Goal: Transaction & Acquisition: Obtain resource

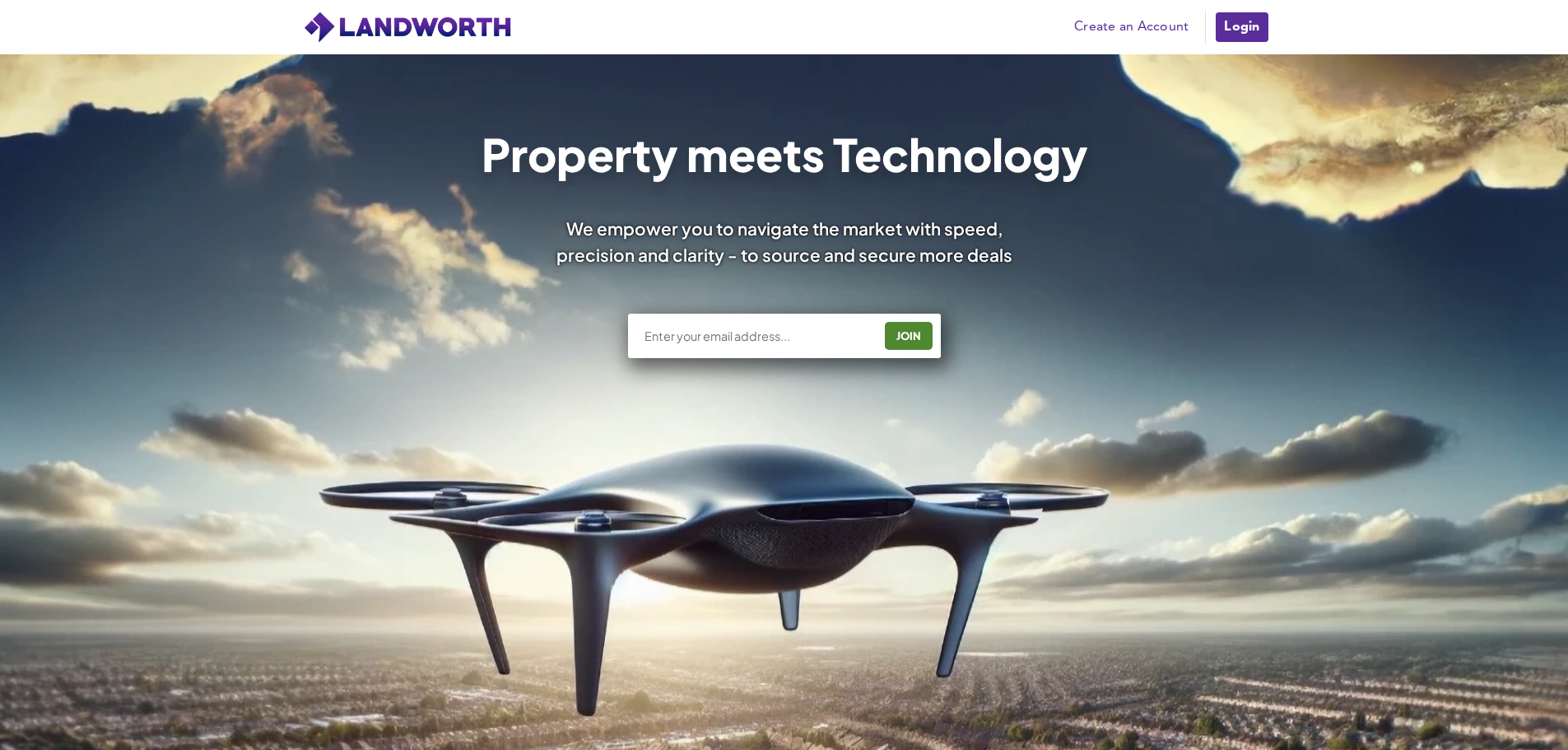
click at [1142, 15] on link "Create an Account" at bounding box center [1131, 27] width 131 height 25
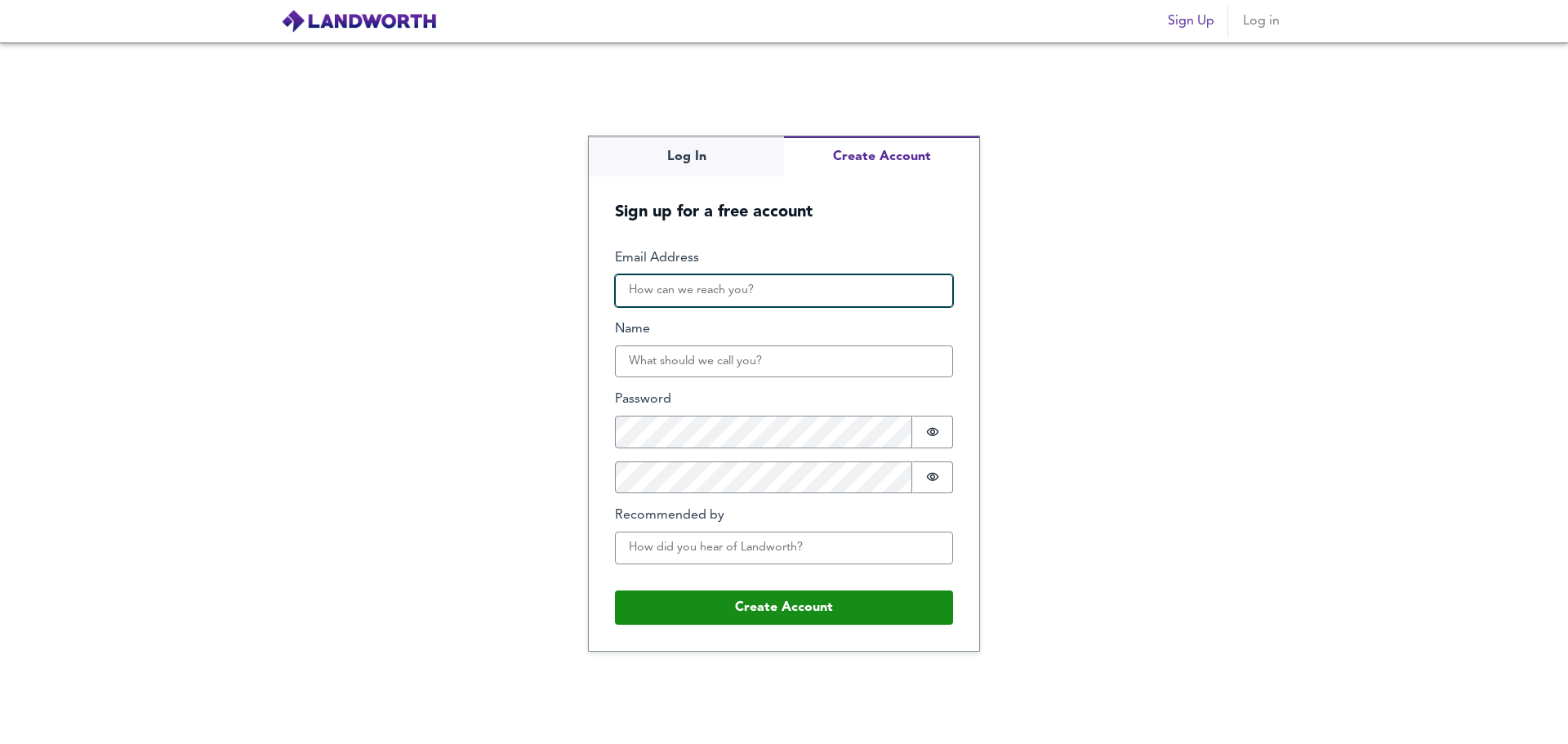
click at [799, 300] on input "Email Address" at bounding box center [784, 291] width 338 height 33
type input "[PERSON_NAME][EMAIL_ADDRESS][DOMAIN_NAME]"
click at [808, 291] on input "[PERSON_NAME][EMAIL_ADDRESS][DOMAIN_NAME]" at bounding box center [784, 291] width 338 height 33
drag, startPoint x: 866, startPoint y: 290, endPoint x: 430, endPoint y: 294, distance: 436.0
click at [430, 294] on div "Log In Create Account Sign up for a free account Email Address jigar@albatrossl…" at bounding box center [784, 394] width 1568 height 702
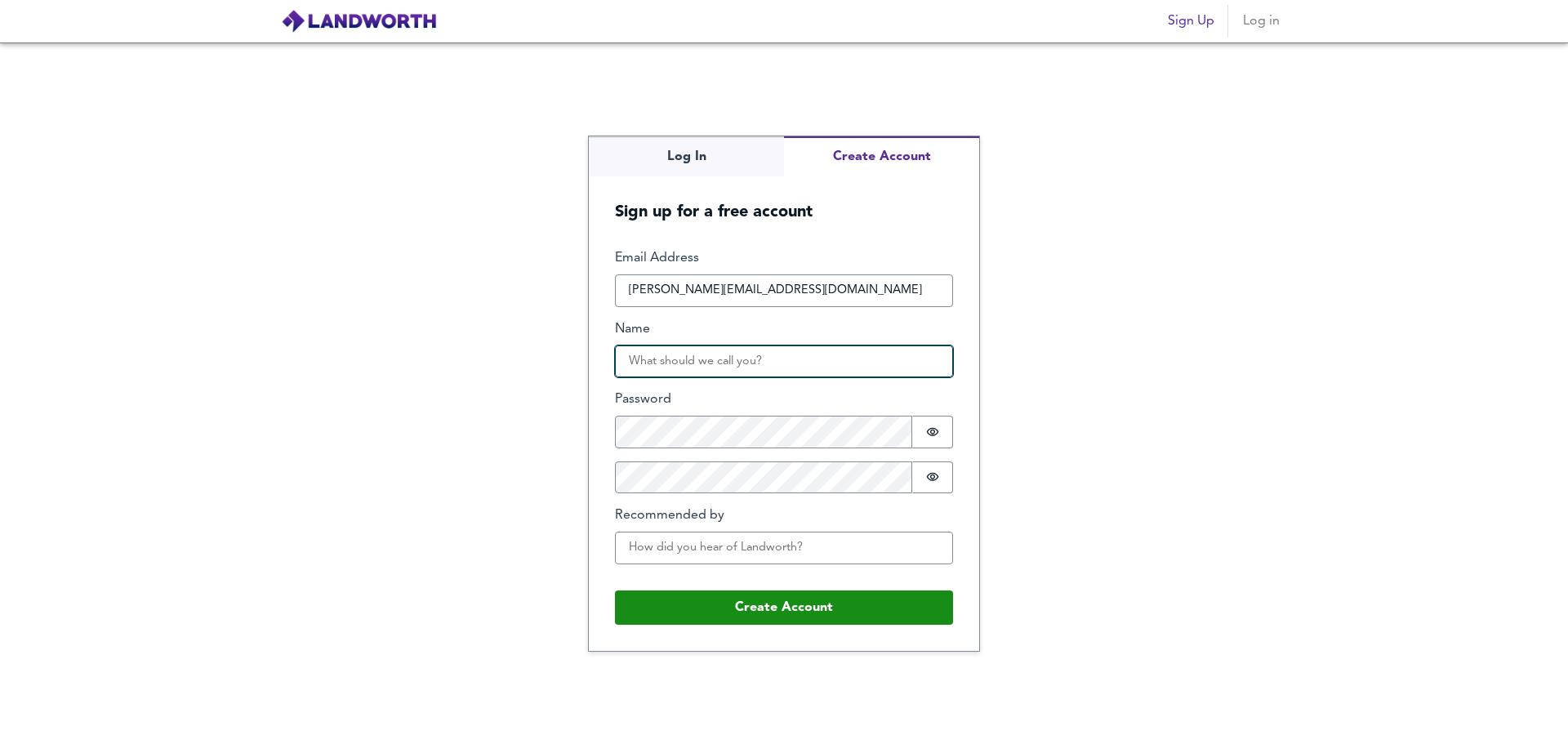
click at [788, 359] on input "Name" at bounding box center [784, 362] width 338 height 33
type input "Jigar"
click at [928, 433] on icon "Show password" at bounding box center [933, 432] width 13 height 8
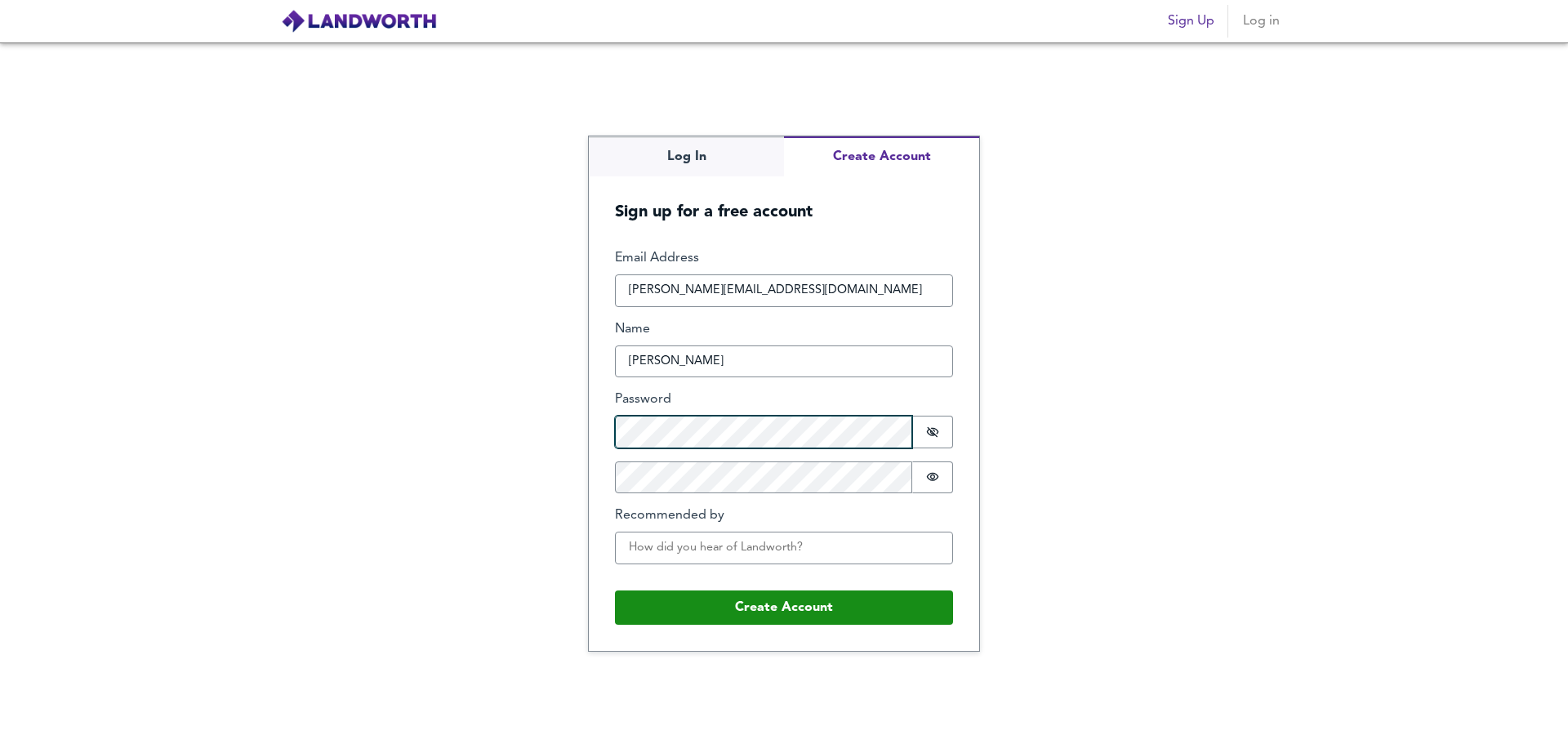
click at [567, 440] on div "Log In Create Account Sign up for a free account Email Address jigar@albatrossl…" at bounding box center [784, 394] width 1568 height 702
click at [929, 475] on icon "Show password" at bounding box center [933, 477] width 13 height 13
click at [1042, 474] on div "Log In Create Account Sign up for a free account Email Address jigar@albatrossl…" at bounding box center [784, 394] width 1568 height 702
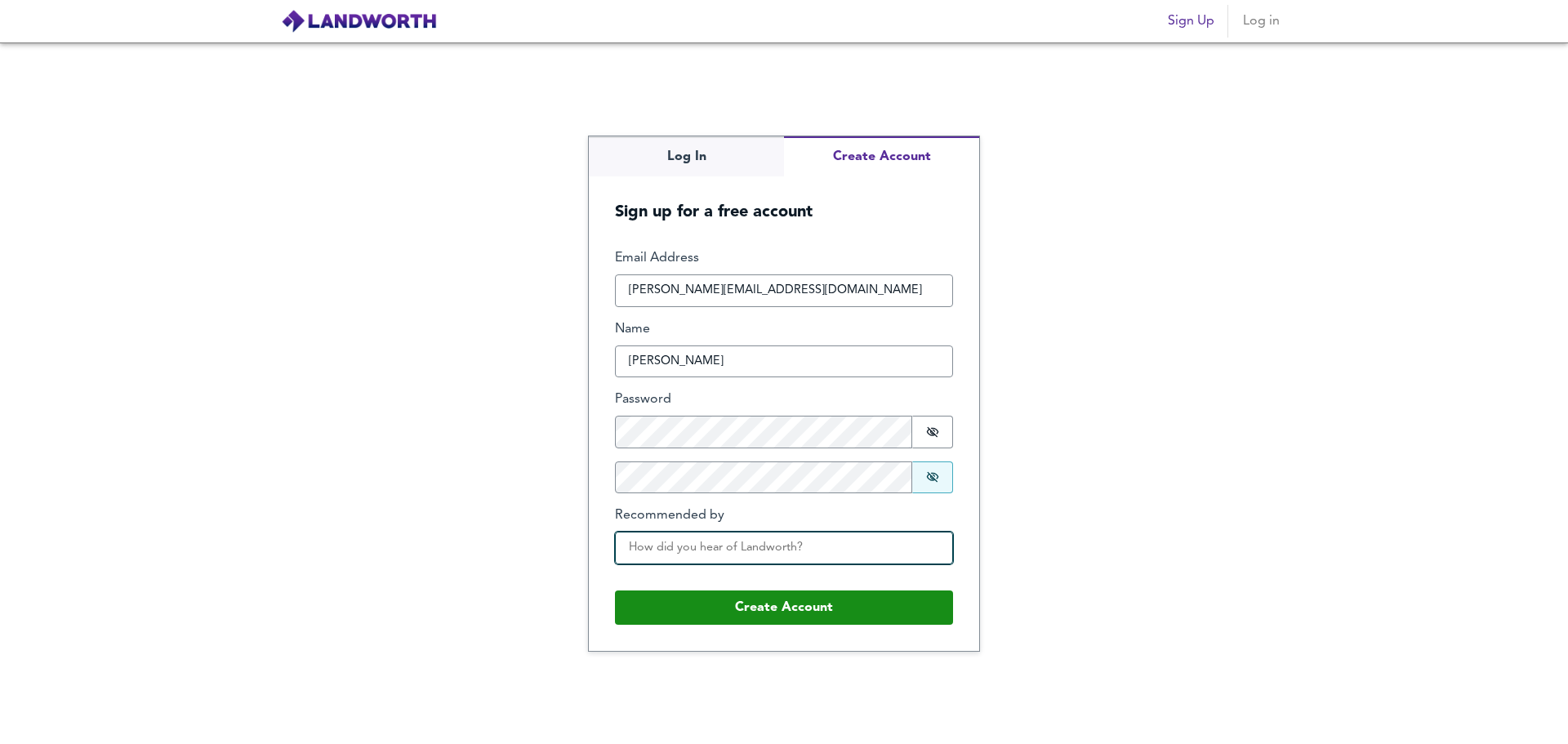
click at [812, 537] on input "Recommended by" at bounding box center [784, 548] width 338 height 33
type input "Paul Chapman"
click at [1036, 538] on div "Log In Create Account Sign up for a free account Email Address jigar@albatrossl…" at bounding box center [784, 394] width 1568 height 702
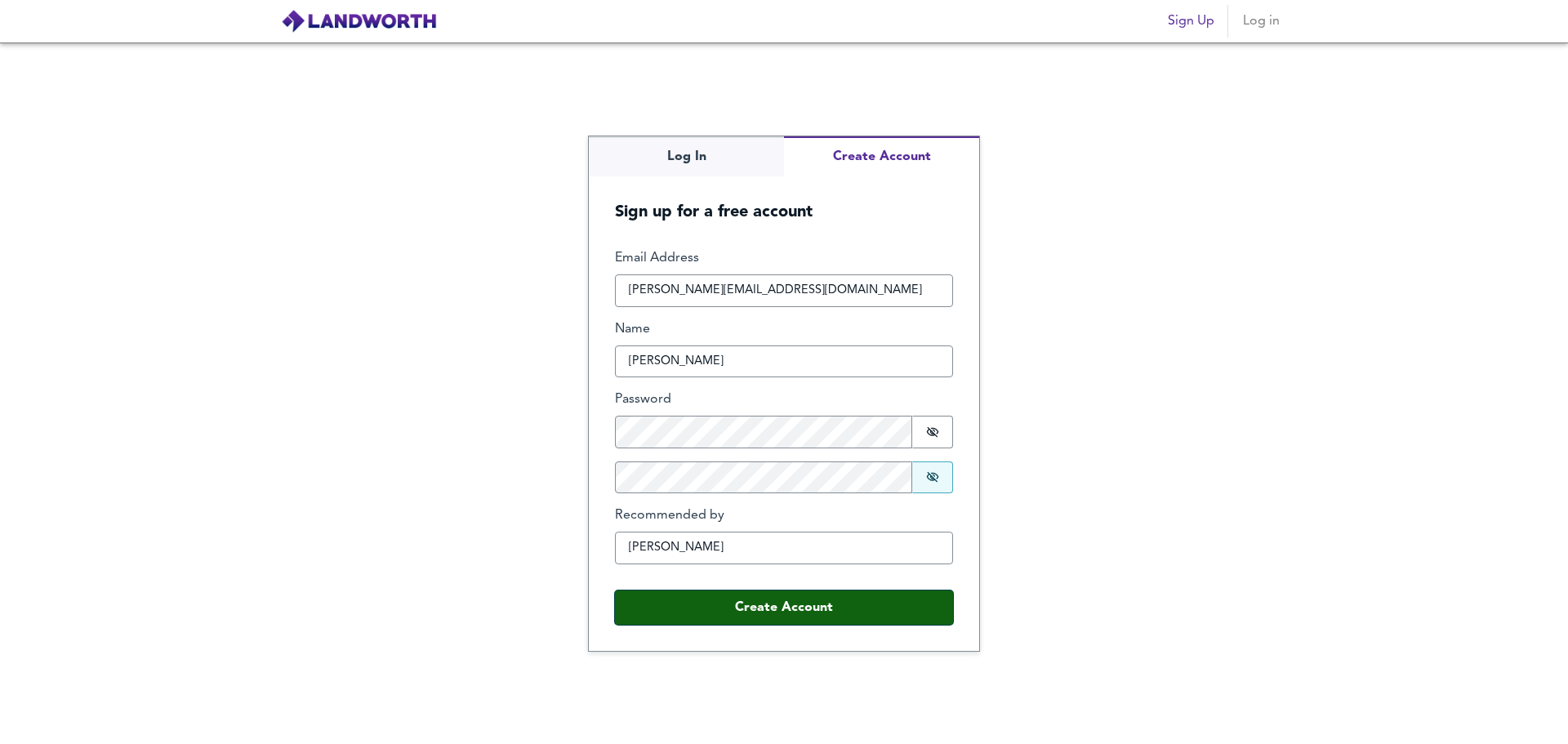
click at [834, 614] on button "Create Account" at bounding box center [784, 607] width 338 height 34
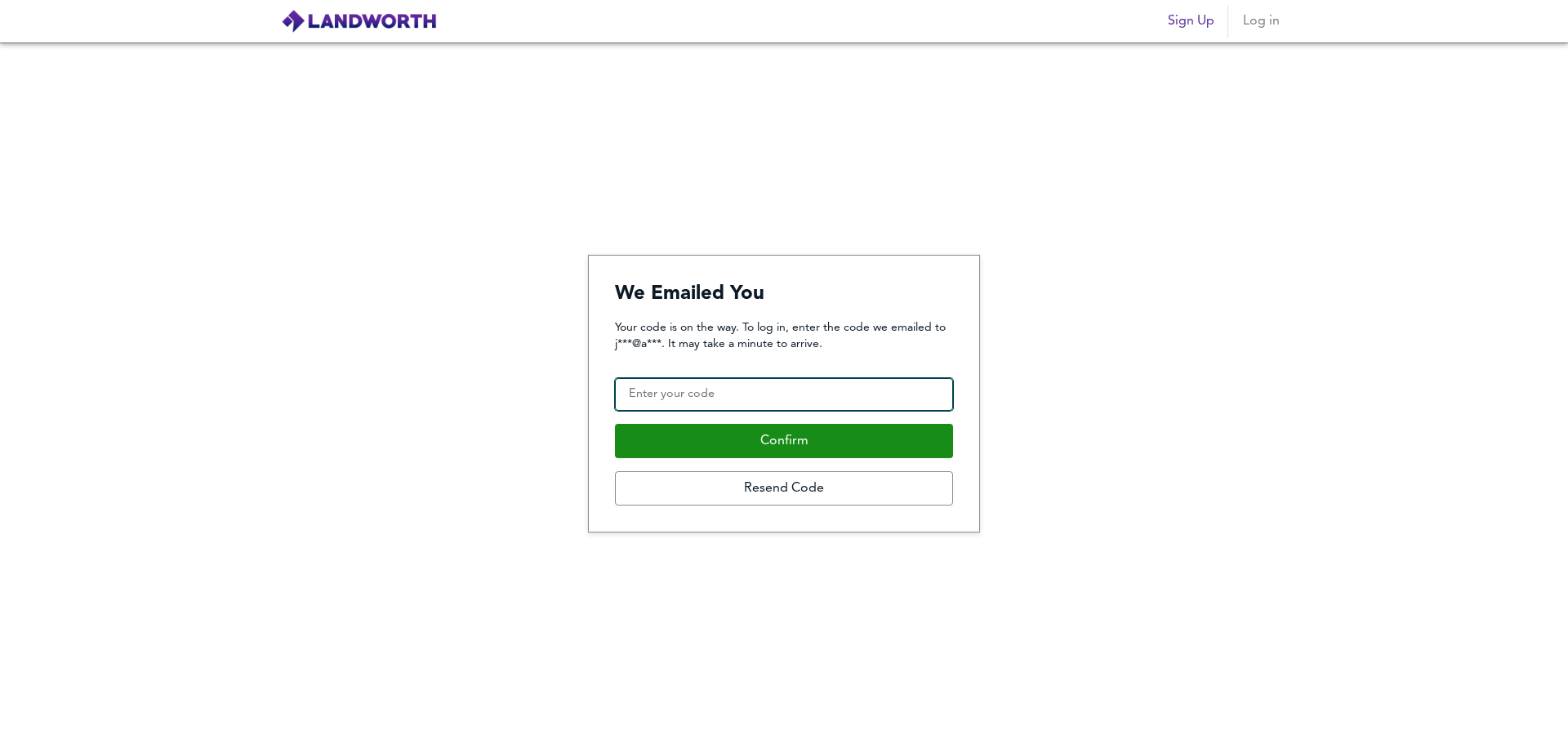
click at [756, 400] on input "Confirmation Code" at bounding box center [784, 394] width 338 height 33
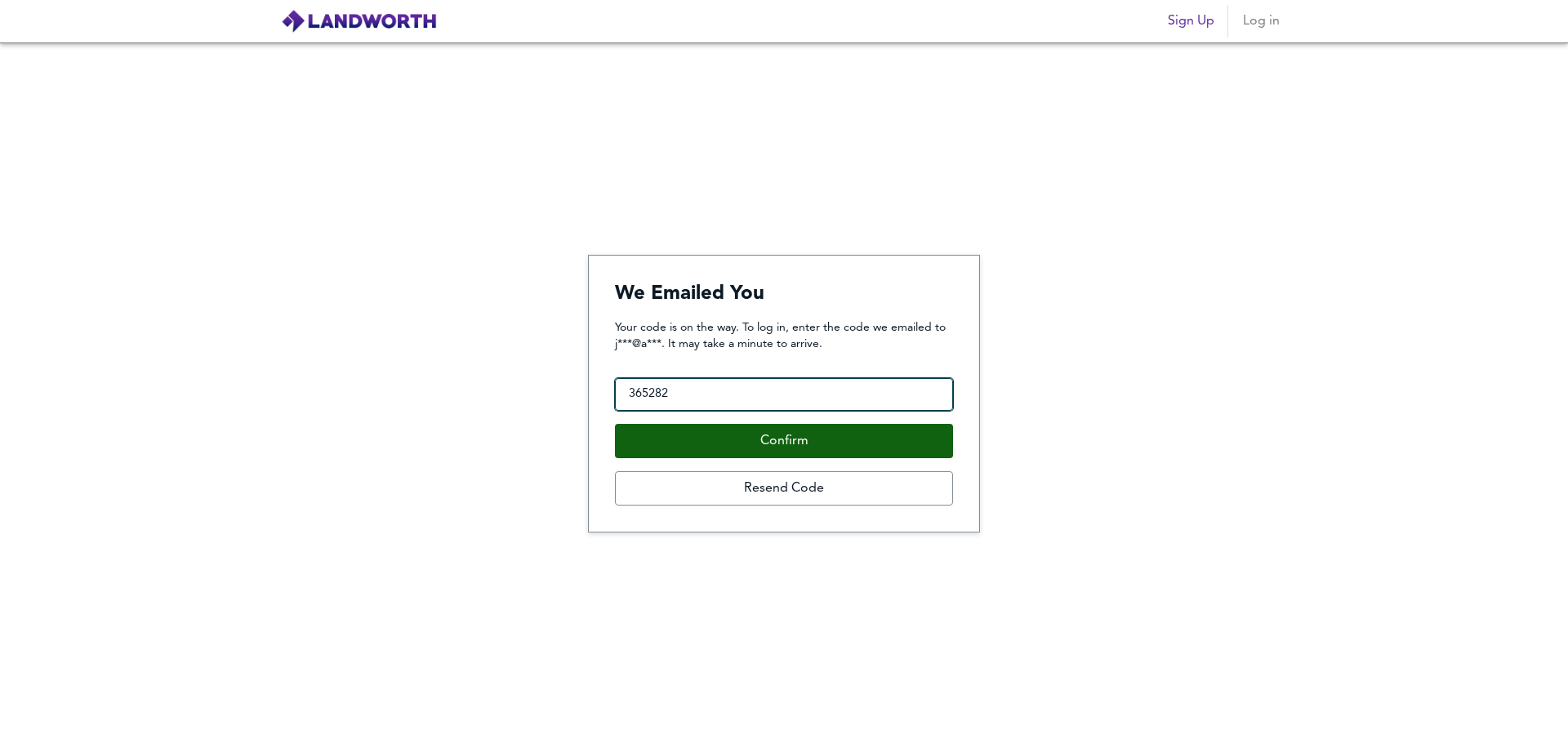
type input "365282"
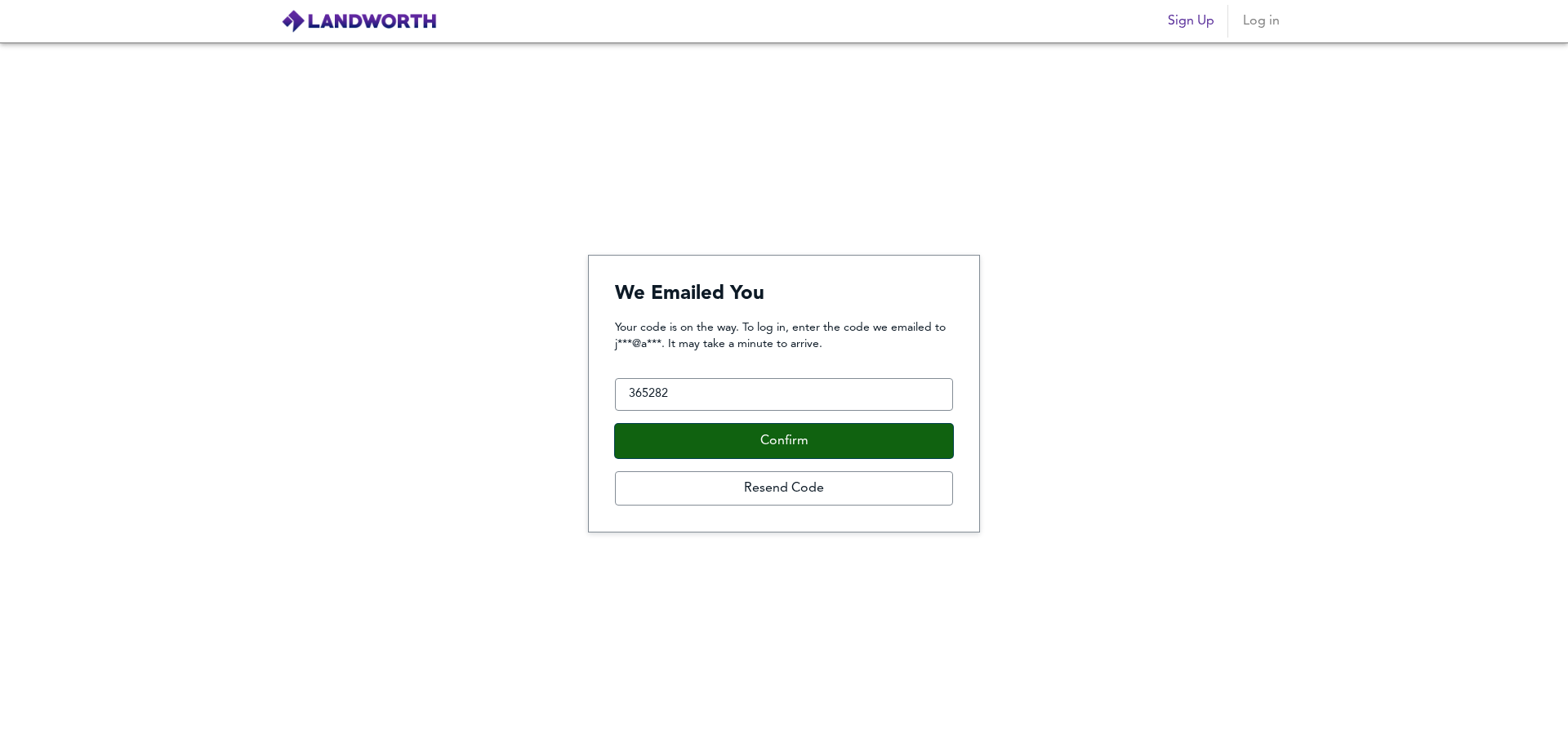
click at [753, 442] on button "Confirm" at bounding box center [784, 441] width 338 height 34
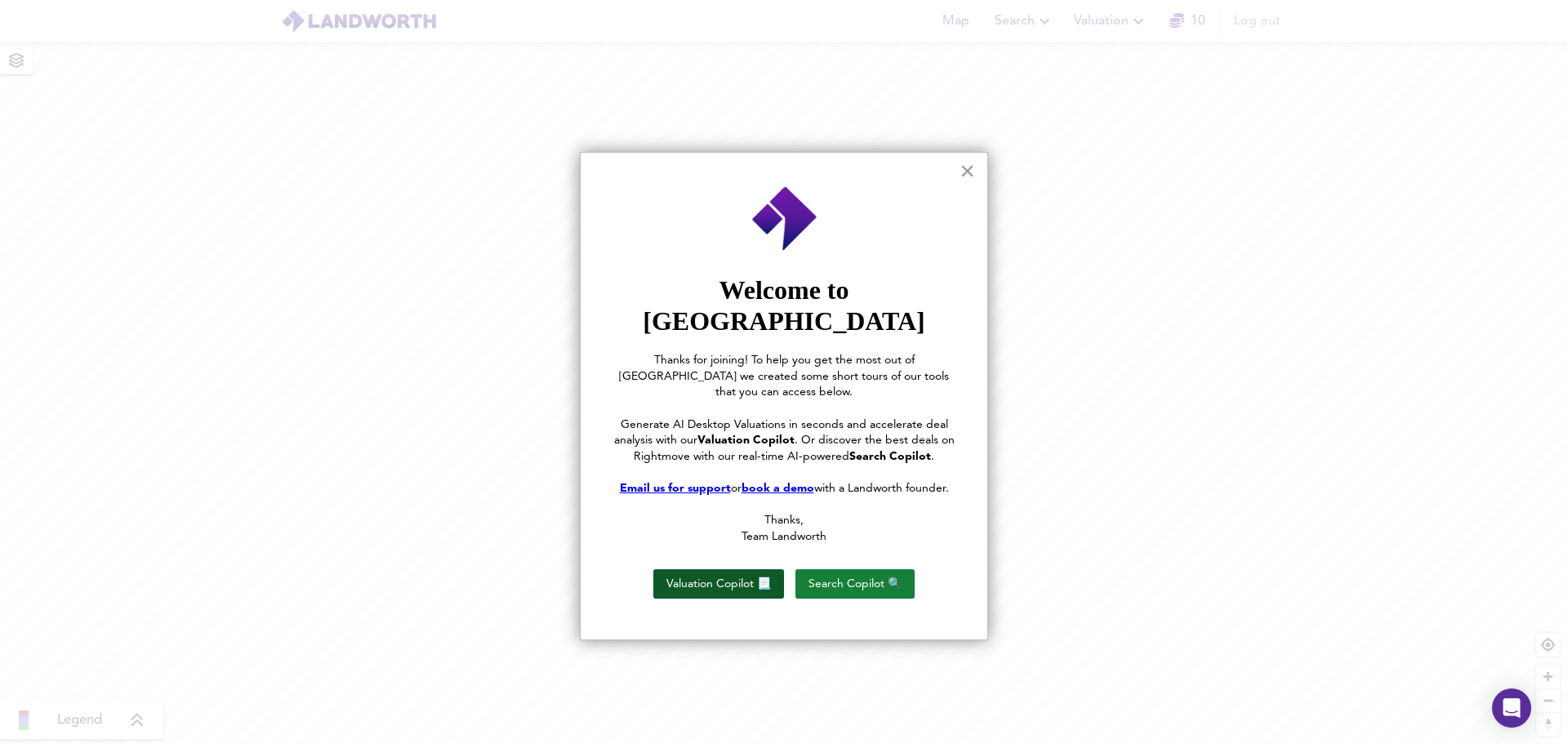
click at [741, 569] on button "Valuation Copilot 📃" at bounding box center [719, 584] width 131 height 29
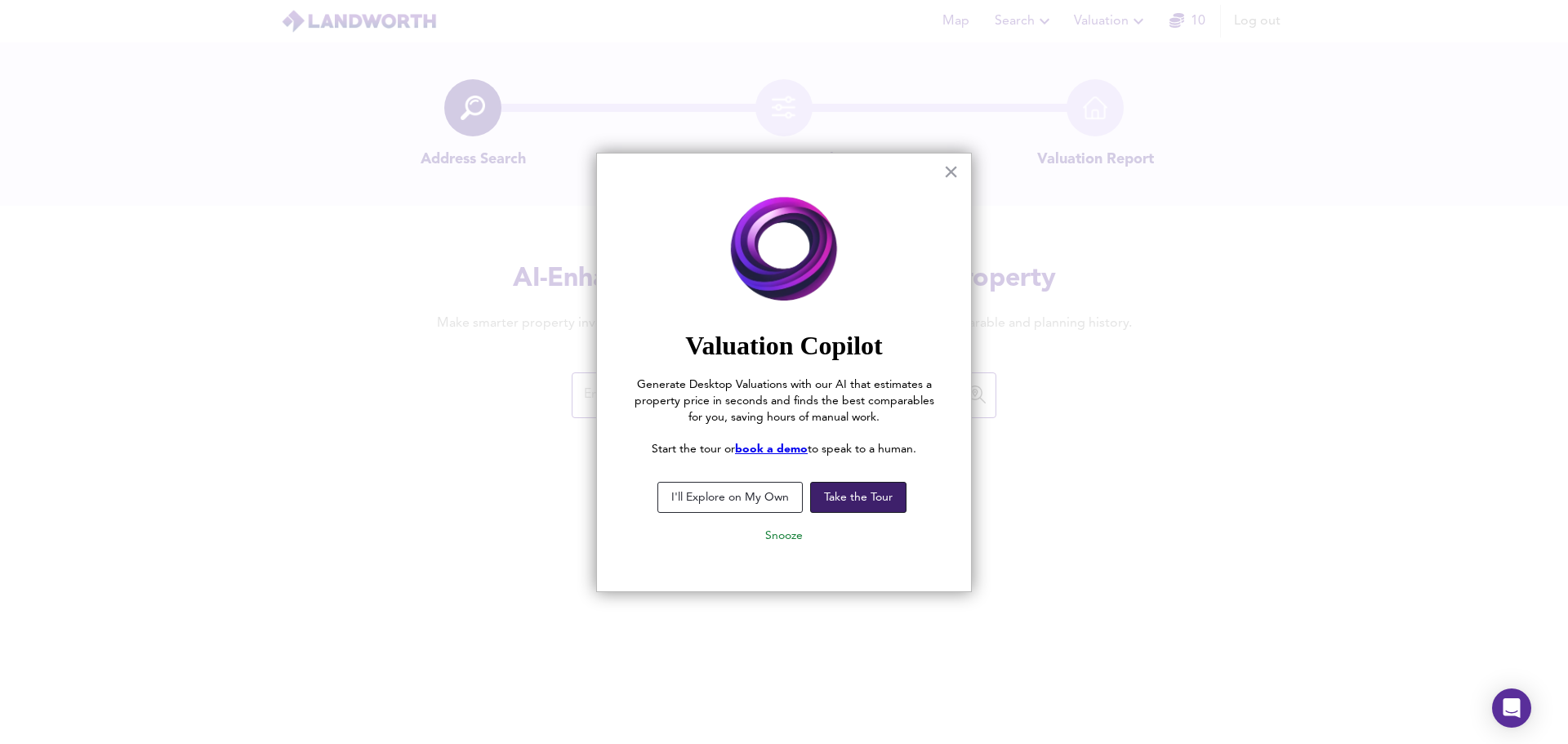
click at [863, 500] on button "Take the Tour" at bounding box center [858, 497] width 97 height 31
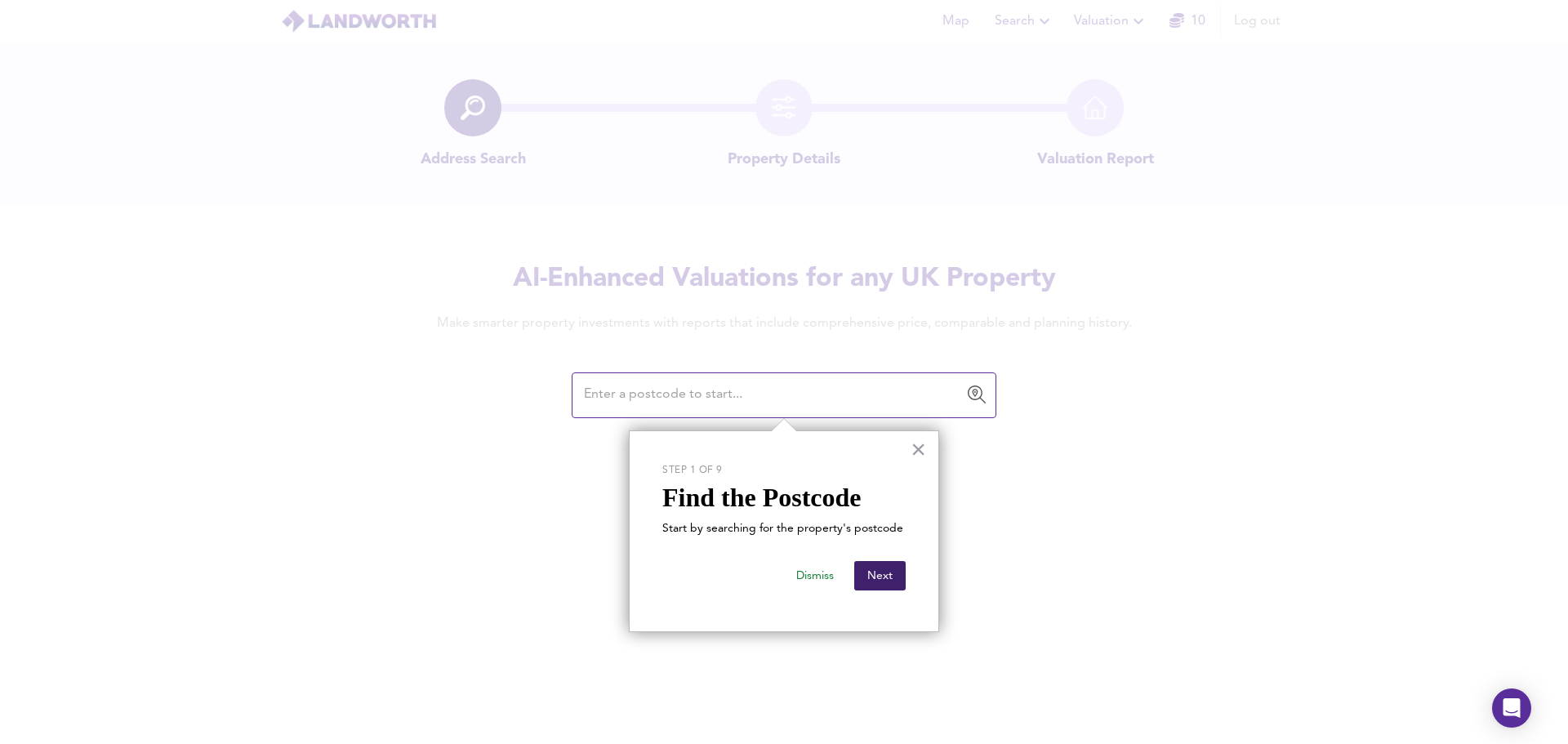
click at [891, 580] on button "Next" at bounding box center [880, 575] width 51 height 29
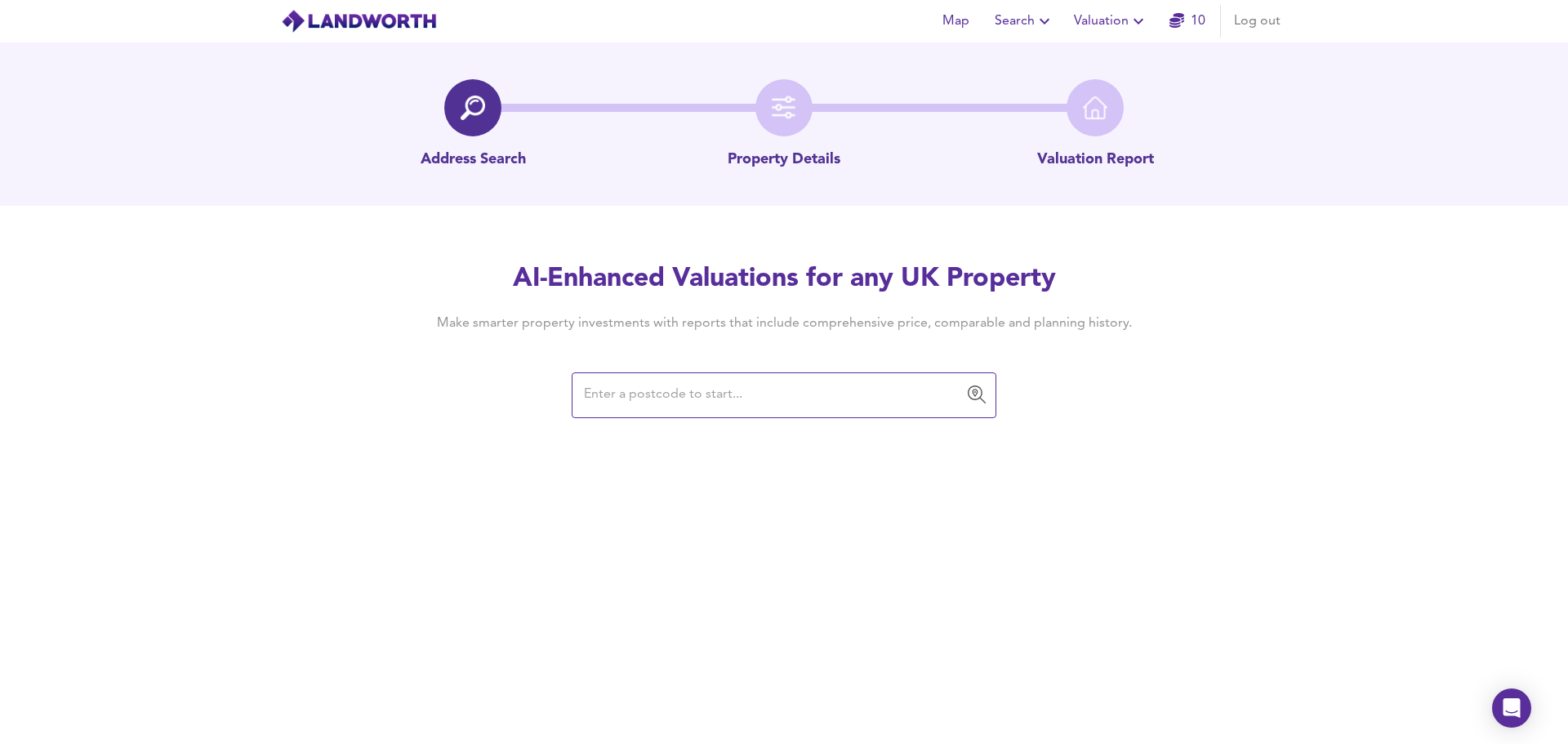
click at [728, 398] on input "text" at bounding box center [771, 395] width 385 height 31
click at [751, 401] on input "text" at bounding box center [771, 395] width 385 height 31
paste input "TS7 0RL"
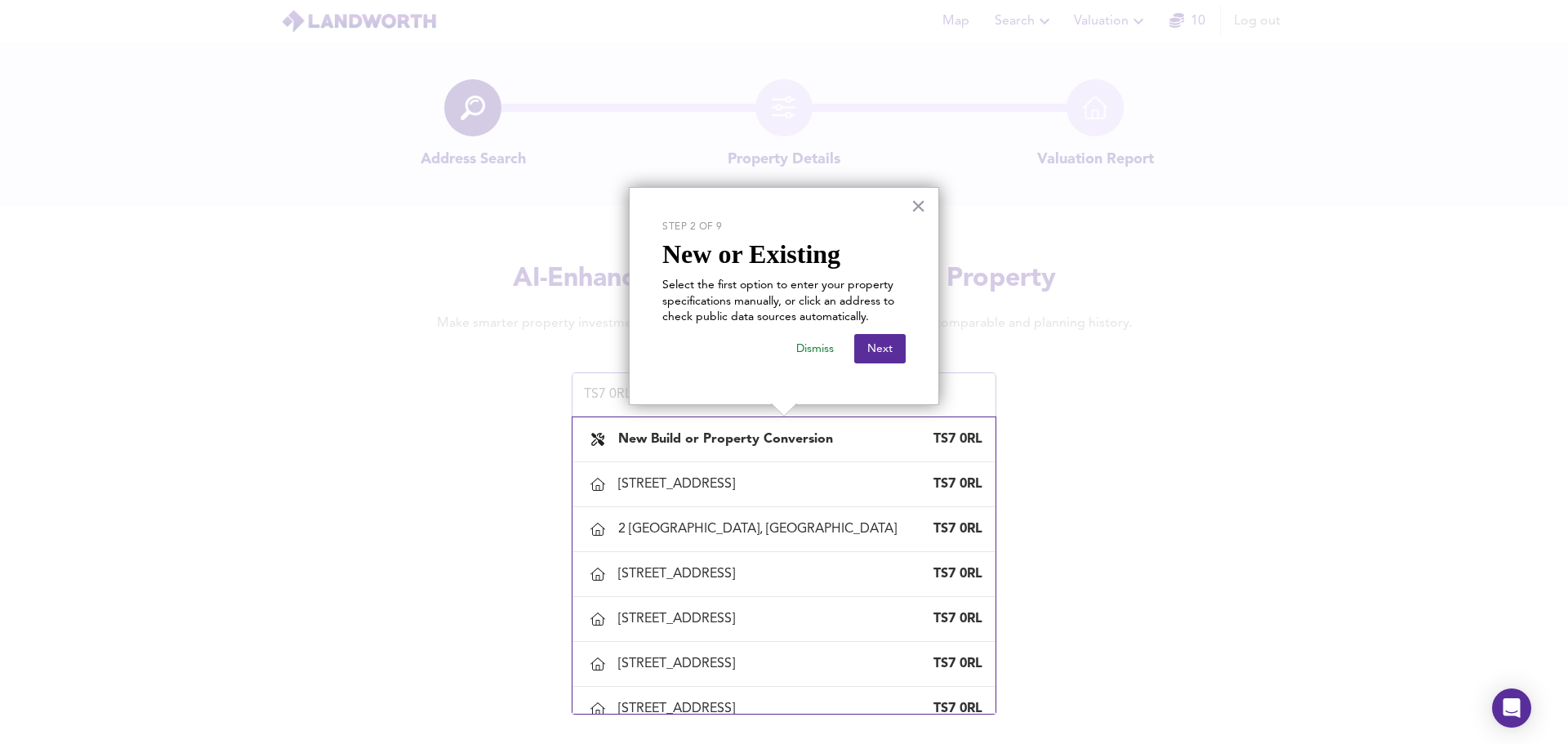
click at [828, 348] on button "Dismiss" at bounding box center [815, 348] width 64 height 29
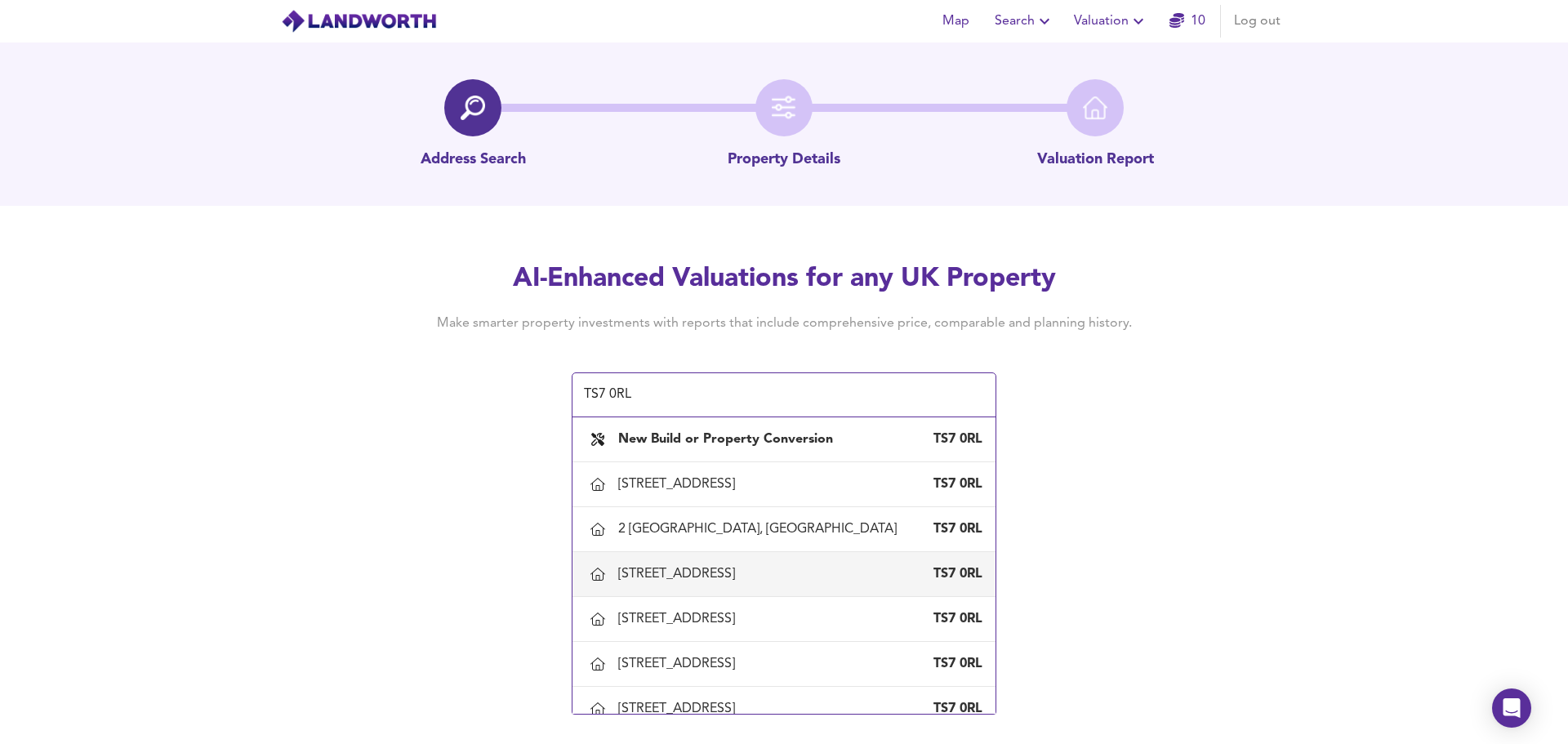
click at [741, 571] on div "3 Kilvington Grove, Middlesbrough" at bounding box center [679, 574] width 123 height 18
type input "3 Kilvington Grove, Middlesbrough"
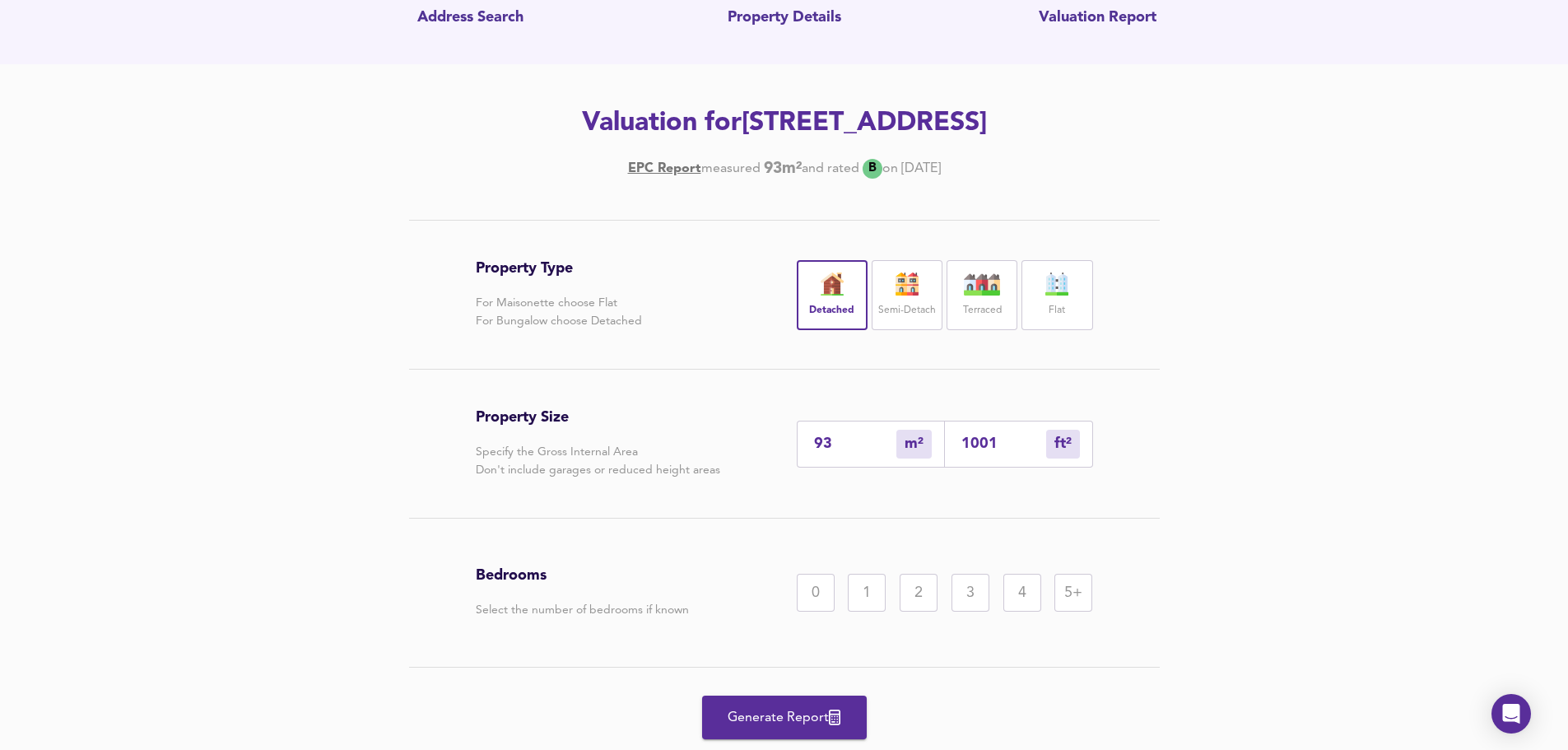
scroll to position [165, 0]
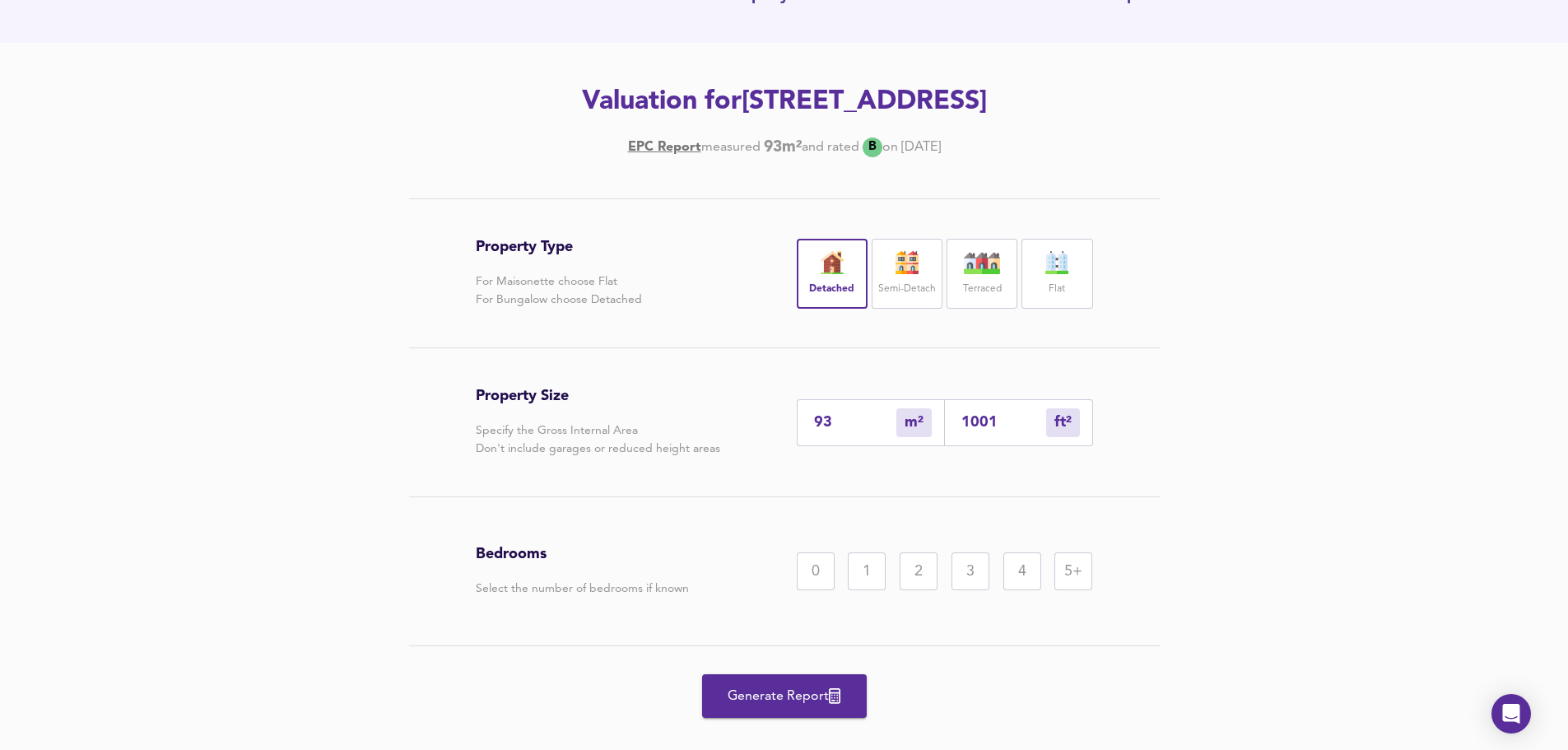
click at [446, 406] on div "Property Type For Maisonette choose Flat For Bungalow choose Detached Detached …" at bounding box center [784, 472] width 790 height 548
drag, startPoint x: 1144, startPoint y: 108, endPoint x: 594, endPoint y: 107, distance: 550.0
click at [594, 107] on h2 "Valuation for 3 Kilvington Grove, Middlesbrough, TS7 0RL" at bounding box center [784, 102] width 932 height 36
click at [423, 389] on div "Property Type For Maisonette choose Flat For Bungalow choose Detached Detached …" at bounding box center [784, 472] width 790 height 548
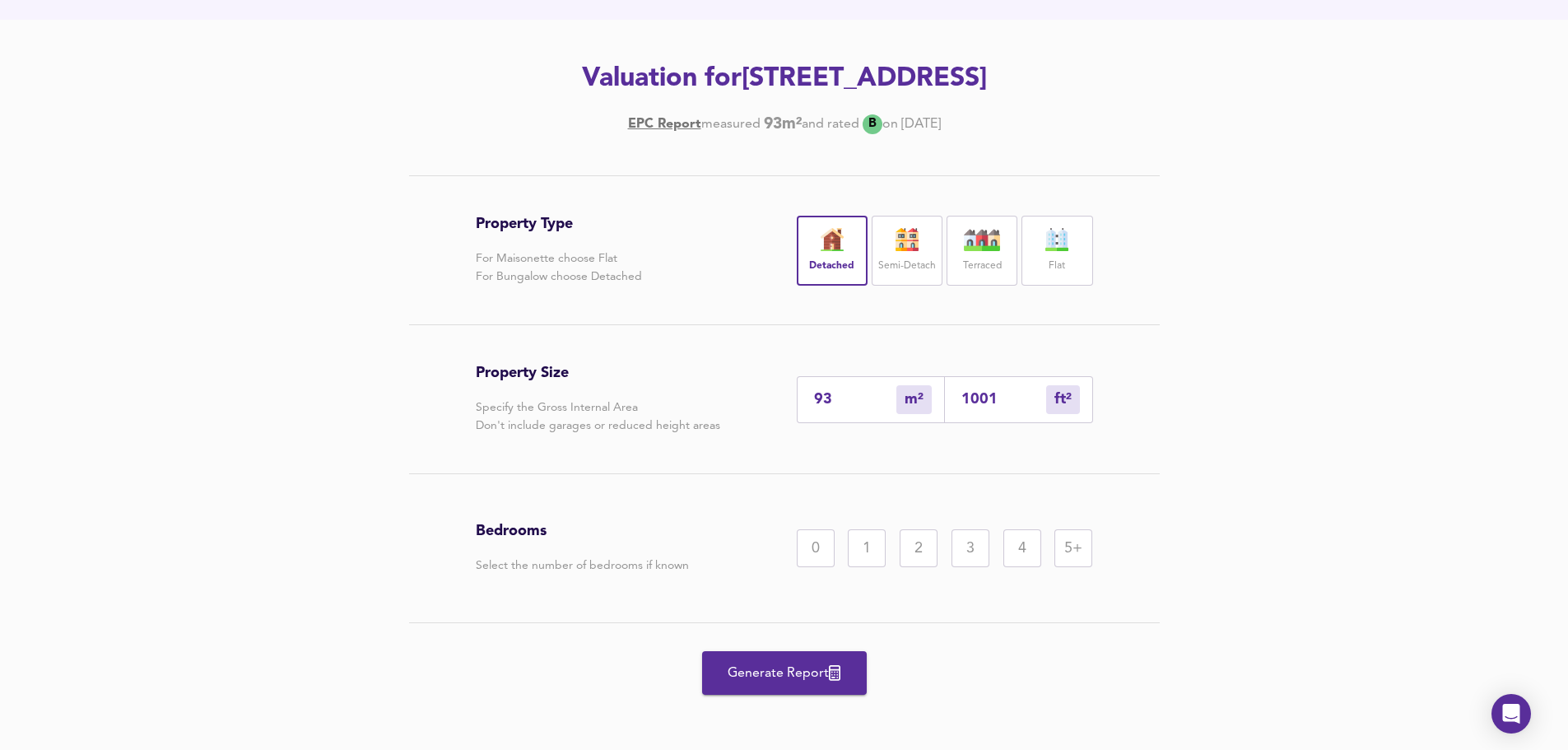
scroll to position [194, 0]
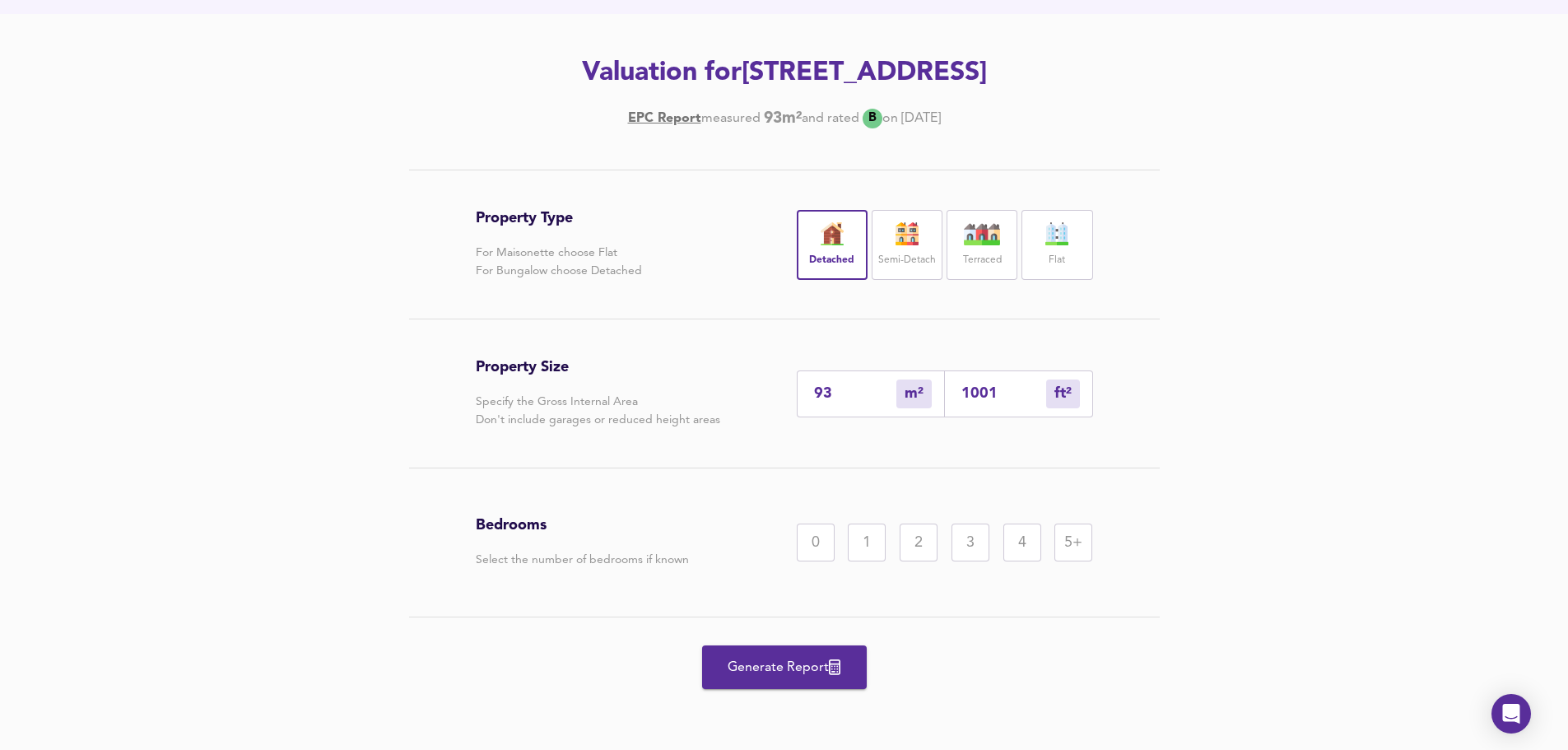
drag, startPoint x: 716, startPoint y: 234, endPoint x: 697, endPoint y: 231, distance: 19.2
click at [716, 234] on div "Property Type For Maisonette choose Flat For Bungalow choose Detached Detached …" at bounding box center [784, 244] width 618 height 148
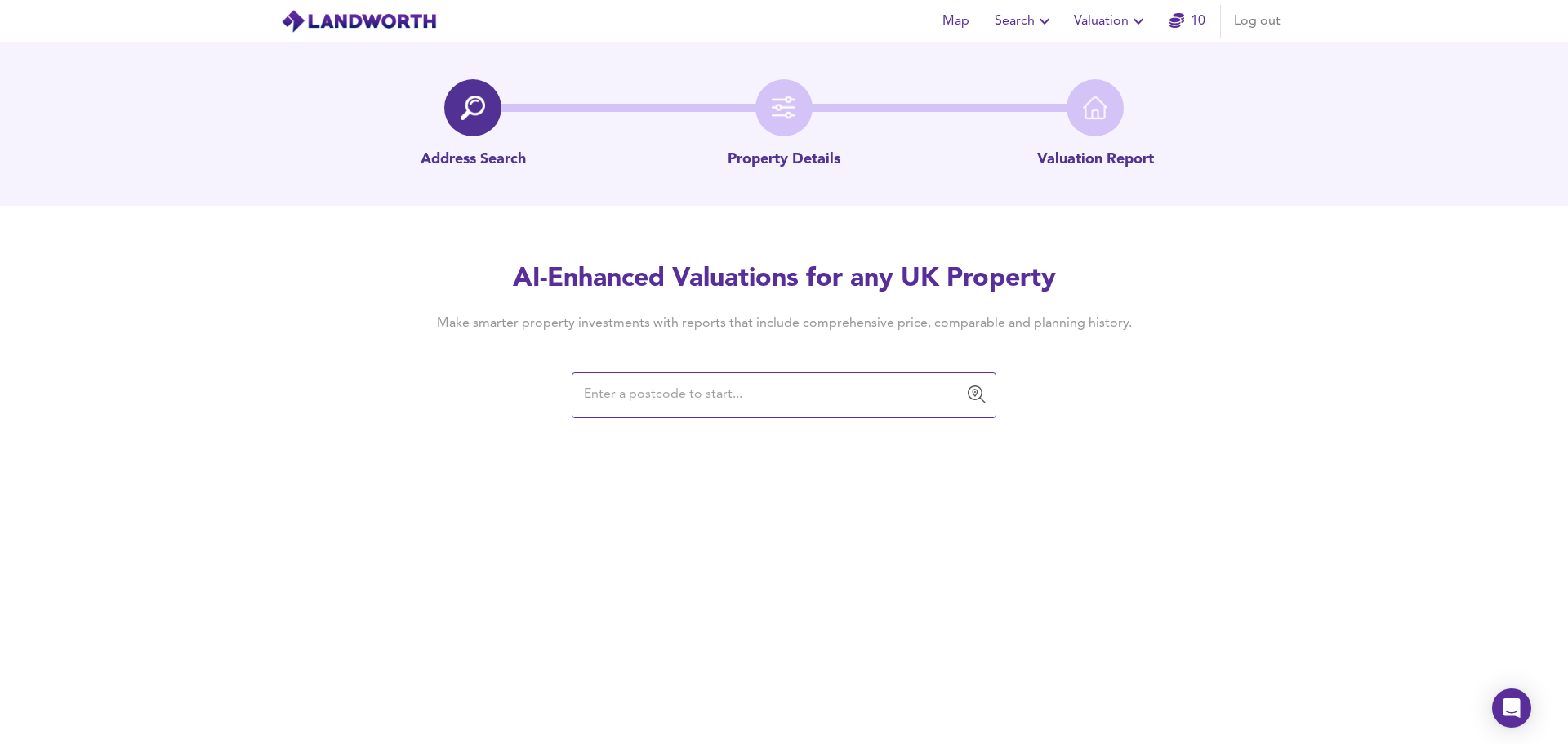
click at [804, 408] on input "text" at bounding box center [771, 395] width 385 height 31
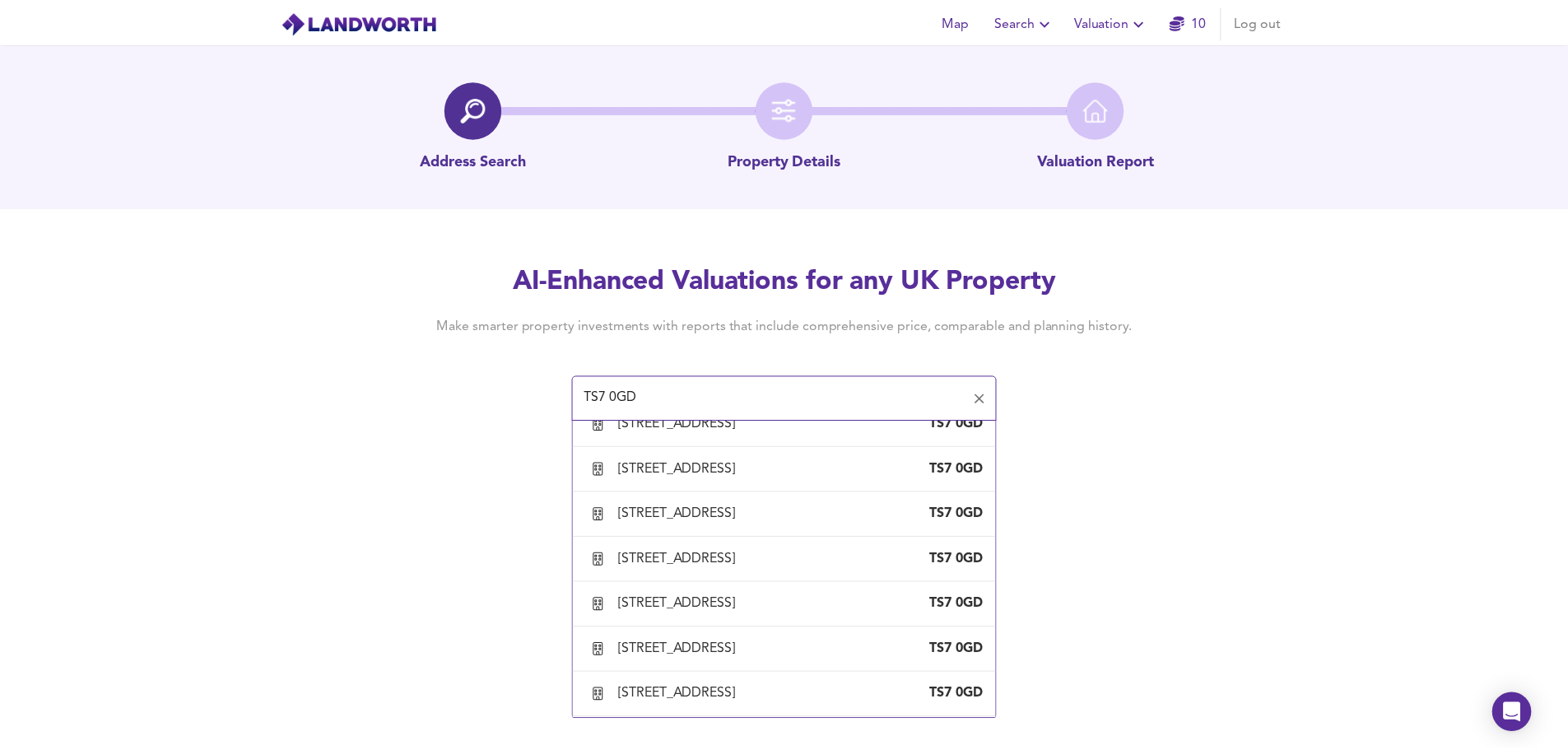
scroll to position [345, 0]
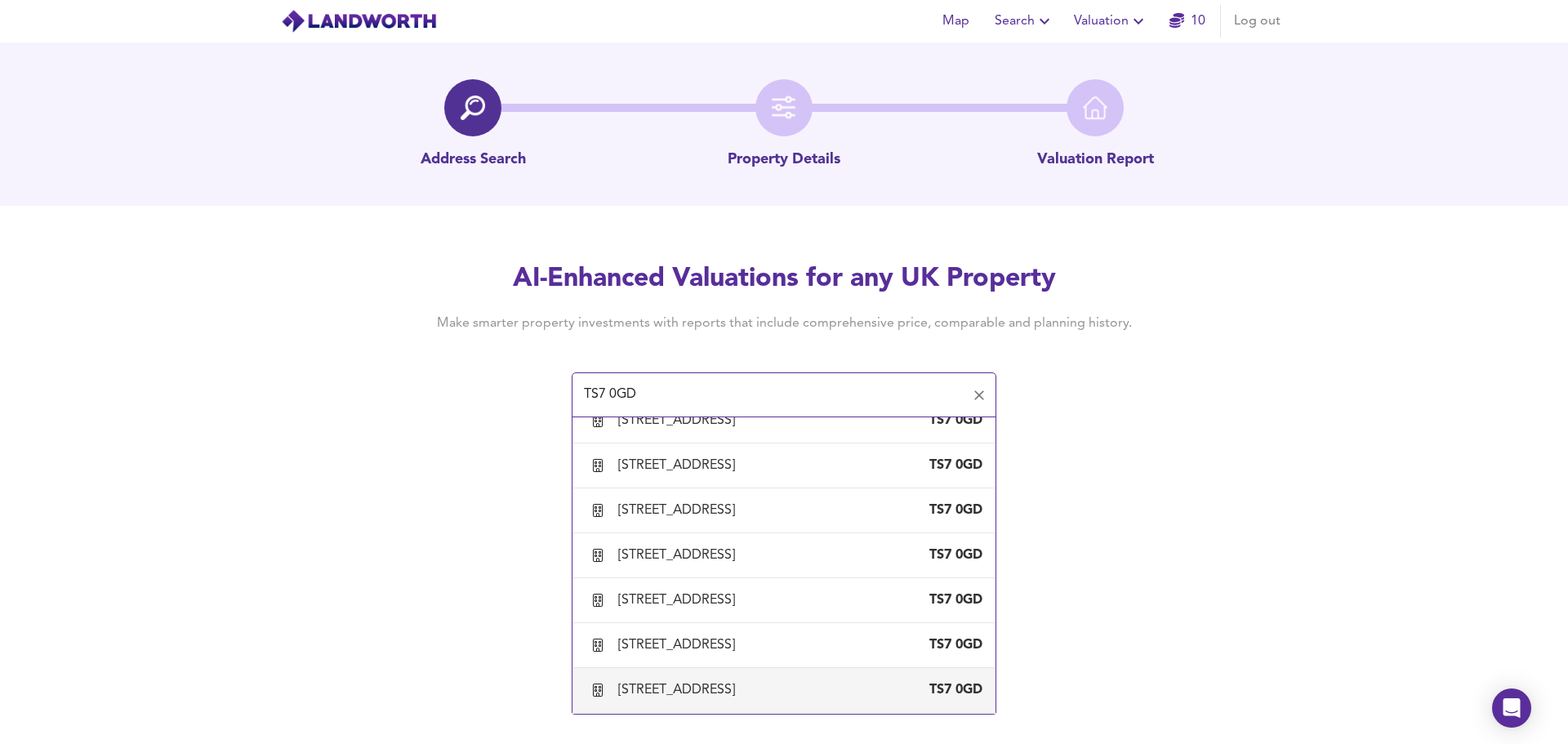
click at [741, 681] on div "12 Grey Towers Hall, Wyke Lane, Middlesbrough" at bounding box center [679, 689] width 123 height 18
type input "12 Grey Towers Hall, Wyke Lane, Middlesbrough"
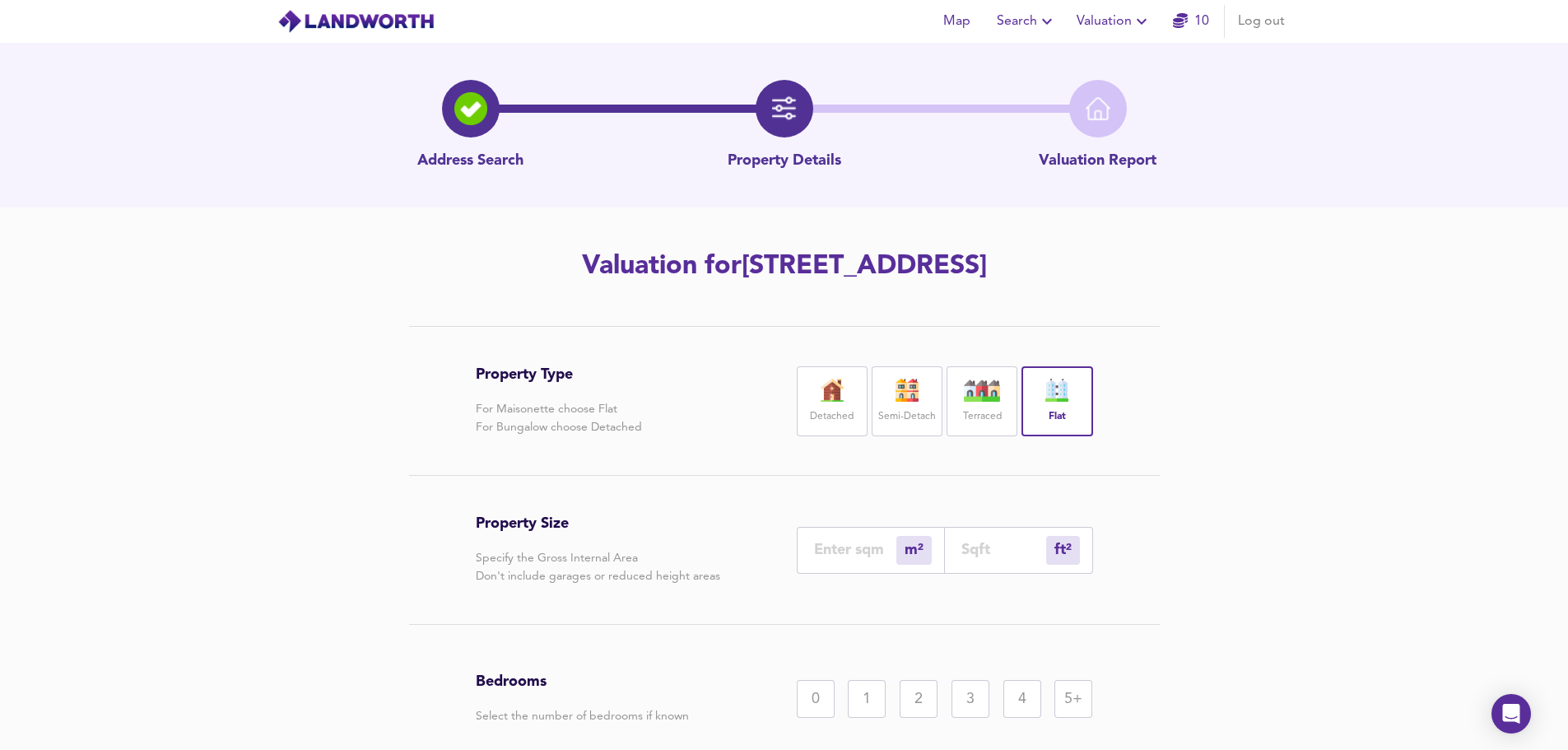
click at [862, 555] on input "number" at bounding box center [855, 549] width 82 height 17
type input "1"
type input "11"
type input "12"
type input "129"
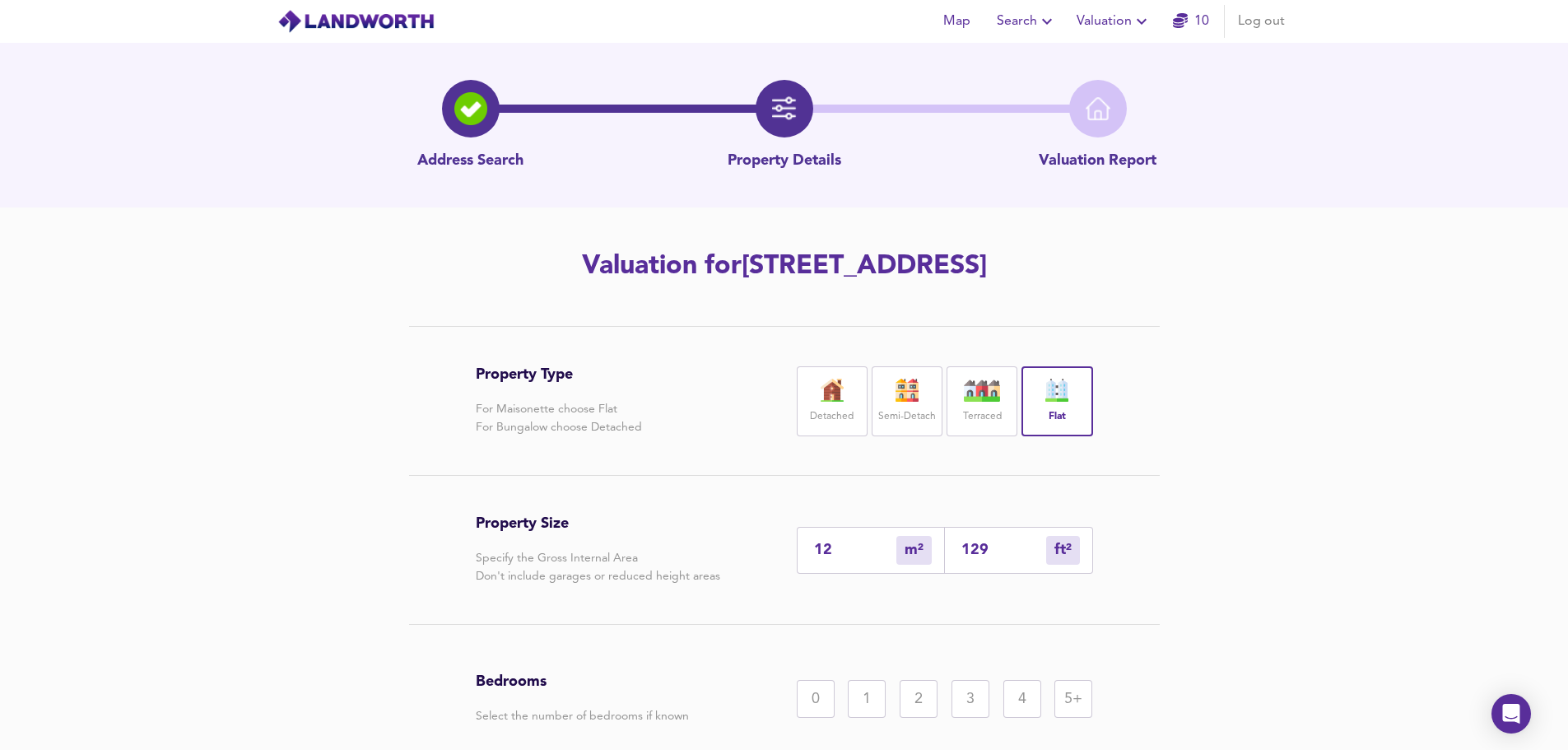
type input "127"
type input "1367"
type input "127"
click at [816, 628] on div "Bedrooms Select the number of bedrooms if known 0 1 2 3 4 5+" at bounding box center [784, 698] width 618 height 148
click at [223, 427] on div "Property Type For Maisonette choose Flat For Bungalow choose Detached Detached …" at bounding box center [784, 616] width 1568 height 581
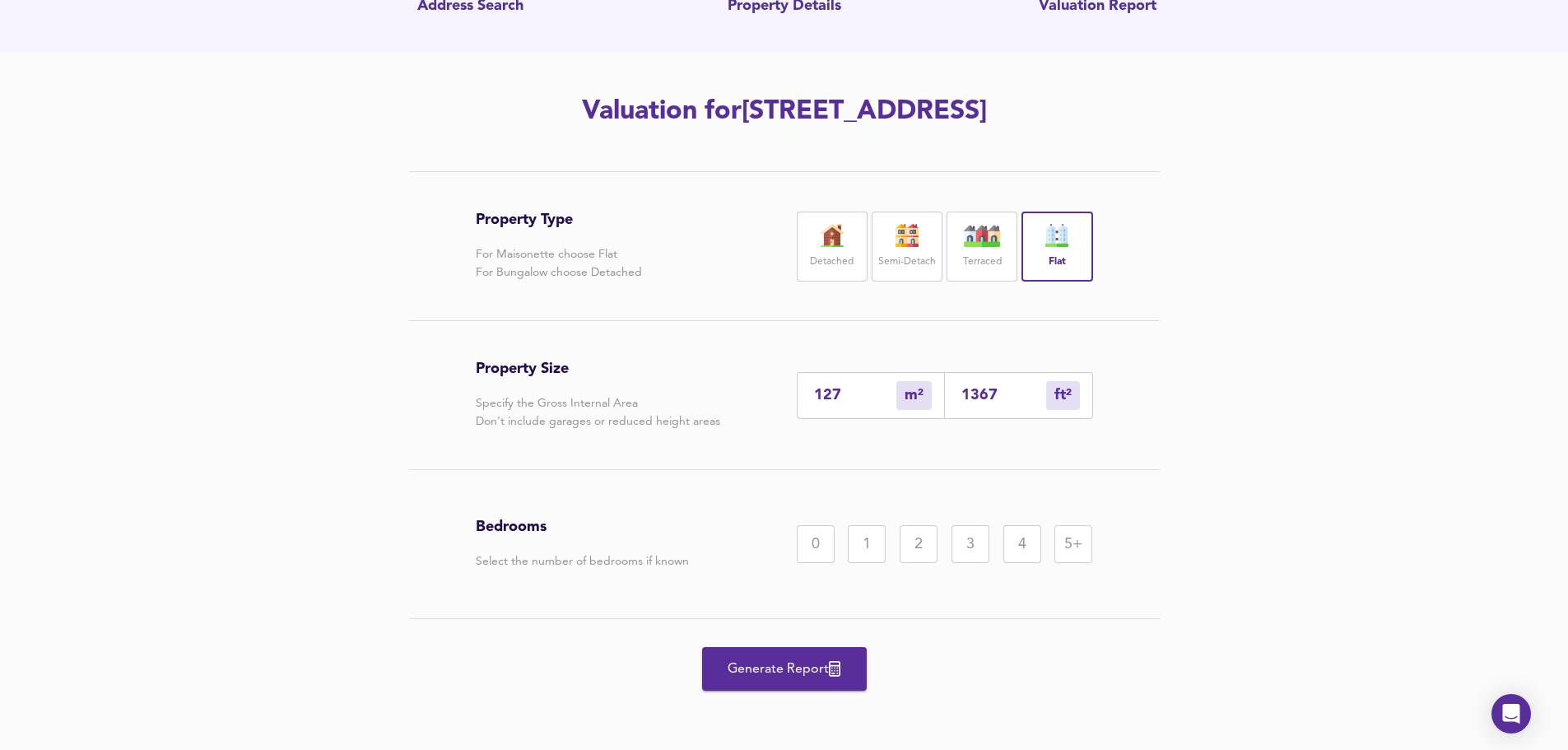
scroll to position [157, 0]
click at [924, 546] on div "2" at bounding box center [918, 543] width 38 height 38
click at [437, 532] on div "Property Type For Maisonette choose Flat For Bungalow choose Detached Detached …" at bounding box center [784, 443] width 790 height 548
click at [827, 671] on span "Generate Report" at bounding box center [784, 667] width 132 height 23
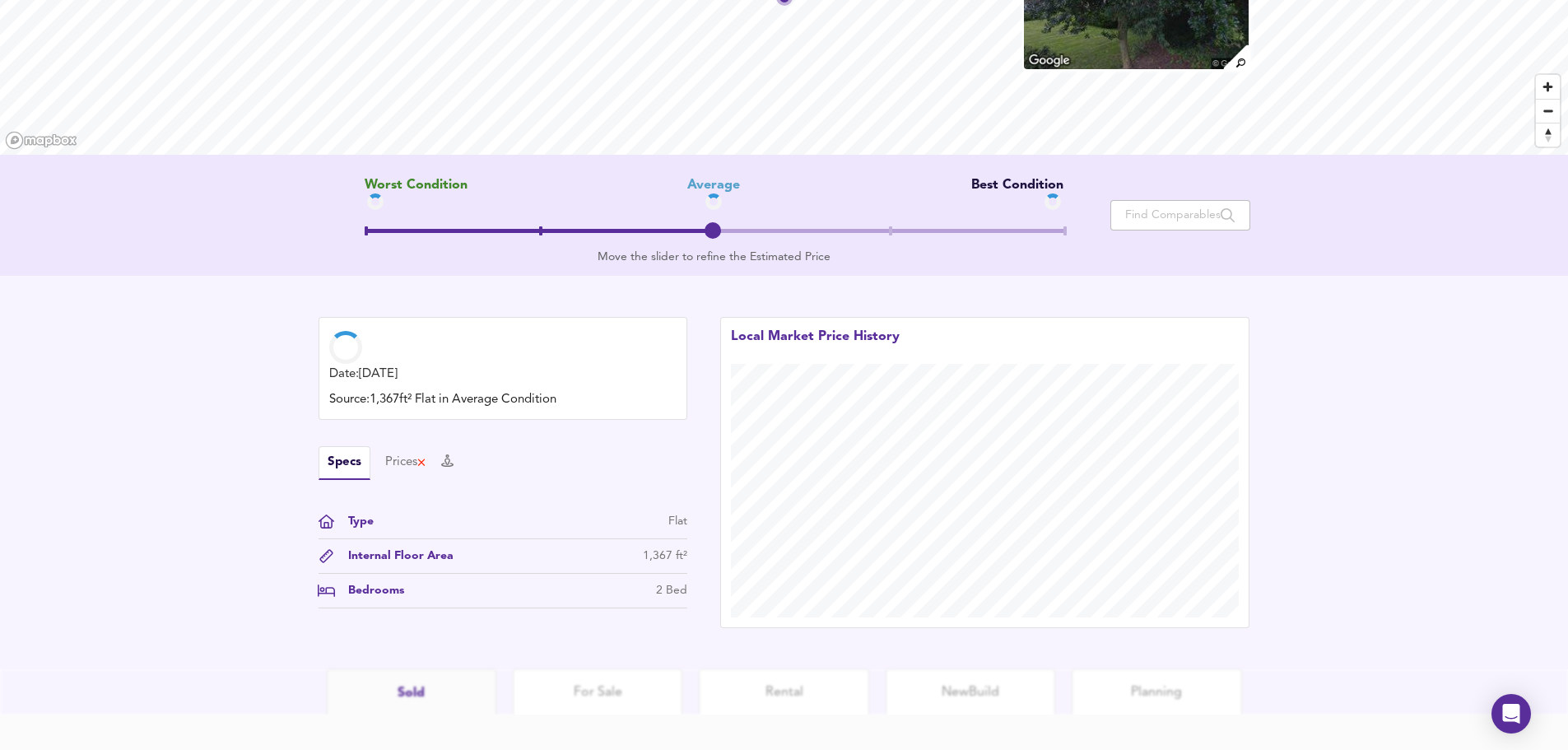
scroll to position [247, 0]
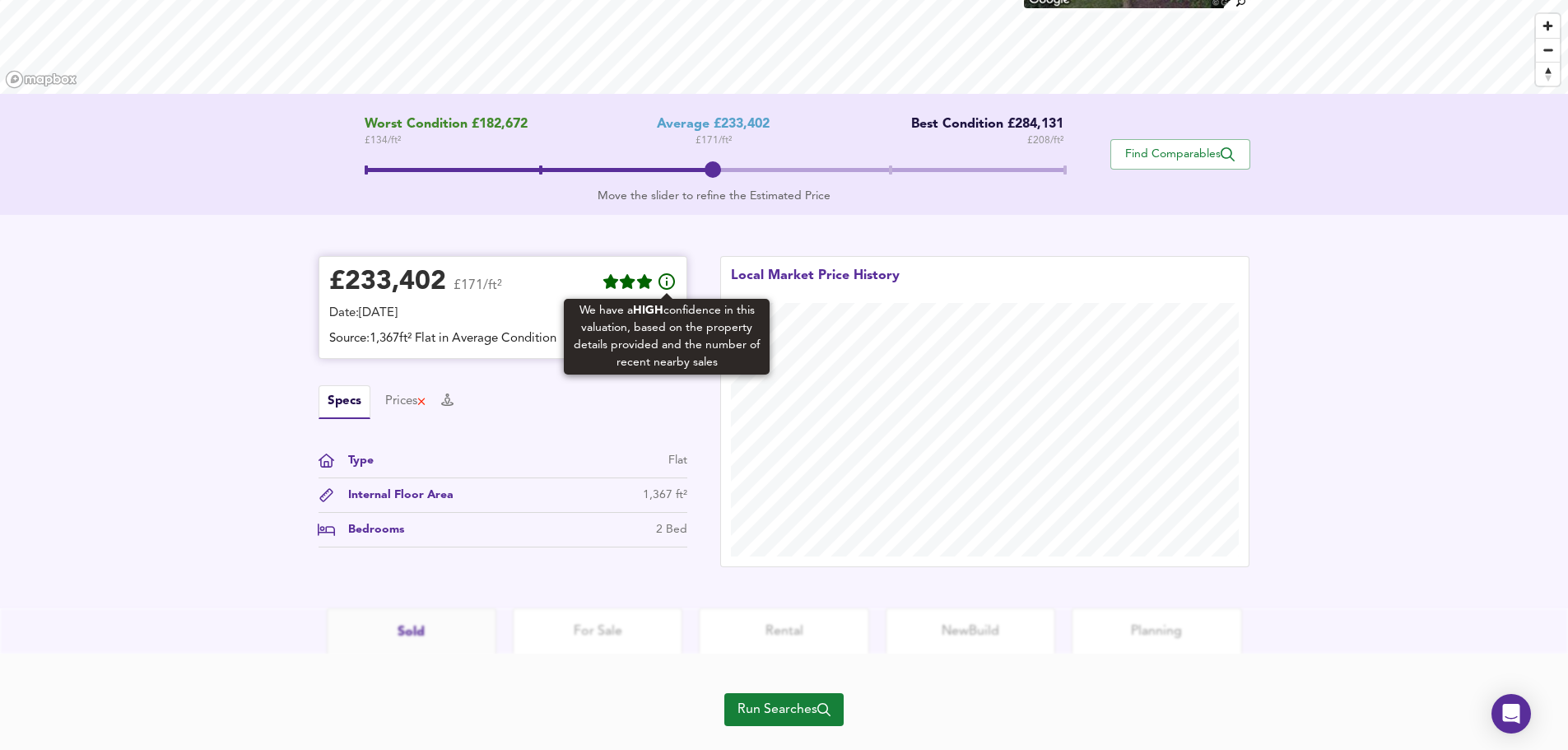
click at [667, 287] on icon at bounding box center [666, 281] width 16 height 16
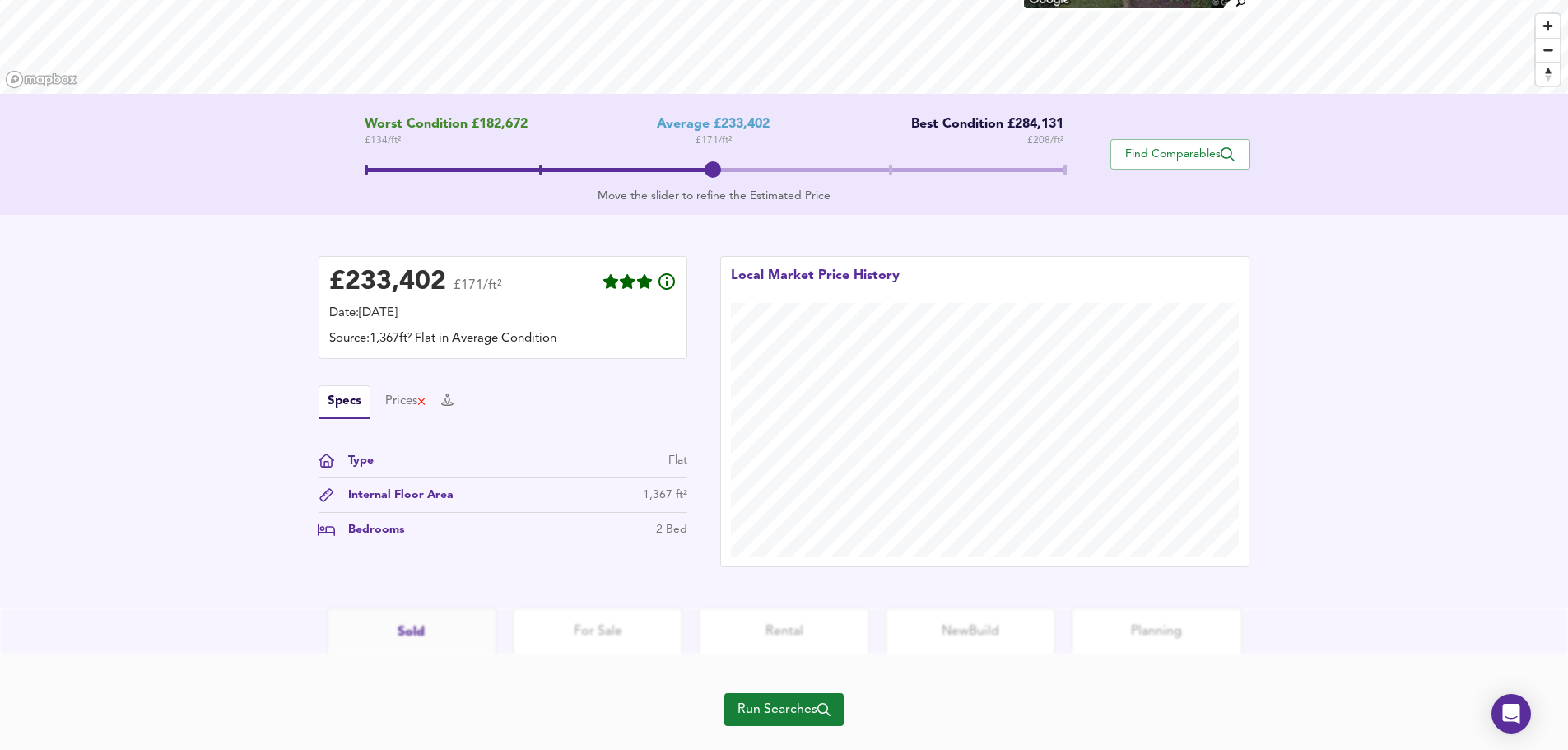
click at [222, 350] on div "£ 233,402 £171/ft² Date: 3 October 2025 Source: 1,367ft² Flat in Average Condit…" at bounding box center [784, 411] width 1568 height 394
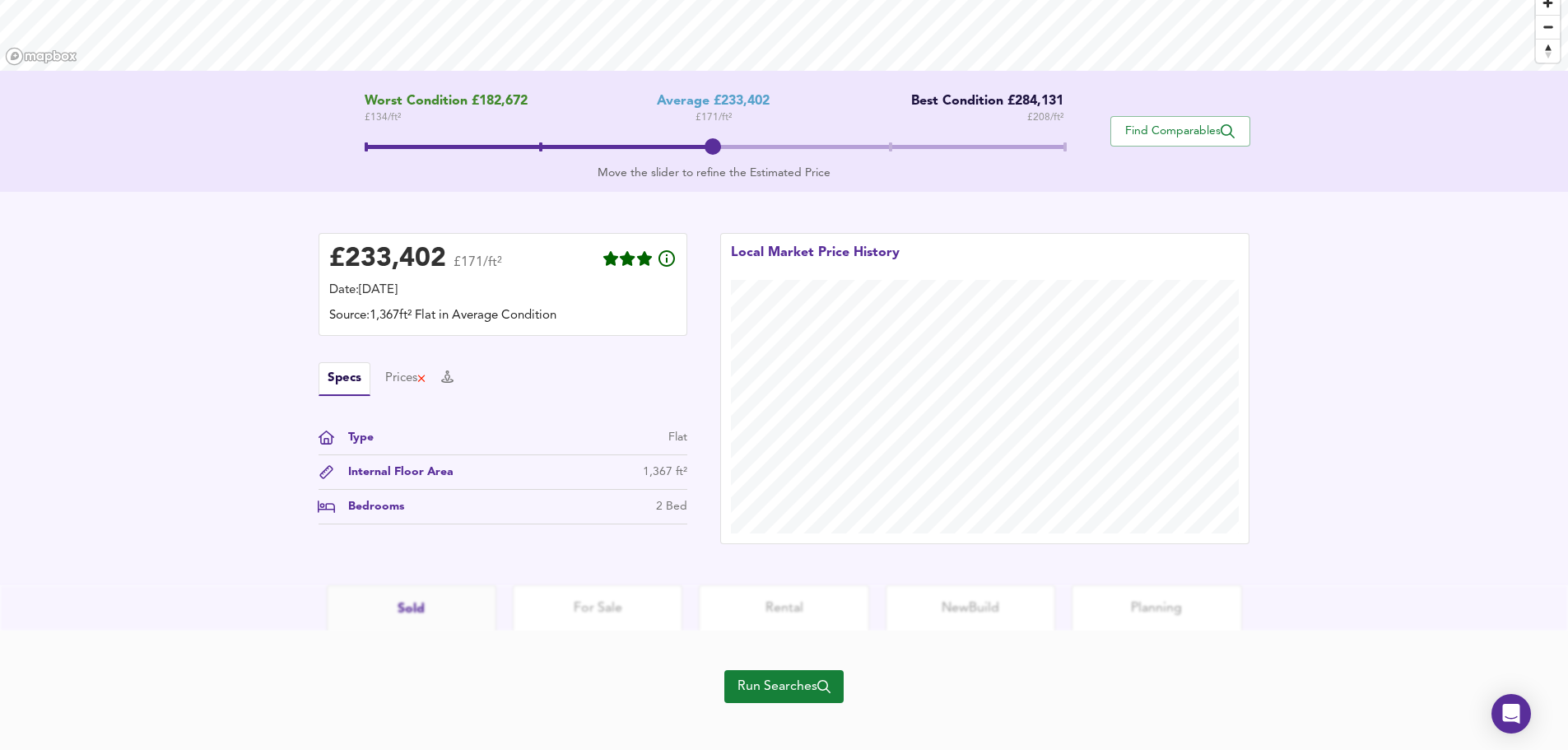
scroll to position [283, 0]
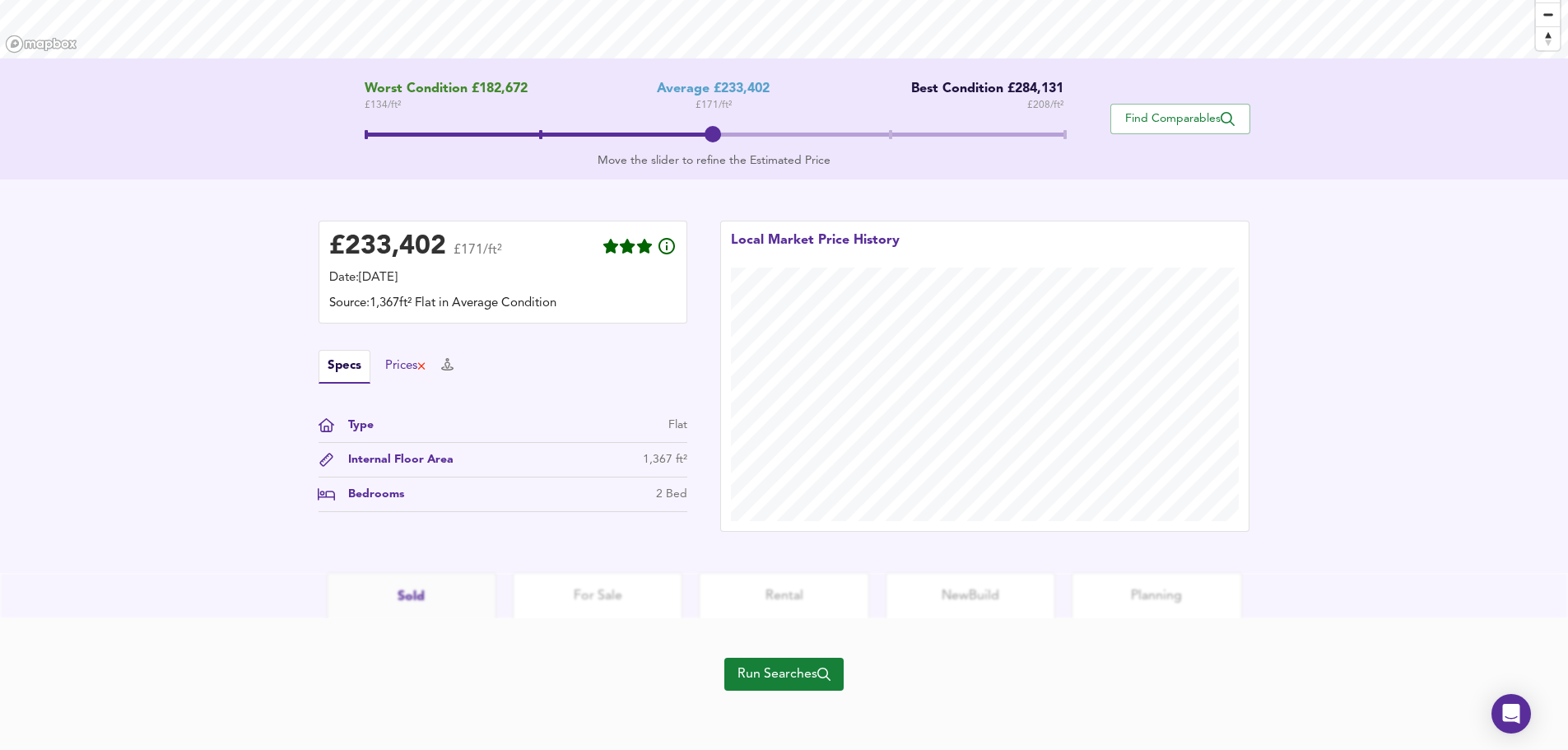
click at [410, 359] on div "Prices" at bounding box center [406, 366] width 42 height 18
click at [319, 372] on button "Specs" at bounding box center [334, 366] width 31 height 18
click at [214, 459] on div "£ 233,402 £171/ft² Date: 3 October 2025 Source: 1,367ft² Flat in Average Condit…" at bounding box center [784, 376] width 1568 height 394
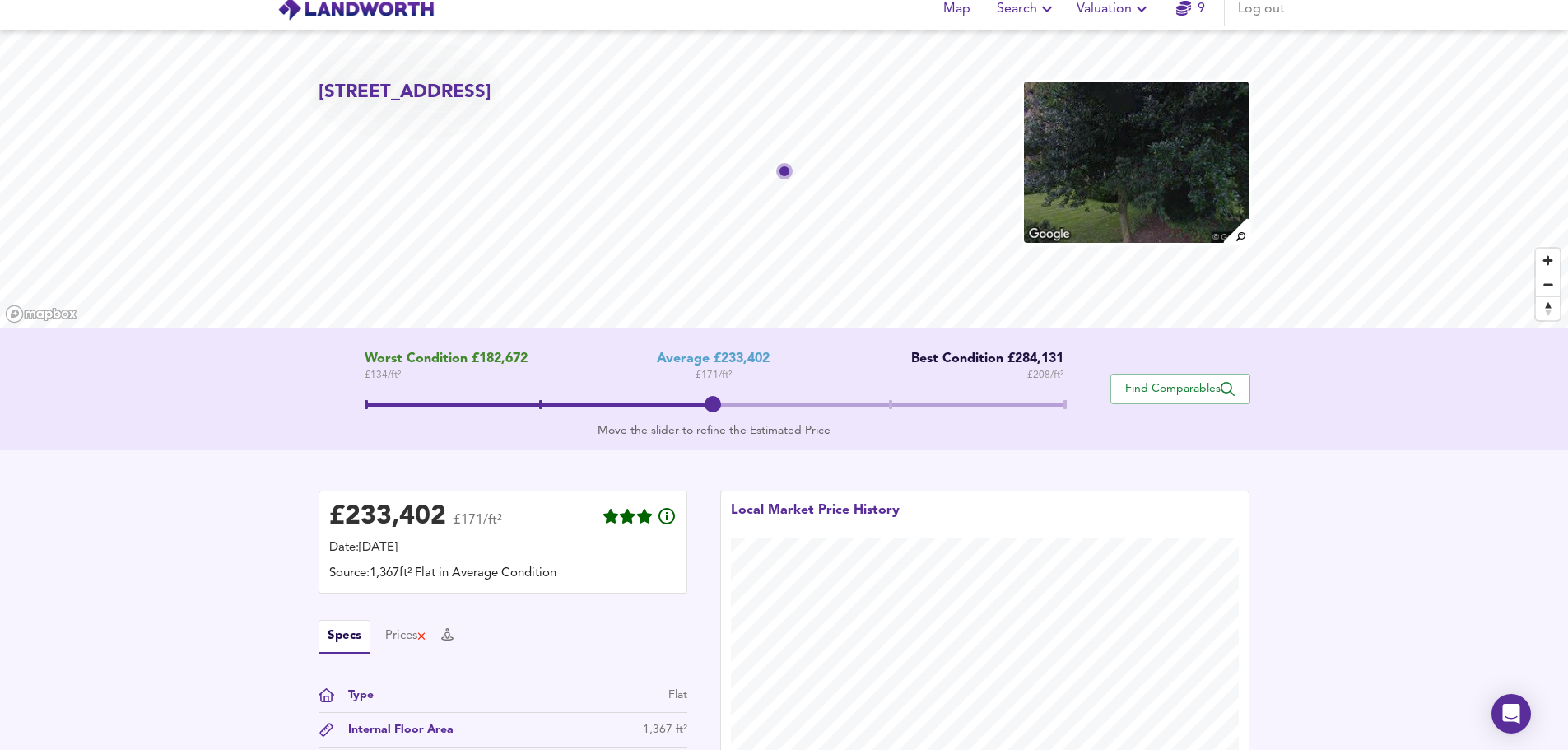
scroll to position [0, 0]
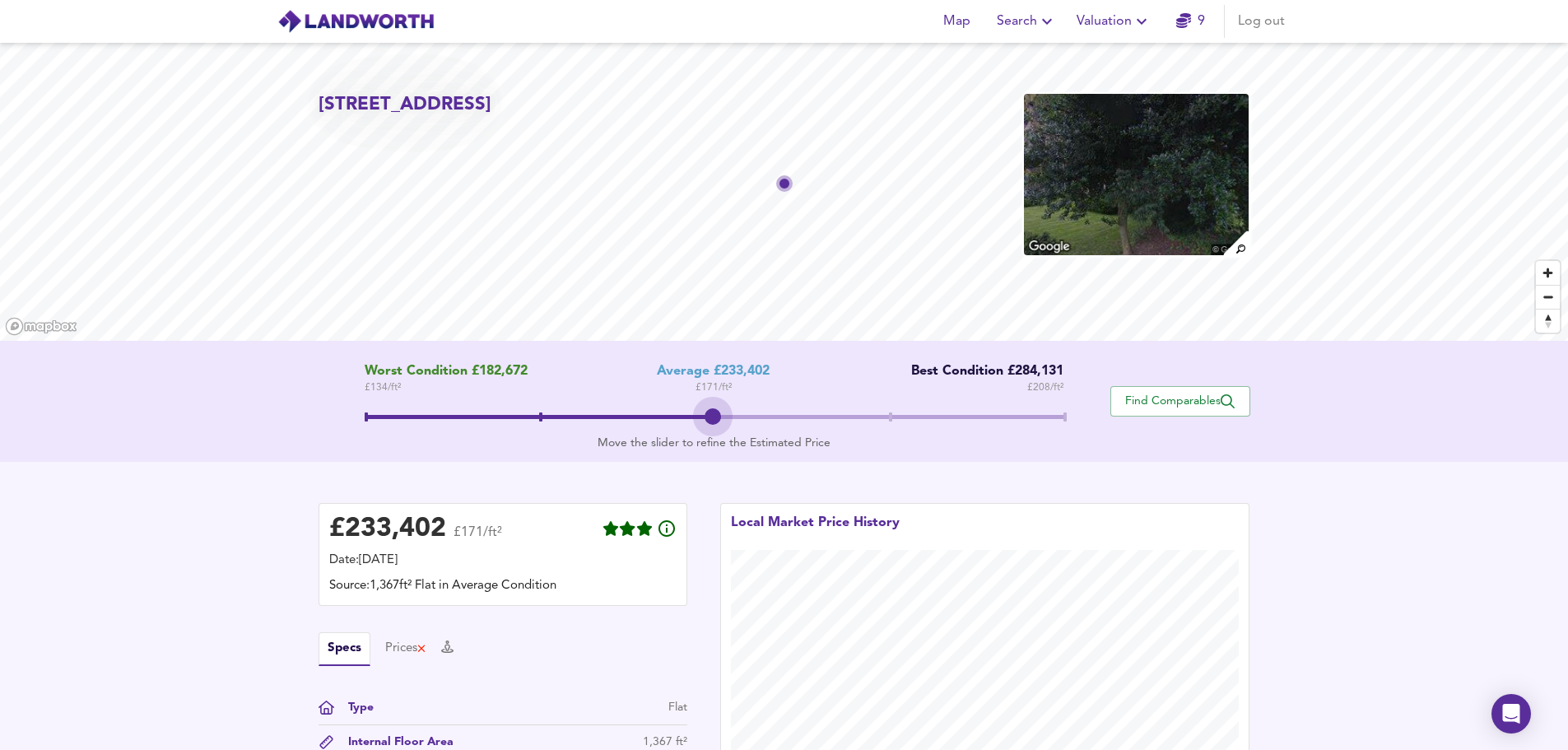
drag, startPoint x: 708, startPoint y: 421, endPoint x: 742, endPoint y: 435, distance: 36.8
click at [742, 435] on div "Worst Condition £182,672 £ 134 / ft² Average £233,402 £ 171 / ft² Best Conditio…" at bounding box center [715, 401] width 792 height 75
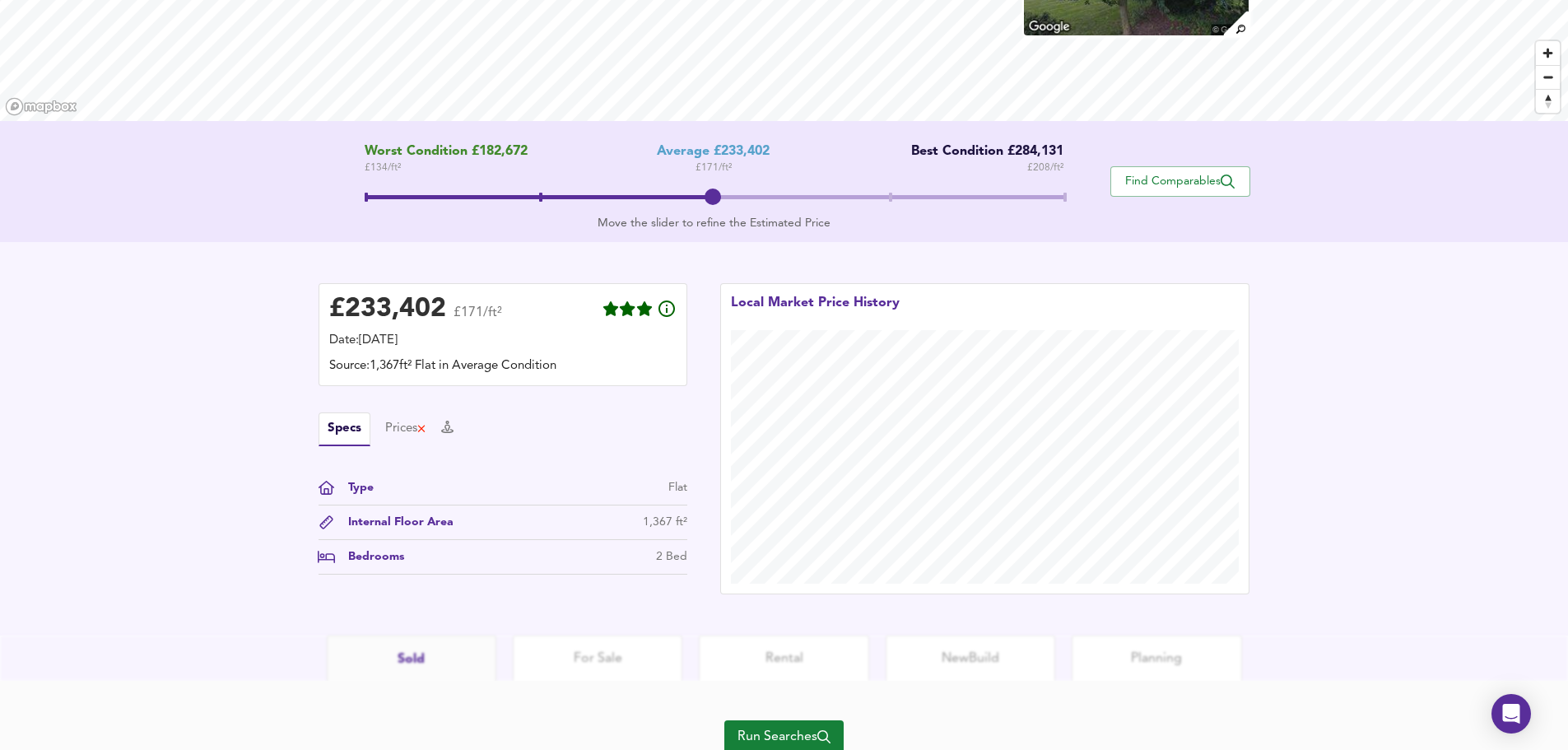
scroll to position [283, 0]
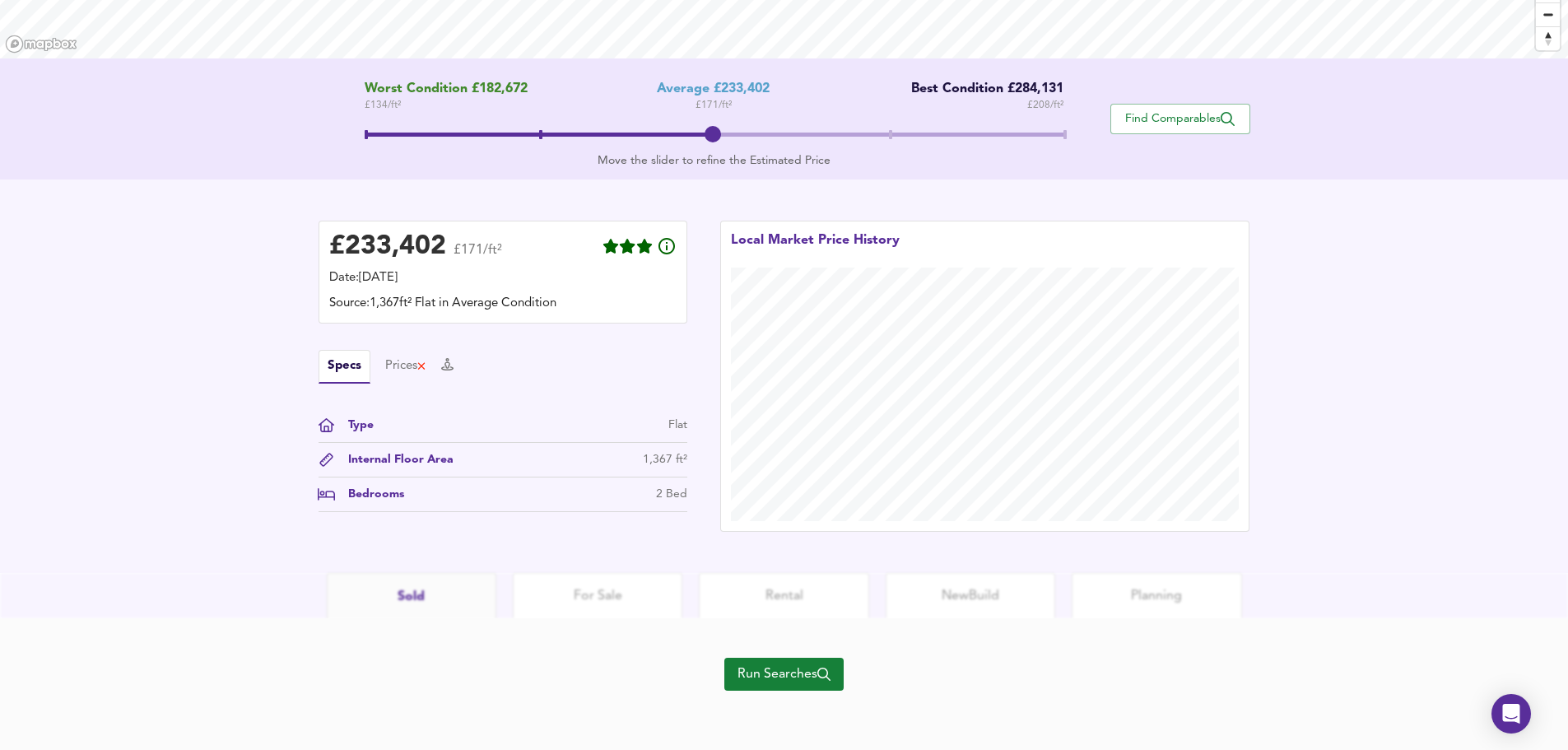
click at [769, 673] on span "Run Searches" at bounding box center [784, 674] width 93 height 23
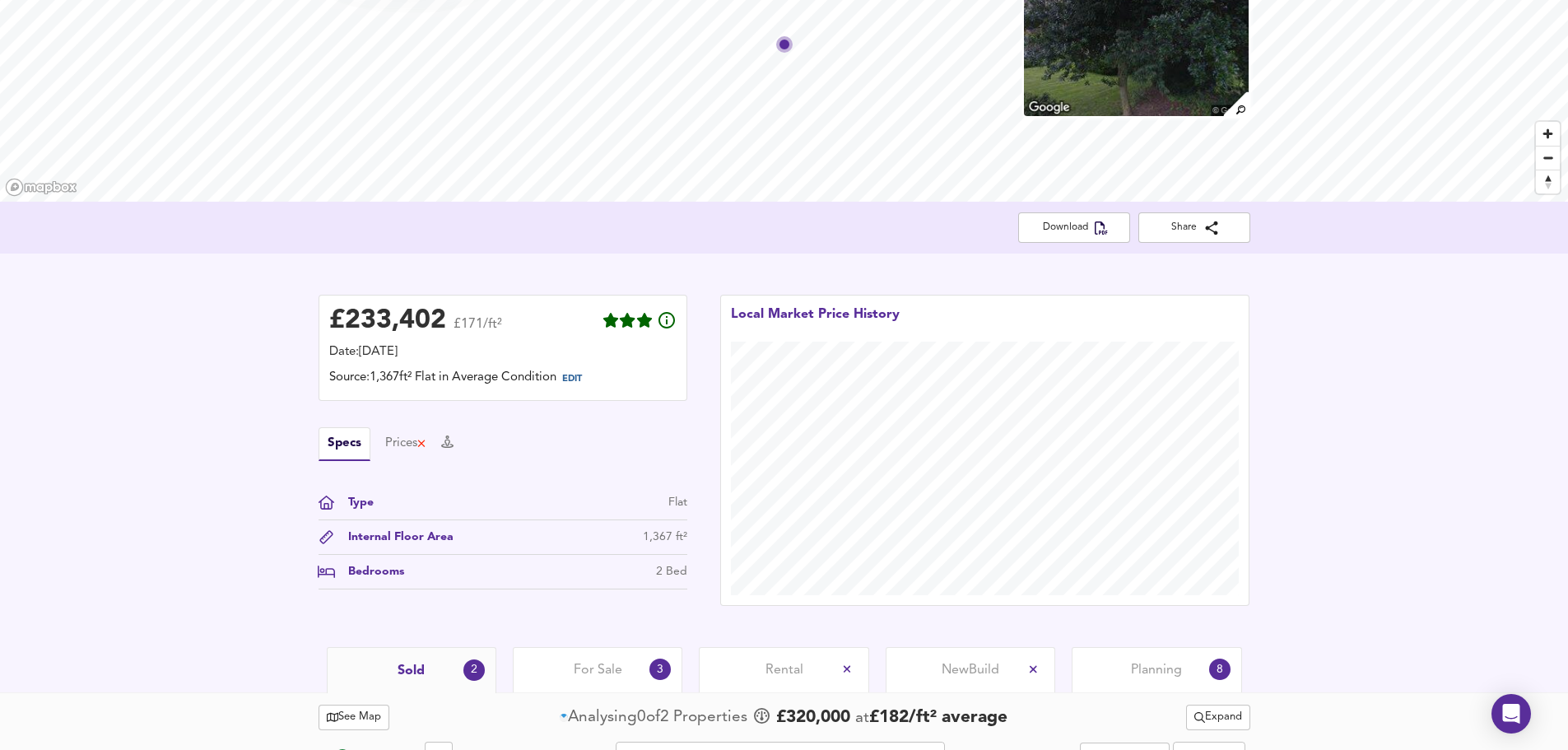
scroll to position [81, 0]
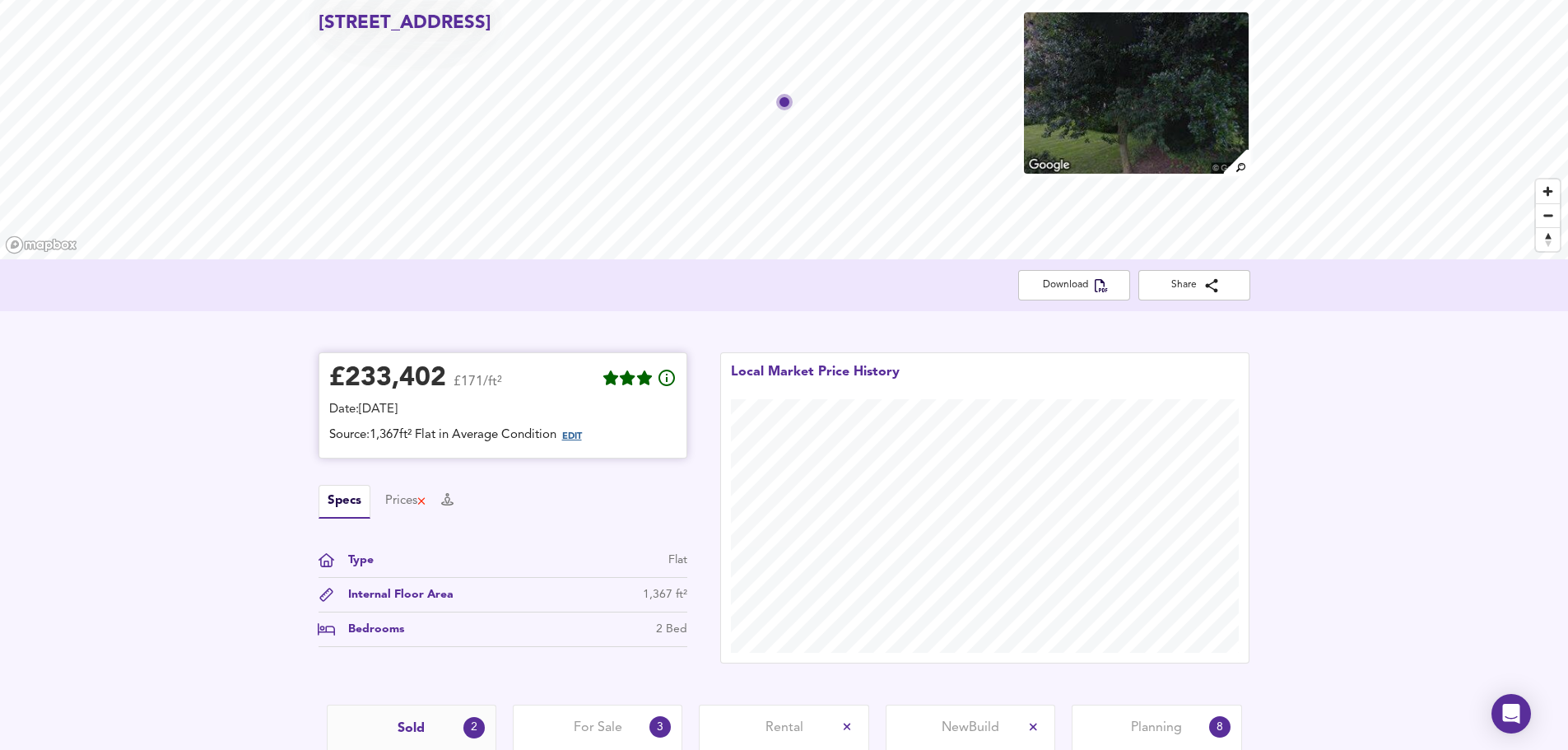
click at [576, 437] on span "EDIT" at bounding box center [571, 437] width 19 height 9
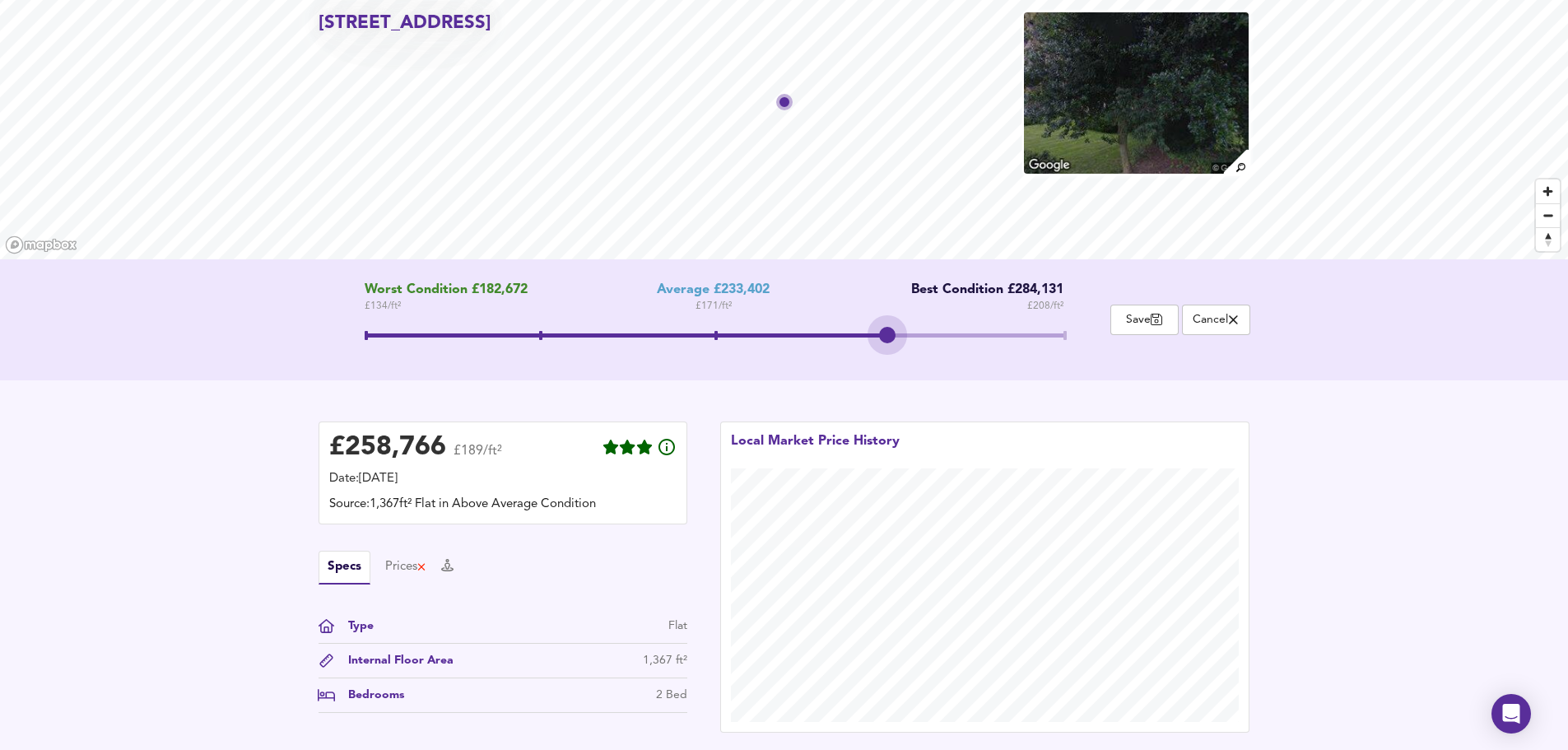
drag, startPoint x: 714, startPoint y: 337, endPoint x: 844, endPoint y: 345, distance: 130.2
click at [850, 343] on span at bounding box center [714, 337] width 699 height 30
click at [221, 550] on div "£ 258,766 £189/ft² Date: 3 October 2025 Source: 1,367ft² Flat in Above Average …" at bounding box center [784, 576] width 1568 height 394
click at [1144, 321] on span "Save" at bounding box center [1144, 320] width 50 height 15
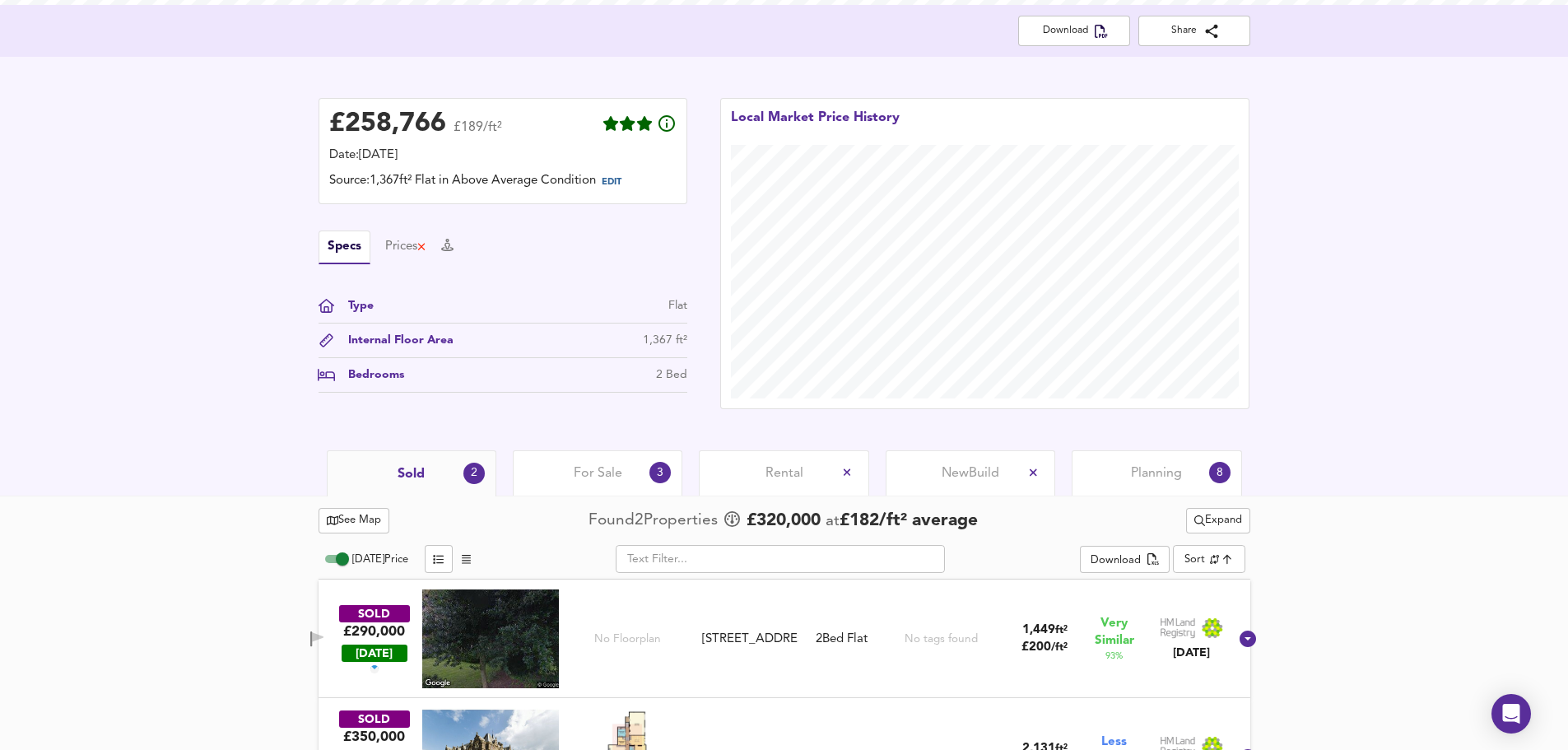
scroll to position [411, 0]
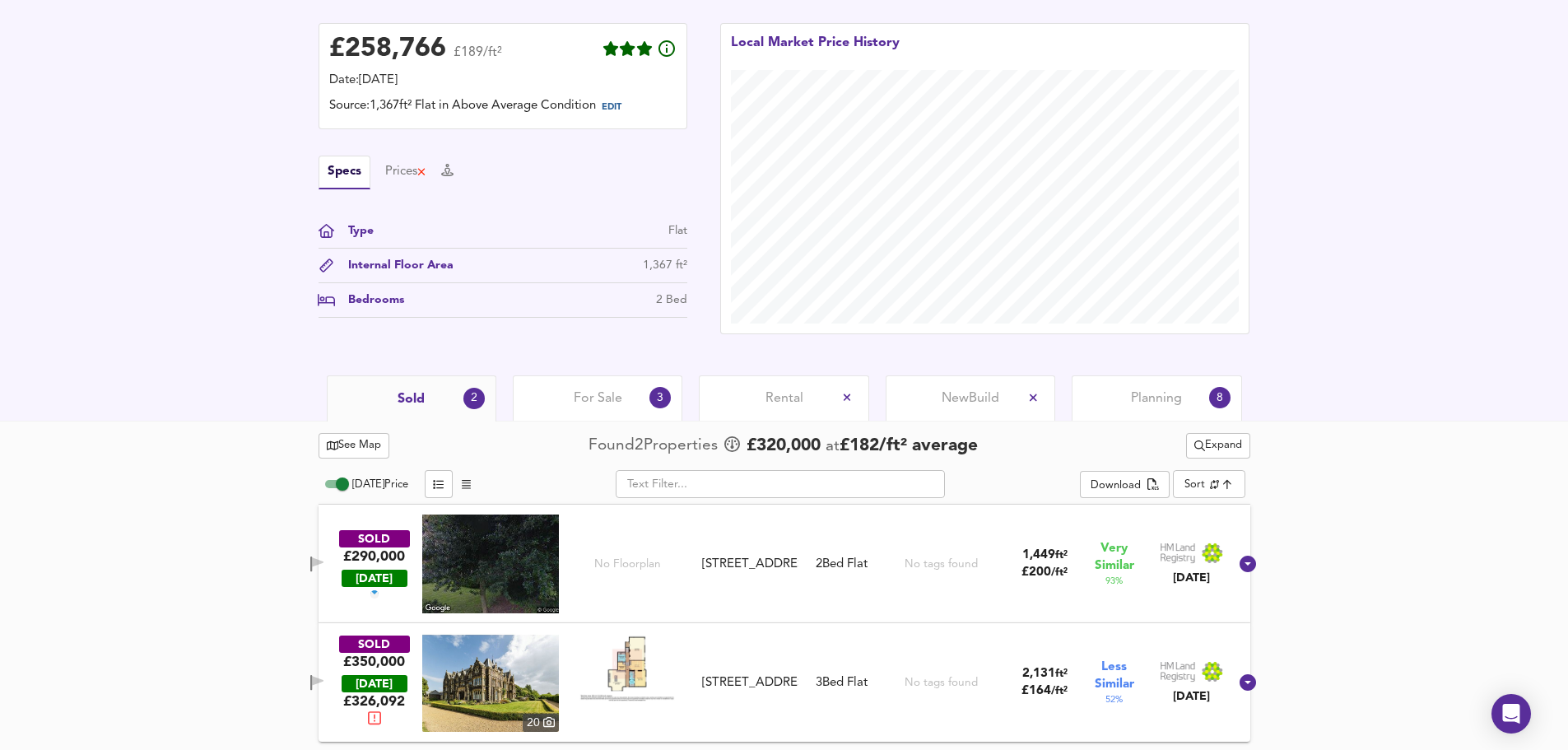
click at [616, 401] on span "For Sale" at bounding box center [597, 398] width 48 height 18
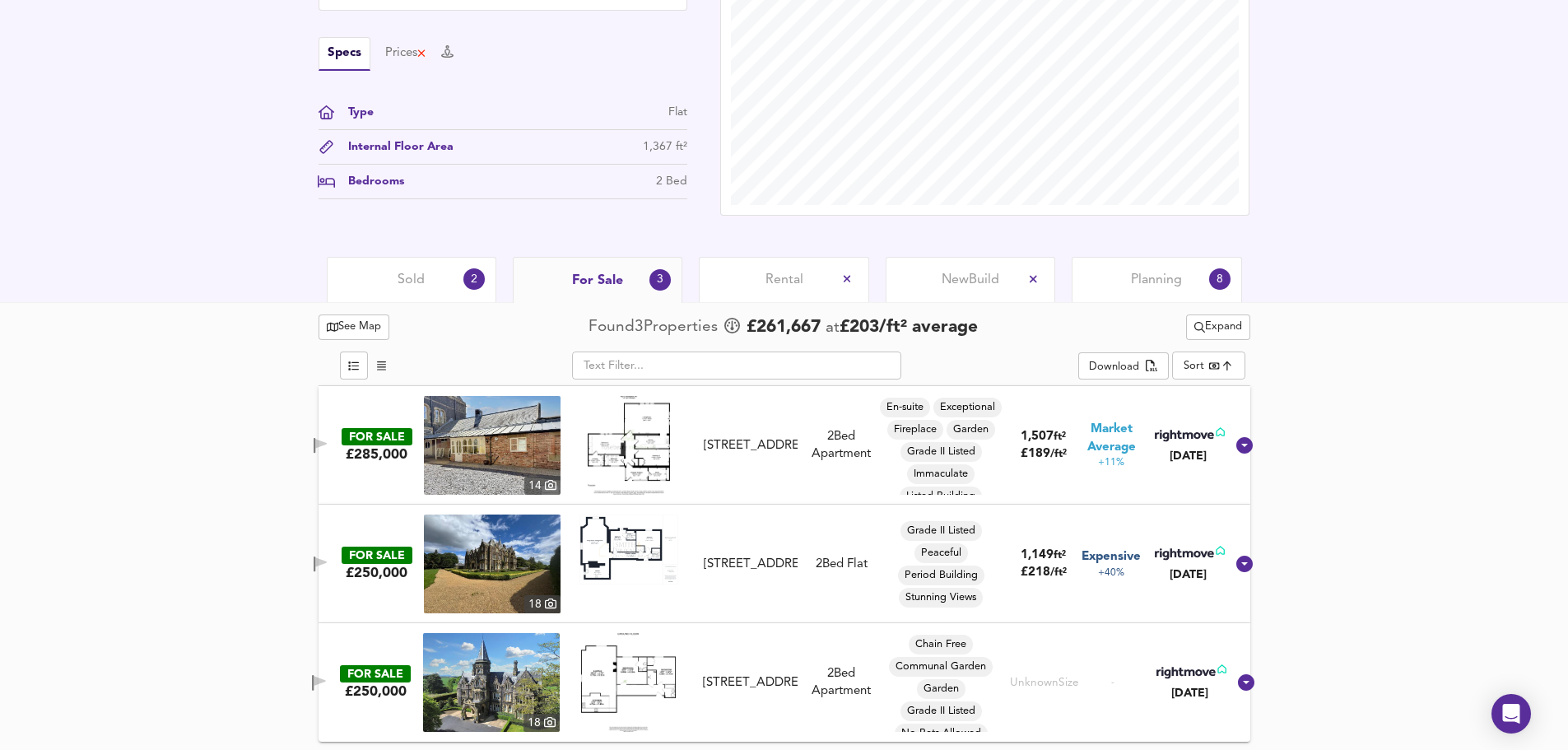
click at [427, 274] on div "Sold 2" at bounding box center [411, 280] width 169 height 46
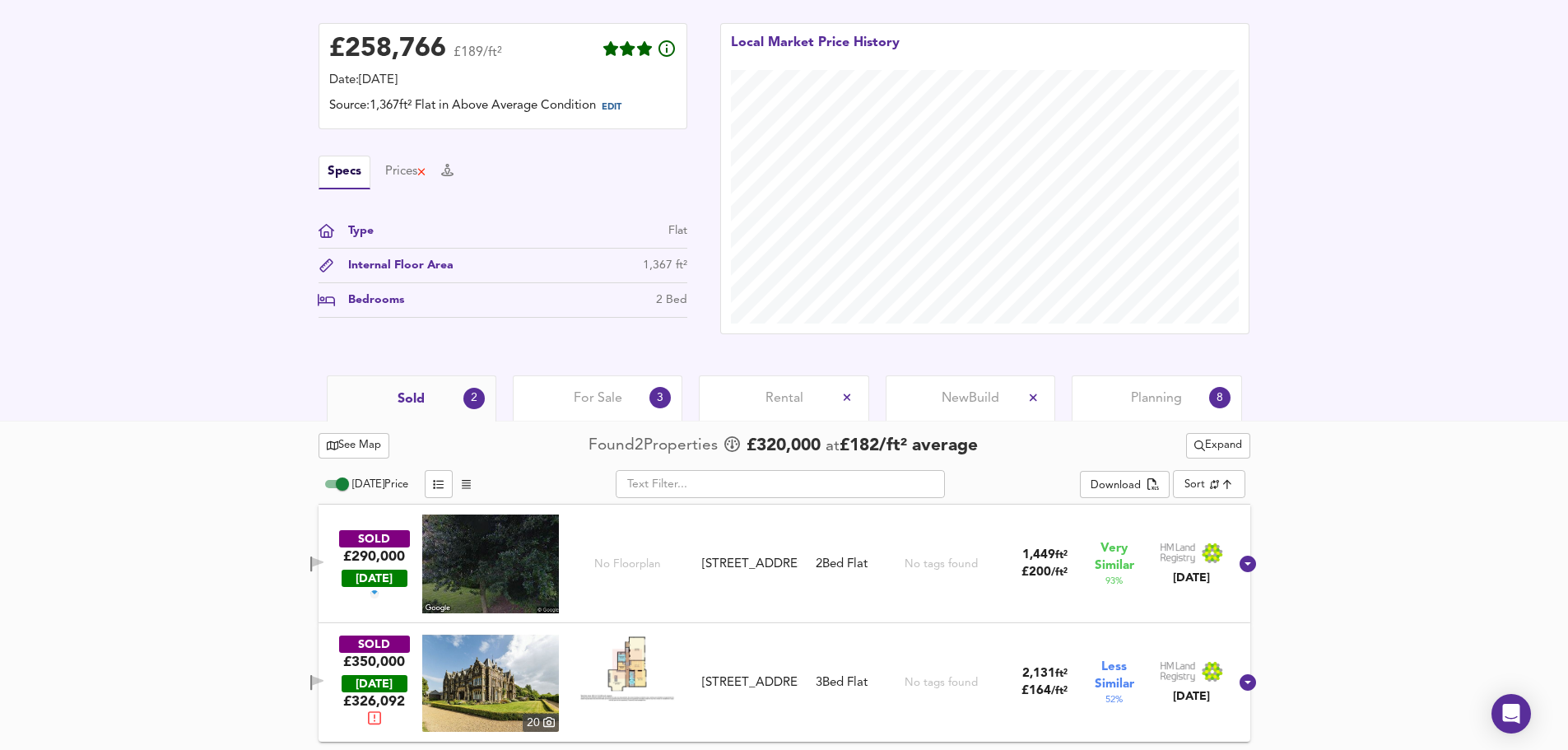
click at [1154, 402] on span "Planning" at bounding box center [1157, 398] width 51 height 18
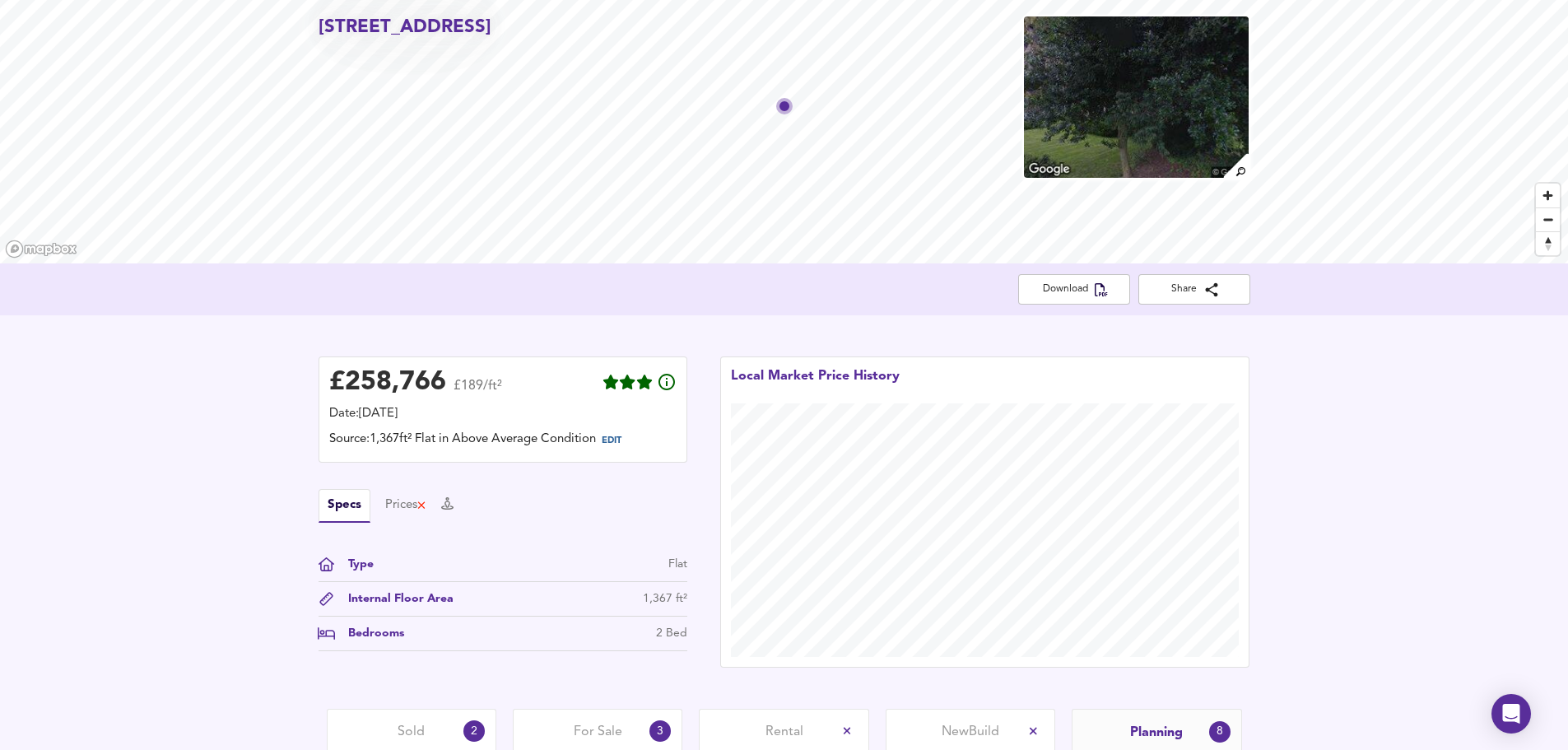
scroll to position [247, 0]
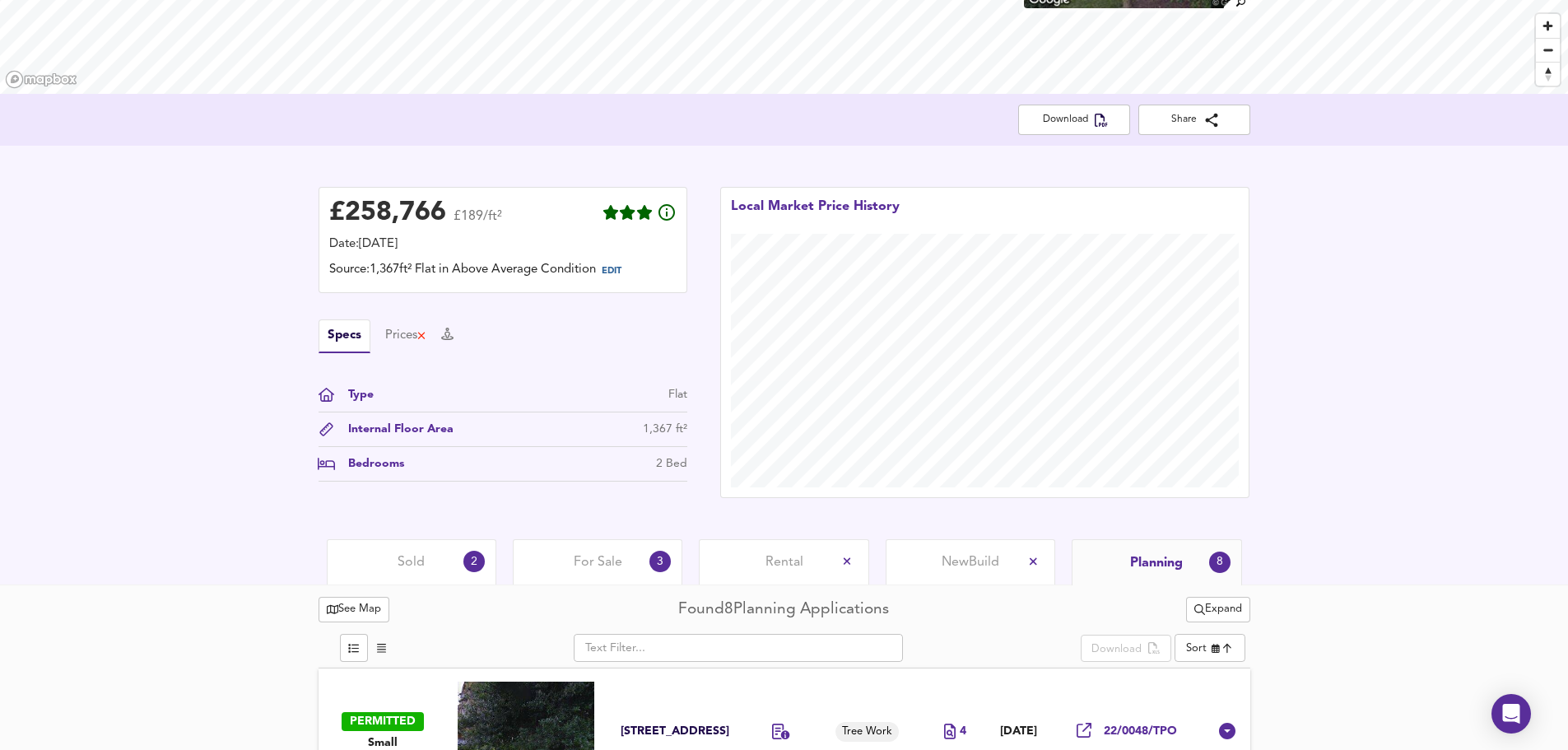
click at [407, 559] on span "Sold" at bounding box center [411, 562] width 27 height 18
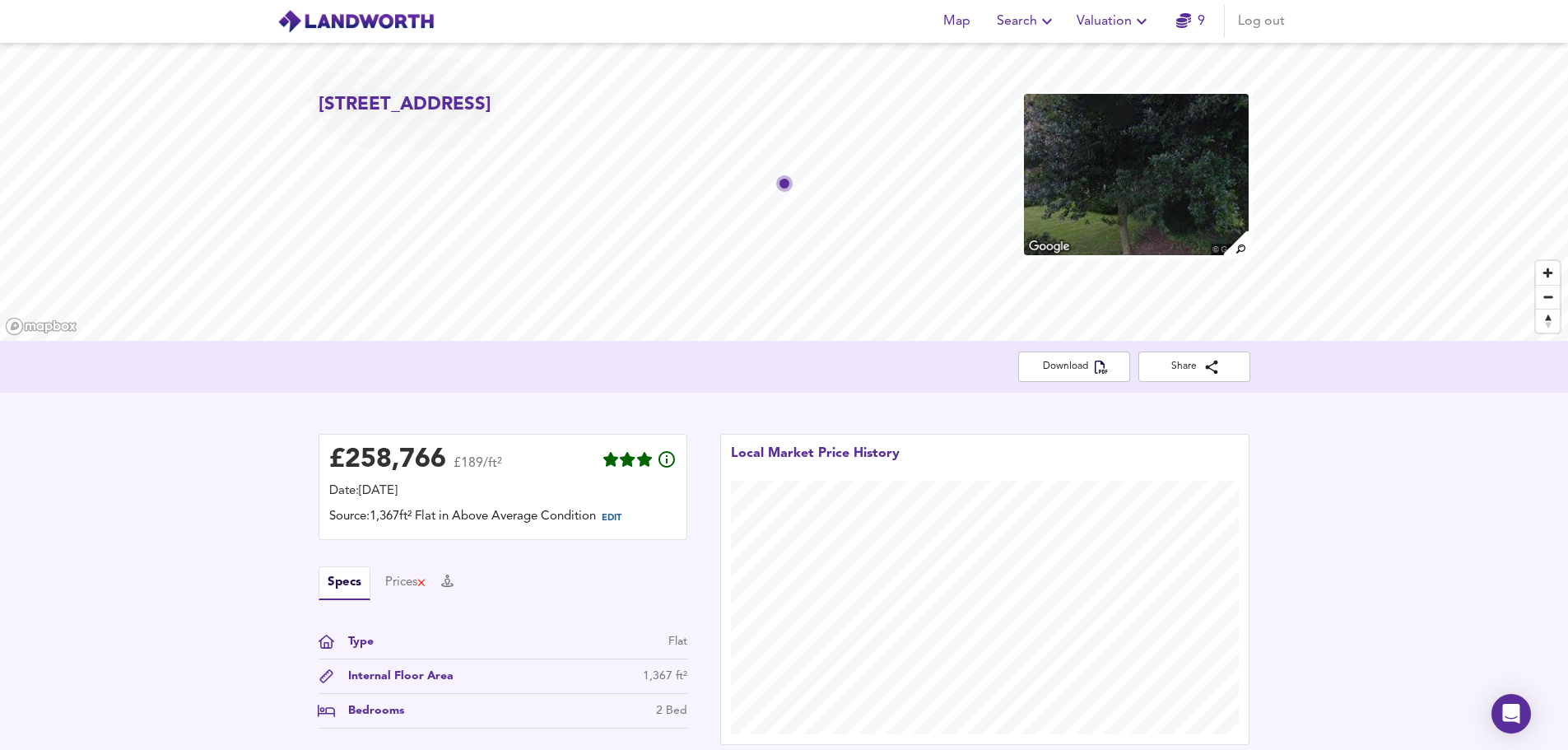
scroll to position [411, 0]
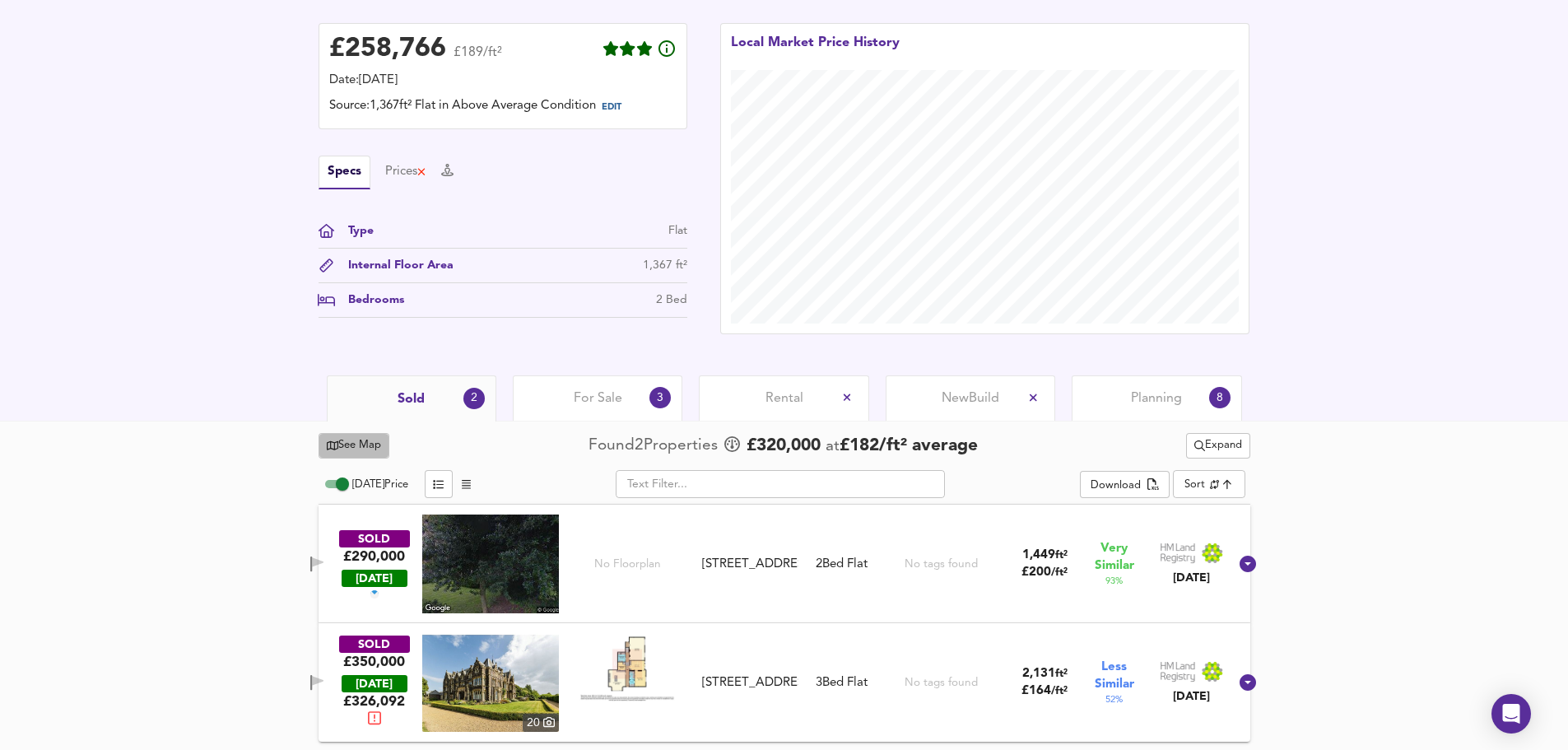
click at [338, 438] on span "See Map" at bounding box center [354, 446] width 55 height 19
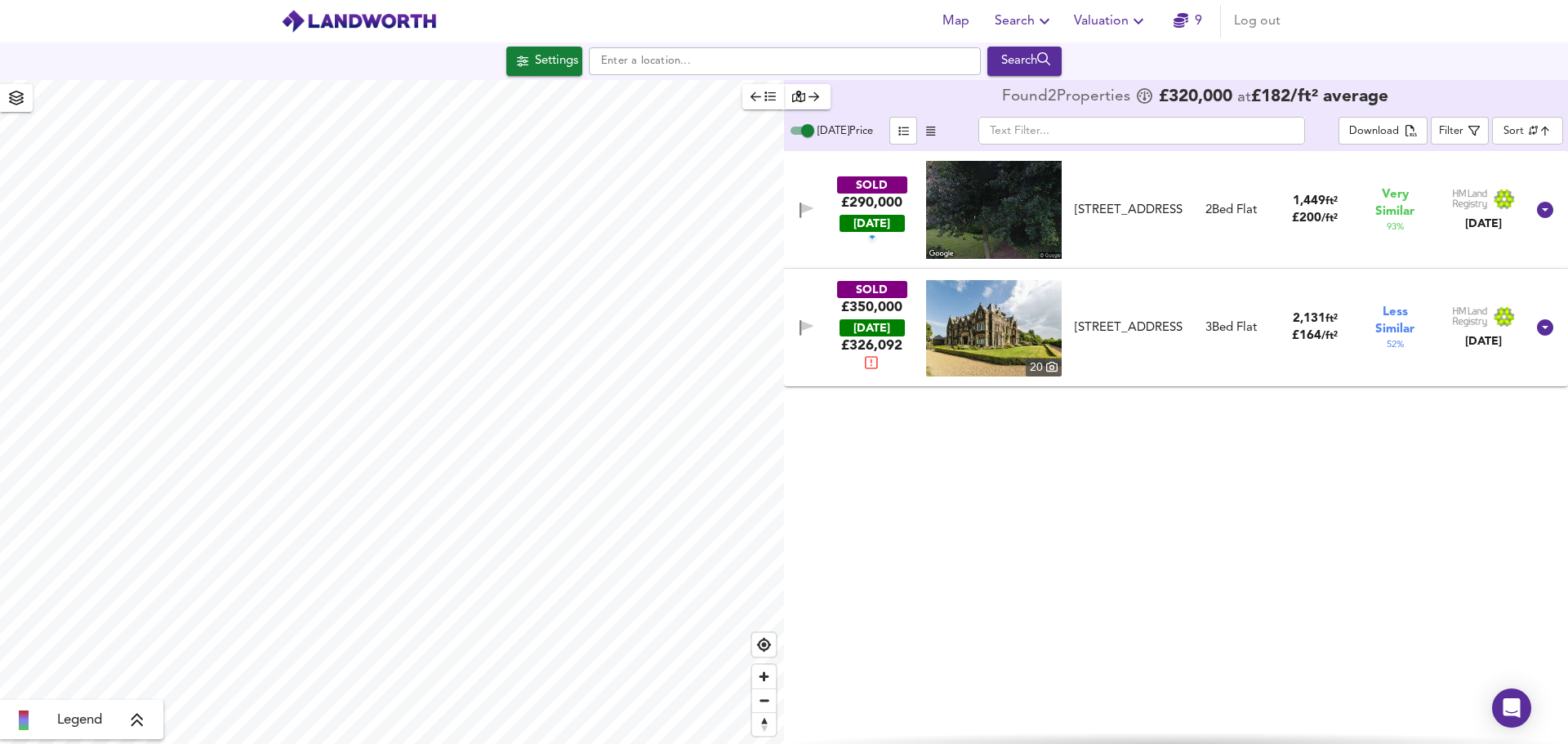
checkbox input "false"
checkbox input "true"
click at [549, 66] on div "Settings" at bounding box center [557, 60] width 44 height 21
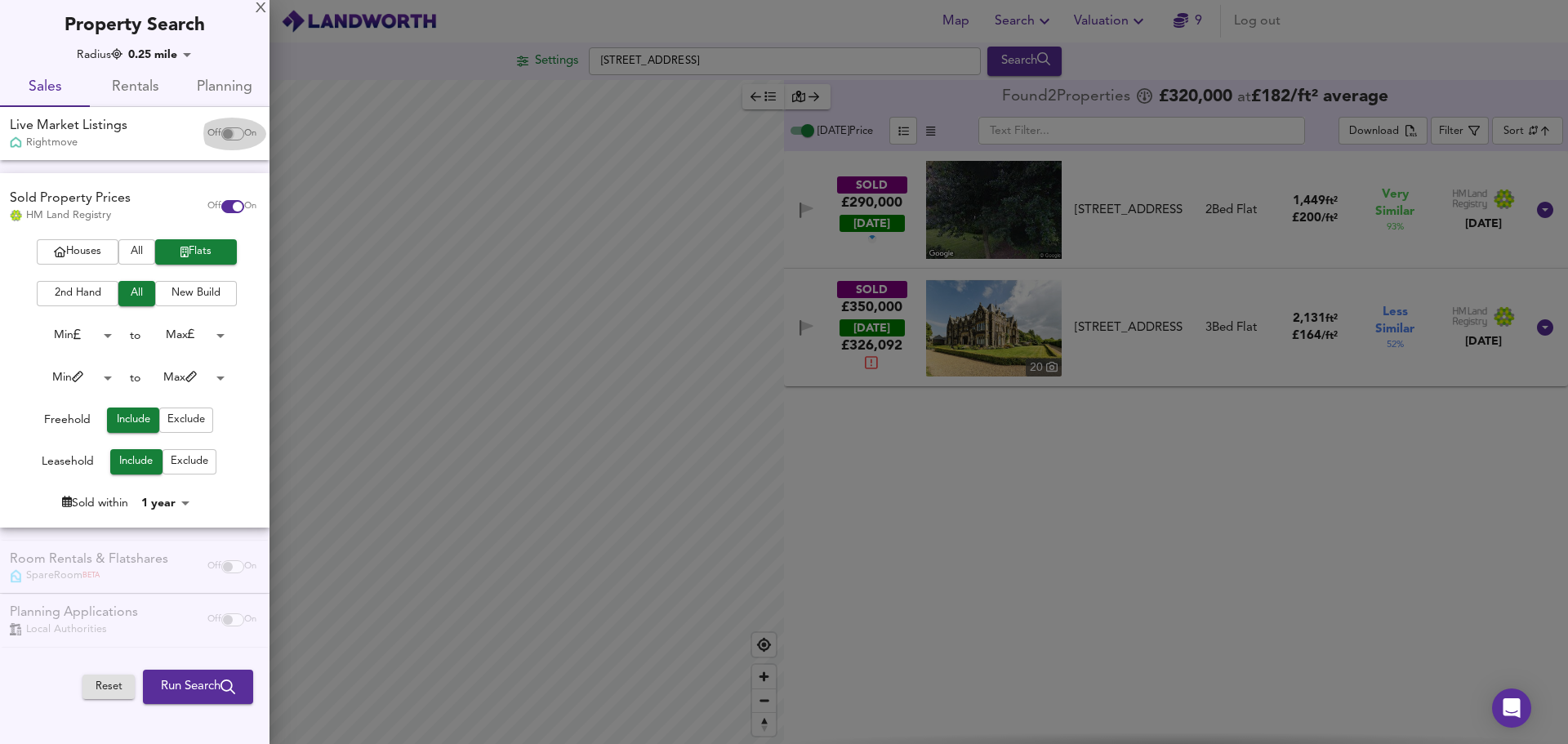
click at [236, 136] on input "checkbox" at bounding box center [227, 134] width 39 height 13
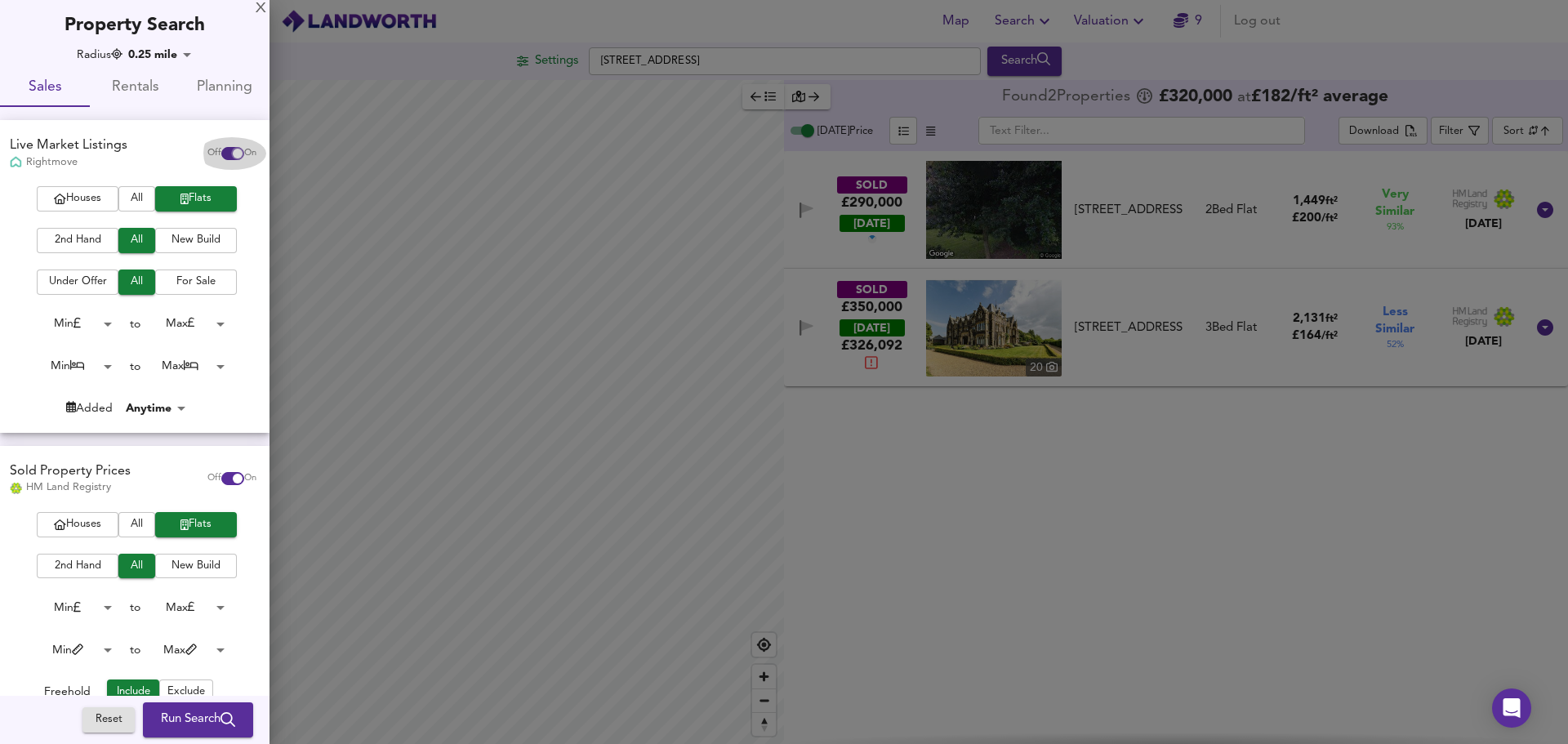
click at [220, 149] on input "checkbox" at bounding box center [238, 154] width 39 height 13
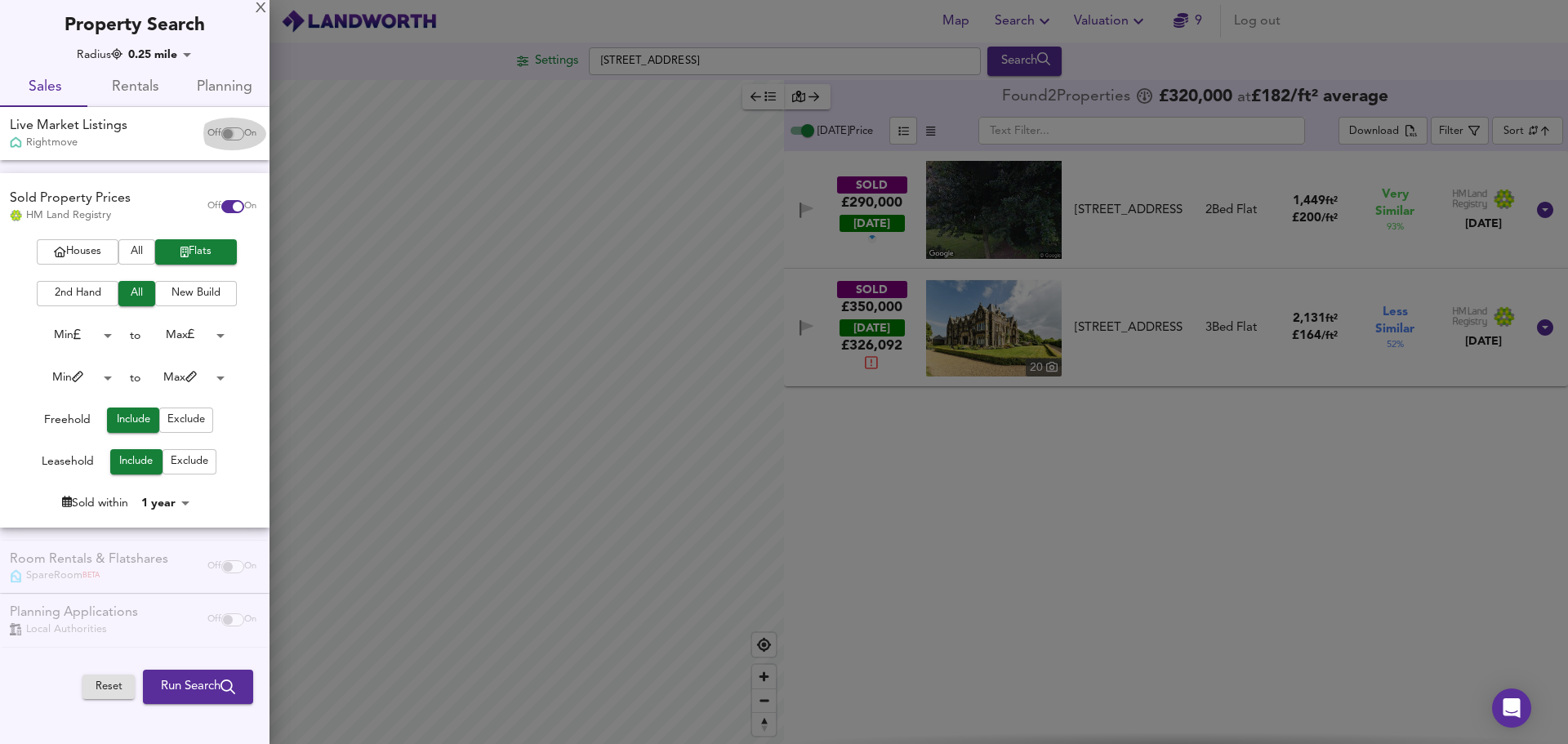
click at [234, 134] on input "checkbox" at bounding box center [227, 134] width 39 height 13
checkbox input "true"
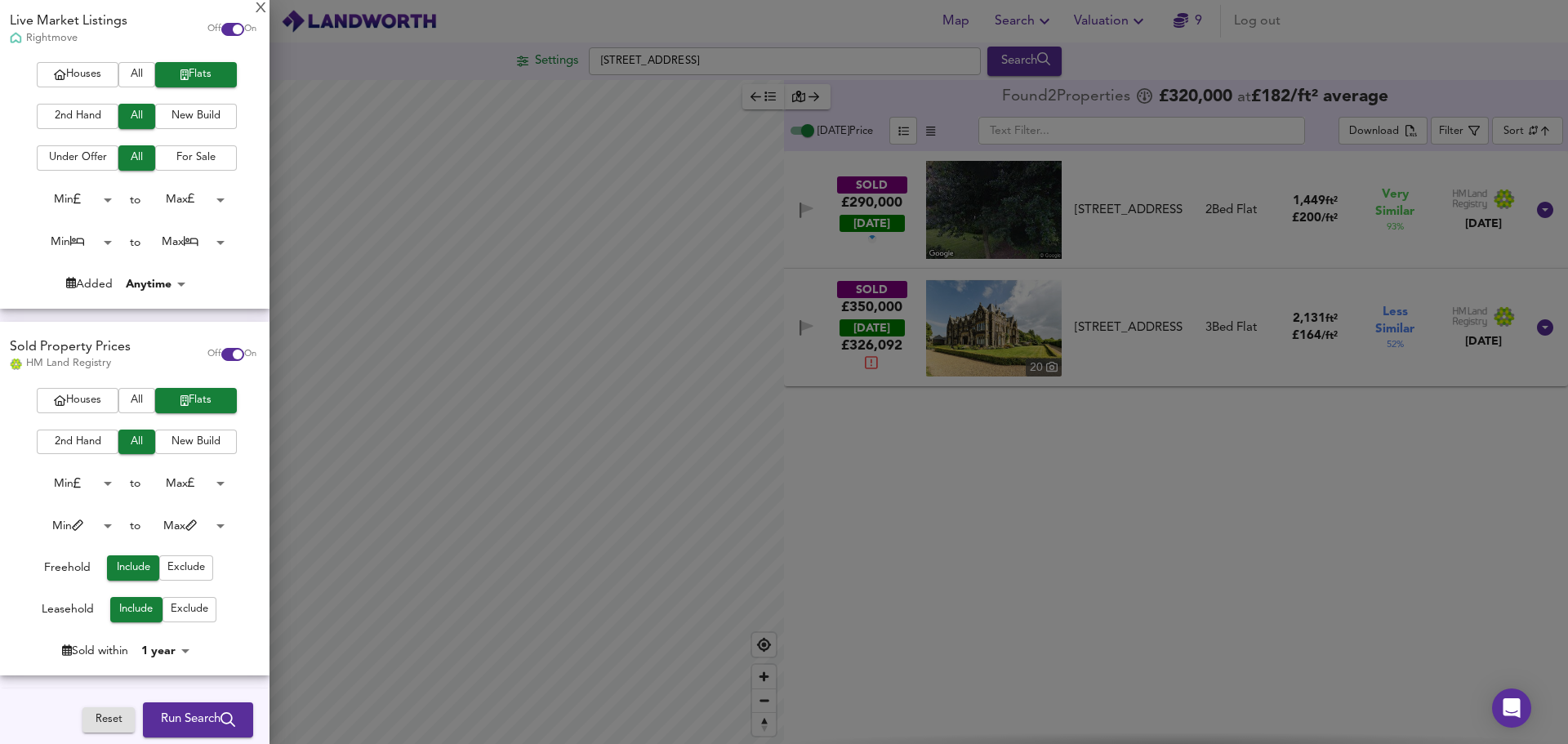
scroll to position [239, 0]
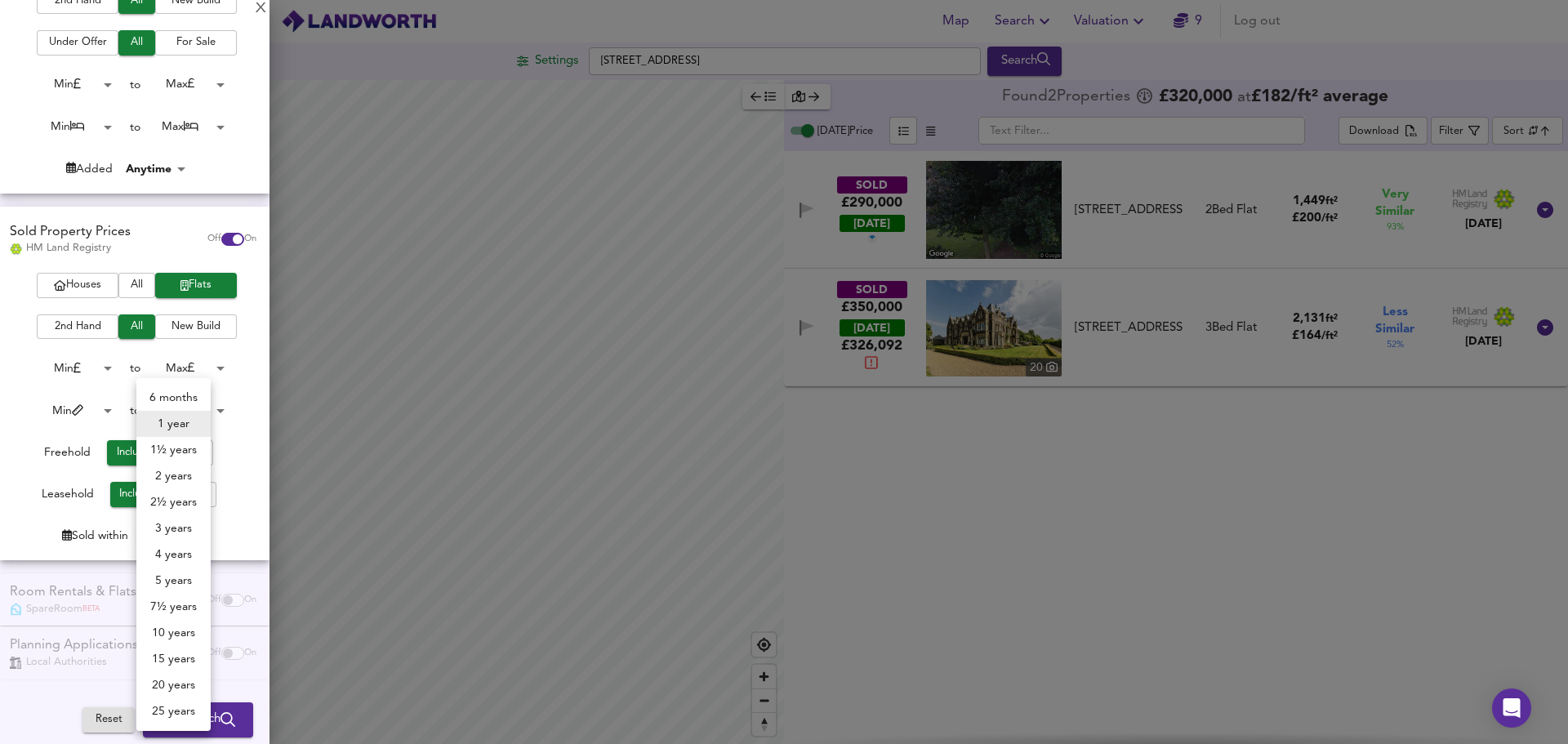
click at [170, 536] on body "Map Search Valuation 9 Log out Settings Wyke Lane, TS7 0GG Search X Wyke Lane, …" at bounding box center [784, 372] width 1568 height 744
click at [186, 468] on li "2 years" at bounding box center [173, 476] width 75 height 26
type input "24"
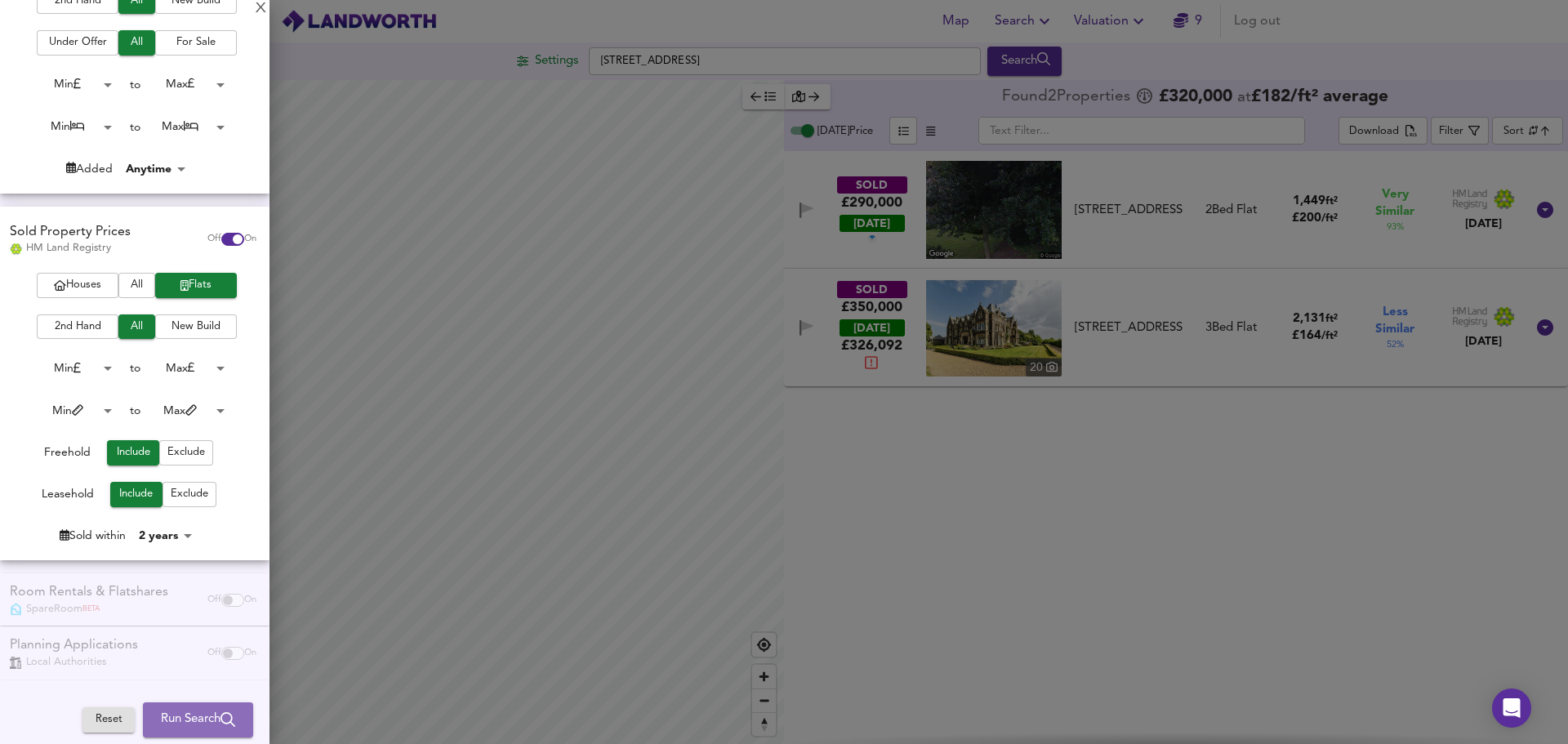
click at [197, 726] on span "Run Search" at bounding box center [198, 719] width 75 height 21
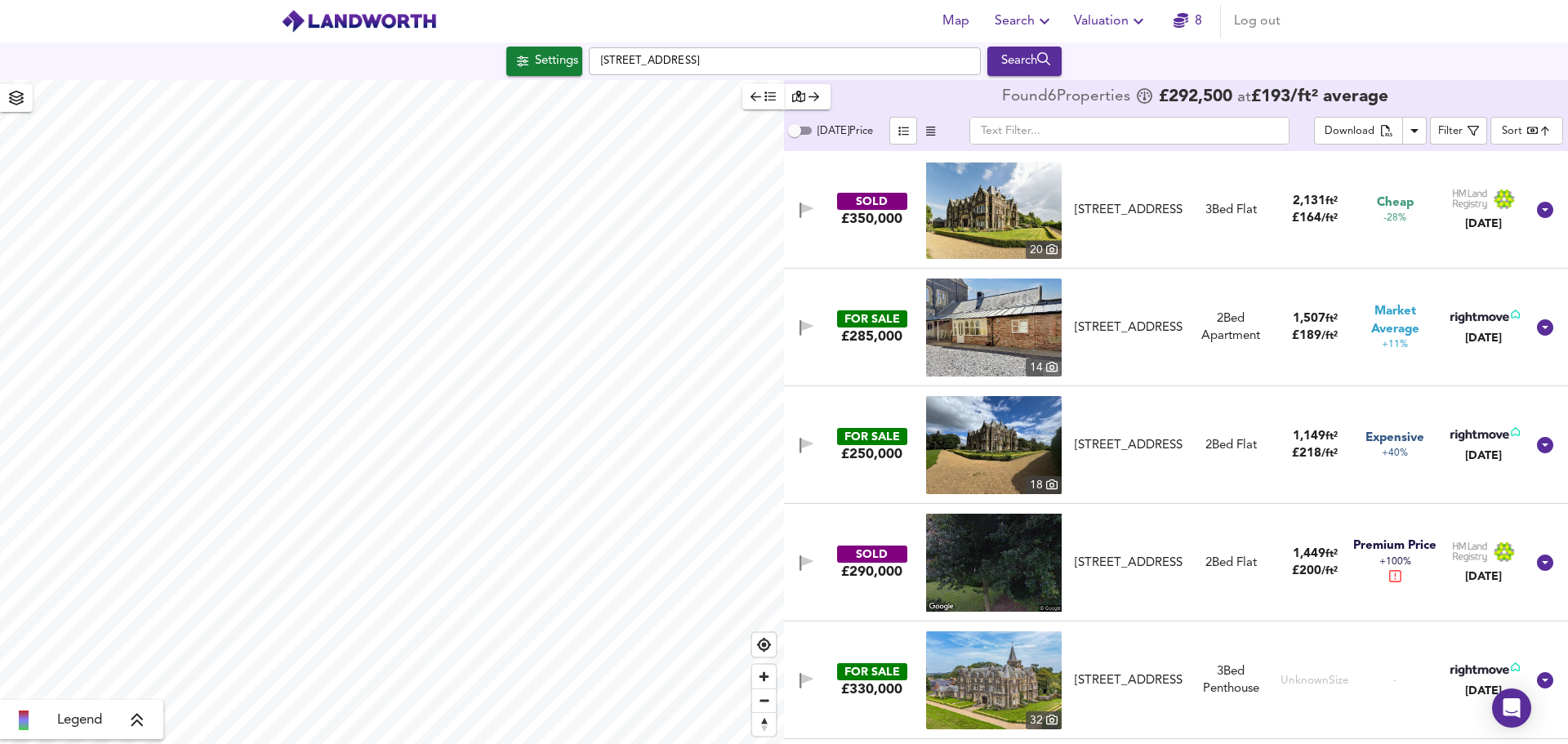
type input "similarityscore"
checkbox input "false"
type input "12"
checkbox input "true"
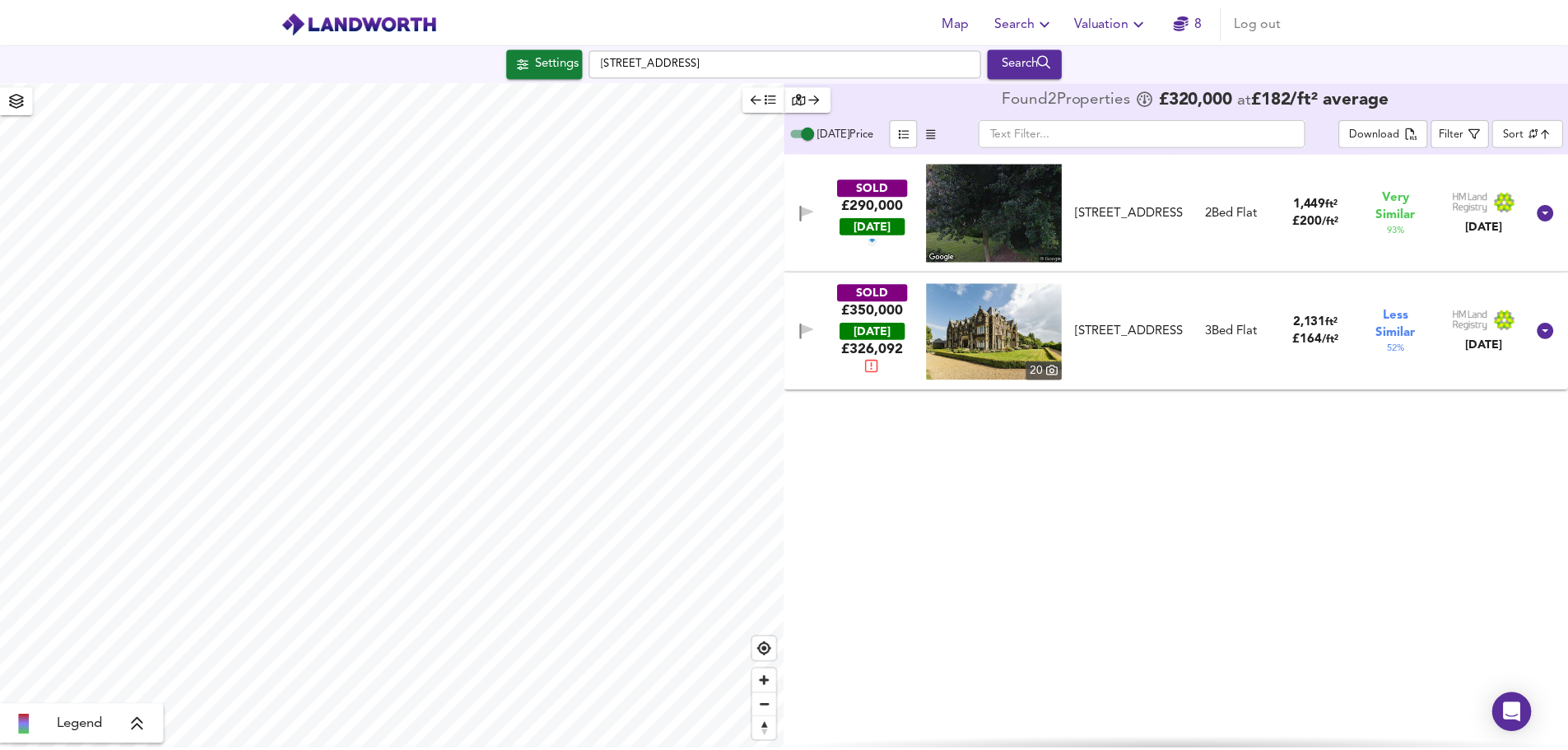
scroll to position [411, 0]
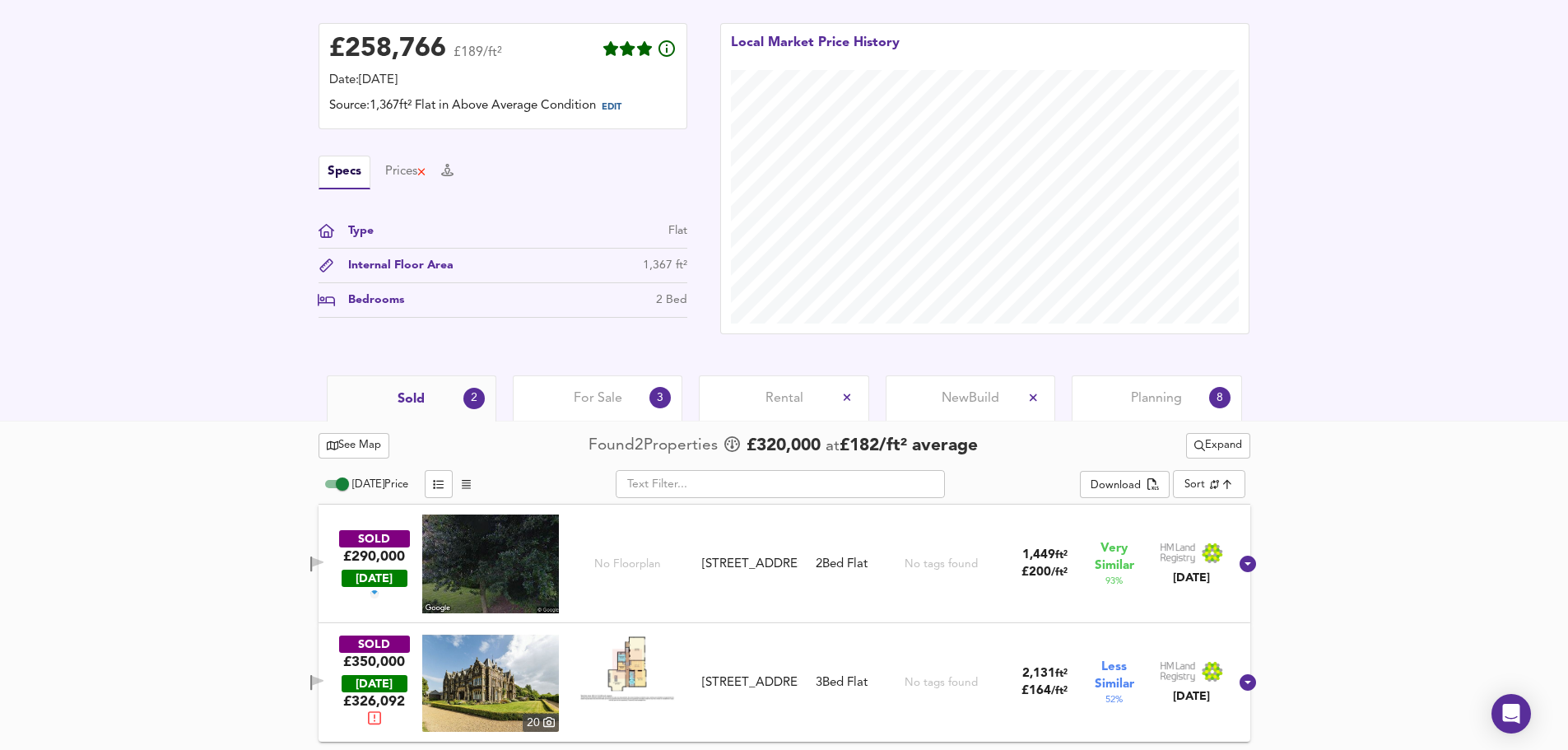
click at [168, 483] on div "See Map Found 2 Propert ies £ 320,000 at £ 182 / ft² average Expand Today Price…" at bounding box center [784, 585] width 1568 height 329
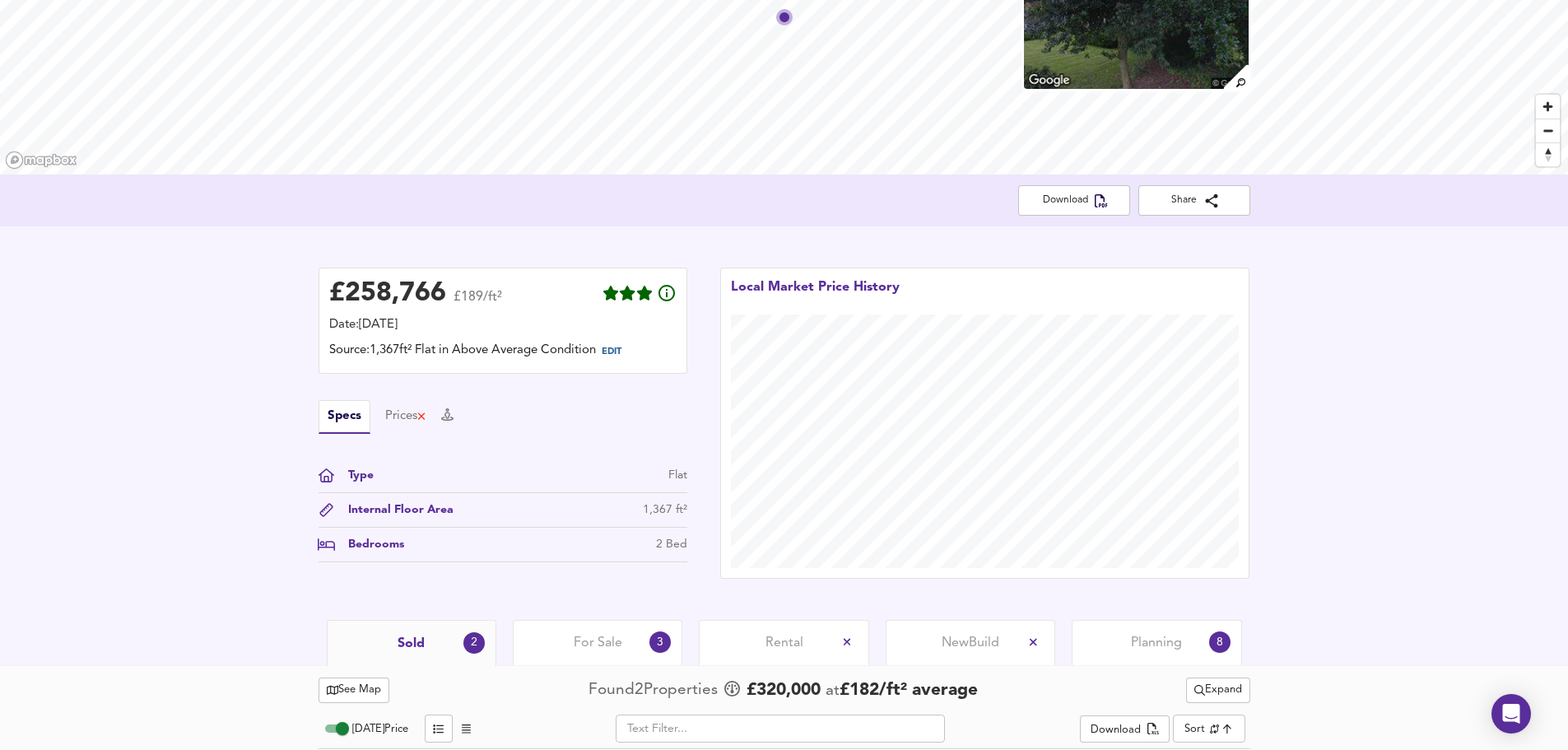
scroll to position [0, 0]
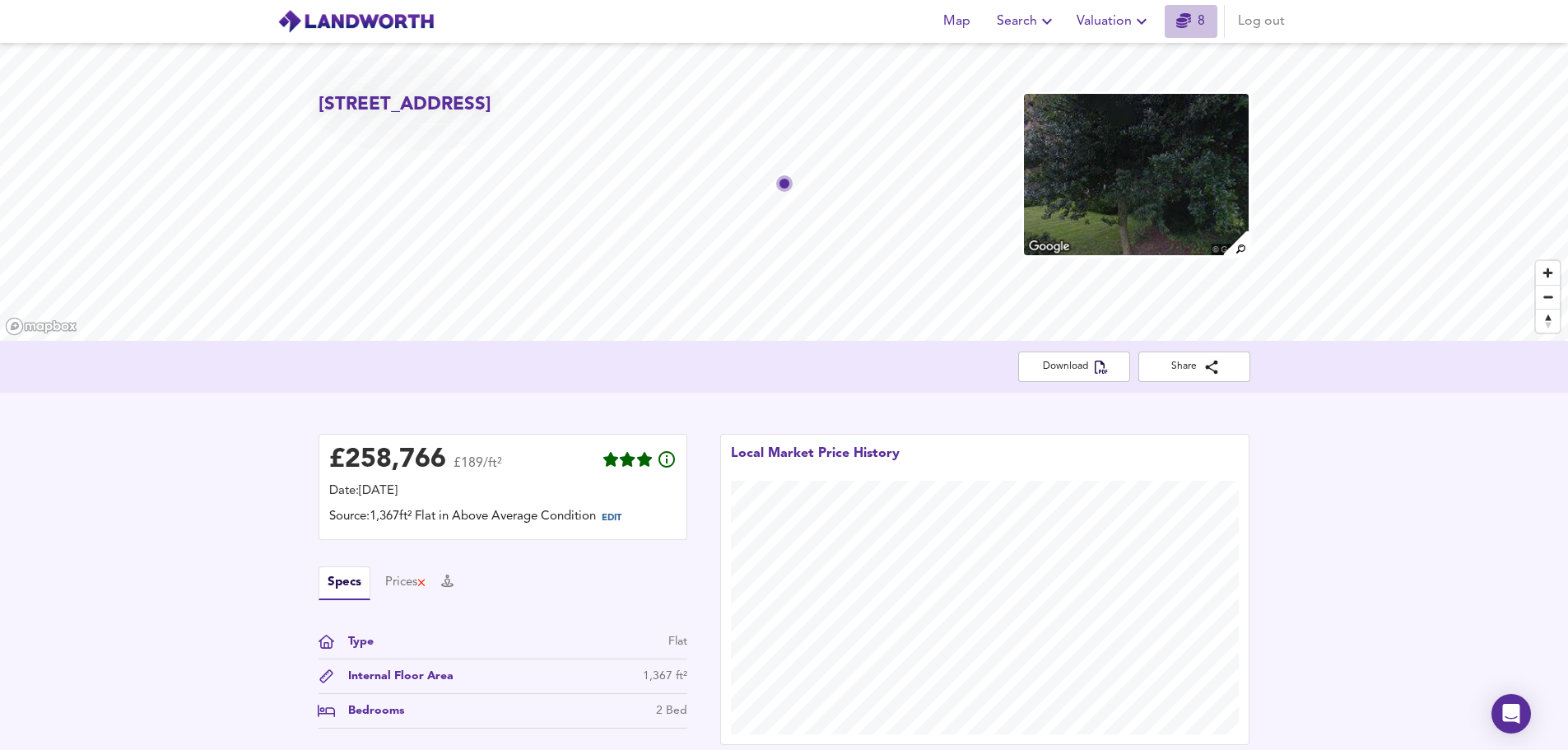
click at [1197, 25] on link "8" at bounding box center [1191, 21] width 29 height 23
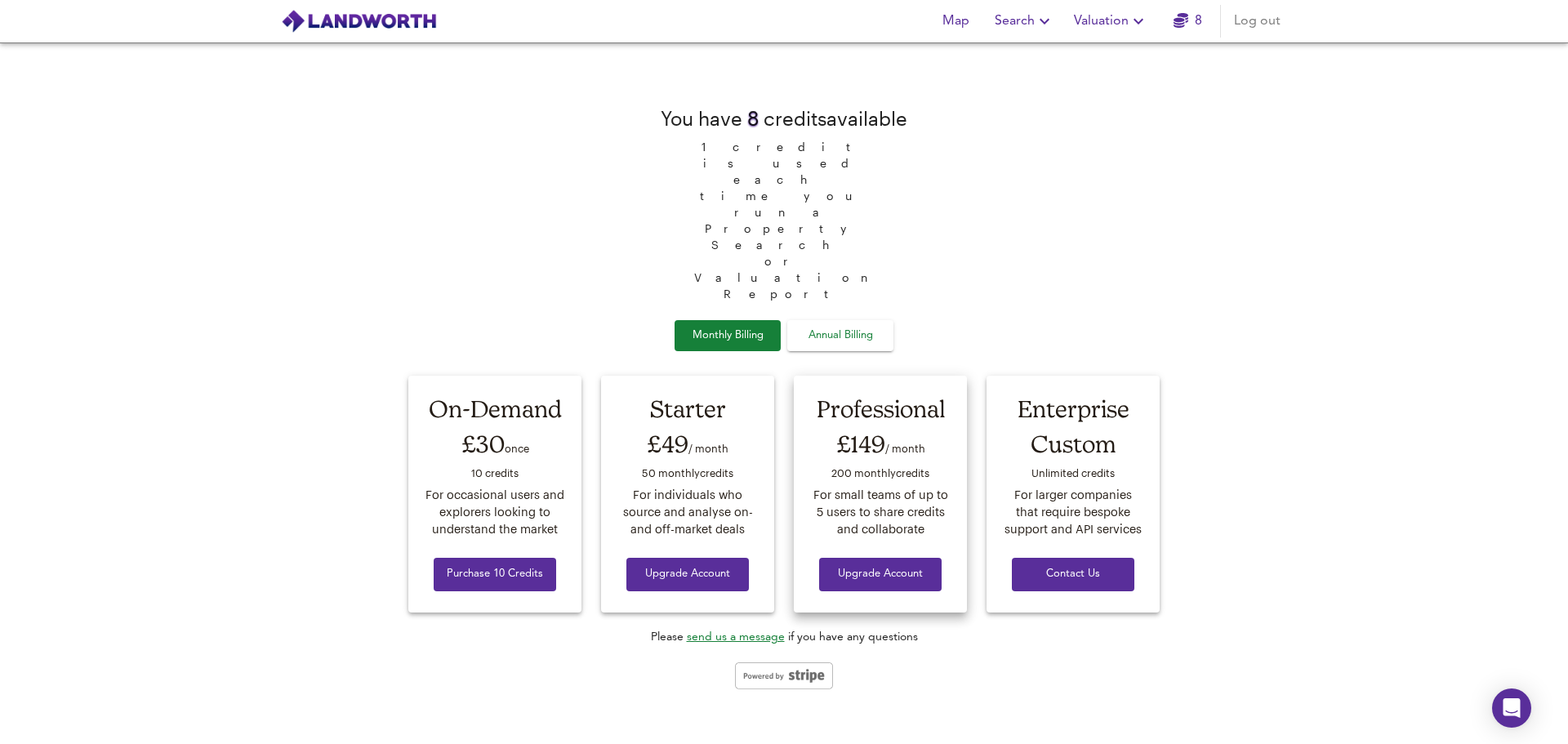
drag, startPoint x: 849, startPoint y: 377, endPoint x: 923, endPoint y: 376, distance: 74.0
click at [923, 426] on div "£149 / month" at bounding box center [880, 444] width 142 height 37
click at [852, 327] on span "Annual Billing" at bounding box center [839, 336] width 81 height 18
drag, startPoint x: 845, startPoint y: 377, endPoint x: 933, endPoint y: 381, distance: 88.1
click at [933, 426] on div "£1,490 / year" at bounding box center [880, 444] width 142 height 37
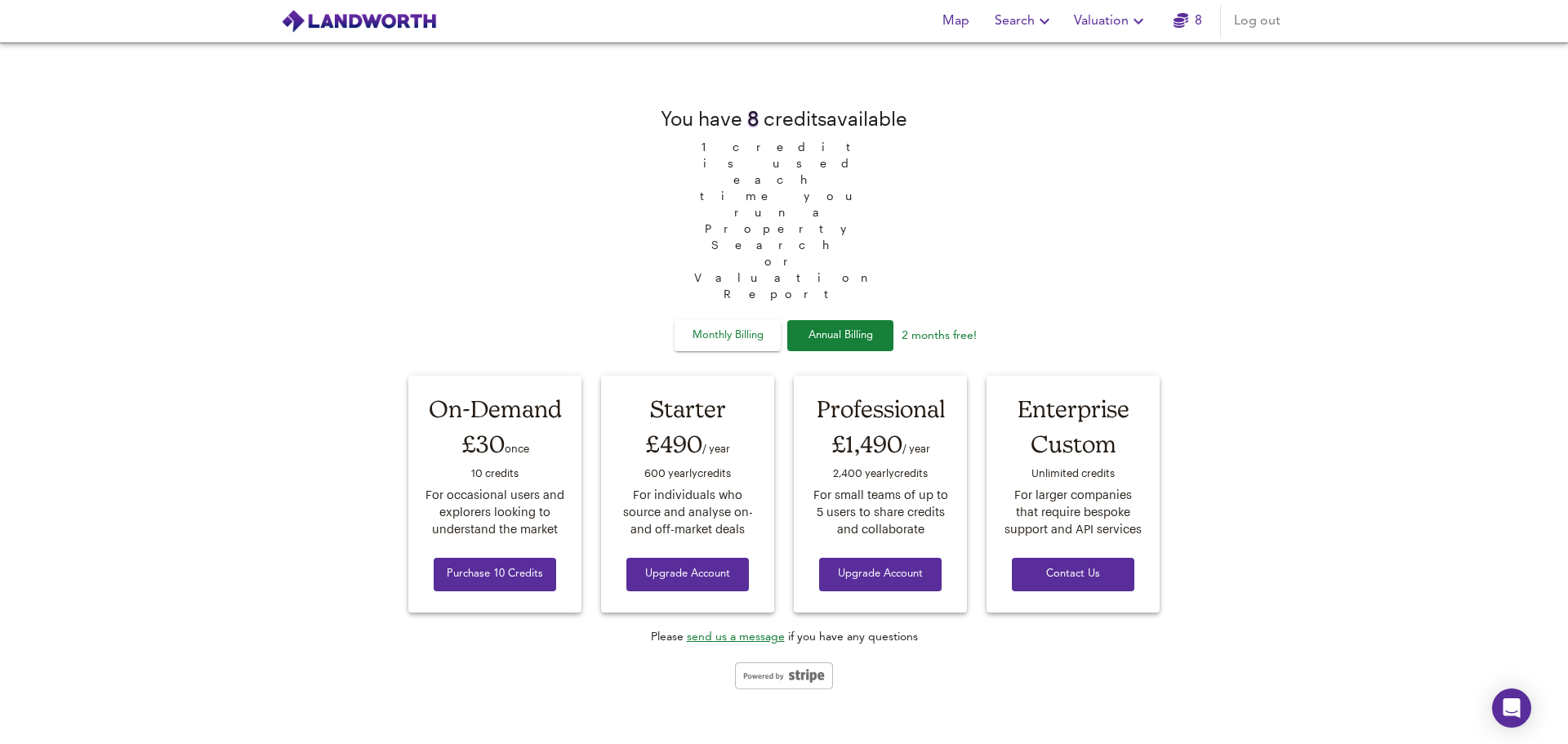
drag, startPoint x: 1258, startPoint y: 401, endPoint x: 1259, endPoint y: 386, distance: 15.0
click at [1258, 399] on div "You have 8 credit s available 1 credit is used each time you run a Property Sea…" at bounding box center [784, 394] width 1568 height 702
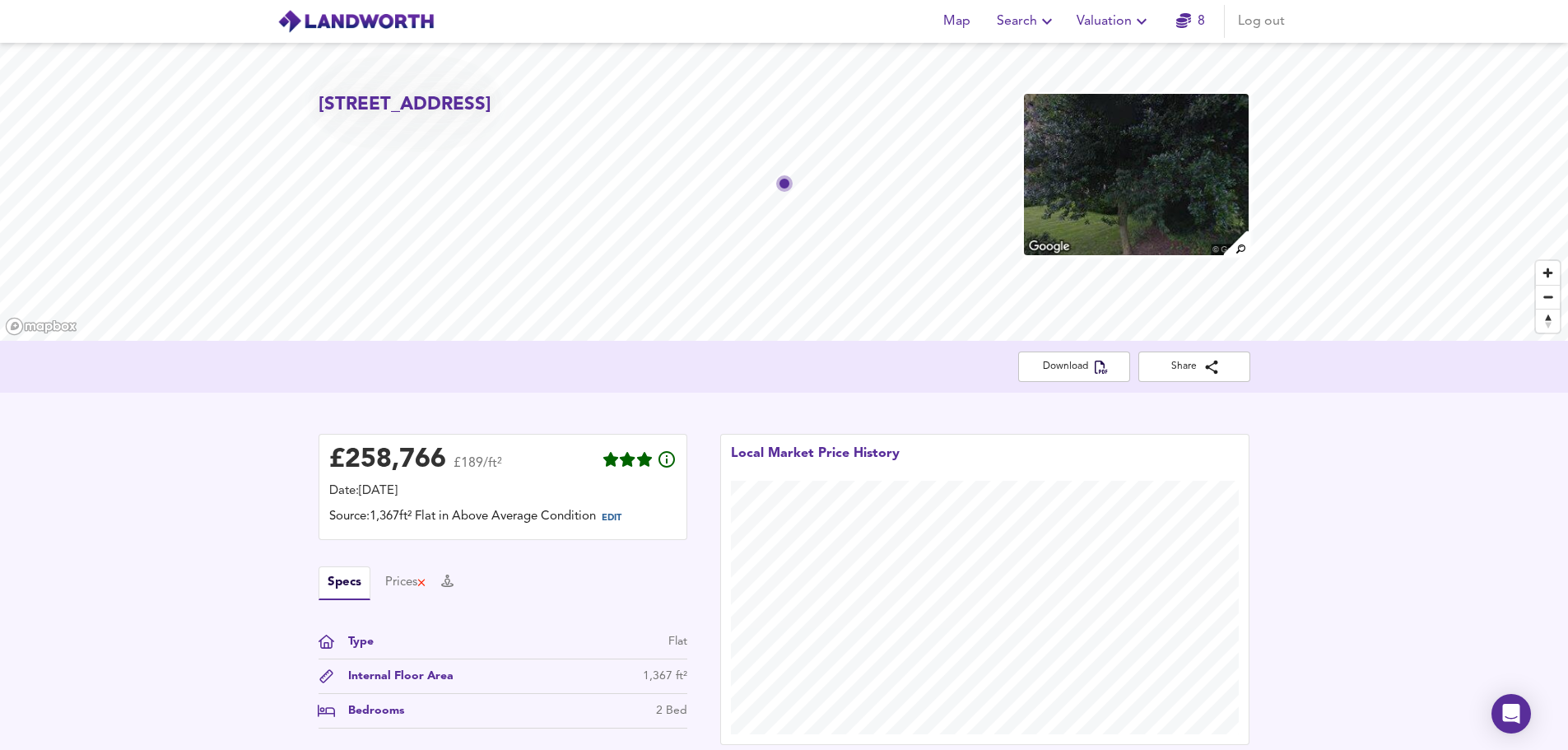
click at [171, 567] on div "£ 258,766 £189/ft² Date: 3 October 2025 Source: 1,367ft² Flat in Above Average …" at bounding box center [784, 589] width 1568 height 394
click at [178, 539] on div "£ 258,766 £189/ft² Date: 3 October 2025 Source: 1,367ft² Flat in Above Average …" at bounding box center [784, 589] width 1568 height 394
click at [175, 541] on div "£ 258,766 £189/ft² Date: 3 October 2025 Source: 1,367ft² Flat in Above Average …" at bounding box center [784, 589] width 1568 height 394
click at [142, 501] on div "£ 258,766 £189/ft² Date: 3 October 2025 Source: 1,367ft² Flat in Above Average …" at bounding box center [784, 589] width 1568 height 394
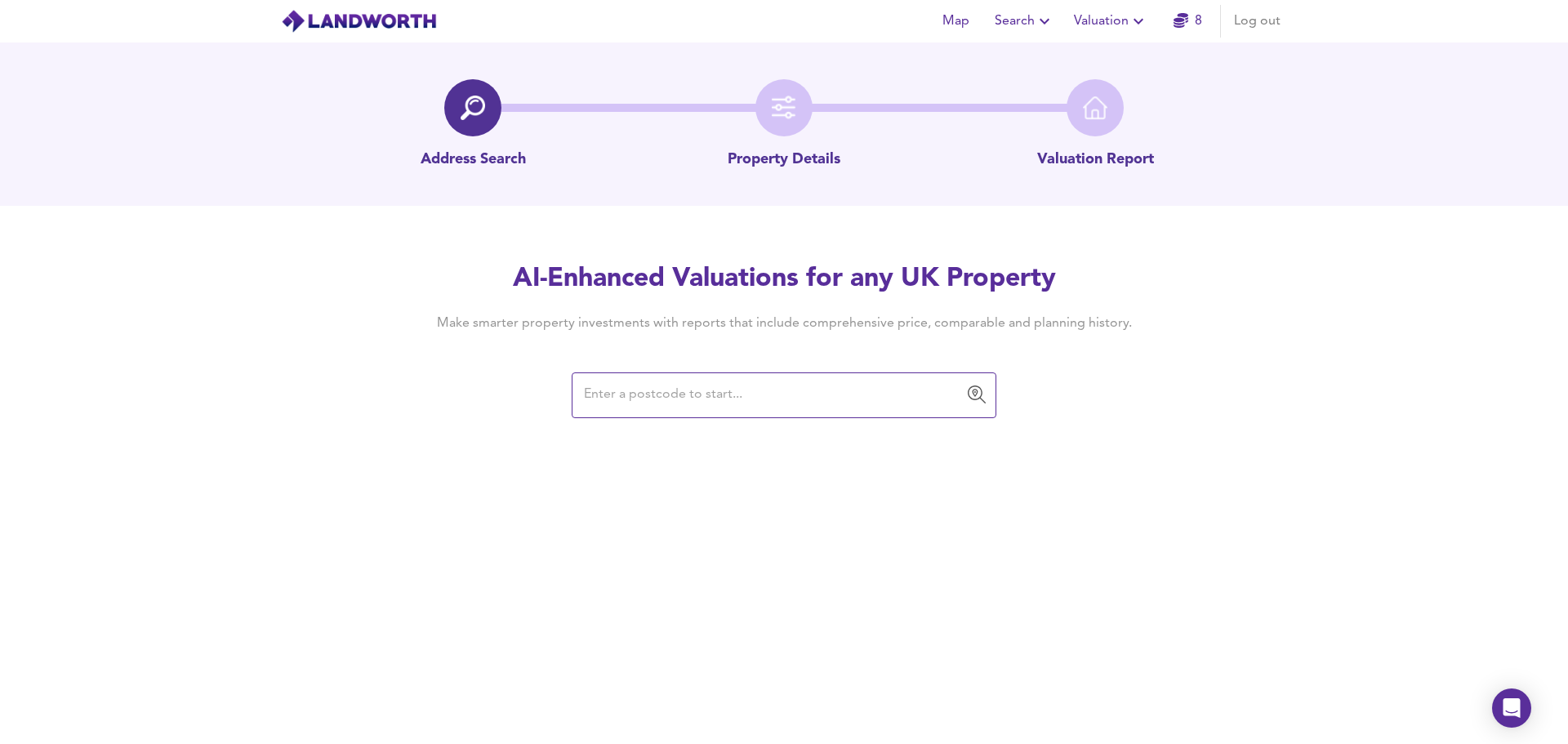
click at [604, 394] on input "text" at bounding box center [771, 395] width 385 height 31
click at [295, 385] on div "AI-Enhanced Valuations for any UK Property Make smarter property investments wi…" at bounding box center [784, 338] width 1568 height 155
click at [246, 414] on div "AI-Enhanced Valuations for any UK Property Make smarter property investments wi…" at bounding box center [784, 338] width 1568 height 155
drag, startPoint x: 905, startPoint y: 386, endPoint x: 905, endPoint y: 367, distance: 19.0
click at [905, 386] on input "text" at bounding box center [771, 395] width 385 height 31
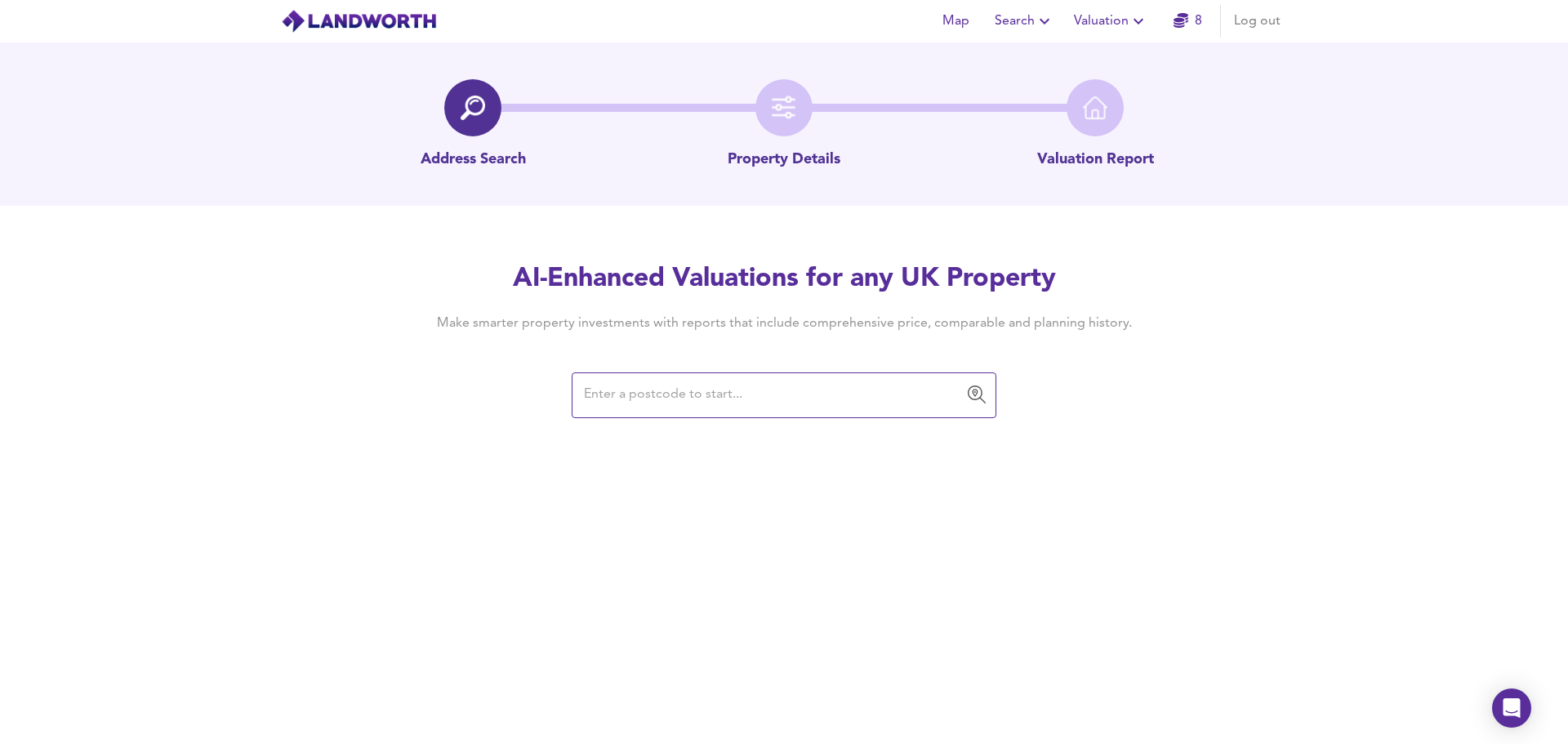
paste input "TS7 0GD"
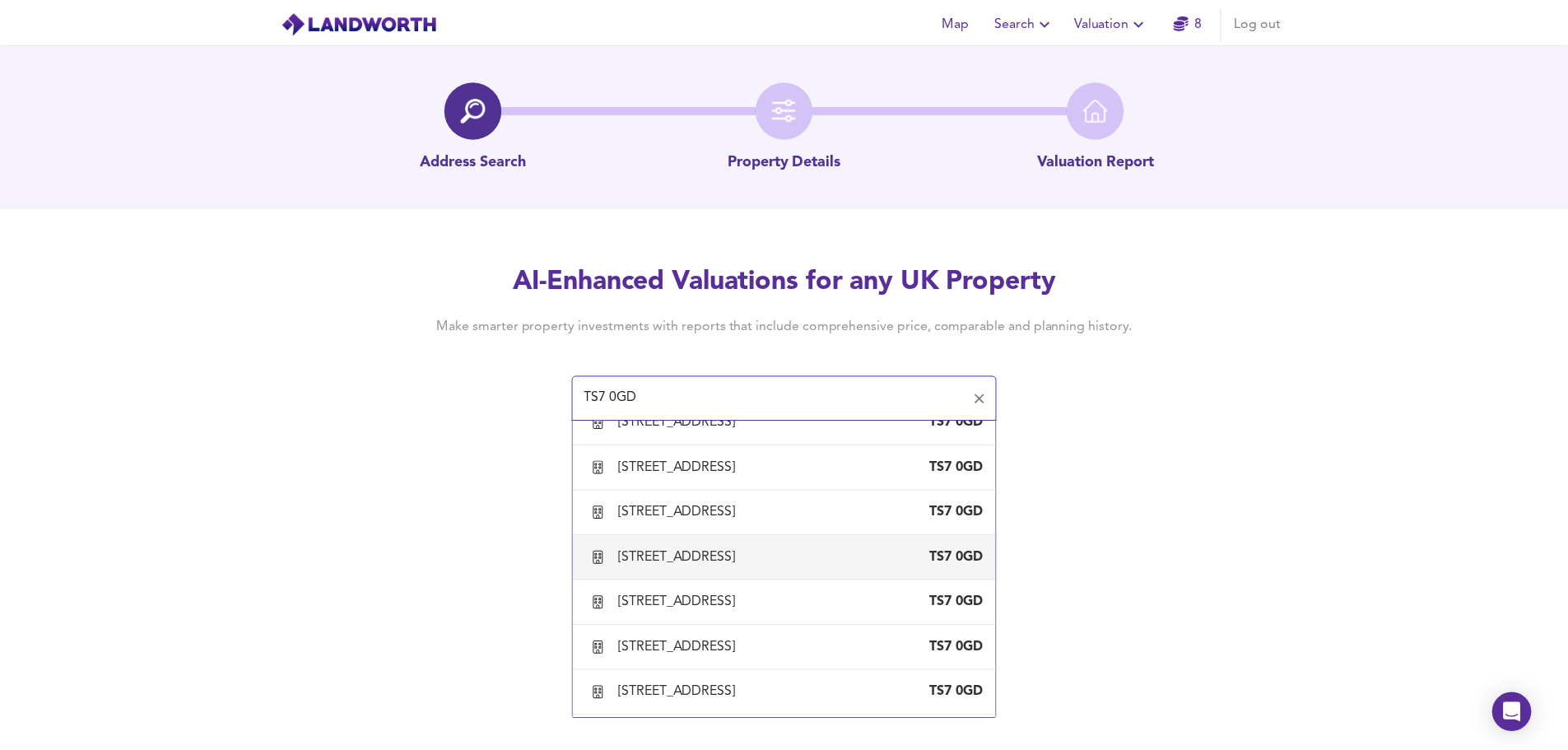
scroll to position [329, 0]
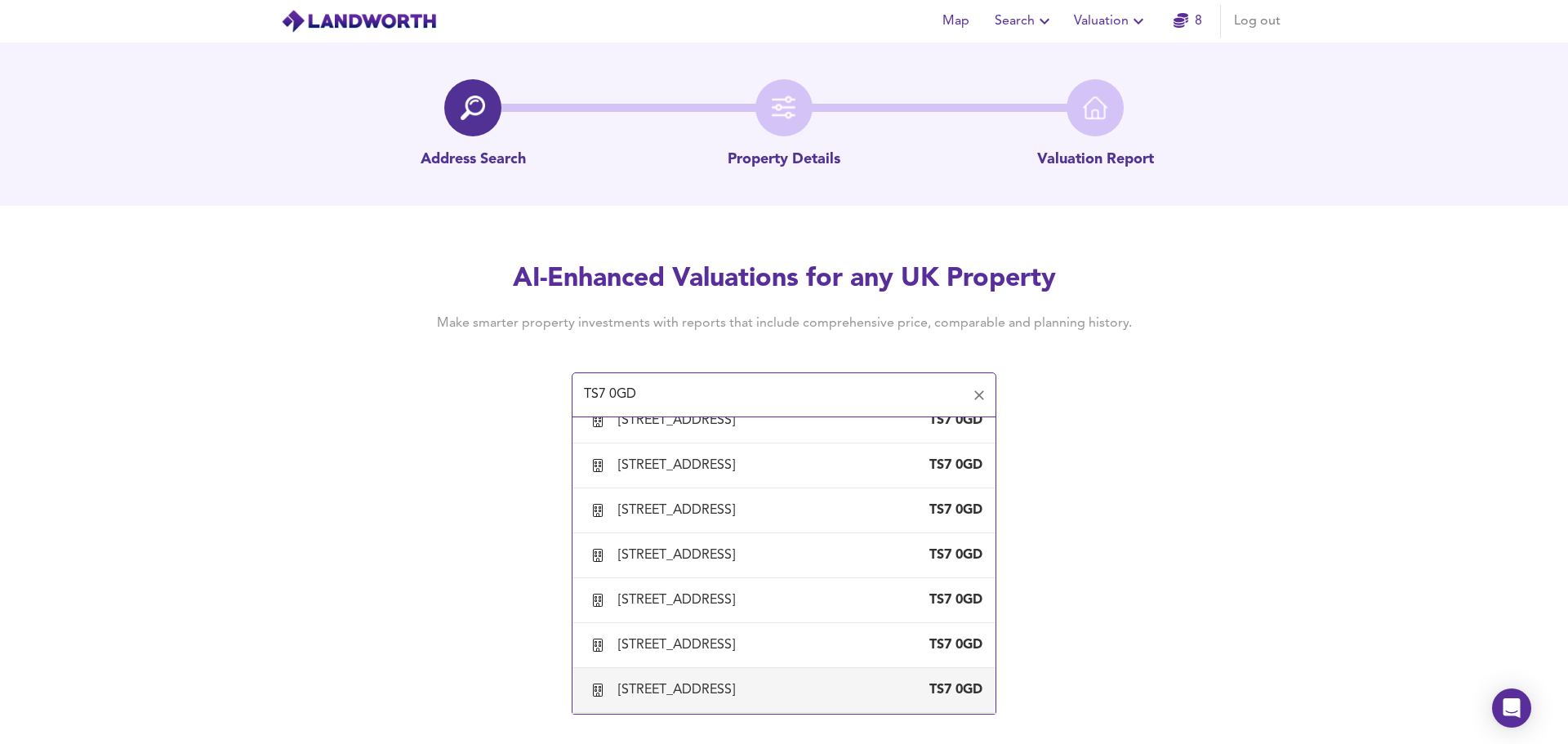
click at [674, 688] on div "12 Grey Towers Hall, Wyke Lane, Middlesbrough" at bounding box center [679, 689] width 123 height 18
type input "12 Grey Towers Hall, Wyke Lane, Middlesbrough"
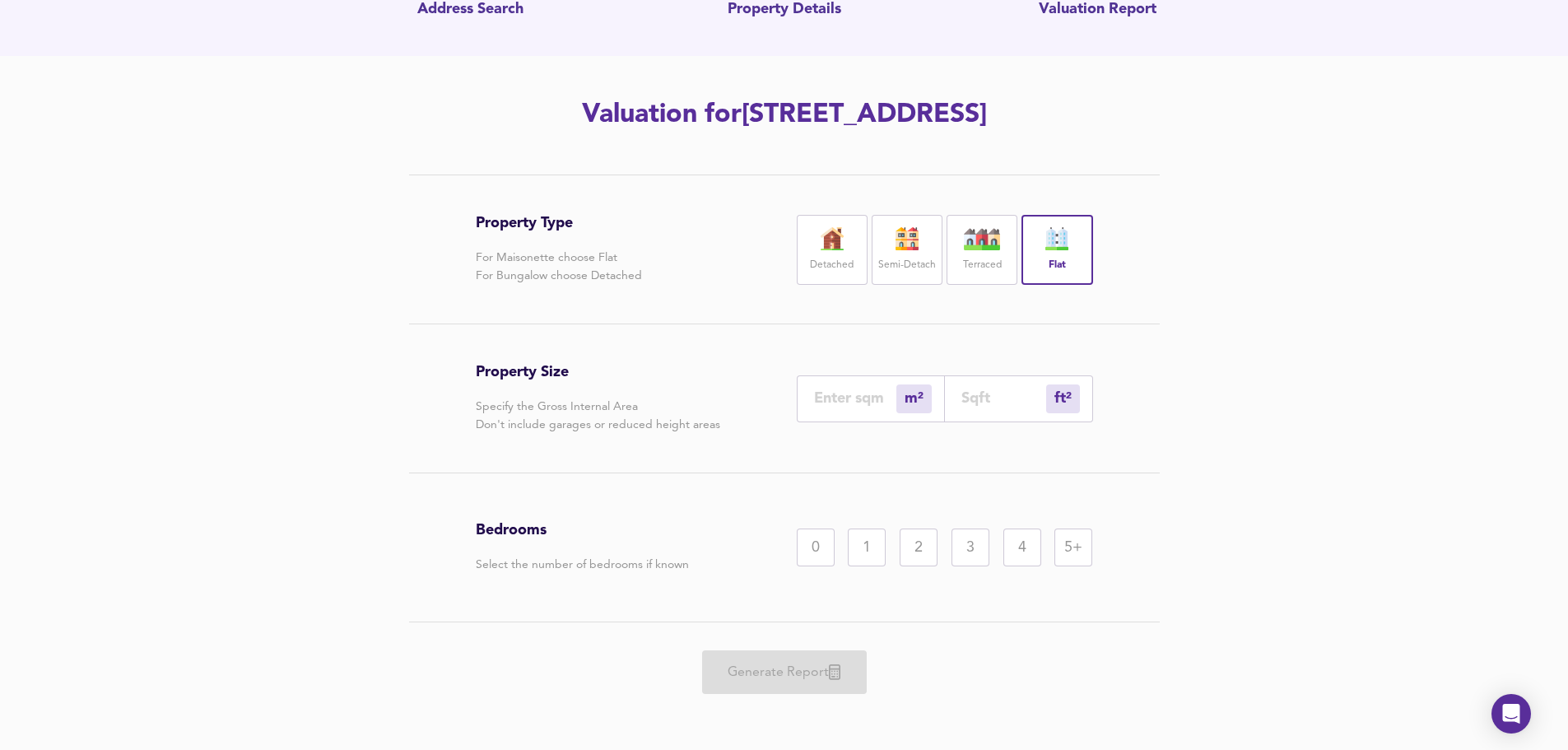
scroll to position [157, 0]
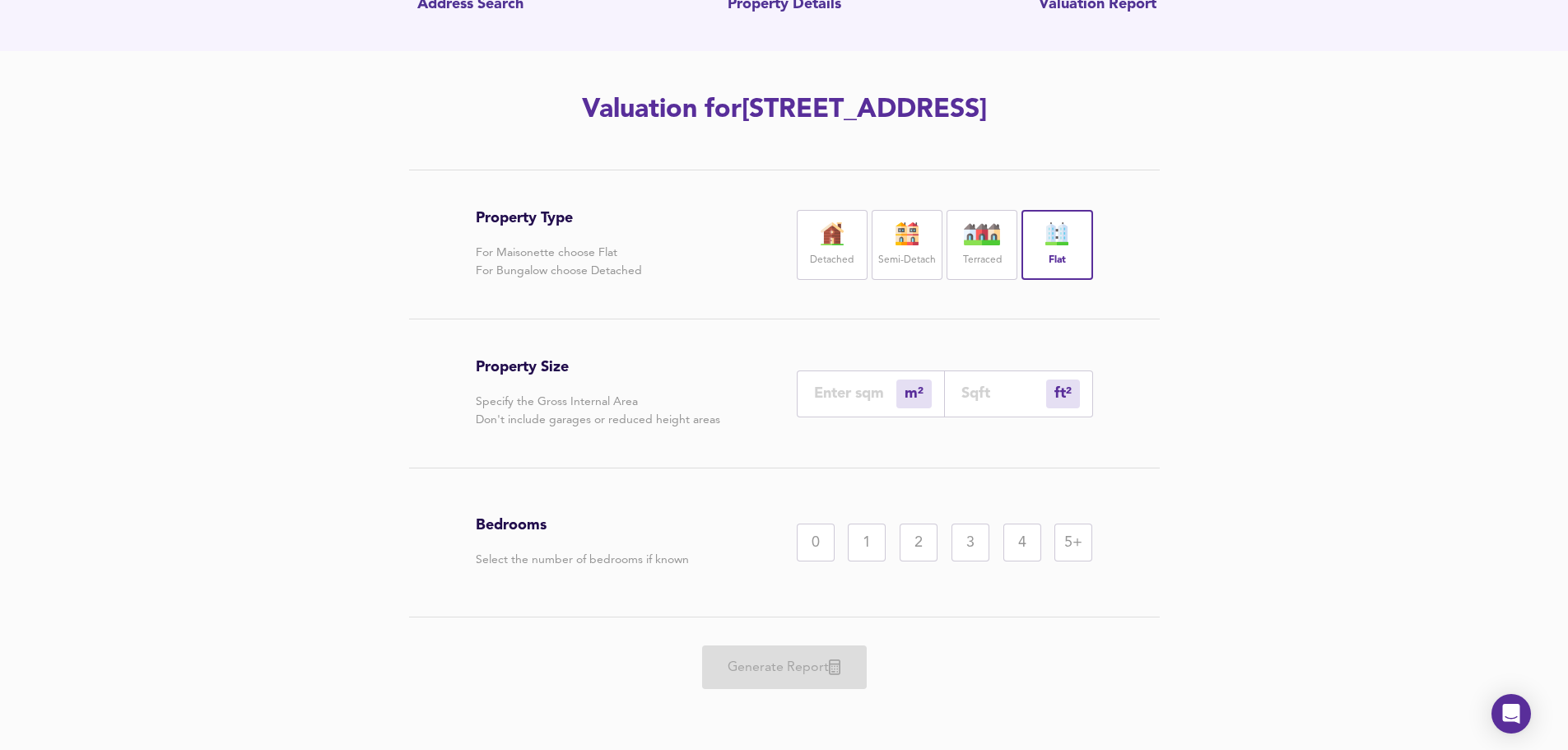
click at [850, 394] on input "number" at bounding box center [855, 393] width 82 height 17
type input "1"
type input "11"
type input "12"
type input "129"
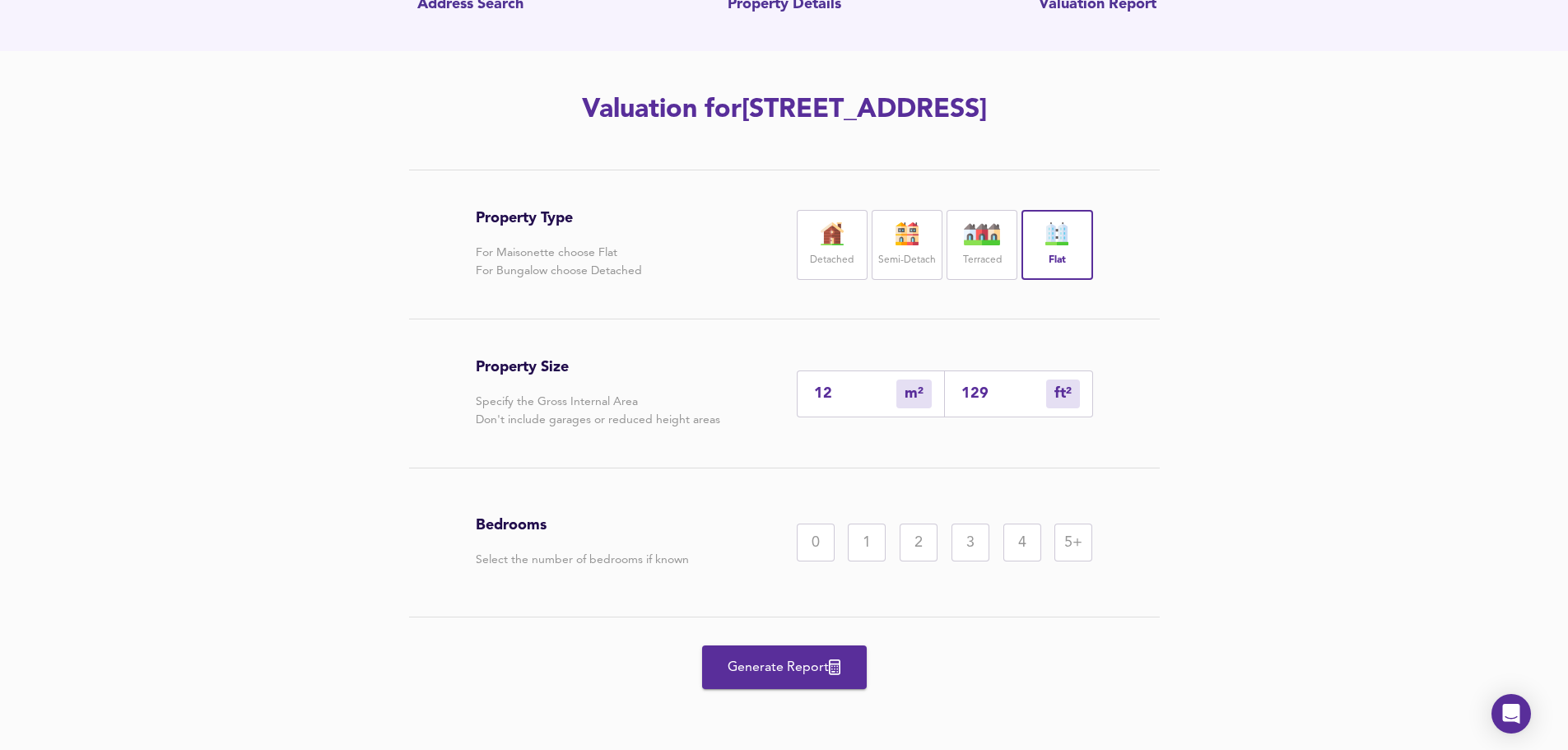
type input "127"
type input "1367"
type input "127"
click at [1433, 518] on div "Property Type For Maisonette choose Flat For Bungalow choose Detached Detached …" at bounding box center [784, 460] width 1568 height 581
click at [917, 531] on div "2" at bounding box center [918, 543] width 38 height 38
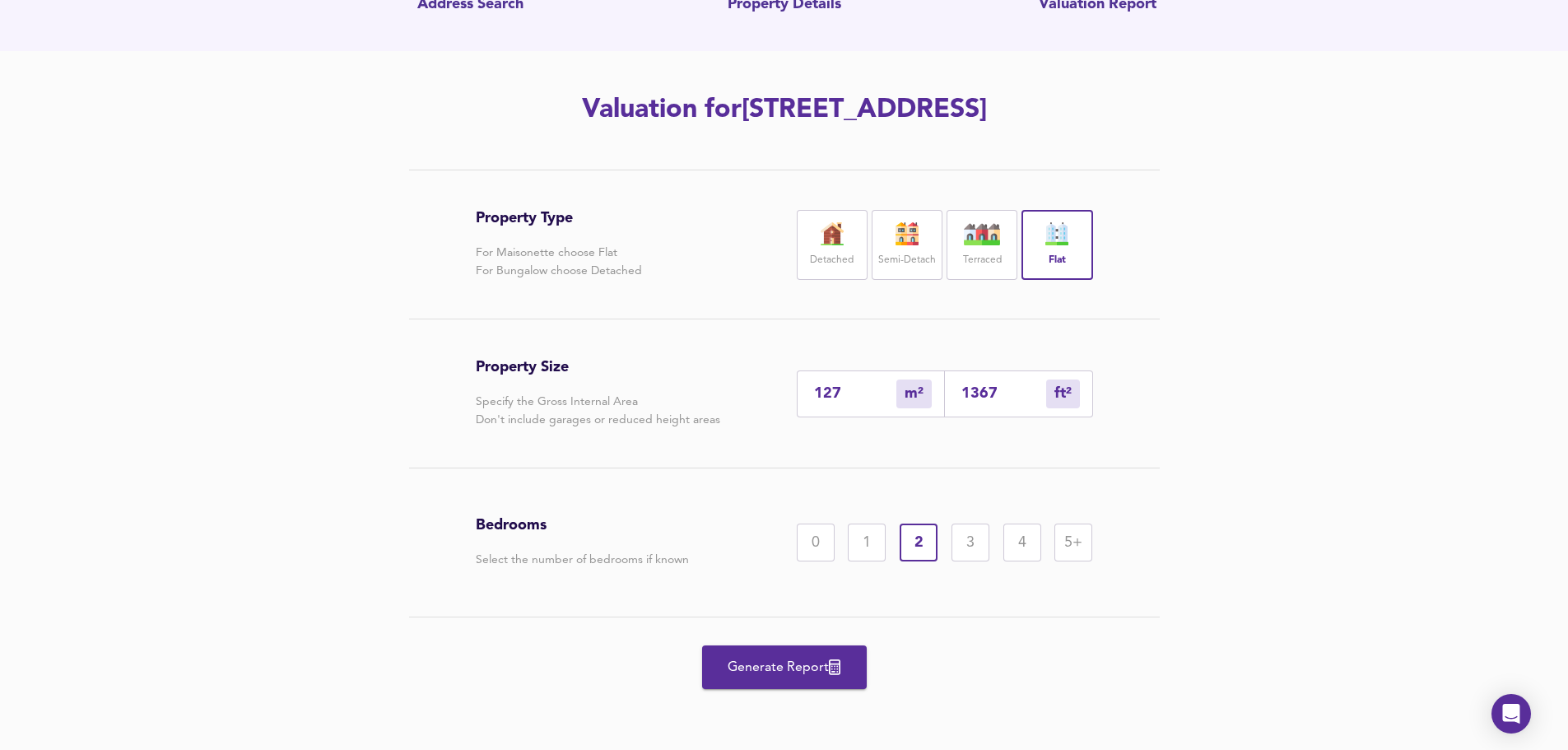
click at [284, 441] on div "Property Type For Maisonette choose Flat For Bungalow choose Detached Detached …" at bounding box center [784, 460] width 1568 height 581
drag, startPoint x: 813, startPoint y: 667, endPoint x: 819, endPoint y: 657, distance: 11.7
click at [813, 665] on span "Generate Report" at bounding box center [784, 667] width 132 height 23
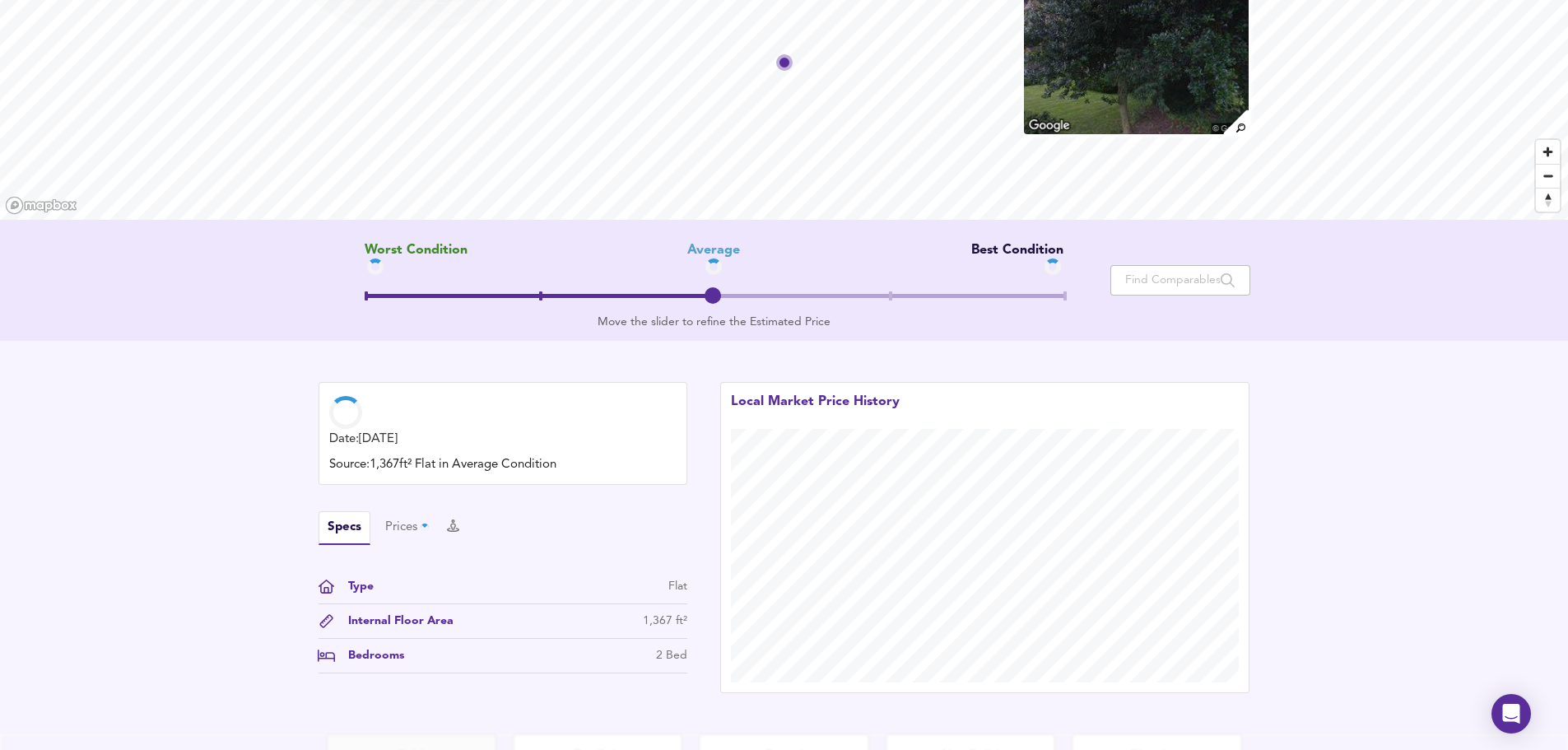
scroll to position [165, 0]
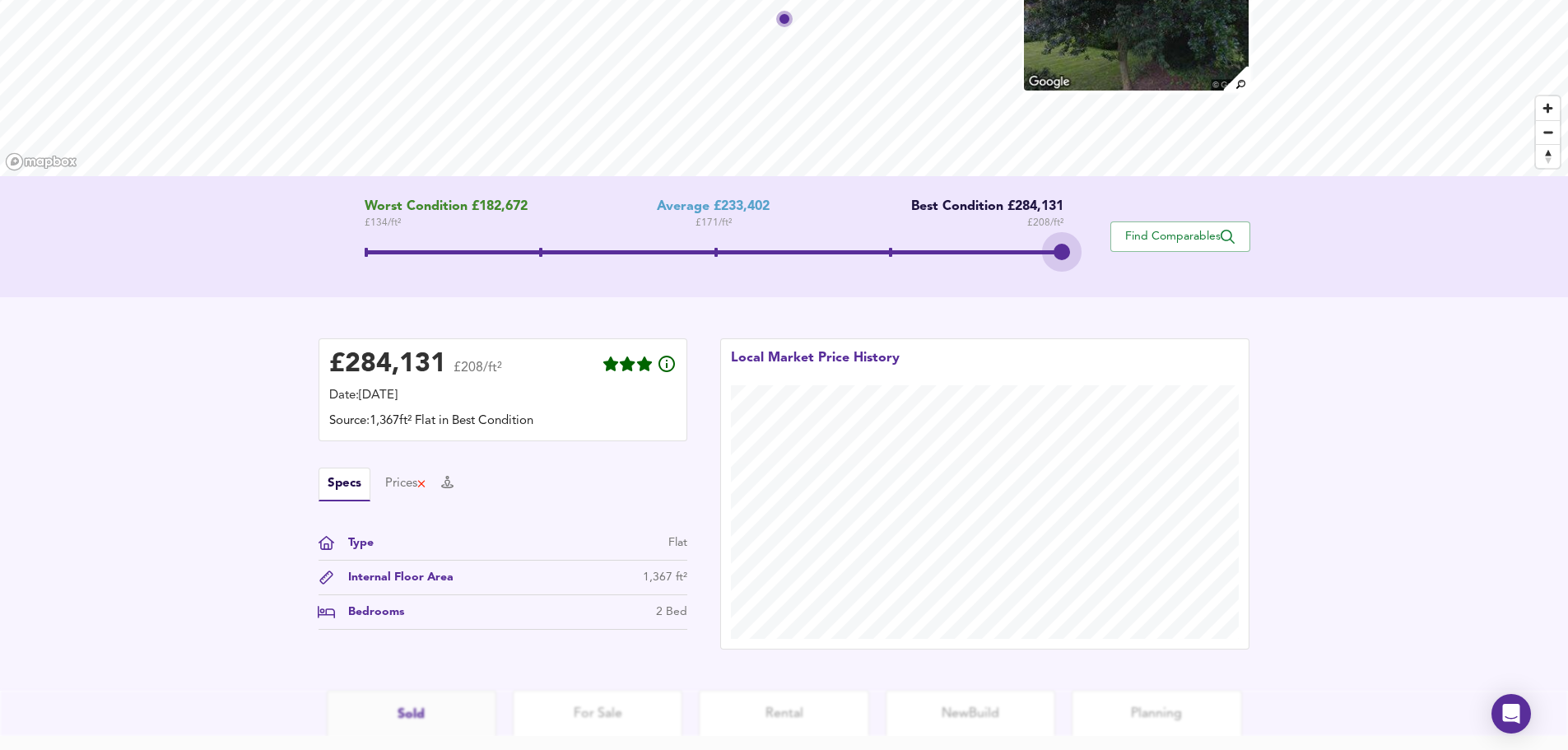
drag, startPoint x: 713, startPoint y: 252, endPoint x: 1061, endPoint y: 255, distance: 348.0
click at [1061, 255] on span at bounding box center [1061, 251] width 16 height 16
drag, startPoint x: 1064, startPoint y: 249, endPoint x: 745, endPoint y: 267, distance: 319.5
click at [745, 267] on span at bounding box center [714, 254] width 699 height 30
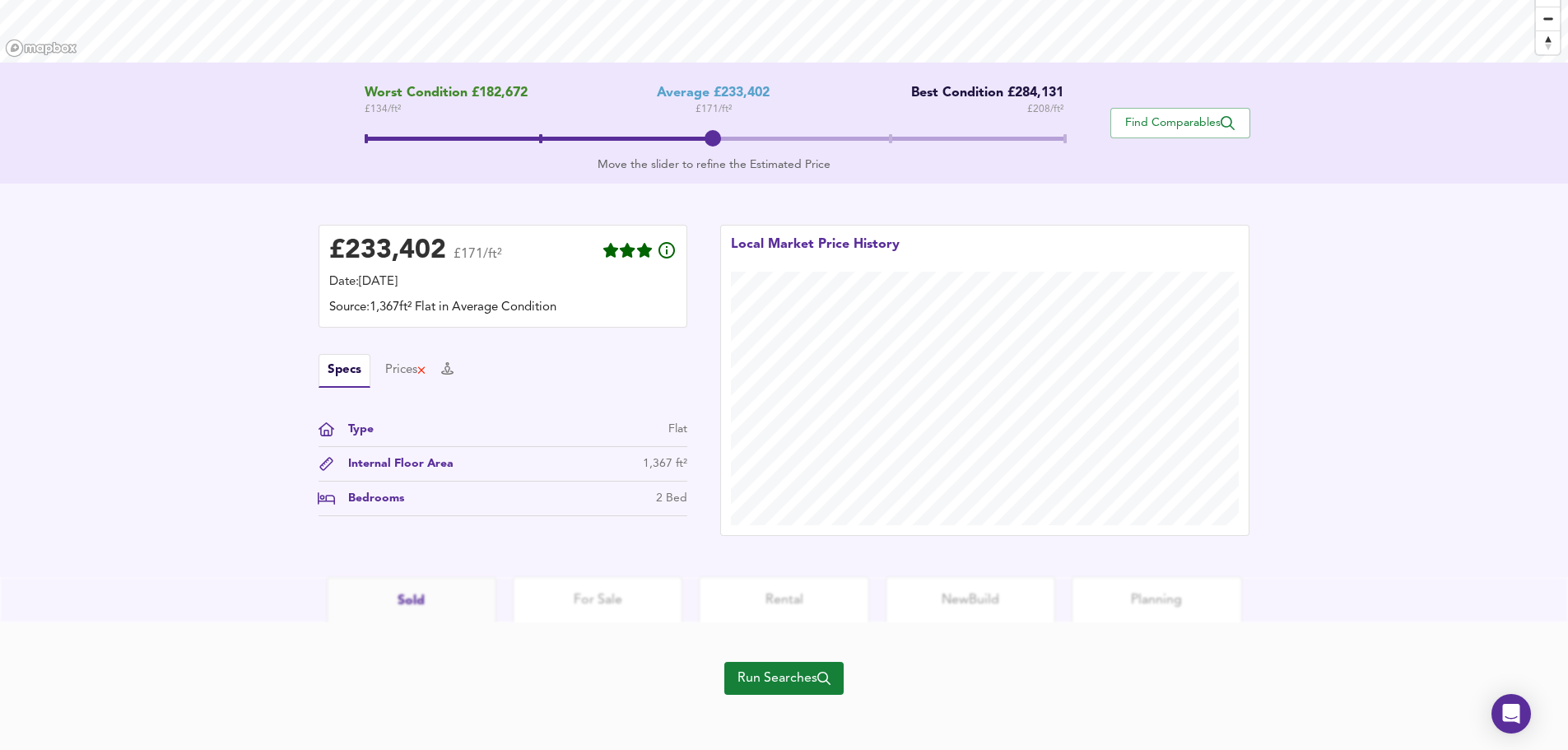
scroll to position [283, 0]
click at [766, 669] on span "Run Searches" at bounding box center [784, 674] width 93 height 23
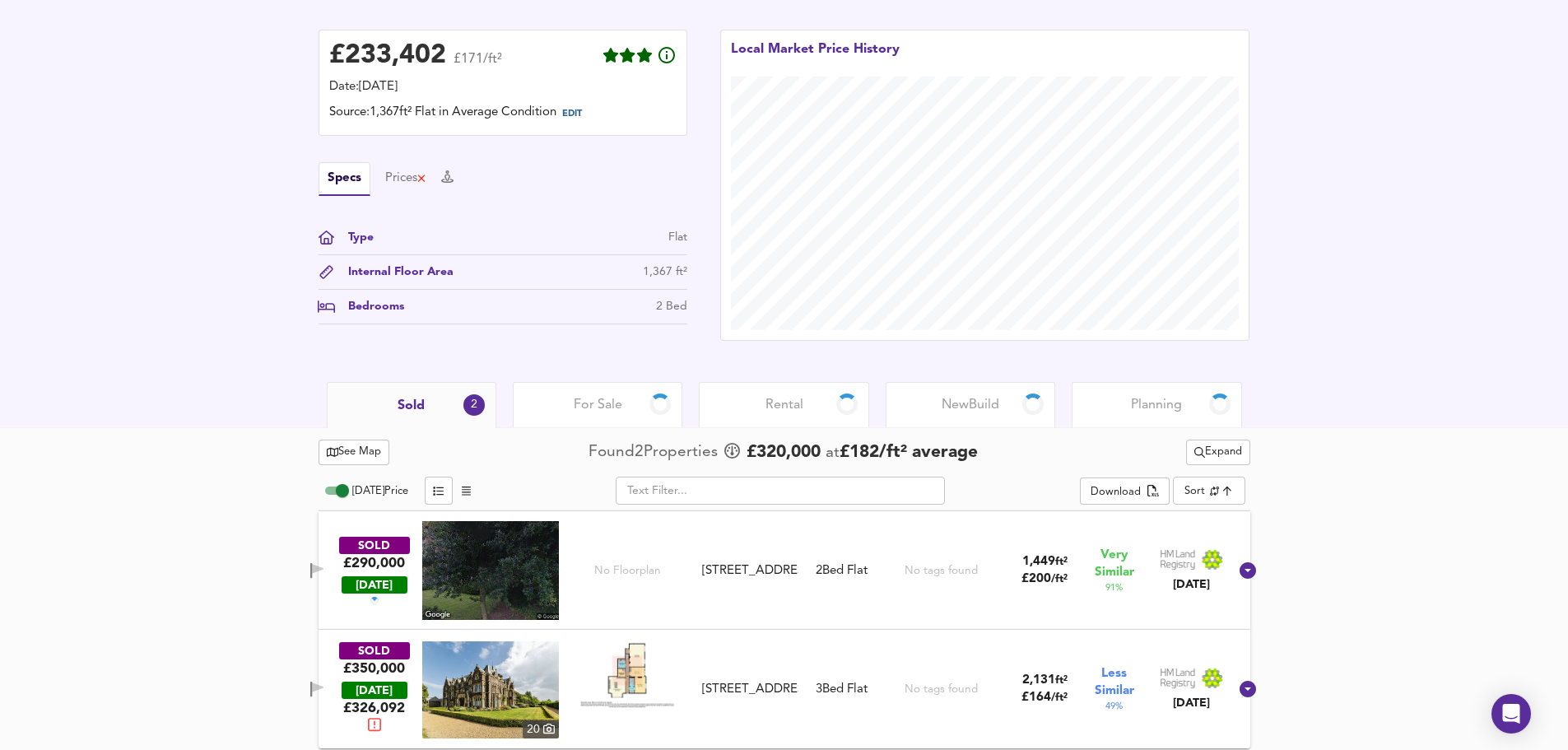
scroll to position [411, 0]
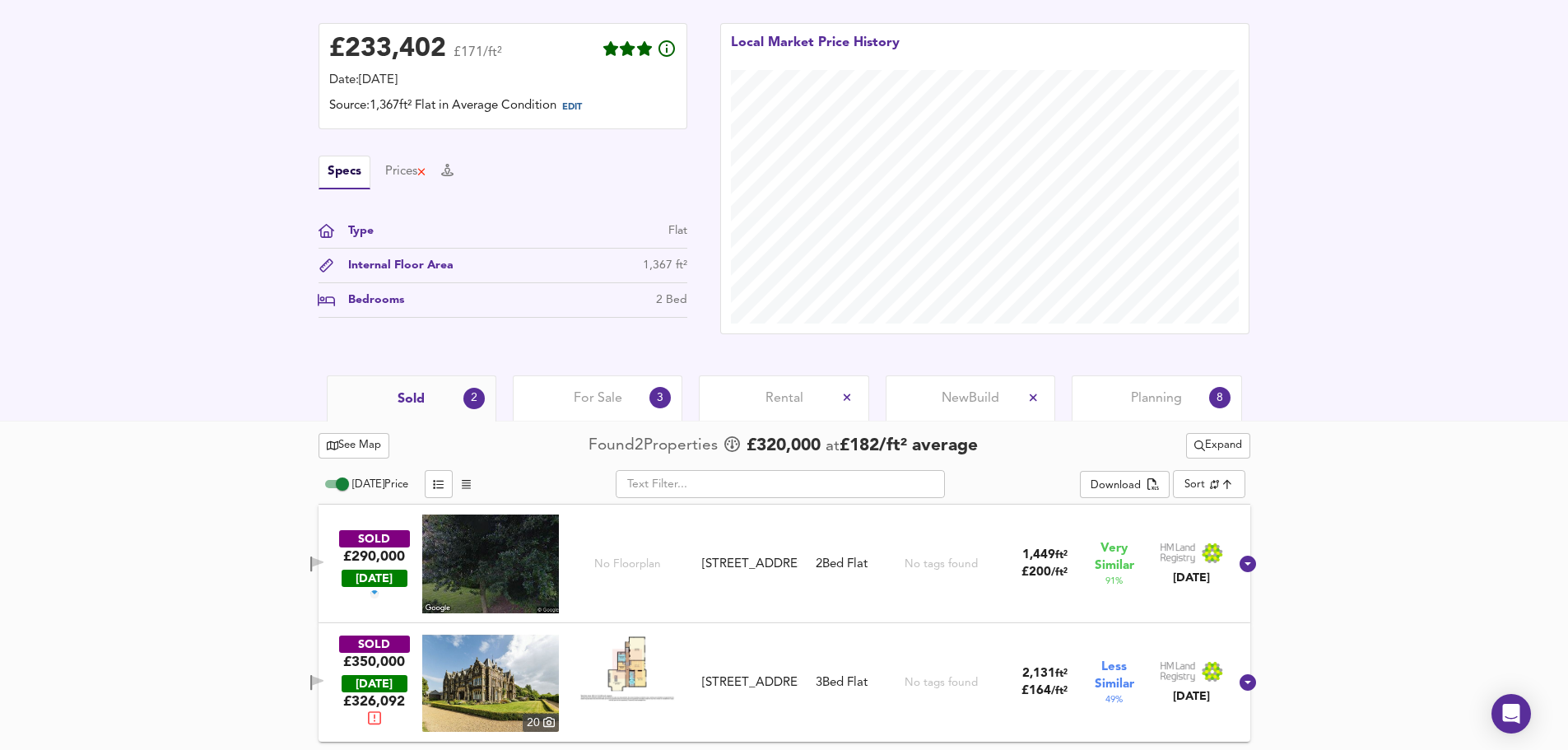
click at [384, 482] on span "Today Price" at bounding box center [380, 484] width 56 height 11
click at [372, 482] on input "Today Price" at bounding box center [343, 483] width 59 height 19
click at [384, 482] on span "Today Price" at bounding box center [380, 484] width 56 height 11
click at [359, 482] on input "Today Price" at bounding box center [329, 483] width 59 height 19
checkbox input "true"
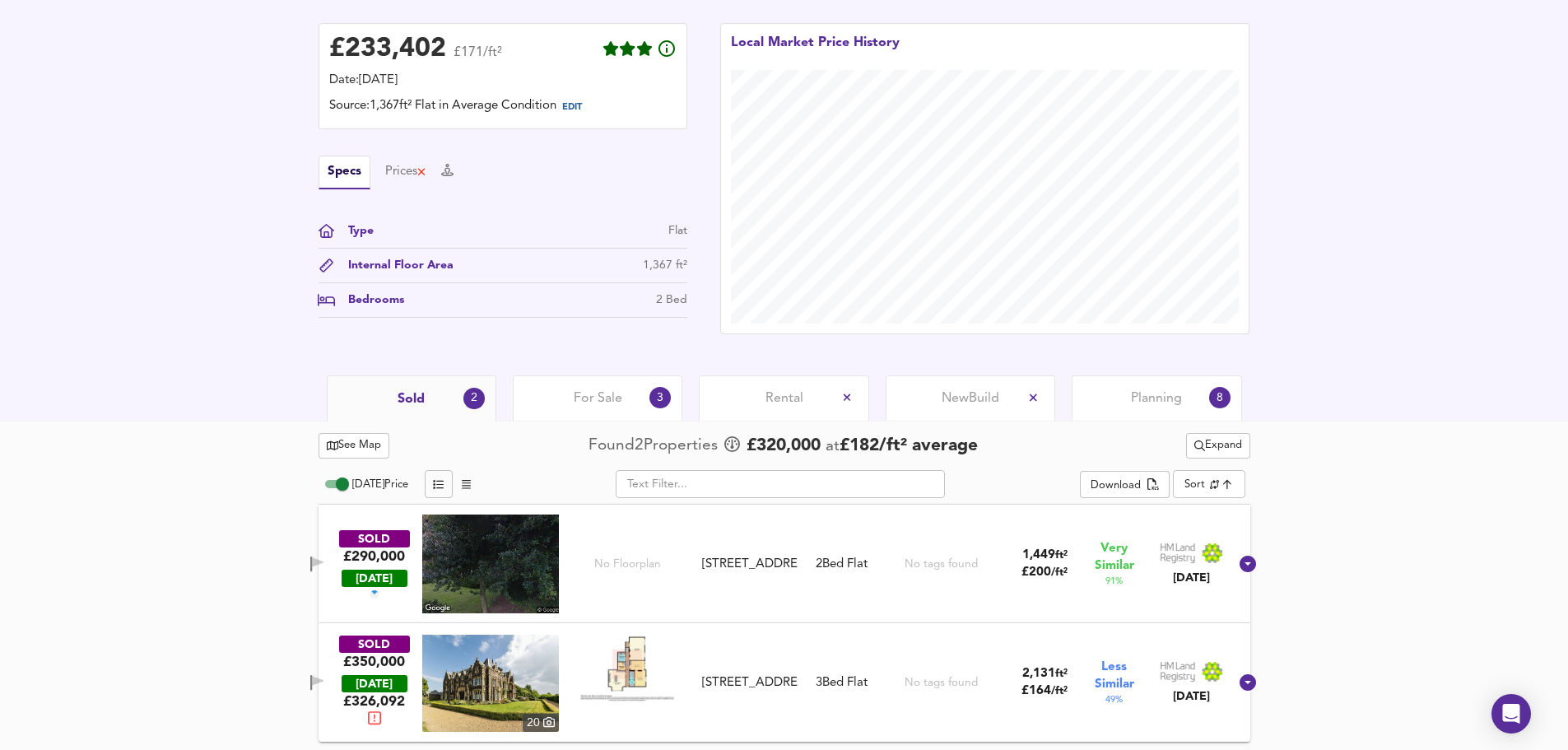
click at [431, 485] on button "button" at bounding box center [438, 484] width 28 height 28
click at [463, 484] on icon "button" at bounding box center [466, 484] width 9 height 11
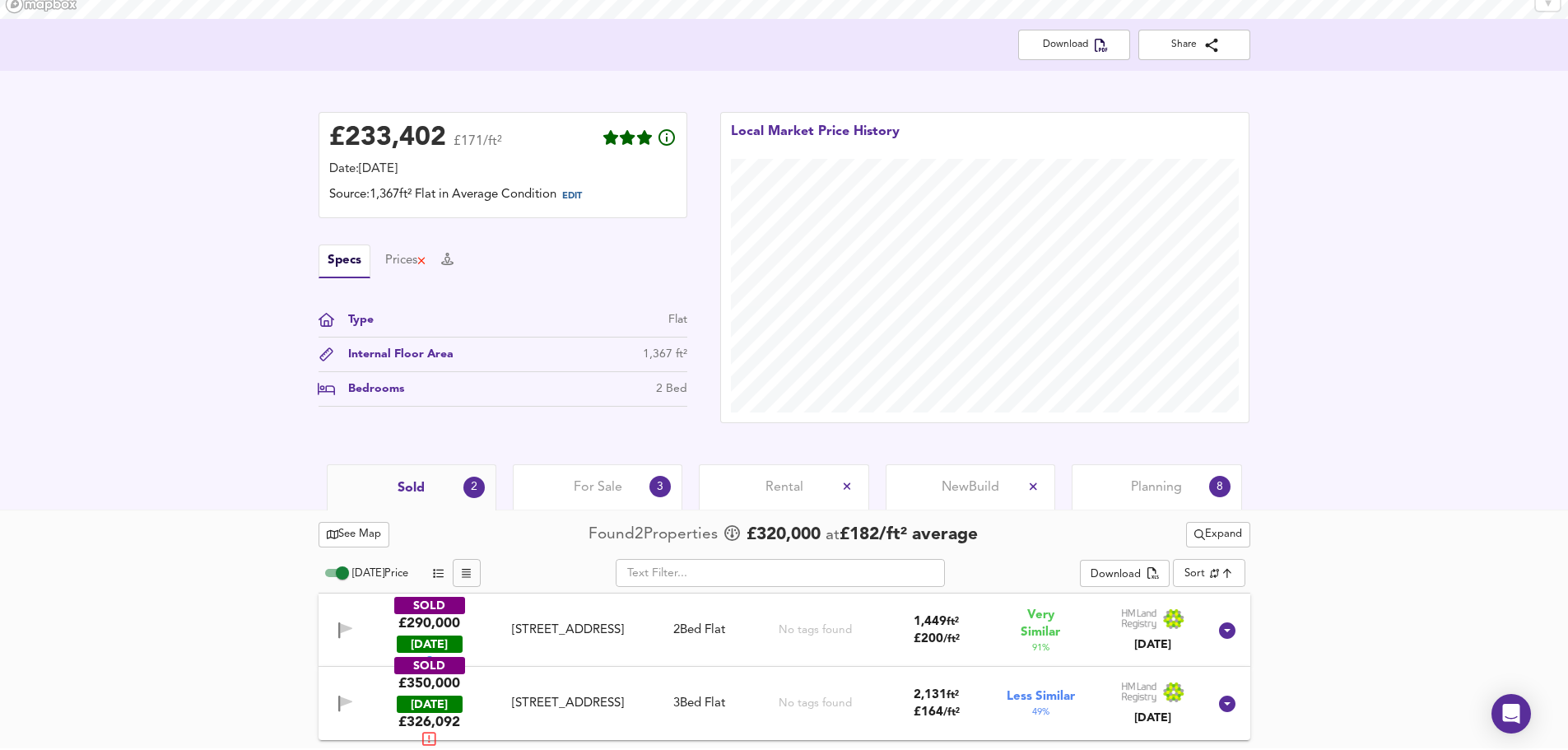
click at [431, 576] on span "button" at bounding box center [438, 573] width 19 height 19
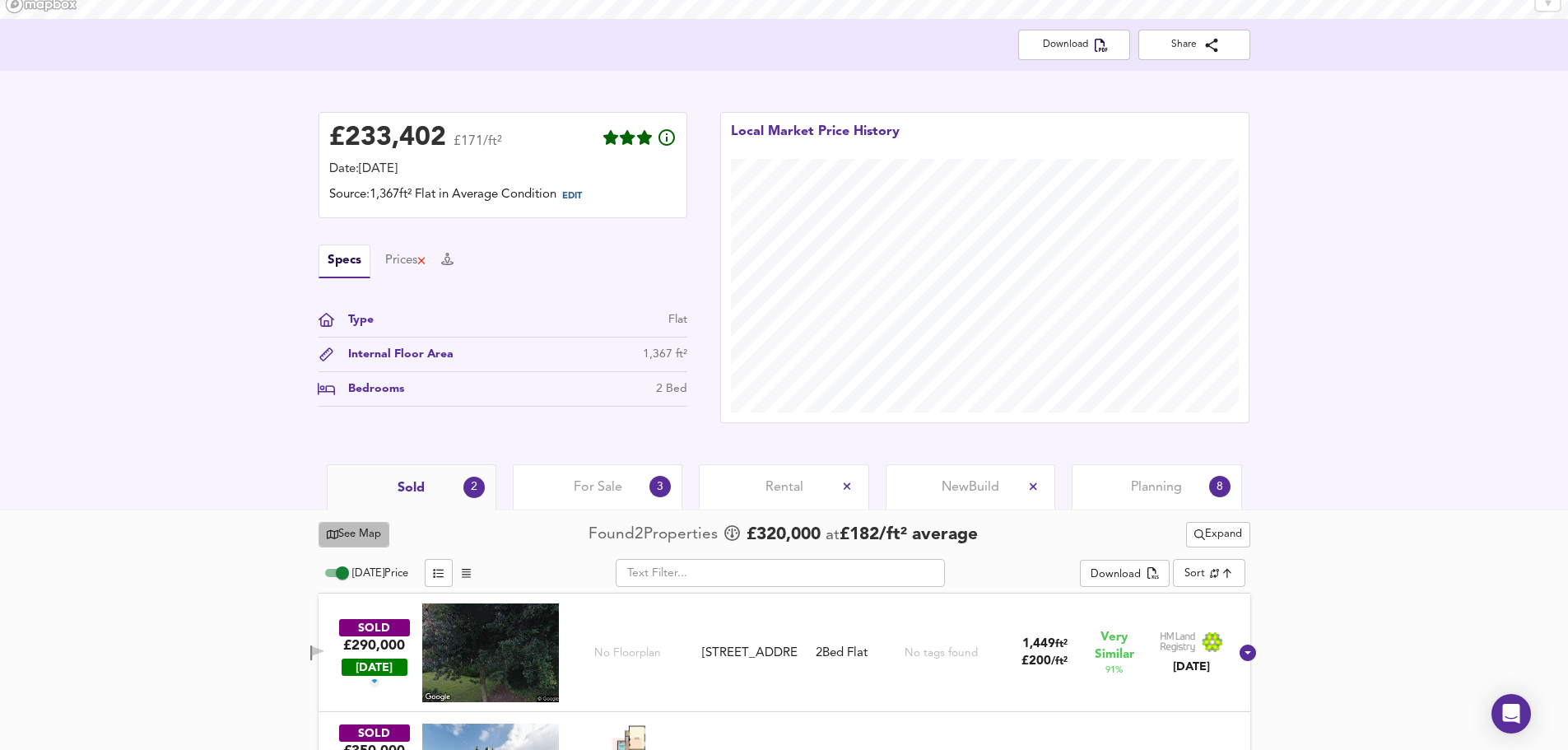
click at [375, 533] on span "See Map" at bounding box center [354, 535] width 55 height 19
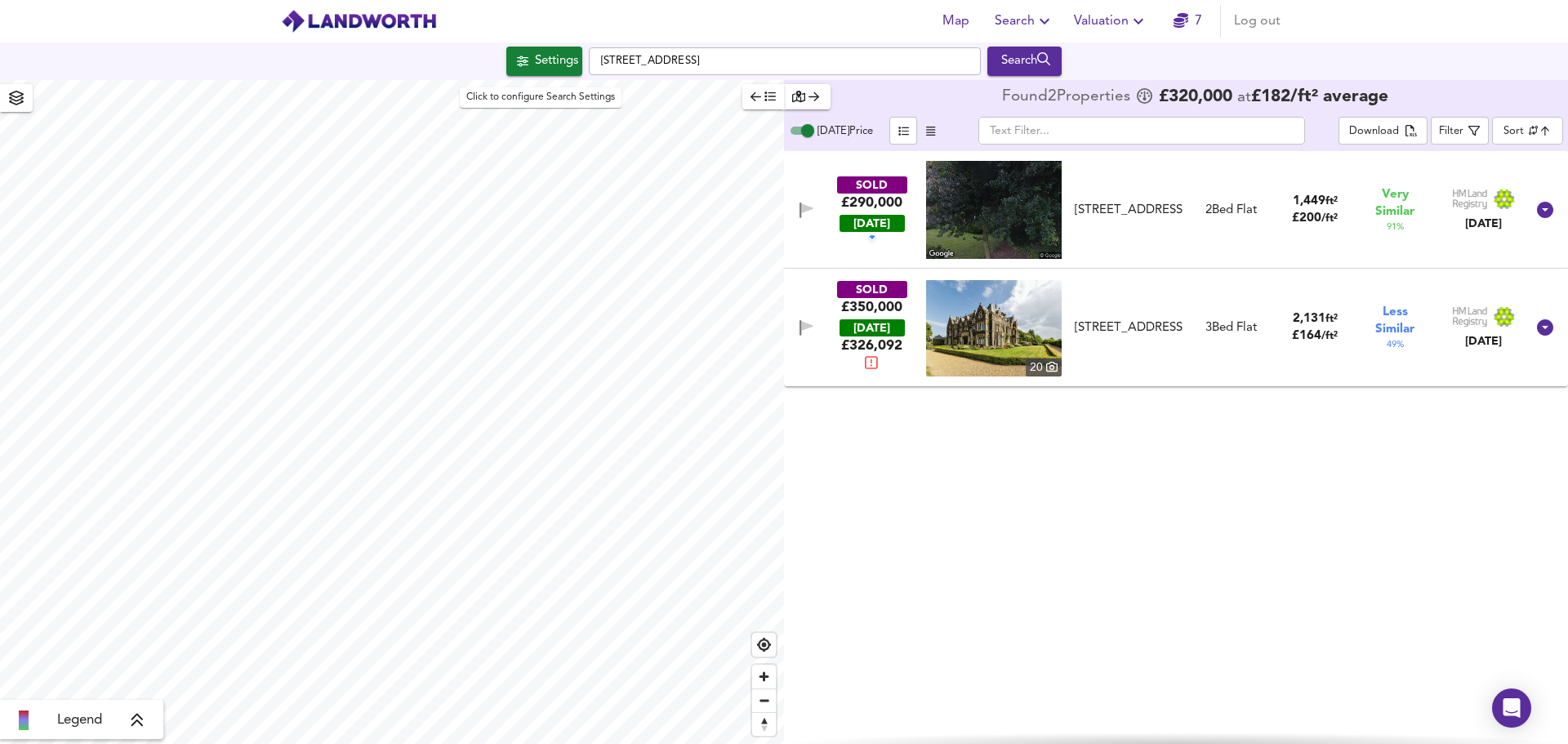
click at [551, 59] on div "Settings" at bounding box center [557, 60] width 44 height 21
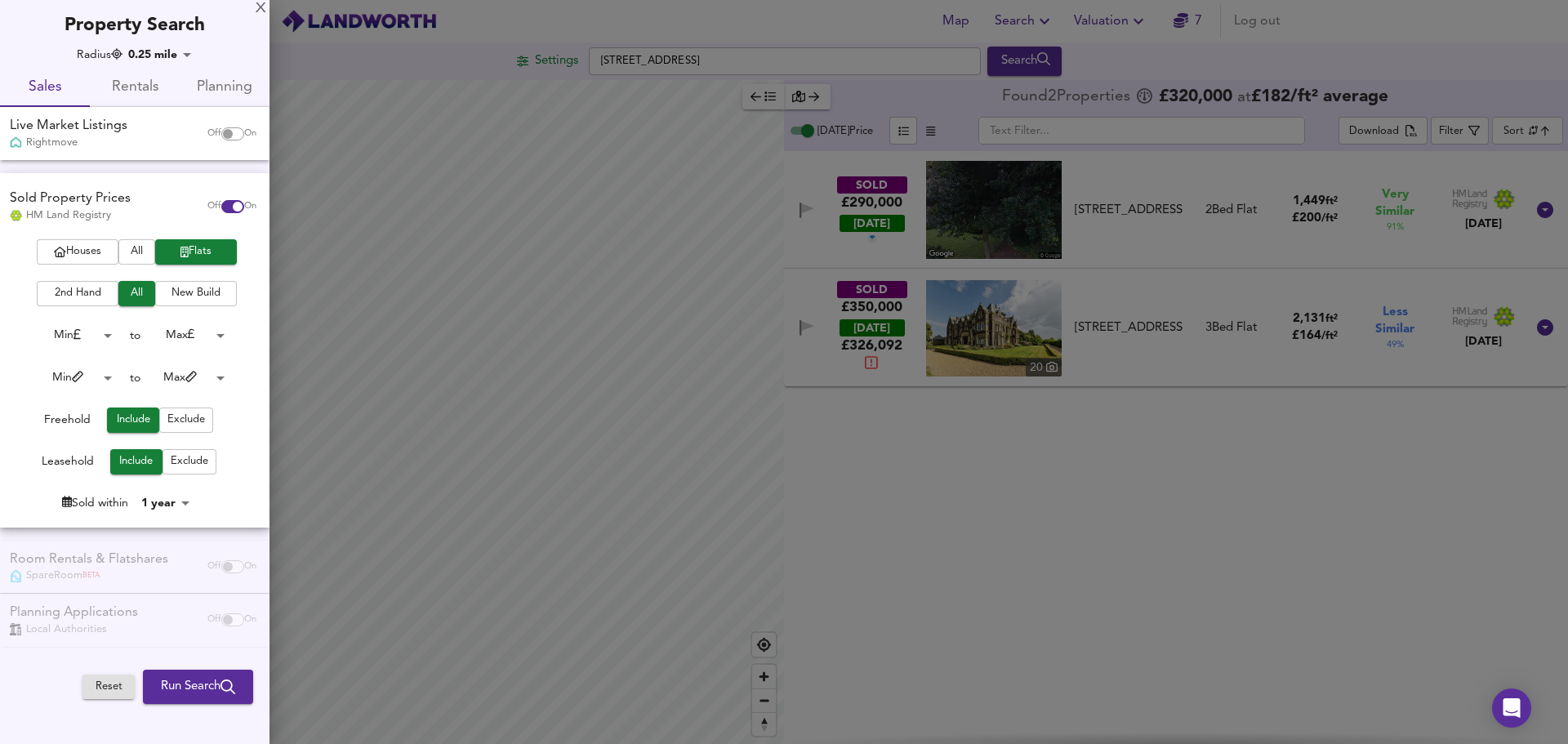
checkbox input "false"
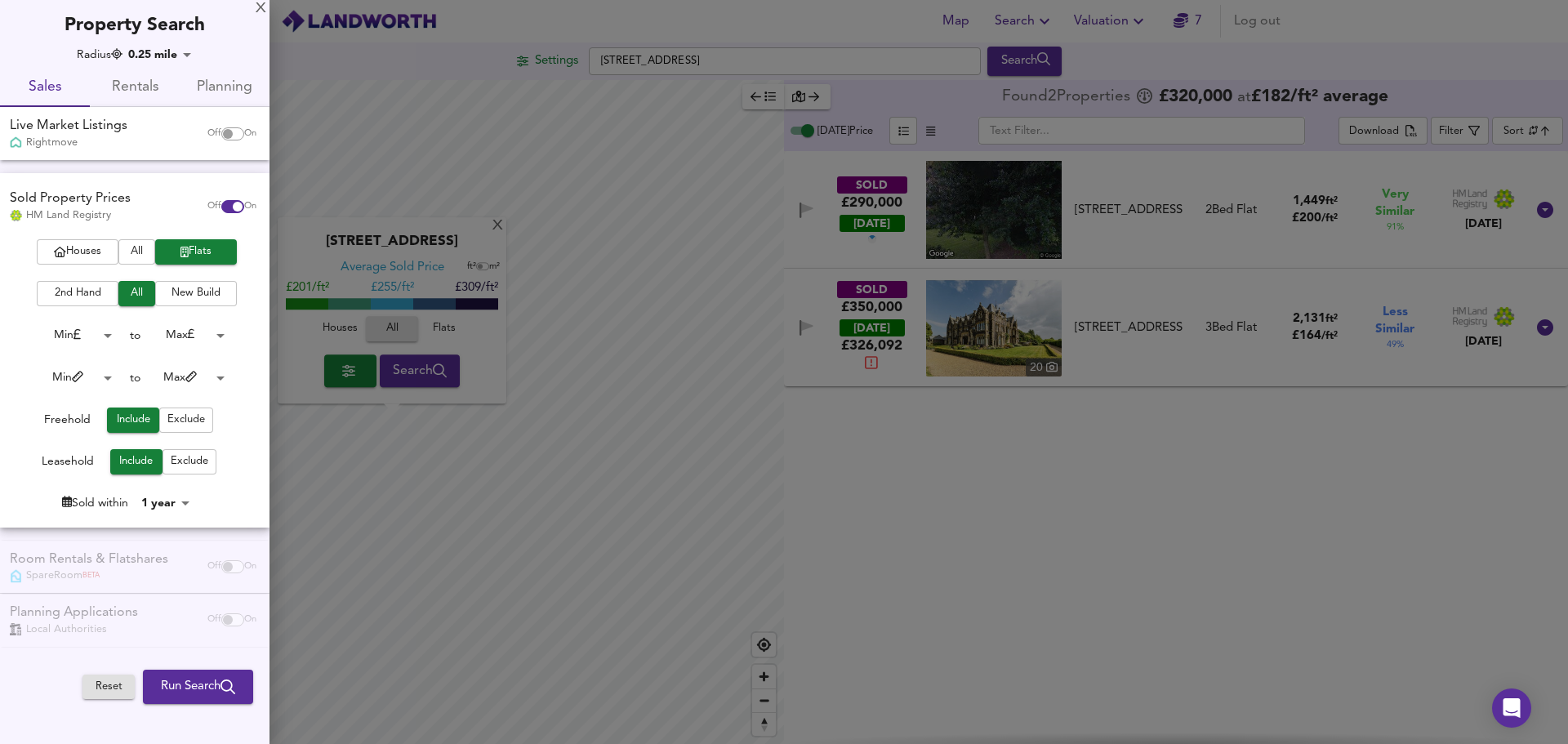
click at [166, 502] on body "Map Search Valuation 7 Log out Settings Wyke Lane, TS7 0GG Search X Wyke Lane, …" at bounding box center [784, 372] width 1568 height 744
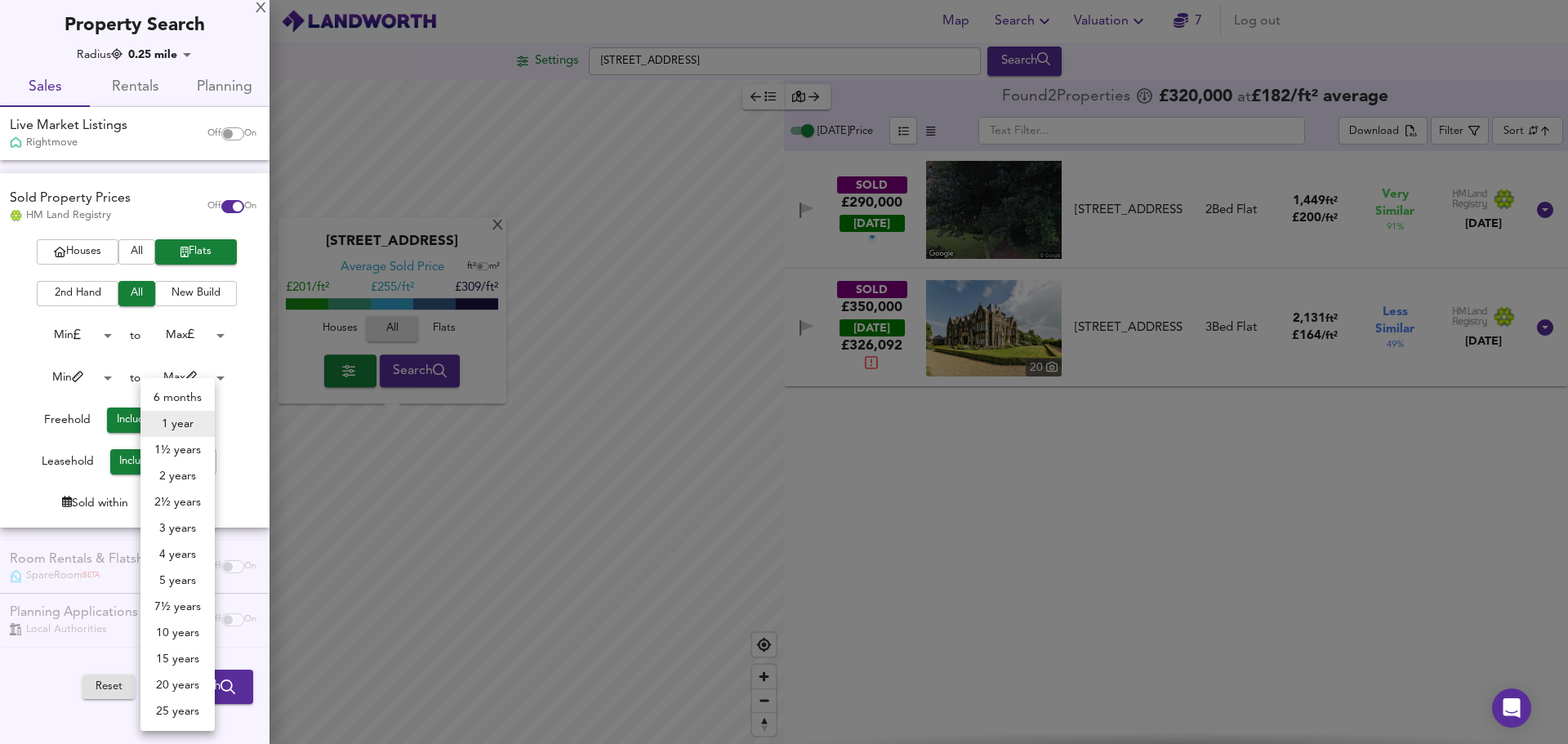
click at [178, 474] on li "2 years" at bounding box center [177, 476] width 75 height 26
type input "24"
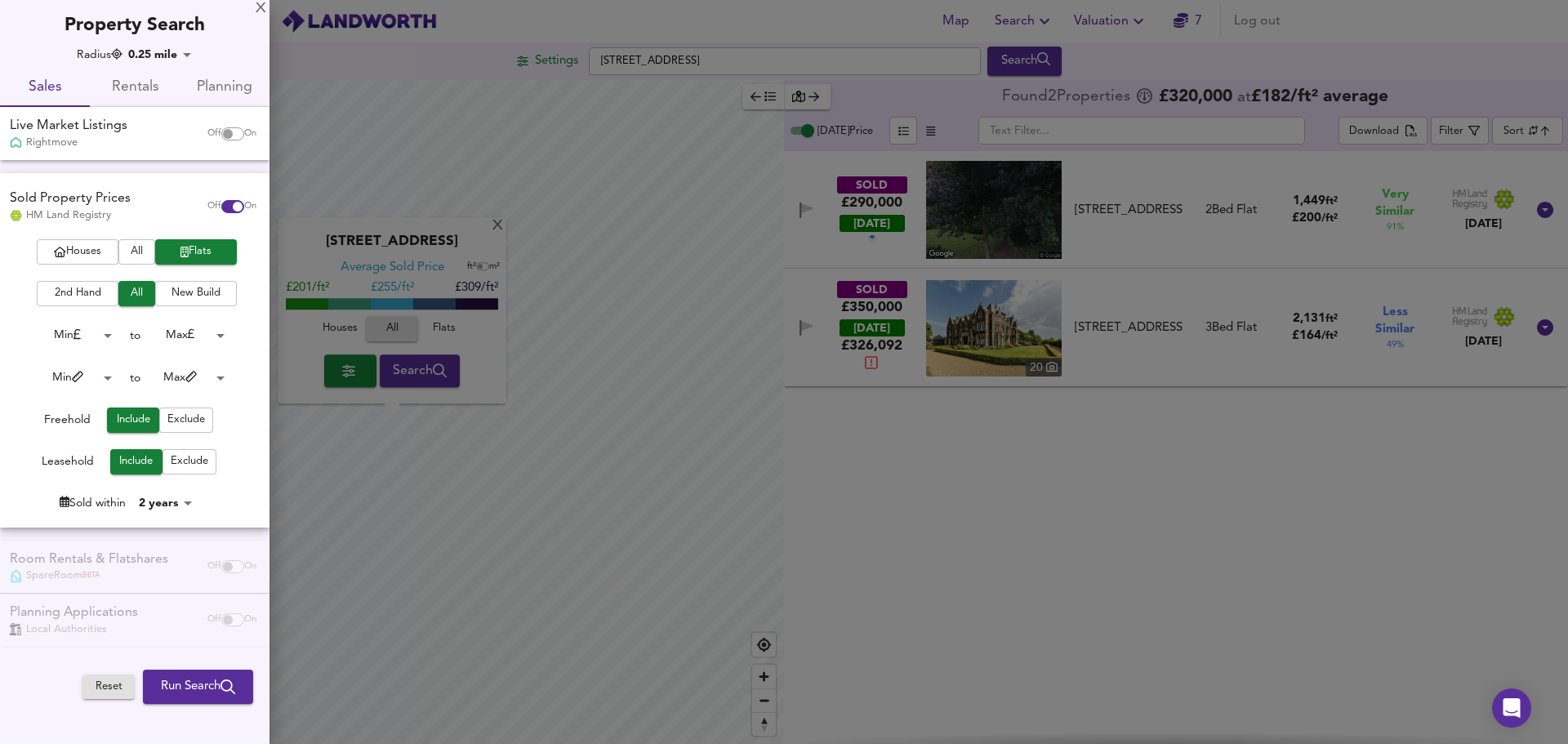
click at [222, 131] on input "checkbox" at bounding box center [227, 134] width 39 height 13
checkbox input "true"
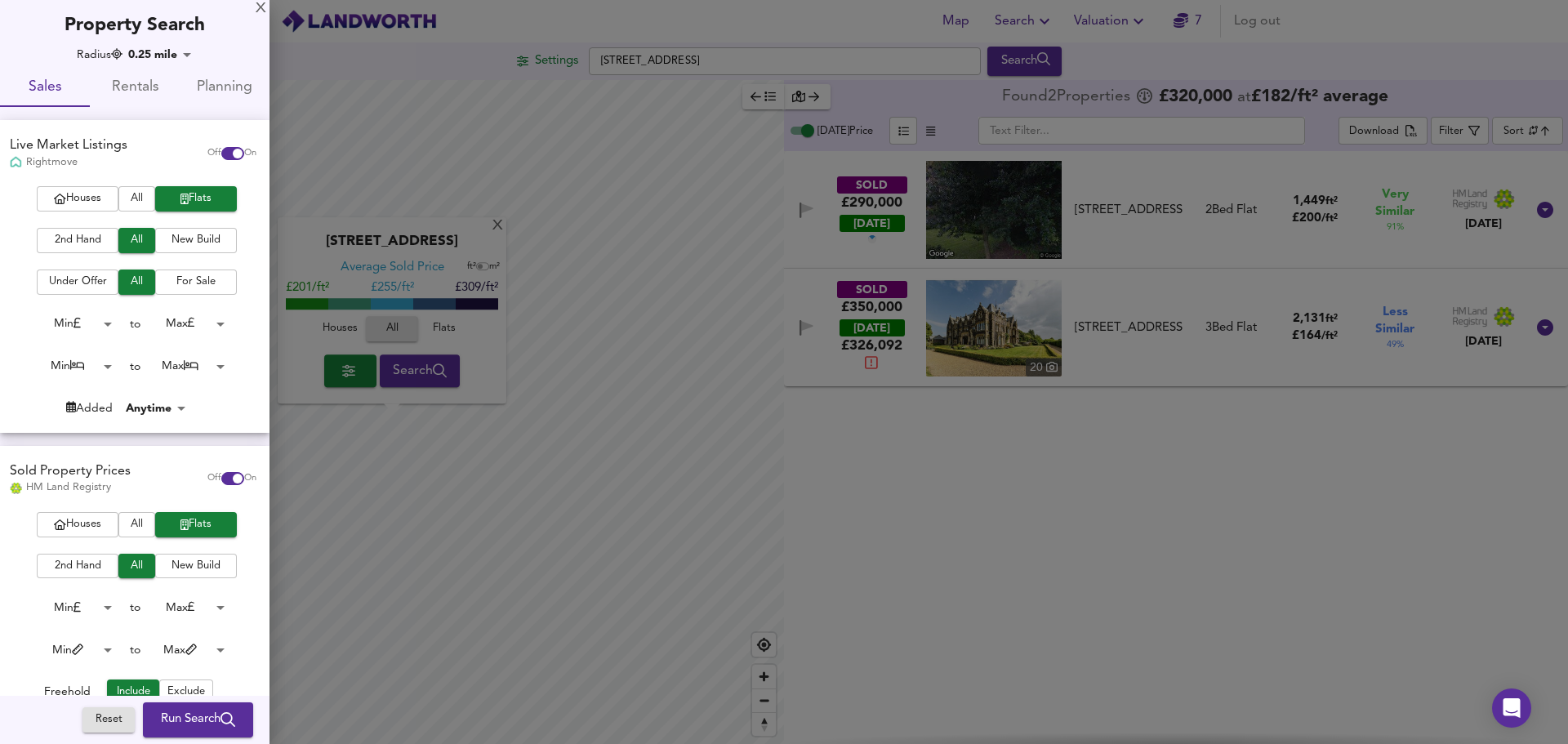
click at [124, 91] on span "Rentals" at bounding box center [135, 88] width 71 height 25
checkbox input "false"
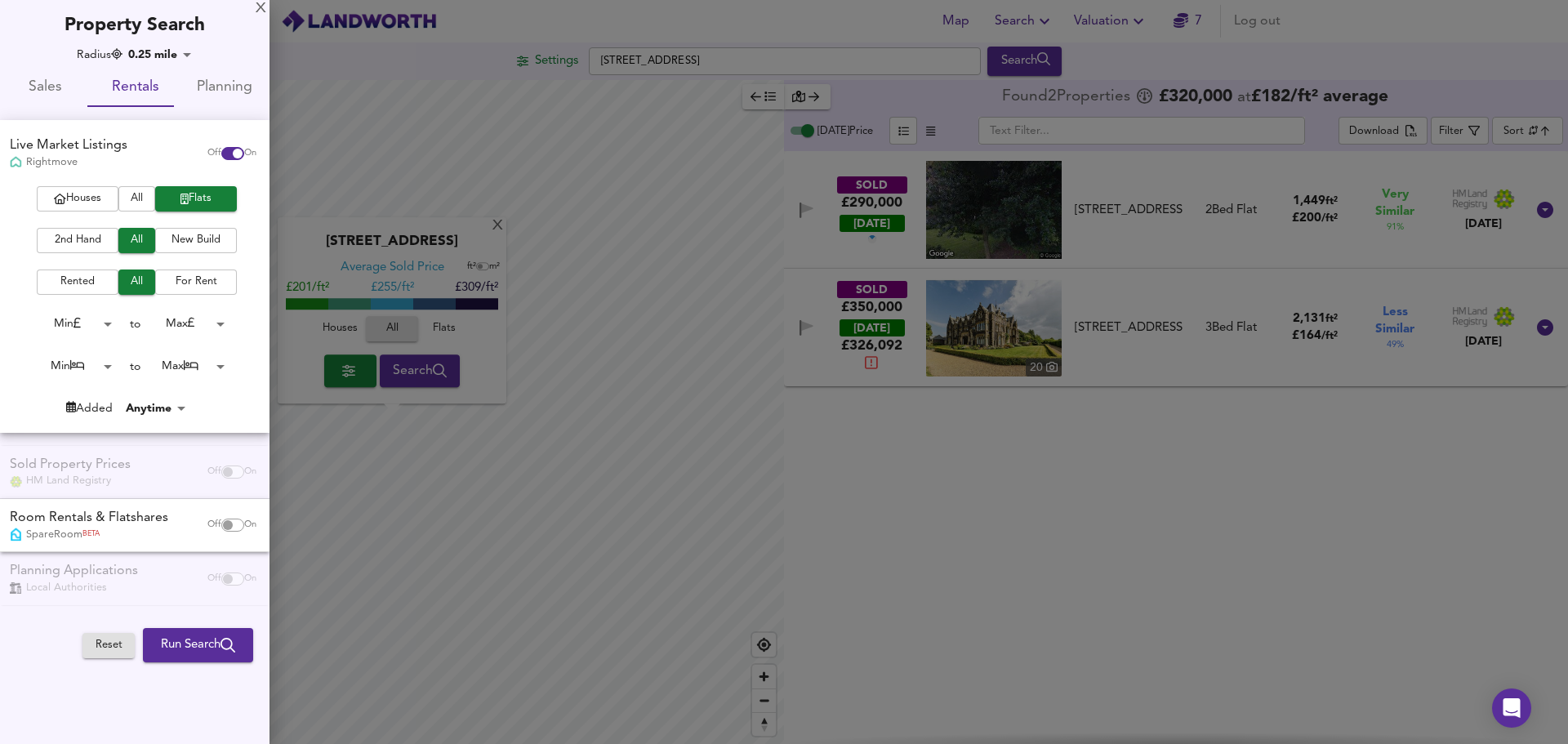
click at [217, 90] on span "Planning" at bounding box center [225, 88] width 71 height 25
checkbox input "false"
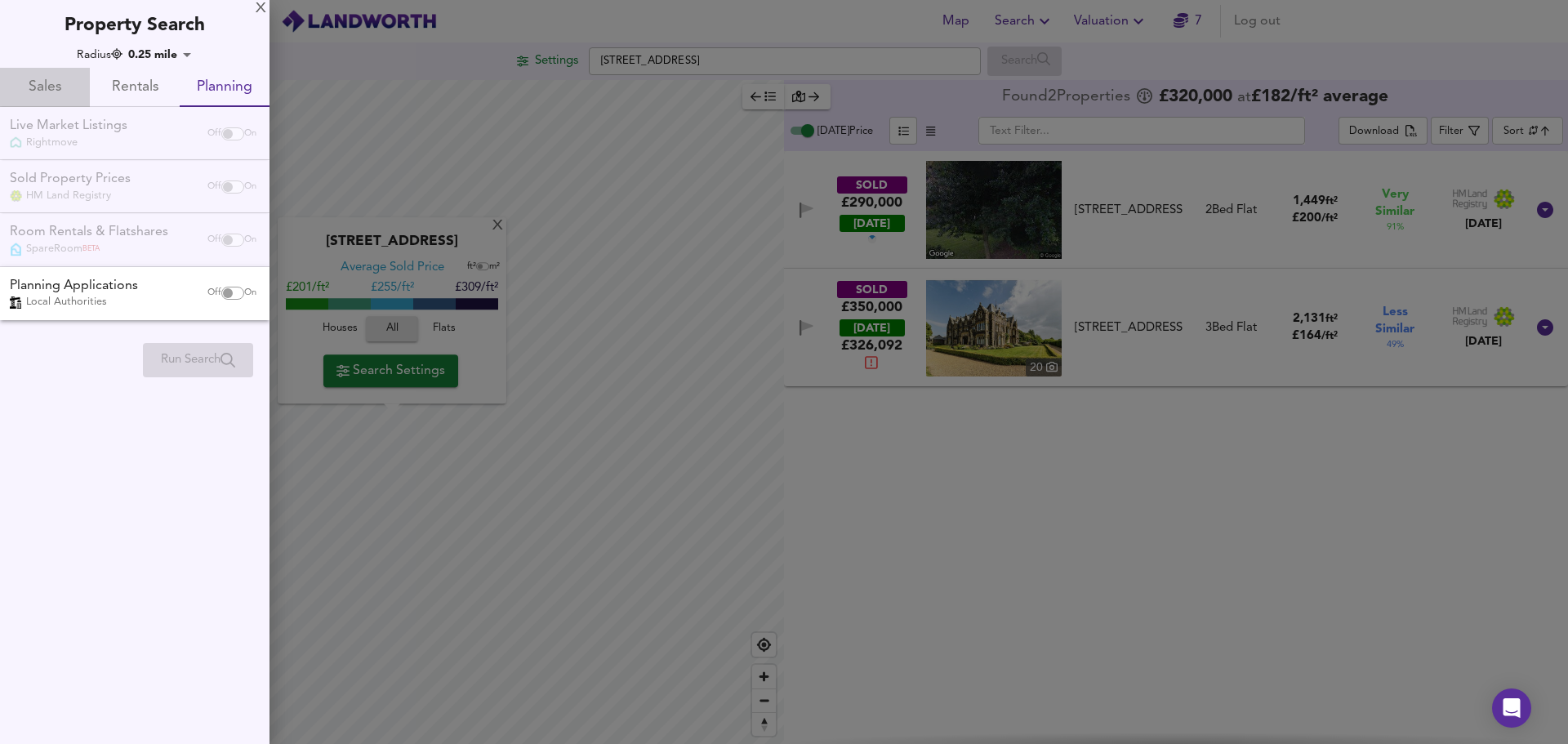
click at [56, 96] on span "Sales" at bounding box center [45, 88] width 71 height 25
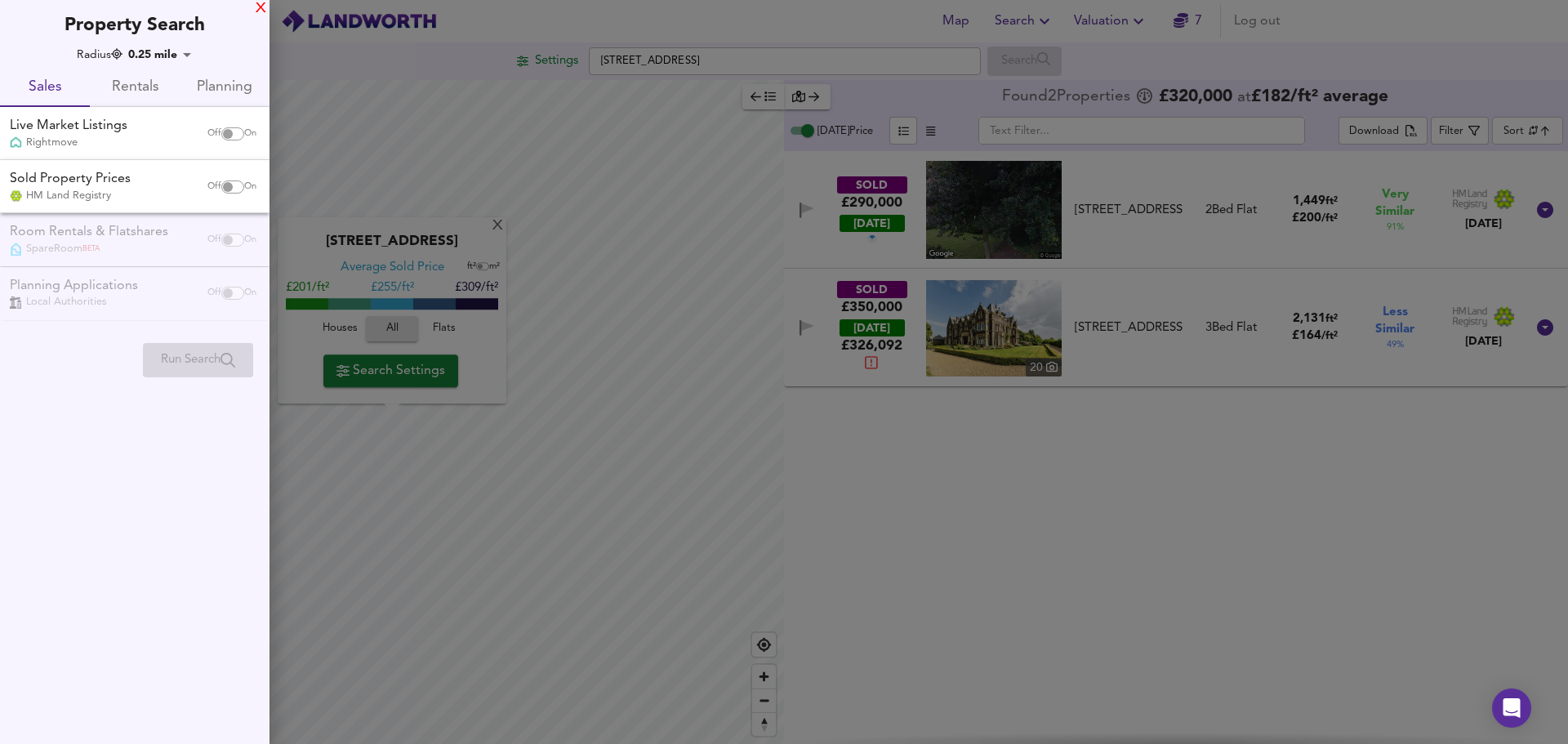
click at [257, 12] on div "X" at bounding box center [261, 9] width 11 height 12
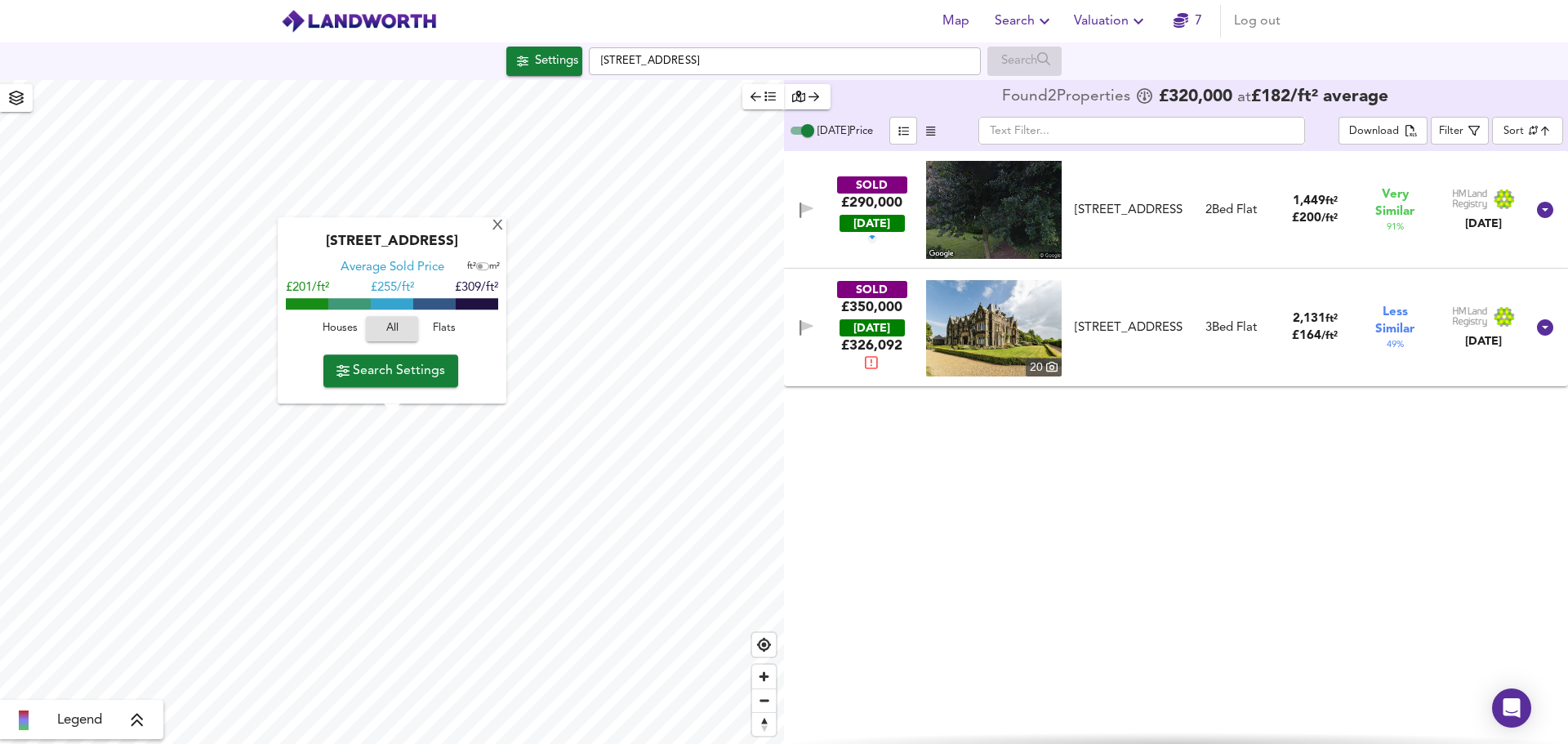
click at [1069, 469] on div "SOLD £290,000 TODAY Flat 8, Grey Towers Hall, Wyke Lane, TS7 0GD Flat 8, Grey T…" at bounding box center [1176, 448] width 784 height 593
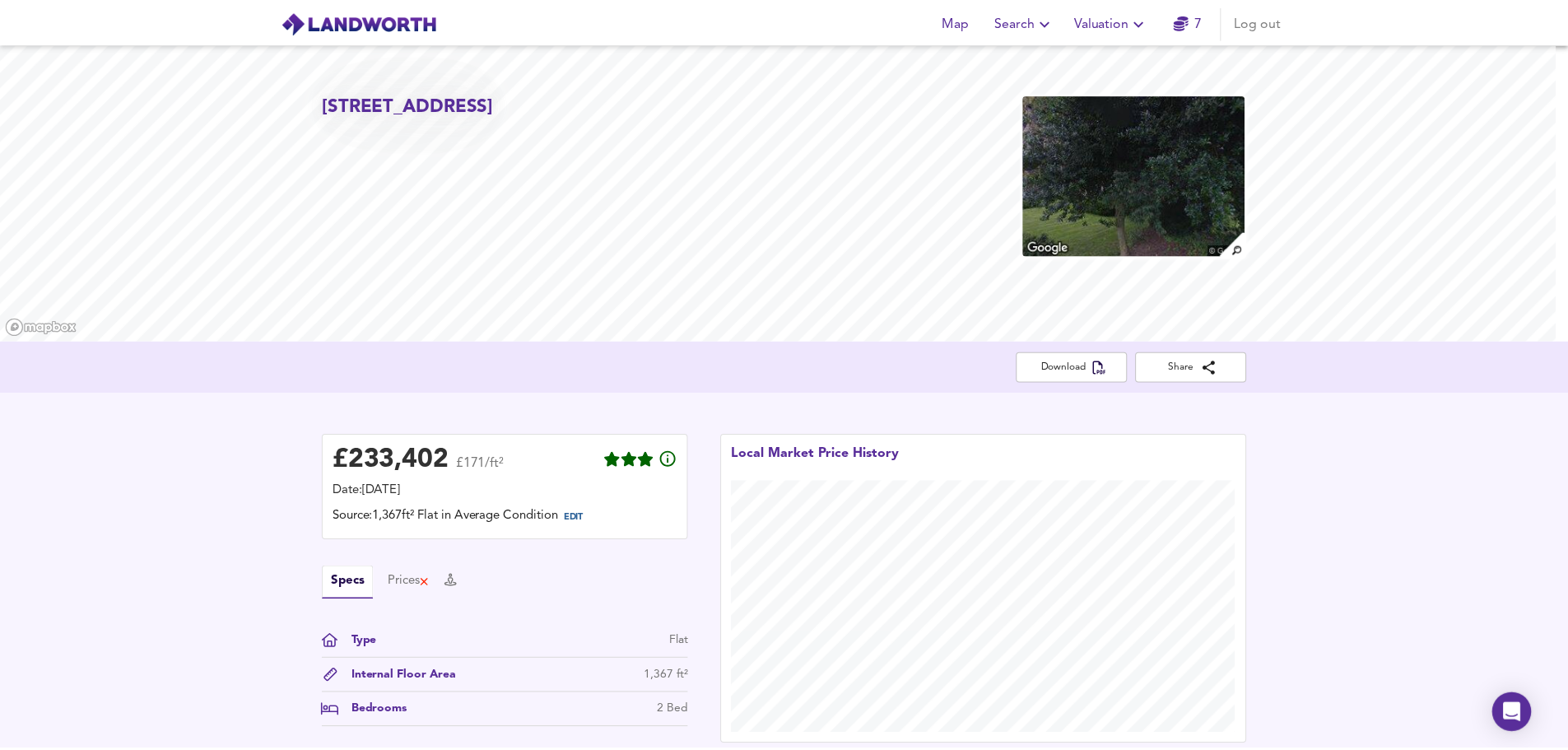
scroll to position [322, 0]
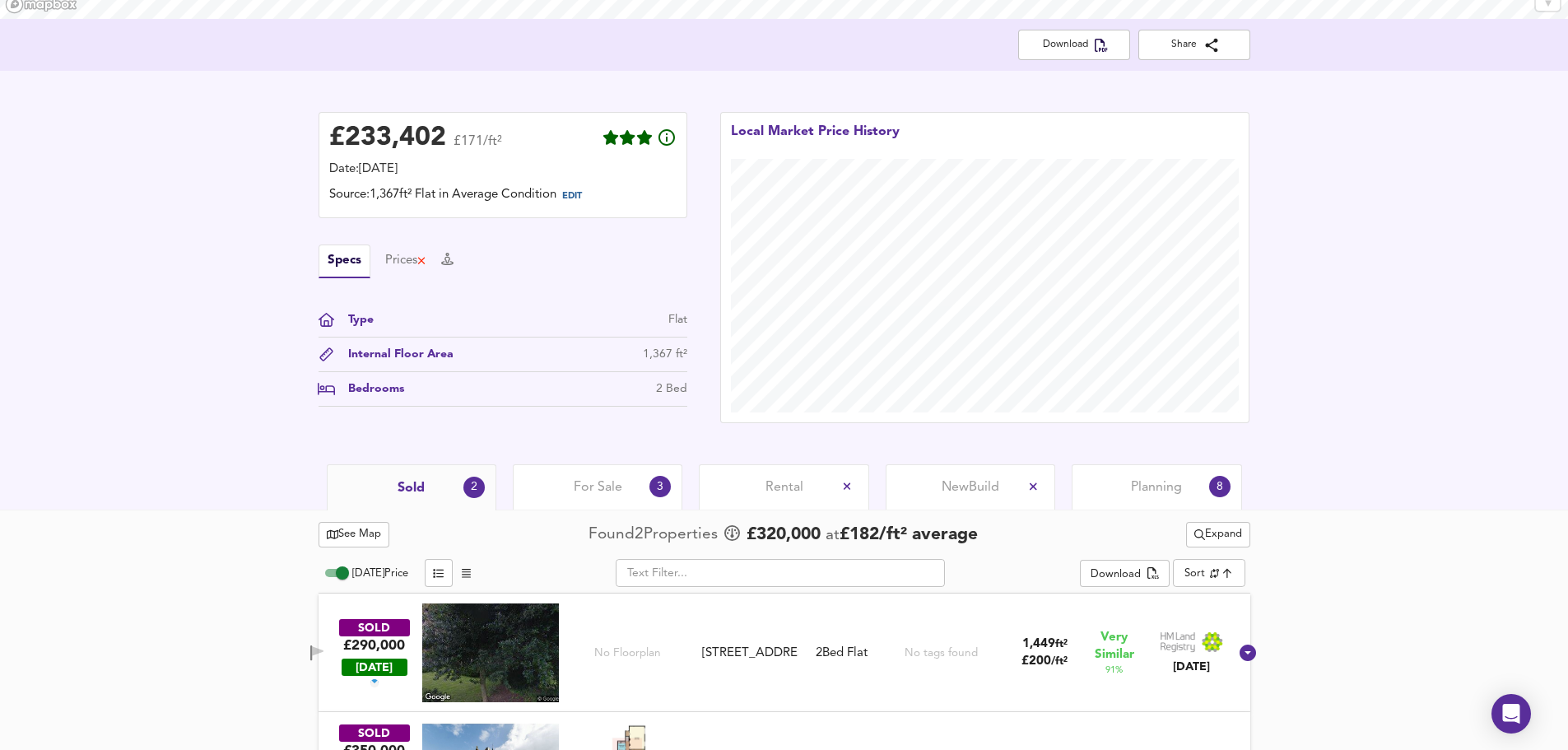
click at [583, 474] on div "For Sale 3" at bounding box center [597, 488] width 169 height 46
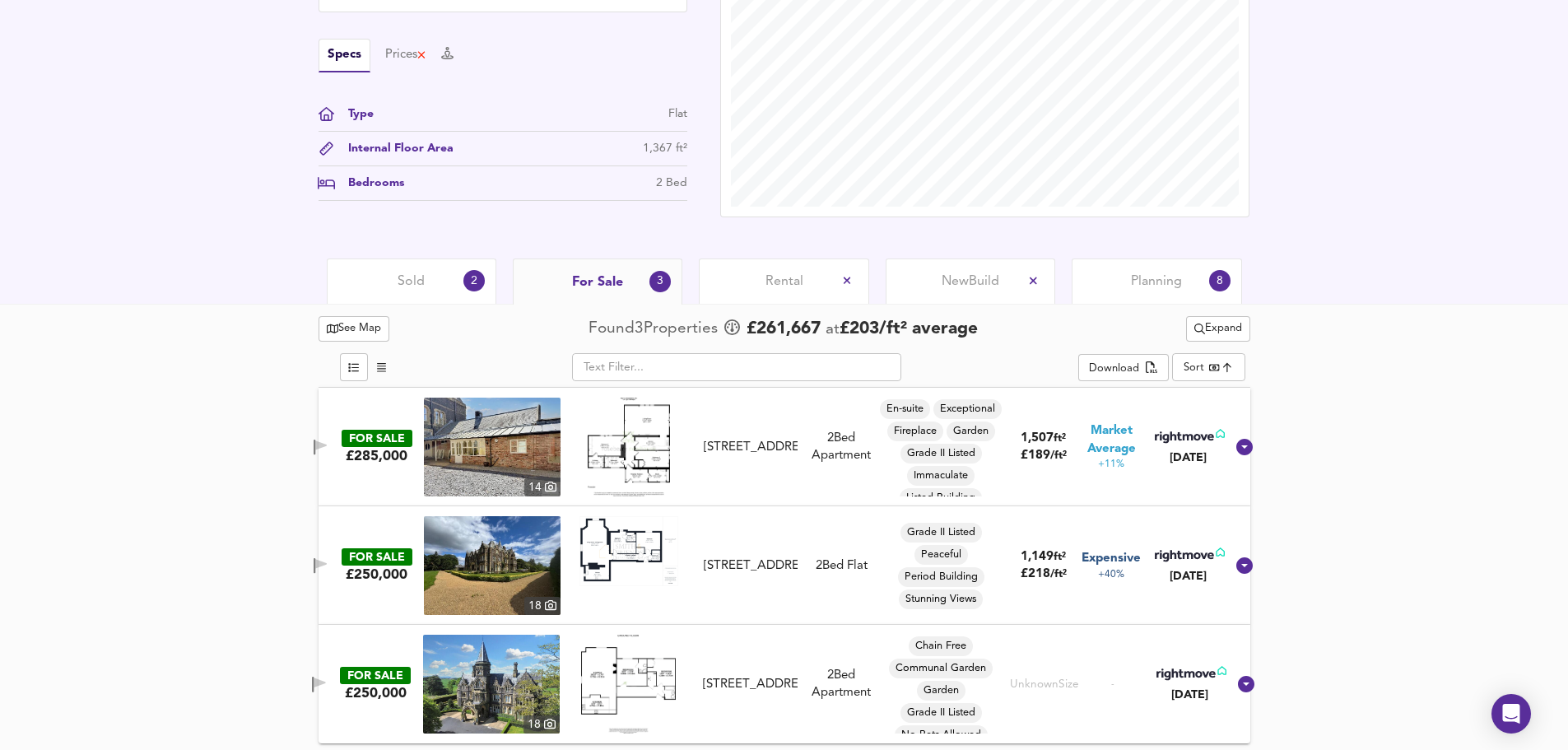
scroll to position [530, 0]
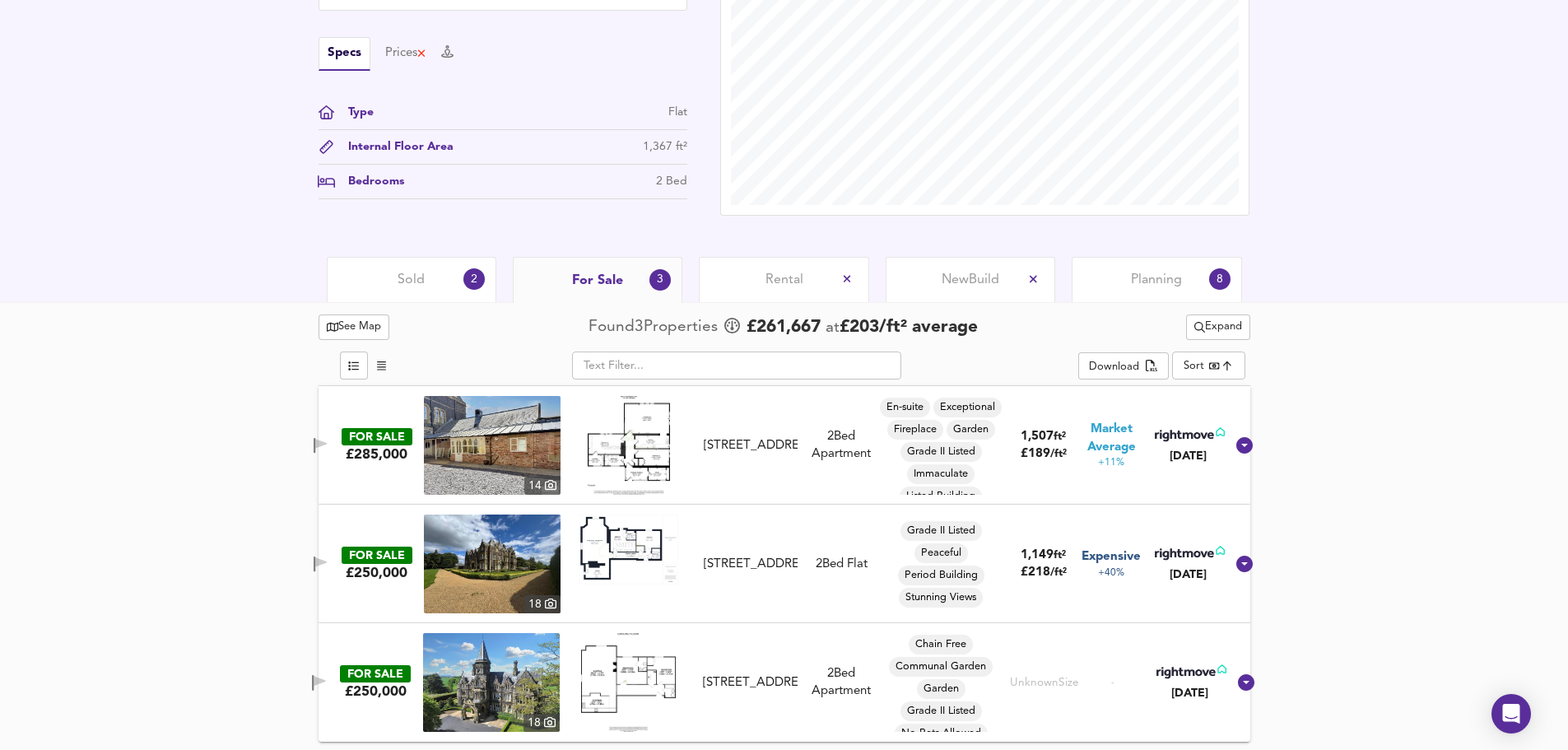
click at [777, 287] on span "Rental" at bounding box center [784, 279] width 38 height 18
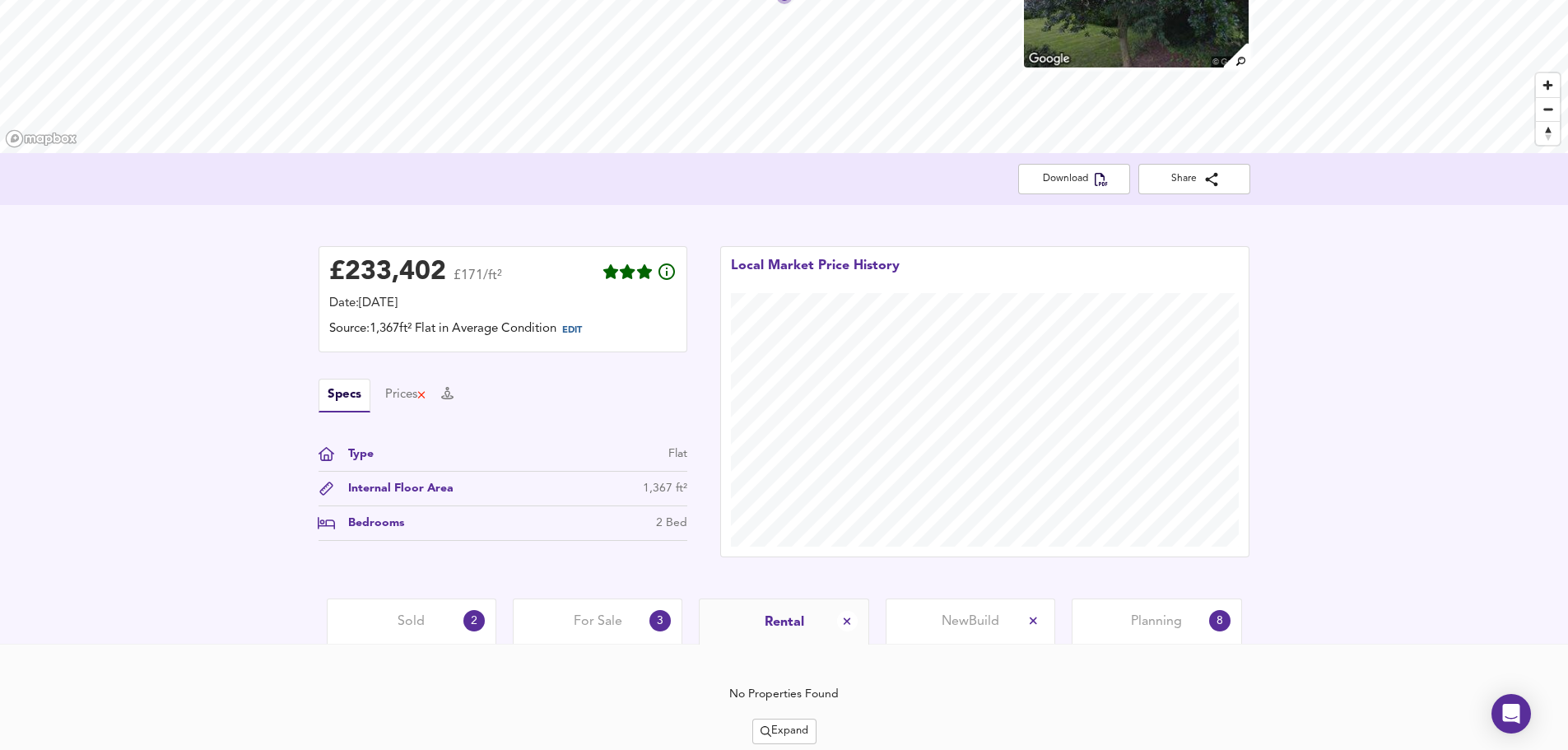
scroll to position [246, 0]
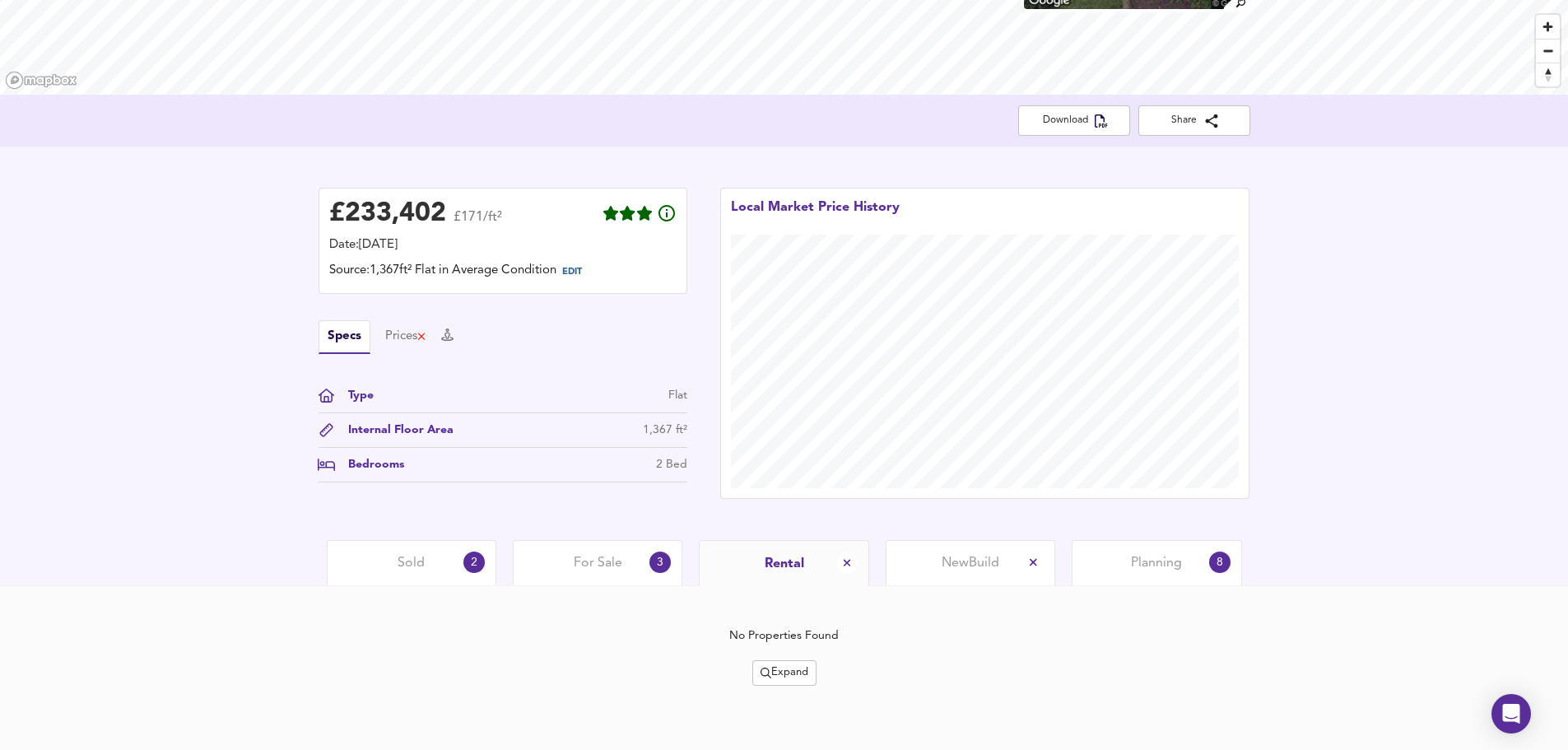
click at [1153, 559] on span "Planning" at bounding box center [1157, 563] width 51 height 18
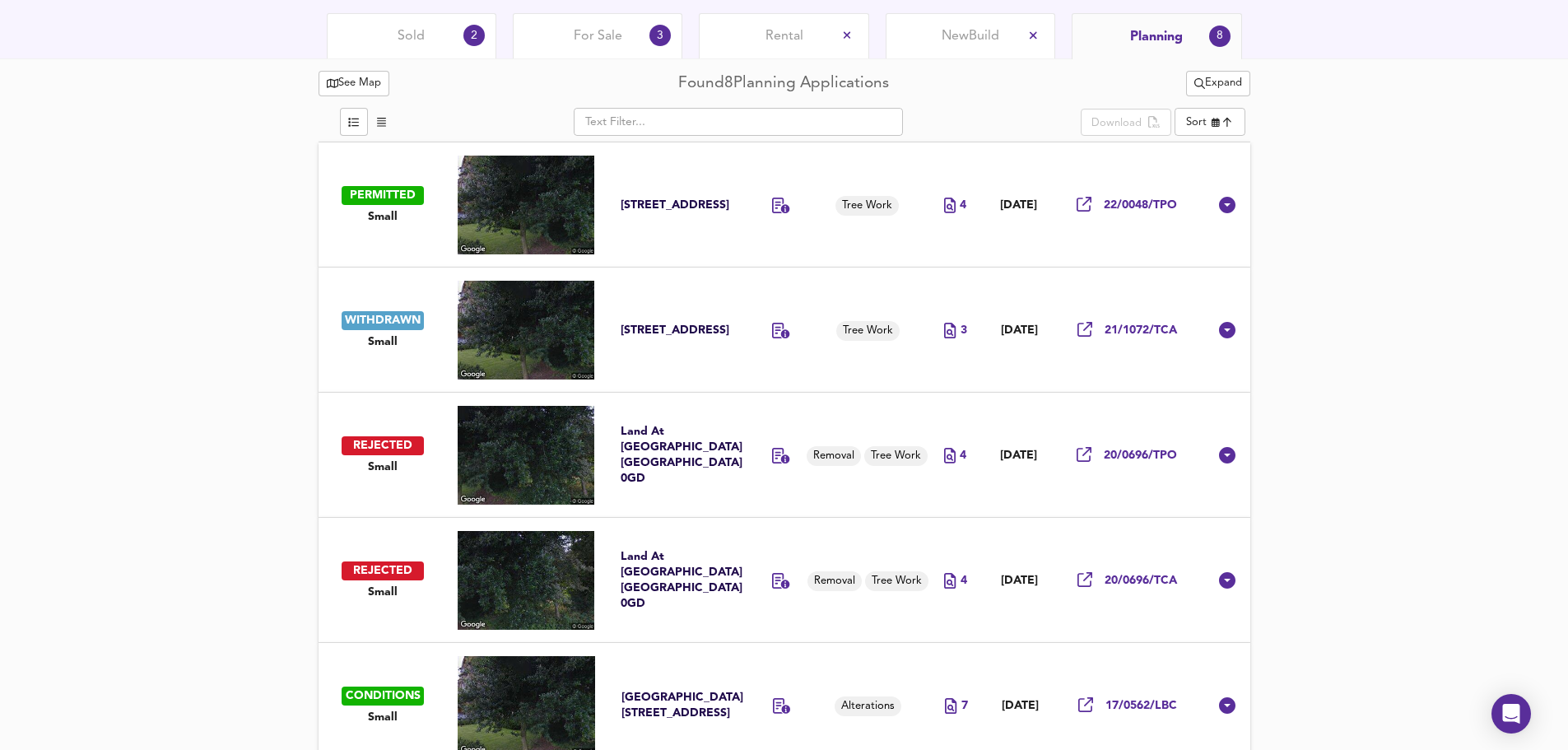
scroll to position [859, 0]
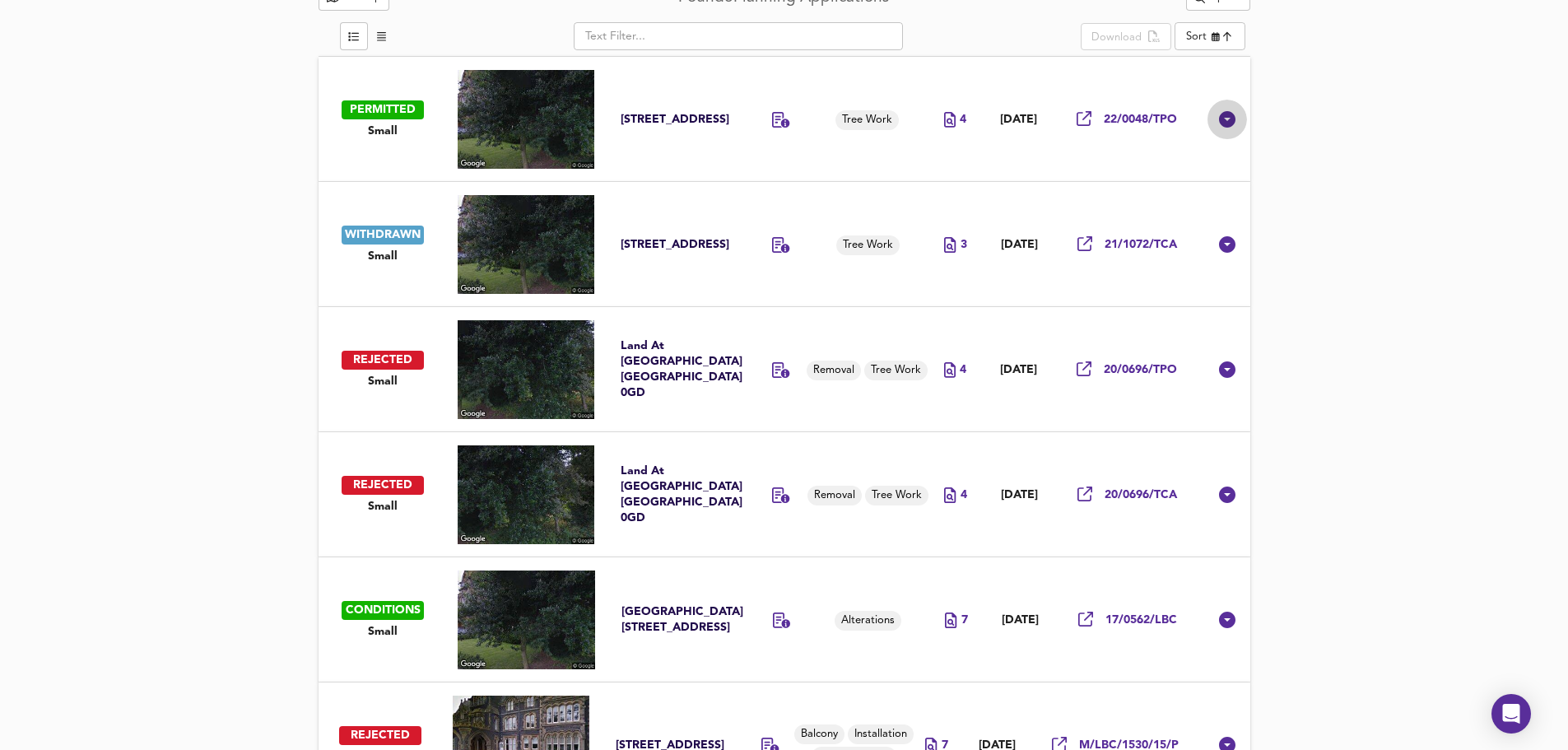
click at [1228, 118] on icon at bounding box center [1227, 119] width 19 height 19
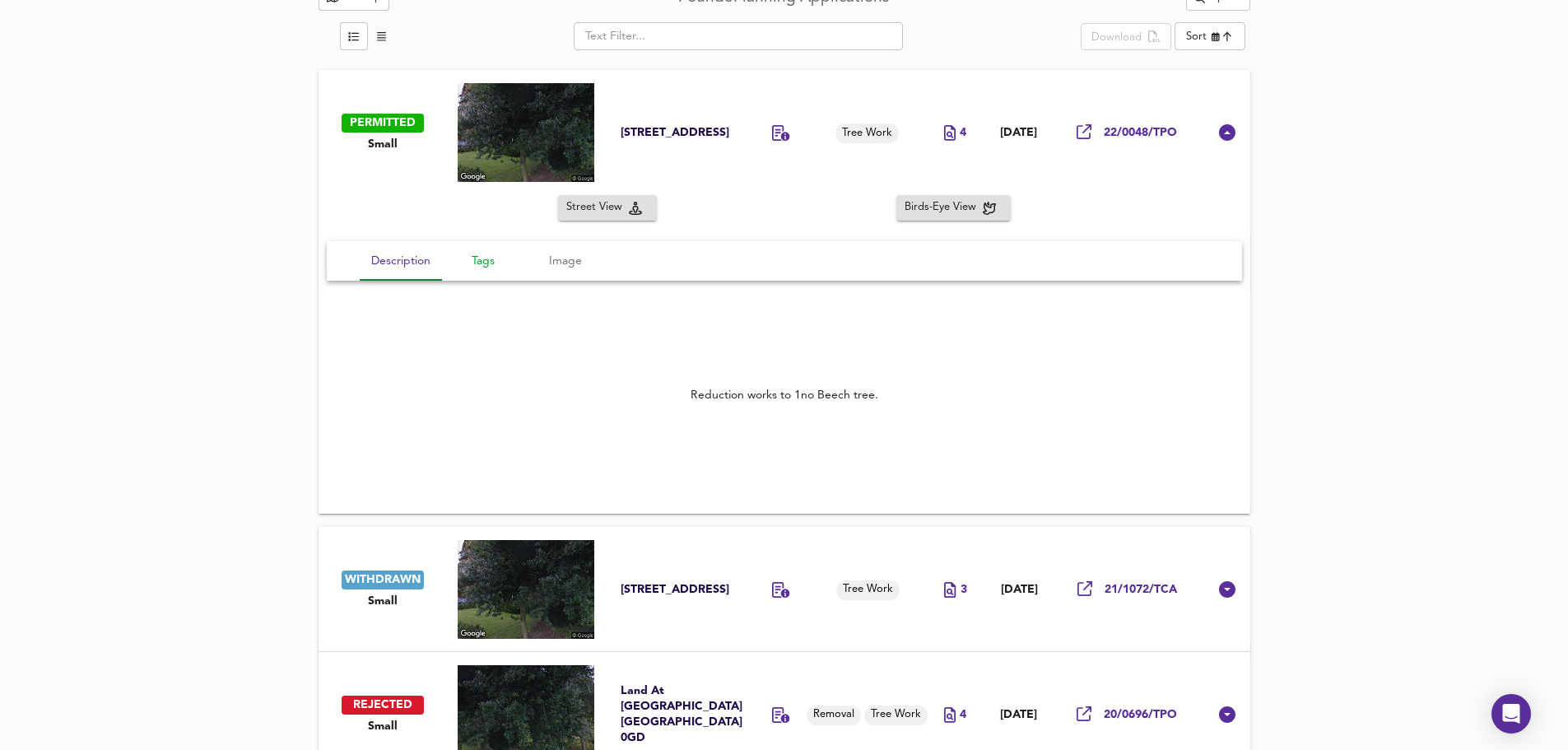
click at [491, 263] on span "Tags" at bounding box center [483, 262] width 63 height 20
click at [550, 267] on span "Image" at bounding box center [565, 262] width 63 height 20
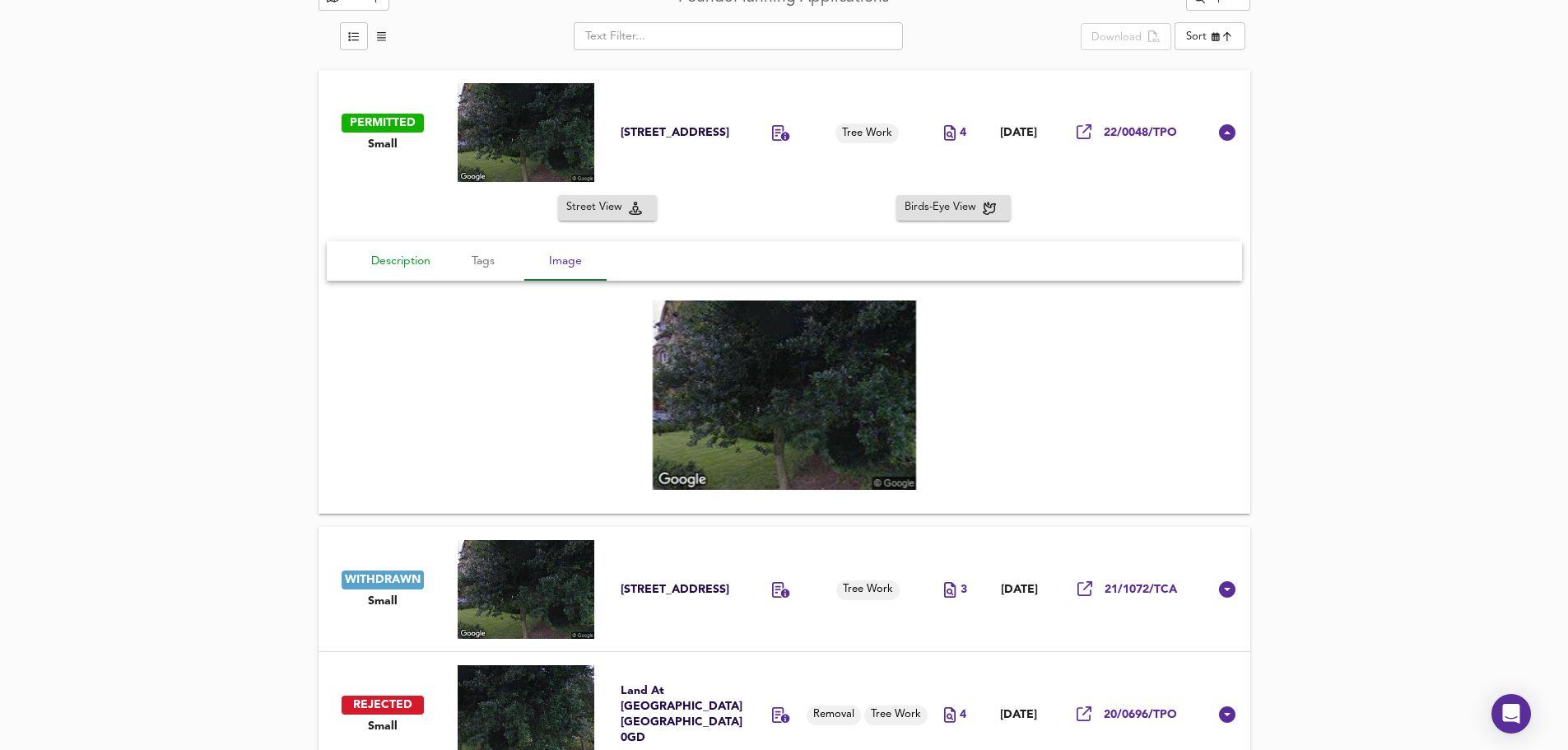
click at [415, 268] on span "Description" at bounding box center [401, 262] width 63 height 20
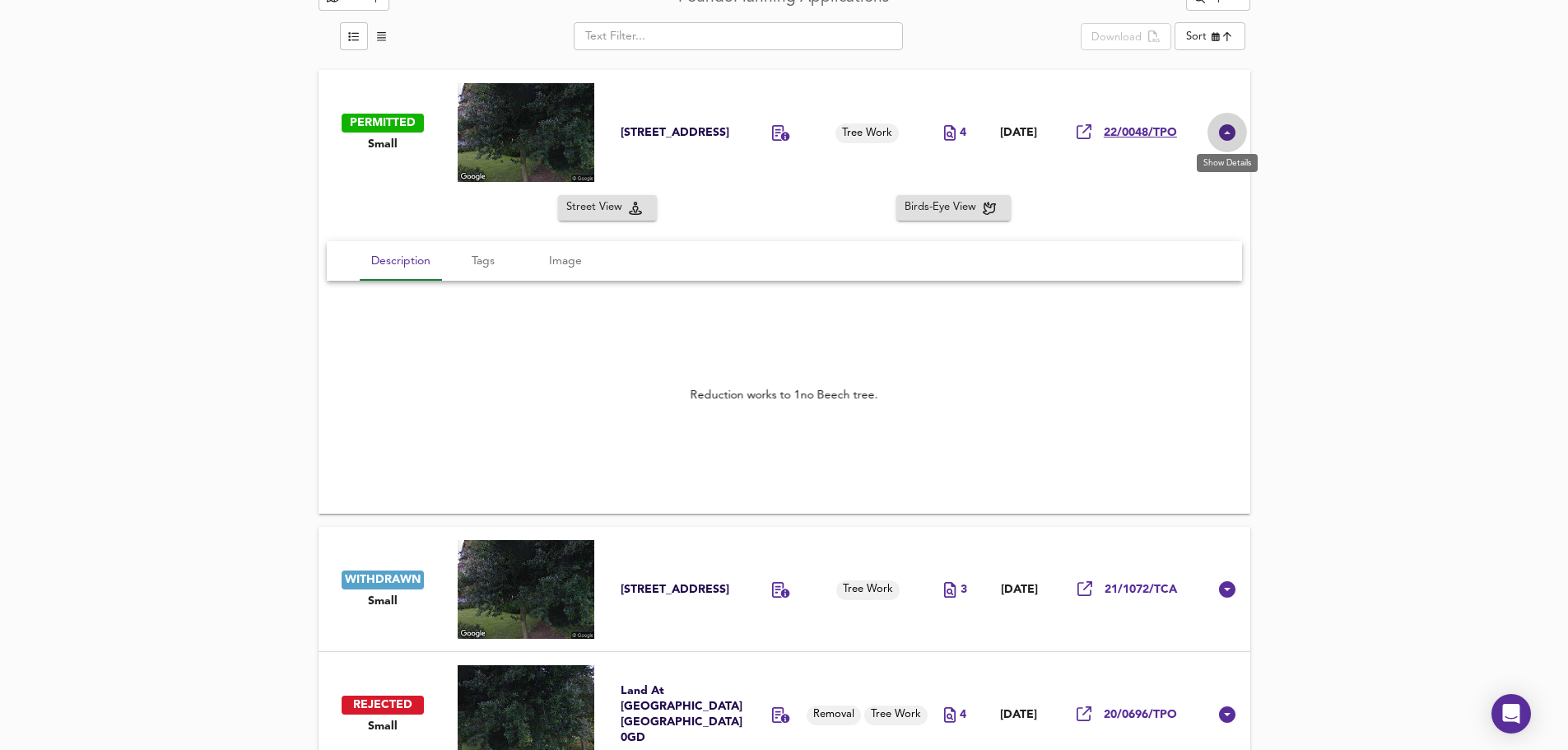
drag, startPoint x: 1229, startPoint y: 133, endPoint x: 1156, endPoint y: 123, distance: 73.7
click at [1228, 130] on icon at bounding box center [1227, 132] width 19 height 19
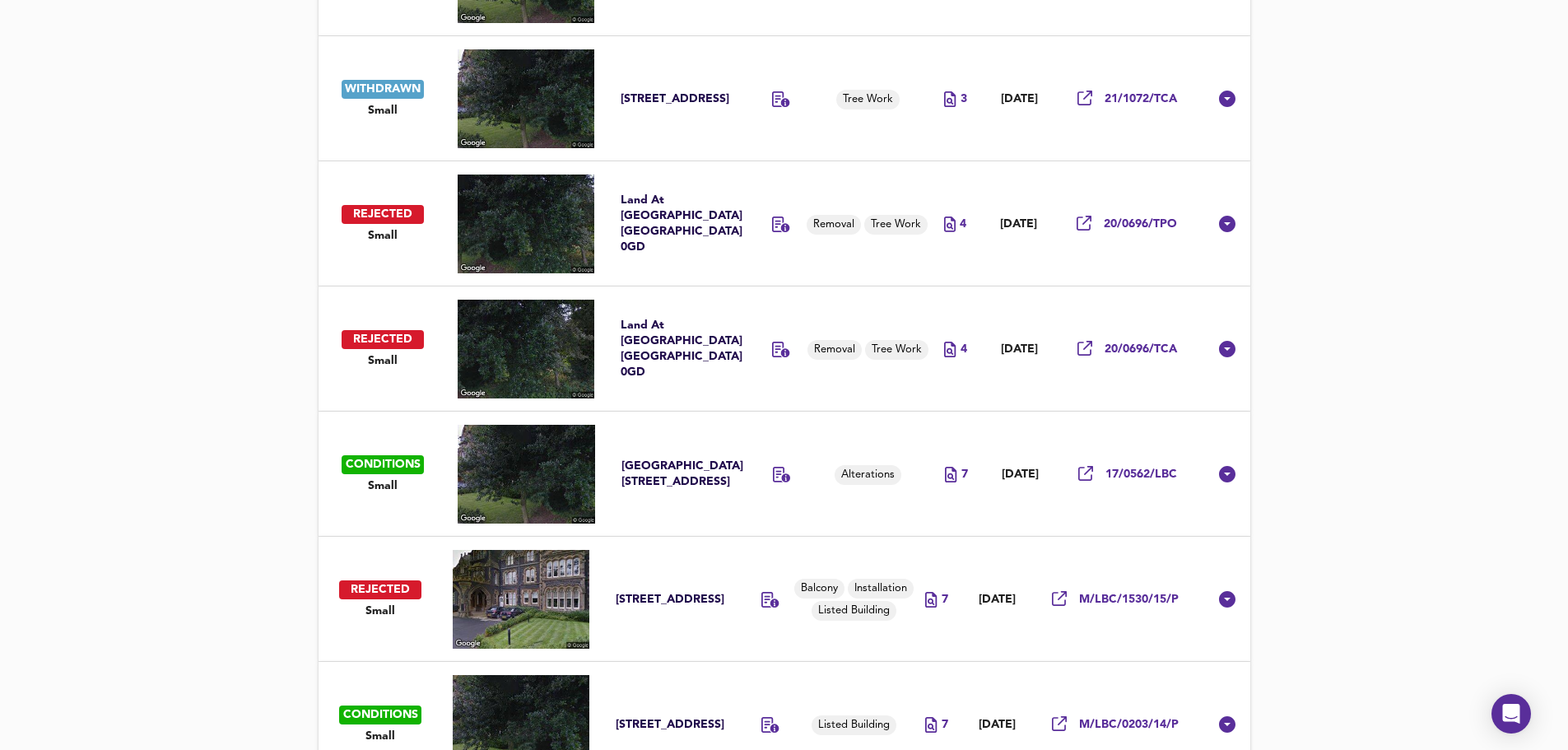
scroll to position [1175, 0]
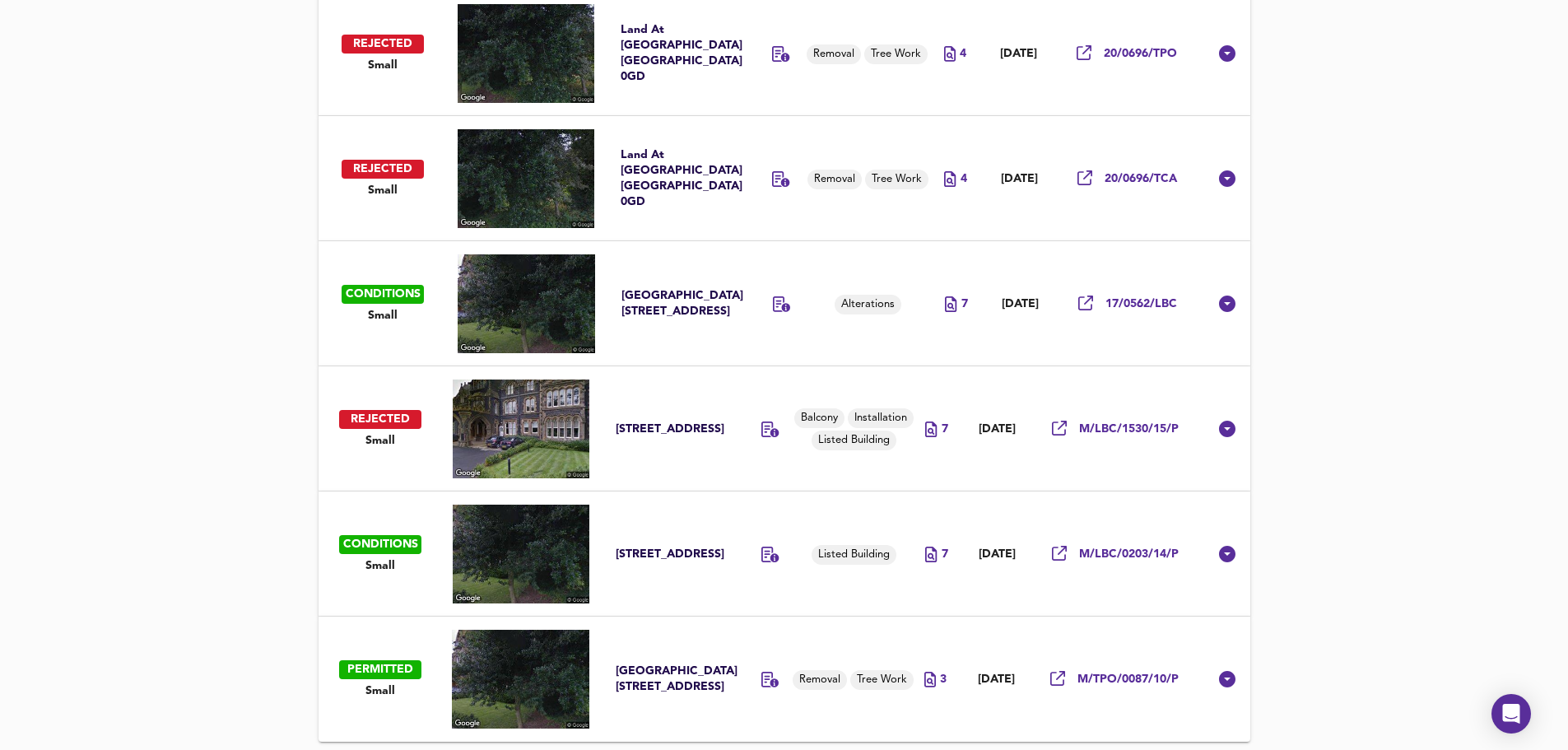
click at [1230, 427] on icon at bounding box center [1227, 428] width 19 height 19
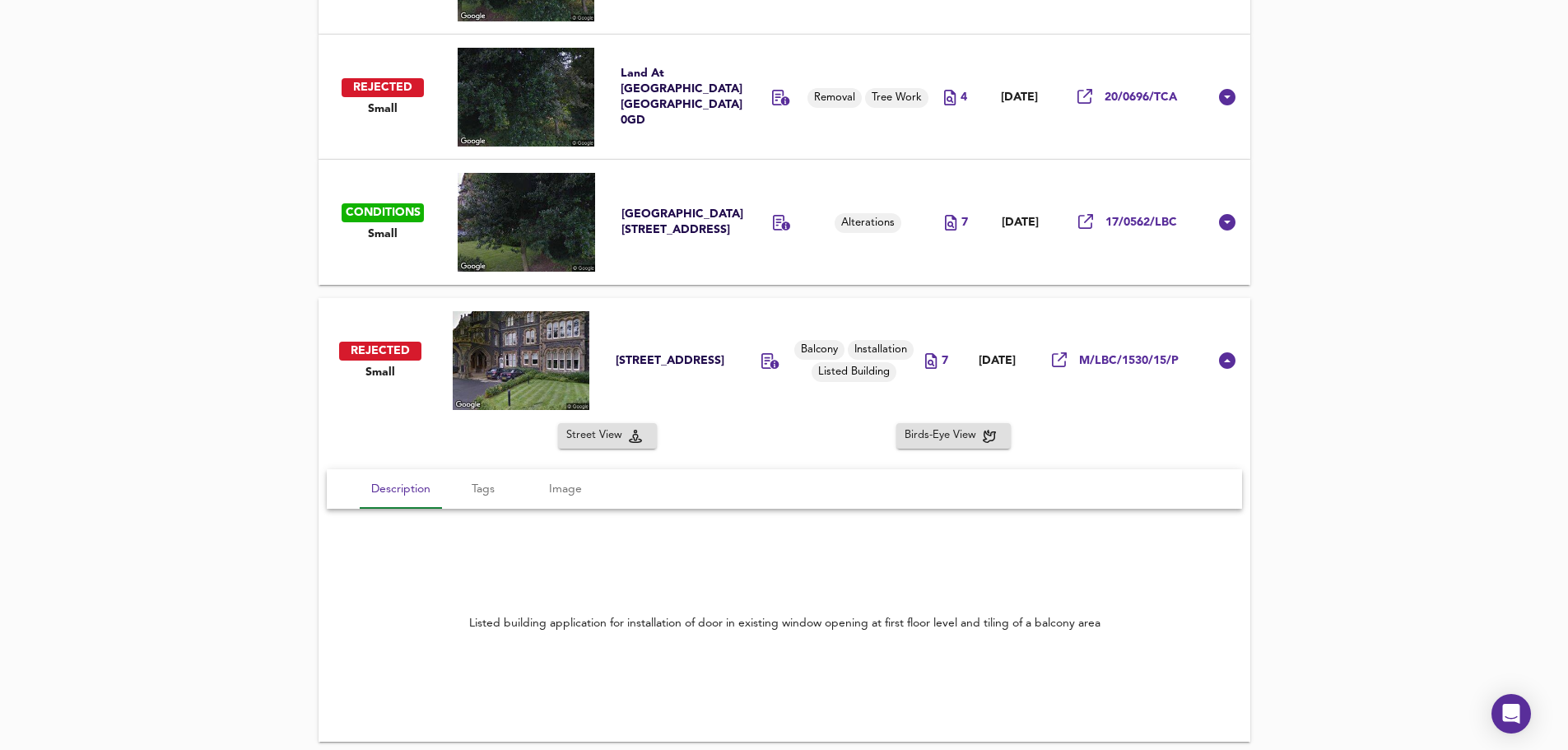
scroll to position [1422, 0]
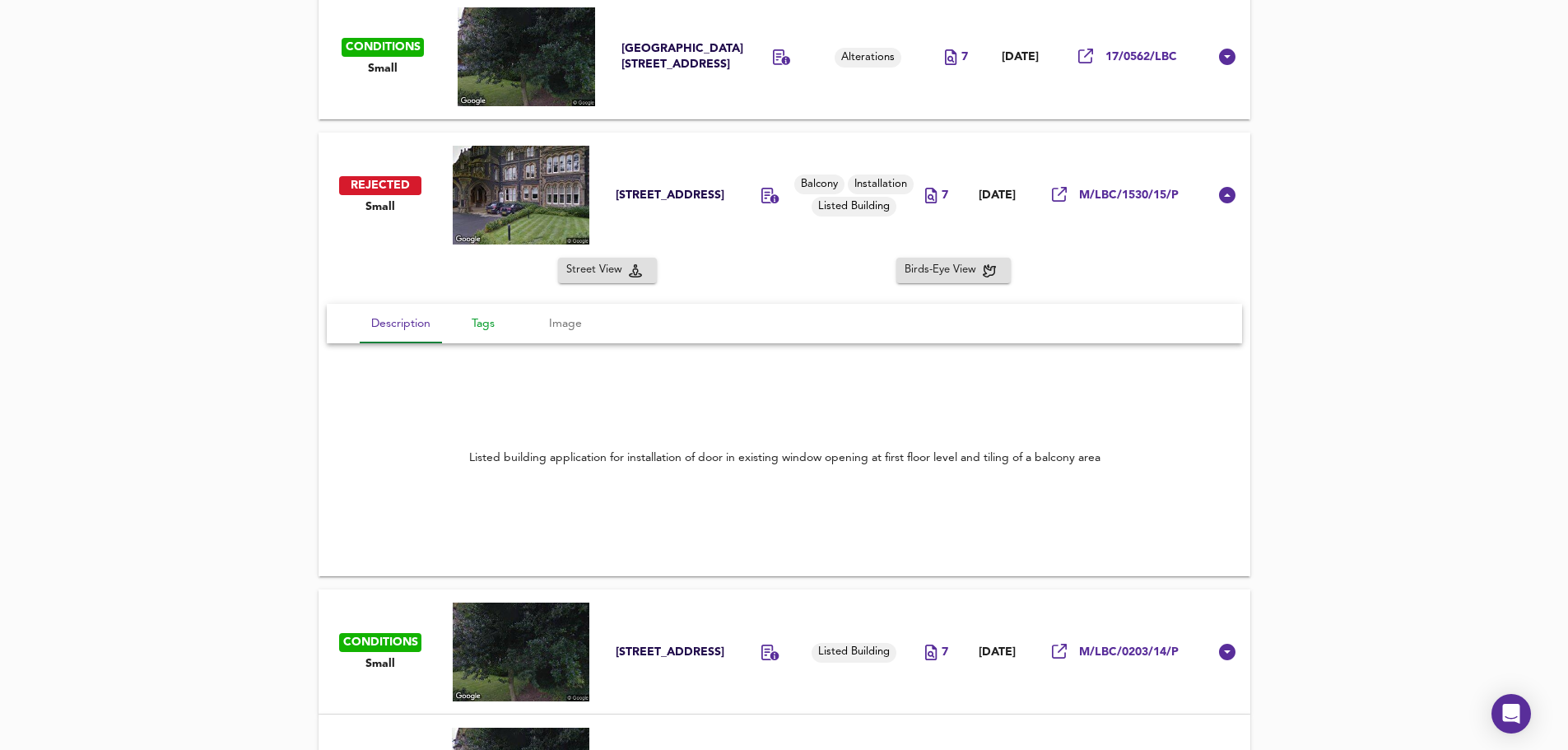
click at [475, 323] on span "Tags" at bounding box center [483, 324] width 63 height 20
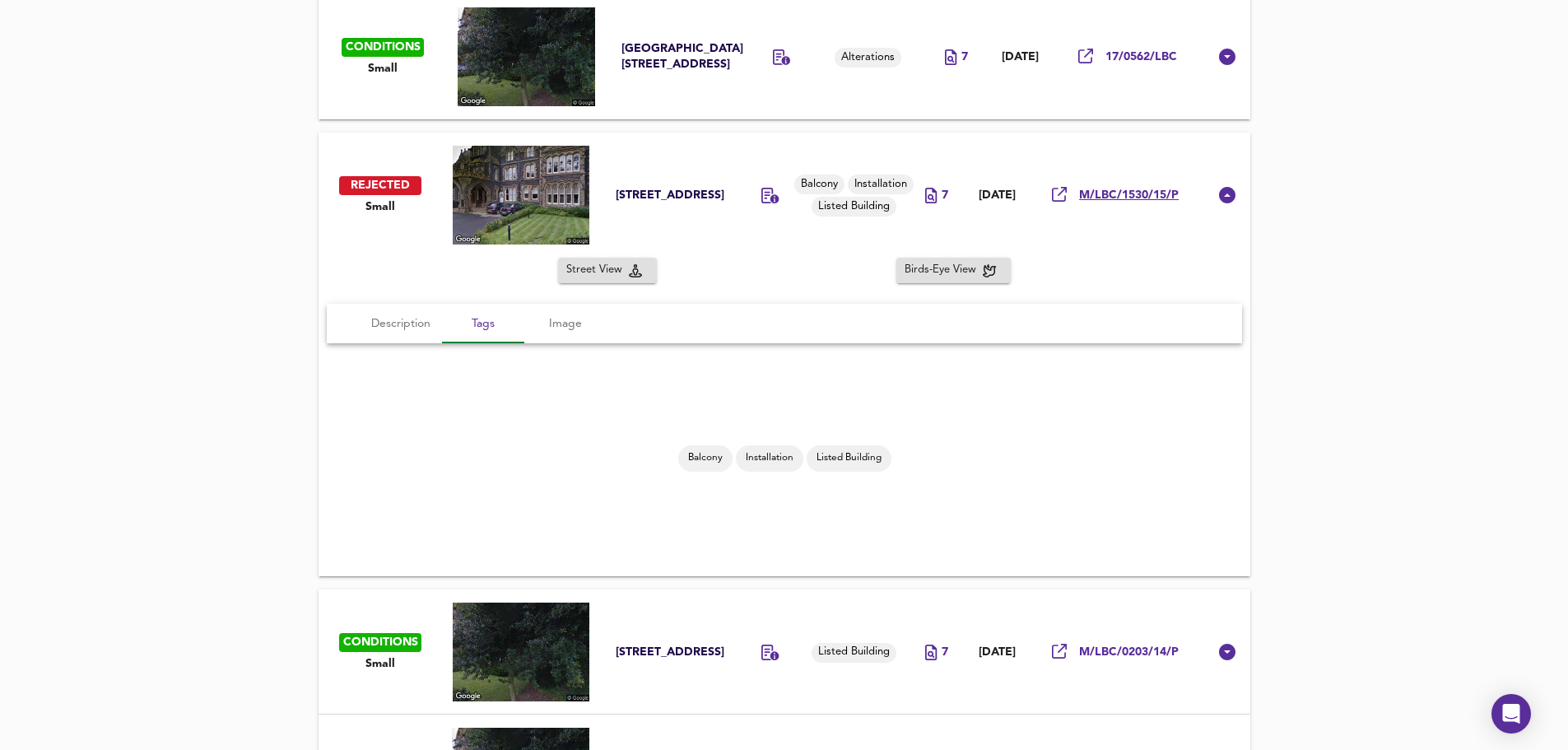
click at [1119, 199] on span "M/LBC/1530/15/P" at bounding box center [1129, 196] width 100 height 15
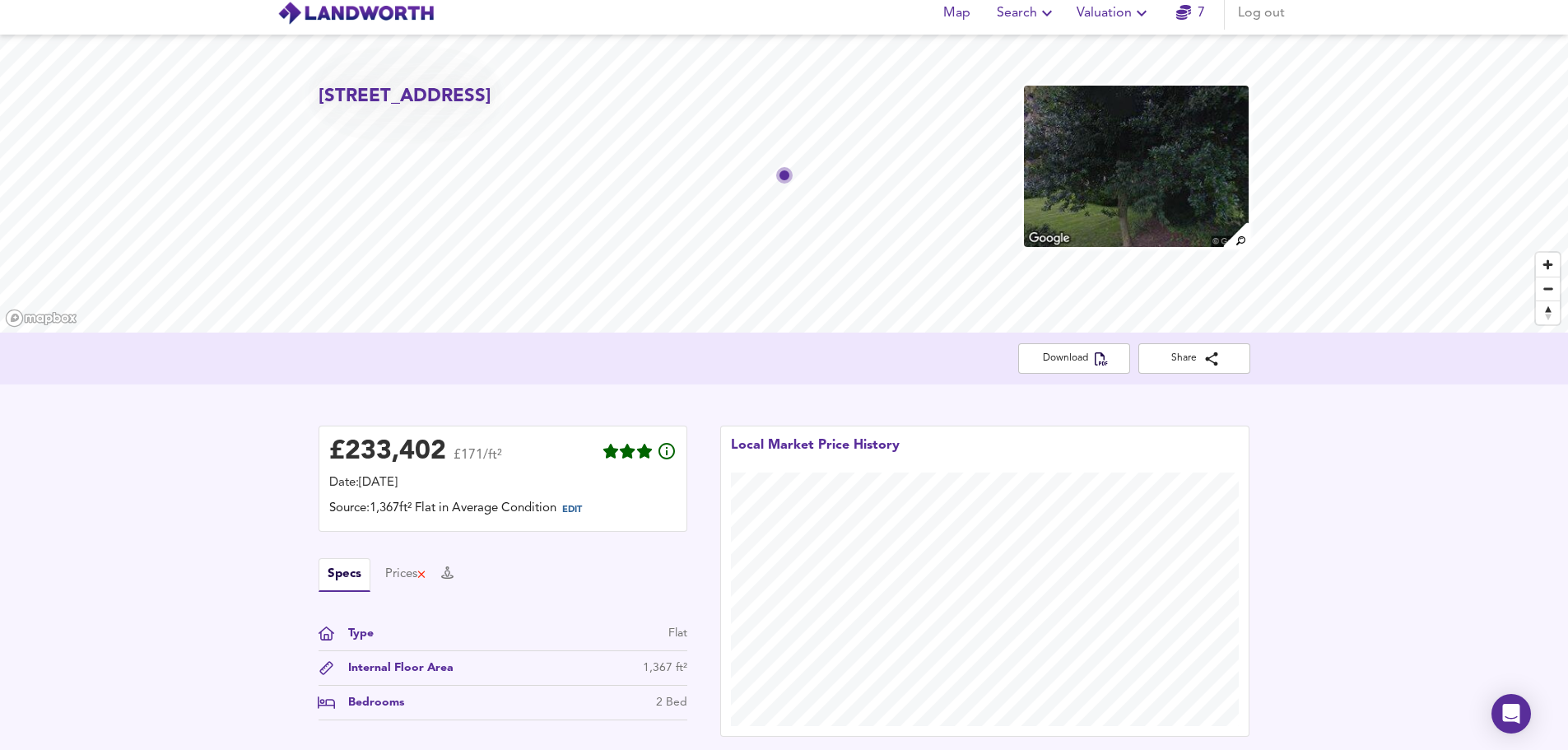
scroll to position [0, 0]
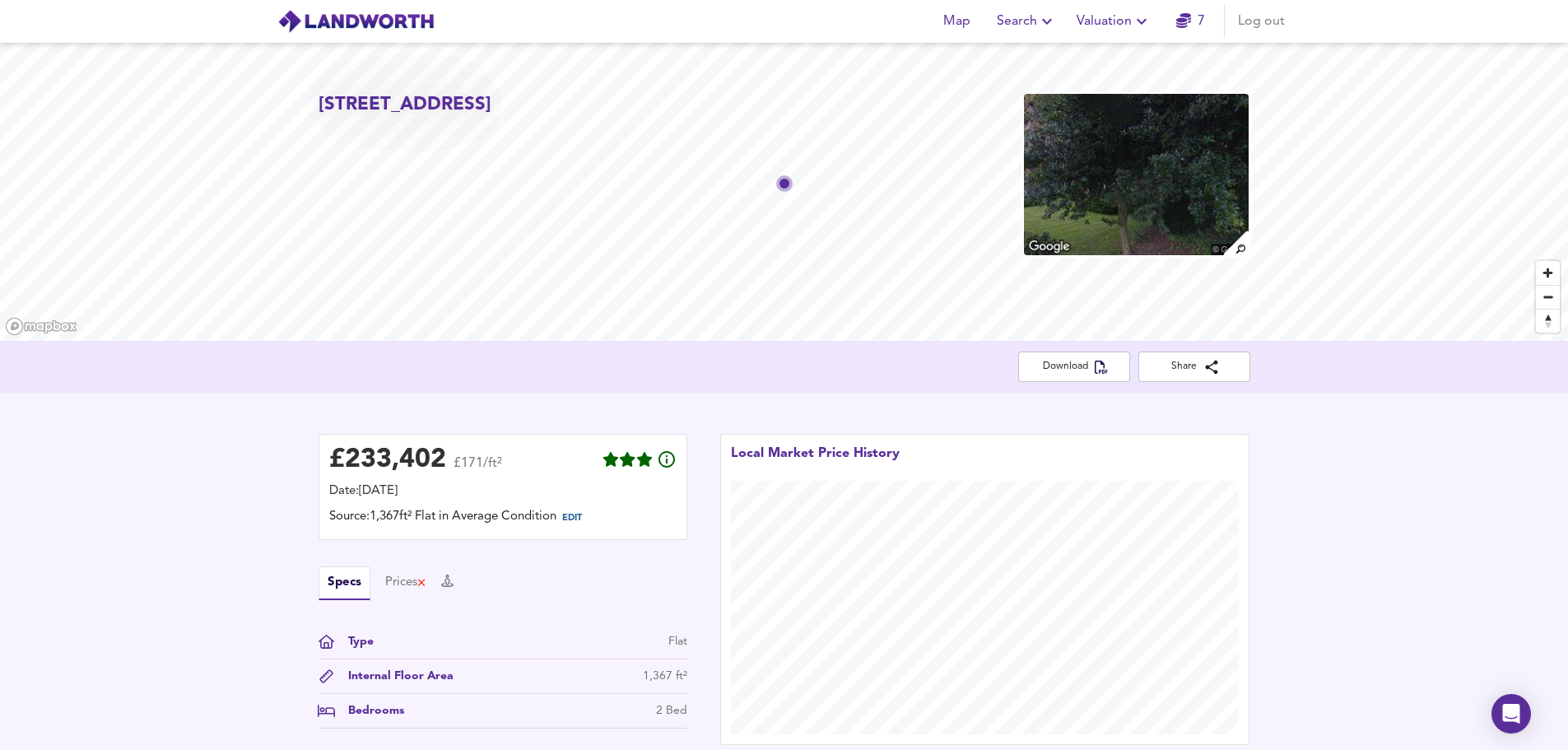
click at [389, 33] on img at bounding box center [356, 21] width 157 height 25
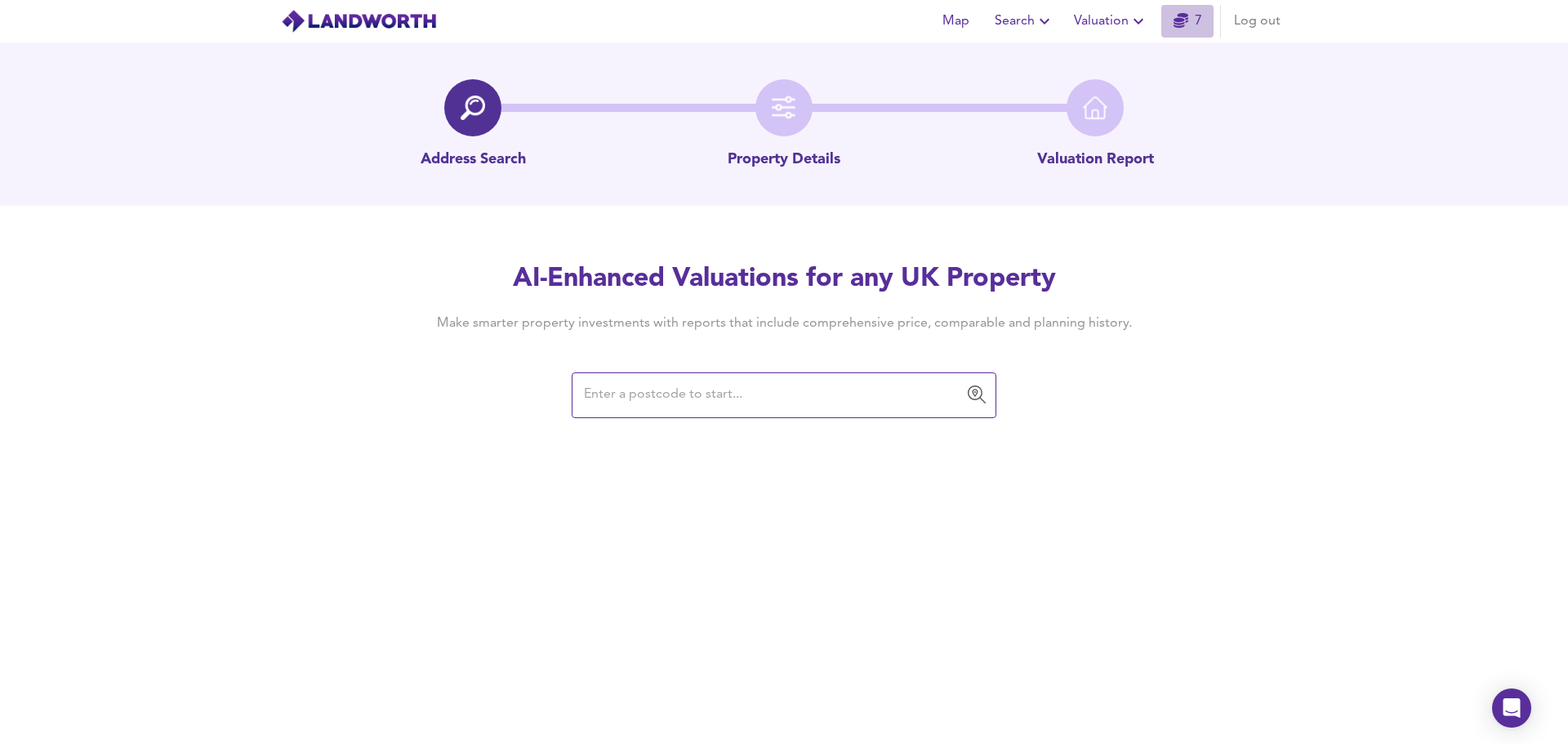
click at [1188, 23] on icon "button" at bounding box center [1181, 21] width 15 height 15
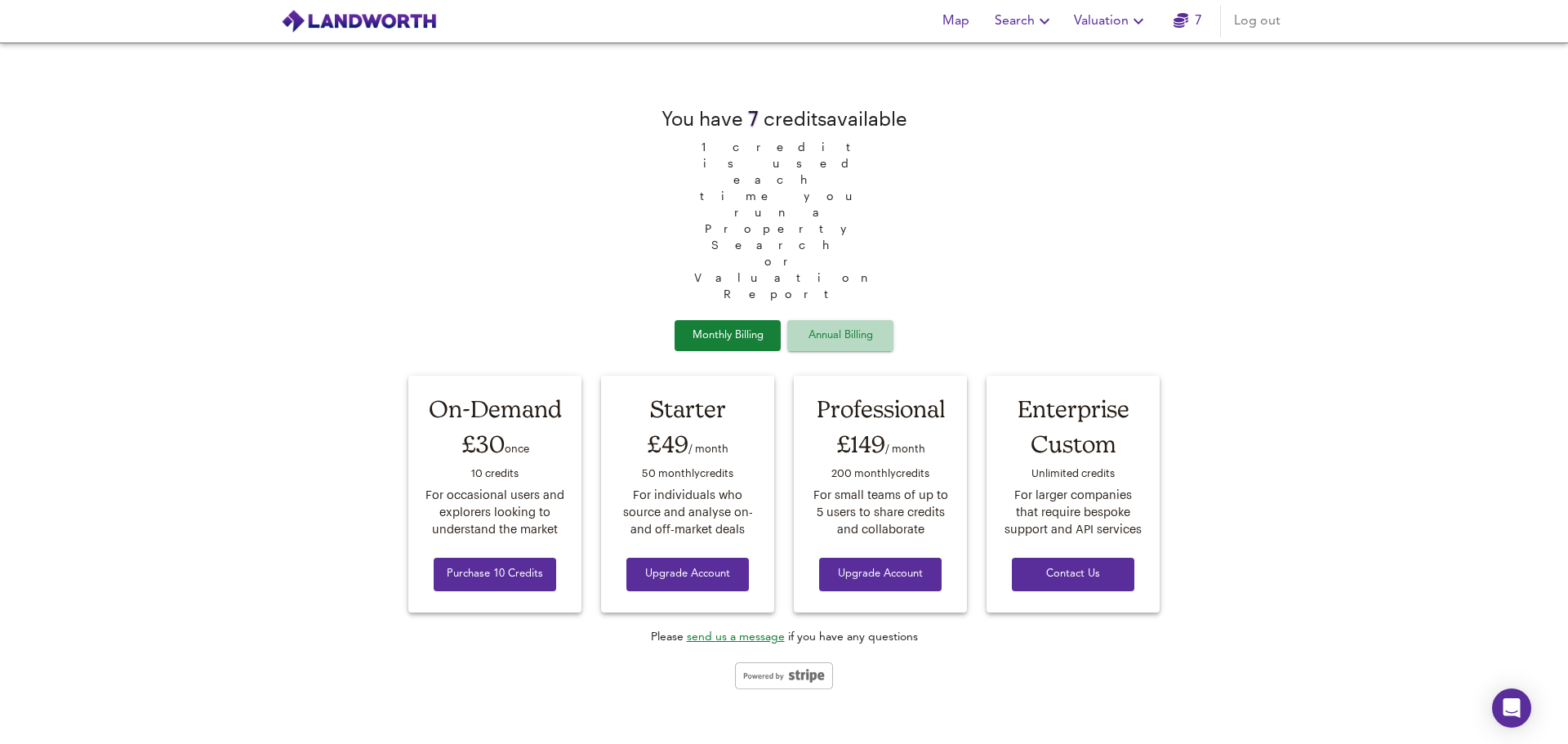
click at [845, 327] on span "Annual Billing" at bounding box center [839, 336] width 81 height 18
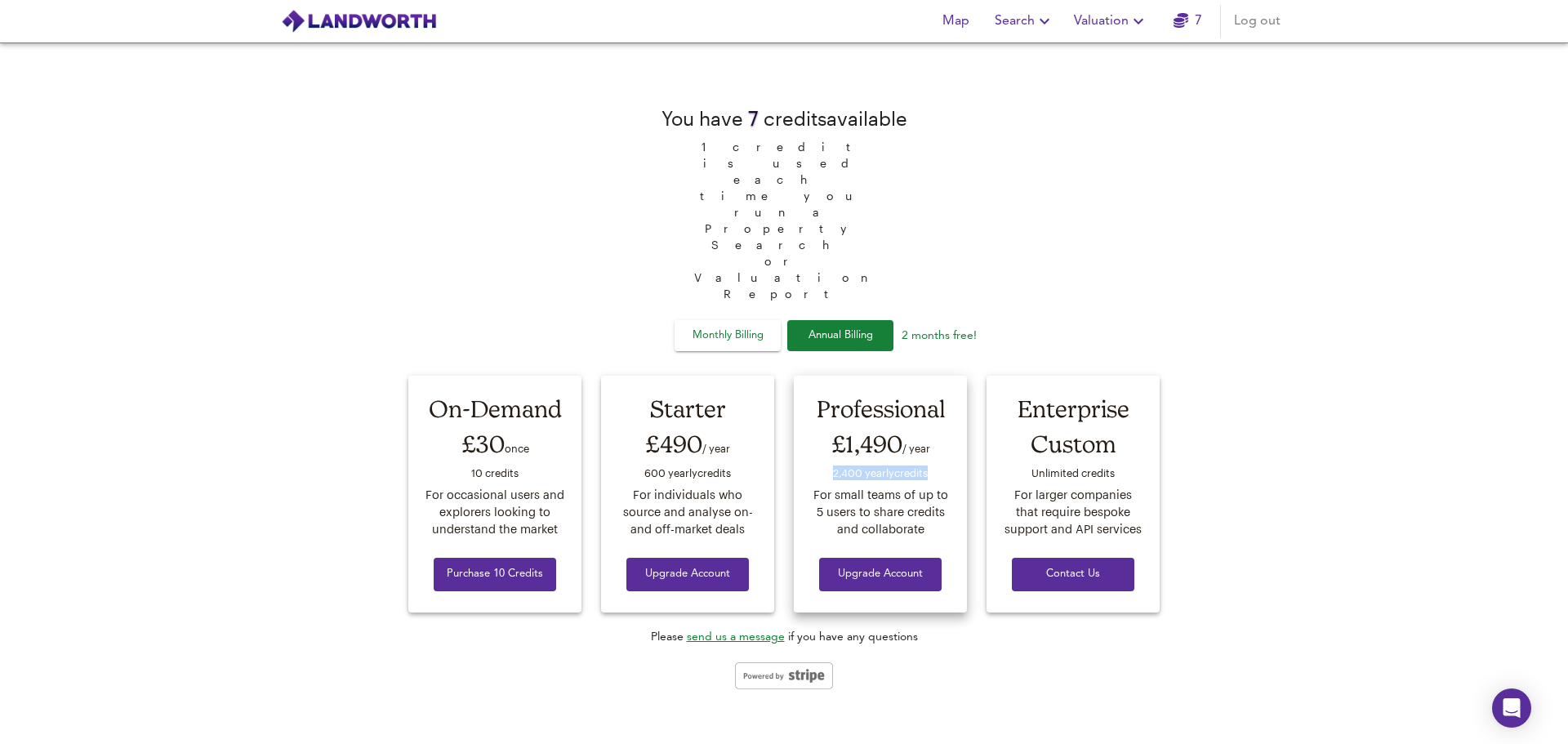
drag, startPoint x: 831, startPoint y: 407, endPoint x: 928, endPoint y: 414, distance: 97.3
click at [928, 463] on div "2,400 yearly credit s" at bounding box center [880, 474] width 142 height 24
click at [407, 18] on img at bounding box center [359, 21] width 156 height 24
click at [292, 260] on div "You have 7 credit s available 1 credit is used each time you run a Property Sea…" at bounding box center [784, 394] width 1568 height 702
click at [298, 258] on div "You have 7 credit s available 1 credit is used each time you run a Property Sea…" at bounding box center [784, 394] width 1568 height 702
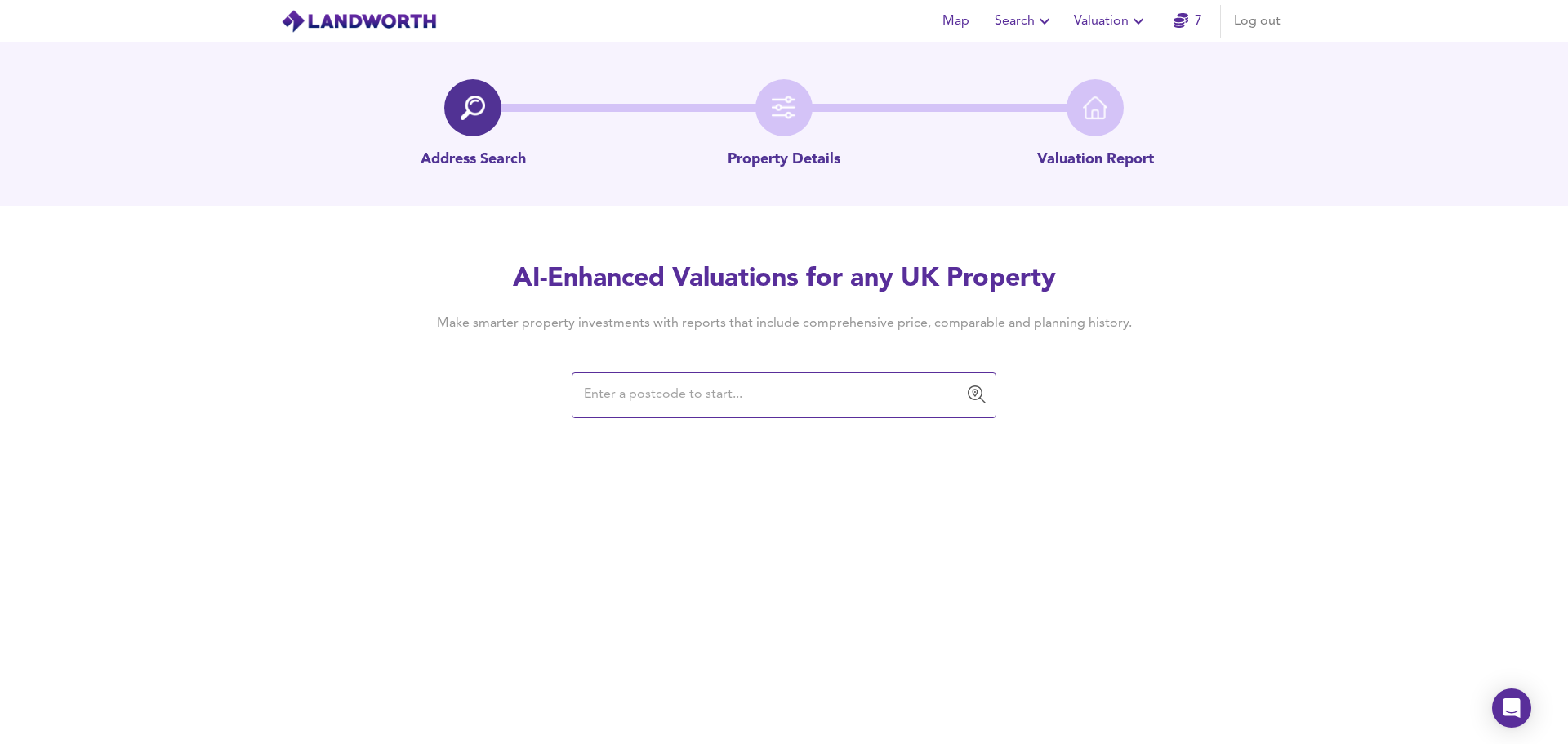
click at [725, 406] on input "text" at bounding box center [771, 395] width 385 height 31
paste input "TS7 0RL"
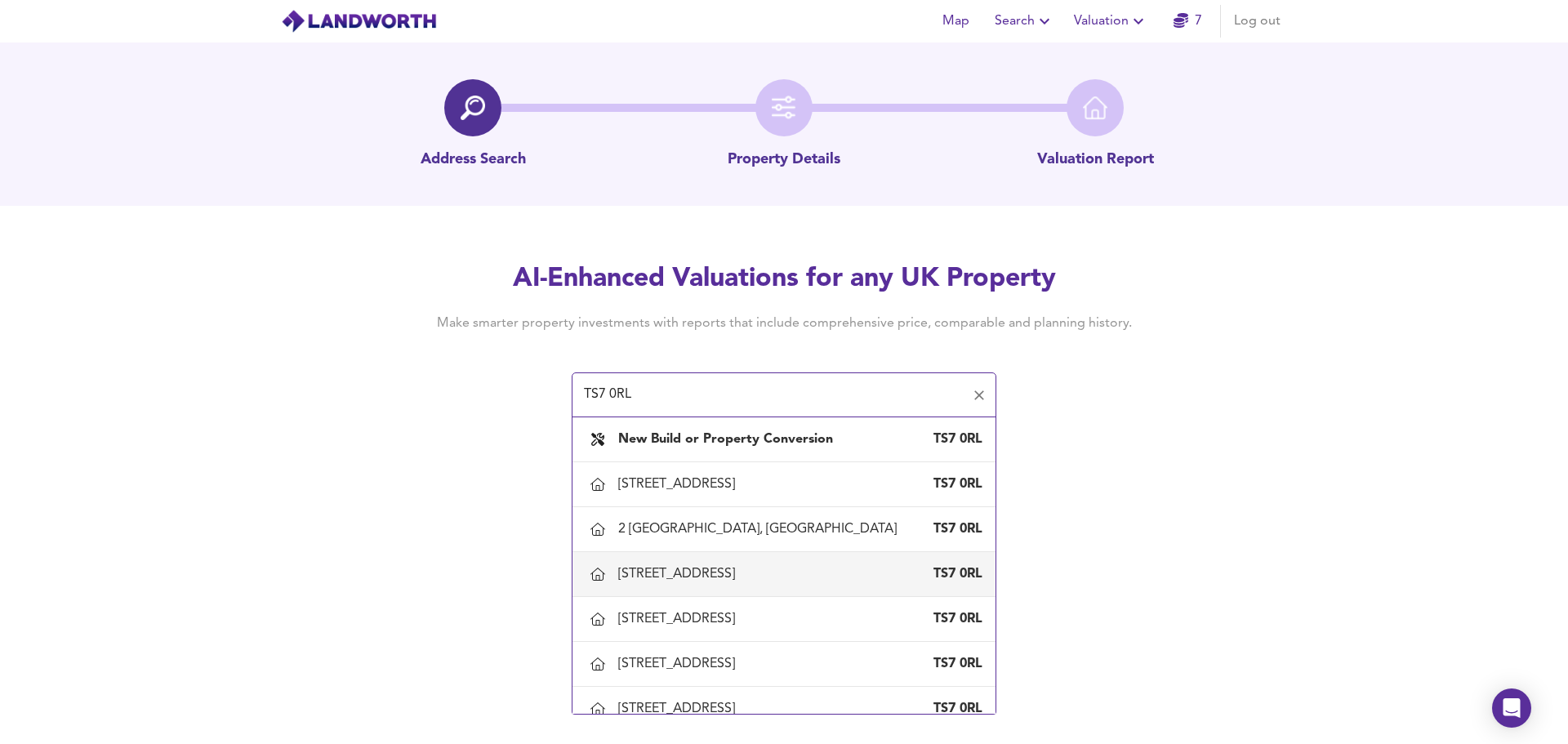
click at [708, 572] on div "3 Kilvington Grove, Middlesbrough" at bounding box center [679, 574] width 123 height 18
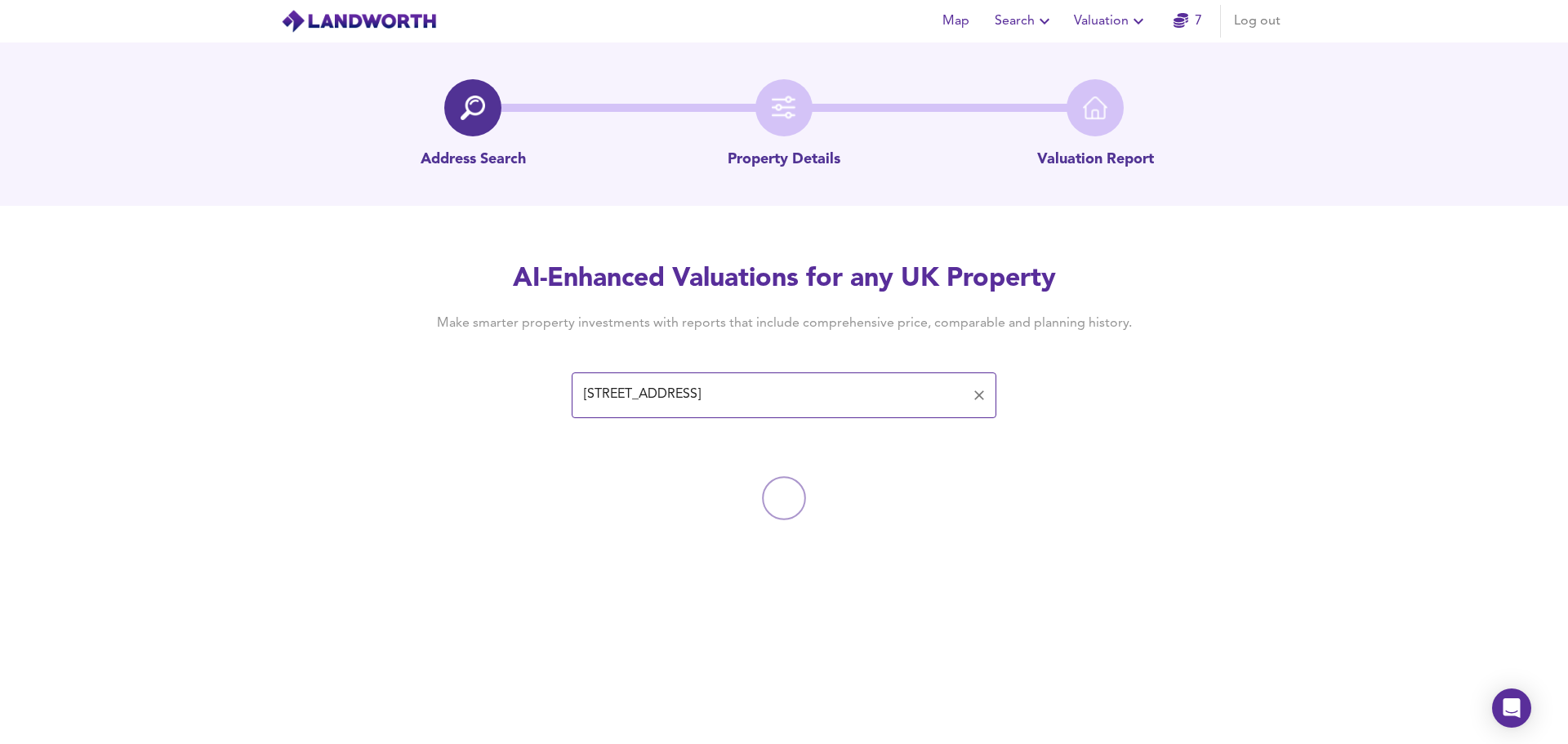
type input "3 Kilvington Grove, Middlesbrough"
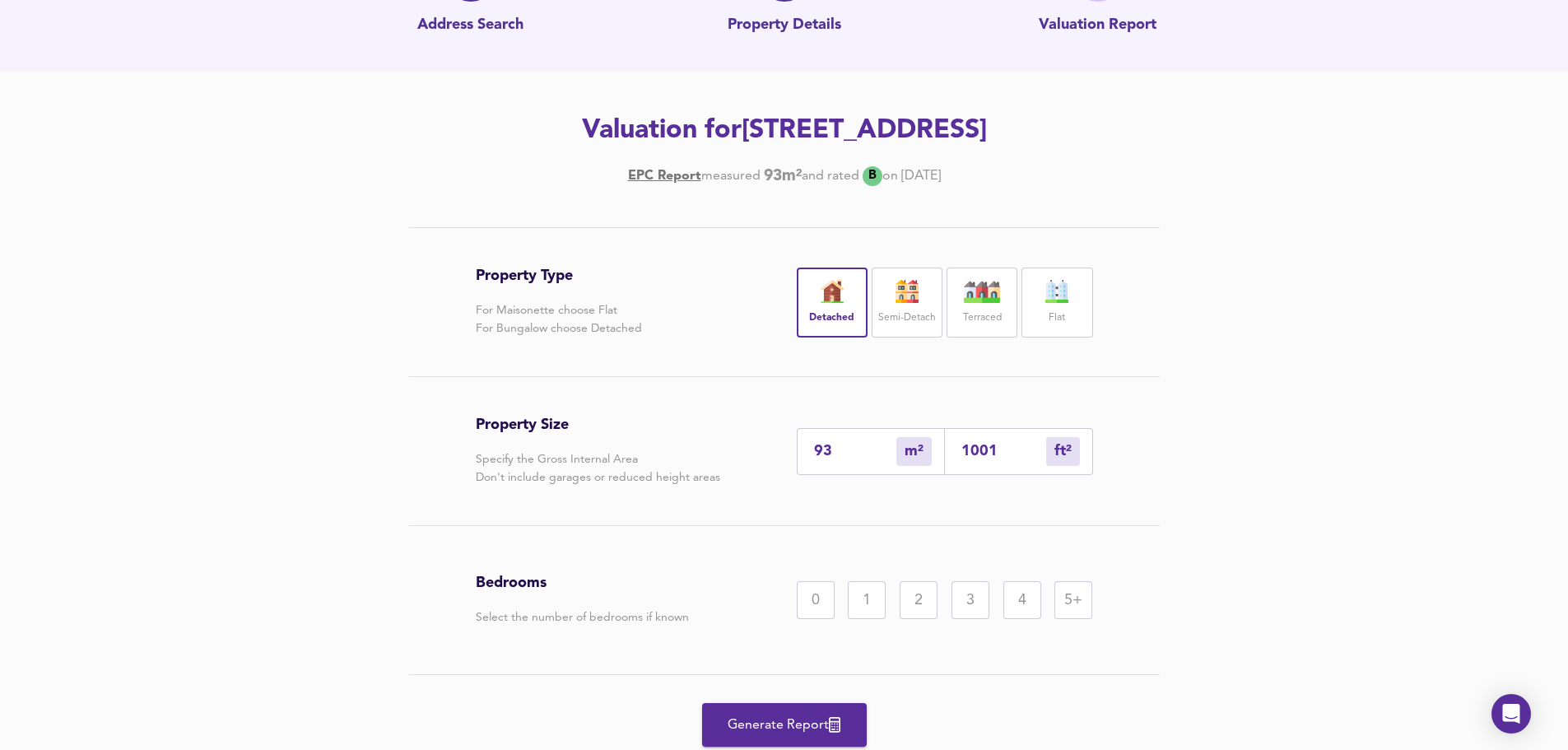
scroll to position [165, 0]
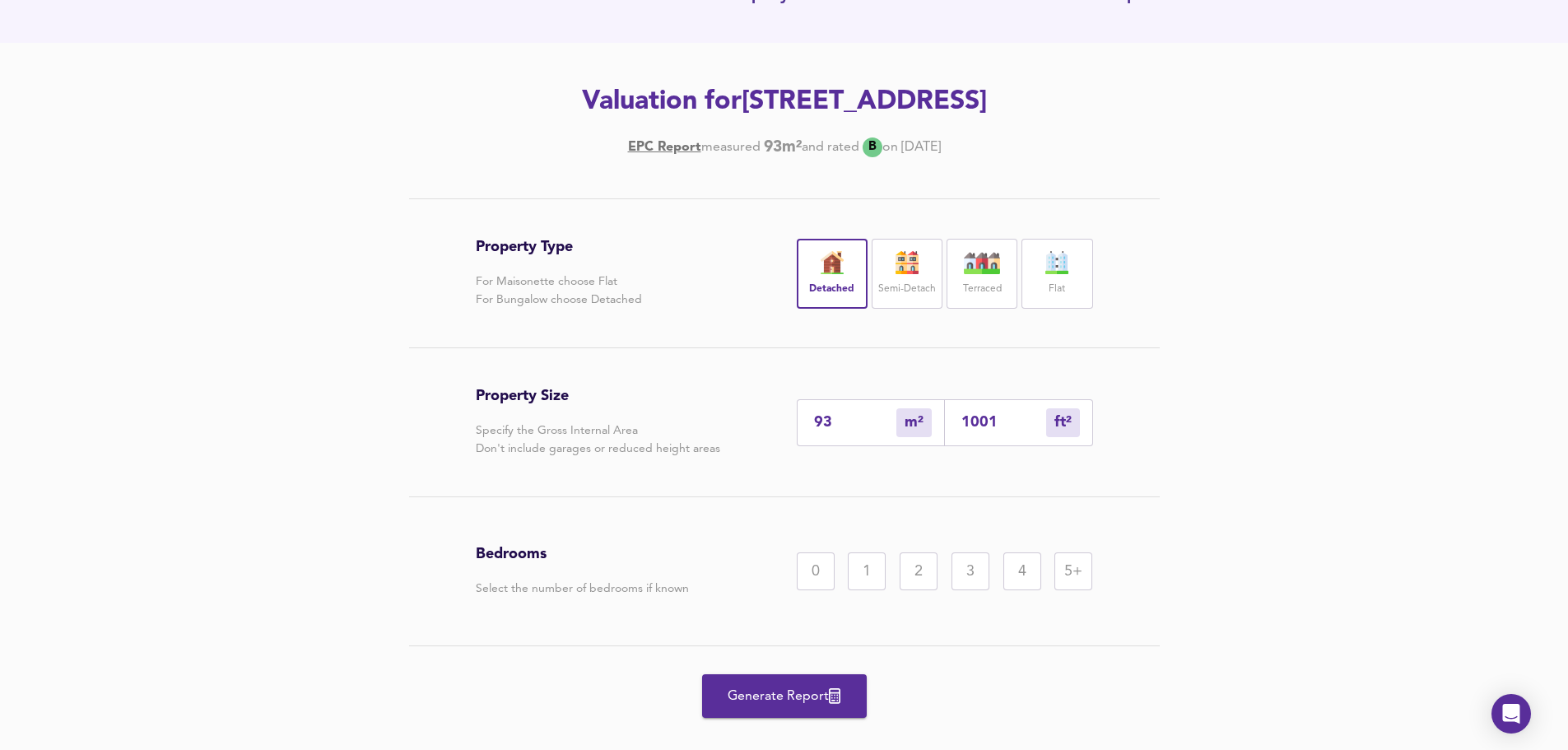
click at [1344, 388] on div "Property Type For Maisonette choose Flat For Bungalow choose Detached Detached …" at bounding box center [784, 488] width 1568 height 581
drag, startPoint x: 1162, startPoint y: 102, endPoint x: 1048, endPoint y: 97, distance: 114.1
click at [1048, 97] on h2 "Valuation for 3 Kilvington Grove, Middlesbrough, TS7 0RL" at bounding box center [784, 102] width 932 height 36
copy h2 "TS7 0RL"
click at [1470, 339] on div "Property Type For Maisonette choose Flat For Bungalow choose Detached Detached …" at bounding box center [784, 488] width 1568 height 581
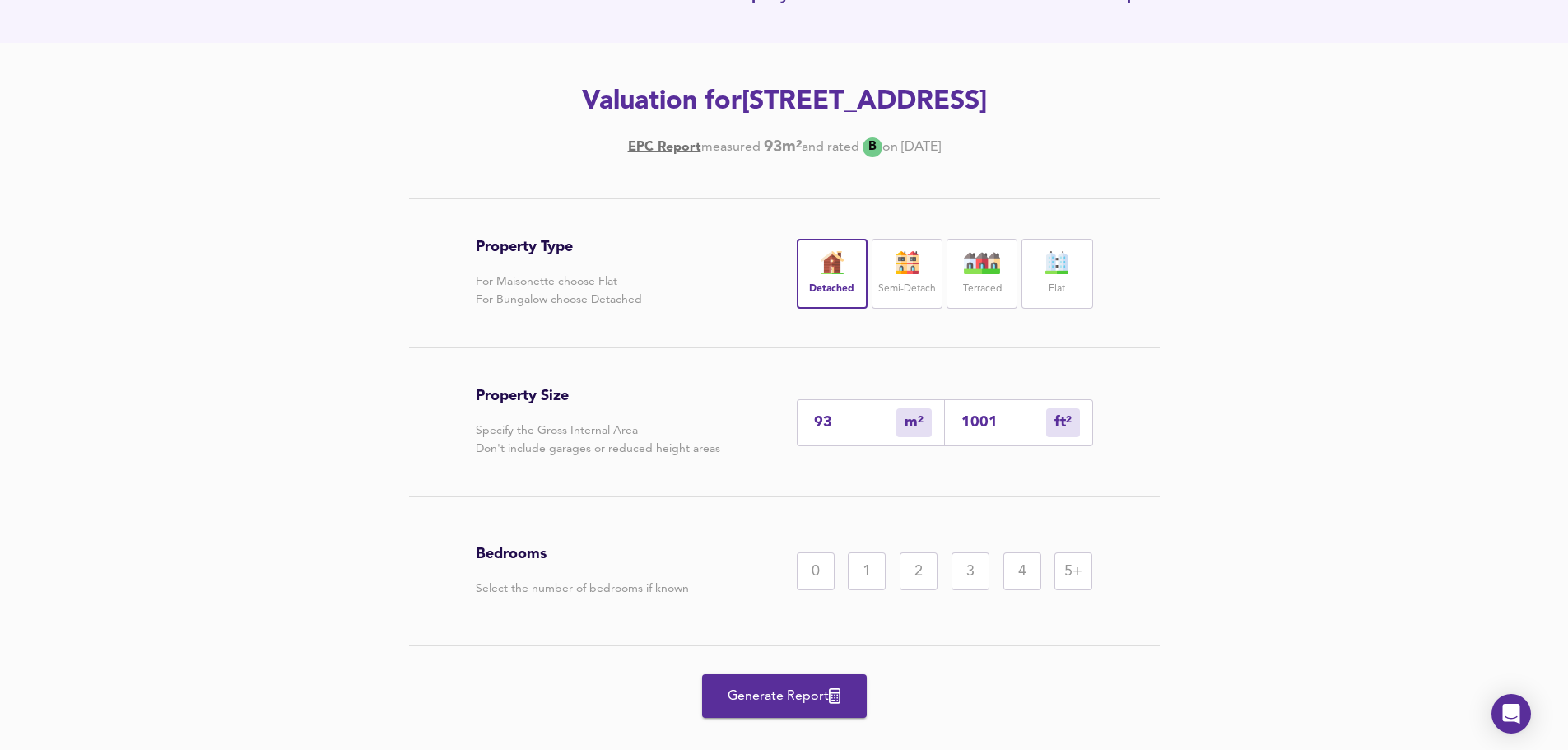
click at [968, 572] on div "3" at bounding box center [971, 571] width 38 height 38
click at [729, 697] on span "Generate Report" at bounding box center [784, 696] width 132 height 23
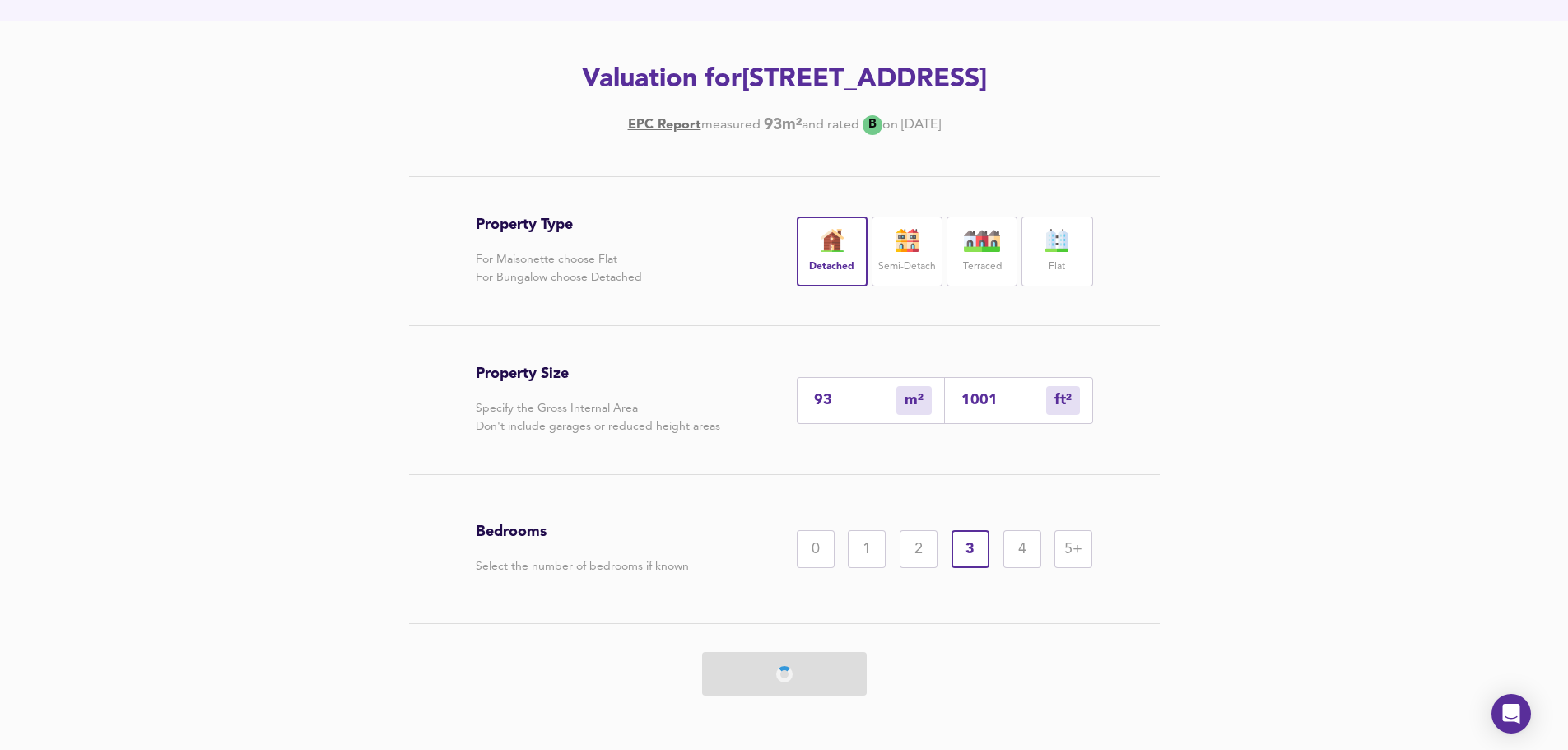
scroll to position [194, 0]
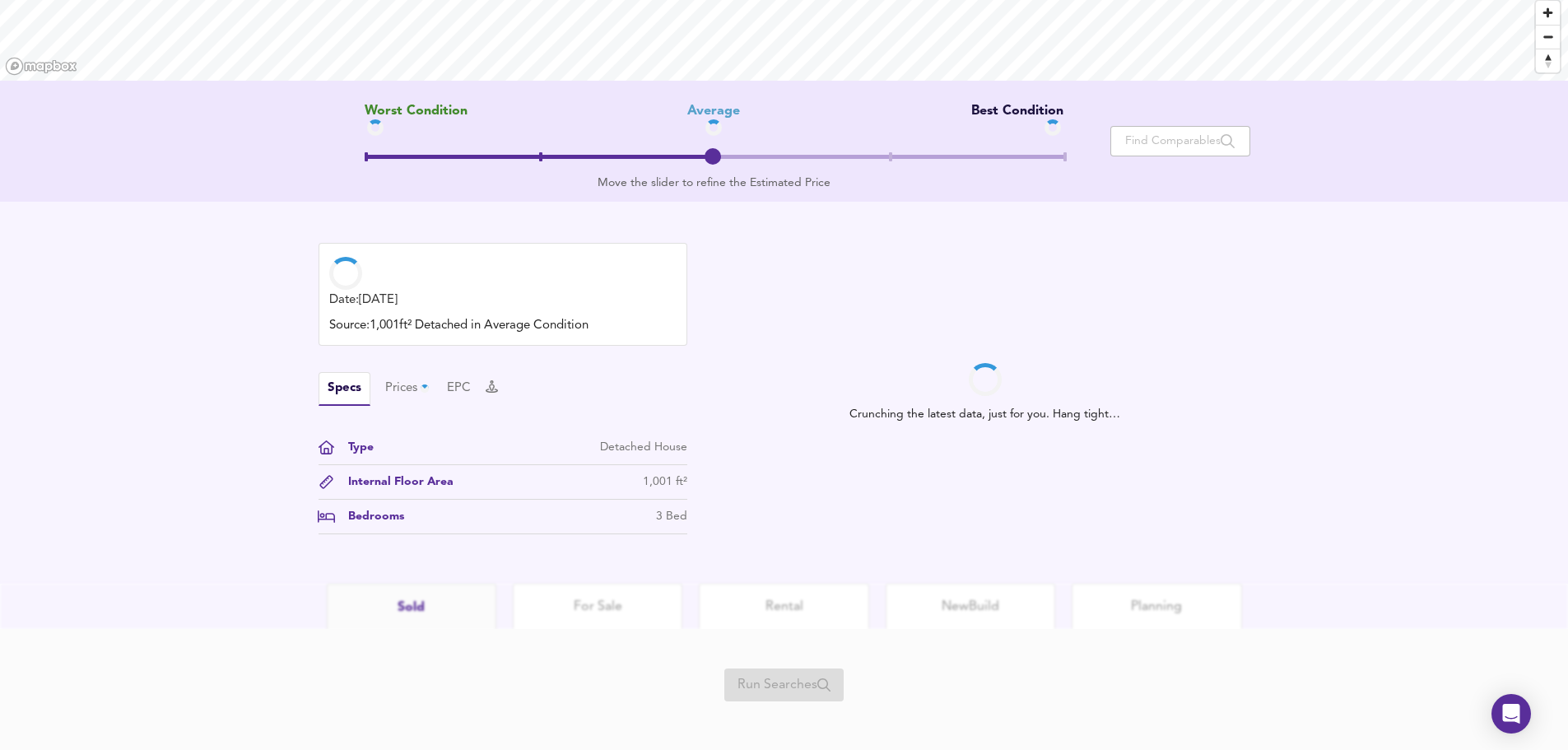
scroll to position [271, 0]
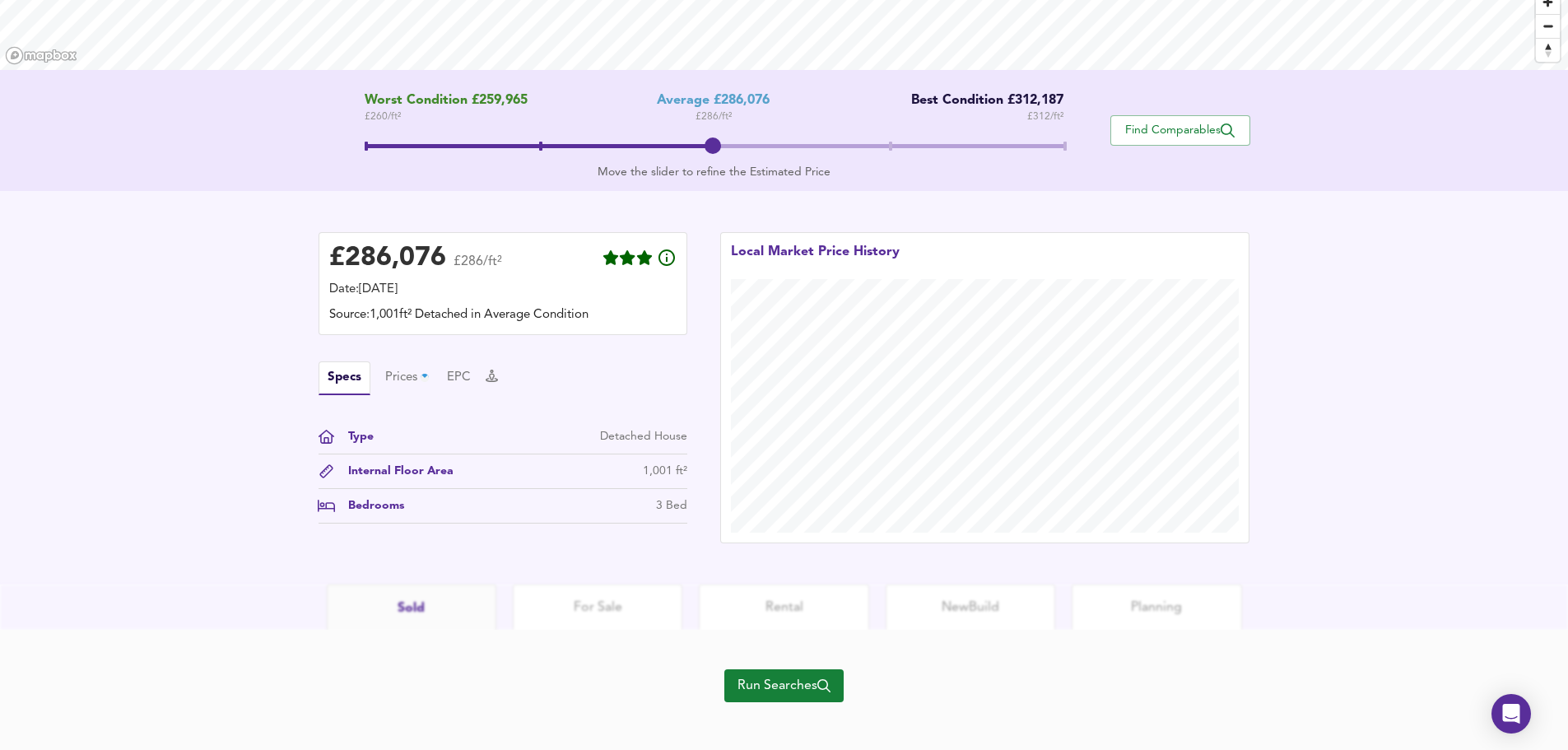
click at [762, 683] on span "Run Searches" at bounding box center [784, 686] width 93 height 23
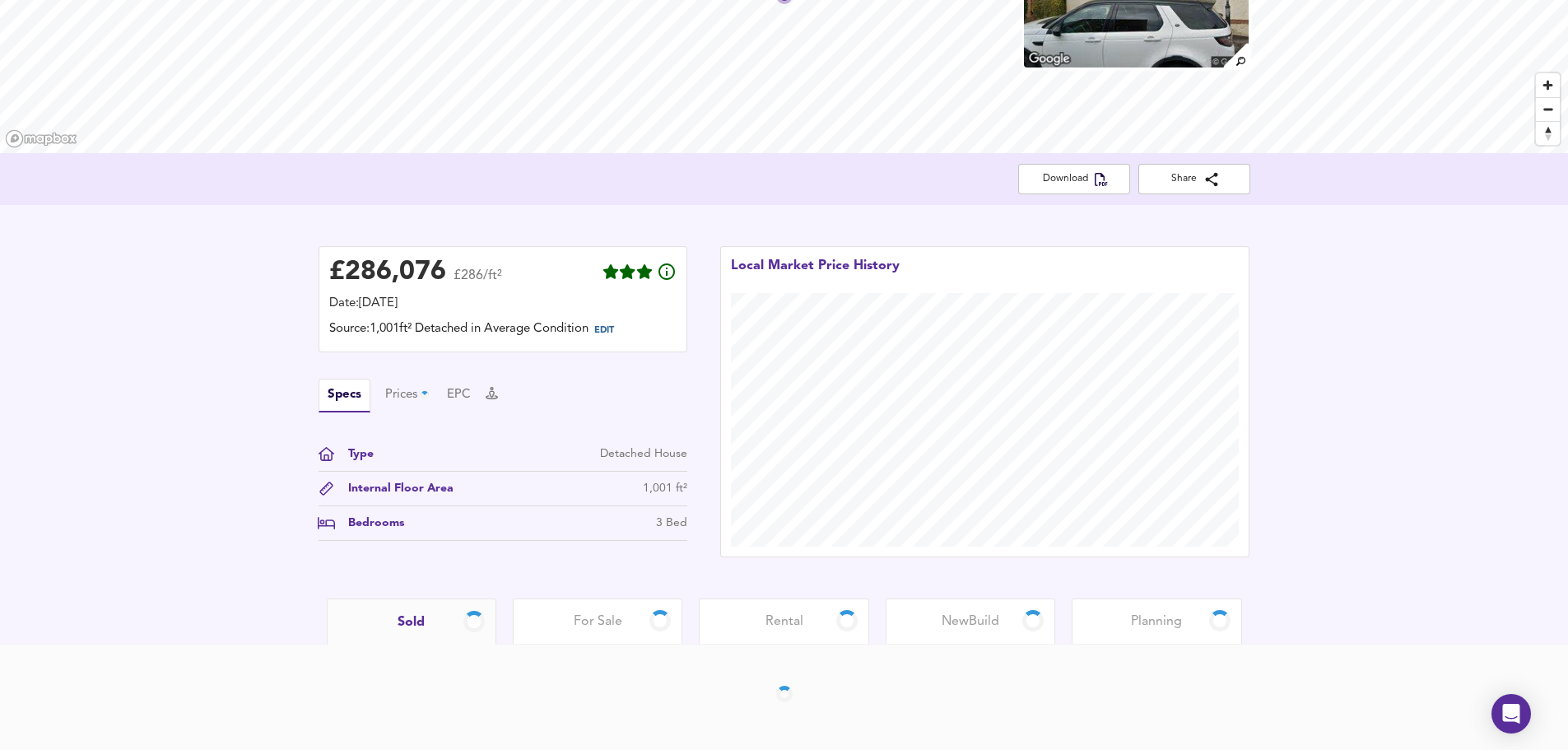
scroll to position [188, 0]
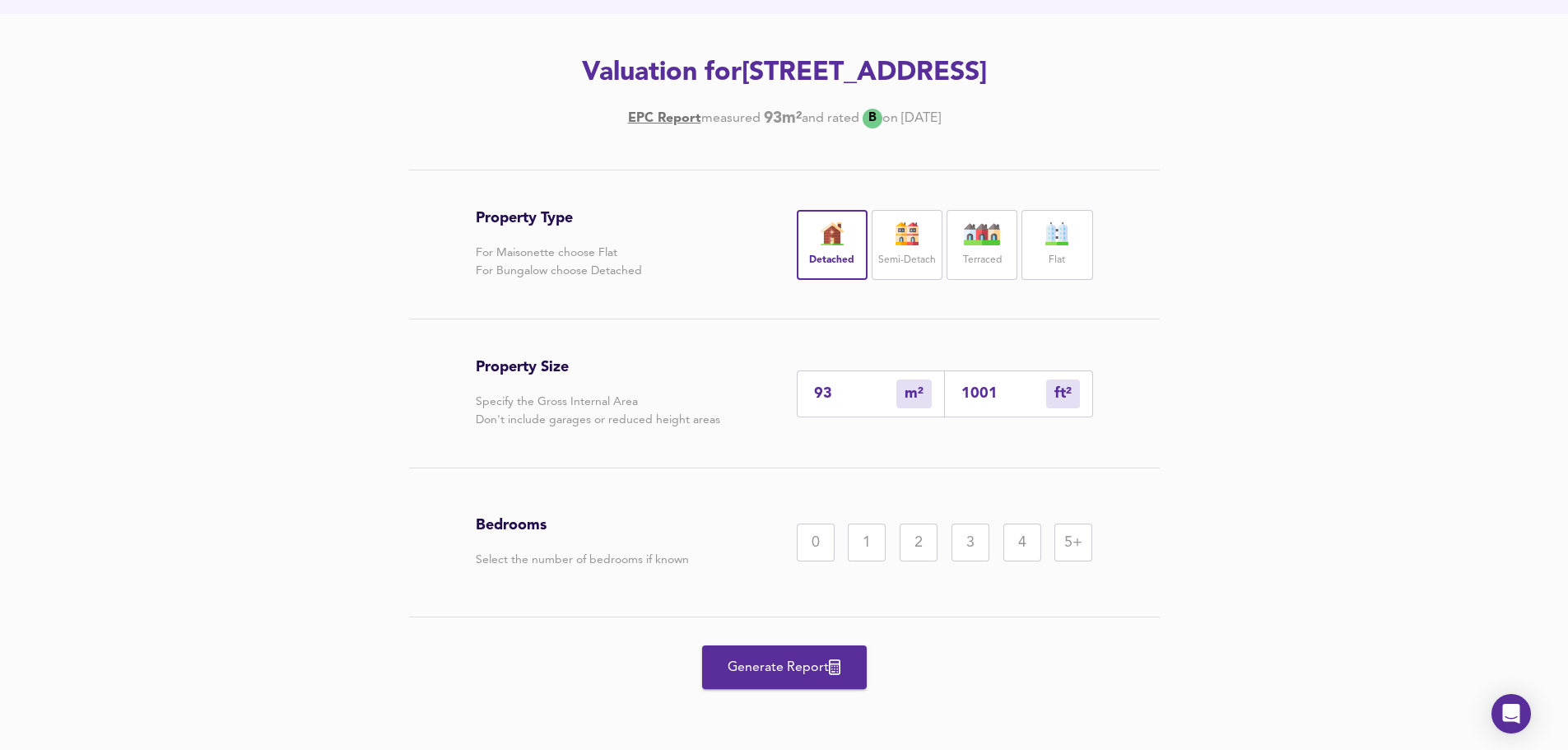
click at [958, 547] on div "3" at bounding box center [971, 543] width 38 height 38
click at [808, 661] on span "Generate Report" at bounding box center [784, 667] width 132 height 23
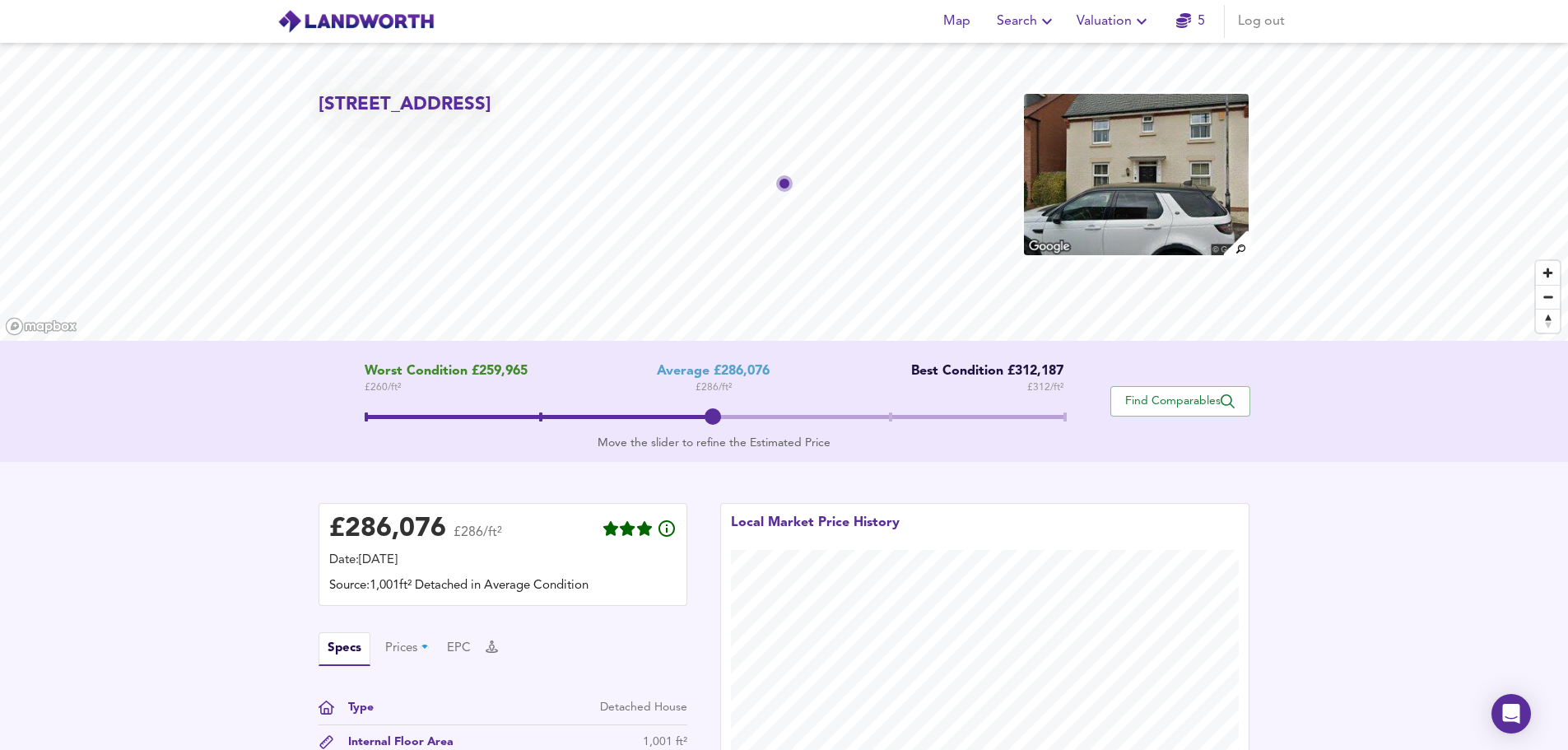
click at [890, 422] on span at bounding box center [714, 419] width 699 height 30
drag, startPoint x: 890, startPoint y: 422, endPoint x: 1053, endPoint y: 421, distance: 163.0
click at [1054, 421] on span at bounding box center [1061, 416] width 16 height 16
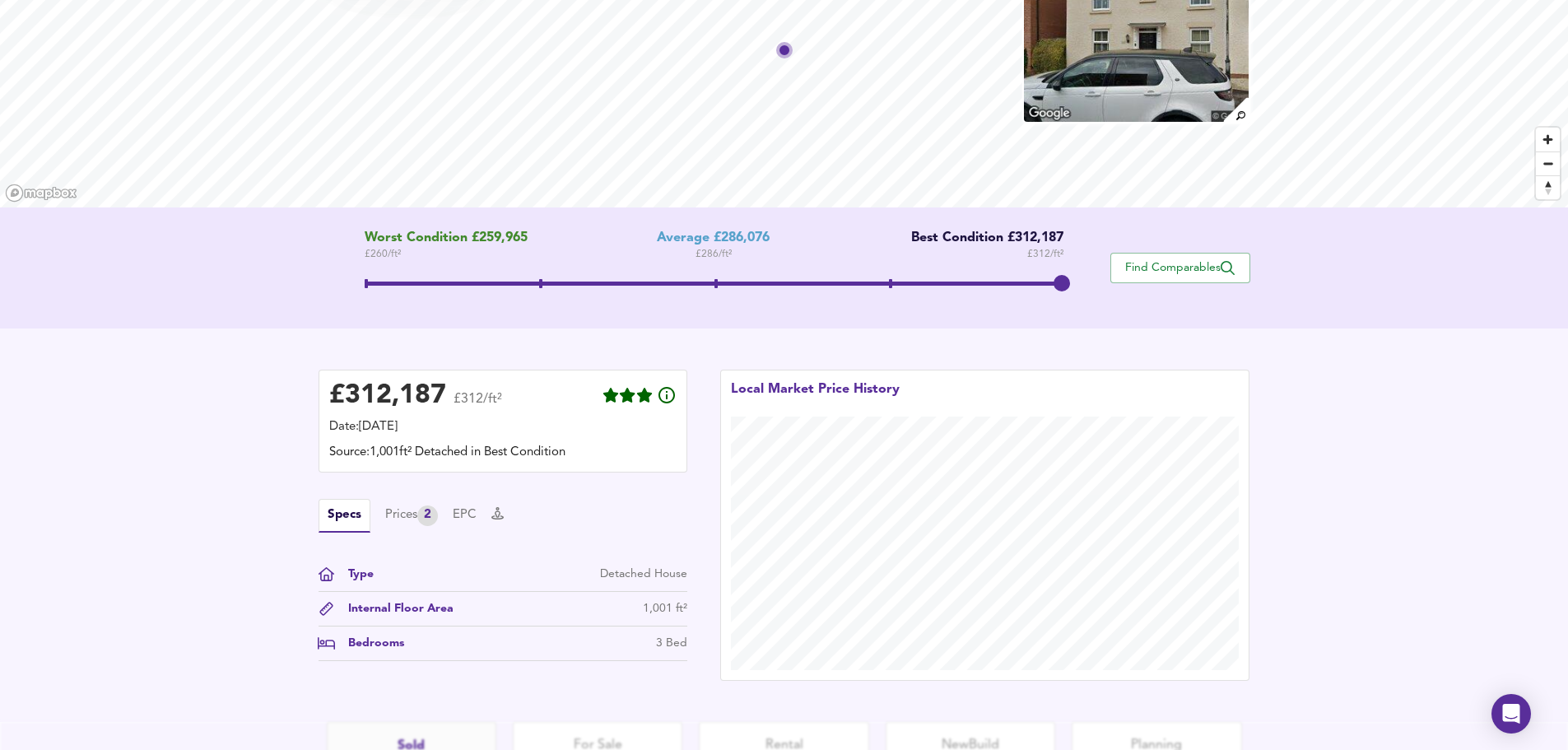
scroll to position [165, 0]
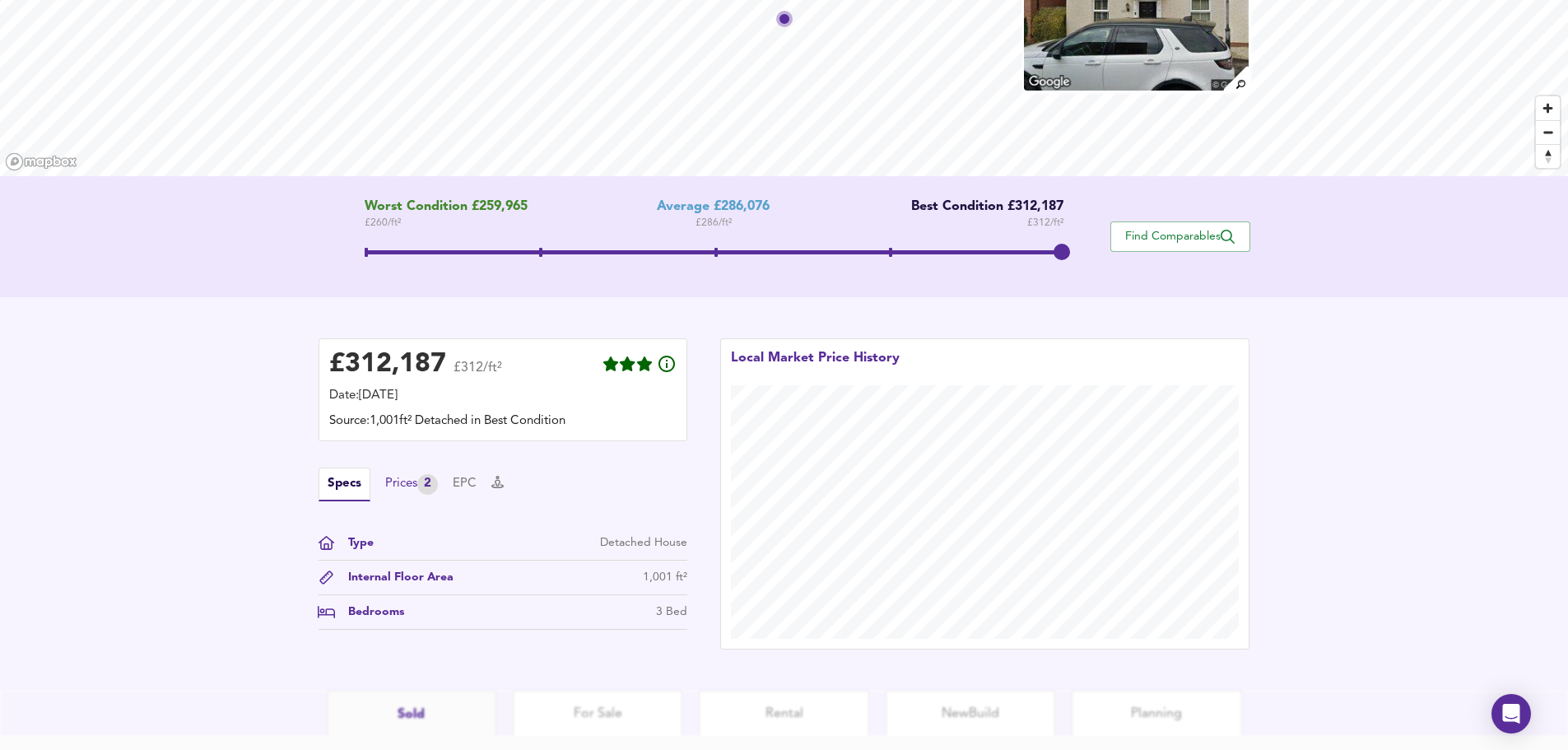
click at [421, 482] on div "Prices 2" at bounding box center [411, 484] width 52 height 20
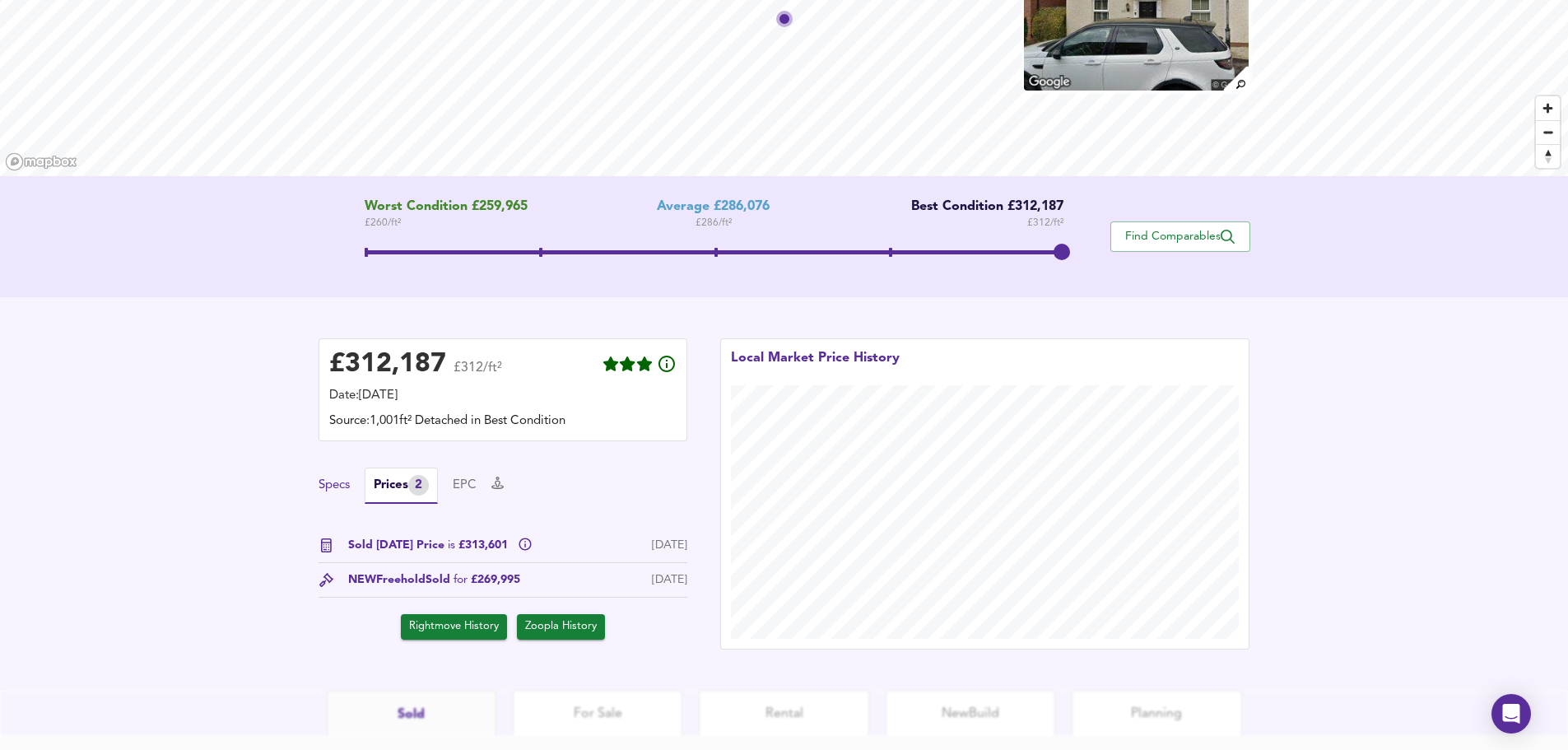
click at [321, 483] on button "Specs" at bounding box center [334, 485] width 31 height 18
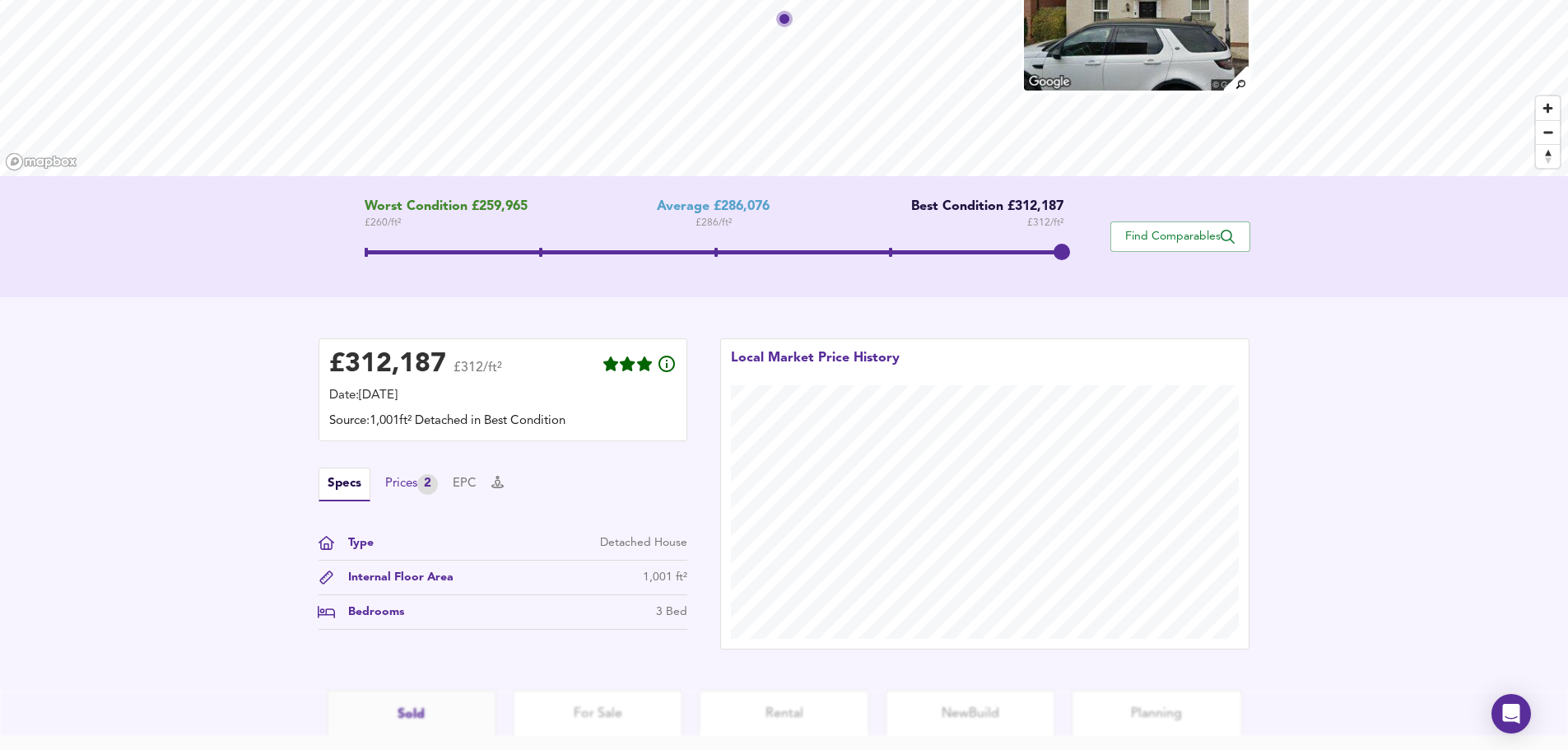
click at [404, 485] on div "Prices 2" at bounding box center [411, 484] width 52 height 20
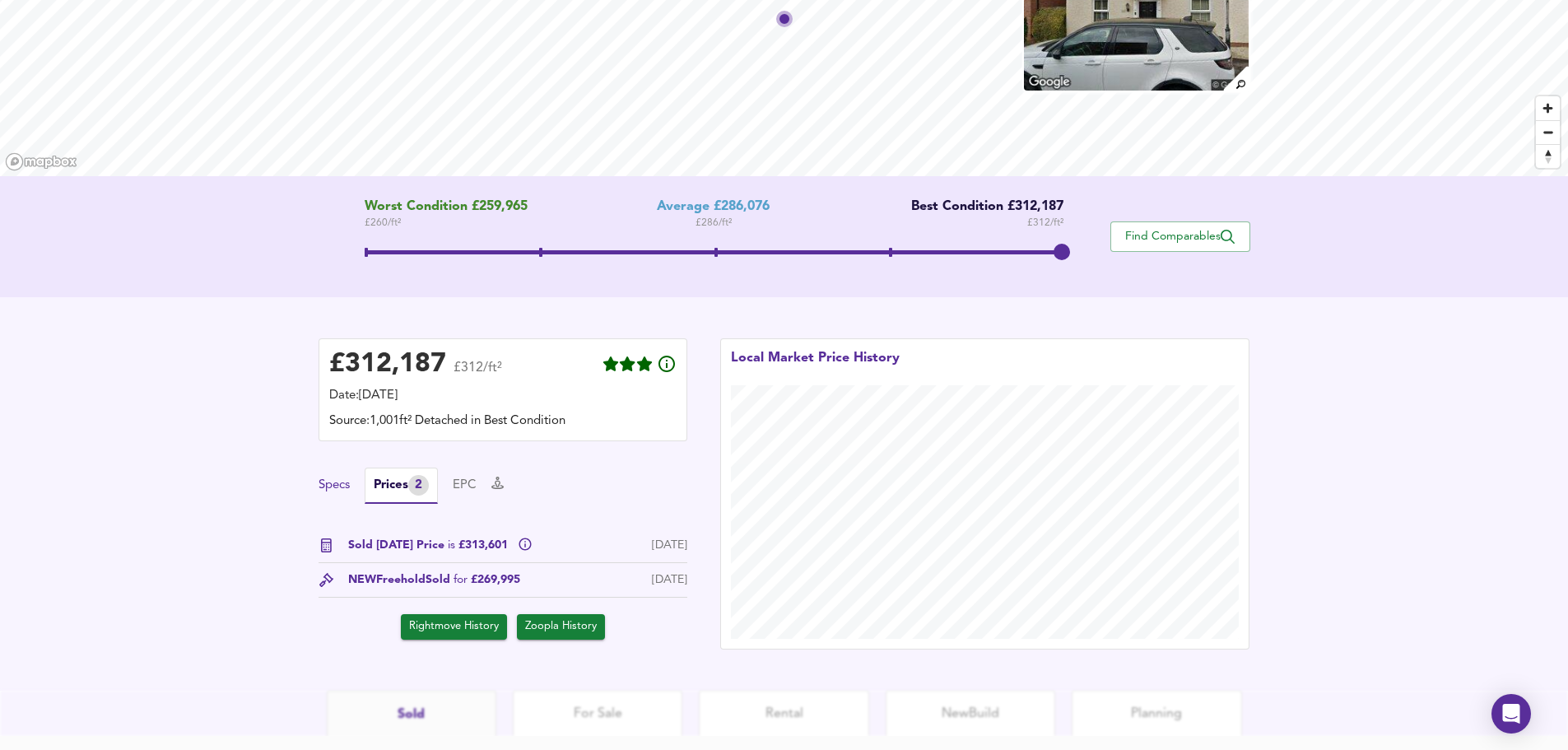
click at [344, 486] on button "Specs" at bounding box center [334, 485] width 31 height 18
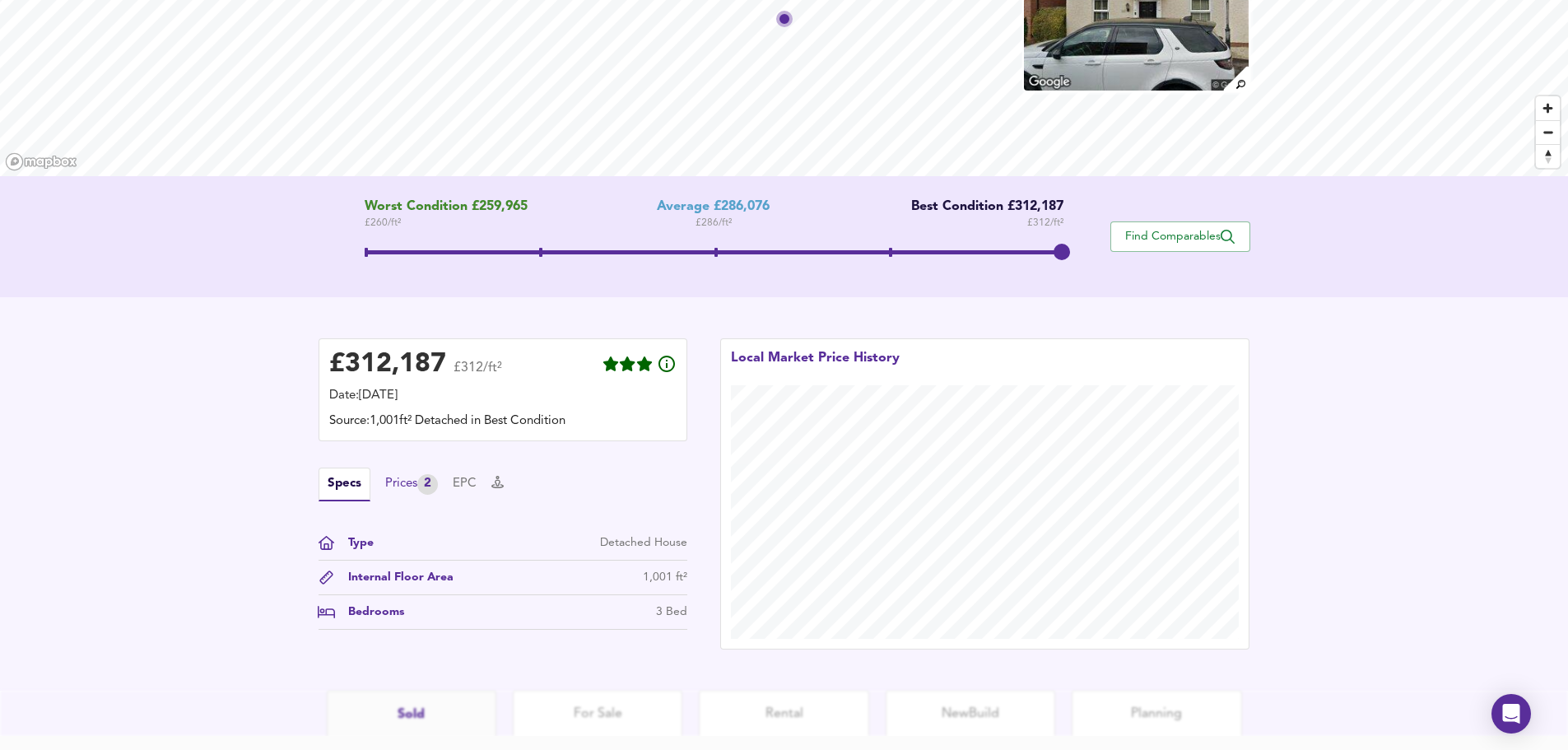
click at [414, 482] on div "Prices 2" at bounding box center [411, 484] width 52 height 20
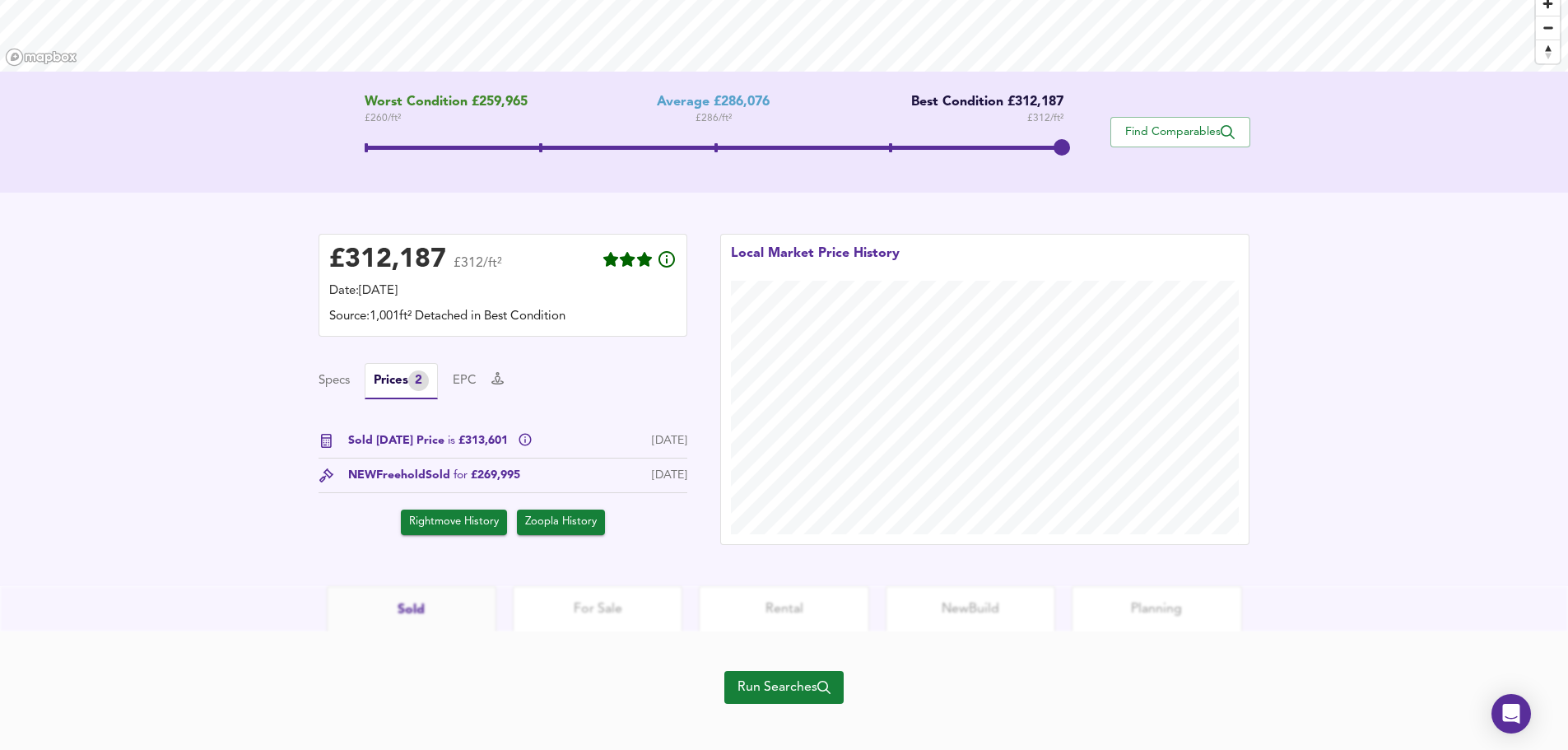
scroll to position [283, 0]
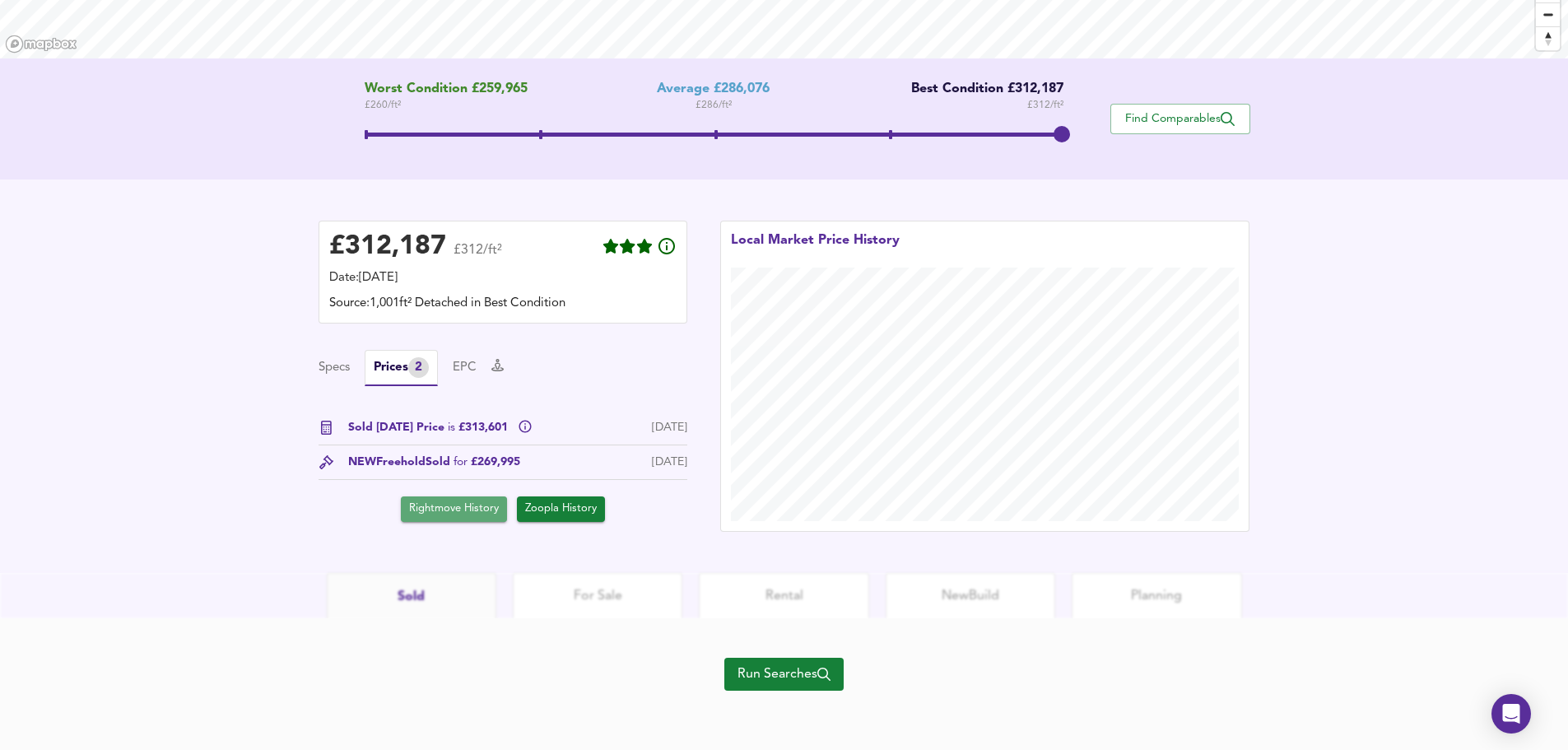
click at [477, 502] on span "Rightmove History" at bounding box center [454, 510] width 90 height 19
click at [561, 511] on span "Zoopla History" at bounding box center [561, 510] width 72 height 19
click at [794, 679] on span "Run Searches" at bounding box center [784, 674] width 93 height 23
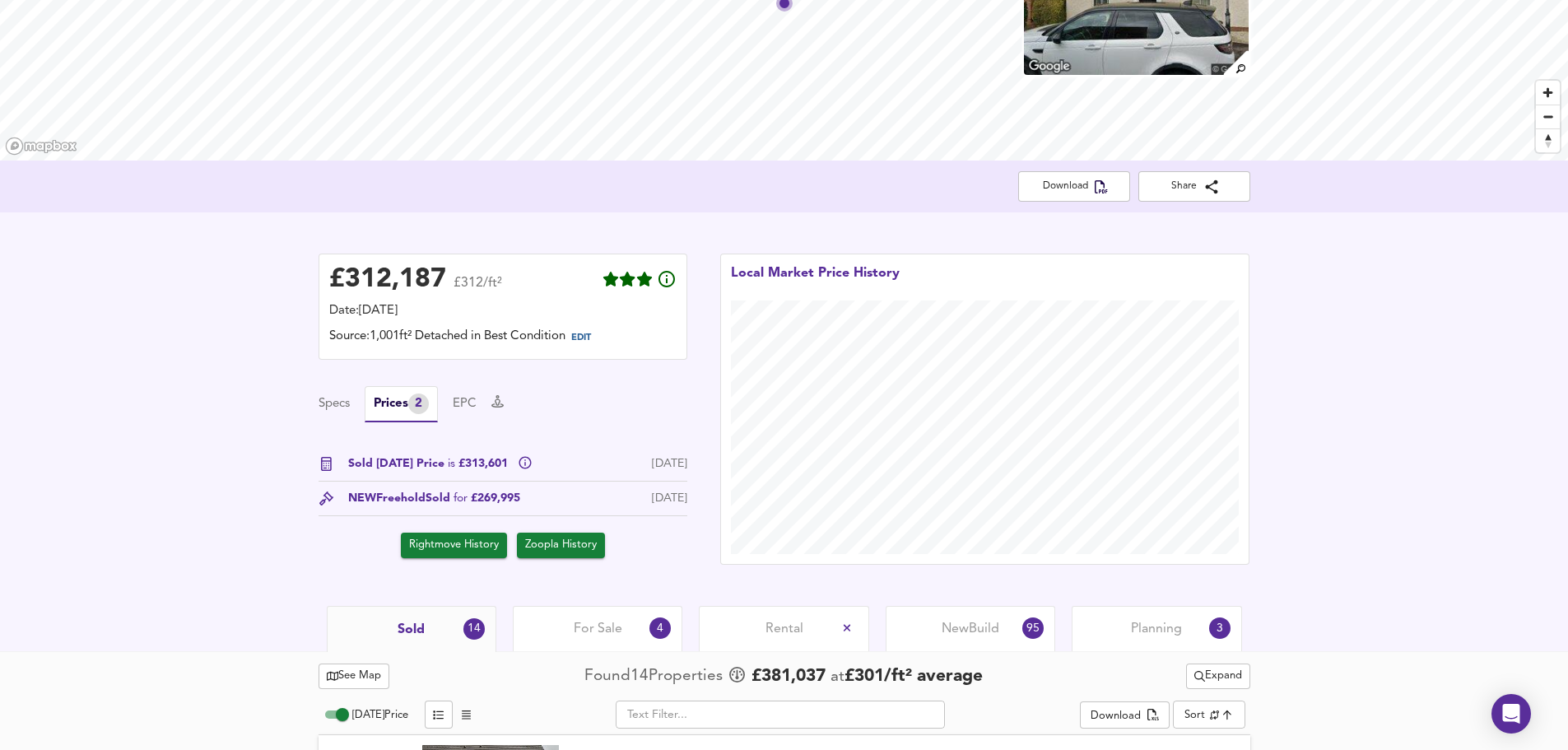
scroll to position [659, 0]
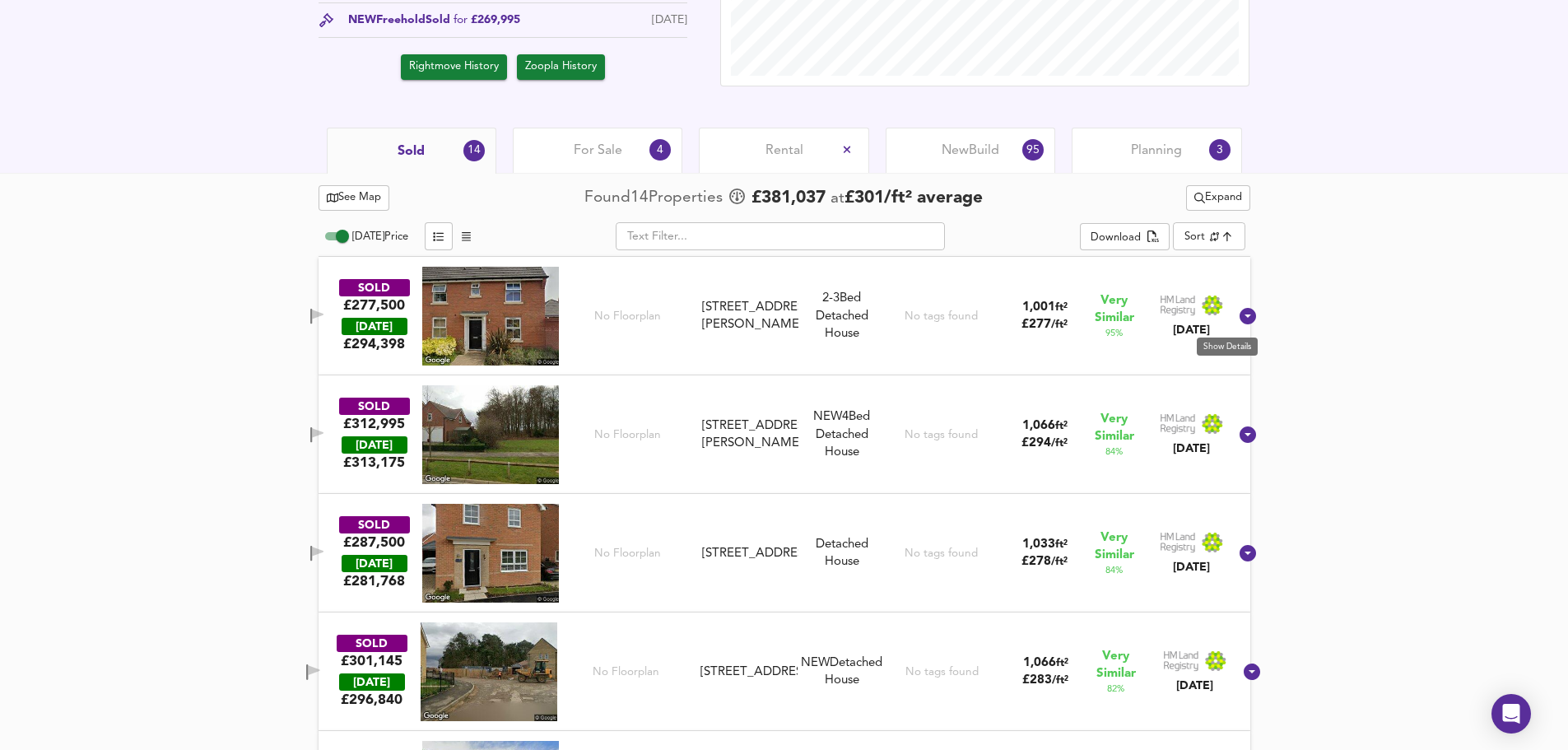
click at [1240, 311] on icon at bounding box center [1247, 316] width 16 height 16
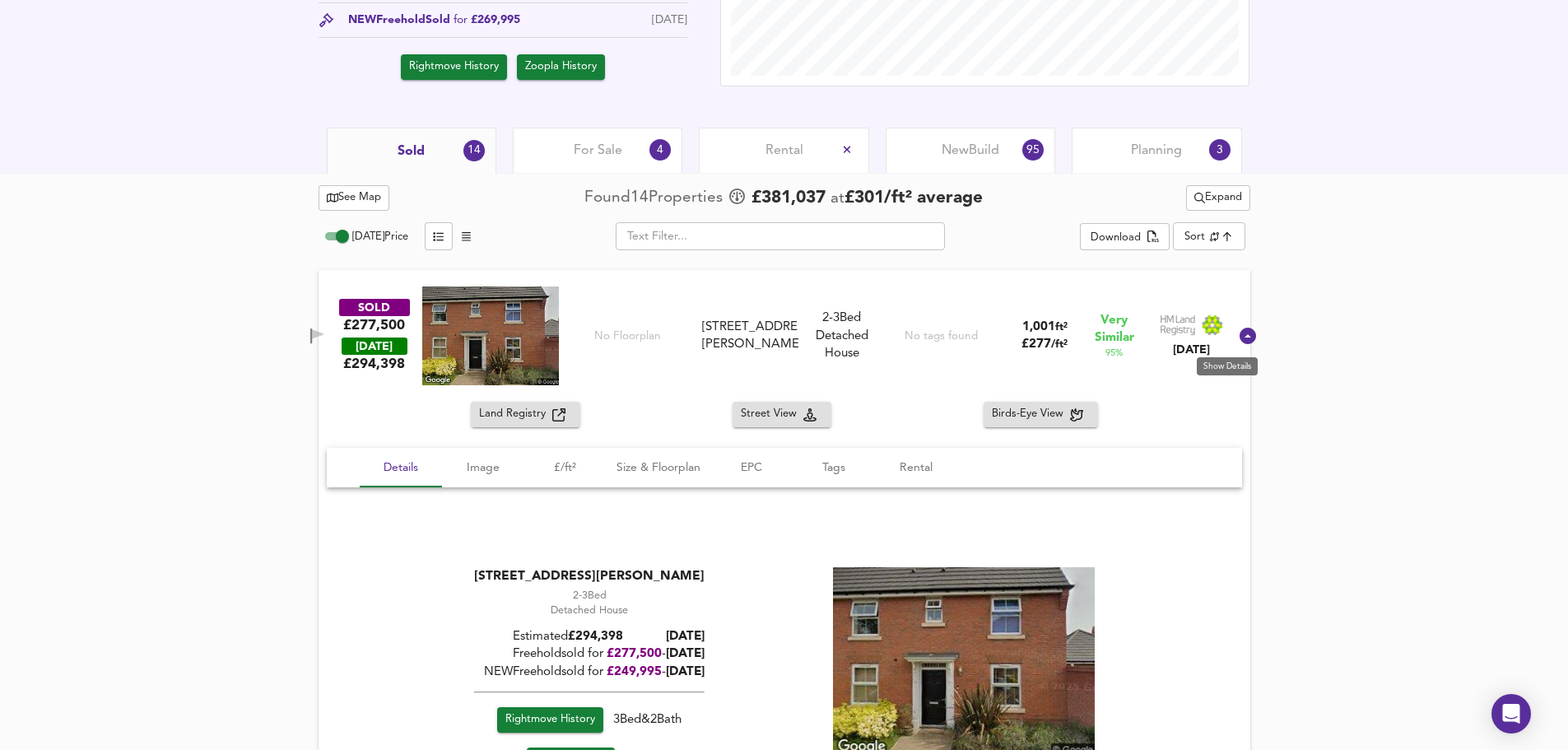
click at [1240, 332] on icon at bounding box center [1247, 335] width 16 height 16
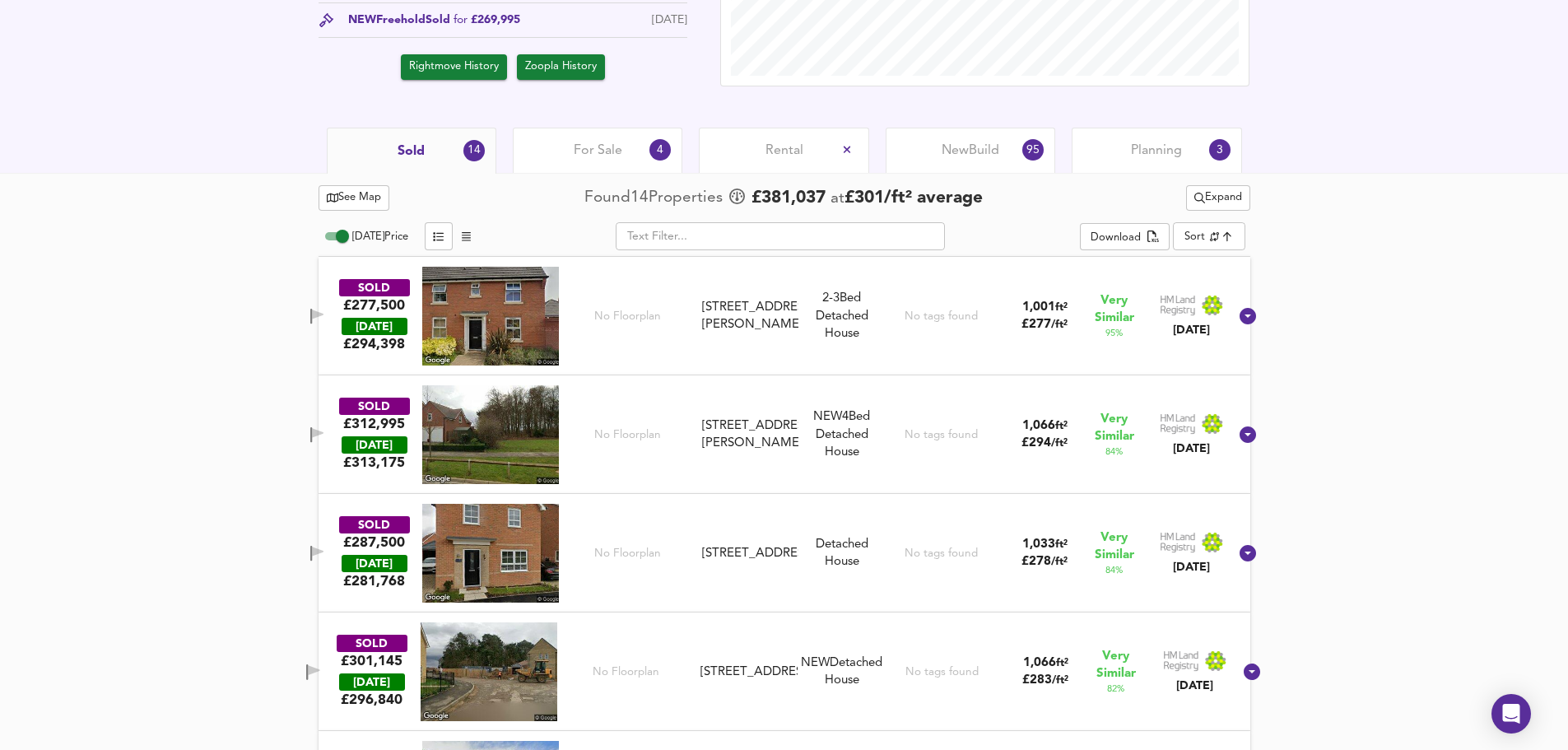
click at [1171, 141] on div "Planning 3" at bounding box center [1157, 151] width 169 height 46
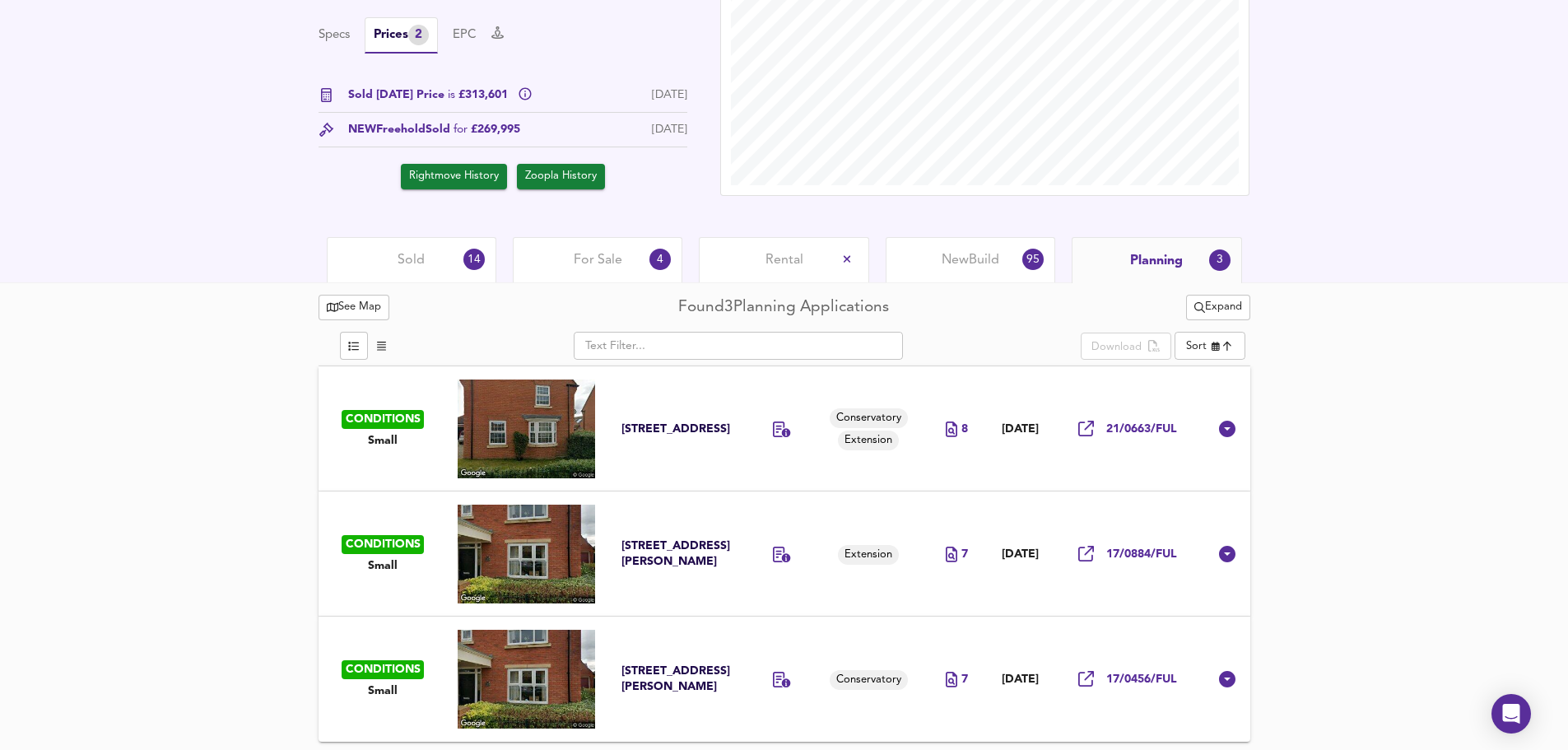
click at [381, 439] on span "Small" at bounding box center [382, 441] width 30 height 15
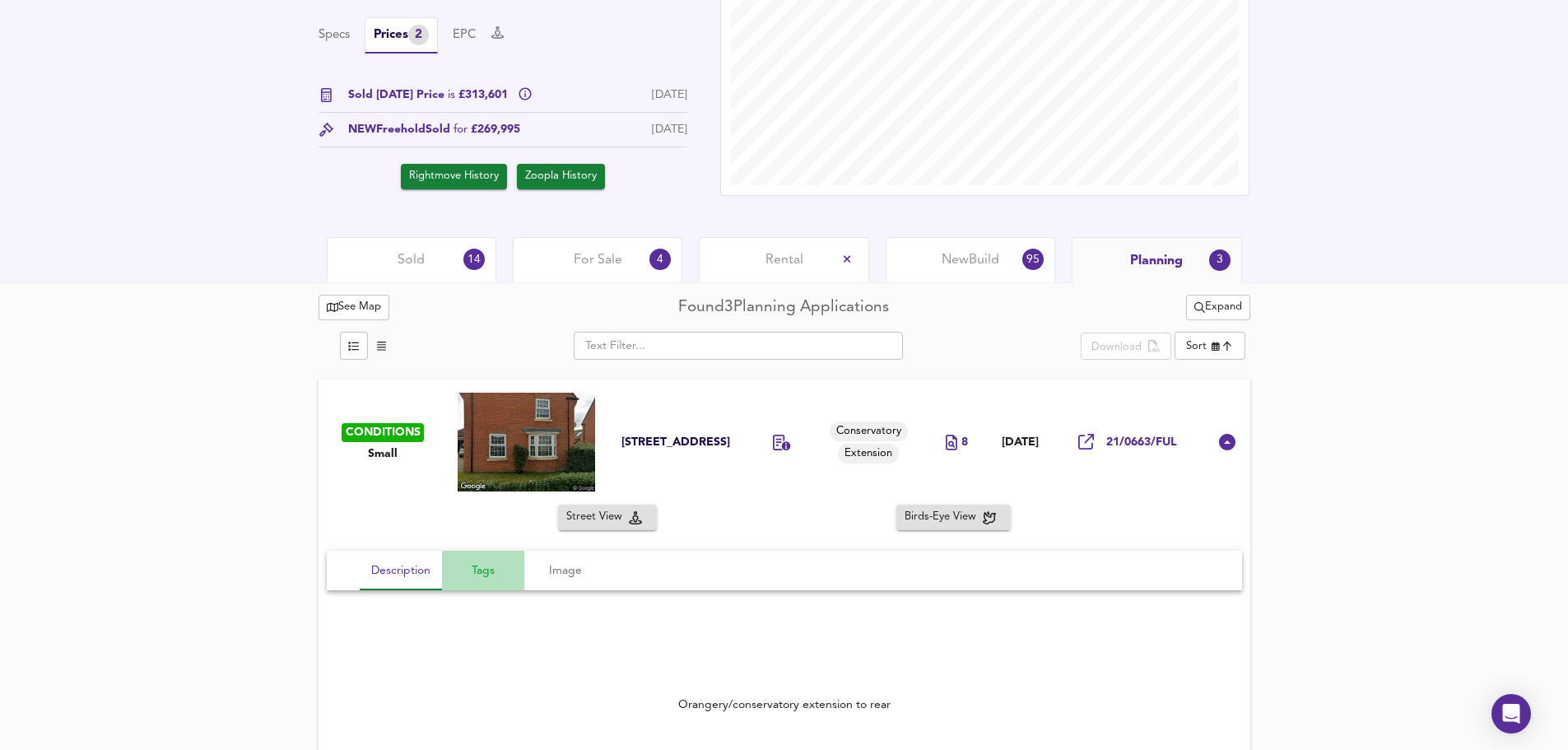
click at [486, 563] on span "Tags" at bounding box center [483, 571] width 63 height 20
click at [576, 573] on span "Image" at bounding box center [565, 571] width 63 height 20
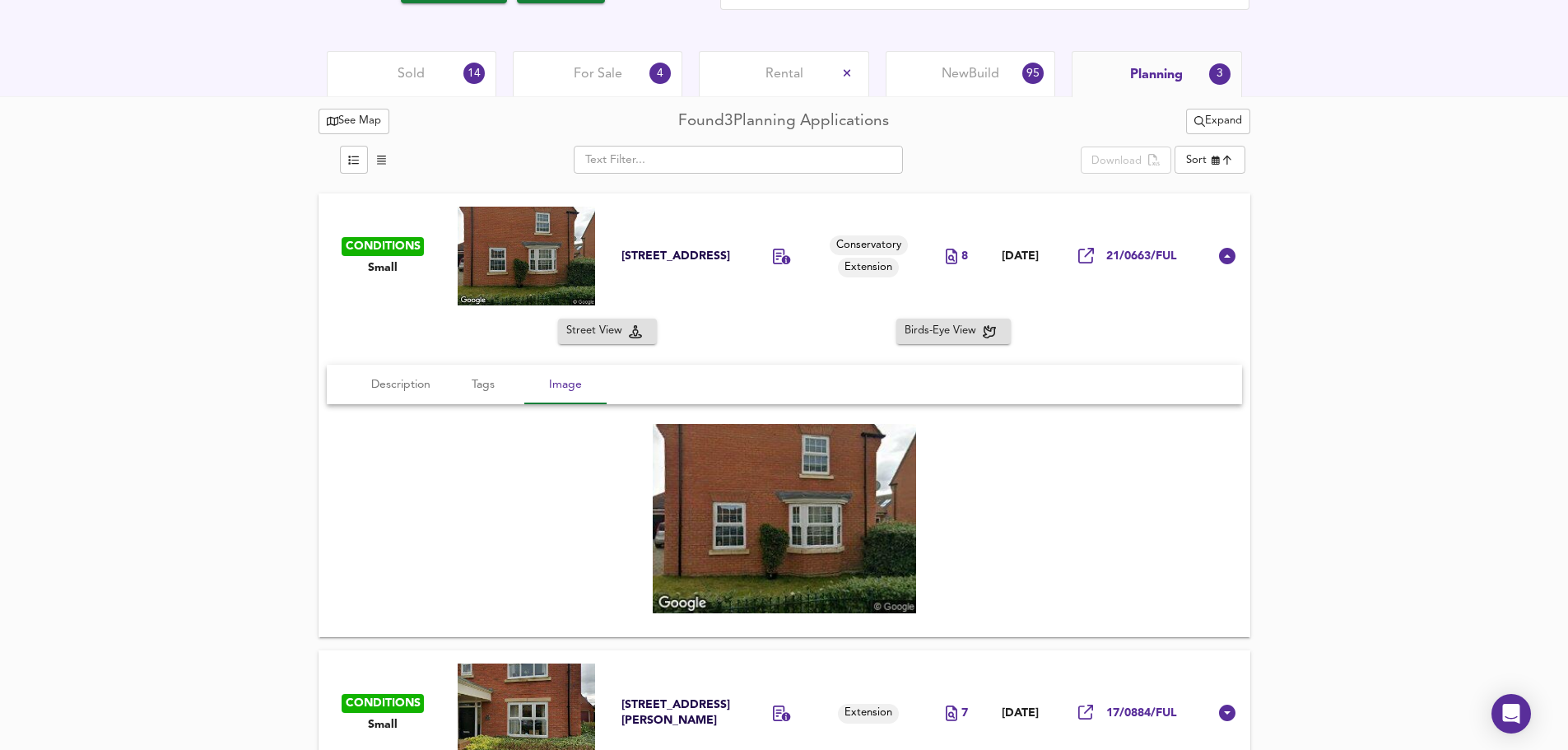
scroll to position [631, 0]
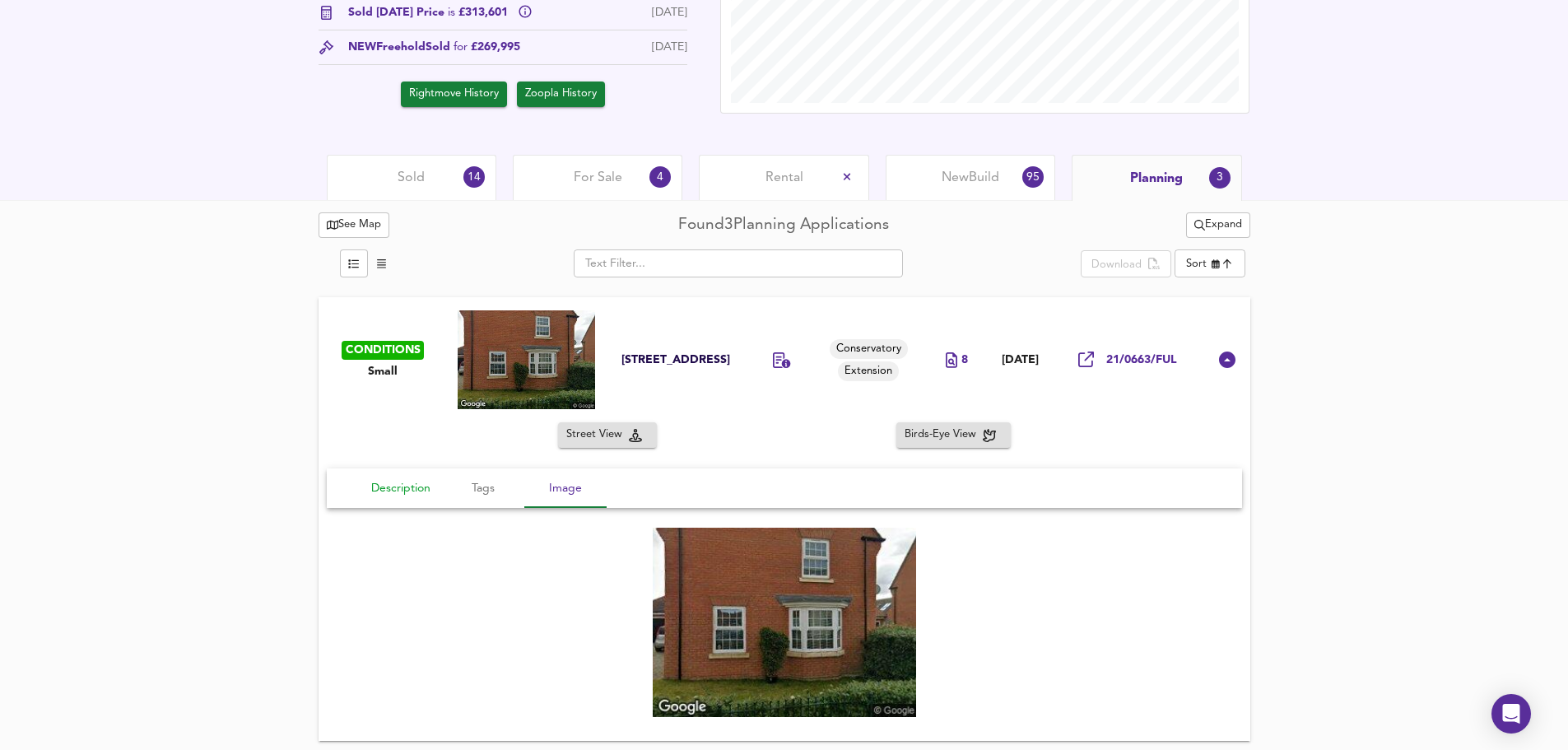
click at [400, 494] on span "Description" at bounding box center [401, 488] width 63 height 20
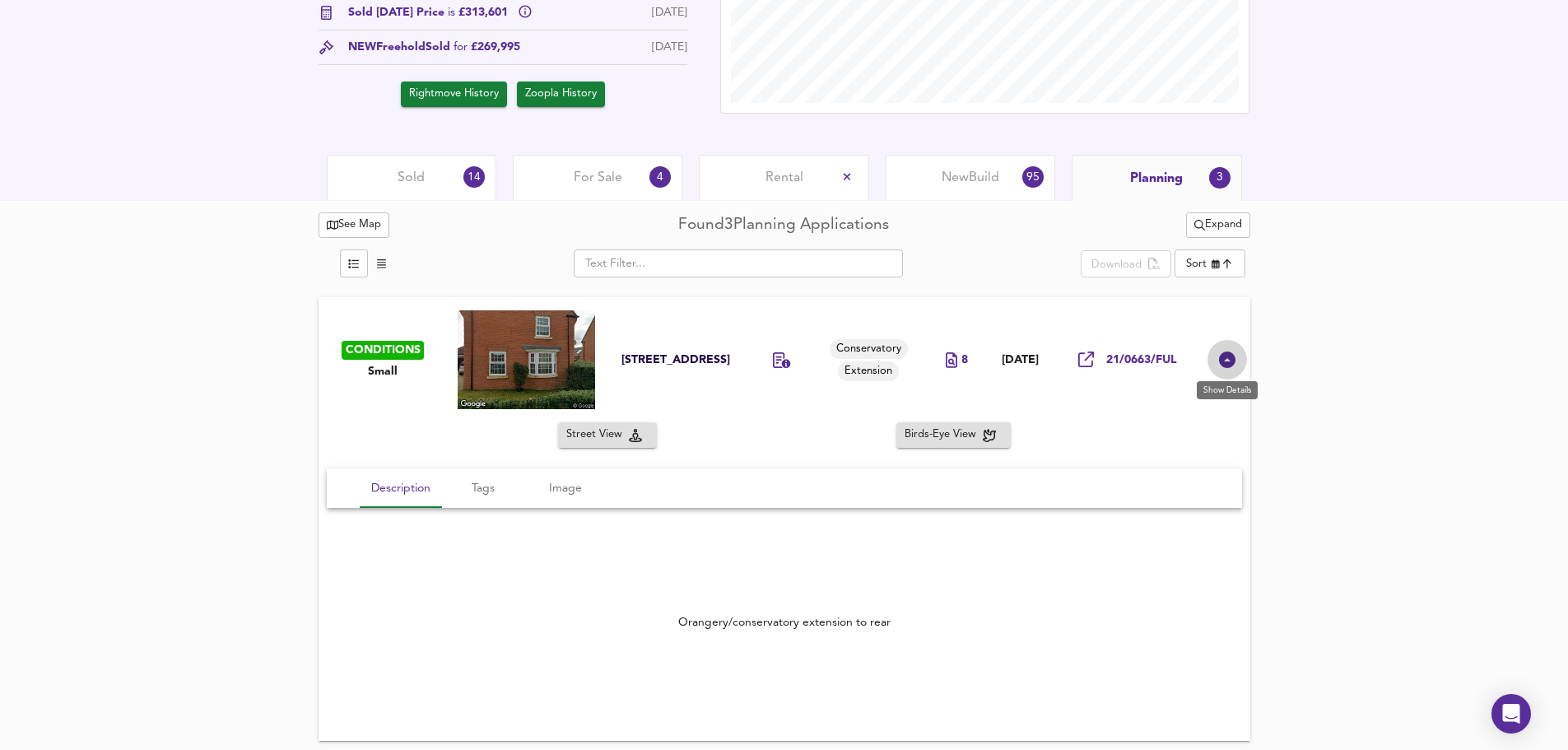
click at [1224, 354] on icon at bounding box center [1227, 359] width 16 height 16
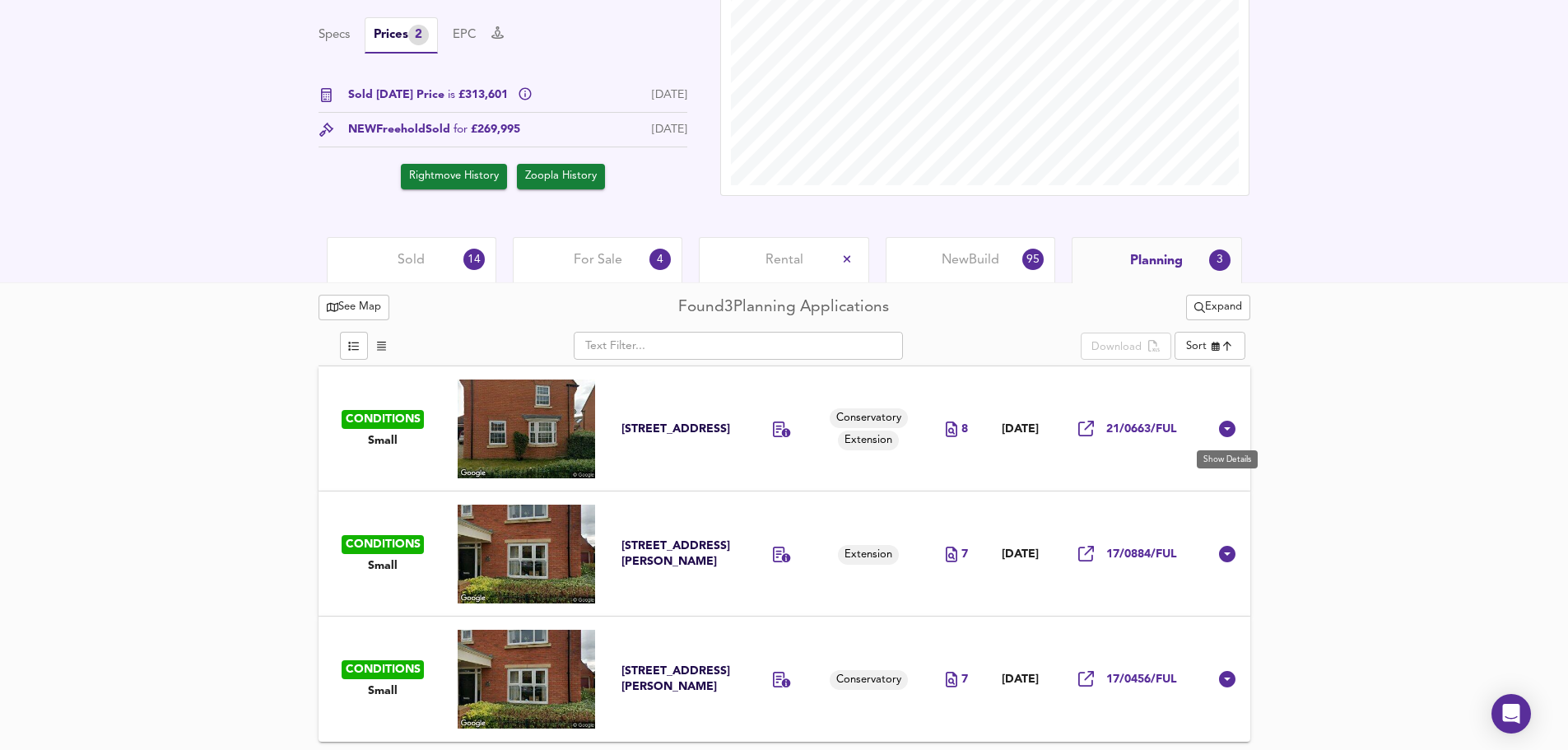
scroll to position [549, 0]
click at [961, 428] on span "8" at bounding box center [965, 429] width 7 height 15
click at [1142, 430] on span "21/0663/FUL" at bounding box center [1142, 429] width 71 height 15
click at [1404, 430] on div "See Map Found 3 Planning Applications Expand ​ Download Sort newest ​ CONDITION…" at bounding box center [784, 516] width 1568 height 468
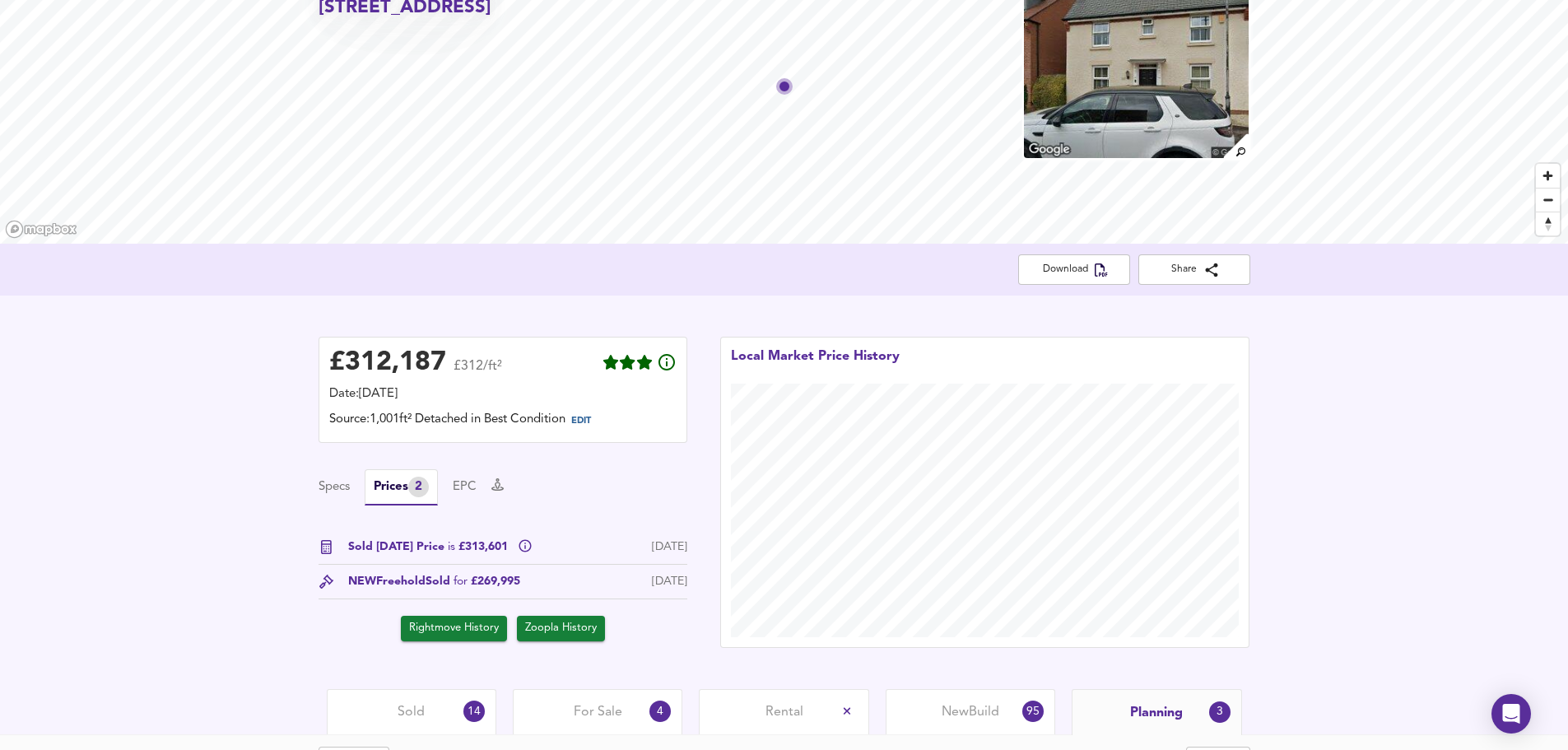
scroll to position [329, 0]
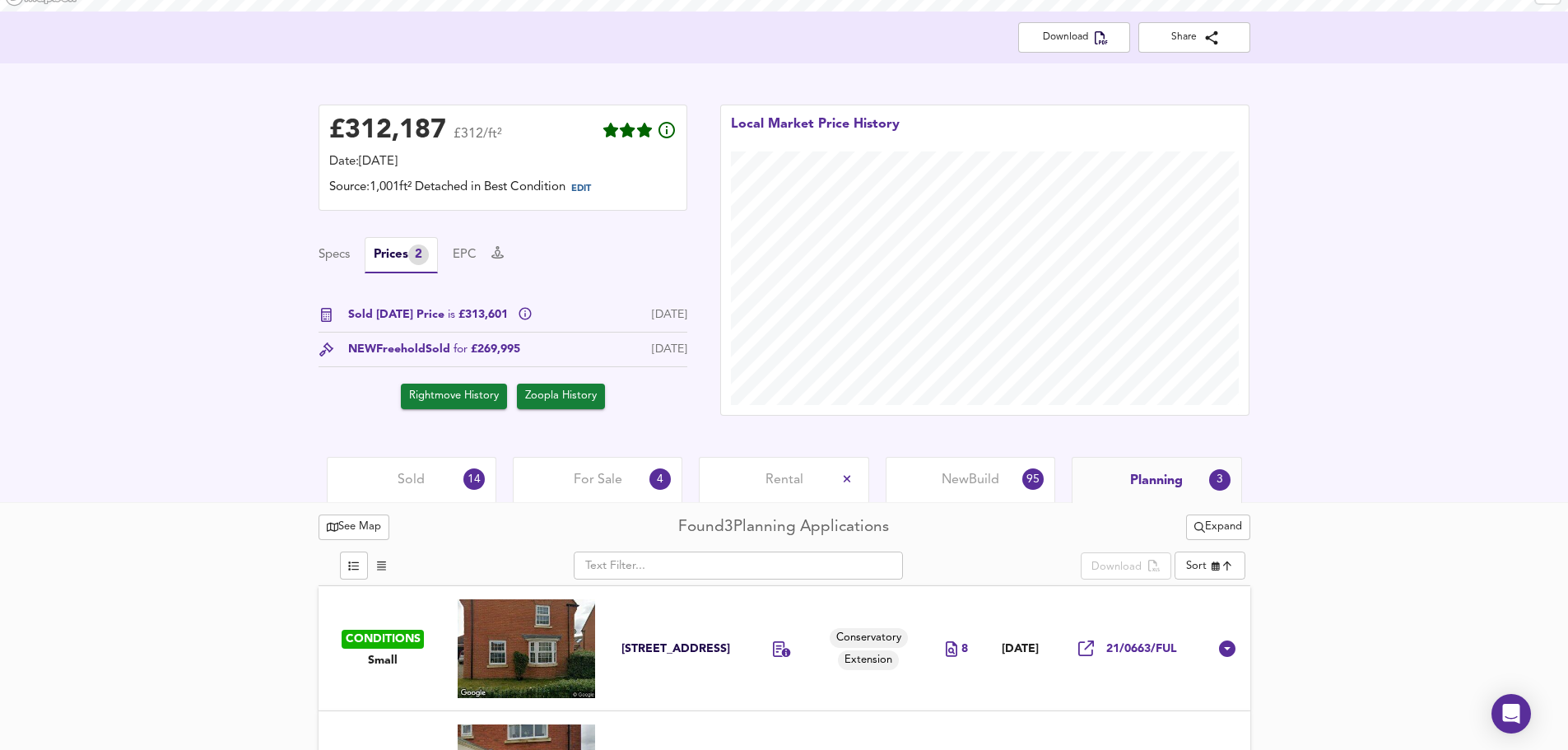
click at [425, 472] on div "Sold 14" at bounding box center [411, 480] width 169 height 46
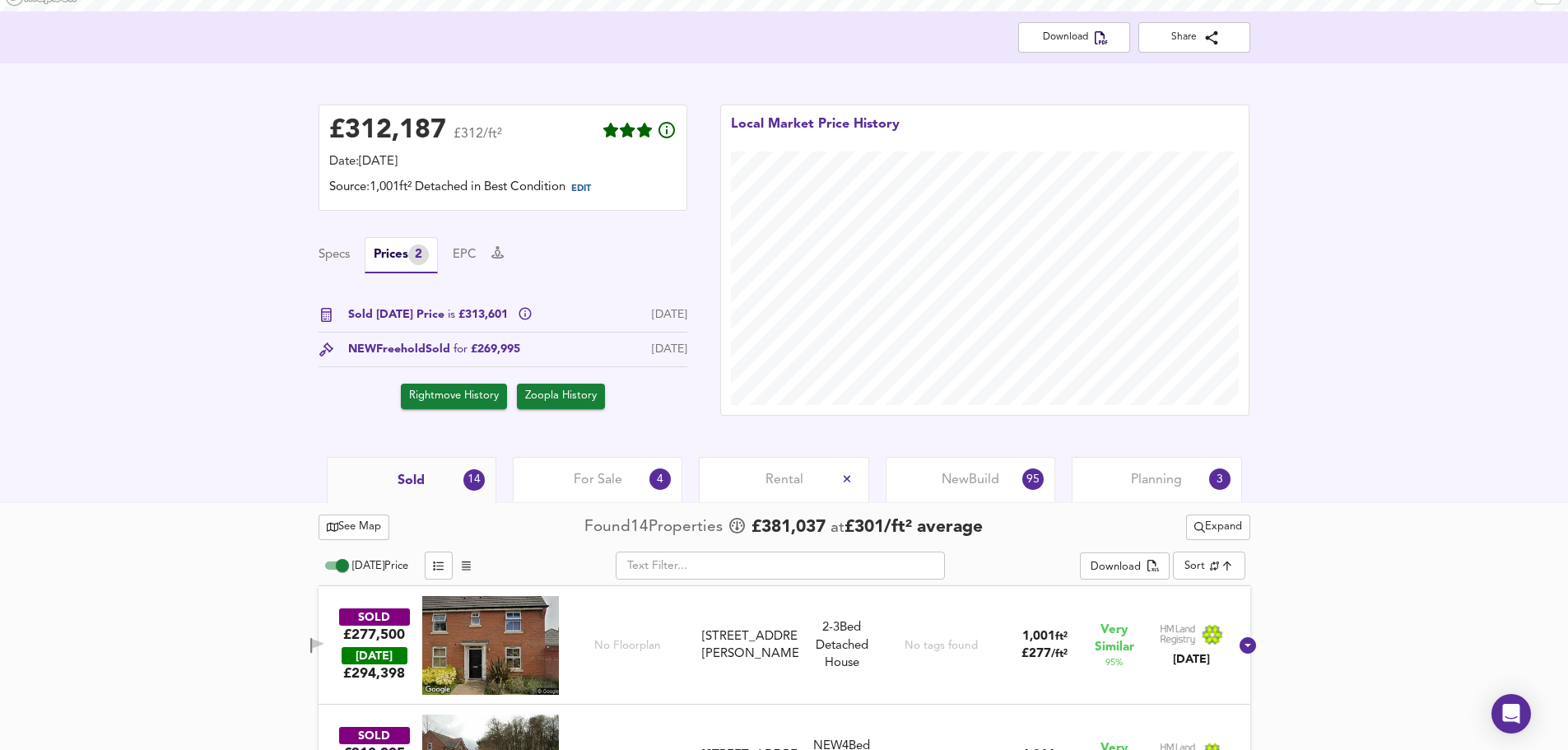
click at [557, 494] on div "For Sale 4" at bounding box center [597, 480] width 169 height 46
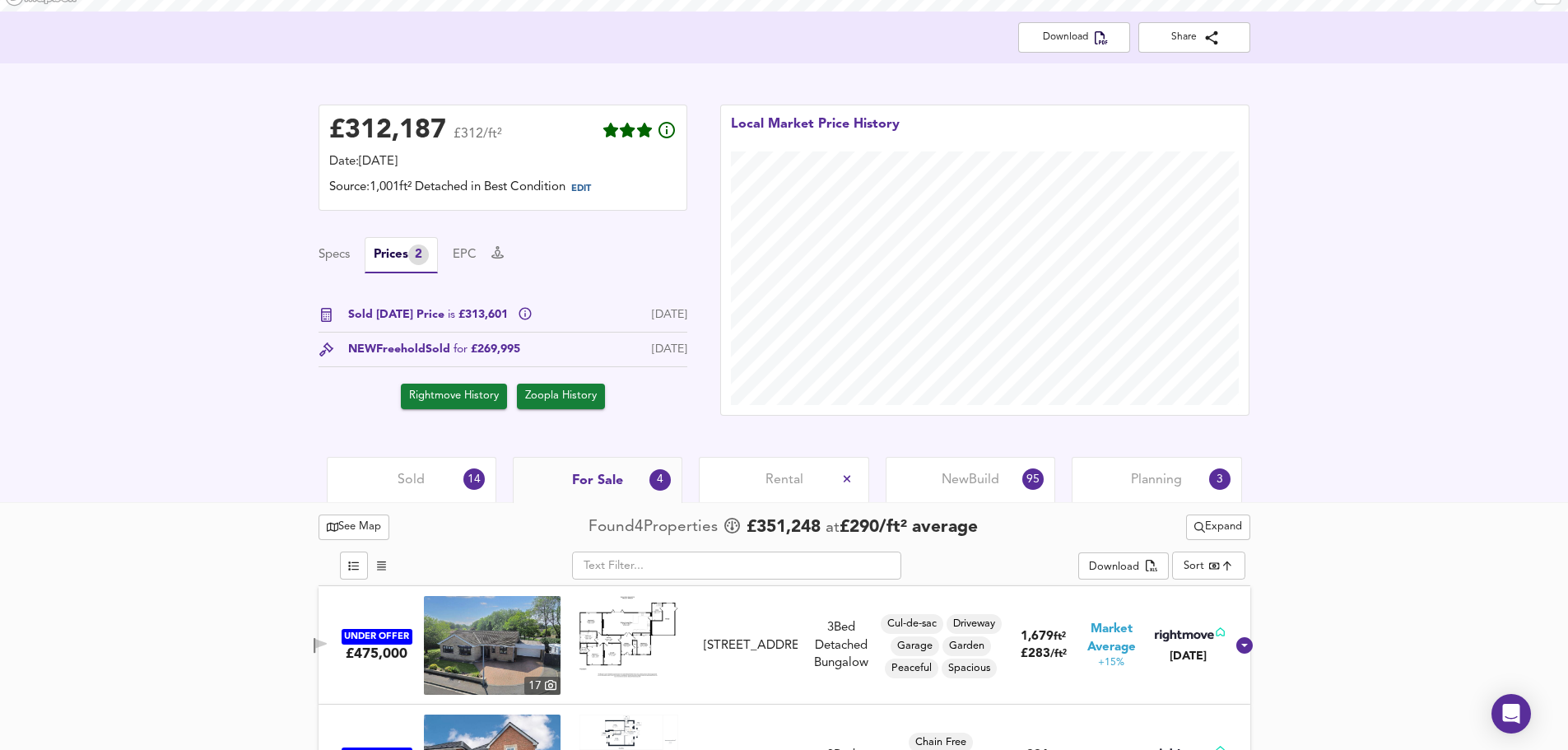
click at [935, 482] on div "New Build 95" at bounding box center [971, 480] width 169 height 46
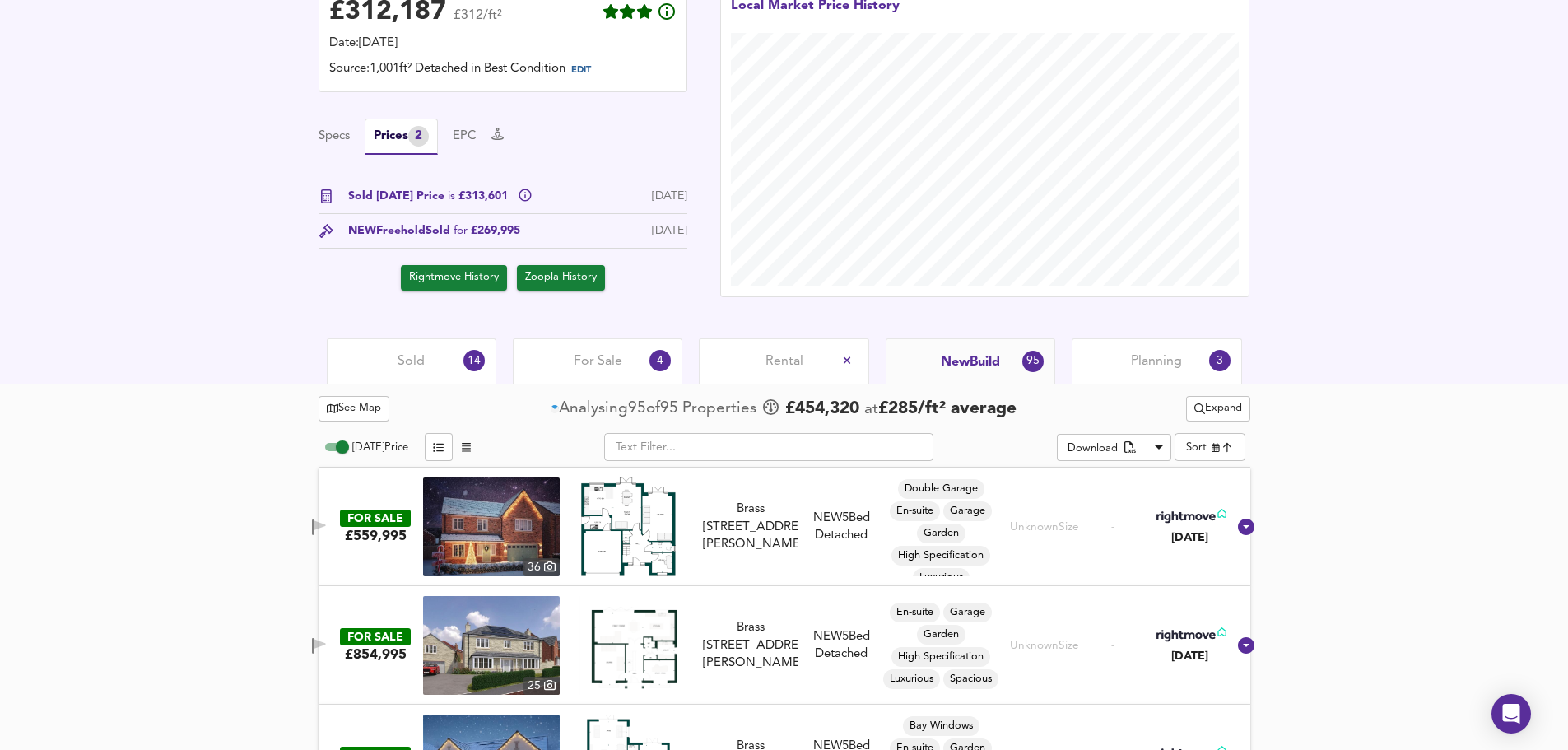
scroll to position [411, 0]
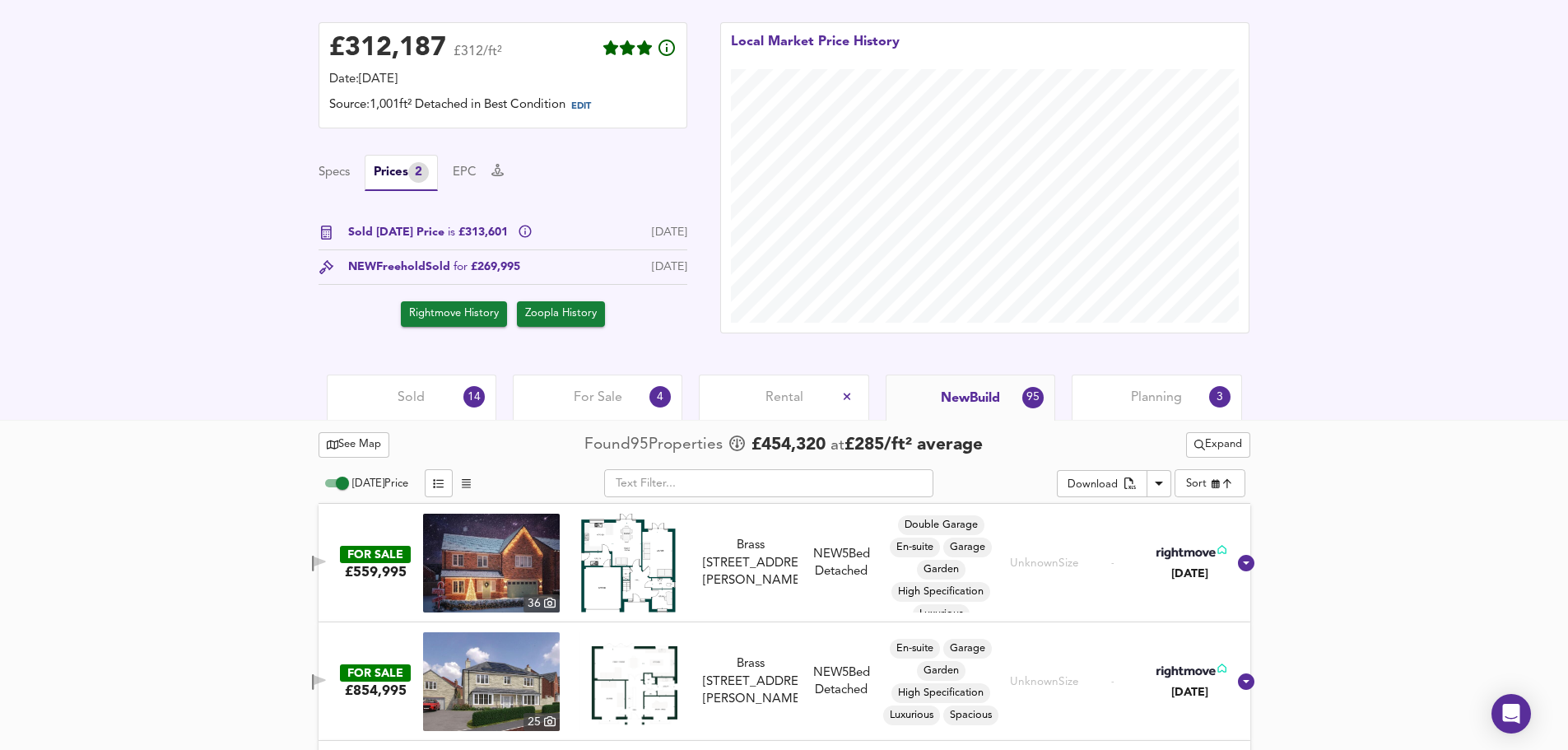
click at [401, 394] on span "Sold" at bounding box center [411, 397] width 27 height 18
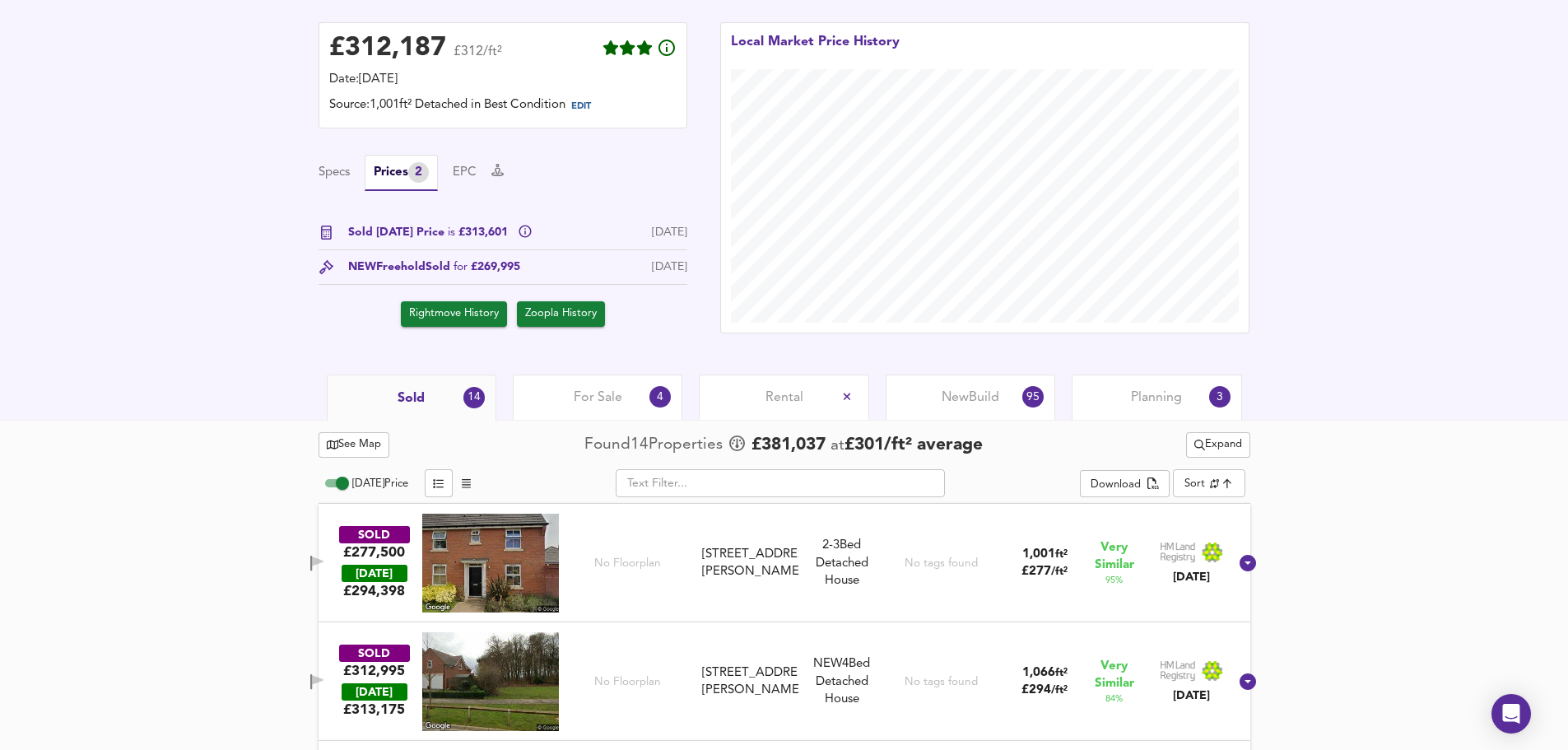
click at [248, 405] on div "Sold 14 For Sale 4 Rental New Build 95 Planning 3" at bounding box center [784, 398] width 1568 height 46
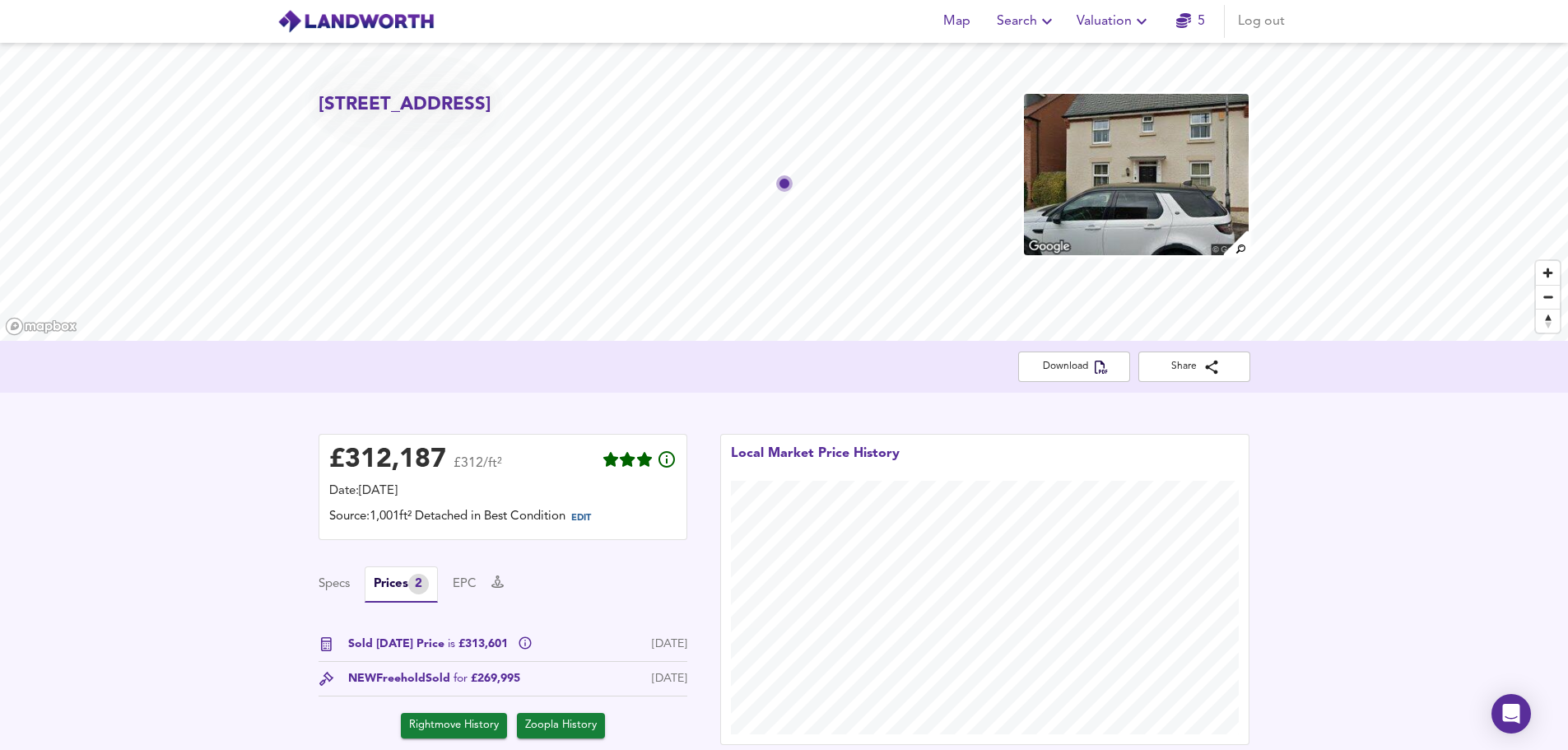
click at [1175, 24] on span "5" at bounding box center [1191, 21] width 52 height 23
click at [1176, 15] on icon "button" at bounding box center [1184, 21] width 15 height 15
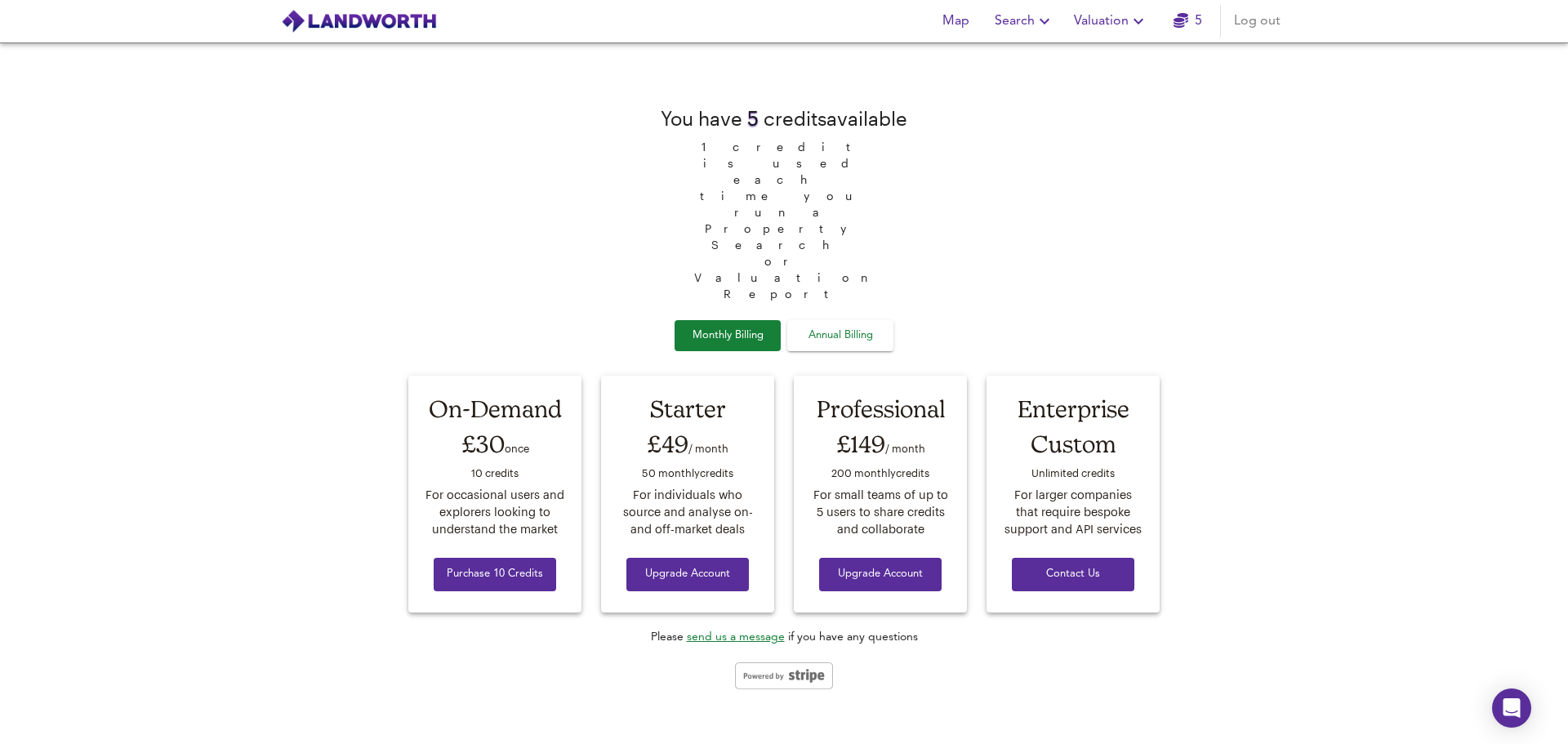
click at [831, 327] on span "Annual Billing" at bounding box center [839, 336] width 81 height 18
click at [1358, 340] on div "You have 5 credit s available 1 credit is used each time you run a Property Sea…" at bounding box center [784, 394] width 1568 height 702
click at [1309, 460] on div "You have 5 credit s available 1 credit is used each time you run a Property Sea…" at bounding box center [784, 394] width 1568 height 702
click at [934, 330] on span "2 months free!" at bounding box center [939, 336] width 76 height 12
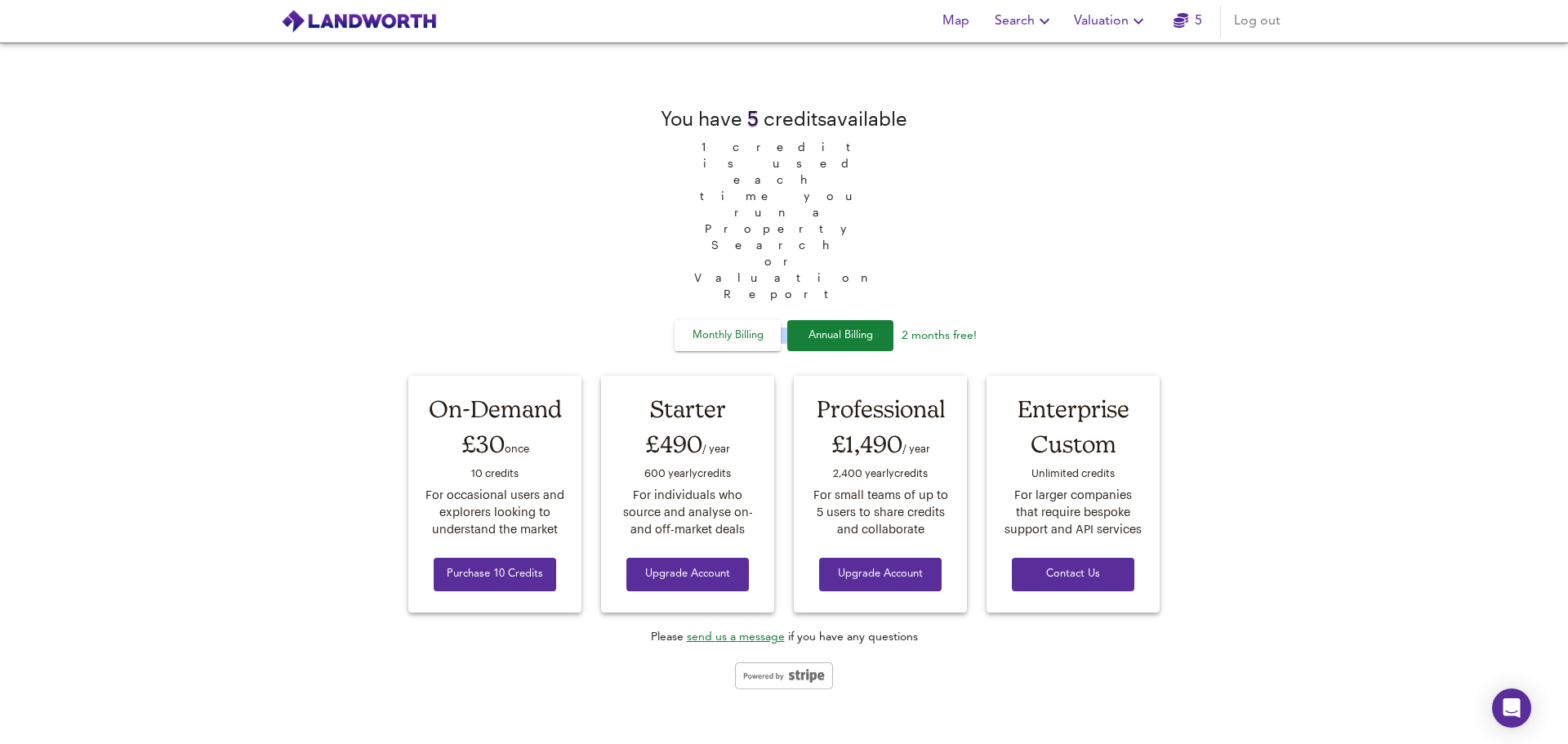
click at [935, 330] on span "2 months free!" at bounding box center [939, 336] width 76 height 12
drag, startPoint x: 1205, startPoint y: 270, endPoint x: 1205, endPoint y: 260, distance: 10.0
click at [1205, 270] on div "You have 5 credit s available 1 credit is used each time you run a Property Sea…" at bounding box center [784, 394] width 1568 height 702
click at [694, 327] on span "Monthly Billing" at bounding box center [727, 336] width 81 height 18
click at [828, 327] on span "Annual Billing" at bounding box center [839, 336] width 81 height 18
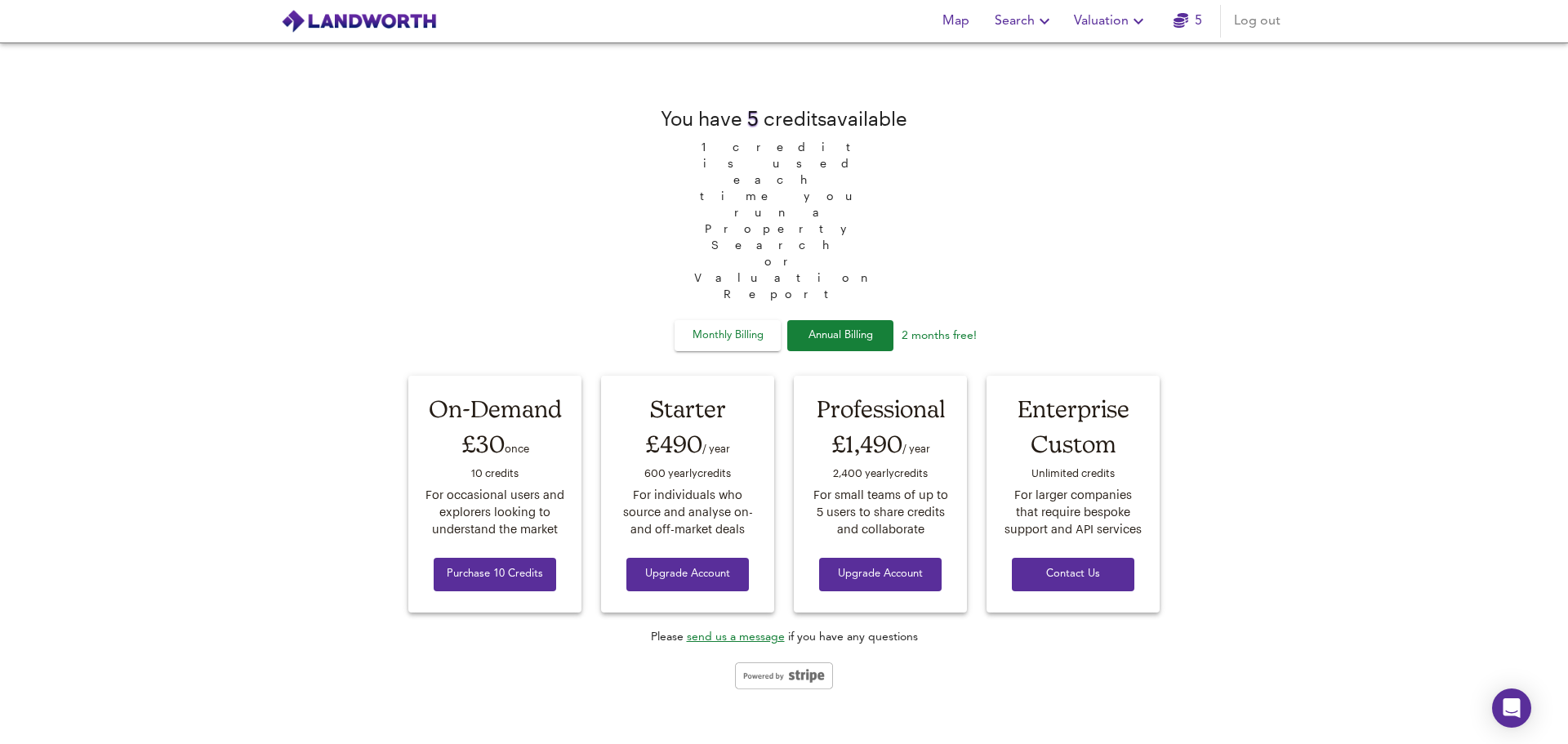
click at [1173, 246] on div "You have 5 credit s available 1 credit is used each time you run a Property Sea…" at bounding box center [784, 394] width 1568 height 702
click at [1300, 502] on div "You have 5 credit s available 1 credit is used each time you run a Property Sea…" at bounding box center [784, 394] width 1568 height 702
click at [1101, 26] on span "Valuation" at bounding box center [1111, 21] width 75 height 23
click at [1032, 34] on button "Search" at bounding box center [1024, 21] width 73 height 33
click at [969, 24] on span "Map" at bounding box center [955, 21] width 39 height 23
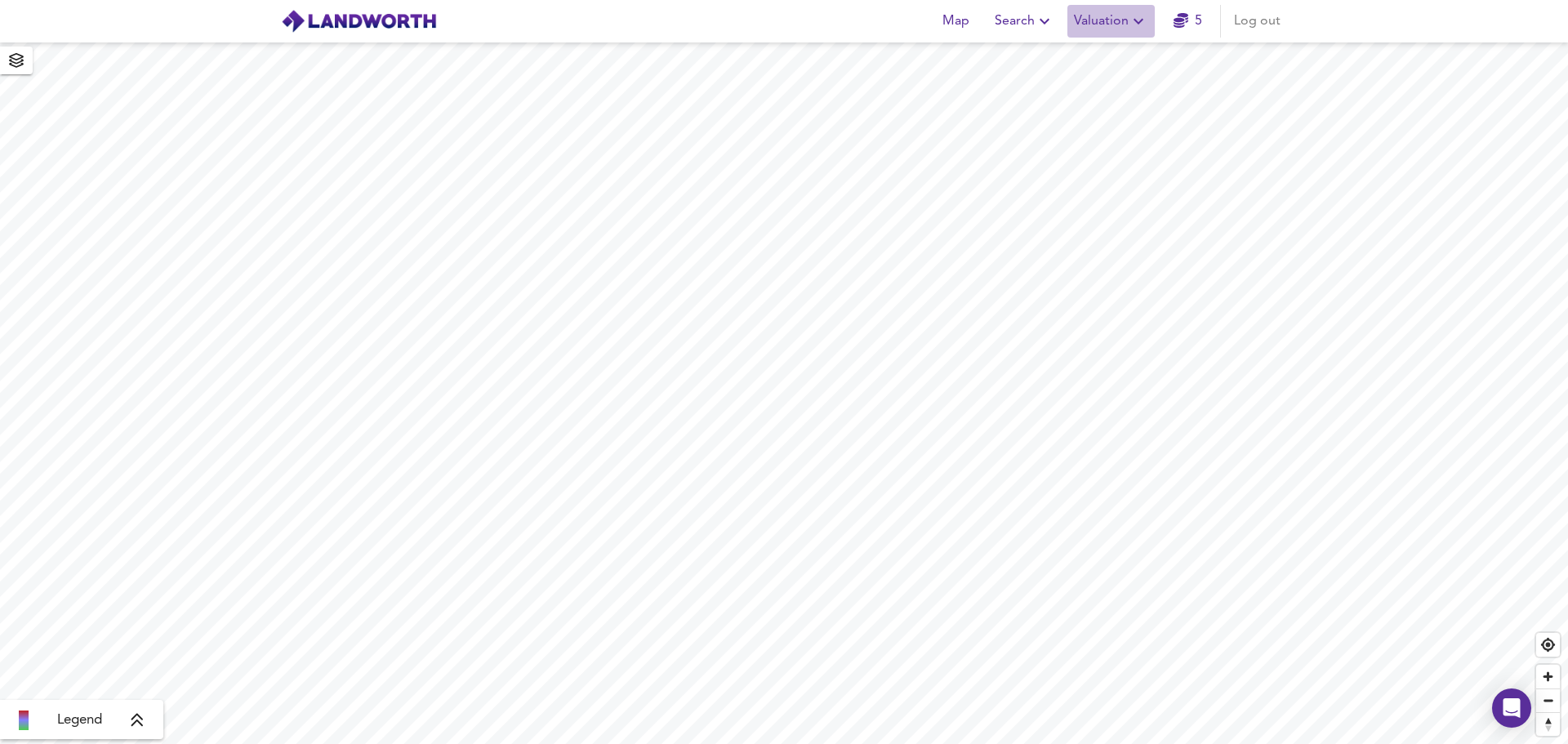
click at [1113, 28] on span "Valuation" at bounding box center [1111, 21] width 75 height 23
click at [1109, 28] on span "Valuation" at bounding box center [1111, 21] width 75 height 23
click at [414, 27] on img at bounding box center [359, 21] width 156 height 24
click at [391, 21] on img at bounding box center [359, 21] width 156 height 24
click at [1114, 18] on span "Valuation" at bounding box center [1111, 21] width 75 height 23
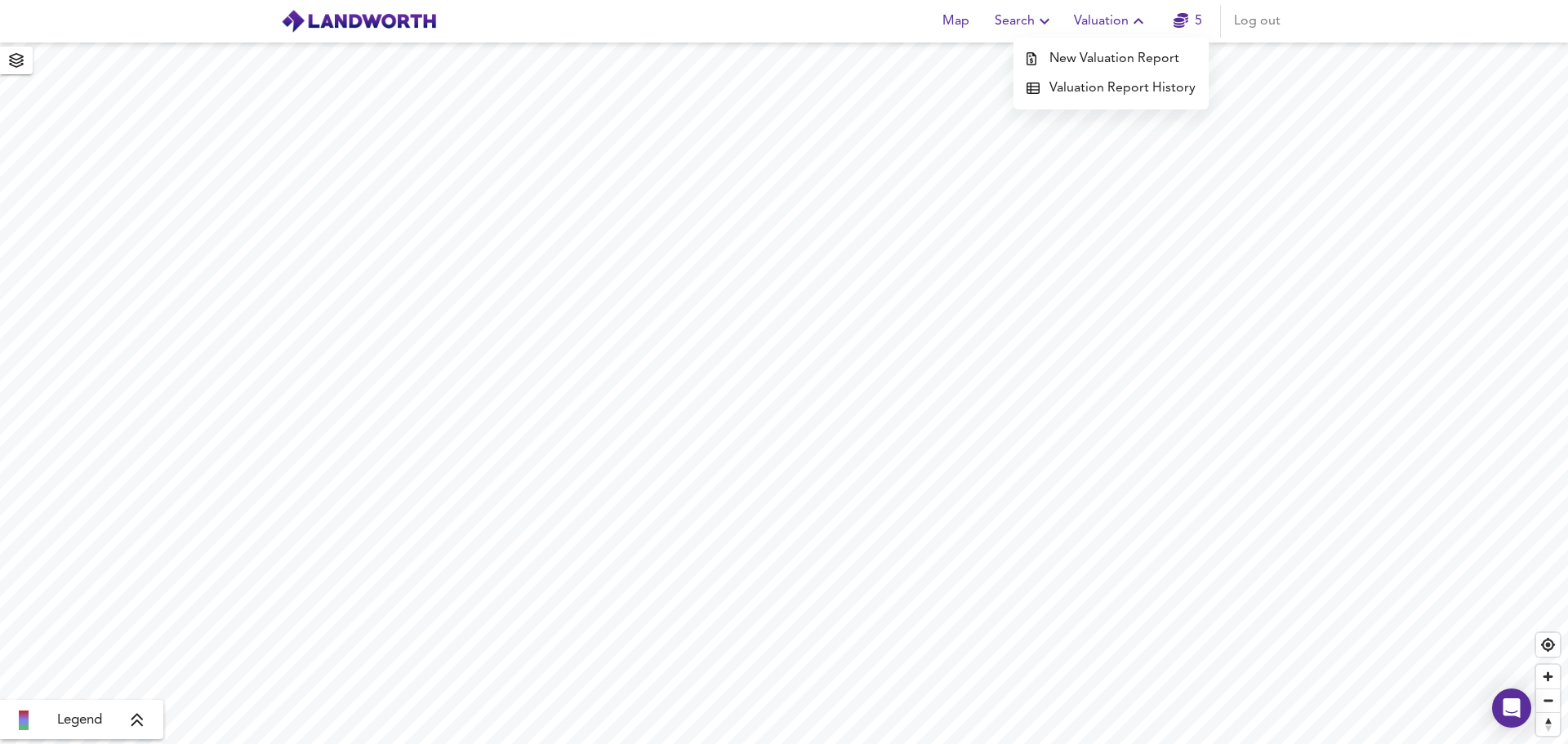
click at [1113, 67] on li "New Valuation Report" at bounding box center [1111, 59] width 196 height 29
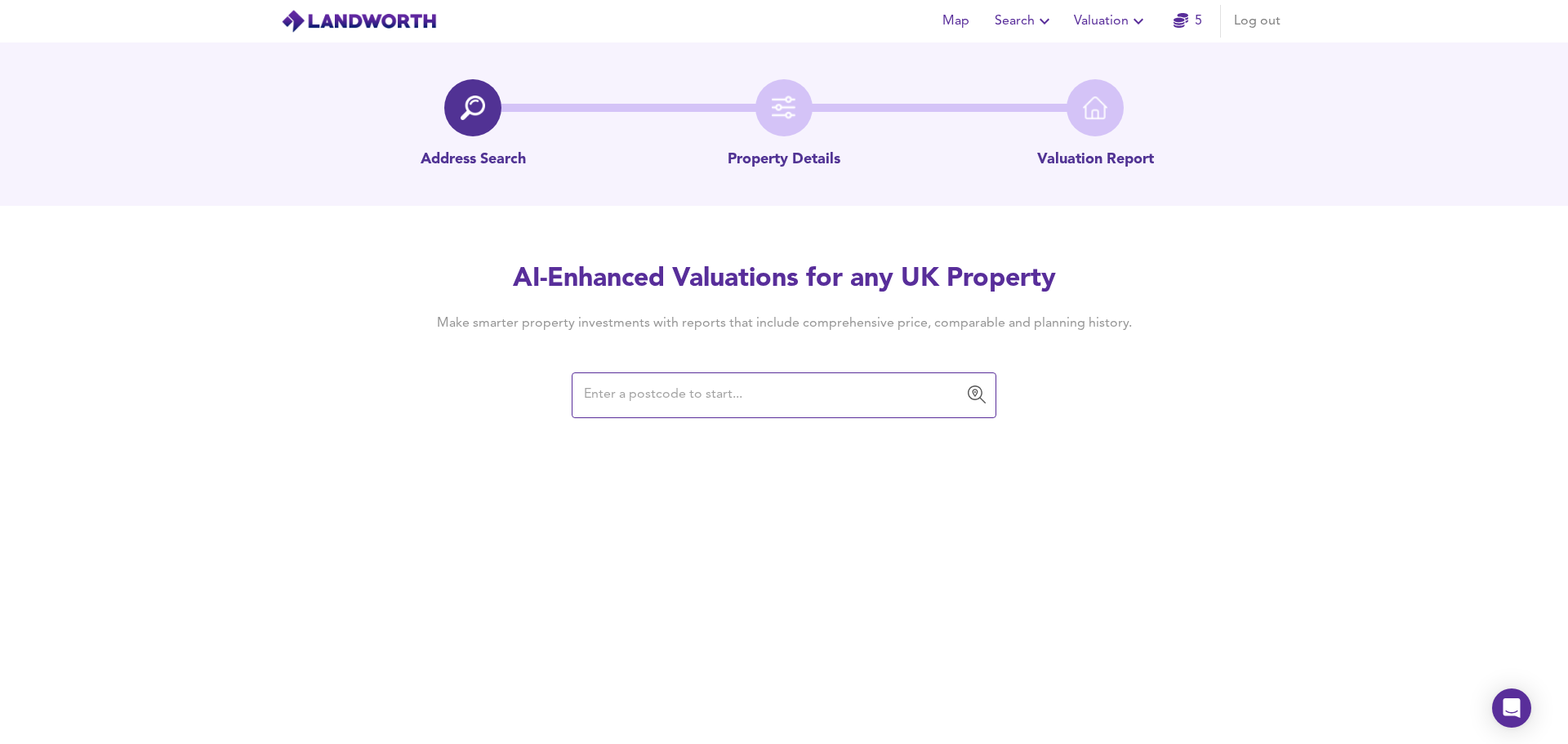
click at [1126, 28] on span "Valuation" at bounding box center [1111, 21] width 75 height 23
click at [1135, 97] on li "Valuation Report History" at bounding box center [1111, 88] width 196 height 29
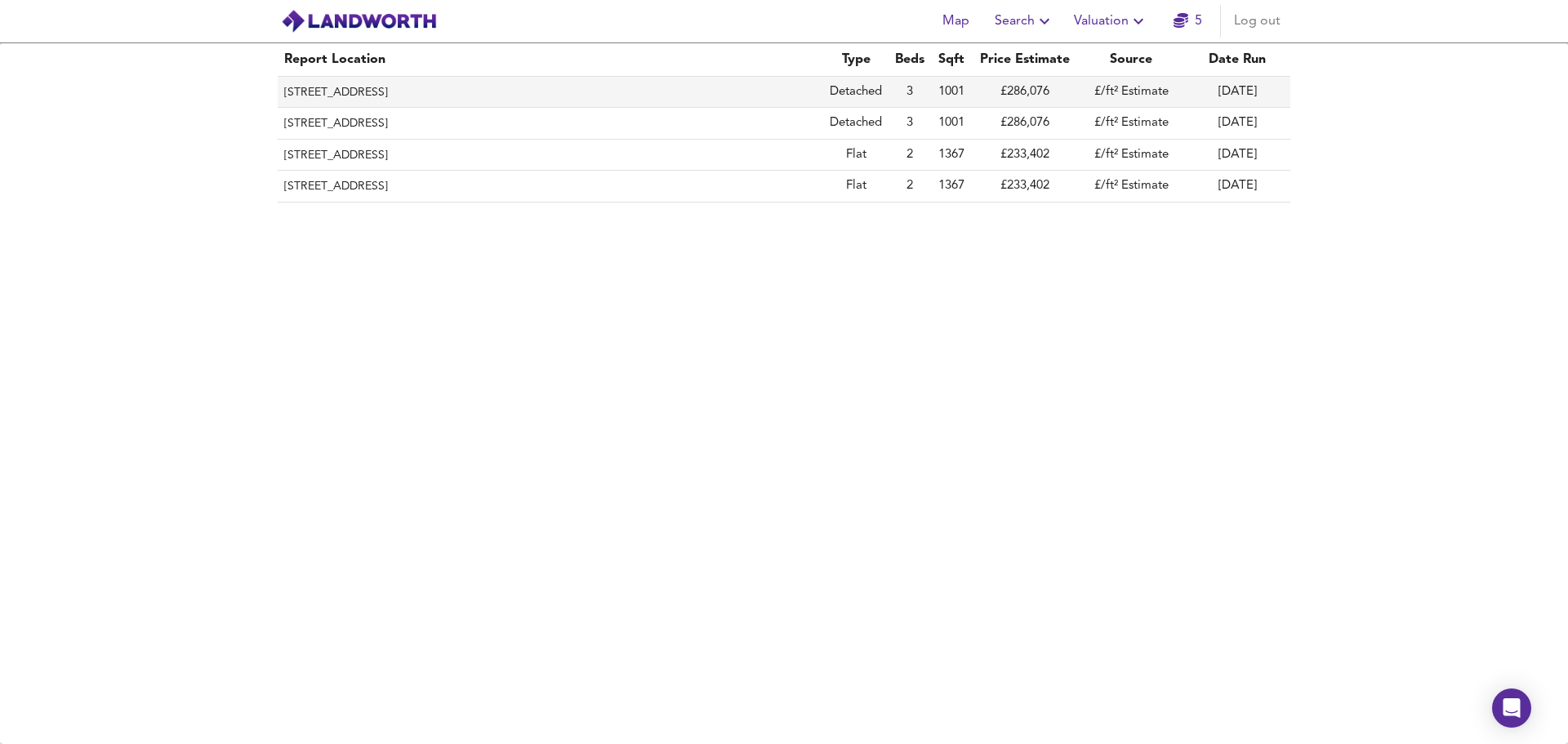
click at [1060, 93] on td "£286,076" at bounding box center [1025, 92] width 106 height 31
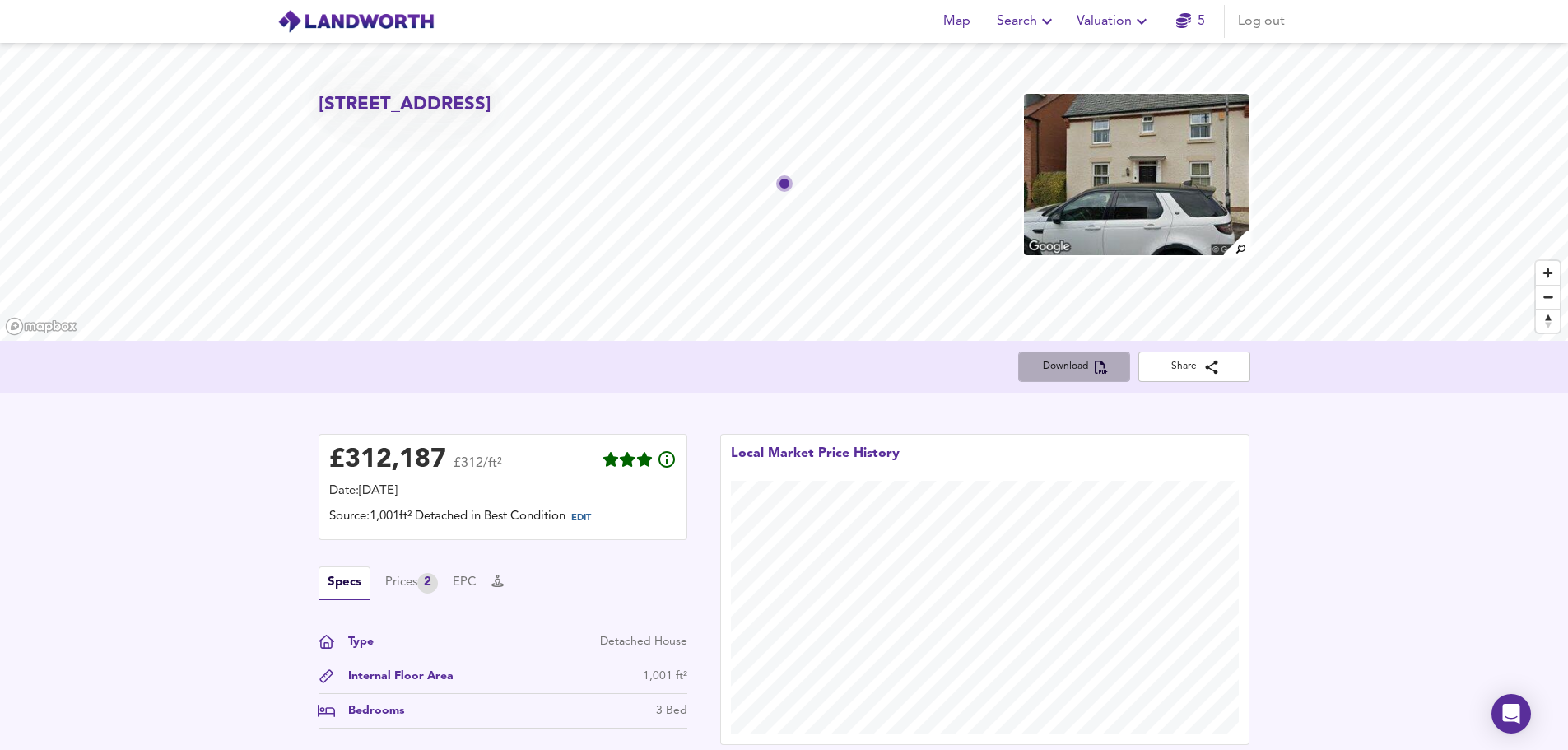
click at [1057, 373] on span "Download" at bounding box center [1074, 367] width 85 height 17
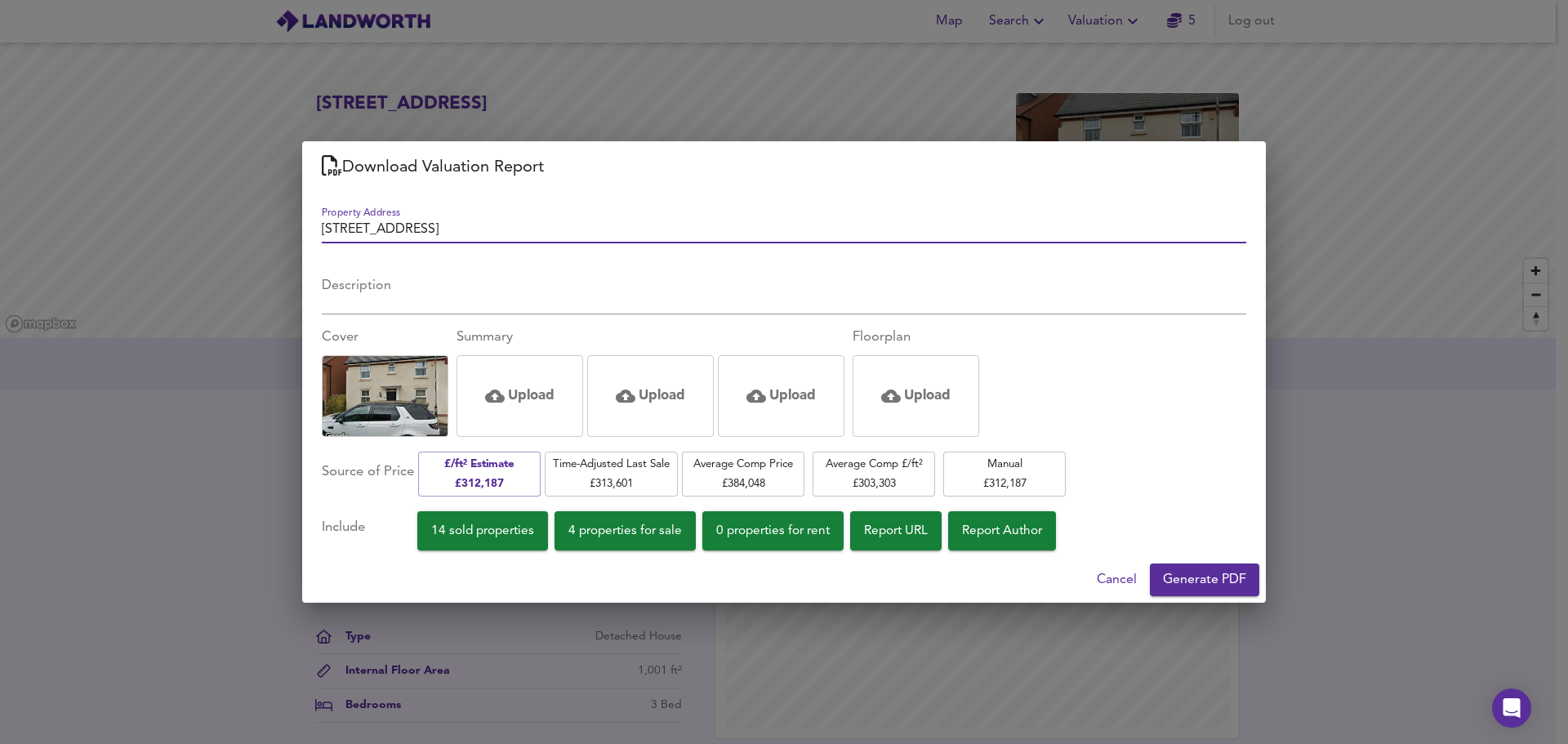
click at [657, 467] on span "Time-Adjusted Last Sale £ 313,601" at bounding box center [611, 474] width 117 height 39
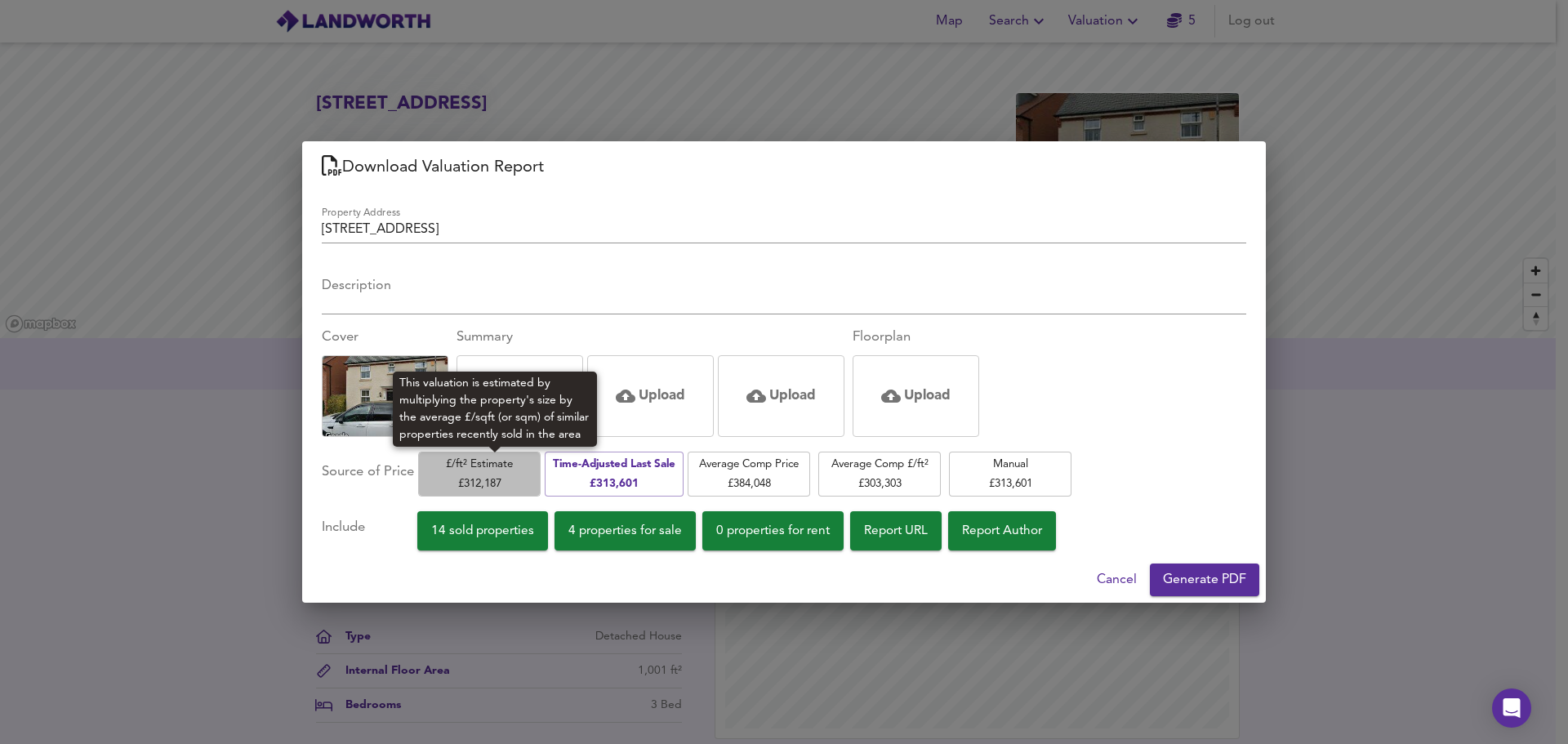
click at [509, 473] on span "£/ft² Estimate £ 312,187" at bounding box center [479, 474] width 106 height 39
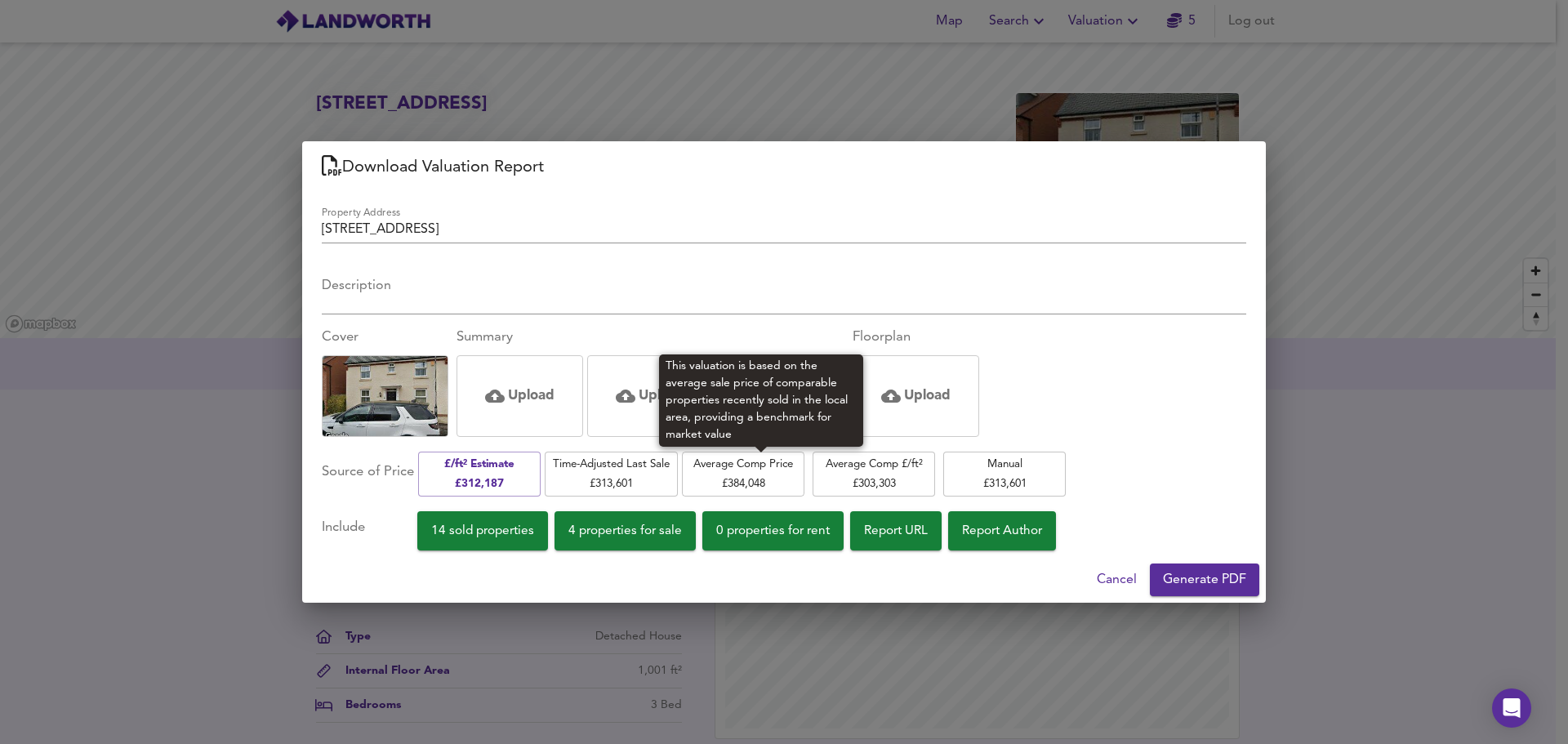
click at [771, 475] on span "Average Comp Price £ 384,048" at bounding box center [743, 474] width 106 height 39
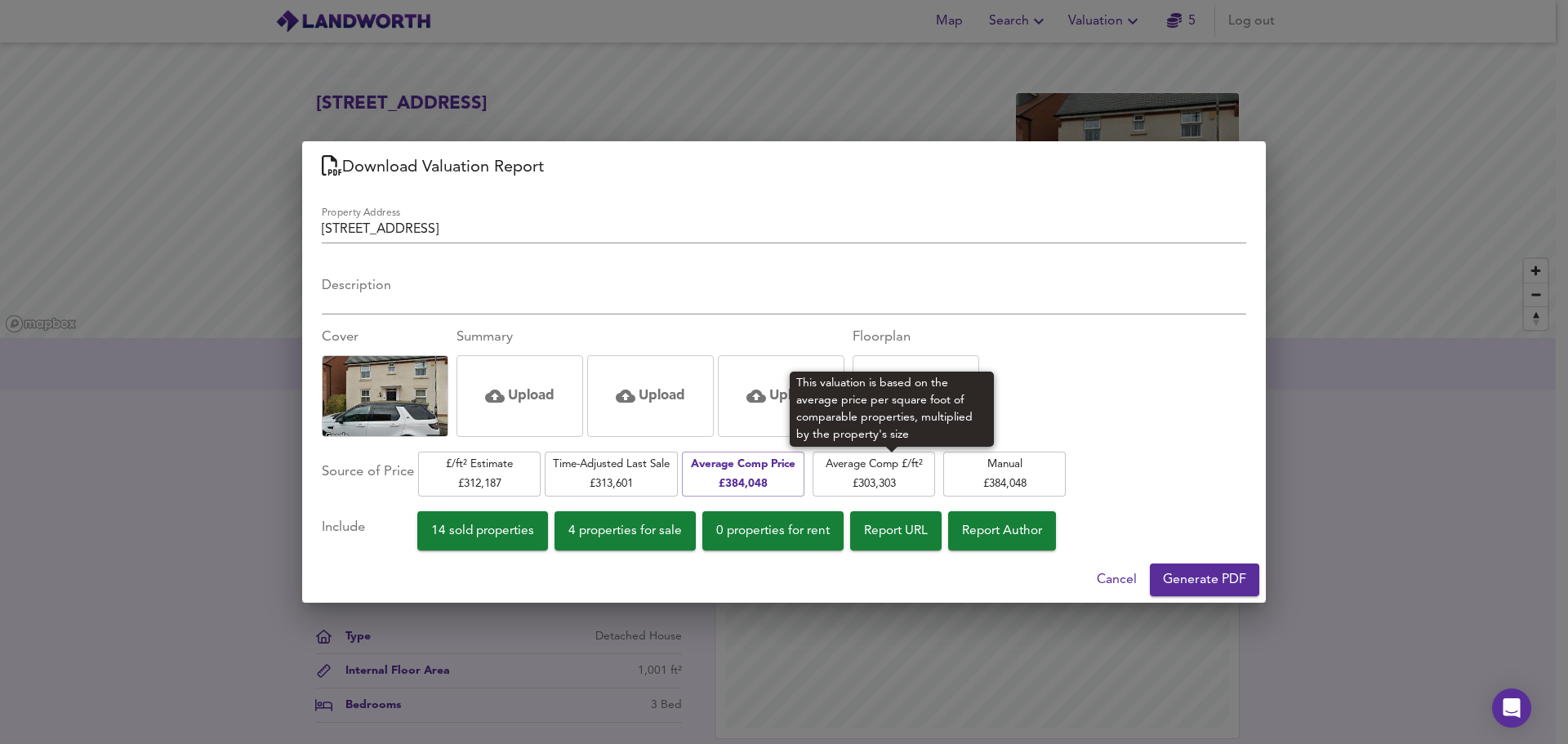
click at [854, 475] on span "Average Comp £/ft² £ 303,303" at bounding box center [874, 474] width 106 height 39
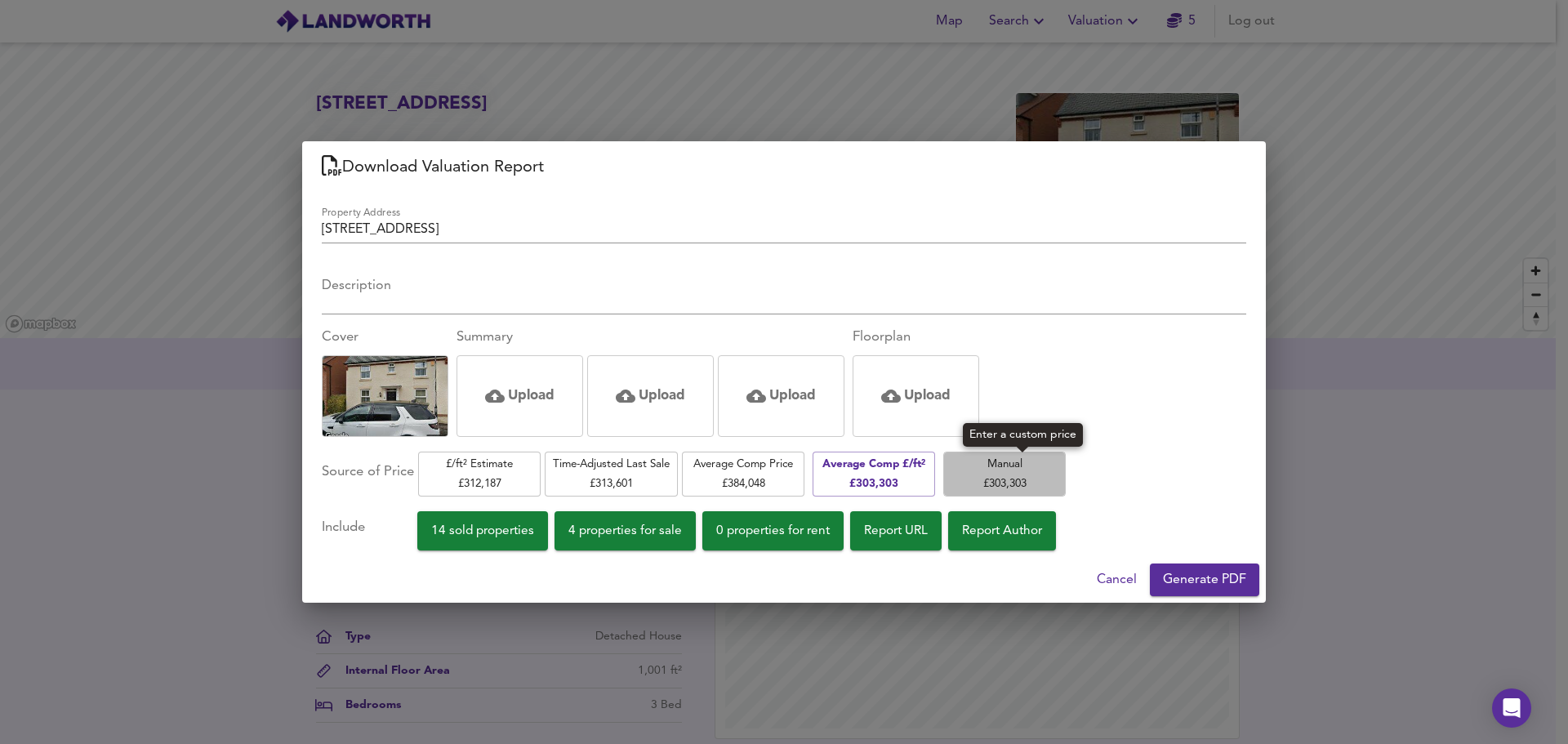
click at [1015, 479] on span "Manual £ 303,303" at bounding box center [1004, 474] width 106 height 39
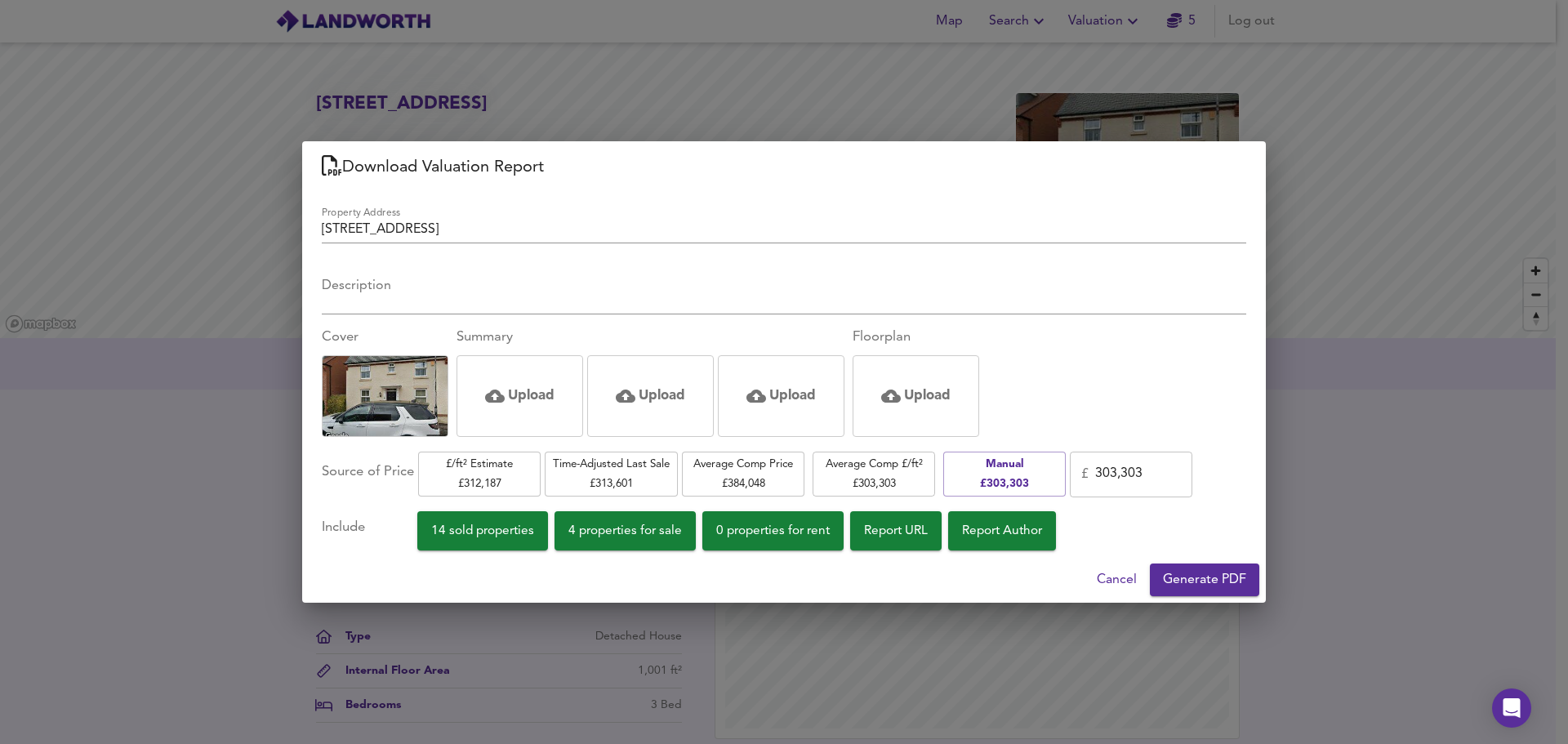
click at [902, 473] on span "Average Comp £/ft² £ 303,303" at bounding box center [874, 474] width 106 height 39
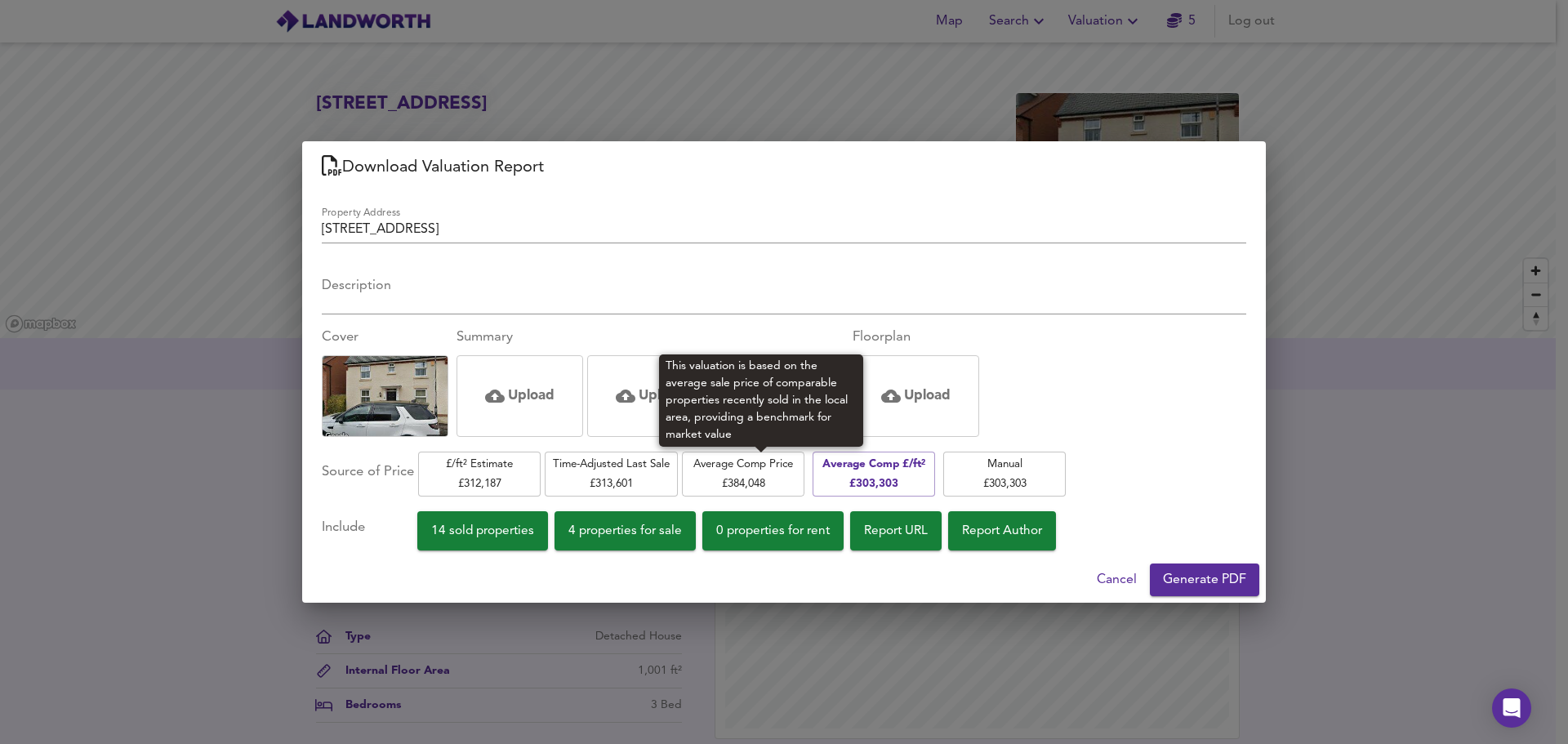
click at [753, 476] on span "Average Comp Price £ 384,048" at bounding box center [743, 474] width 106 height 39
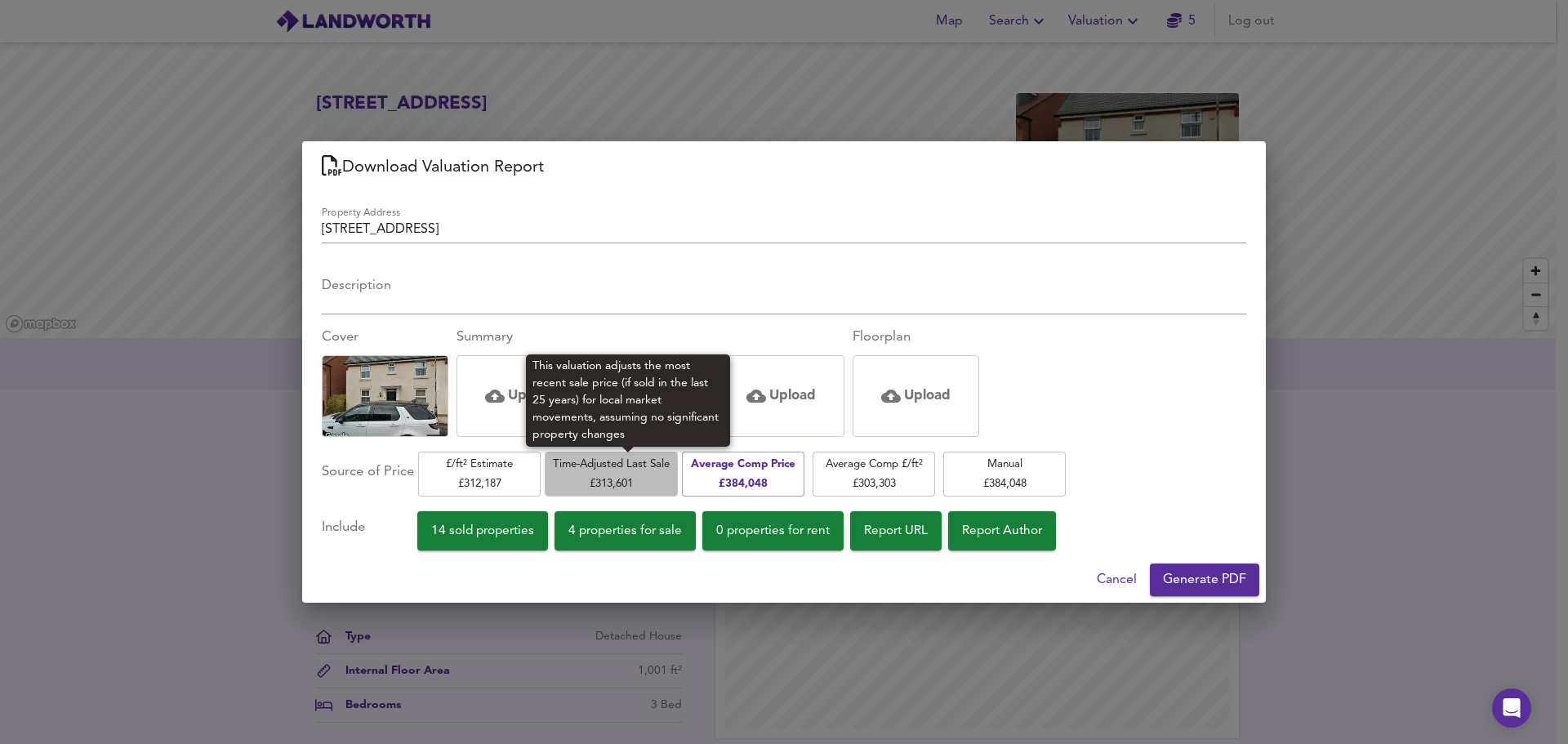
click at [664, 474] on span "Time-Adjusted Last Sale £ 313,601" at bounding box center [611, 474] width 117 height 39
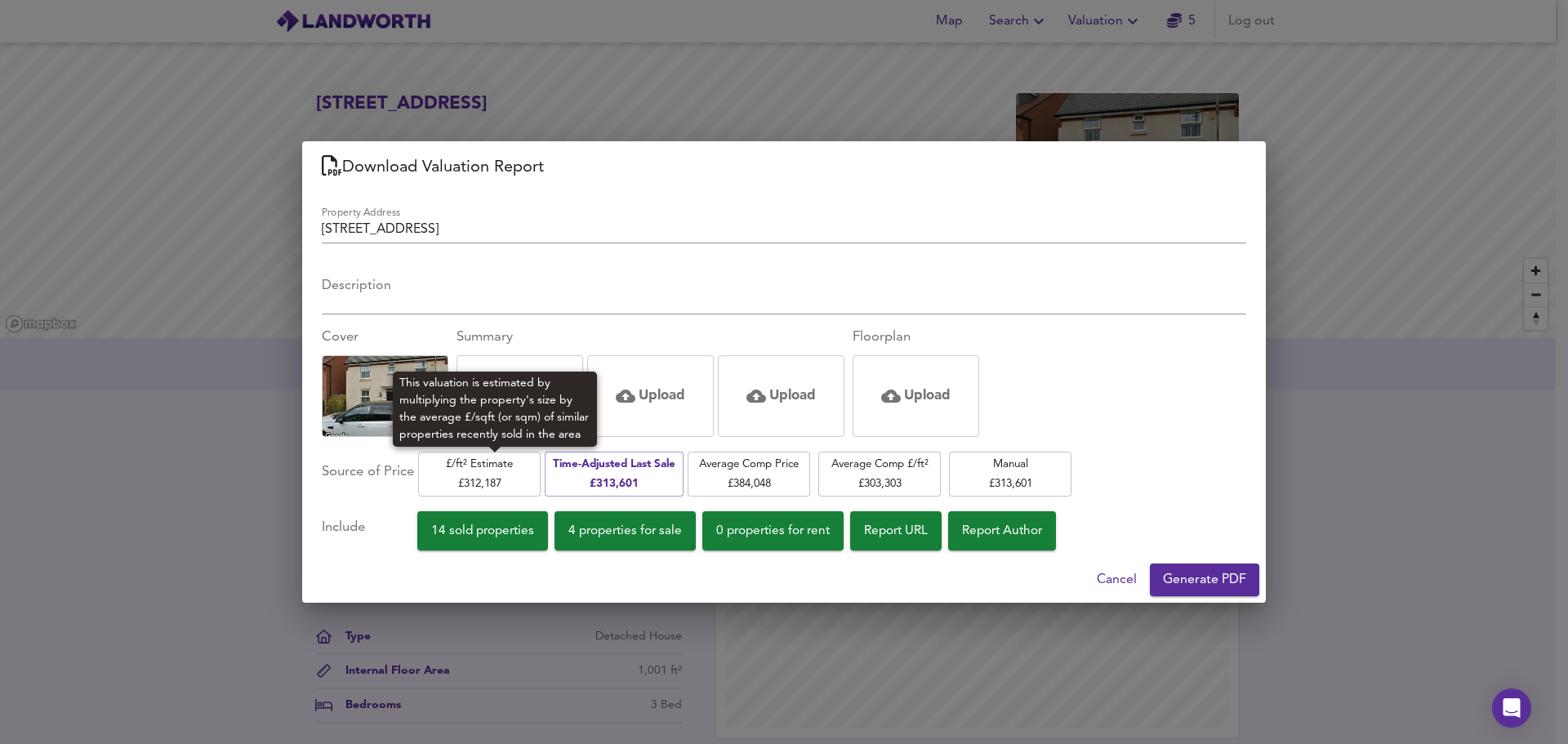
click at [514, 473] on span "£/ft² Estimate £ 312,187" at bounding box center [479, 474] width 106 height 39
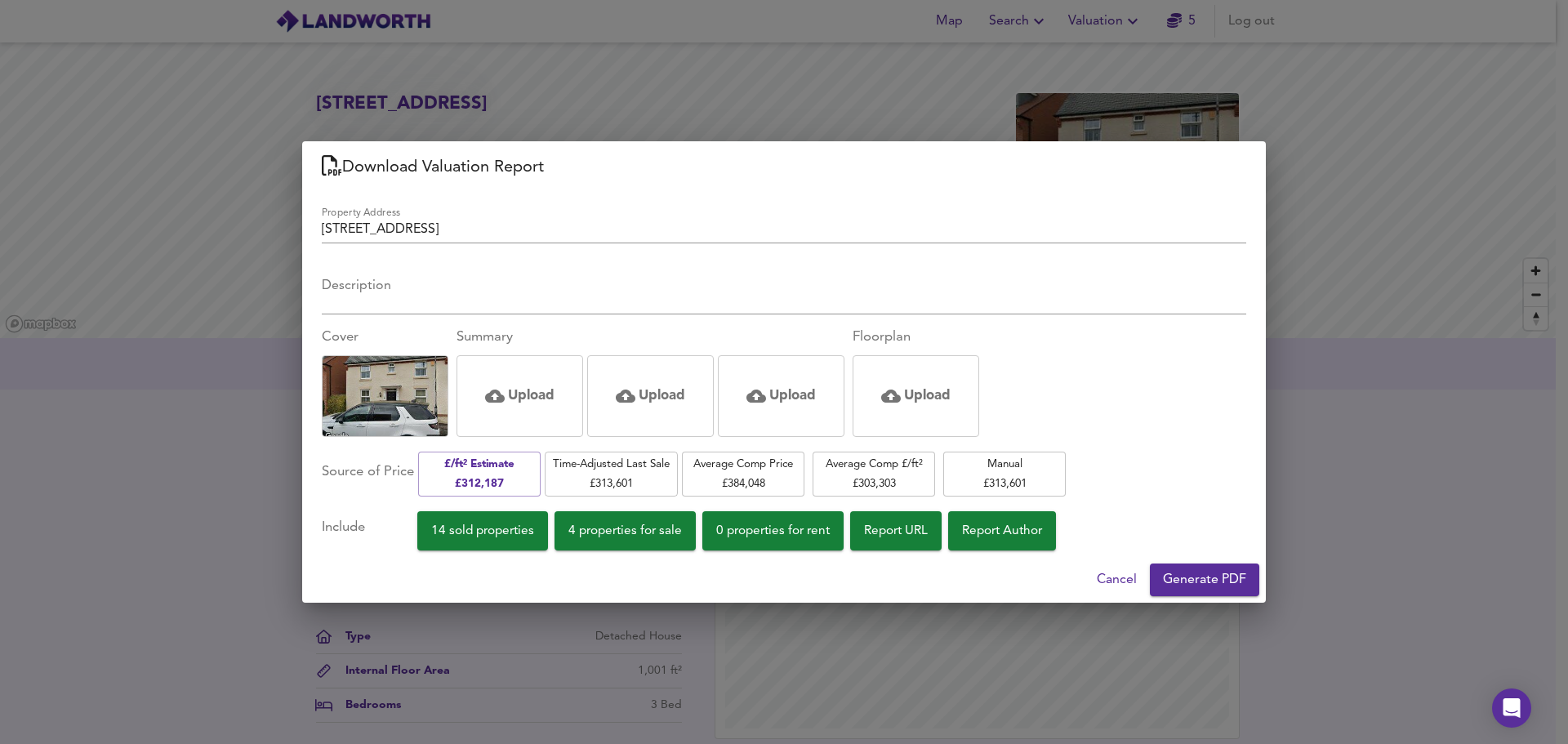
click at [613, 473] on span "Time-Adjusted Last Sale £ 313,601" at bounding box center [611, 474] width 117 height 39
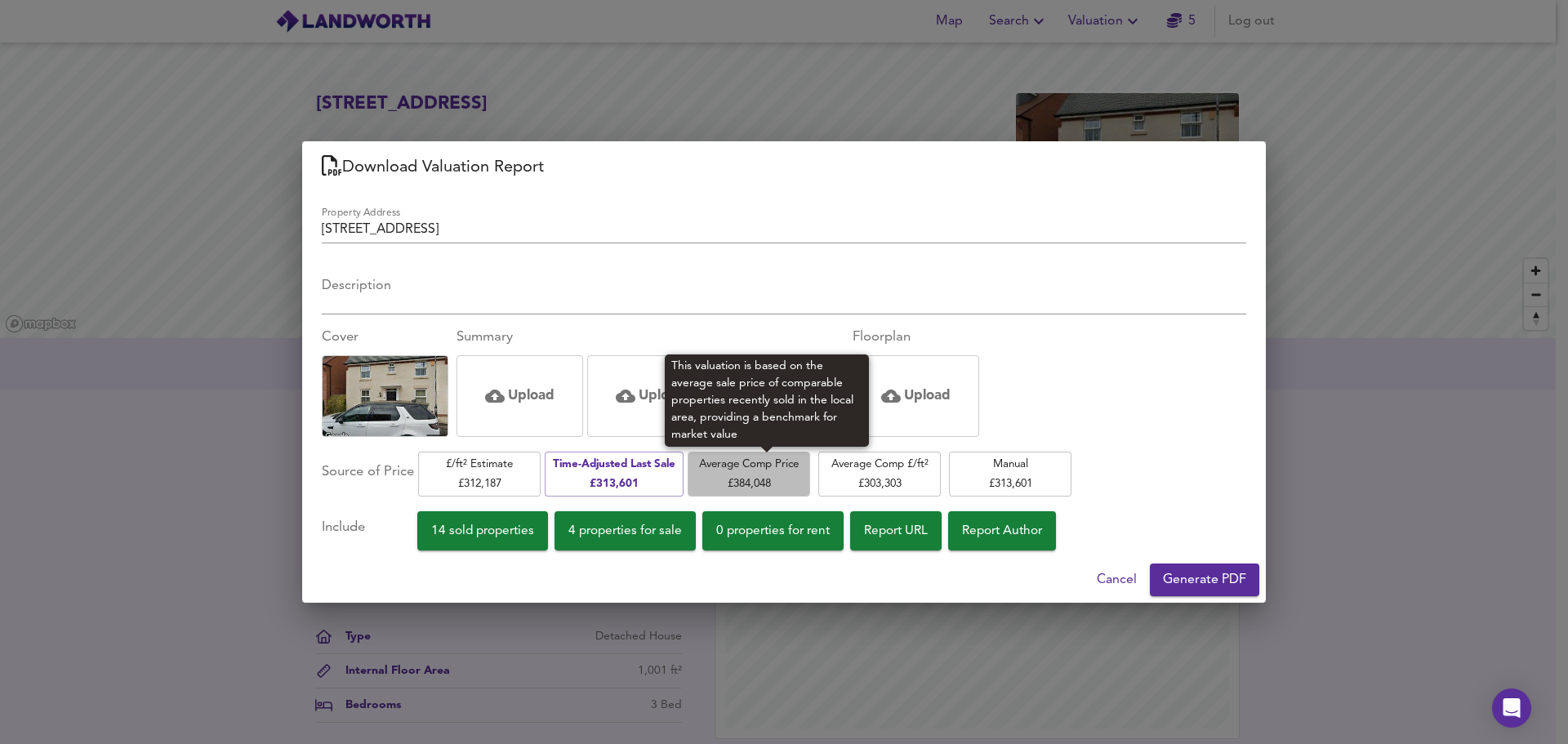
click at [751, 474] on span "Average Comp Price £ 384,048" at bounding box center [749, 474] width 106 height 39
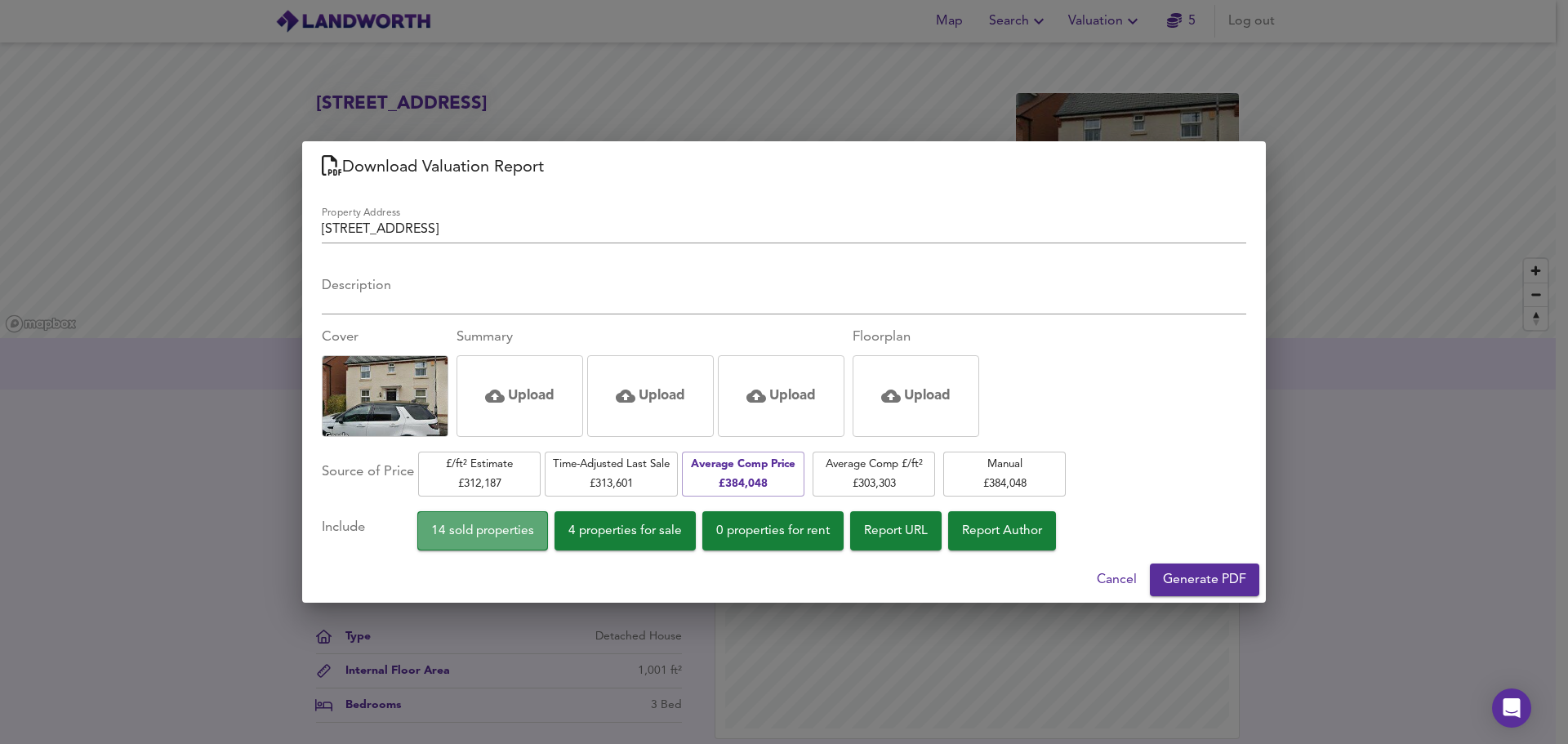
click at [499, 523] on span "14 sold properties" at bounding box center [483, 532] width 103 height 22
click at [534, 540] on span "14 sold properties" at bounding box center [483, 532] width 103 height 22
click at [1121, 580] on span "Cancel" at bounding box center [1117, 579] width 40 height 23
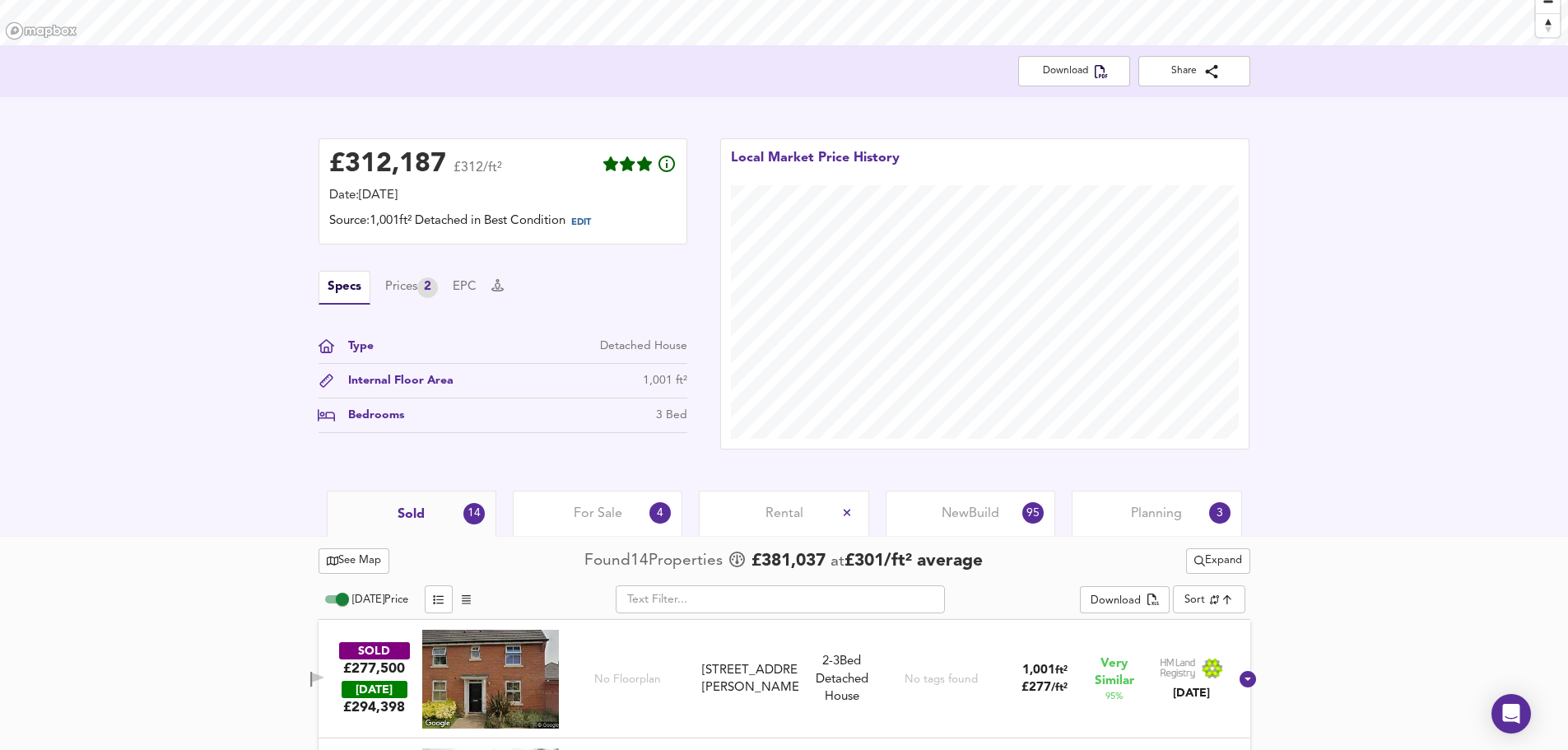
scroll to position [411, 0]
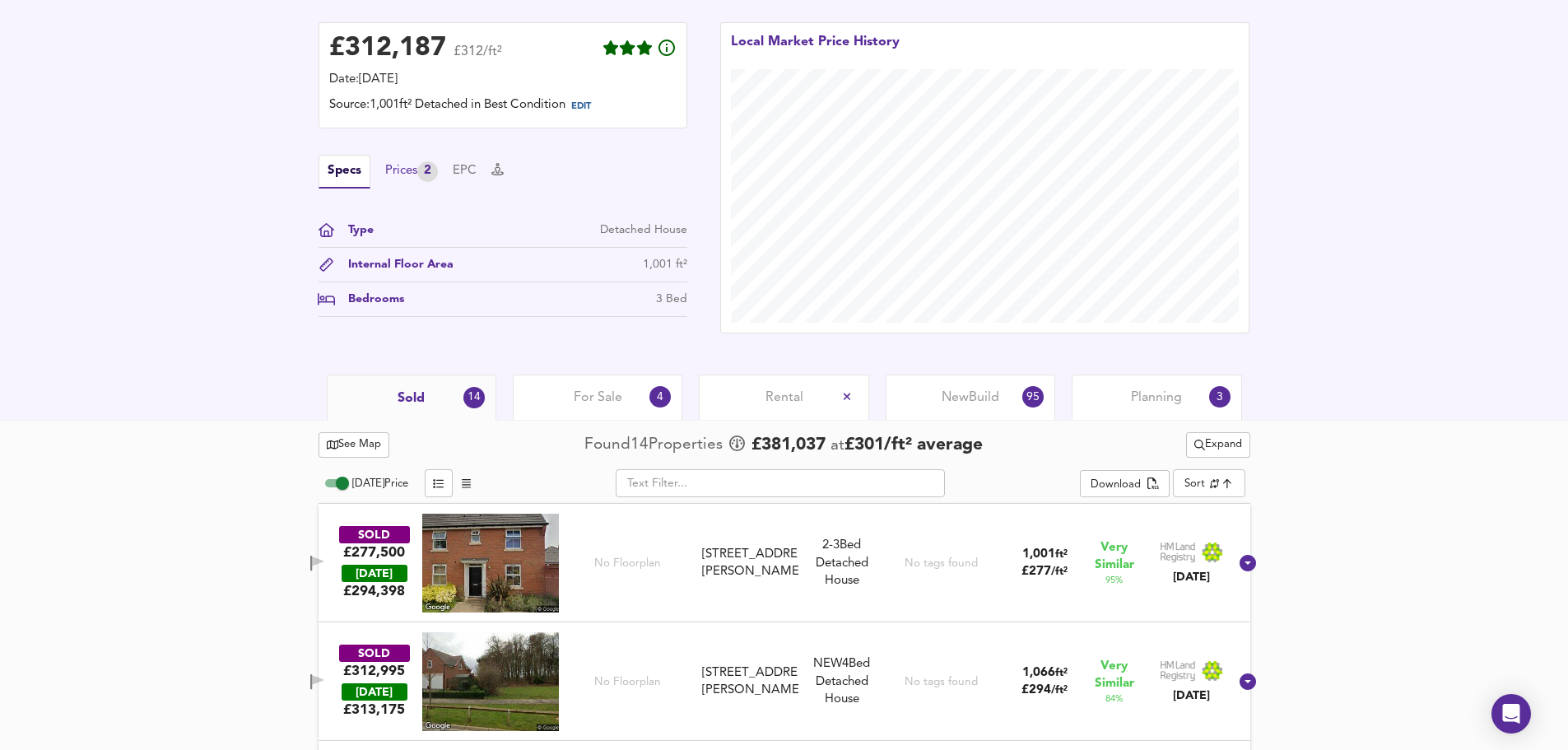
click at [400, 167] on div "Prices 2" at bounding box center [411, 172] width 52 height 20
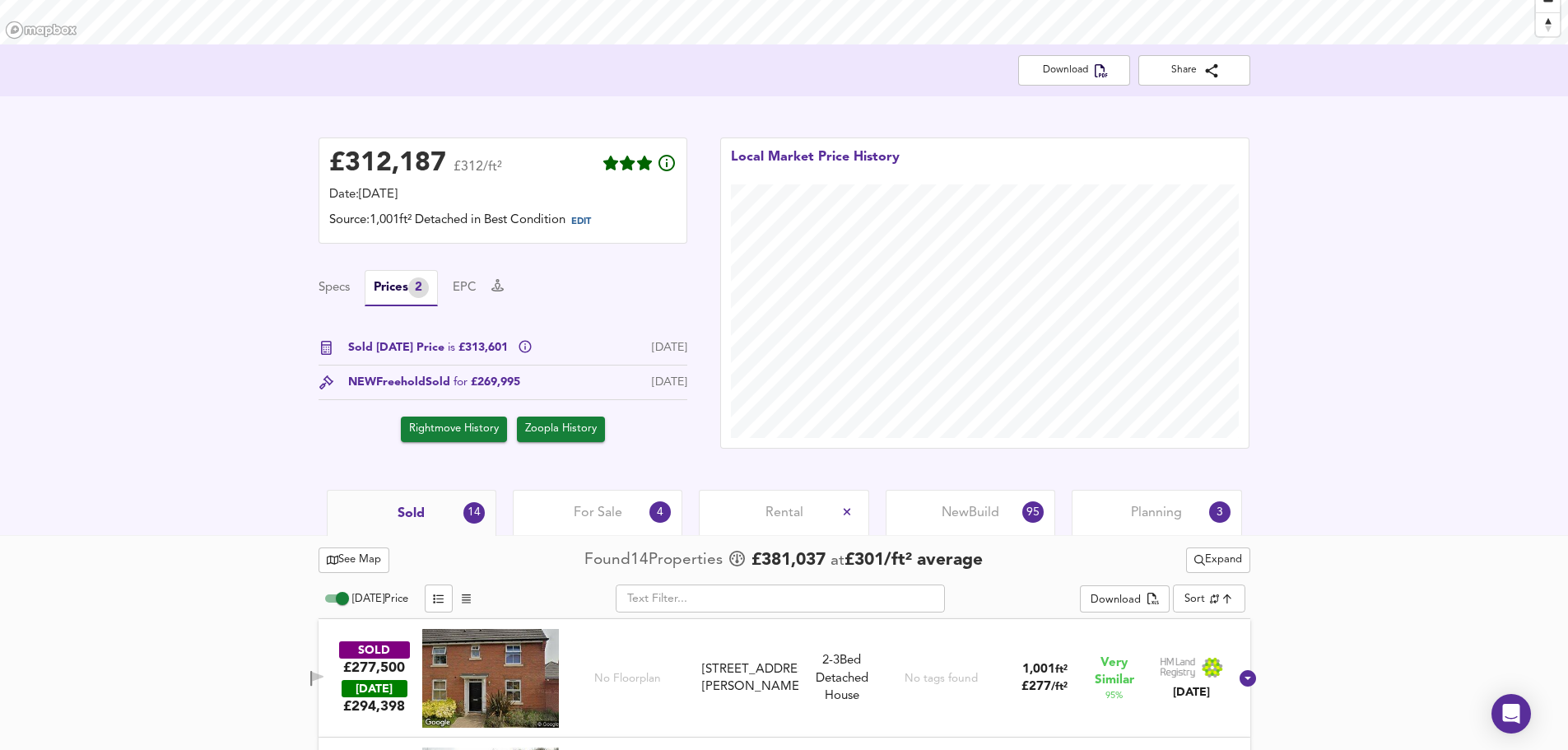
scroll to position [329, 0]
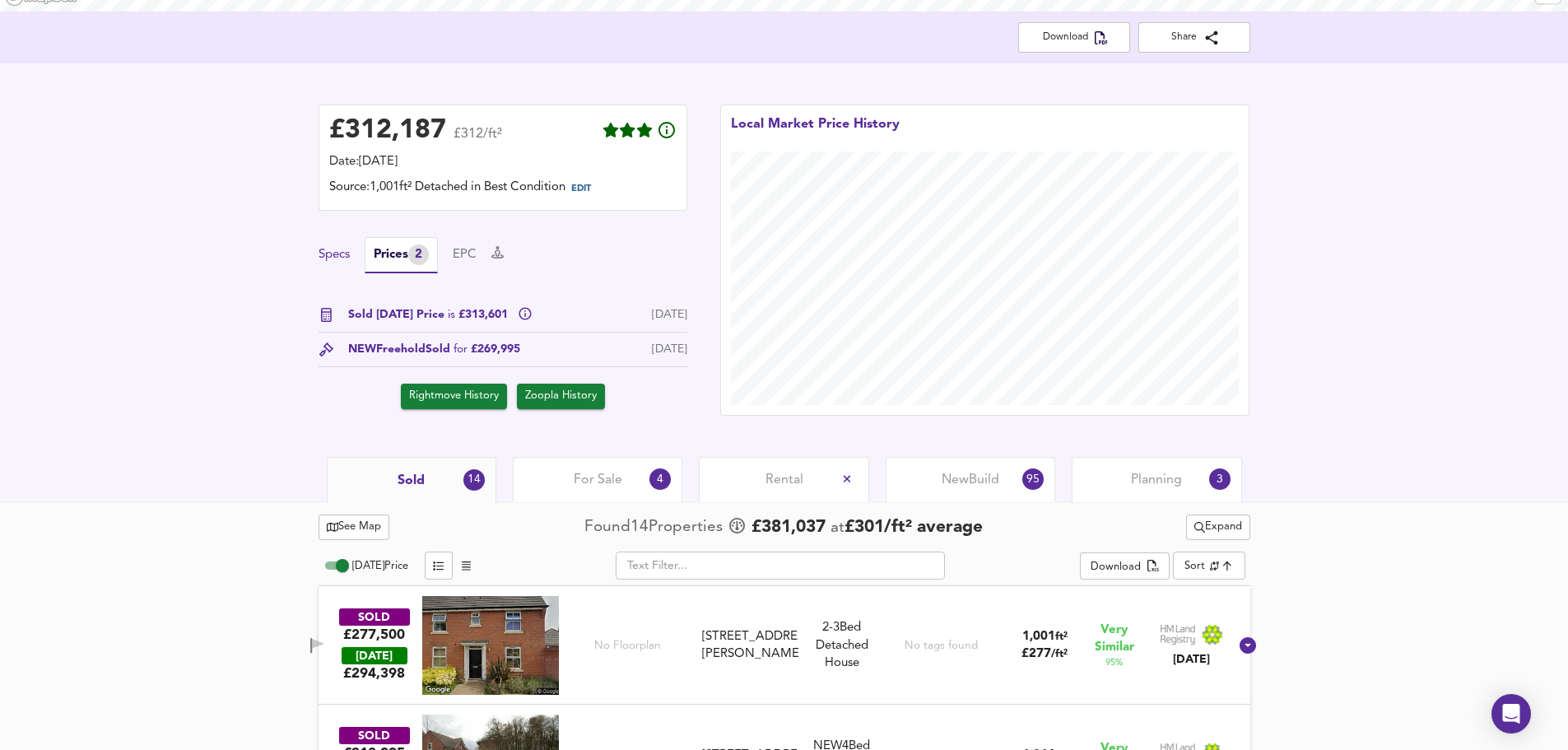
click at [326, 257] on button "Specs" at bounding box center [334, 255] width 31 height 18
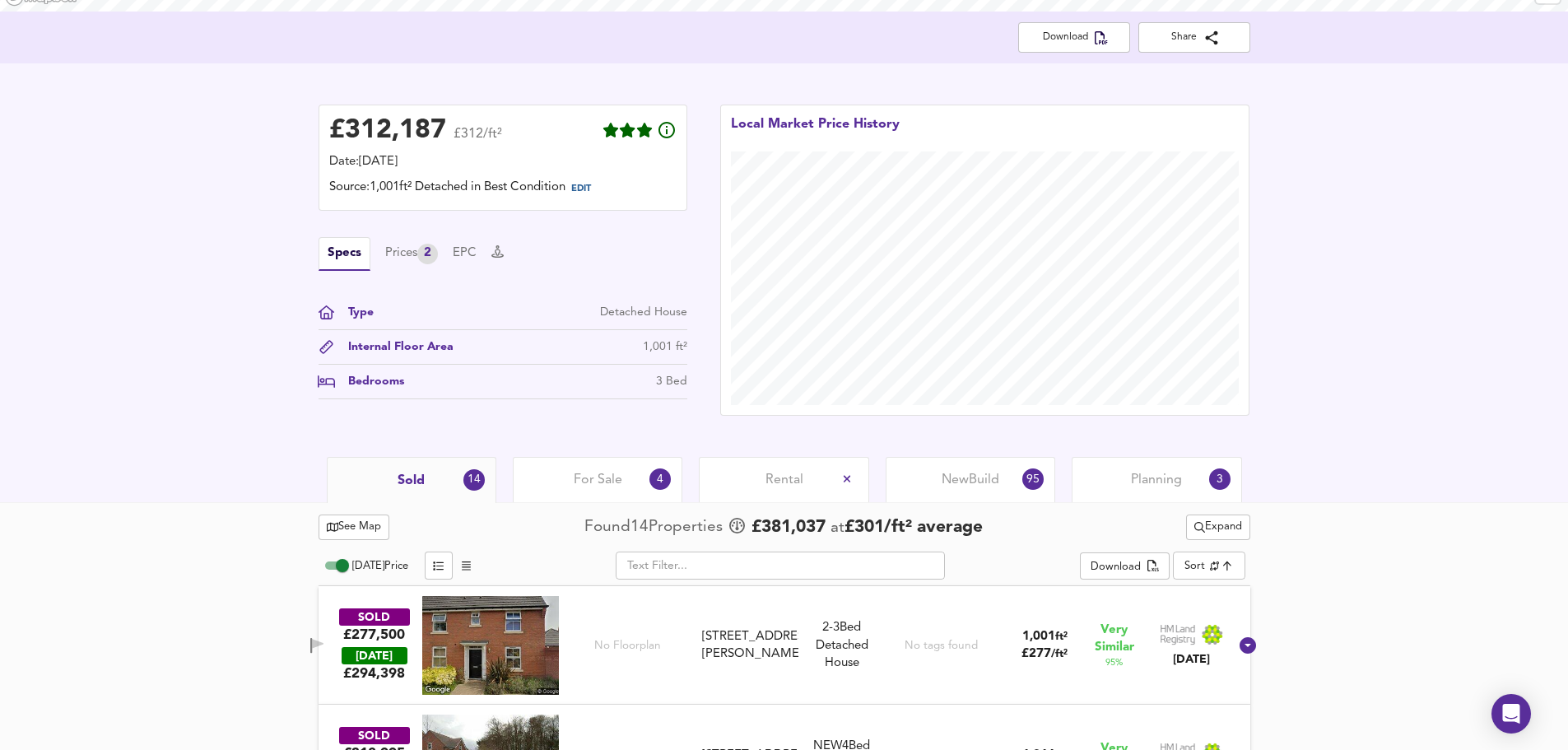
click at [250, 381] on div "£ 312,187 £312/ft² Date: 3 October 2025 Source: 1,001ft² Detached in Best Condi…" at bounding box center [784, 260] width 1568 height 394
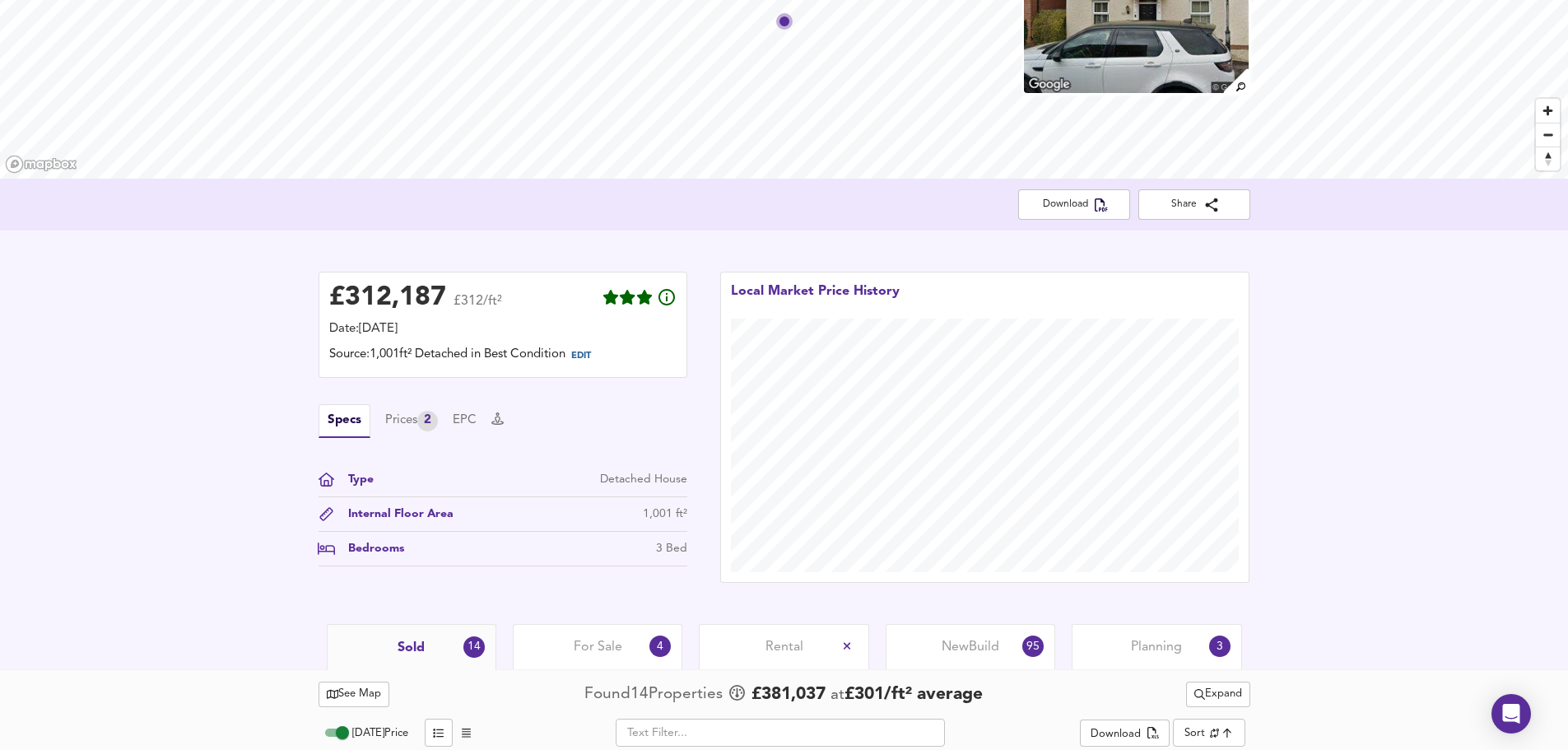
scroll to position [0, 0]
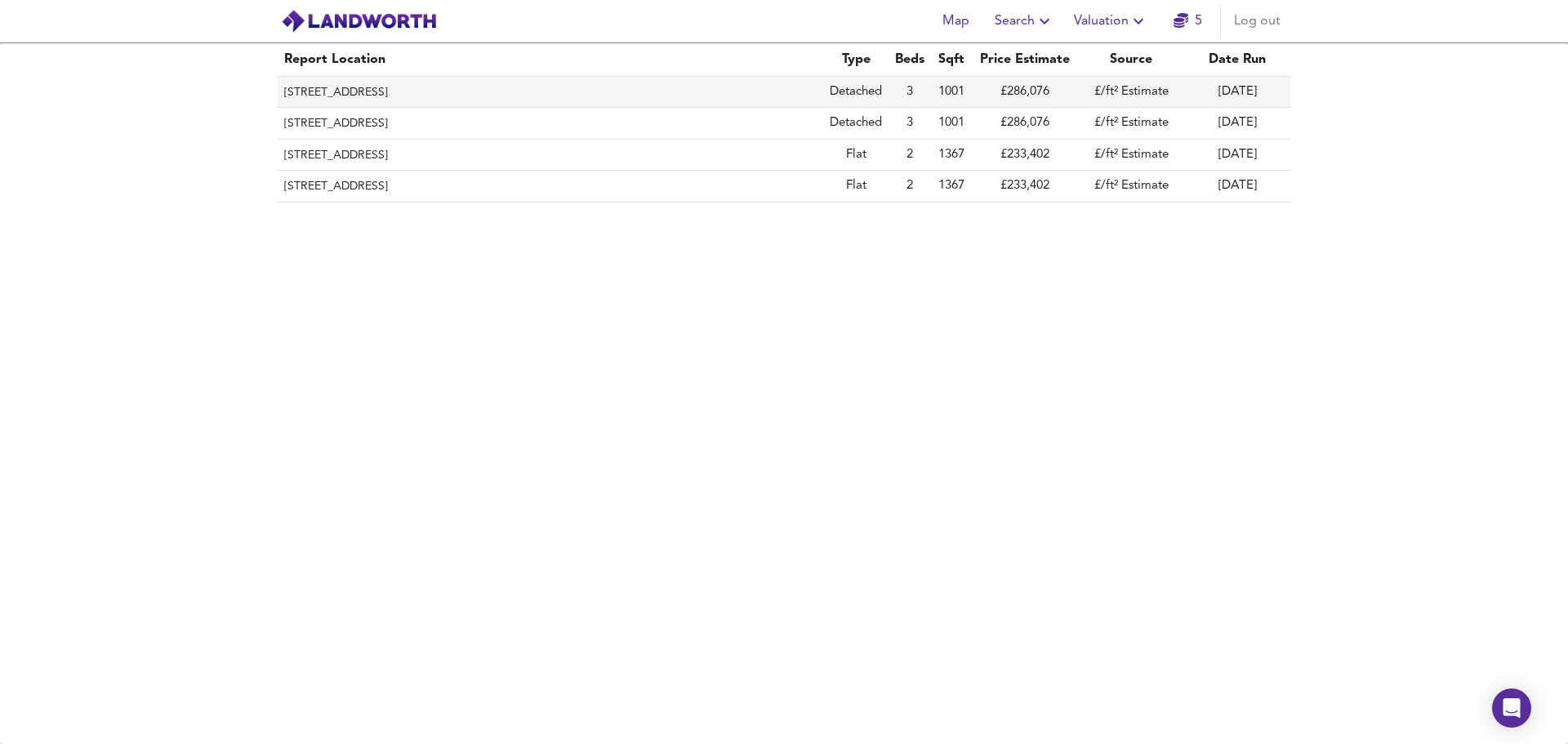
click at [896, 92] on td "3" at bounding box center [910, 92] width 43 height 31
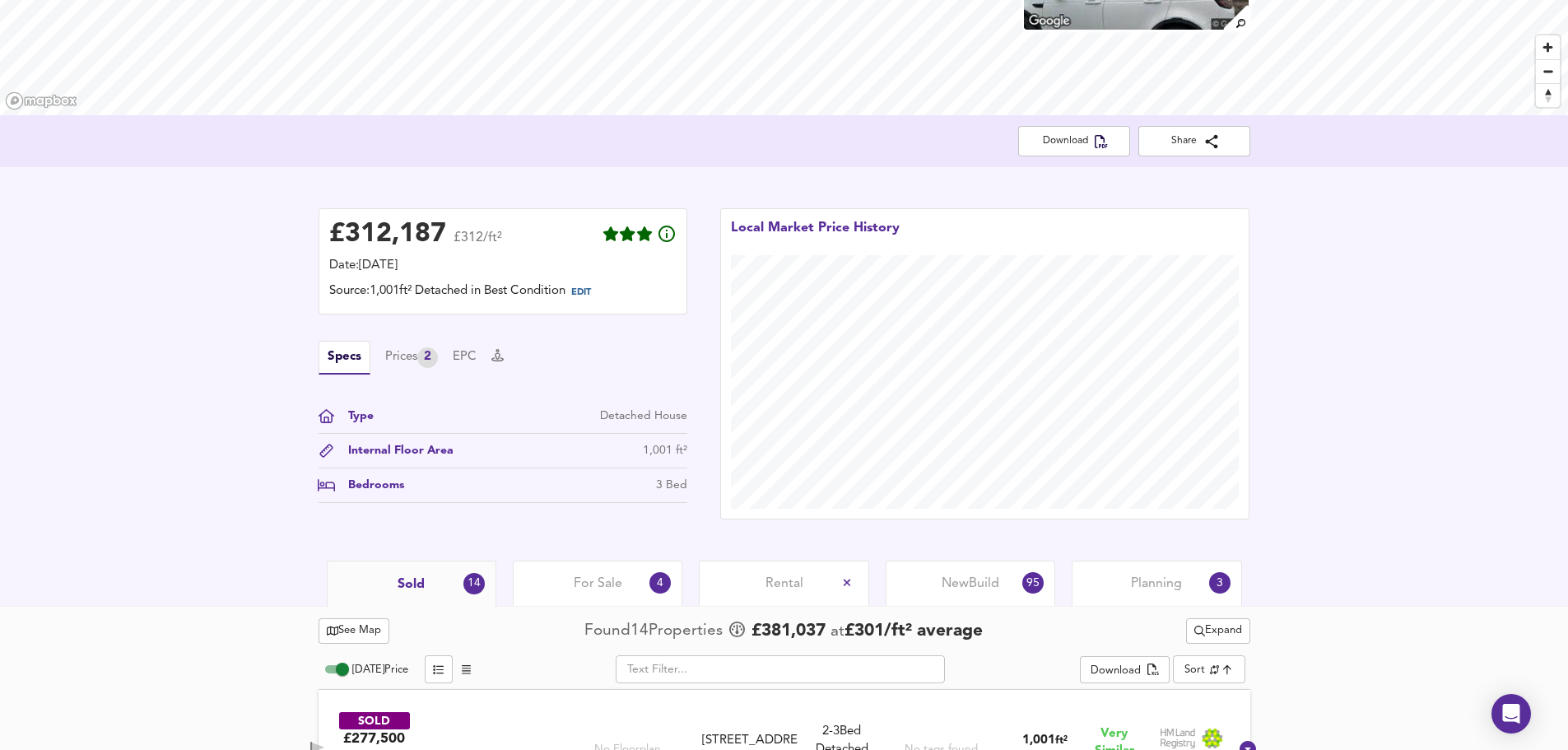
scroll to position [329, 0]
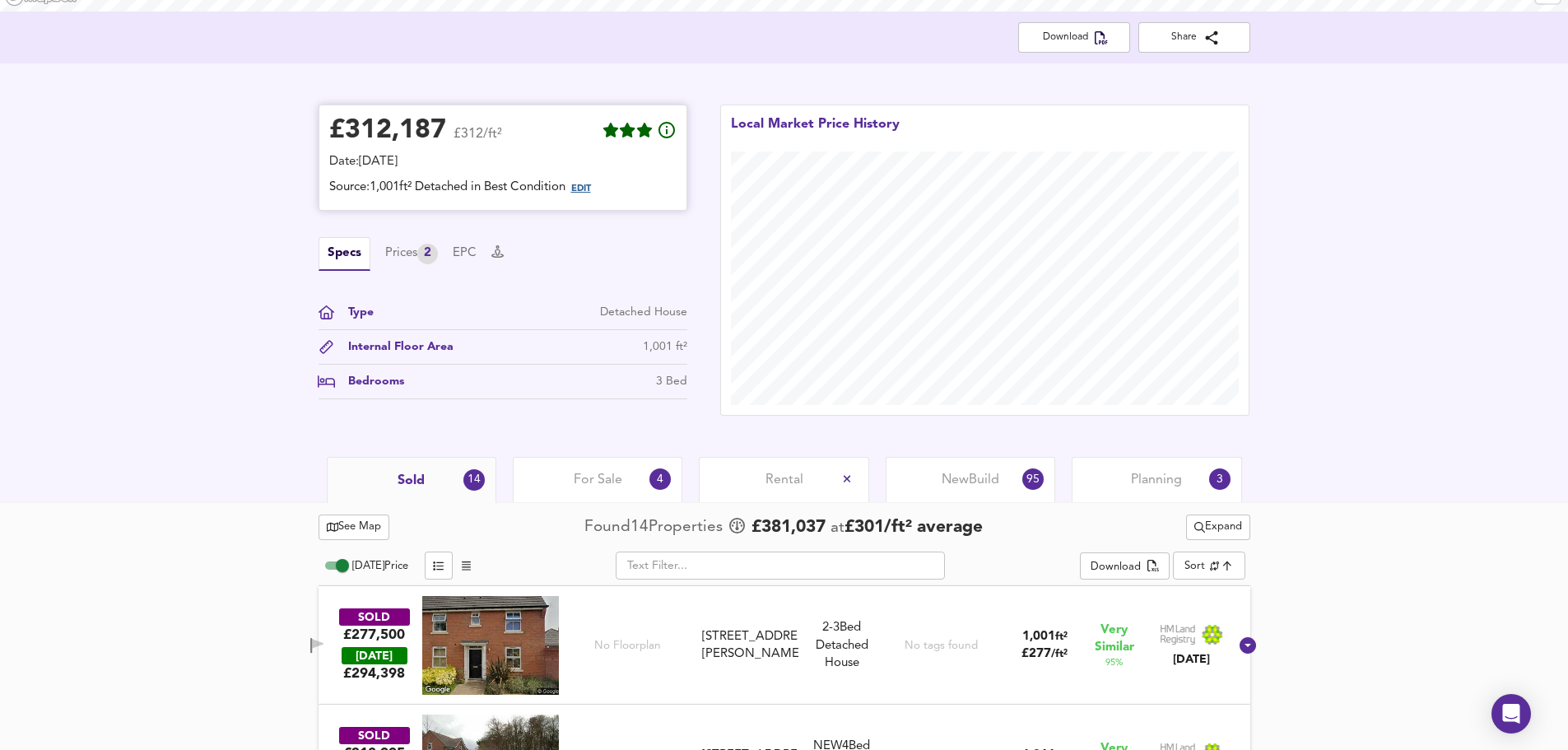
click at [591, 189] on span "EDIT" at bounding box center [580, 189] width 19 height 9
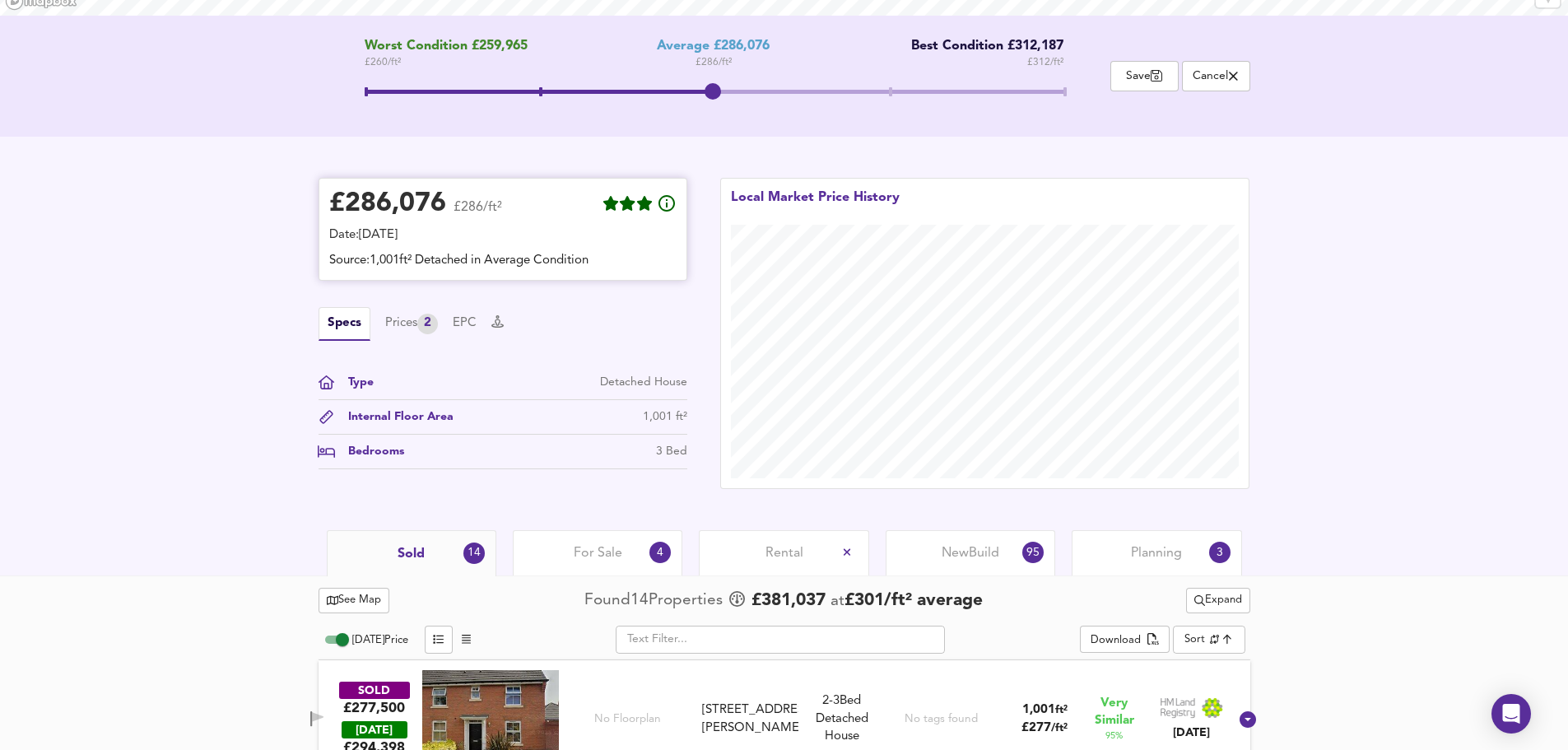
scroll to position [247, 0]
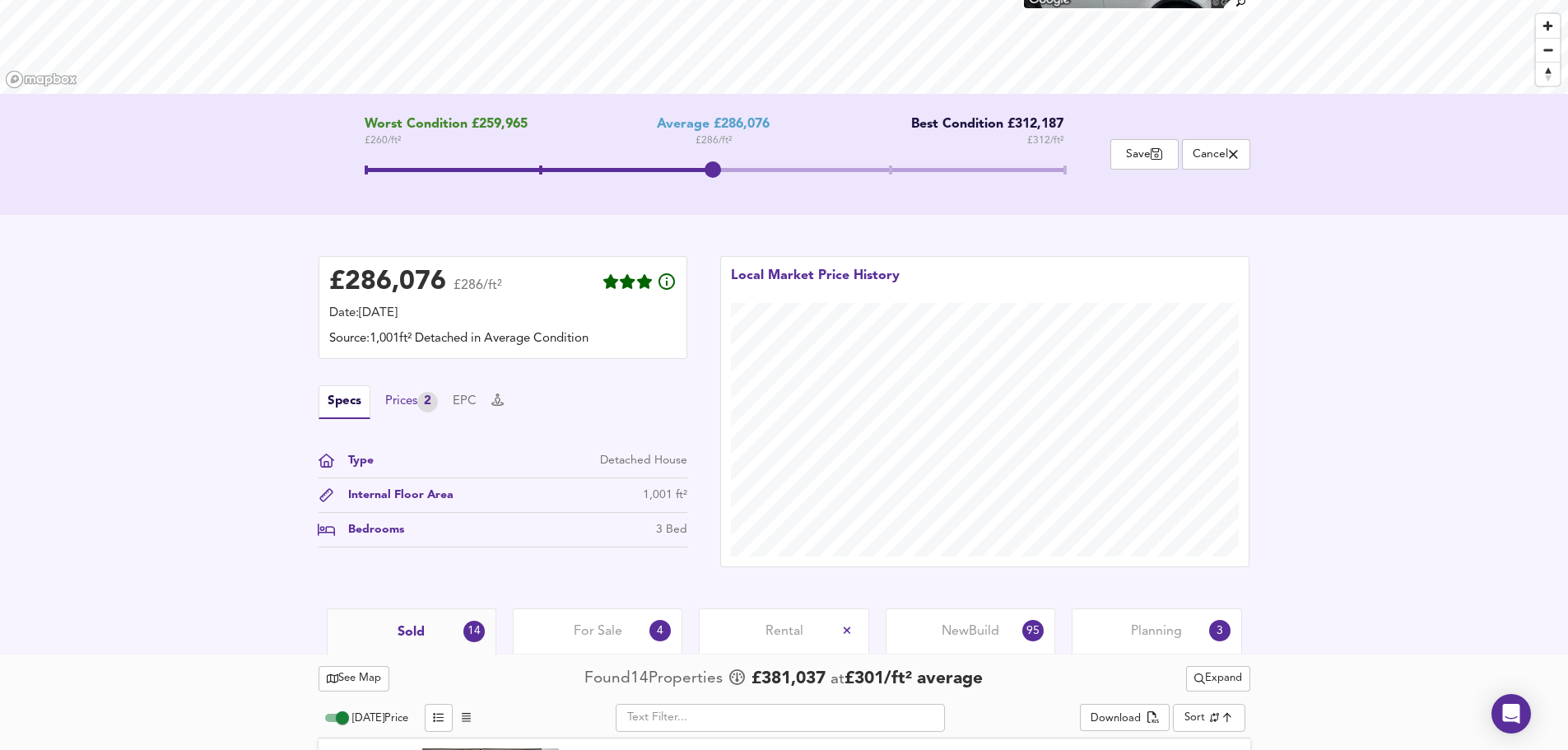
click at [401, 409] on div "Prices 2" at bounding box center [411, 402] width 52 height 20
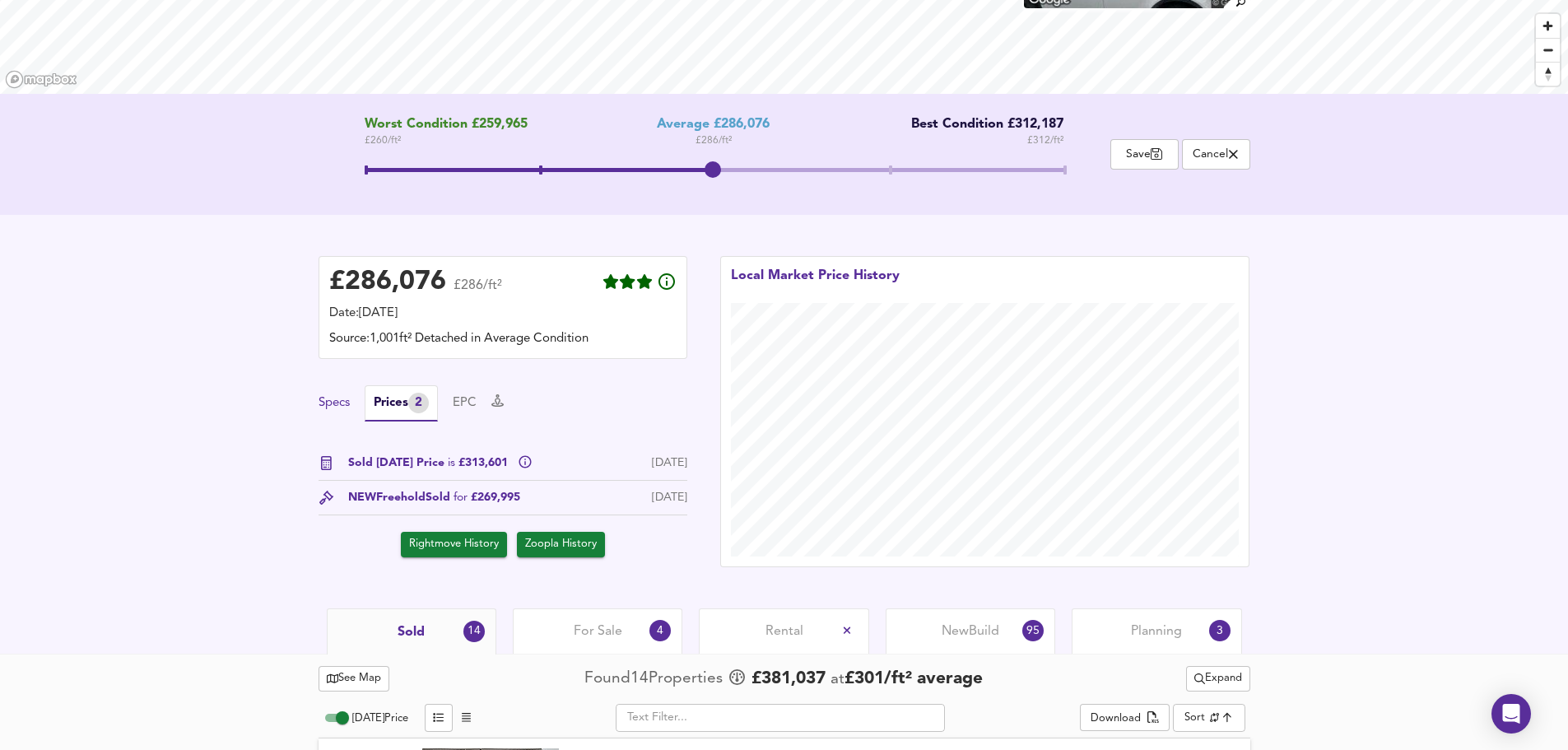
click at [342, 410] on button "Specs" at bounding box center [334, 403] width 31 height 18
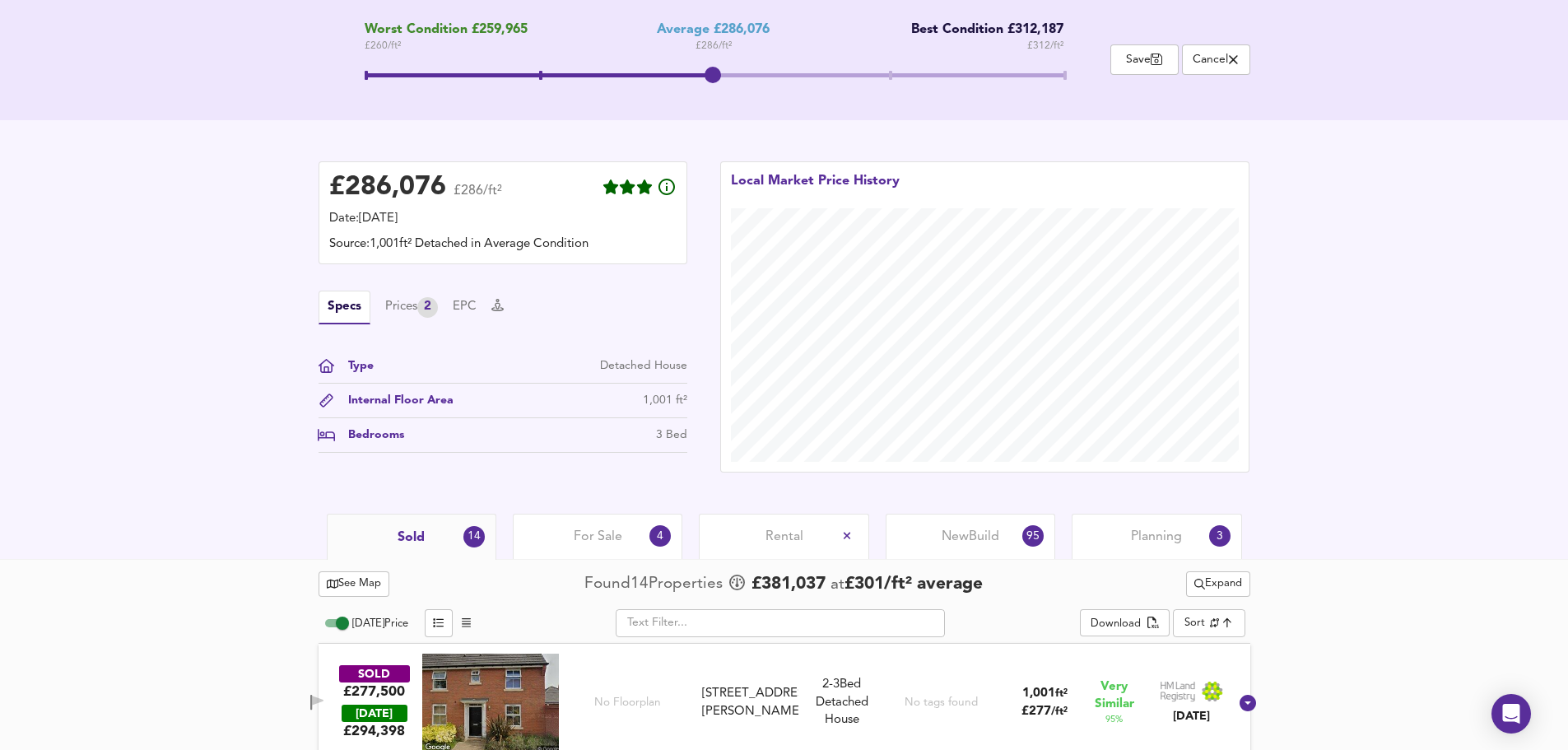
scroll to position [411, 0]
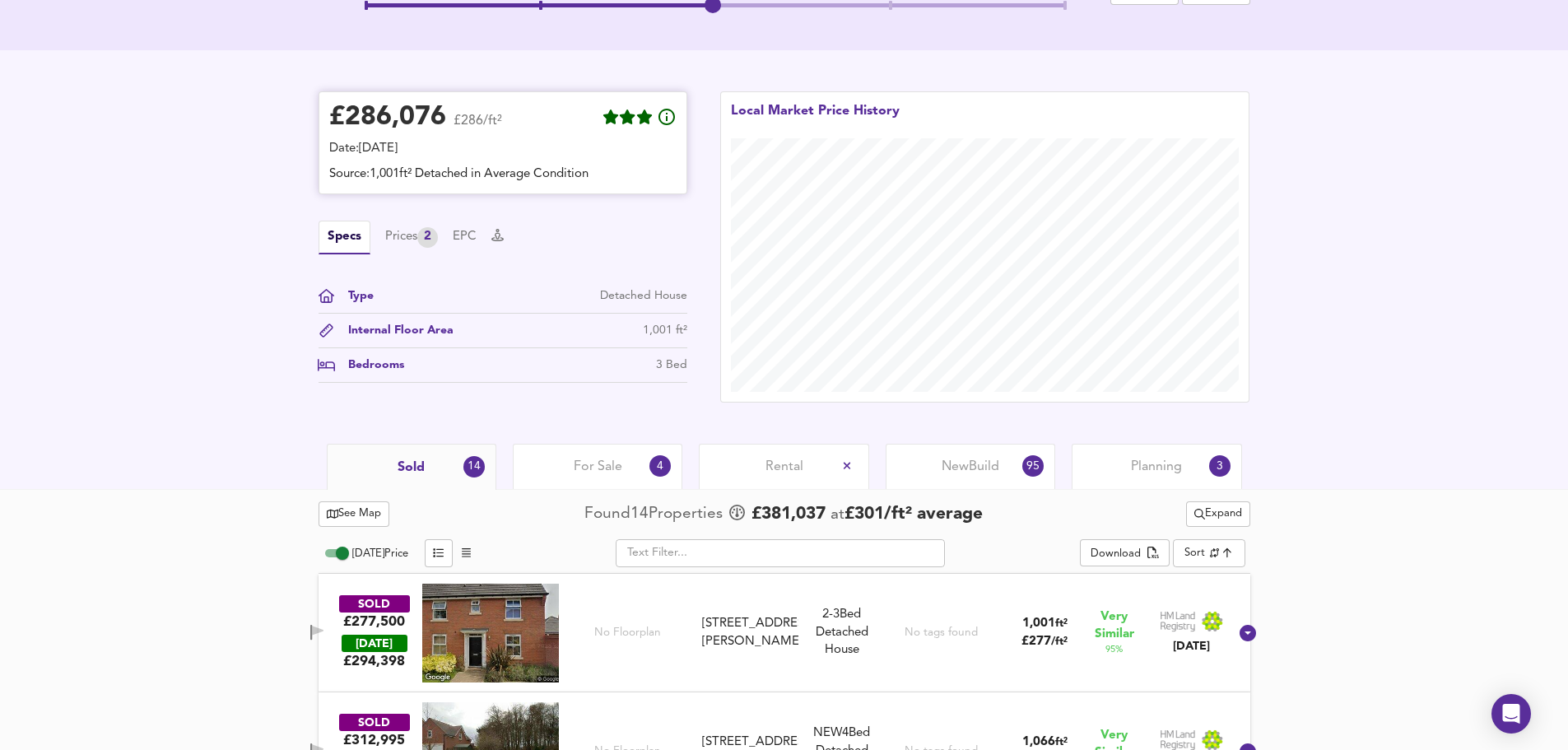
click at [485, 174] on div "Source: 1,001ft² Detached in Average Condition" at bounding box center [503, 174] width 348 height 18
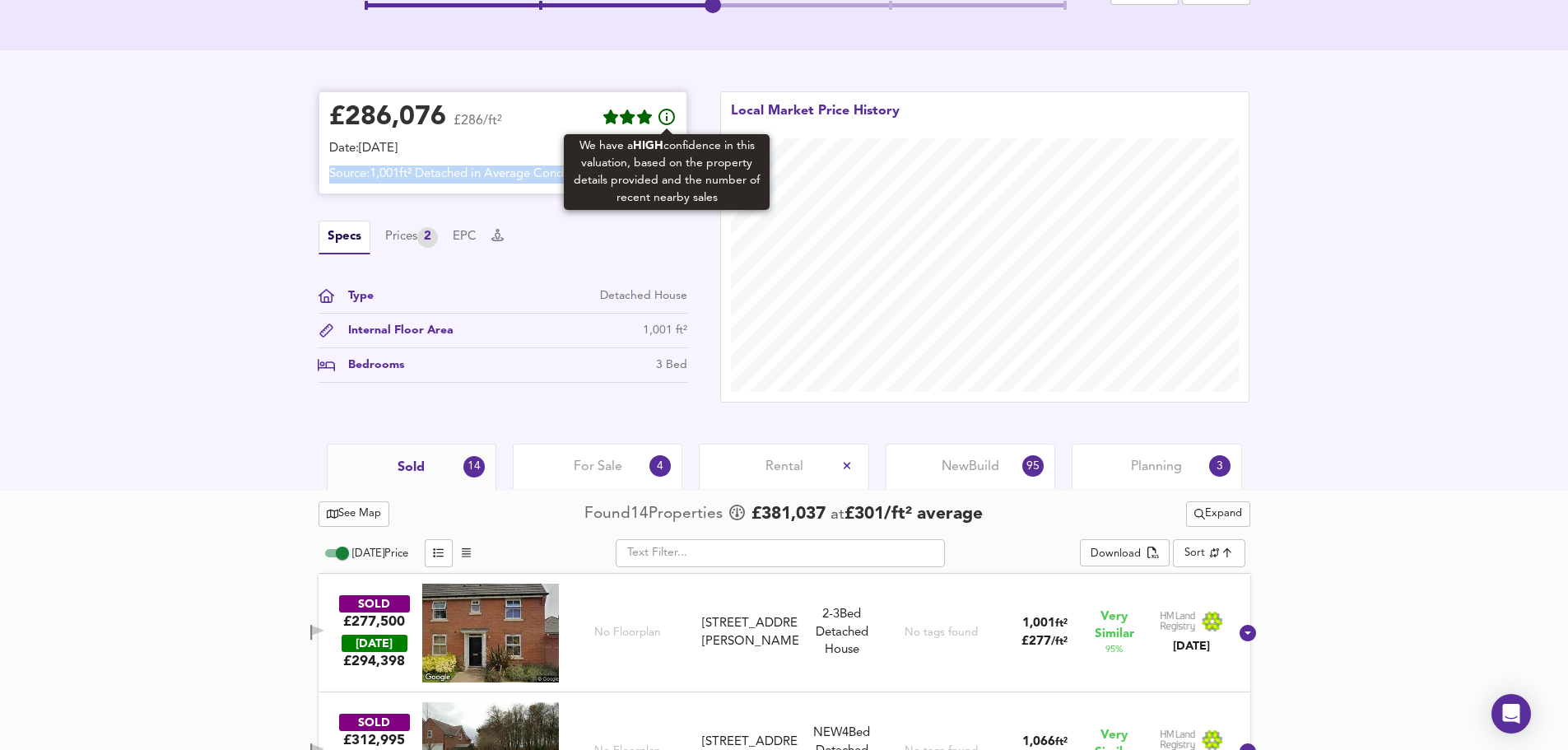
click at [664, 118] on icon at bounding box center [666, 116] width 19 height 19
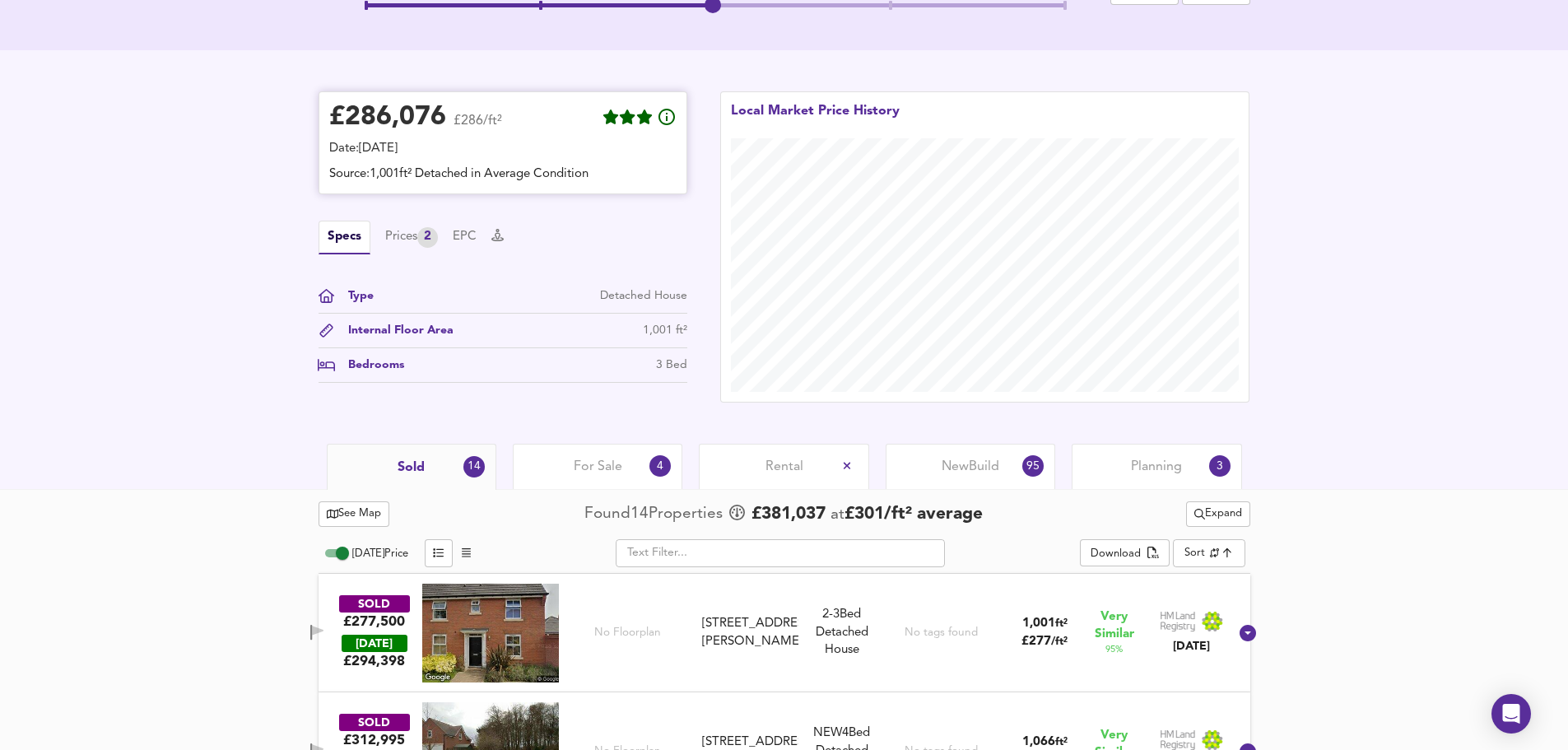
click at [564, 113] on div "£ 286,076 £286/ft²" at bounding box center [503, 120] width 348 height 36
click at [565, 218] on div "£ 286,076 £286/ft² Date: 3 October 2025 Source: 1,001ft² Detached in Average Co…" at bounding box center [503, 237] width 369 height 291
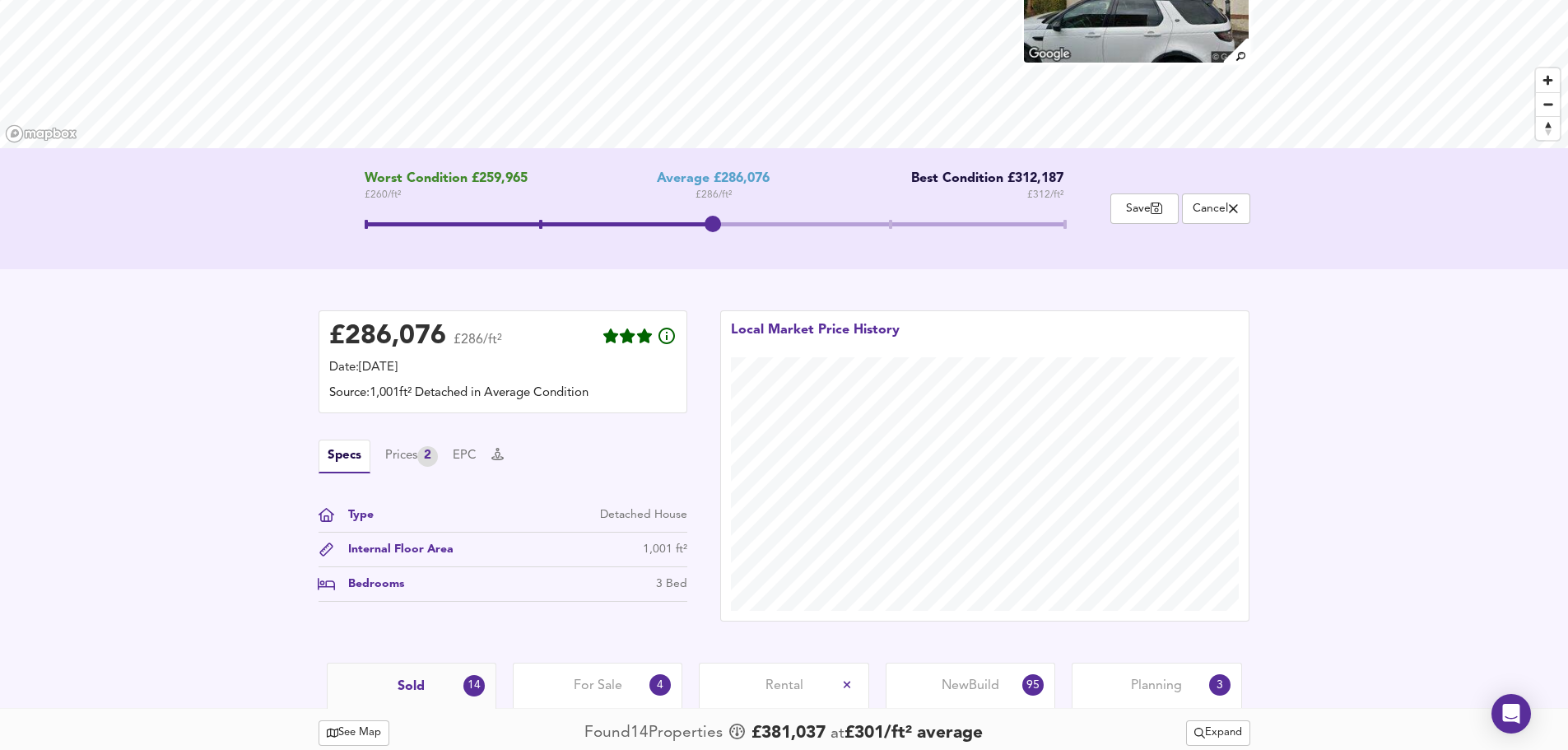
scroll to position [0, 0]
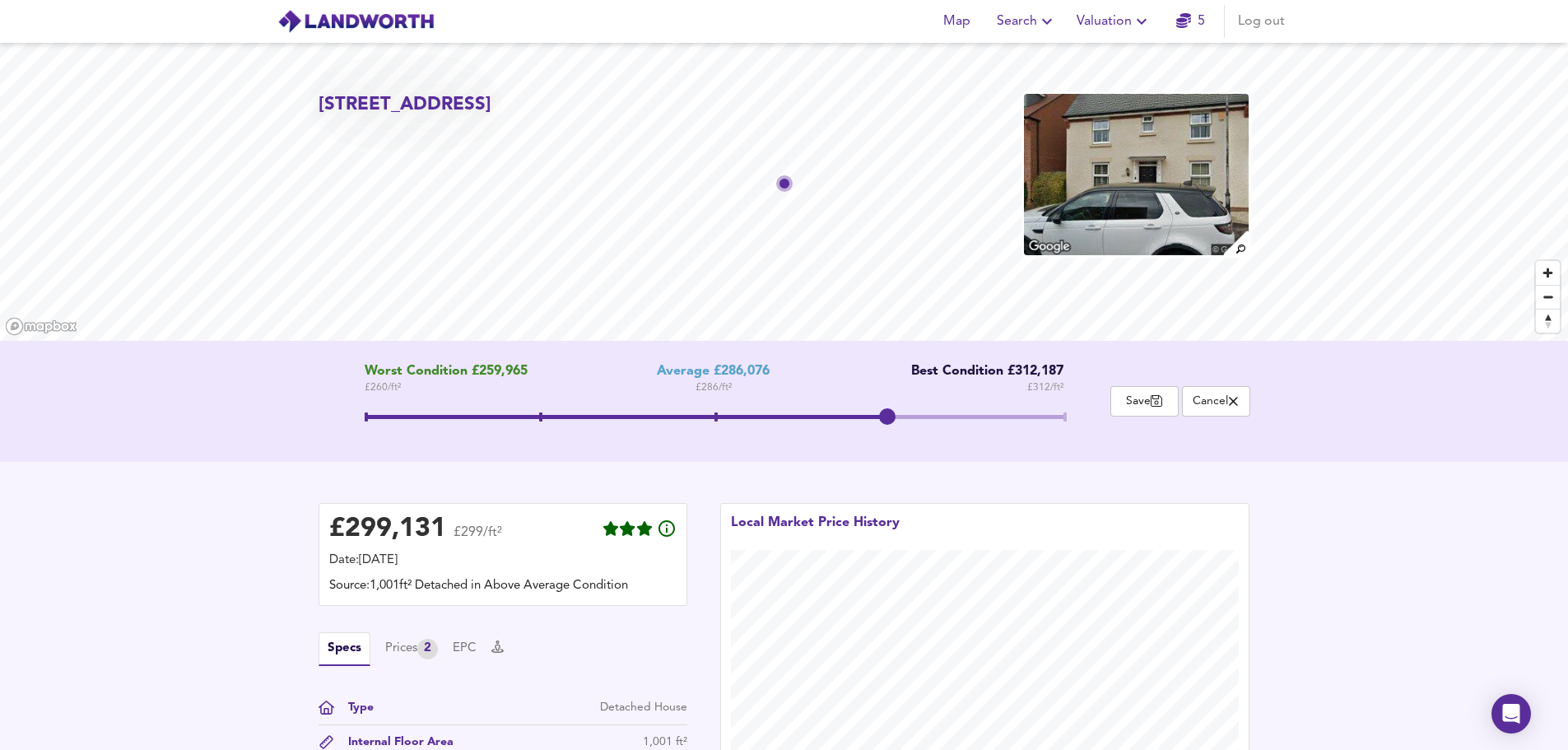
drag, startPoint x: 714, startPoint y: 420, endPoint x: 878, endPoint y: 428, distance: 164.2
click at [879, 425] on span at bounding box center [887, 416] width 16 height 16
click at [1374, 460] on div "Worst Condition £259,965 £ 260 / ft² Average £286,076 £ 286 / ft² Best Conditio…" at bounding box center [784, 401] width 1568 height 121
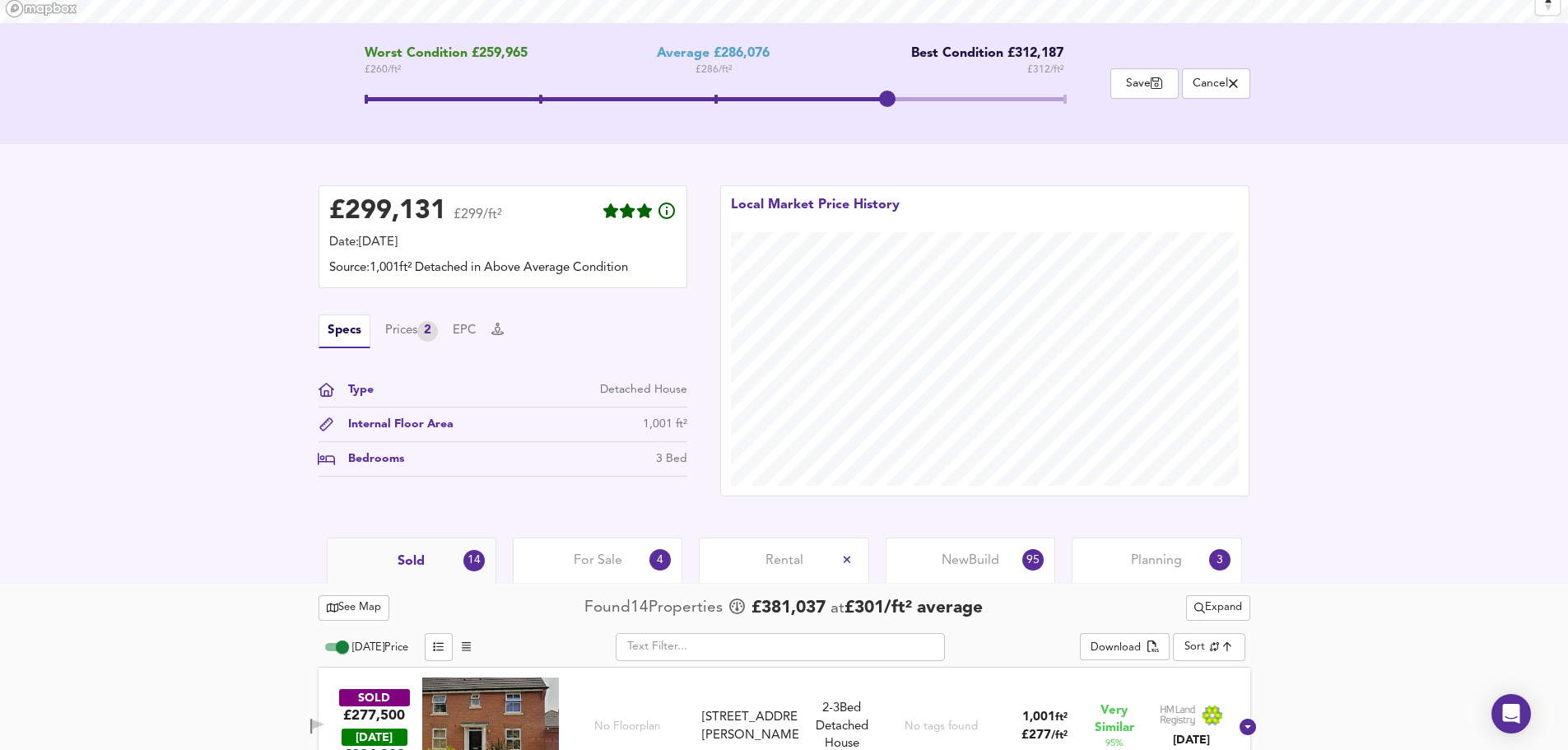
scroll to position [329, 0]
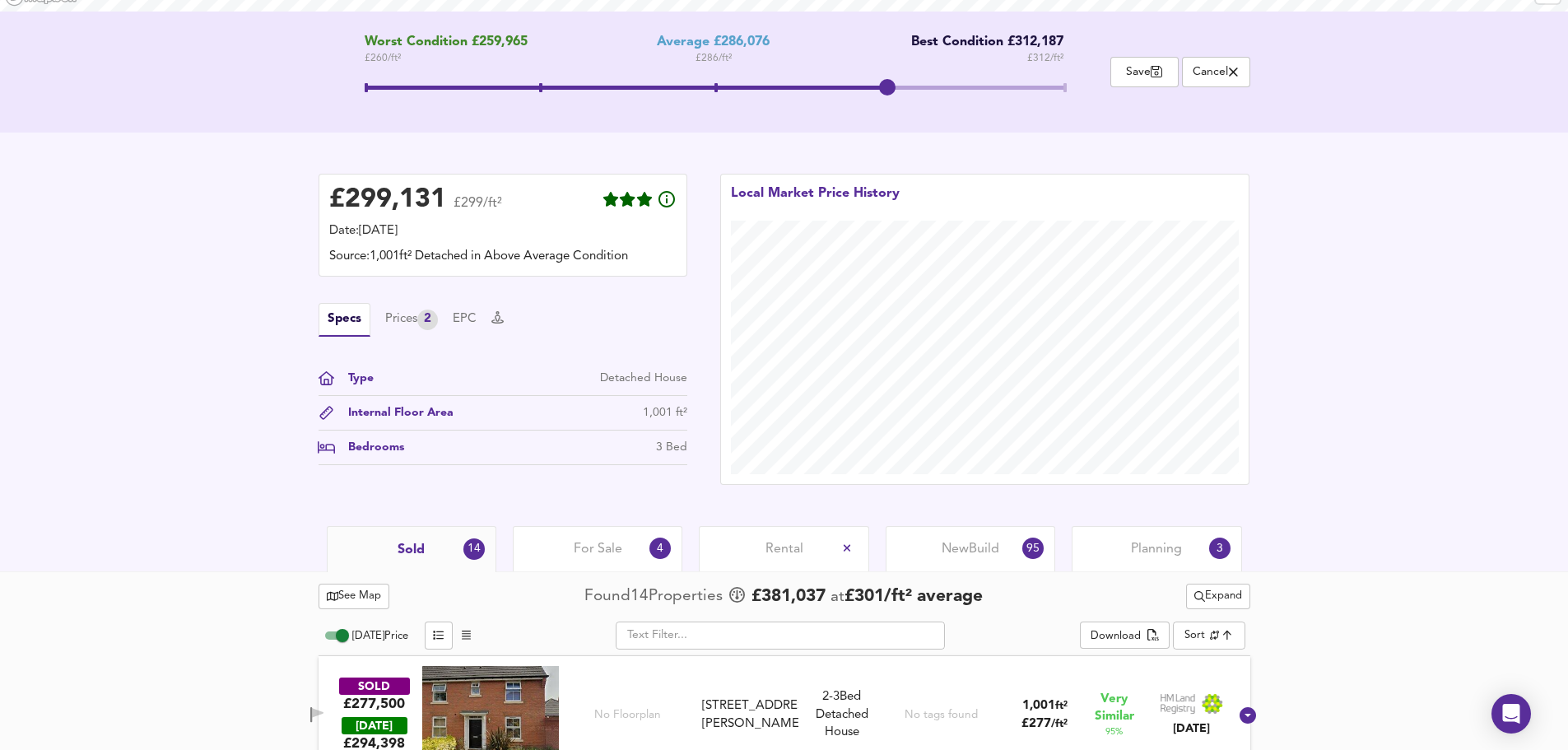
click at [1322, 533] on div "Sold 14 For Sale 4 Rental New Build 95 Planning 3" at bounding box center [784, 549] width 1568 height 46
click at [1345, 363] on div "£ 299,131 £299/ft² Date: 3 October 2025 Source: 1,001ft² Detached in Above Aver…" at bounding box center [784, 329] width 1568 height 394
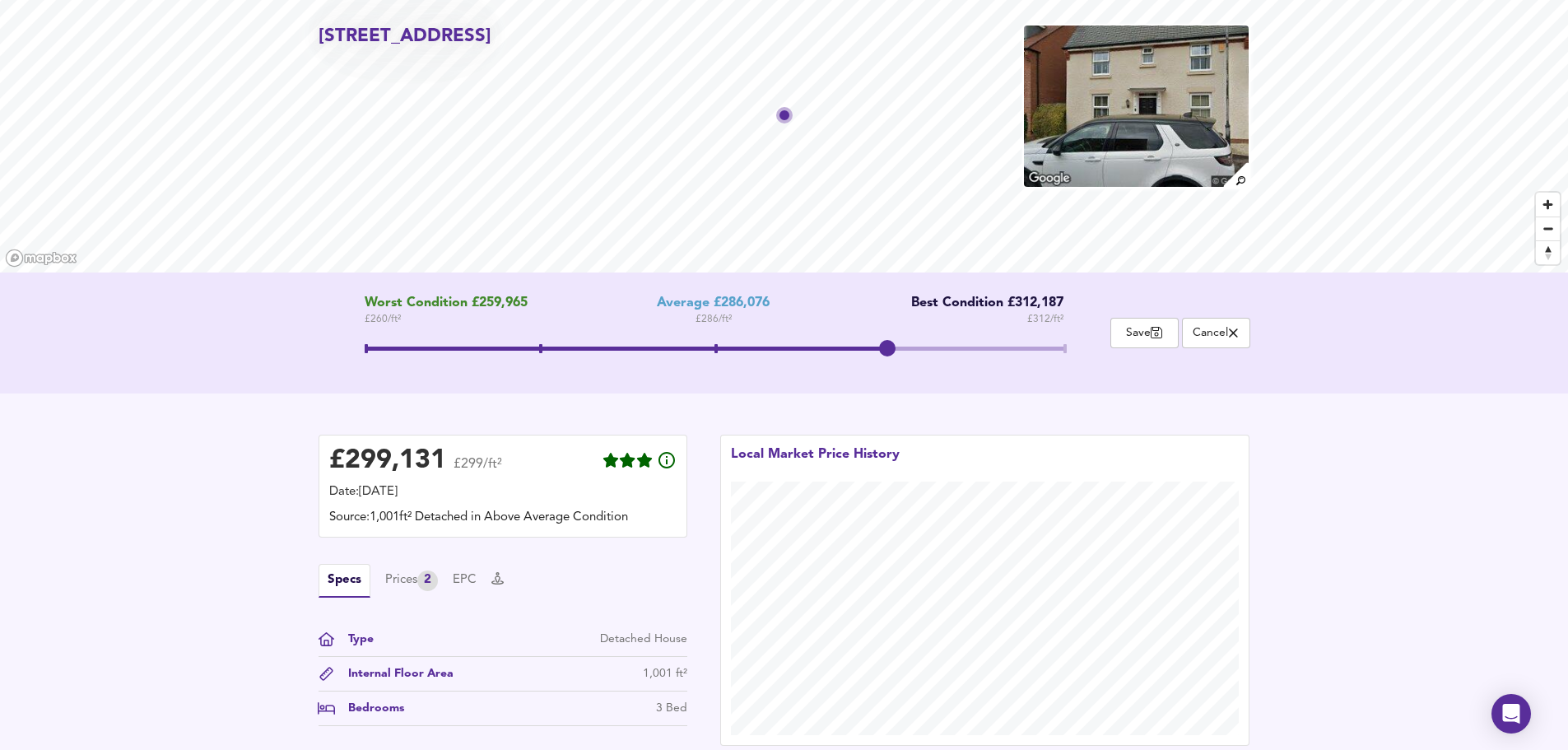
scroll to position [0, 0]
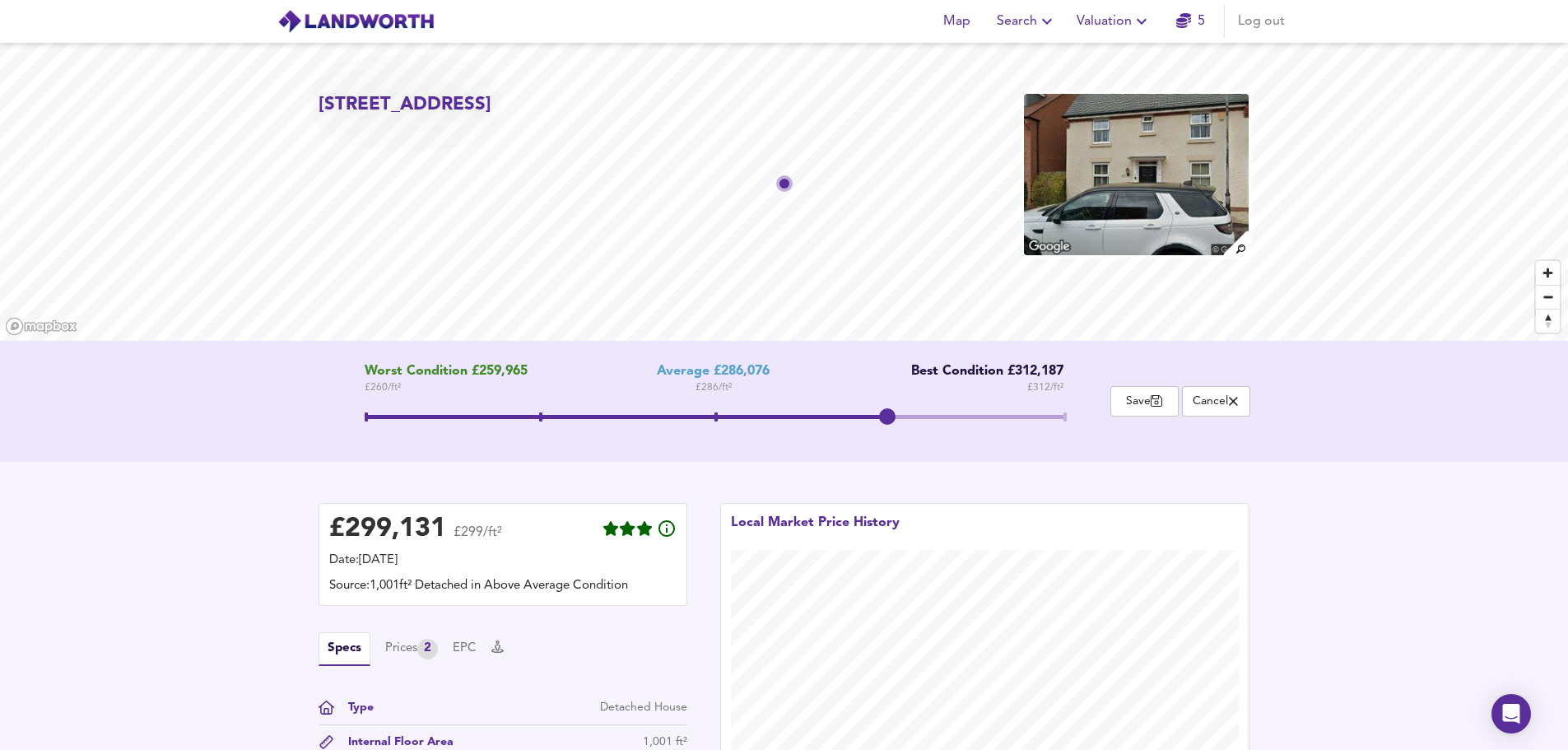
click at [1364, 517] on div "£ 299,131 £299/ft² Date: 3 October 2025 Source: 1,001ft² Detached in Above Aver…" at bounding box center [784, 659] width 1568 height 394
click at [1147, 408] on span "Save" at bounding box center [1144, 401] width 50 height 15
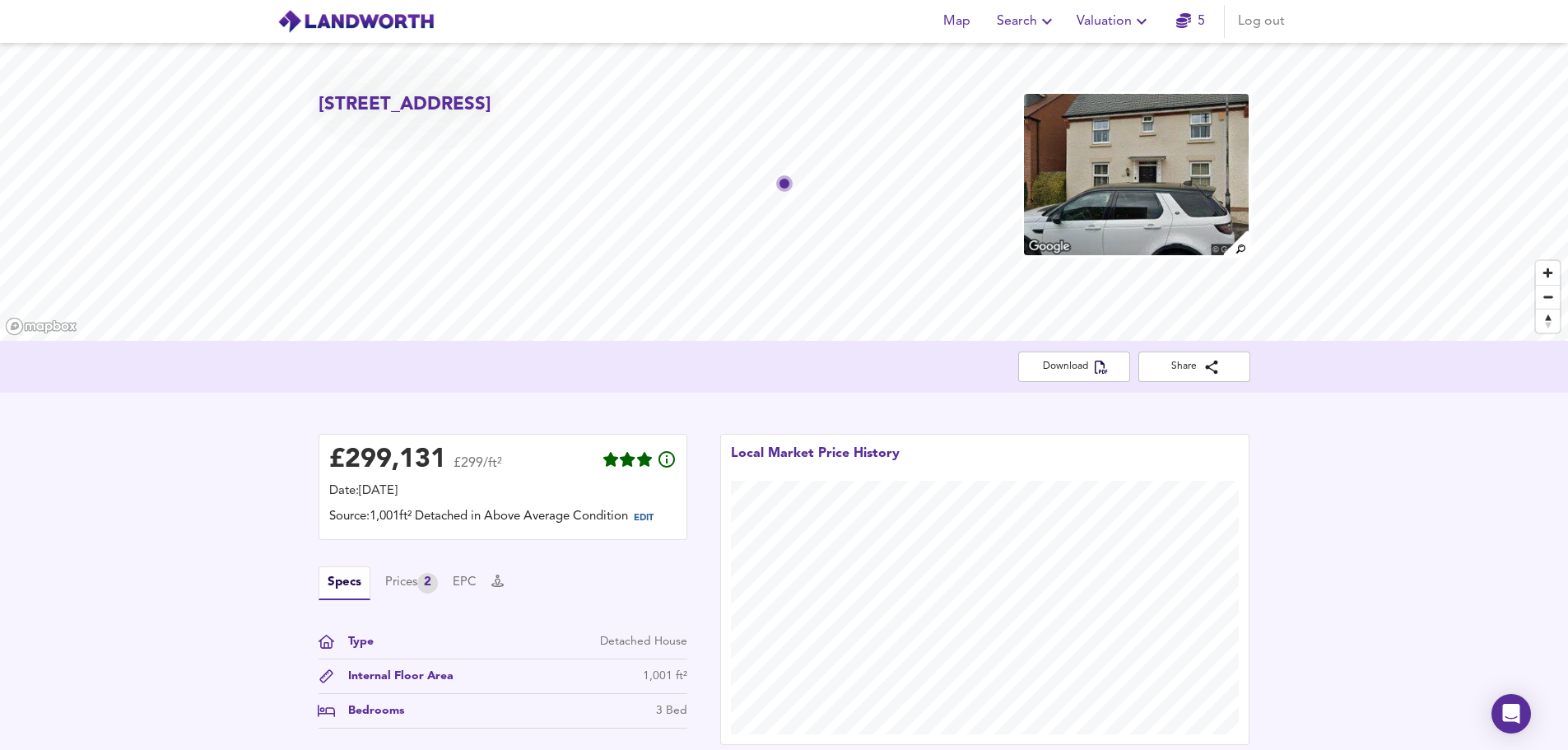
drag, startPoint x: 1417, startPoint y: 424, endPoint x: 1425, endPoint y: 444, distance: 21.5
click at [1425, 443] on div "£ 299,131 £299/ft² Date: 3 October 2025 Source: 1,001ft² Detached in Above Aver…" at bounding box center [784, 589] width 1568 height 394
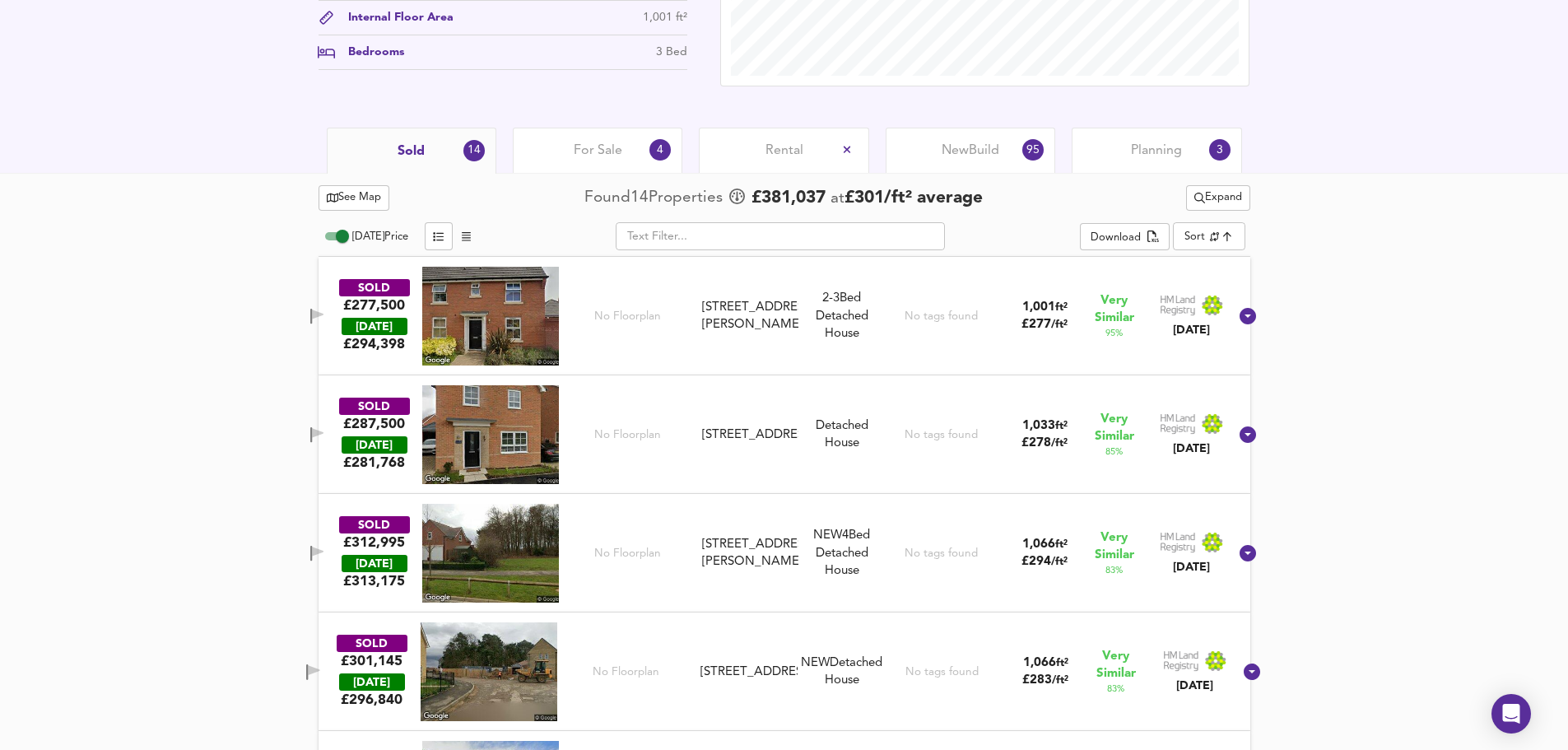
scroll to position [1071, 0]
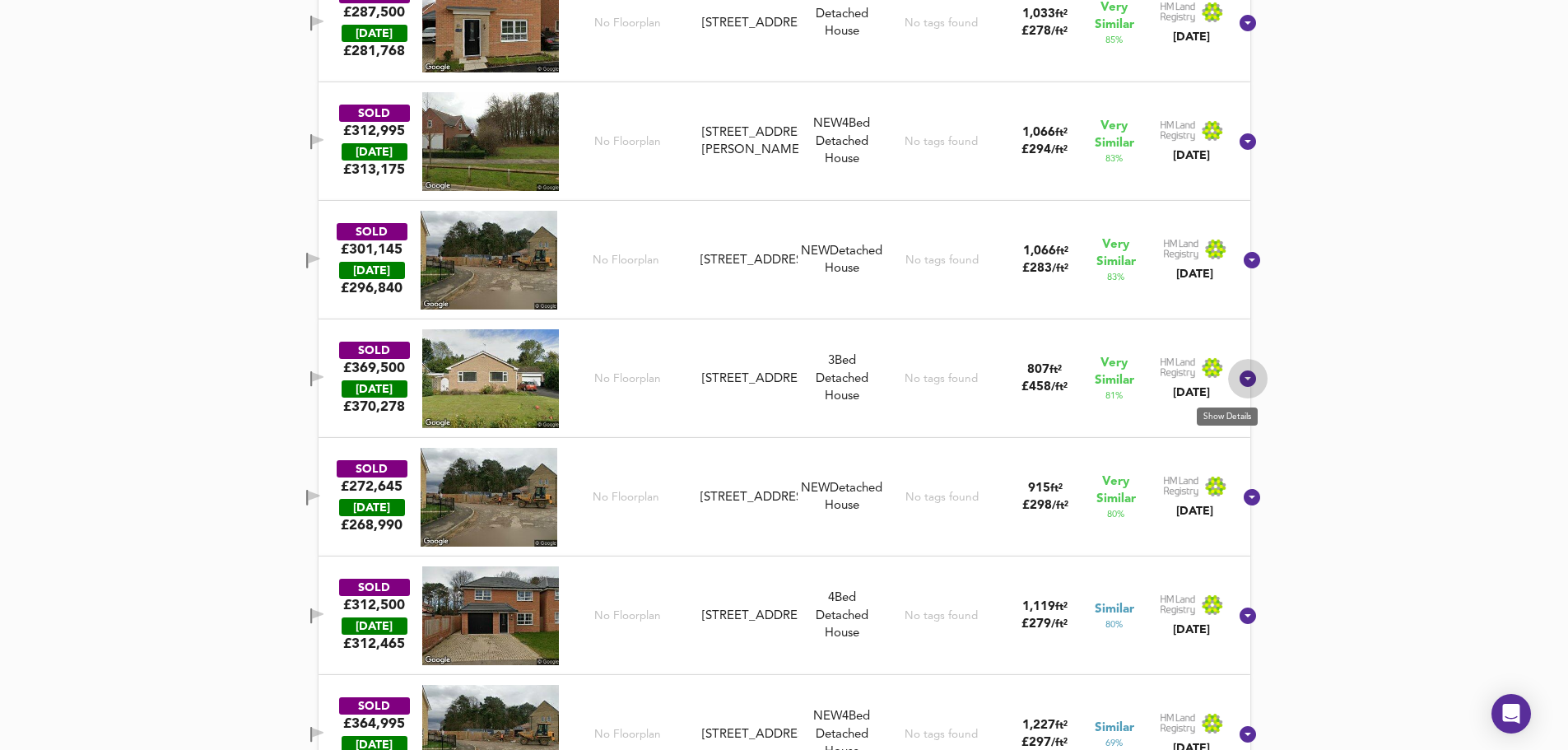
click at [1240, 387] on icon at bounding box center [1247, 378] width 16 height 16
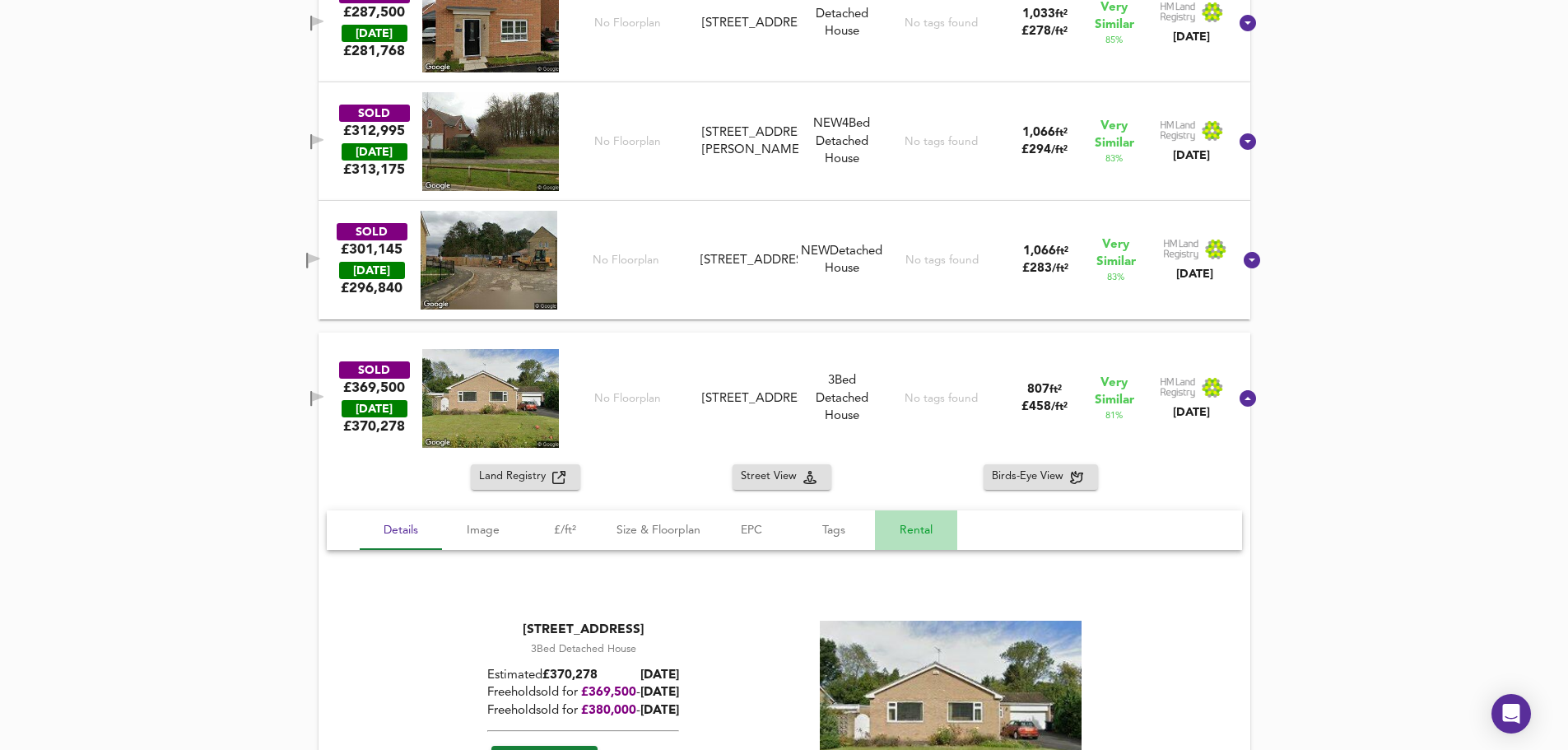
click at [921, 527] on span "Rental" at bounding box center [916, 531] width 63 height 20
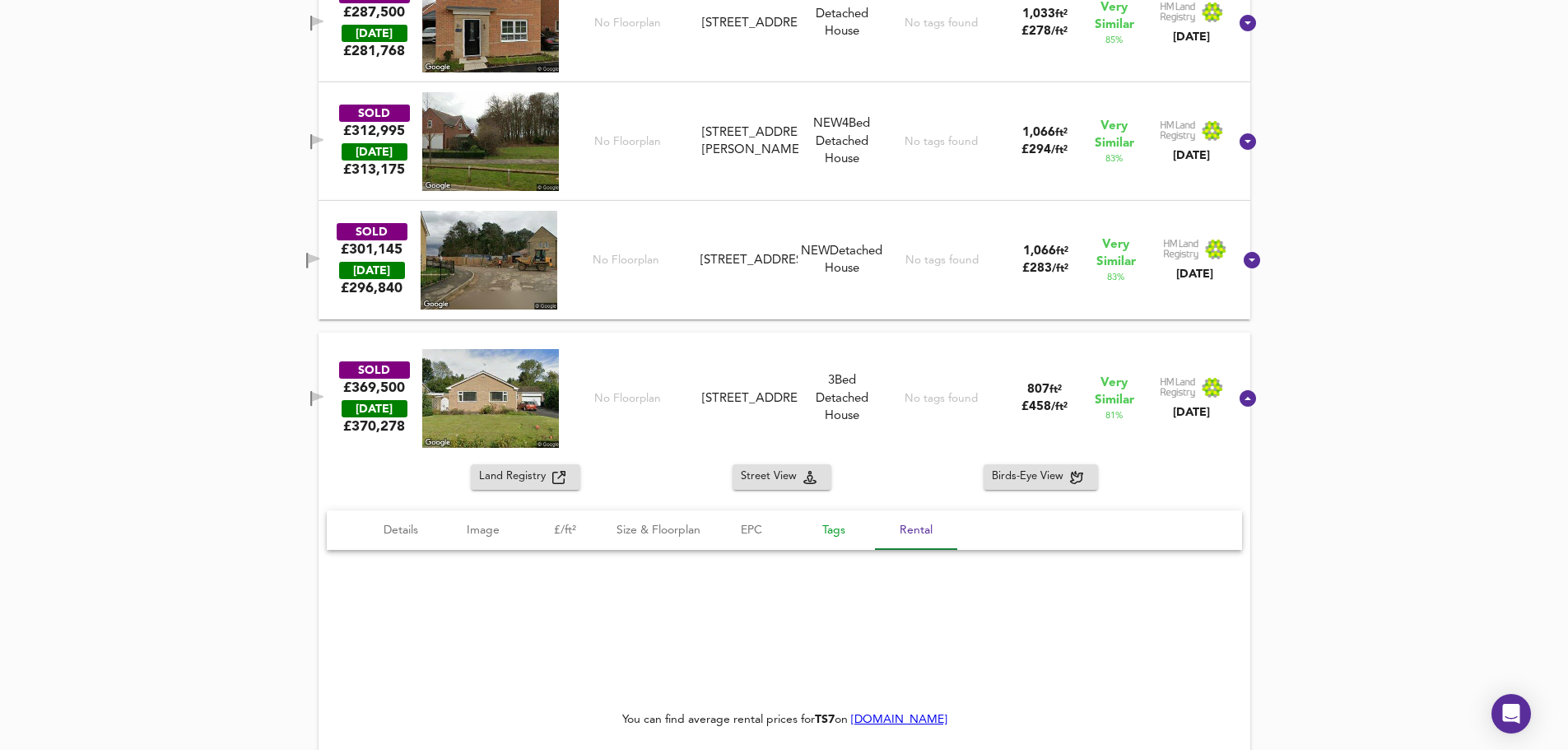
click at [834, 537] on span "Tags" at bounding box center [834, 531] width 63 height 20
click at [749, 533] on span "EPC" at bounding box center [751, 531] width 63 height 20
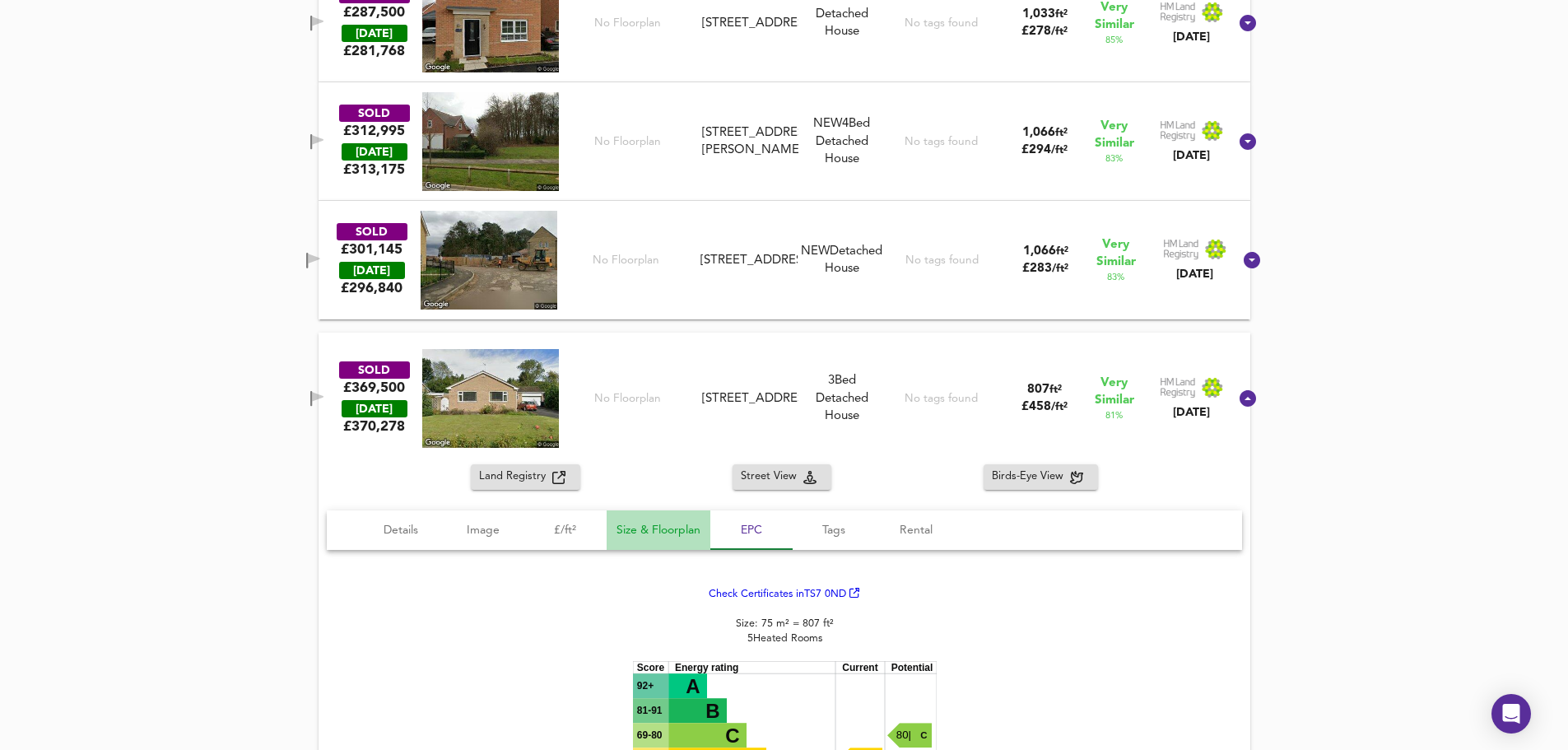
click at [652, 537] on span "Size & Floorplan" at bounding box center [658, 531] width 84 height 20
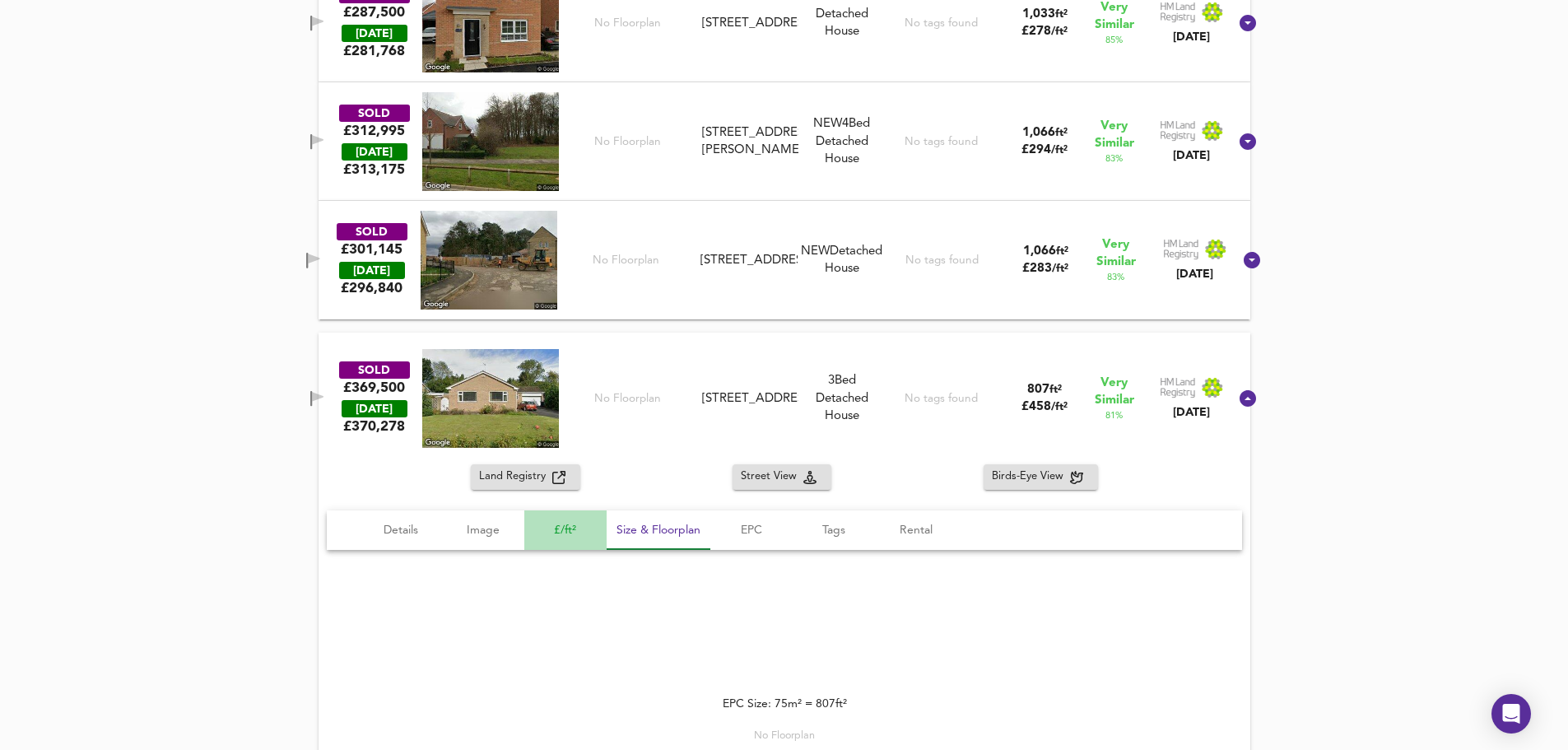
click at [532, 539] on button "£/ft²" at bounding box center [565, 530] width 82 height 40
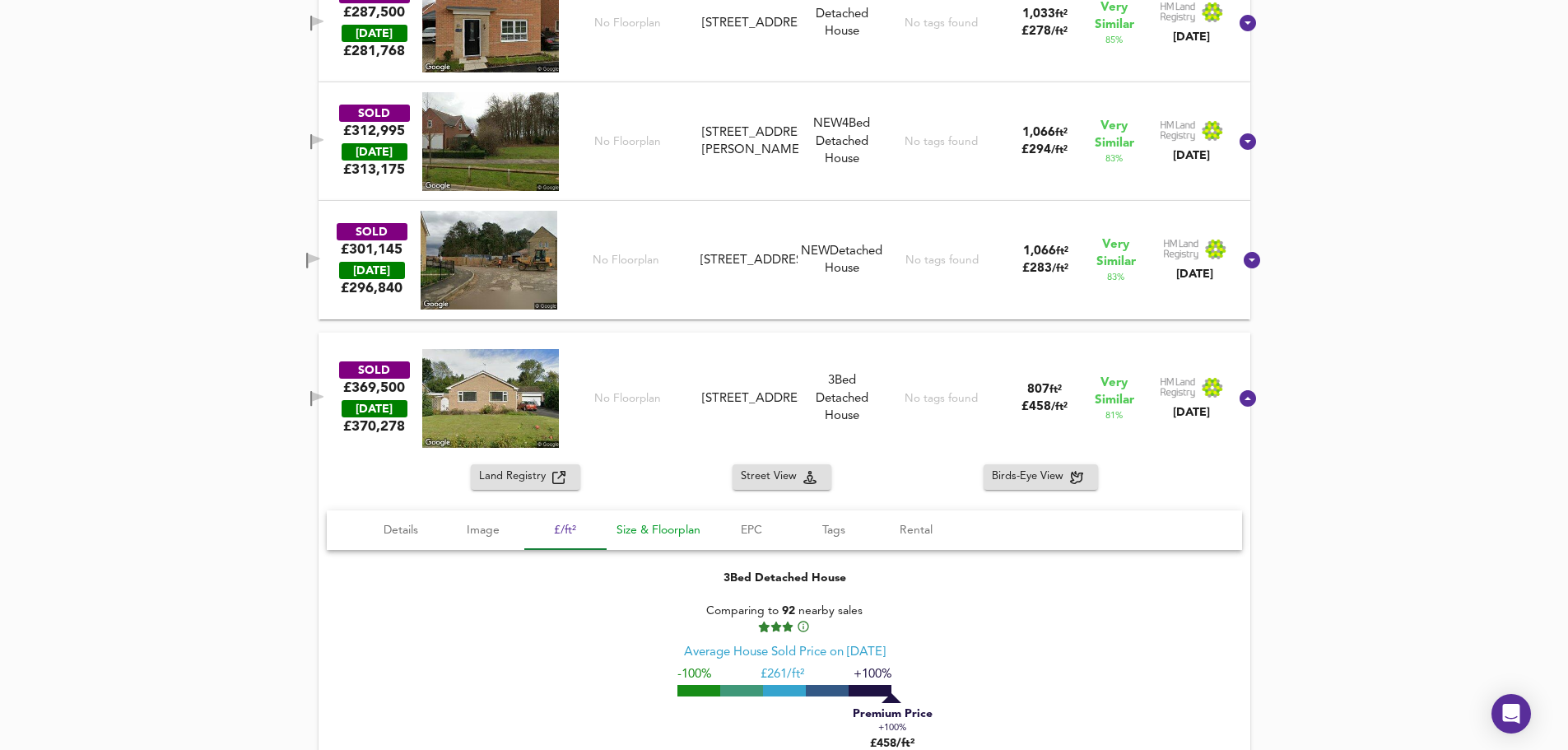
click at [659, 537] on span "Size & Floorplan" at bounding box center [658, 531] width 84 height 20
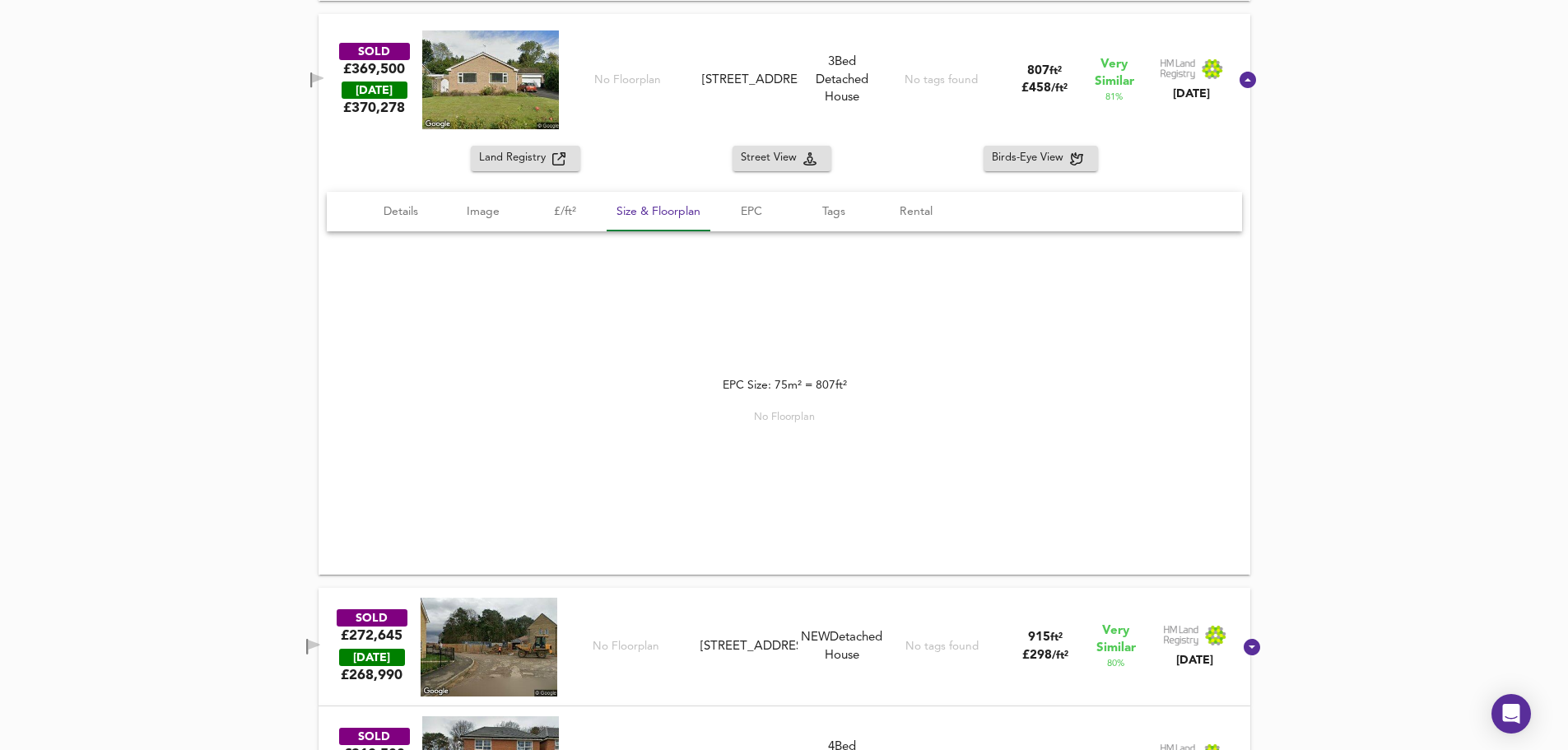
scroll to position [1400, 0]
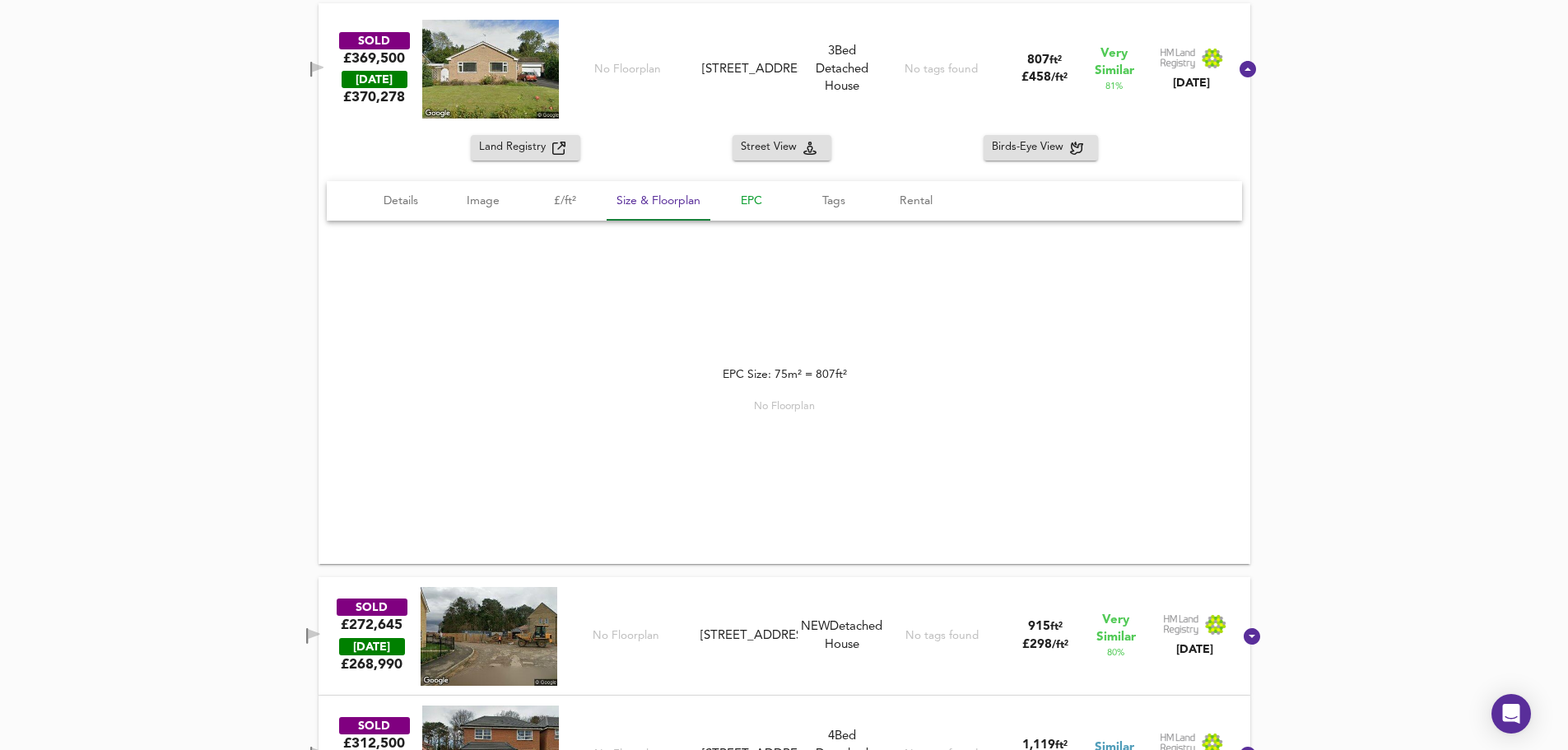
click at [759, 197] on button "EPC" at bounding box center [751, 201] width 82 height 40
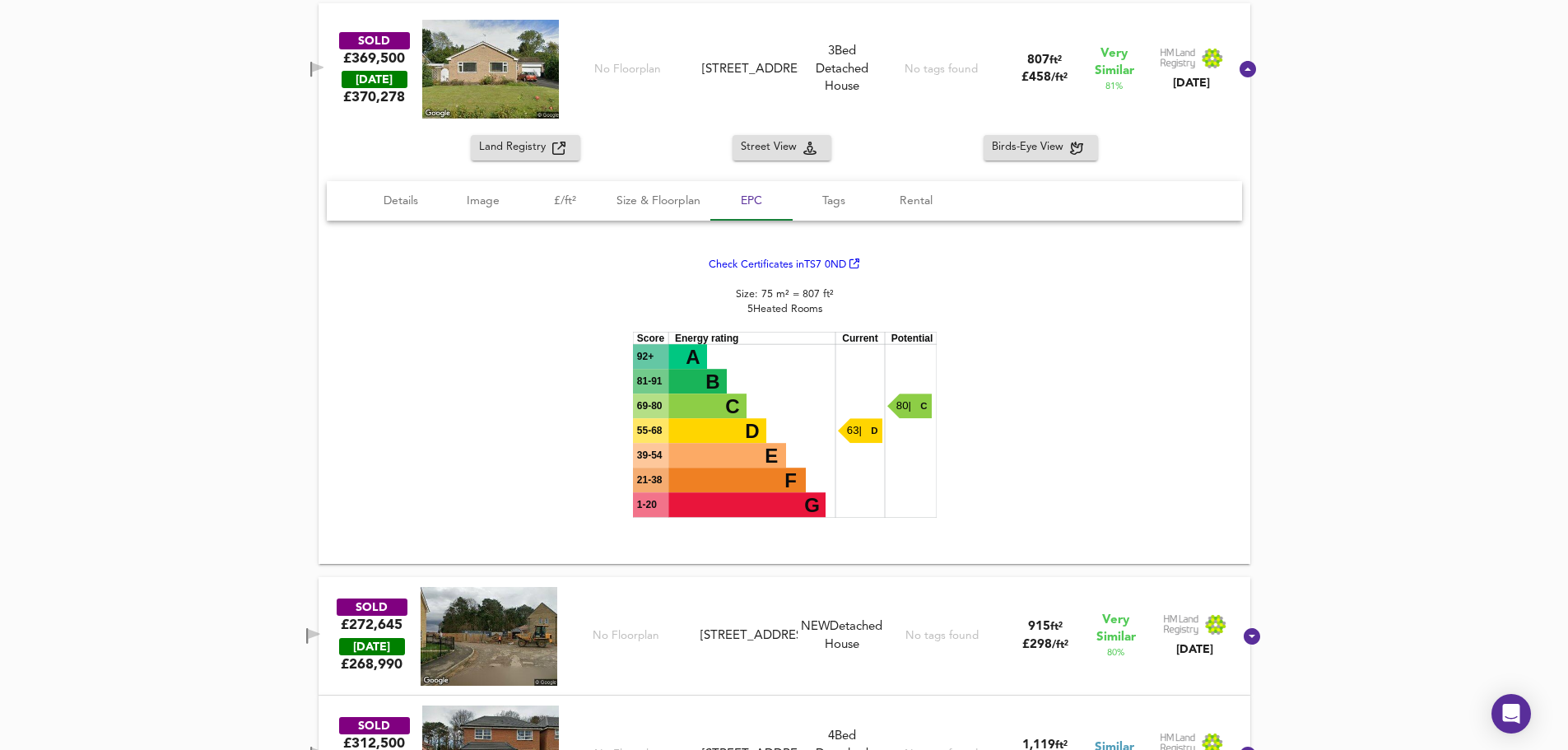
click at [817, 270] on link "Check Certificates in TS7 0ND" at bounding box center [784, 264] width 151 height 11
click at [1423, 383] on div "See Map Found 14 Propert ies £ 381,037 at £ 301 / ft² average Expand Today Pric…" at bounding box center [784, 543] width 1568 height 2221
click at [648, 204] on span "Size & Floorplan" at bounding box center [658, 201] width 84 height 20
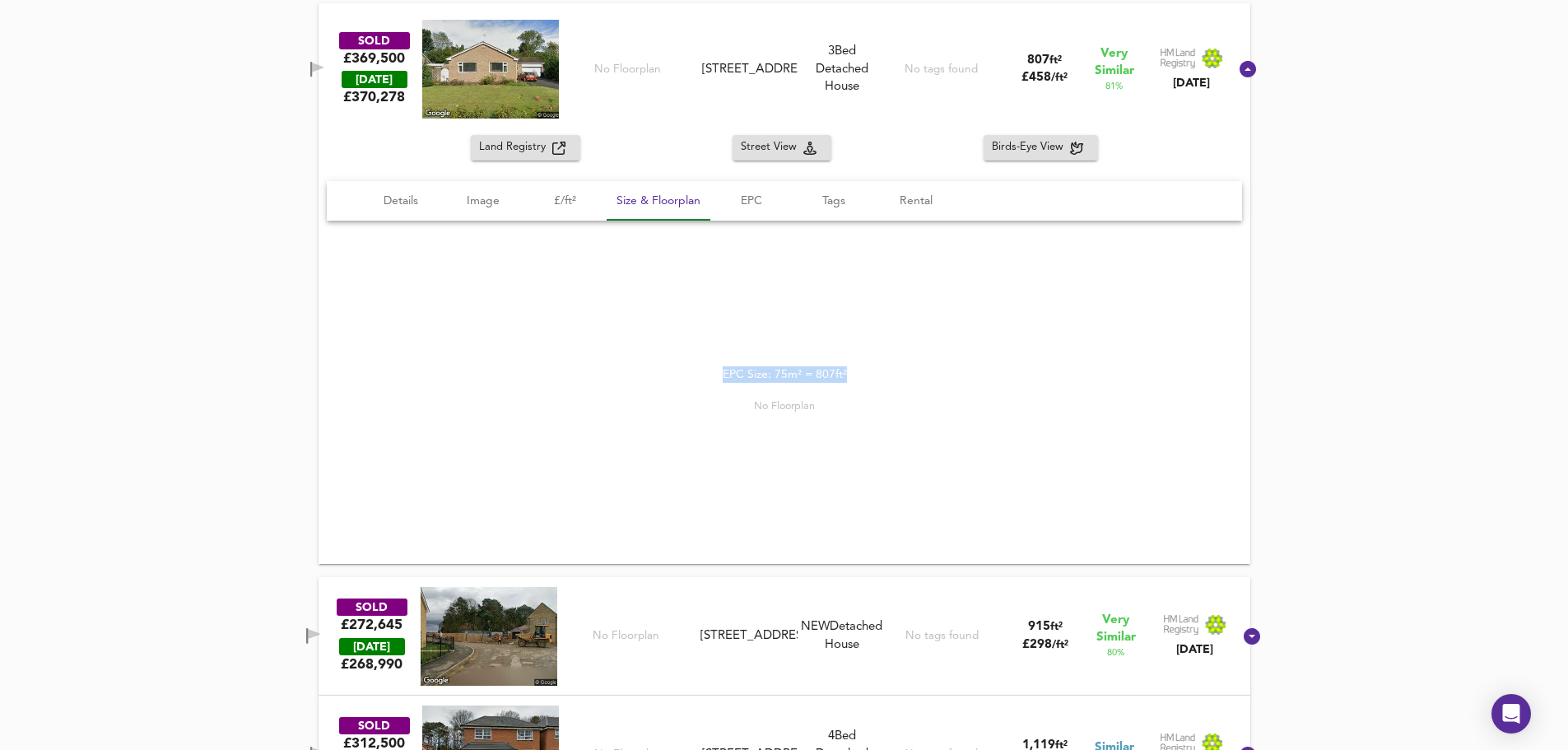
drag, startPoint x: 719, startPoint y: 378, endPoint x: 878, endPoint y: 388, distance: 159.3
click at [878, 388] on div "EPC Size: 75m² = 807ft² No Floorplan" at bounding box center [784, 390] width 916 height 87
click at [890, 347] on div "EPC Size: 75m² = 807ft² No Floorplan" at bounding box center [784, 390] width 916 height 339
click at [763, 207] on span "EPC" at bounding box center [751, 201] width 63 height 20
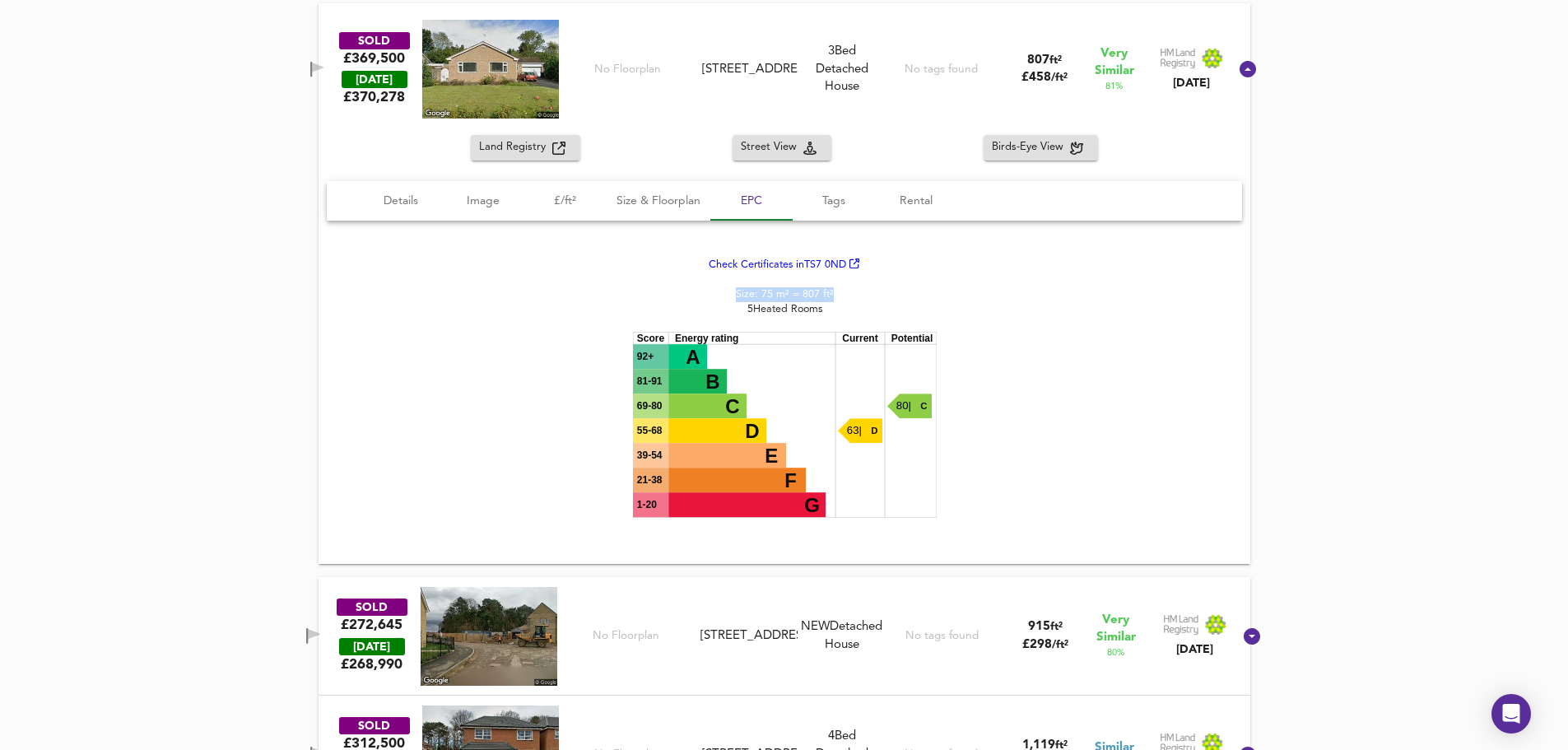
drag, startPoint x: 840, startPoint y: 306, endPoint x: 730, endPoint y: 301, distance: 110.1
click at [730, 301] on div "Check Certificates in TS7 0ND Size: 75 m² = 807 ft² 5 Heated Rooms Energy effic…" at bounding box center [784, 390] width 304 height 265
click at [1033, 306] on div "Check Certificates in TS7 0ND Size: 75 m² = 807 ft² 5 Heated Rooms Energy effic…" at bounding box center [784, 390] width 916 height 305
click at [819, 306] on div "Check Certificates in TS7 0ND Size: 75 m² = 807 ft² 5 Heated Rooms Energy effic…" at bounding box center [784, 390] width 304 height 265
click at [573, 210] on span "£/ft²" at bounding box center [565, 201] width 63 height 20
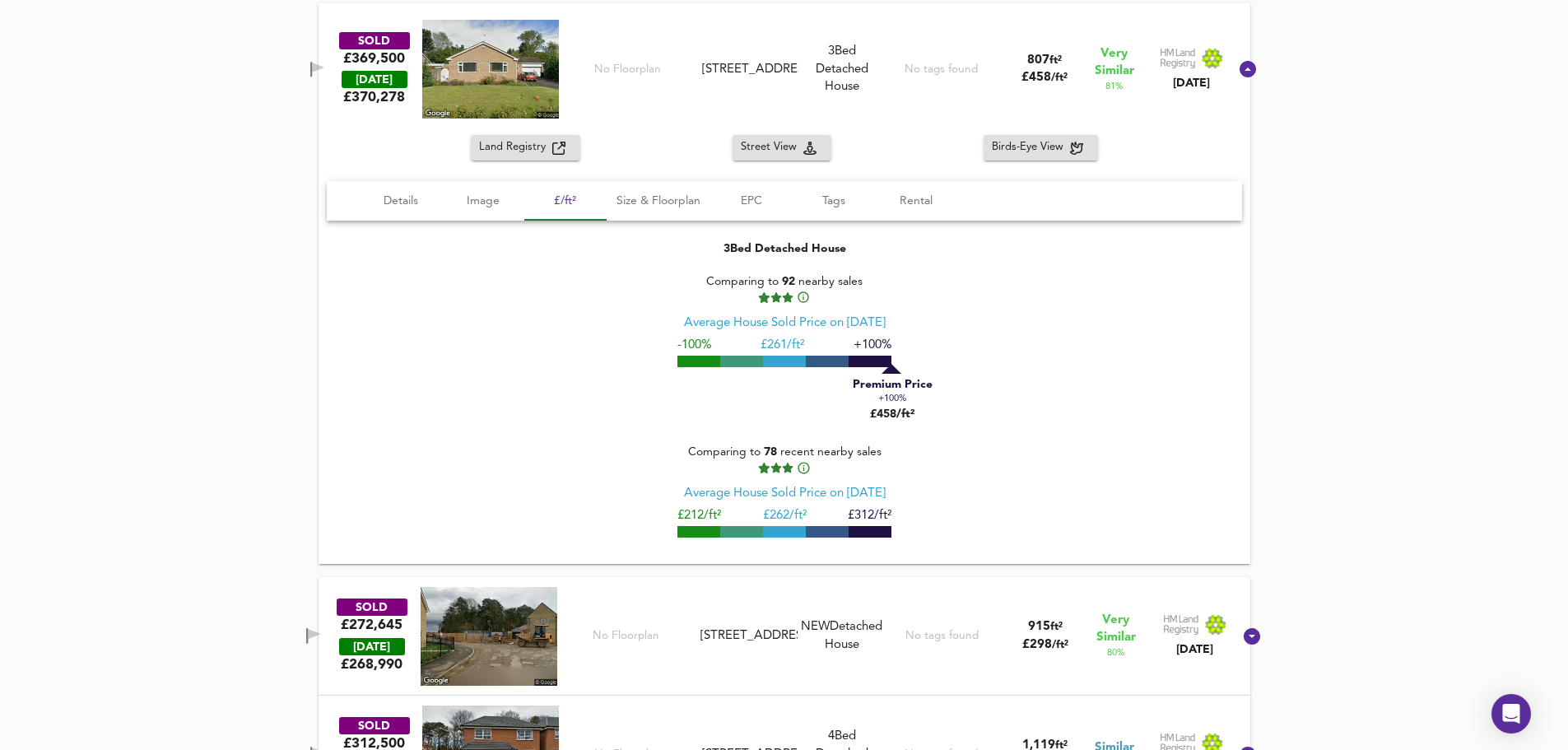
click at [1286, 315] on div "See Map Found 14 Propert ies £ 381,037 at £ 301 / ft² average Expand Today Pric…" at bounding box center [784, 543] width 1568 height 2221
click at [1073, 146] on div "Birds-Eye View" at bounding box center [1041, 147] width 98 height 19
click at [1361, 392] on div "See Map Found 14 Propert ies £ 381,037 at £ 301 / ft² average Expand Today Pric…" at bounding box center [784, 543] width 1568 height 2221
click at [478, 210] on span "Image" at bounding box center [483, 201] width 63 height 20
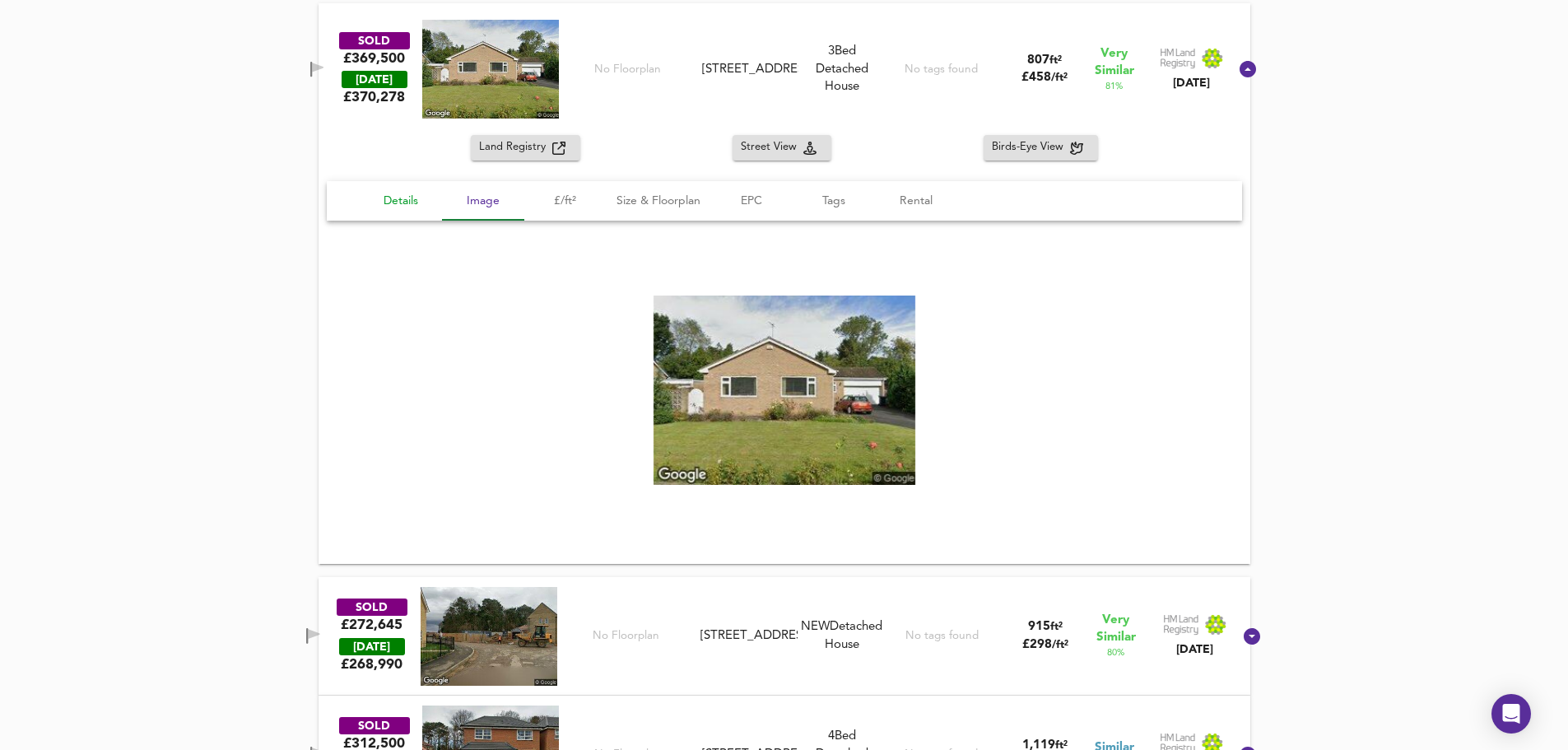
click at [418, 212] on span "Details" at bounding box center [401, 201] width 63 height 20
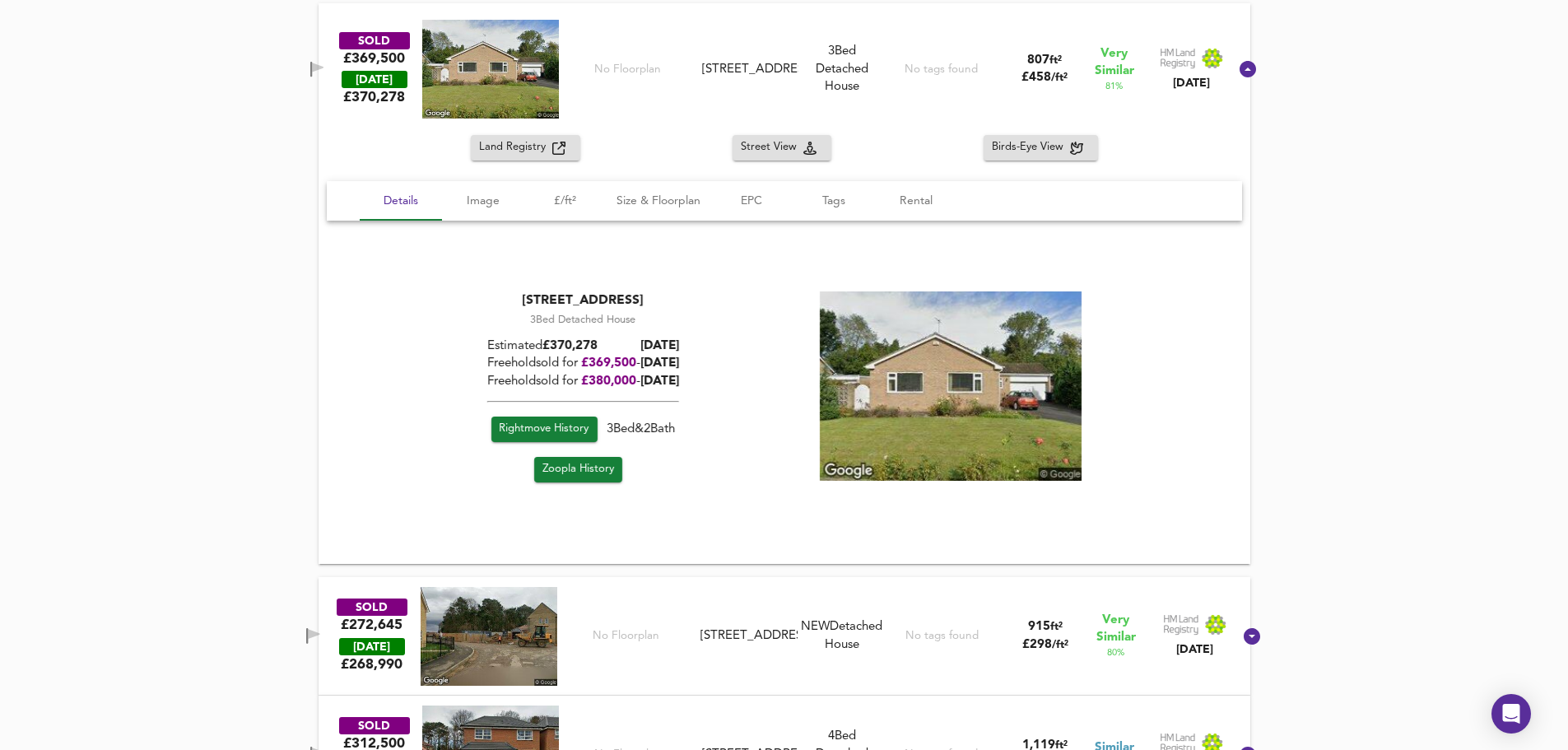
click at [1349, 401] on div "See Map Found 14 Propert ies £ 381,037 at £ 301 / ft² average Expand Today Pric…" at bounding box center [784, 543] width 1568 height 2221
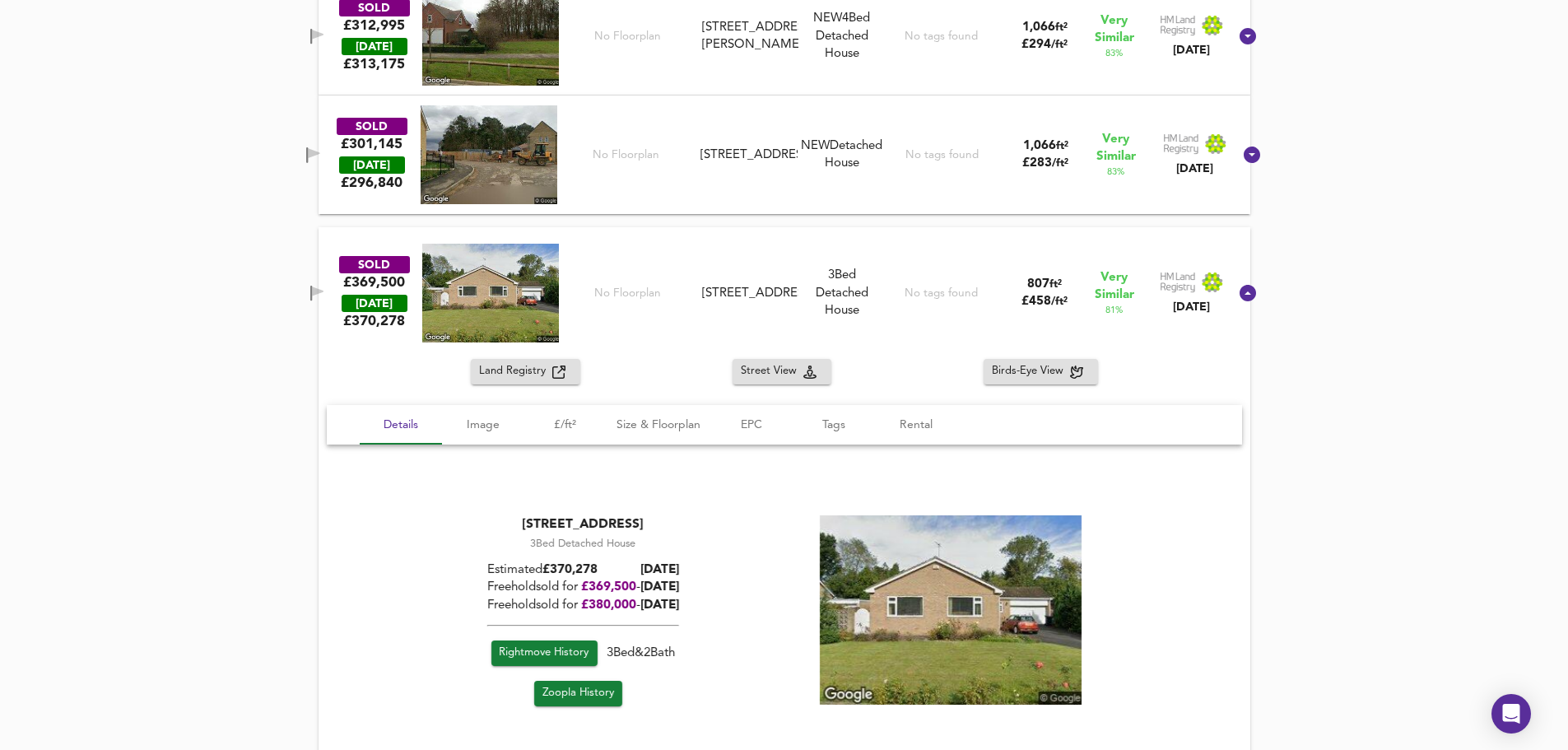
scroll to position [1153, 0]
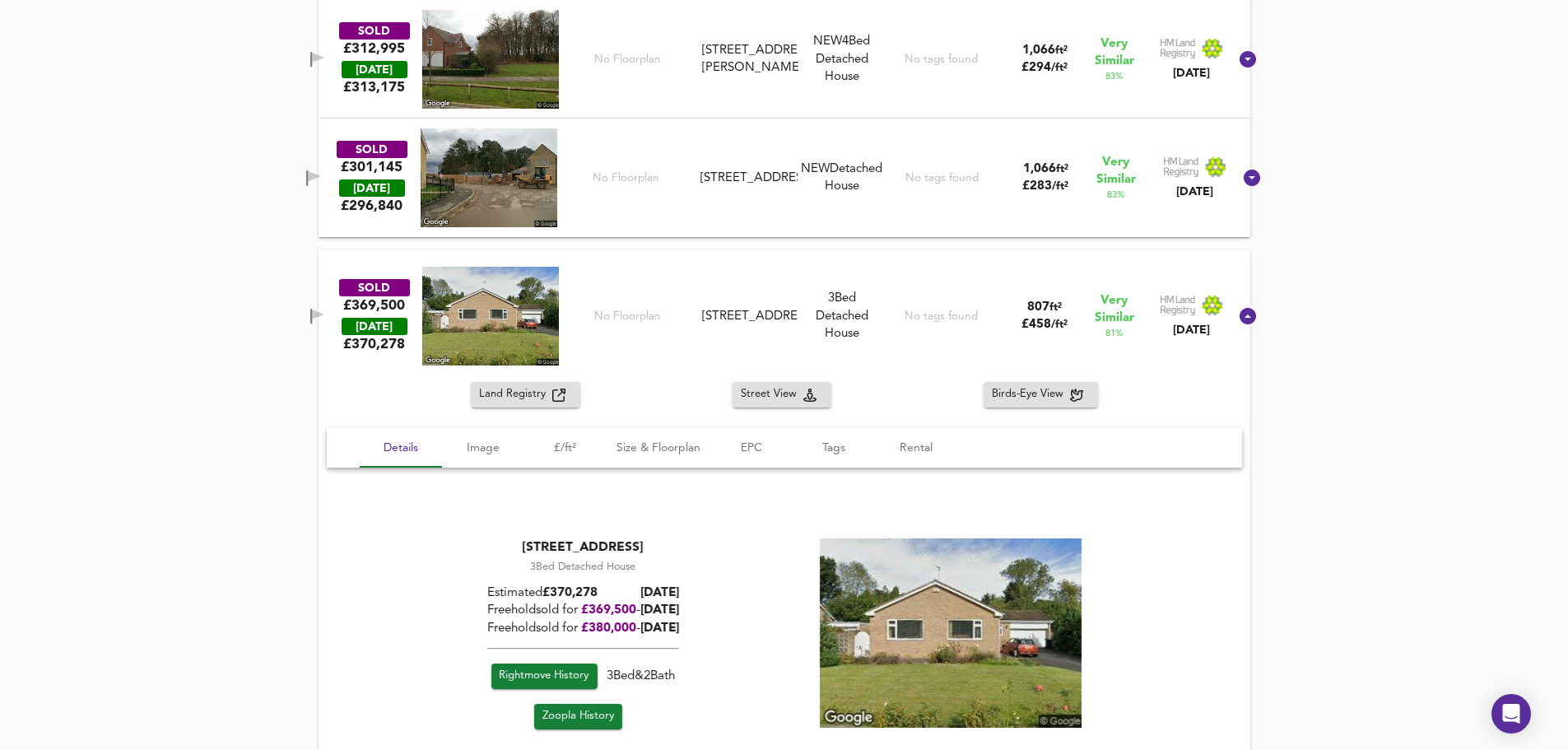
click at [1233, 334] on div at bounding box center [1248, 316] width 40 height 40
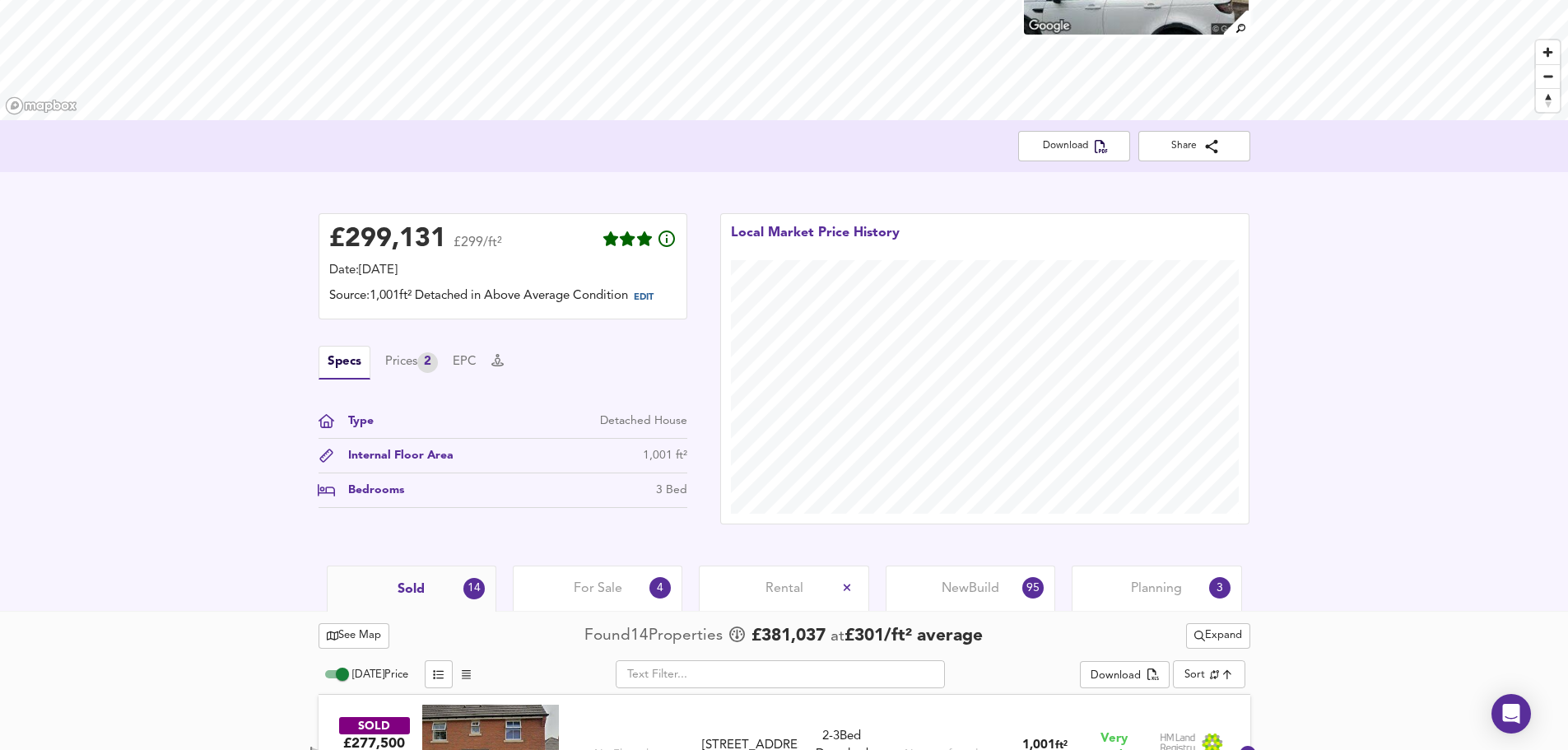
scroll to position [329, 0]
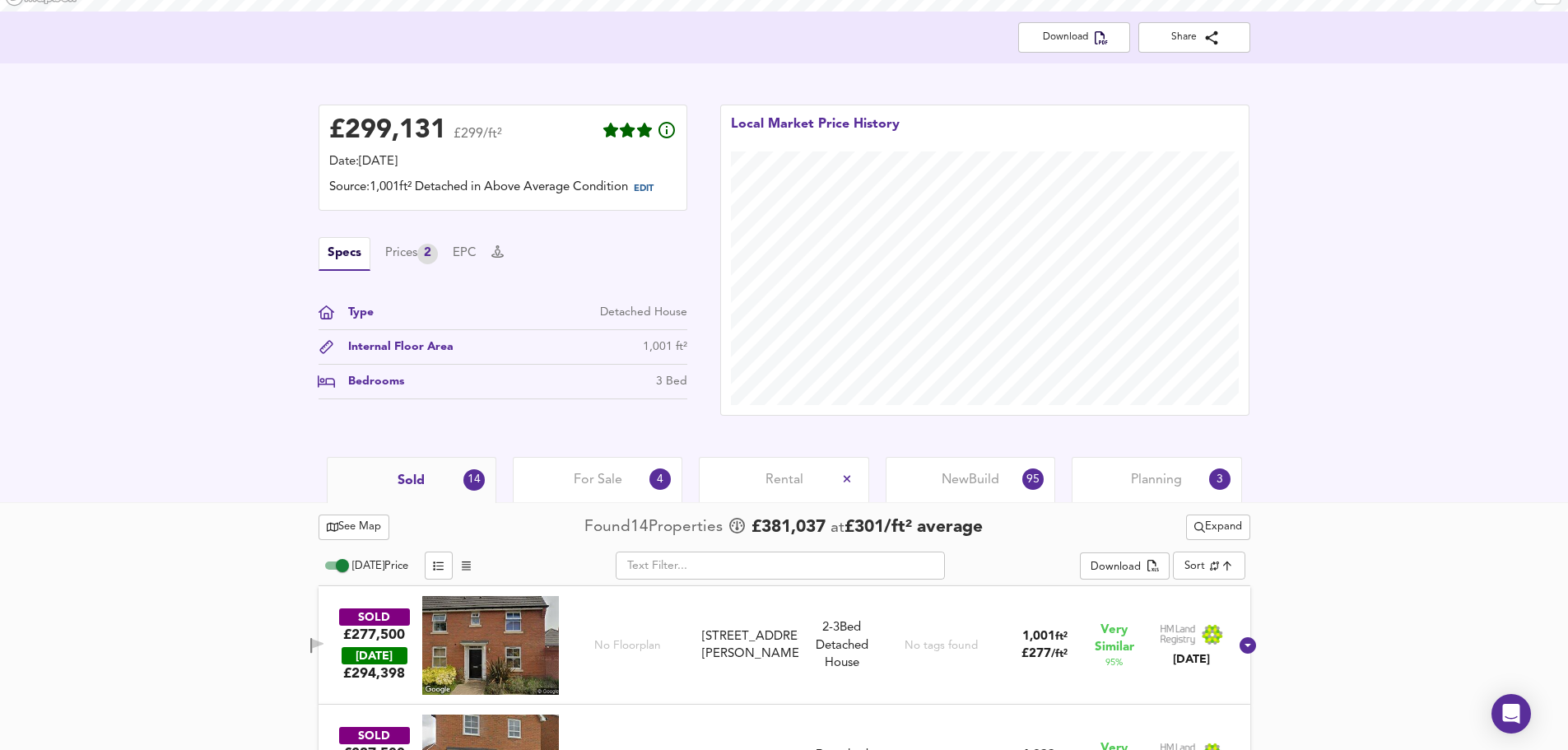
click at [586, 479] on span "For Sale" at bounding box center [597, 480] width 48 height 18
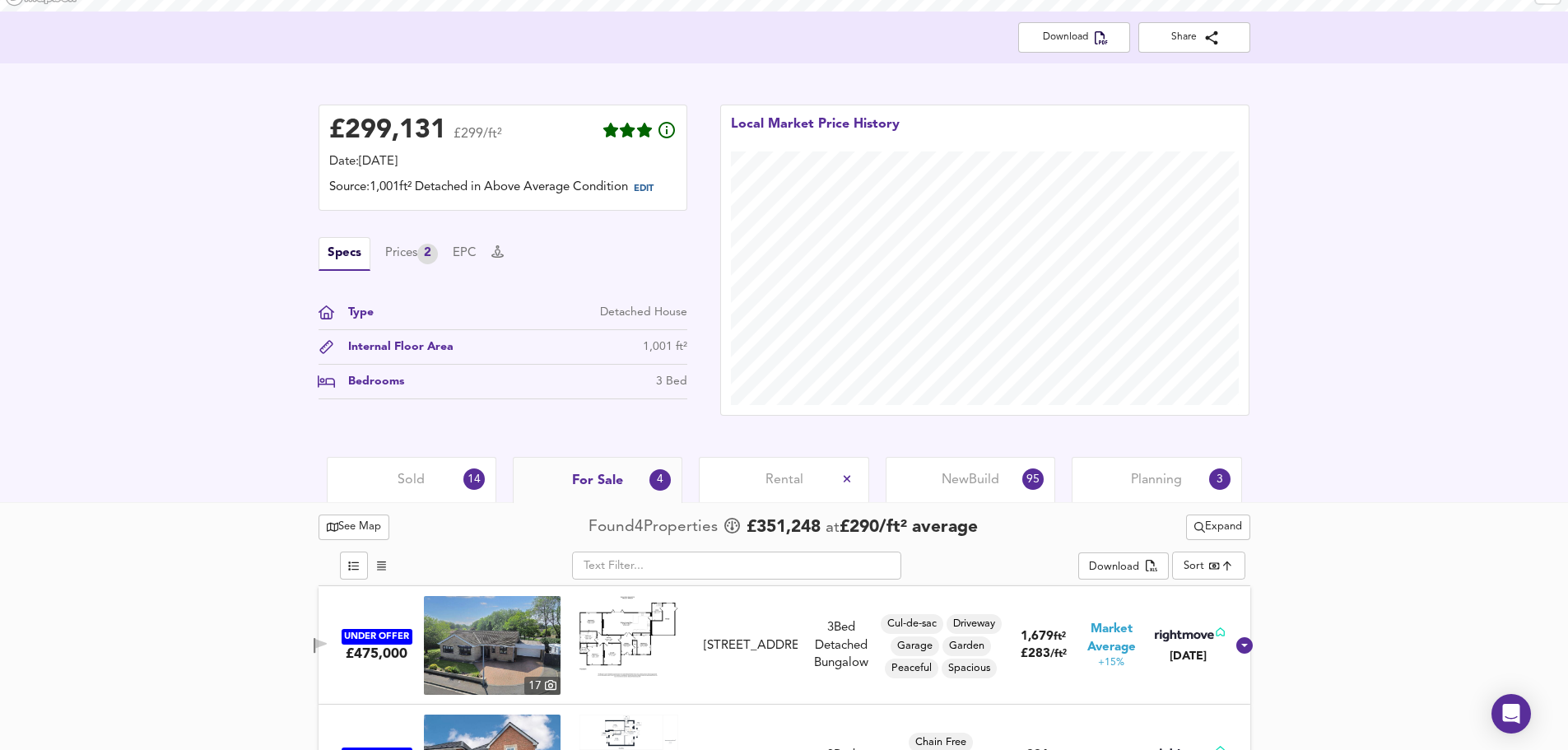
click at [1027, 477] on div "95" at bounding box center [1032, 479] width 21 height 21
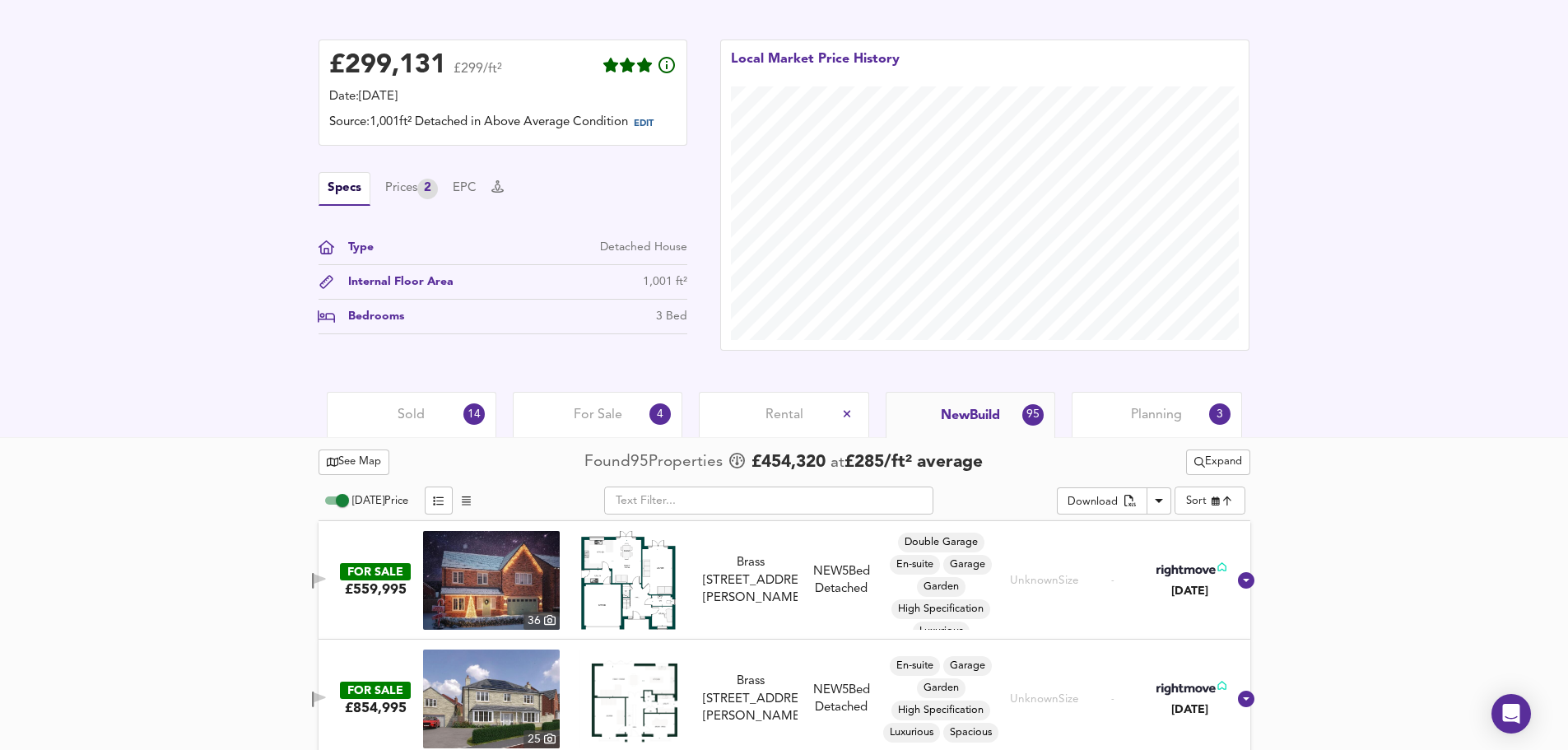
scroll to position [576, 0]
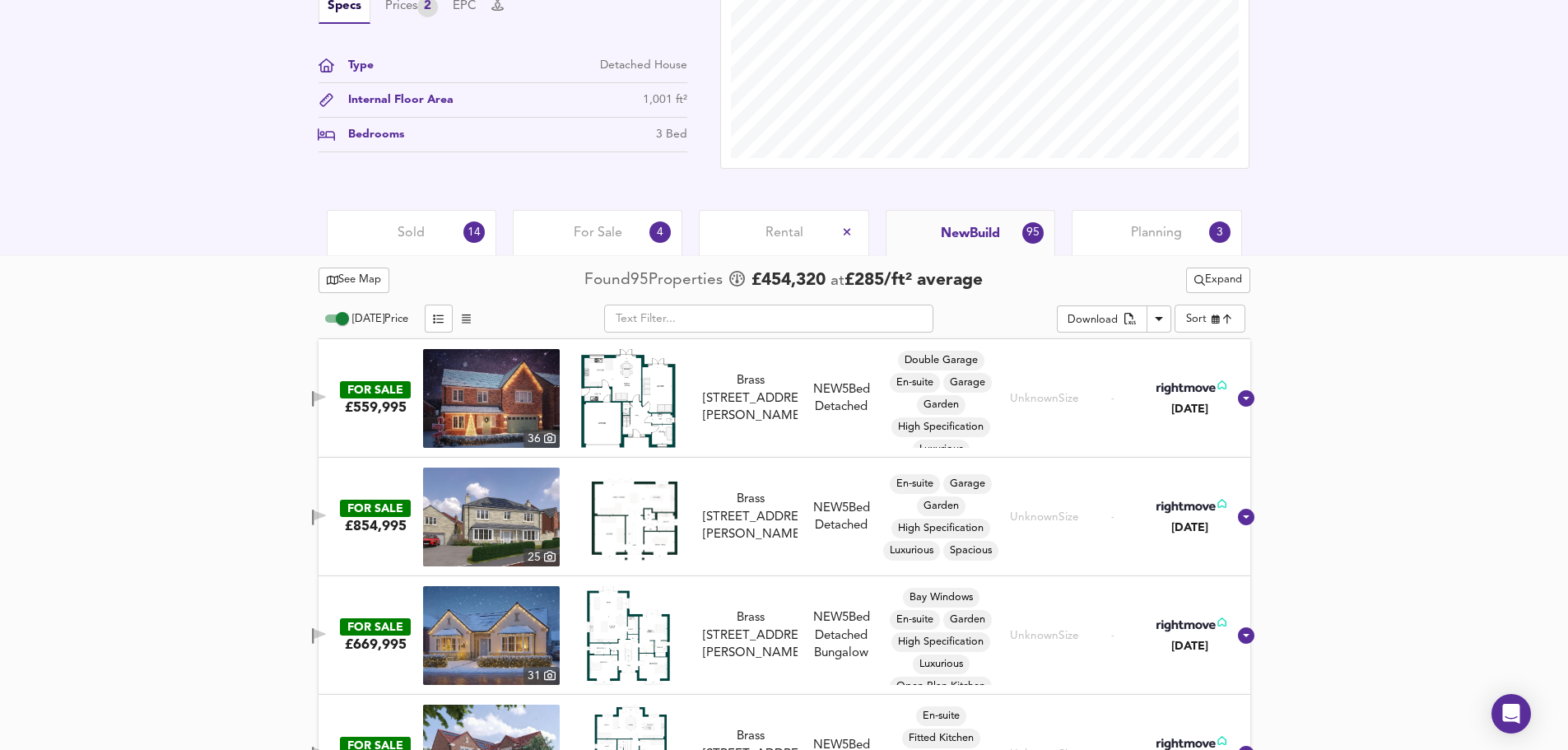
click at [1155, 231] on span "Planning" at bounding box center [1157, 233] width 51 height 18
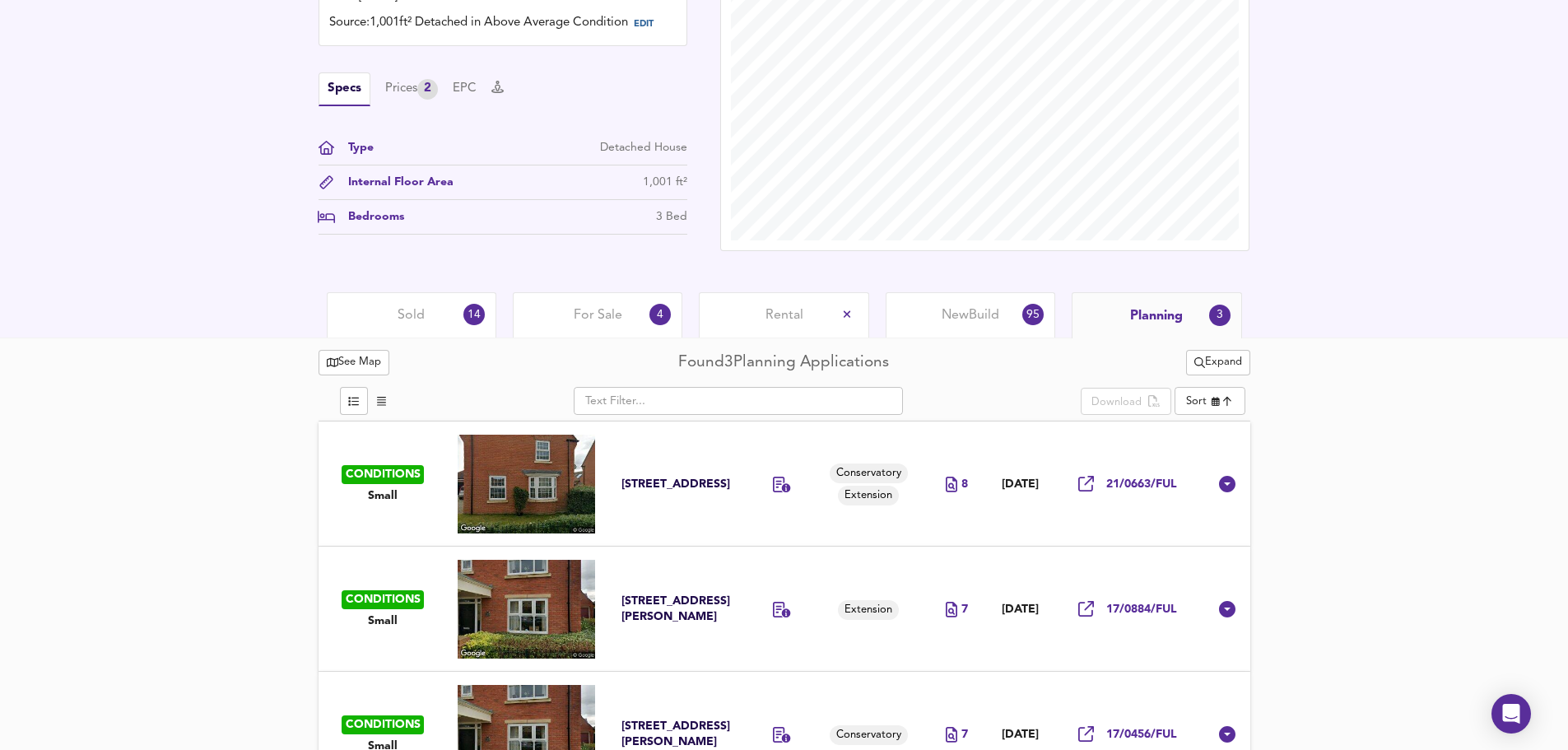
scroll to position [557, 0]
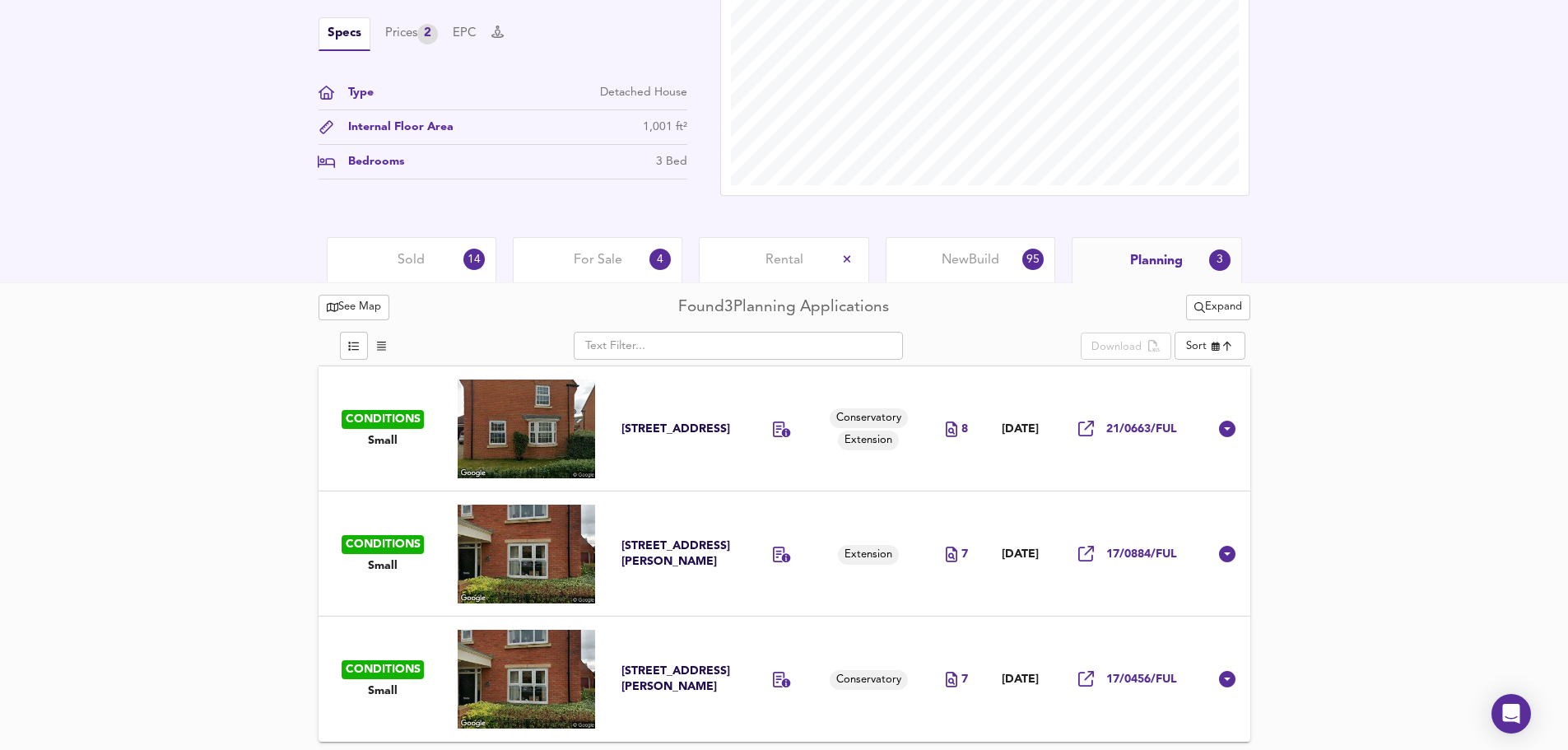
click at [377, 318] on button "See Map" at bounding box center [355, 307] width 72 height 25
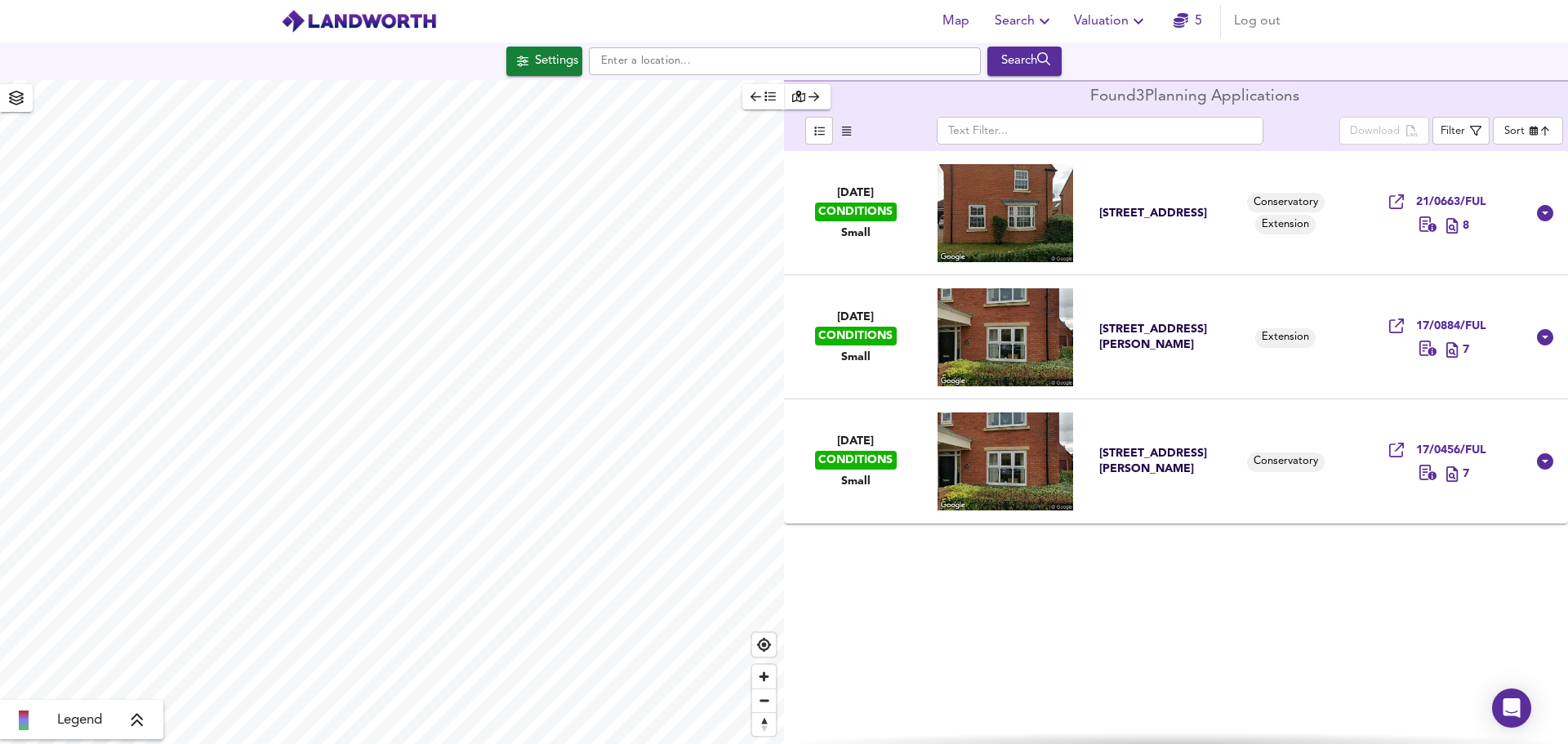
checkbox input "false"
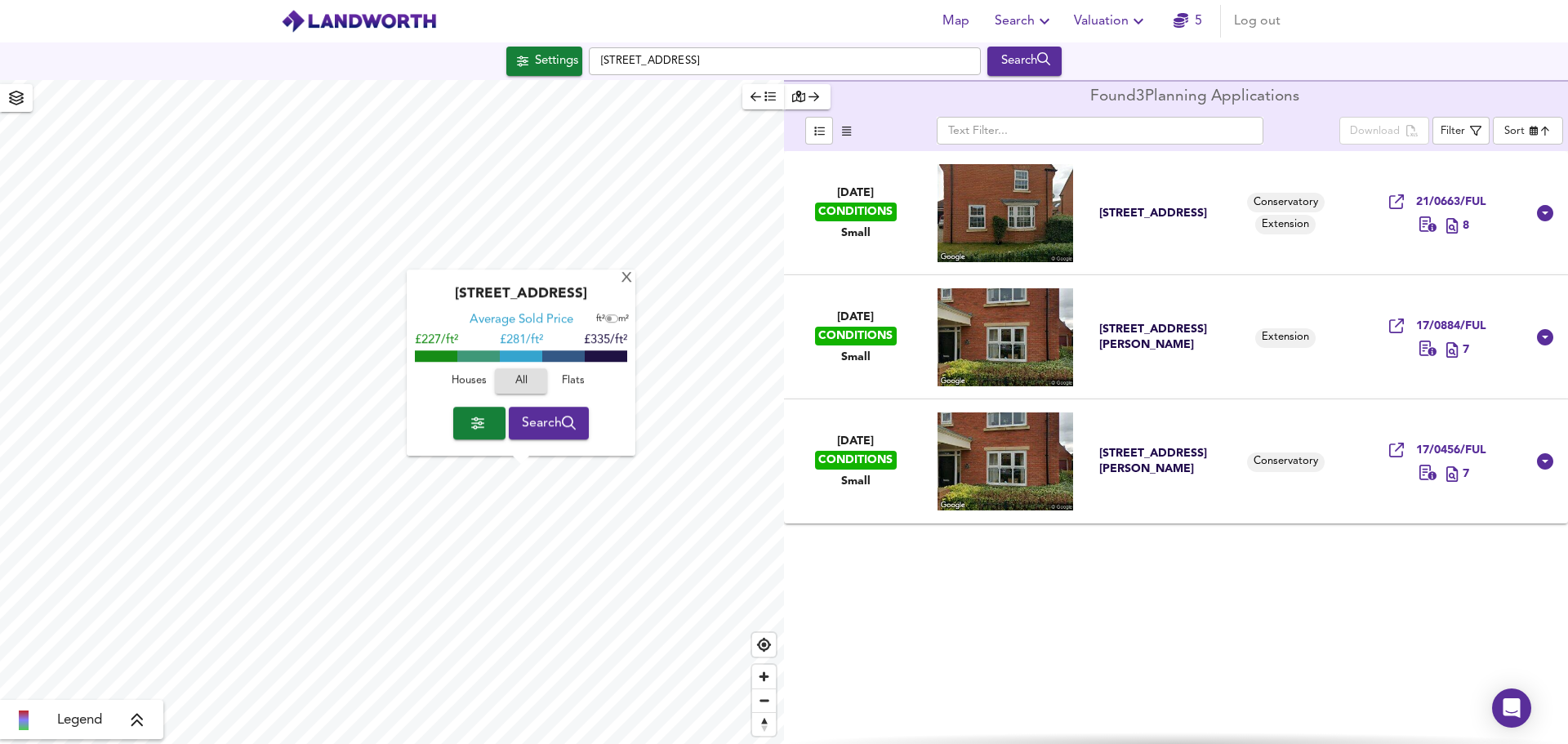
click at [556, 447] on div "X Kilvington Grove, TS7 0RL Average Sold Price ft² m² £227/ft² £ 281/ft² £335/f…" at bounding box center [392, 411] width 784 height 664
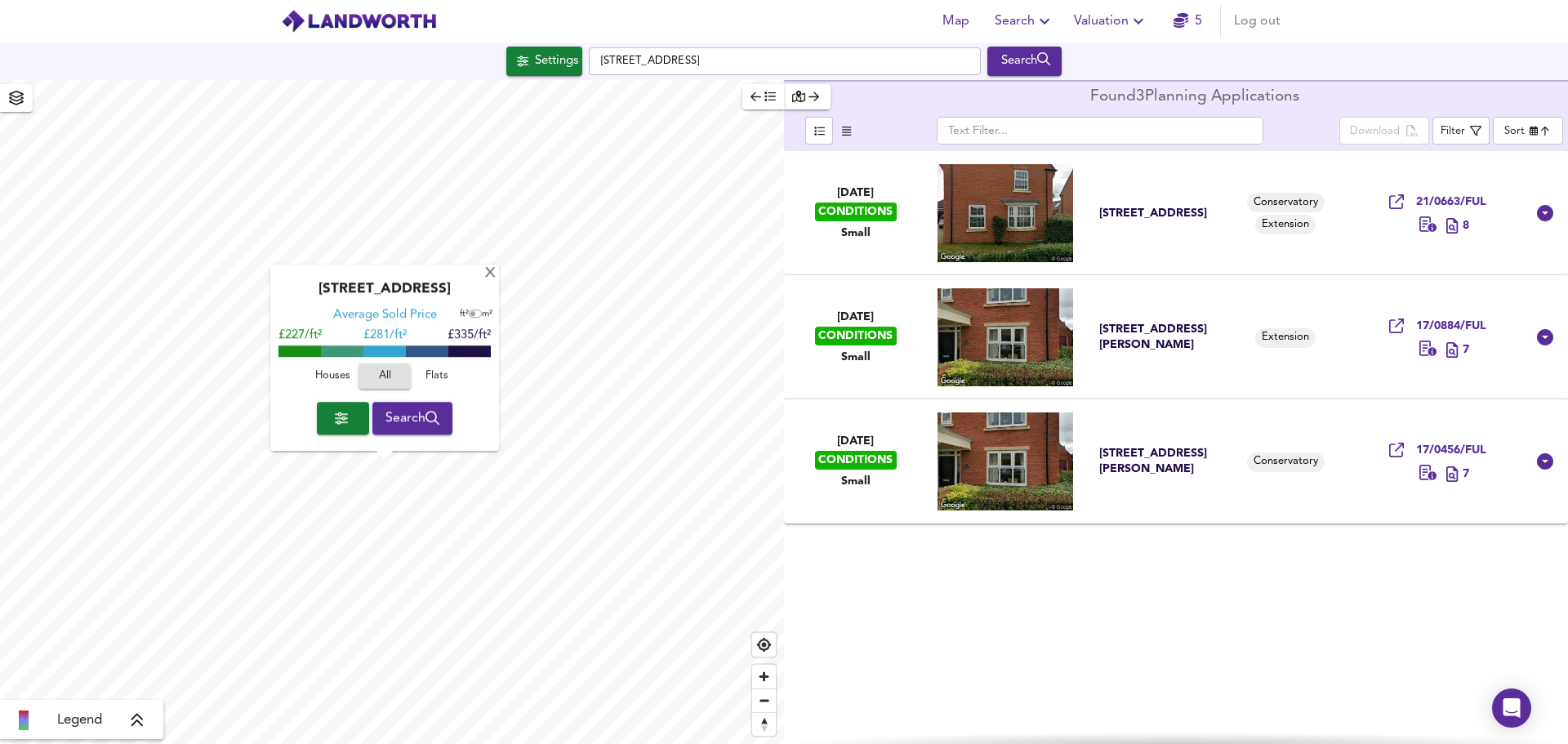
click at [337, 415] on icon "button" at bounding box center [342, 418] width 13 height 13
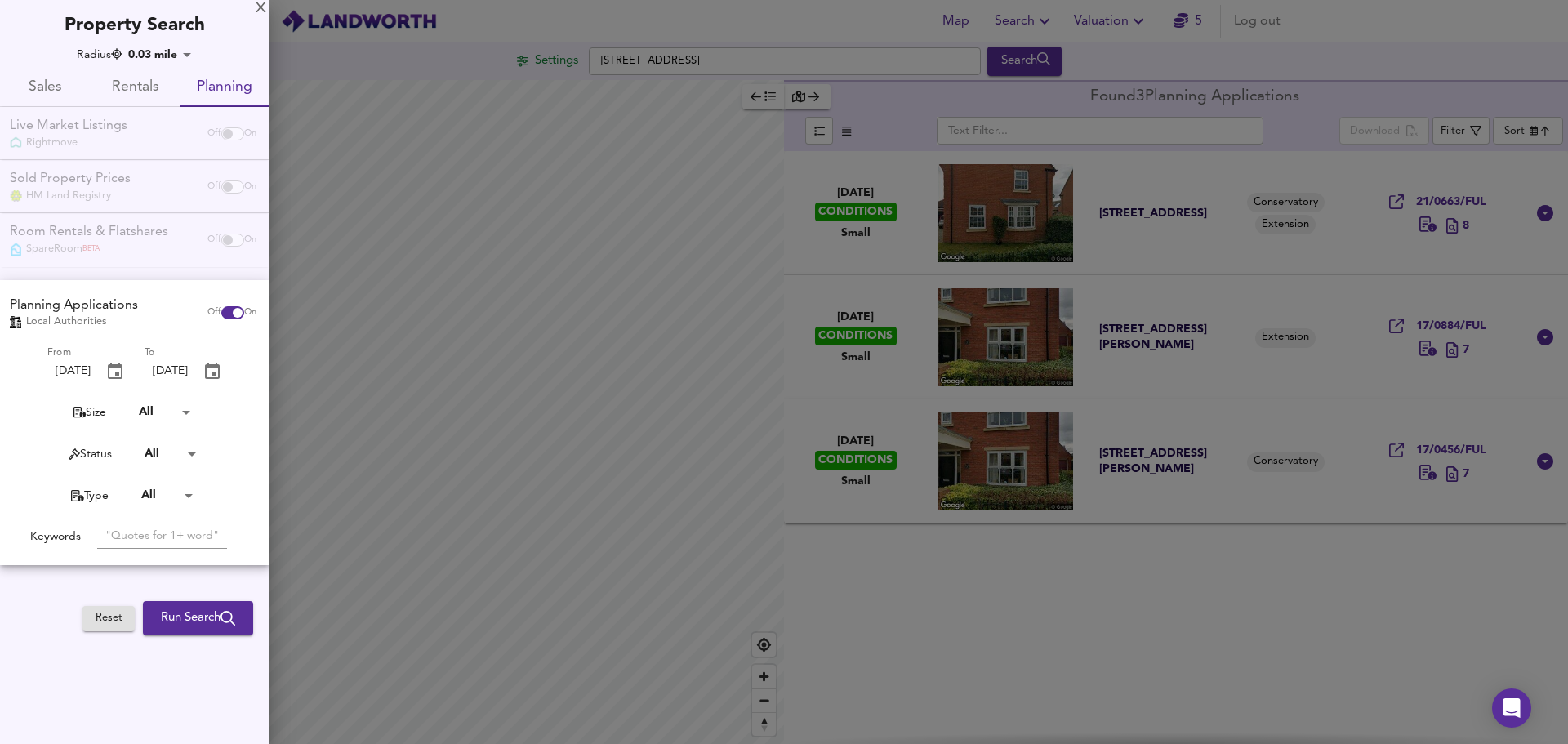
click at [130, 572] on div "Radius 0.03 mile 48.269999999999996 Sales Rentals Planning Live Market Listings…" at bounding box center [134, 343] width 269 height 595
click at [171, 207] on div "Sold Property Prices HM Land Registry Off On" at bounding box center [134, 186] width 269 height 53
click at [178, 618] on span "Run Search" at bounding box center [198, 618] width 75 height 21
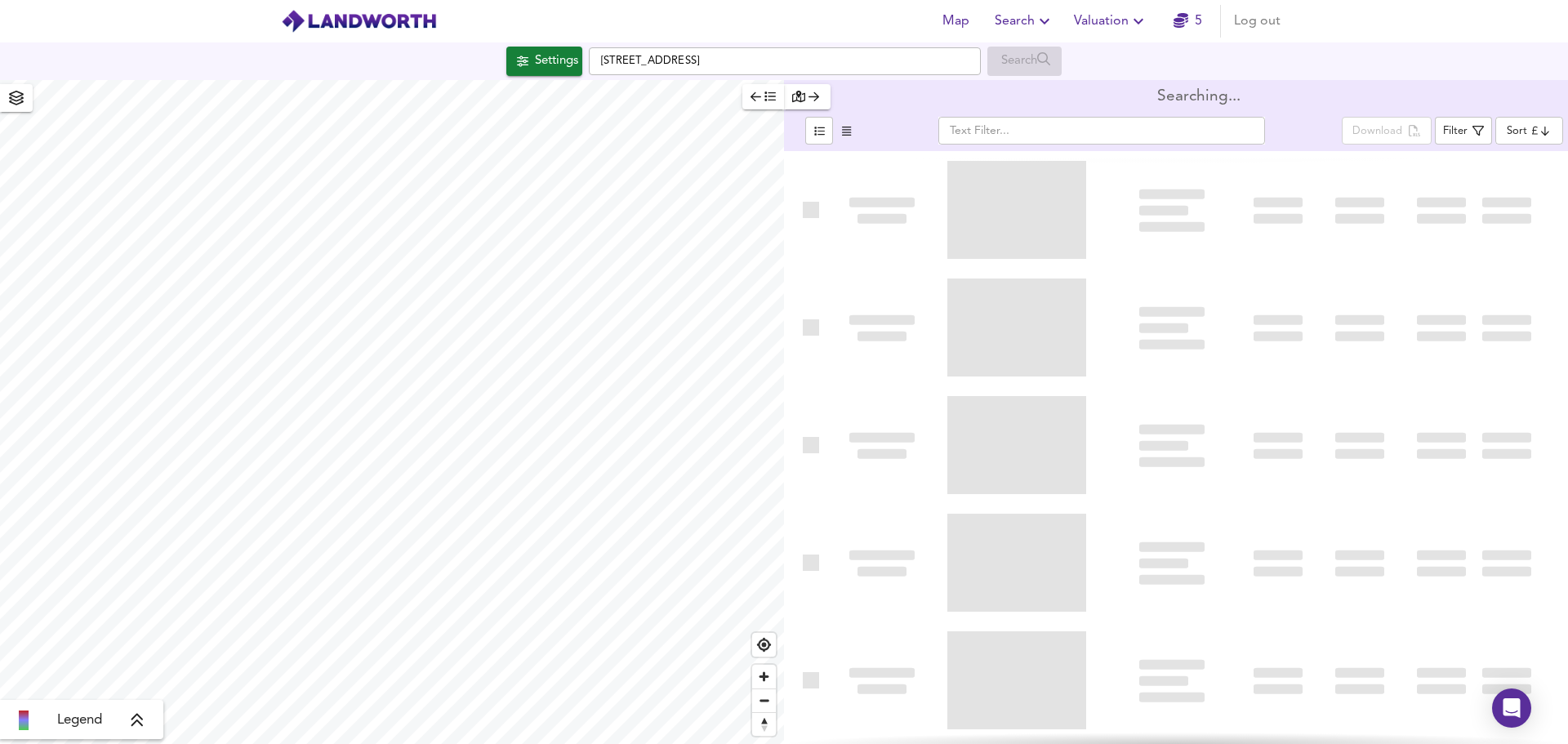
type input "newest"
click at [139, 721] on icon at bounding box center [138, 720] width 12 height 13
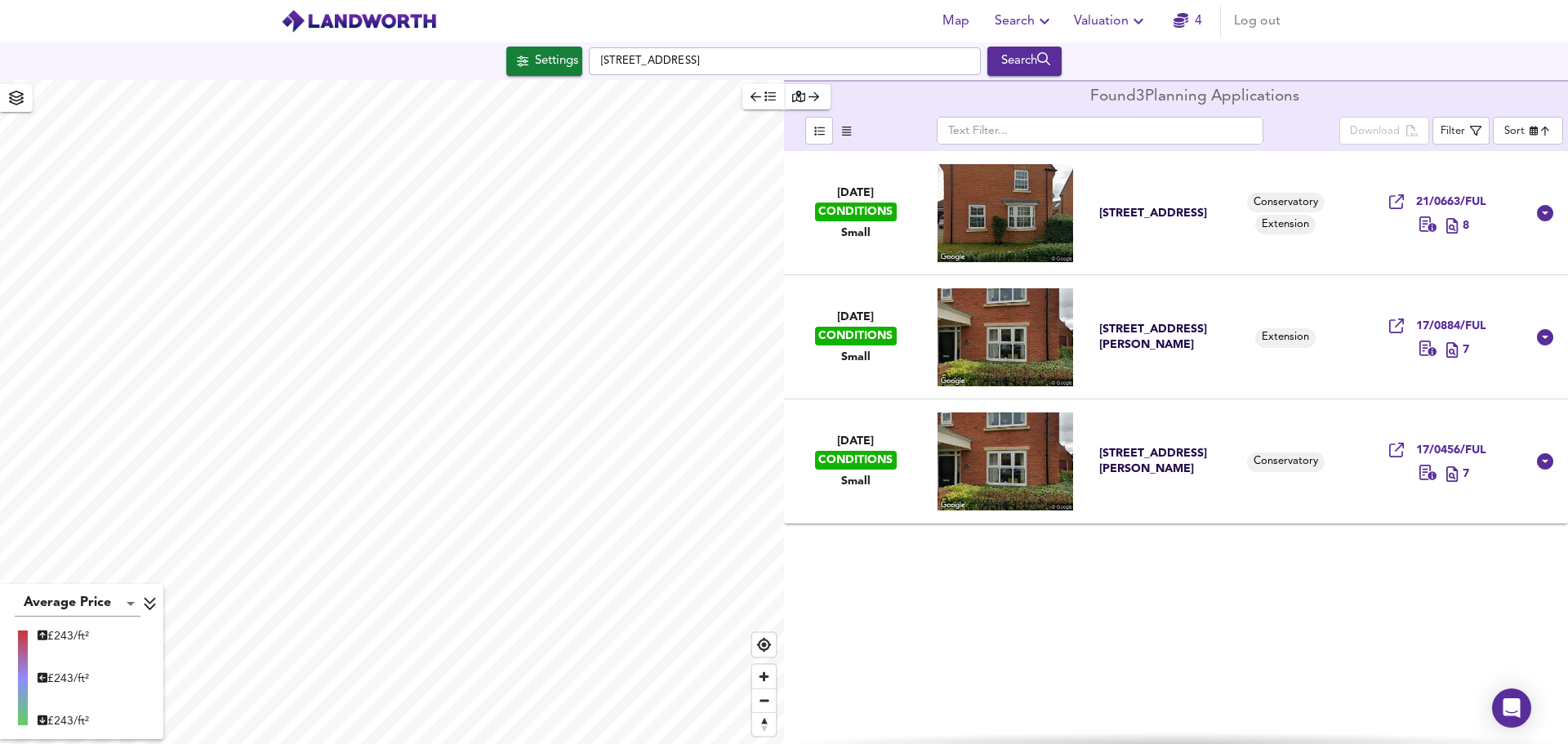
click at [148, 605] on icon at bounding box center [150, 603] width 15 height 16
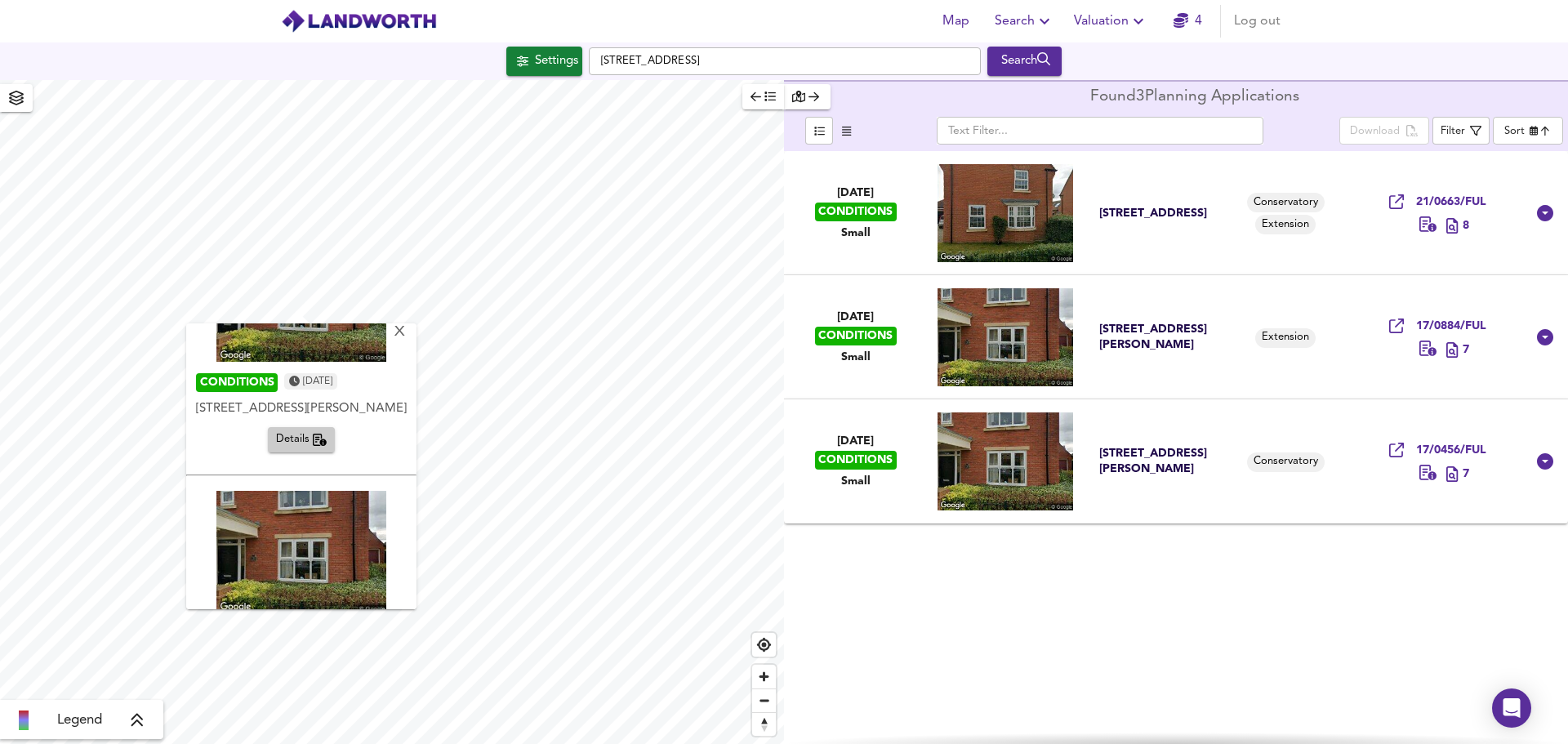
scroll to position [235, 0]
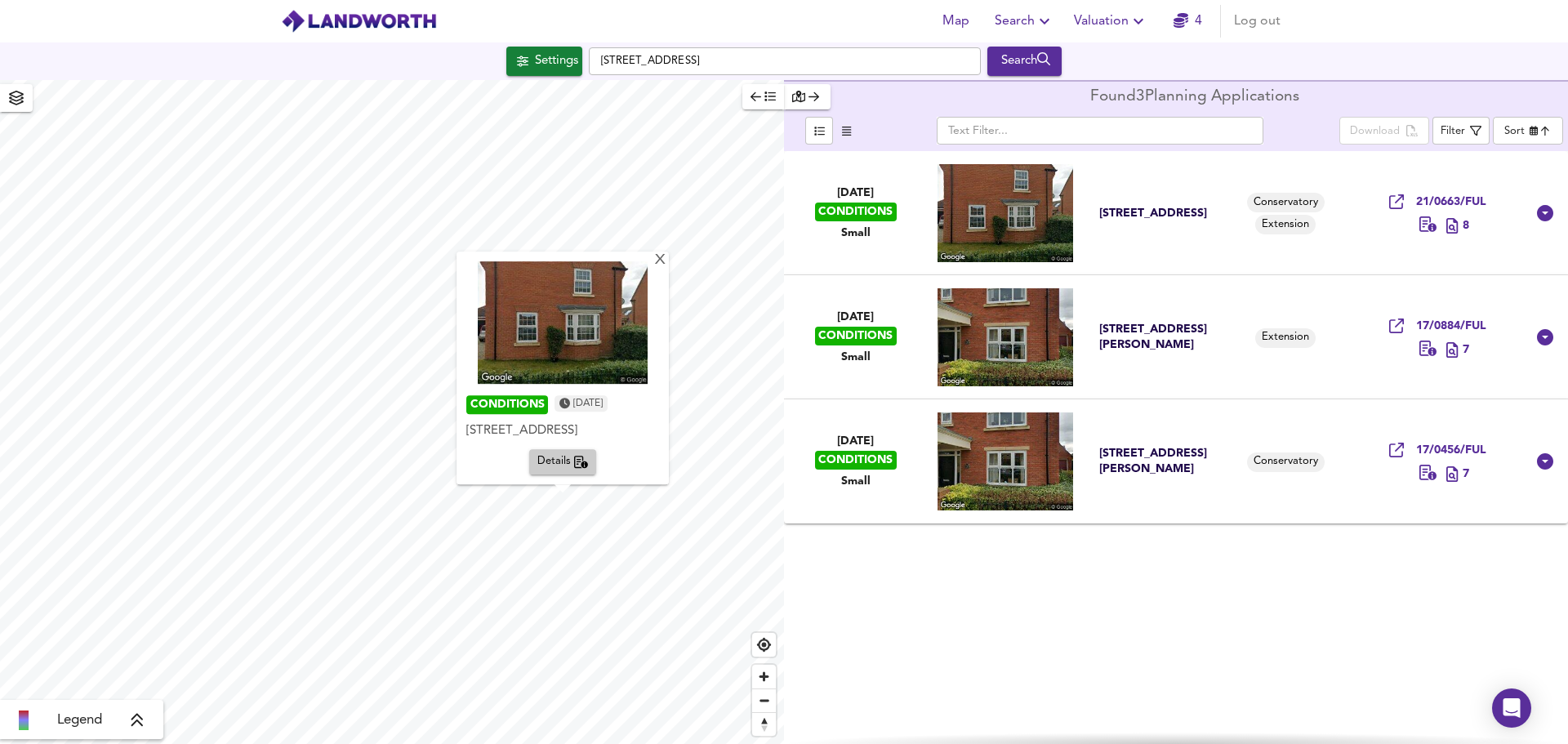
click at [567, 465] on span "Details" at bounding box center [562, 463] width 51 height 18
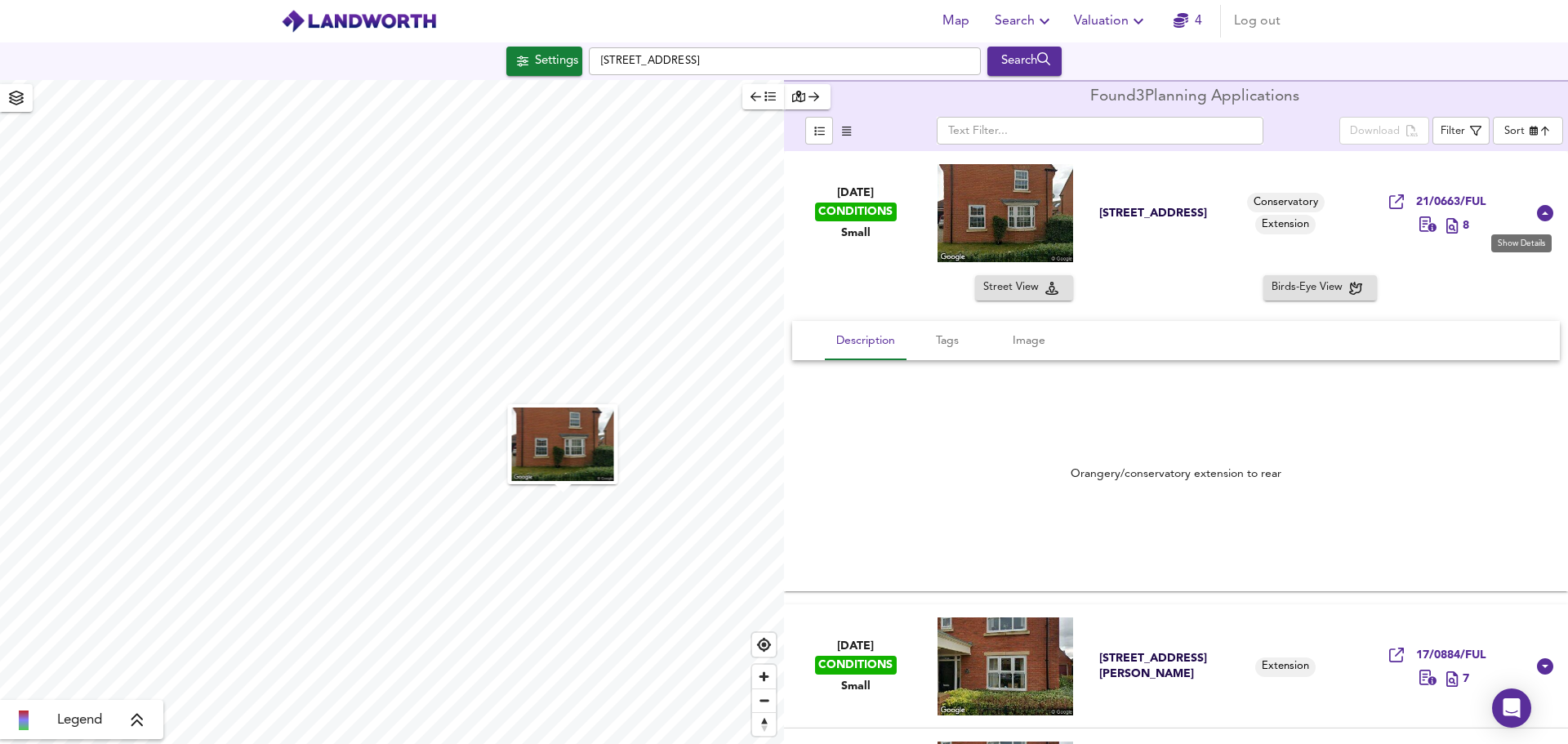
click at [1539, 216] on icon at bounding box center [1544, 212] width 16 height 16
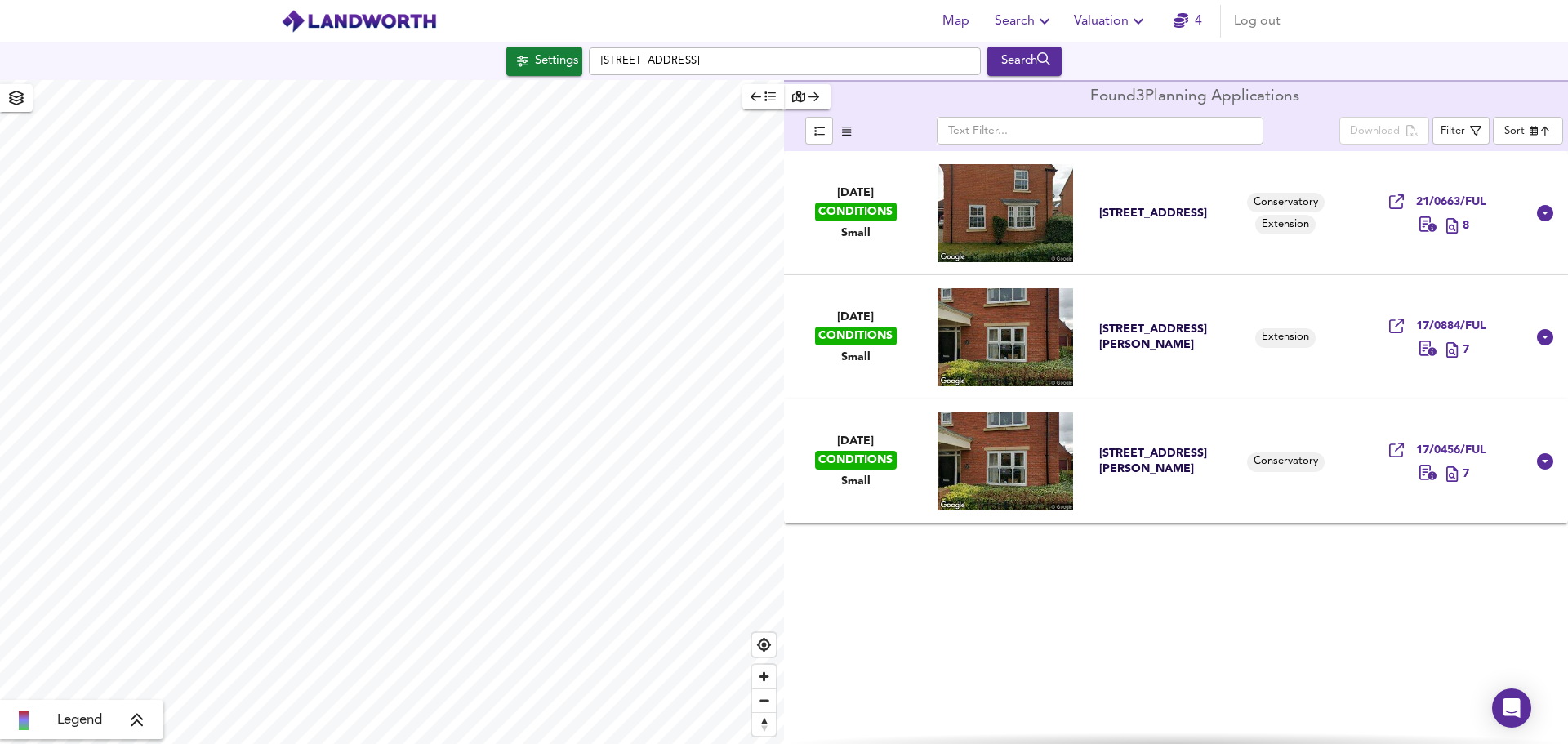
click at [1190, 20] on link "4" at bounding box center [1188, 21] width 29 height 23
click at [371, 17] on img at bounding box center [359, 21] width 156 height 24
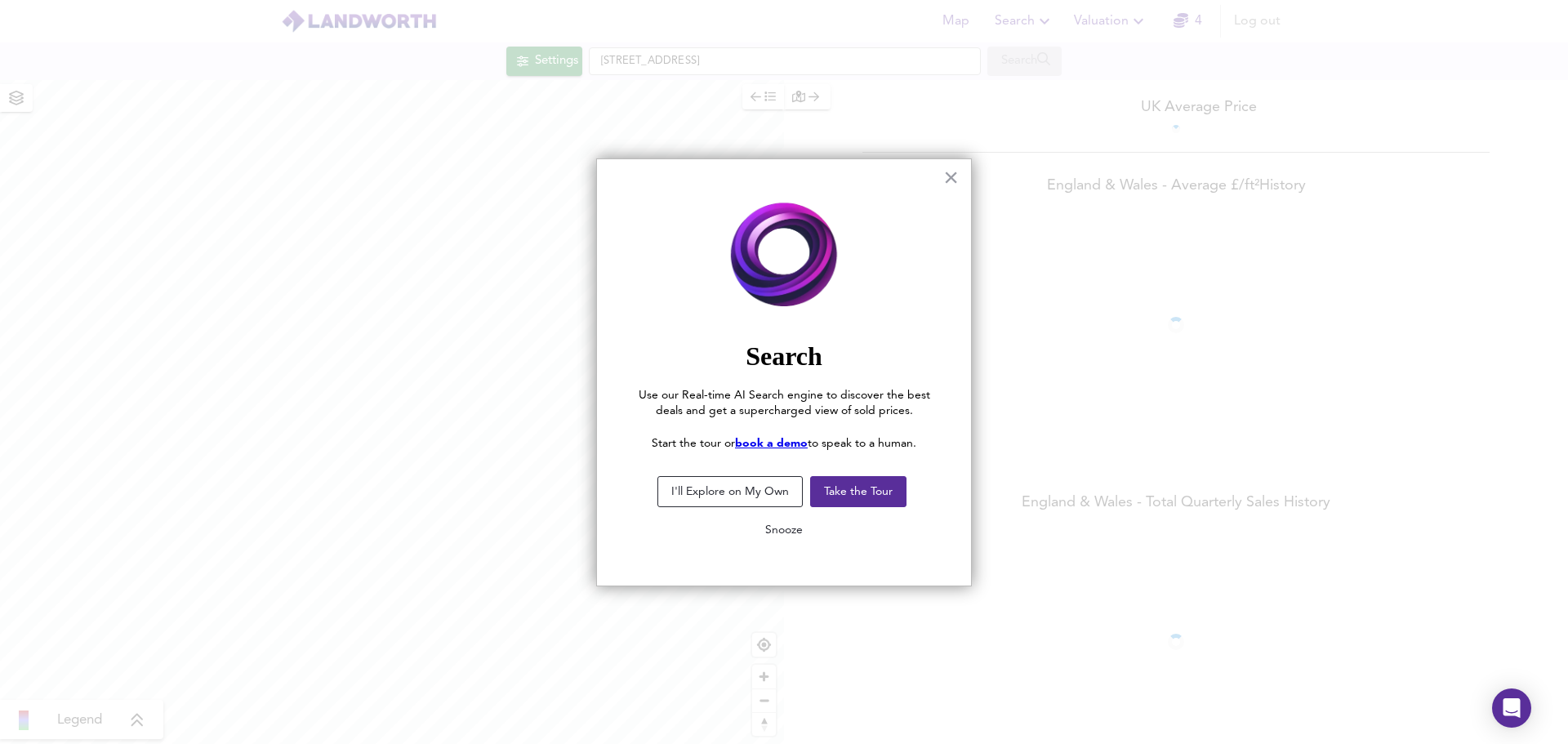
click at [771, 527] on button "Snooze" at bounding box center [784, 530] width 64 height 29
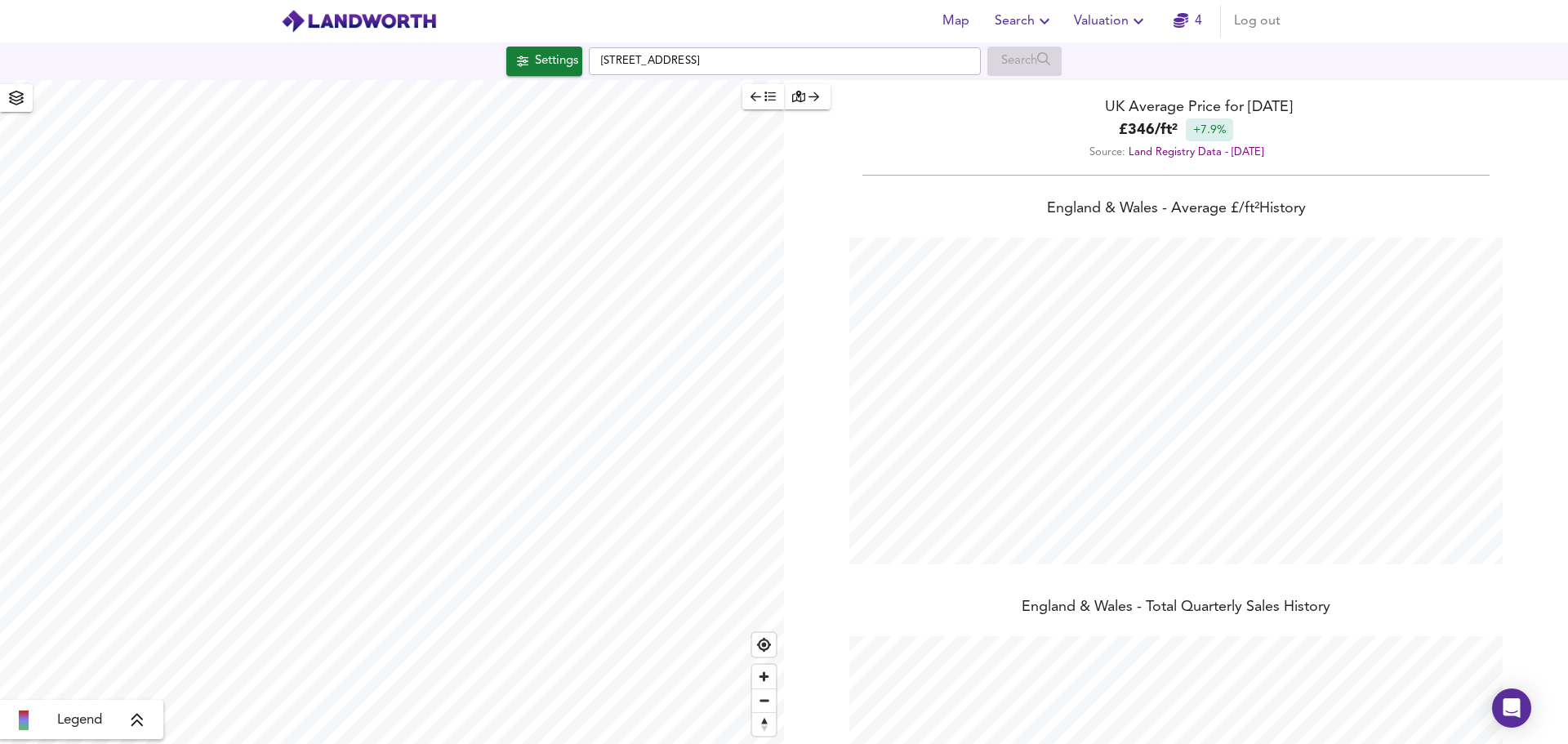
scroll to position [744, 1568]
click at [395, 22] on img at bounding box center [359, 21] width 156 height 24
checkbox input "false"
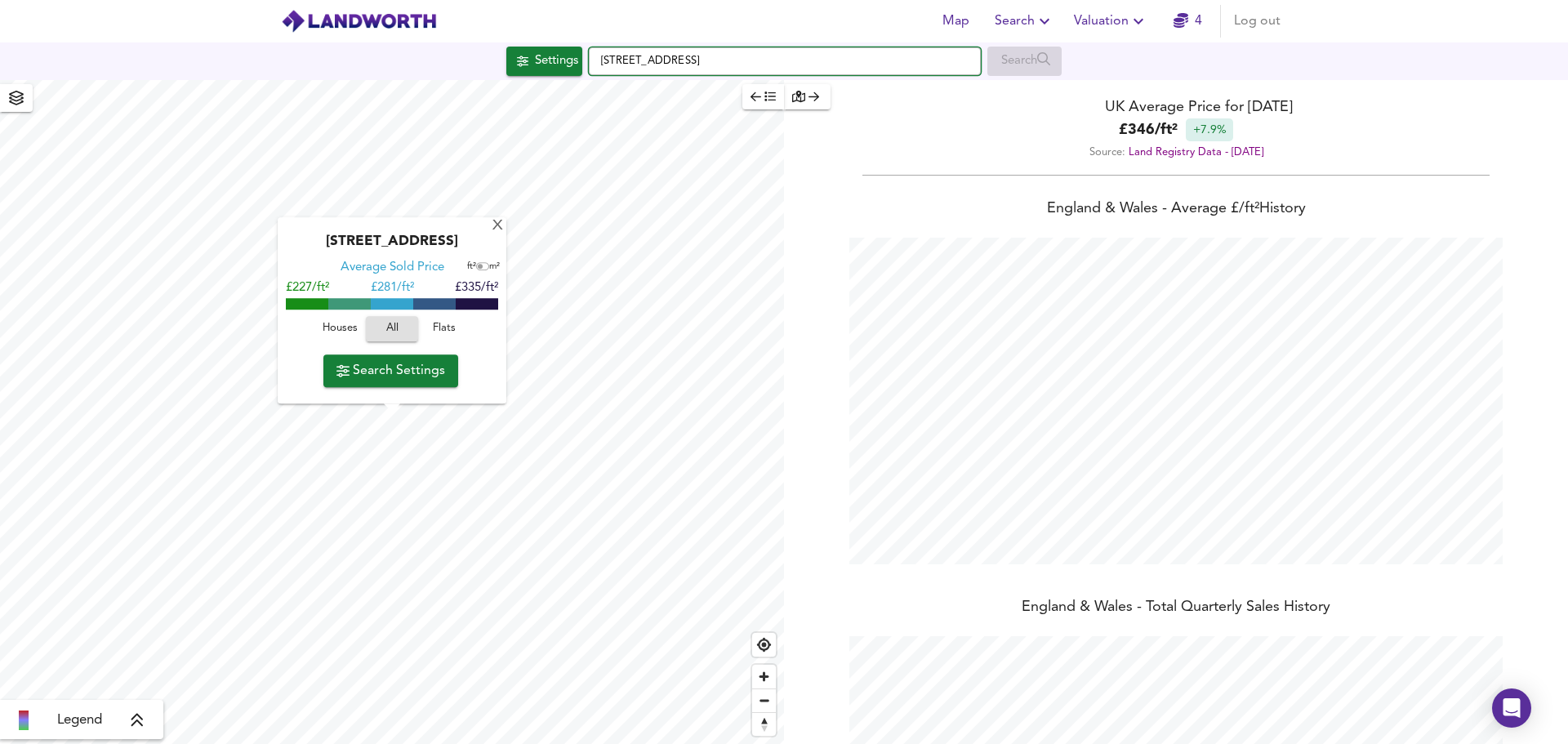
click at [746, 70] on input "Kilvington Grove, TS7 0RL" at bounding box center [784, 60] width 392 height 28
click at [751, 70] on input "Kilvington Grove, TS7 0RL" at bounding box center [784, 60] width 392 height 28
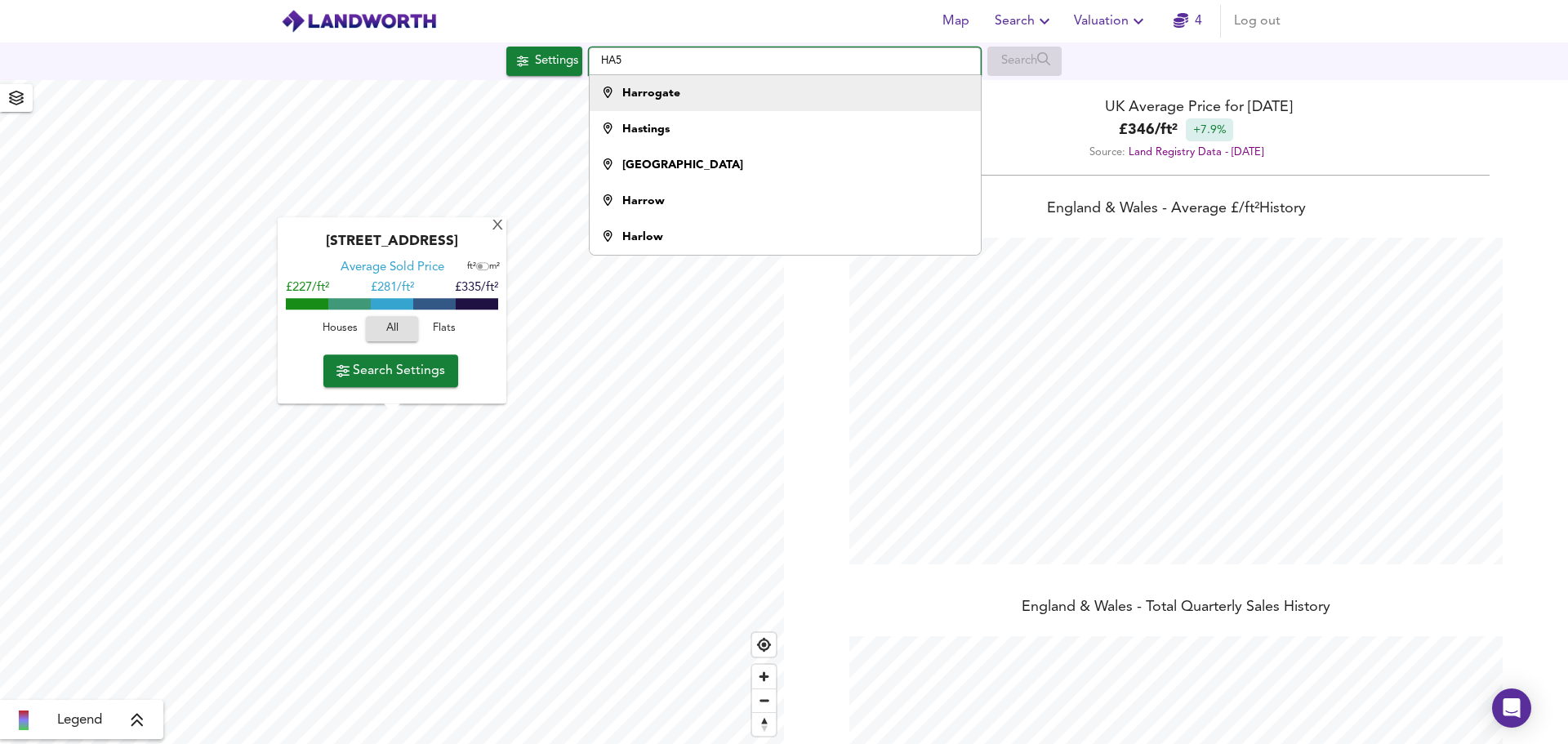
type input "HA5 3"
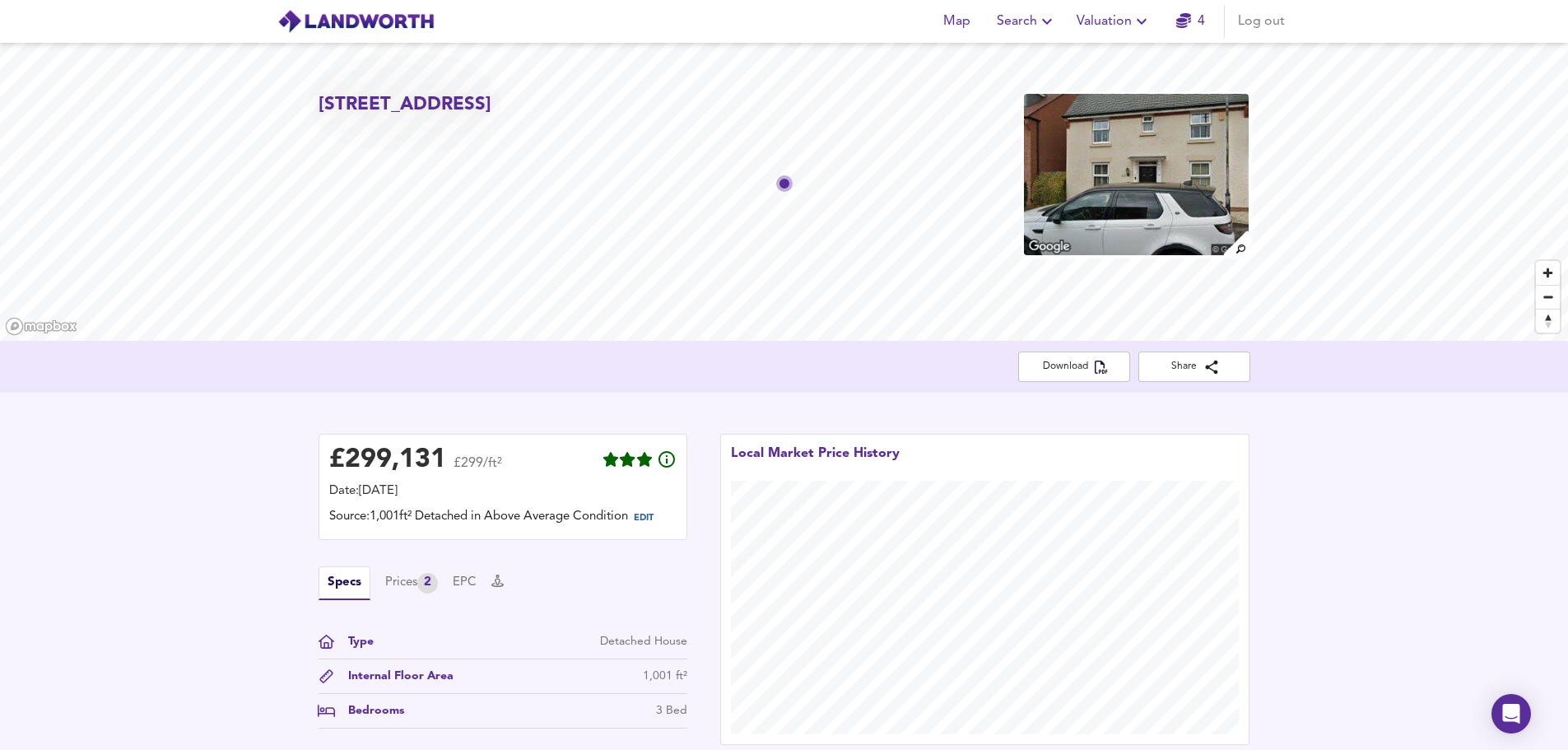
click at [385, 29] on img at bounding box center [356, 21] width 157 height 25
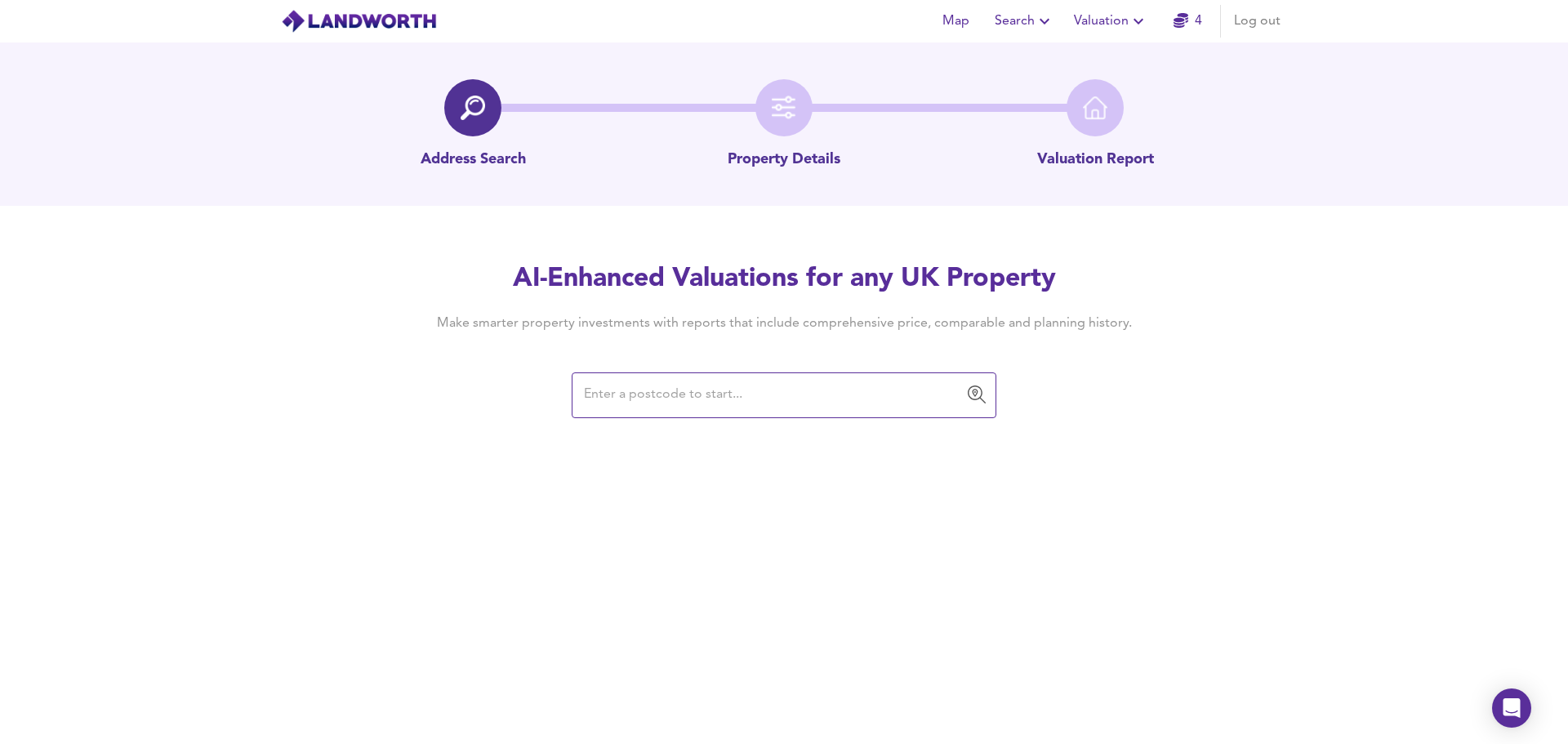
click at [382, 18] on img at bounding box center [359, 21] width 156 height 24
click at [647, 407] on input "text" at bounding box center [771, 395] width 385 height 31
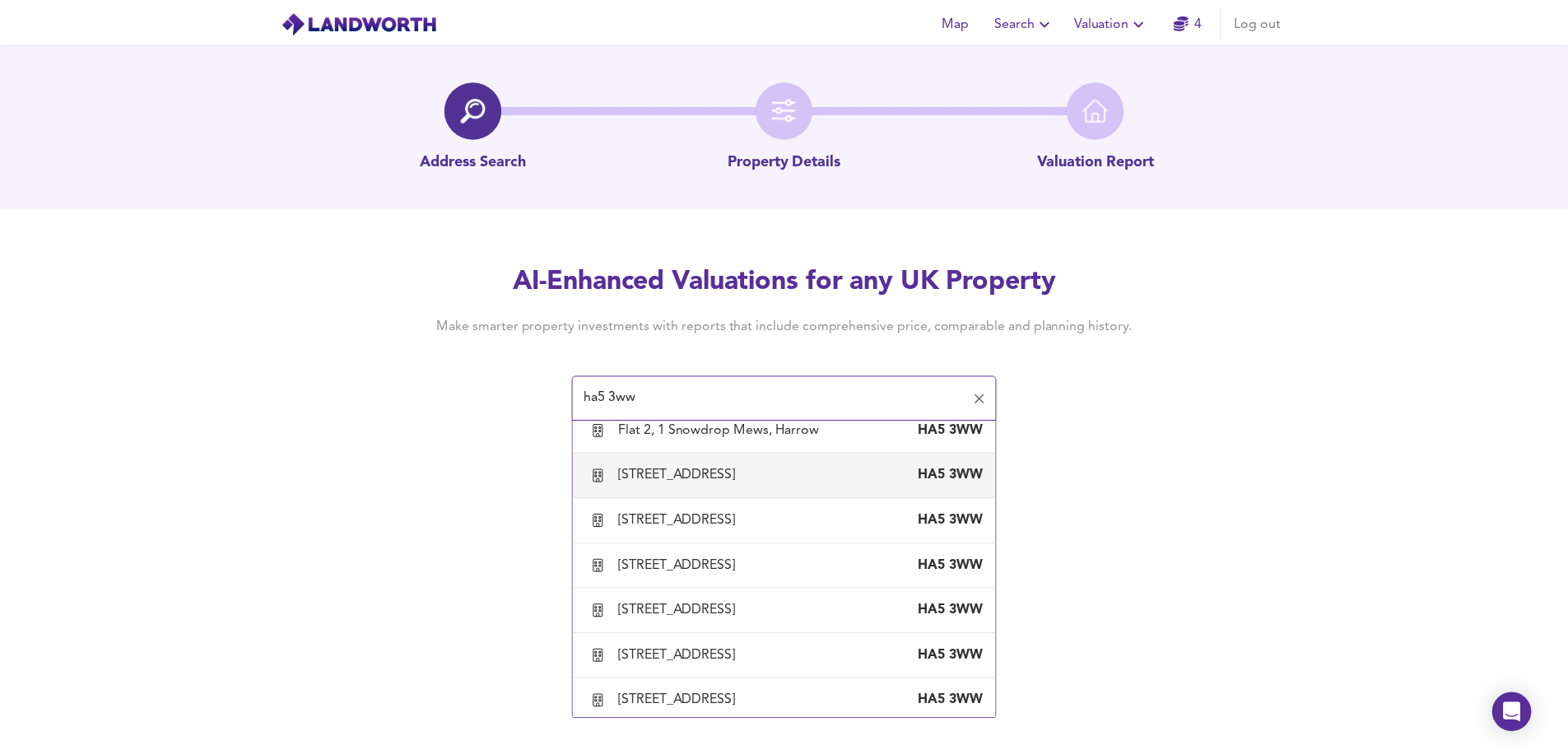
scroll to position [411, 0]
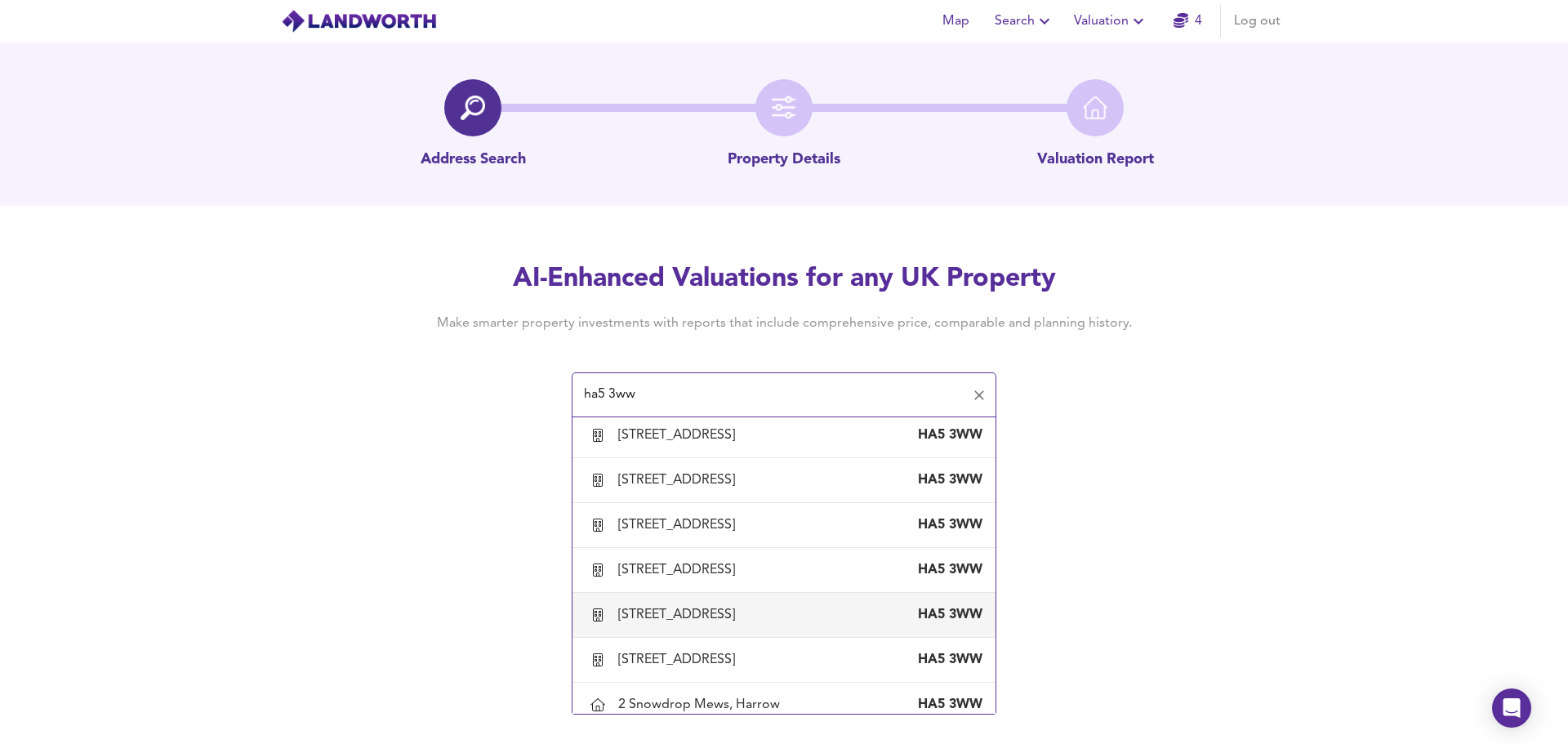
click at [708, 621] on div "Flat 8, 1 Snowdrop Mews, Harrow" at bounding box center [679, 615] width 123 height 18
type input "Flat 8, 1 Snowdrop Mews, Harrow"
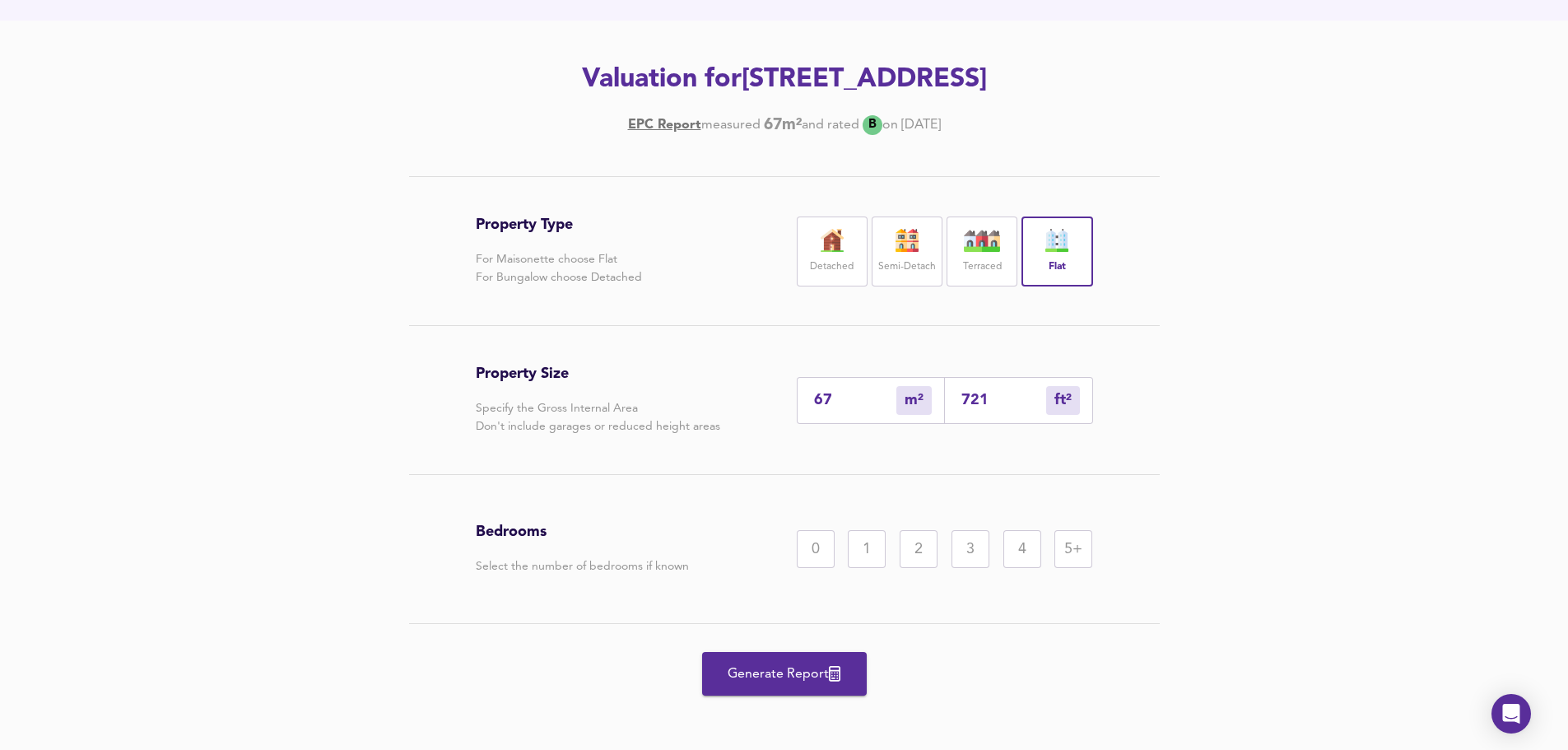
scroll to position [194, 0]
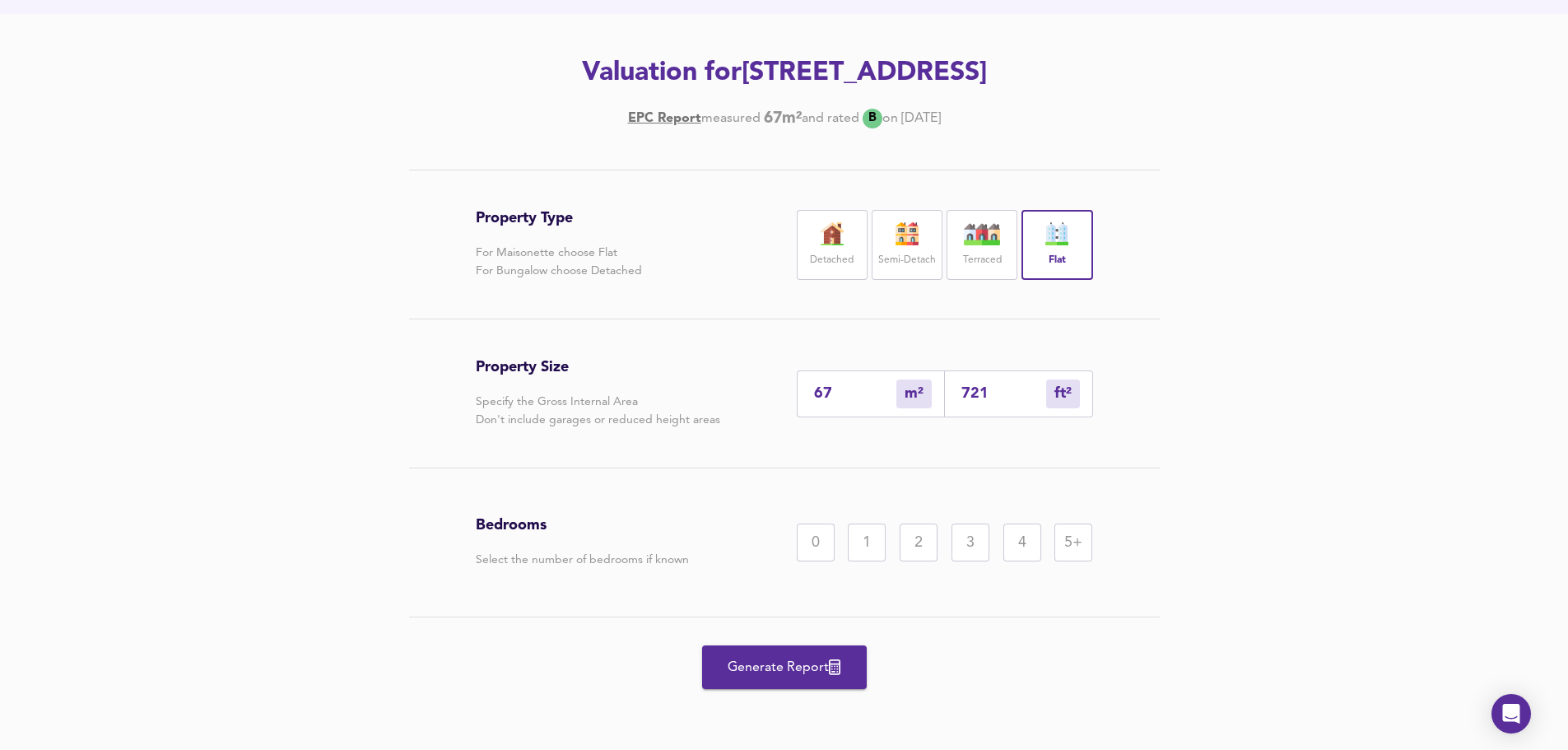
click at [853, 400] on input "67" at bounding box center [855, 394] width 82 height 17
click at [718, 400] on div "Property Size Specify the Gross Internal Area Don't include garages or reduced …" at bounding box center [784, 393] width 618 height 148
type input "7"
type input "75"
type input "71"
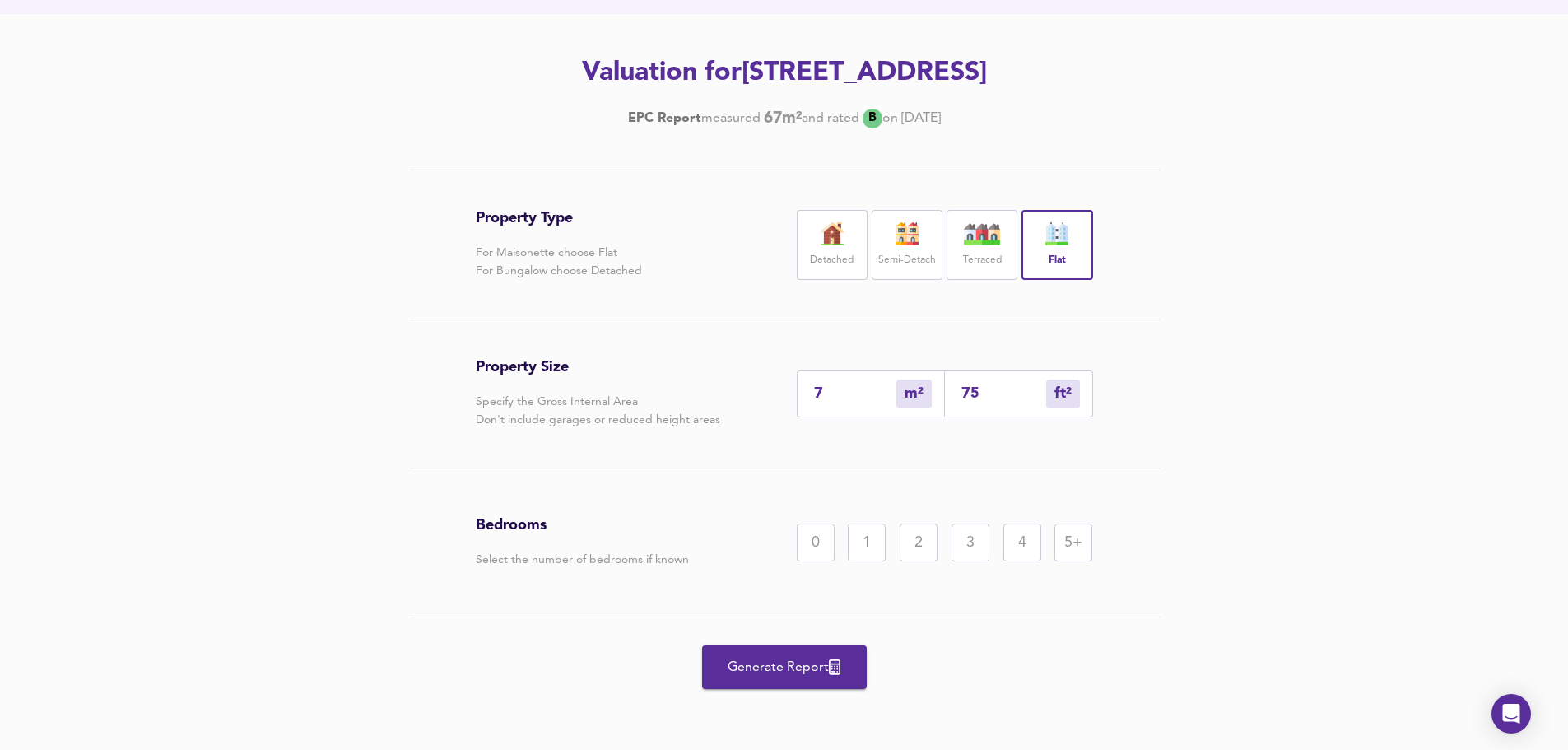
type input "764"
type input "71"
click at [1202, 449] on div "Property Type For Maisonette choose Flat For Bungalow choose Detached Detached …" at bounding box center [784, 460] width 1568 height 581
click at [1412, 383] on div "Property Type For Maisonette choose Flat For Bungalow choose Detached Detached …" at bounding box center [784, 460] width 1568 height 581
click at [922, 545] on div "2" at bounding box center [918, 543] width 38 height 38
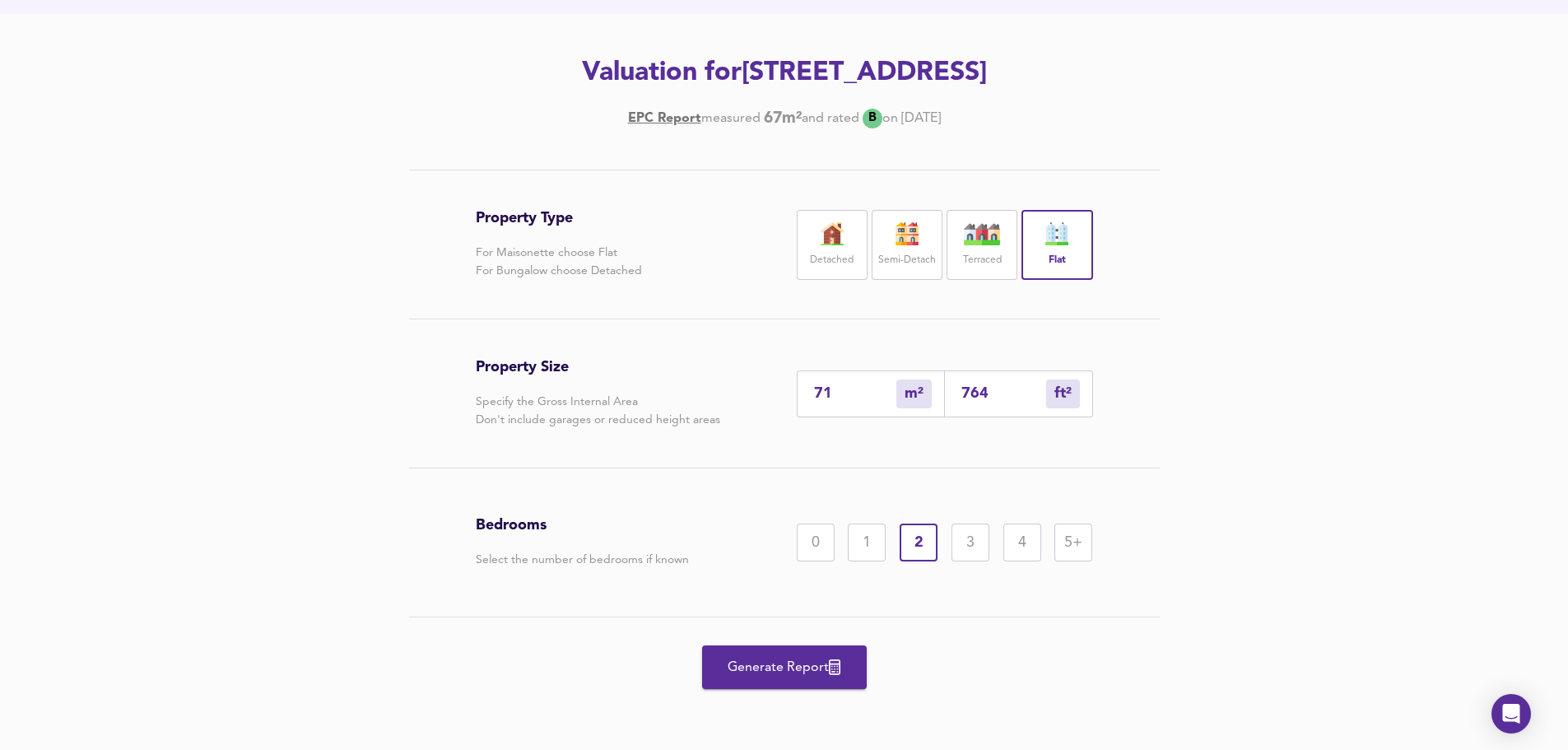
click at [1282, 459] on div "Property Type For Maisonette choose Flat For Bungalow choose Detached Detached …" at bounding box center [784, 460] width 1568 height 581
click at [798, 663] on span "Generate Report" at bounding box center [784, 667] width 132 height 23
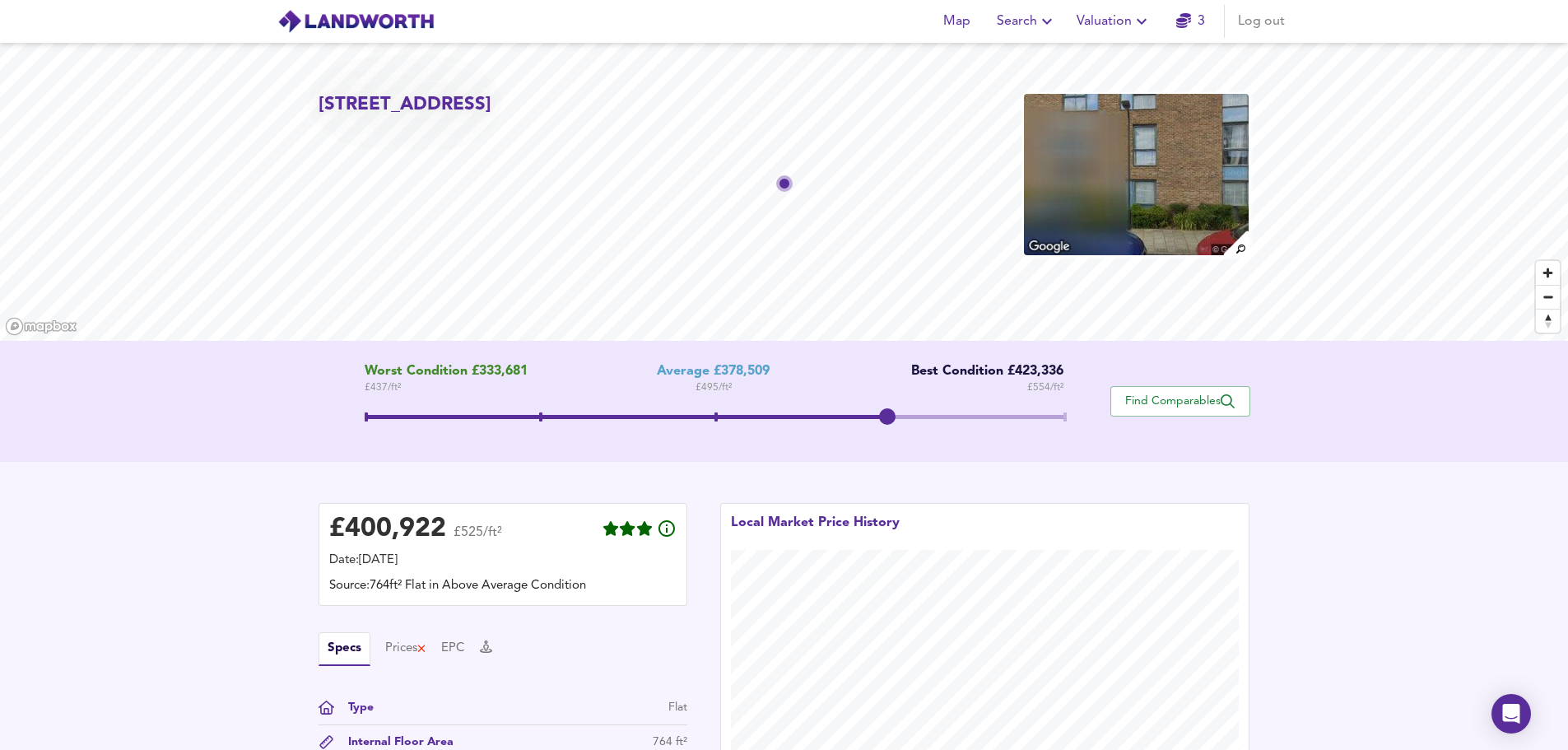
drag, startPoint x: 714, startPoint y: 415, endPoint x: 889, endPoint y: 424, distance: 175.2
click at [889, 424] on span at bounding box center [887, 416] width 16 height 16
drag, startPoint x: 888, startPoint y: 419, endPoint x: 997, endPoint y: 425, distance: 109.2
click at [997, 425] on span at bounding box center [714, 419] width 699 height 30
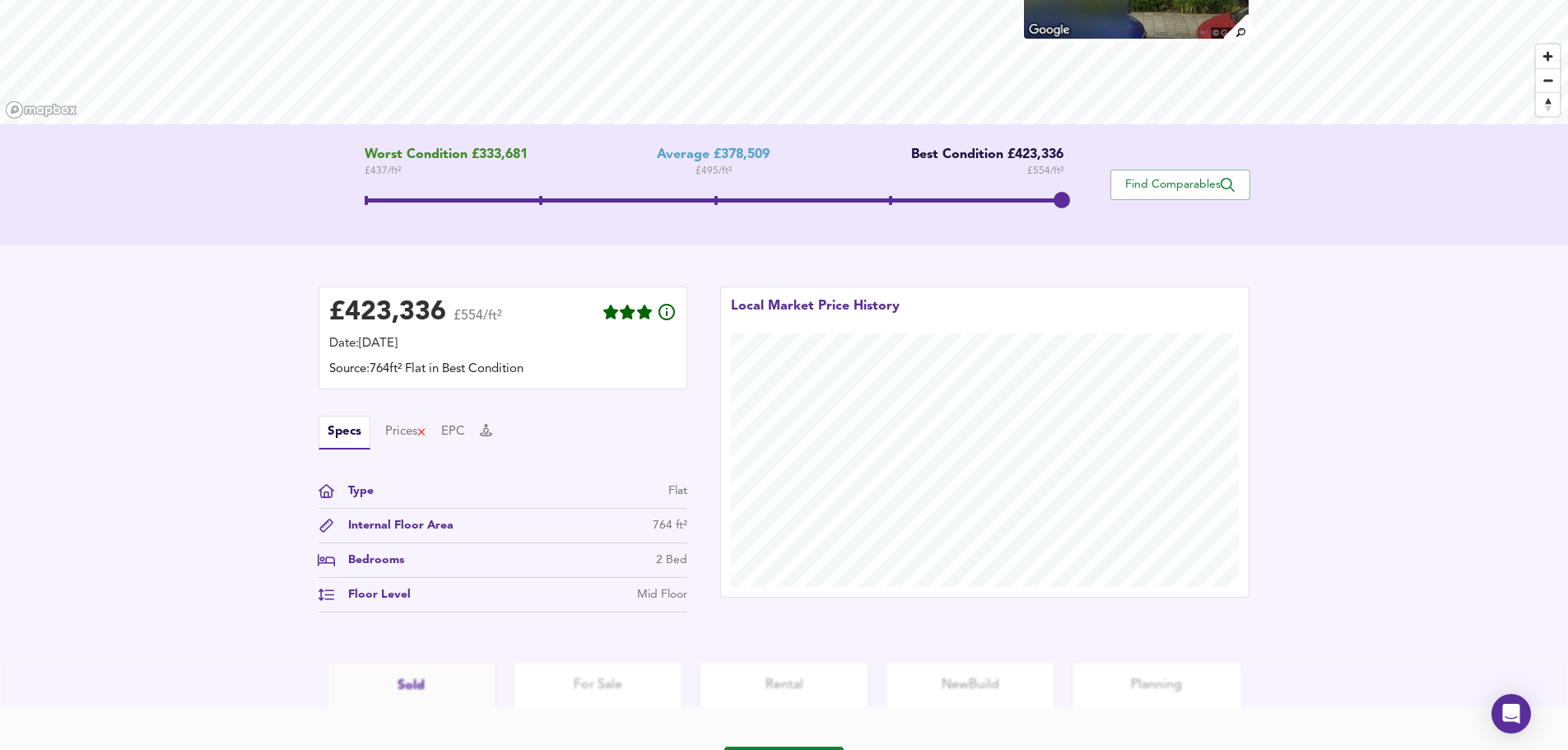
scroll to position [306, 0]
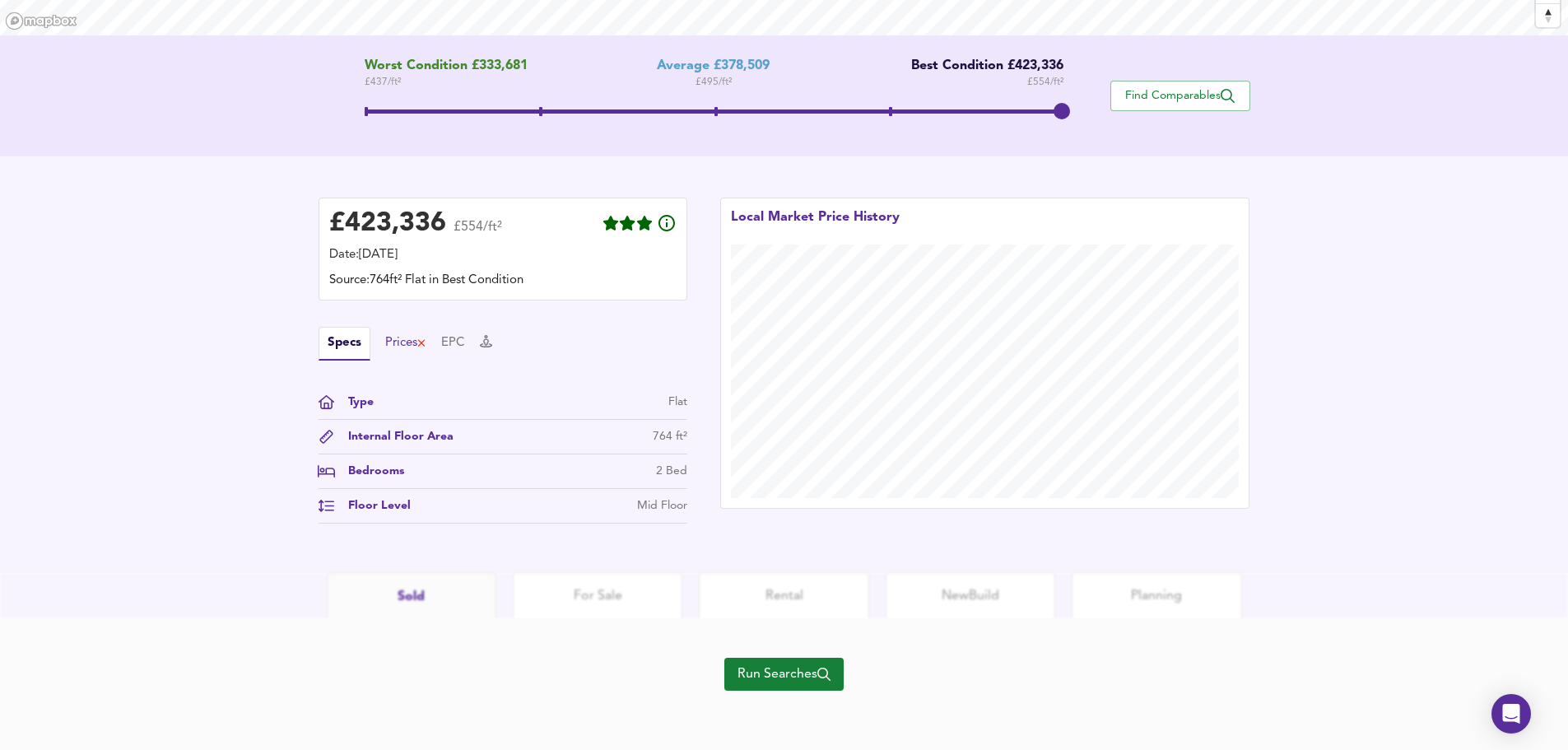
click at [394, 346] on div "Prices" at bounding box center [406, 343] width 42 height 18
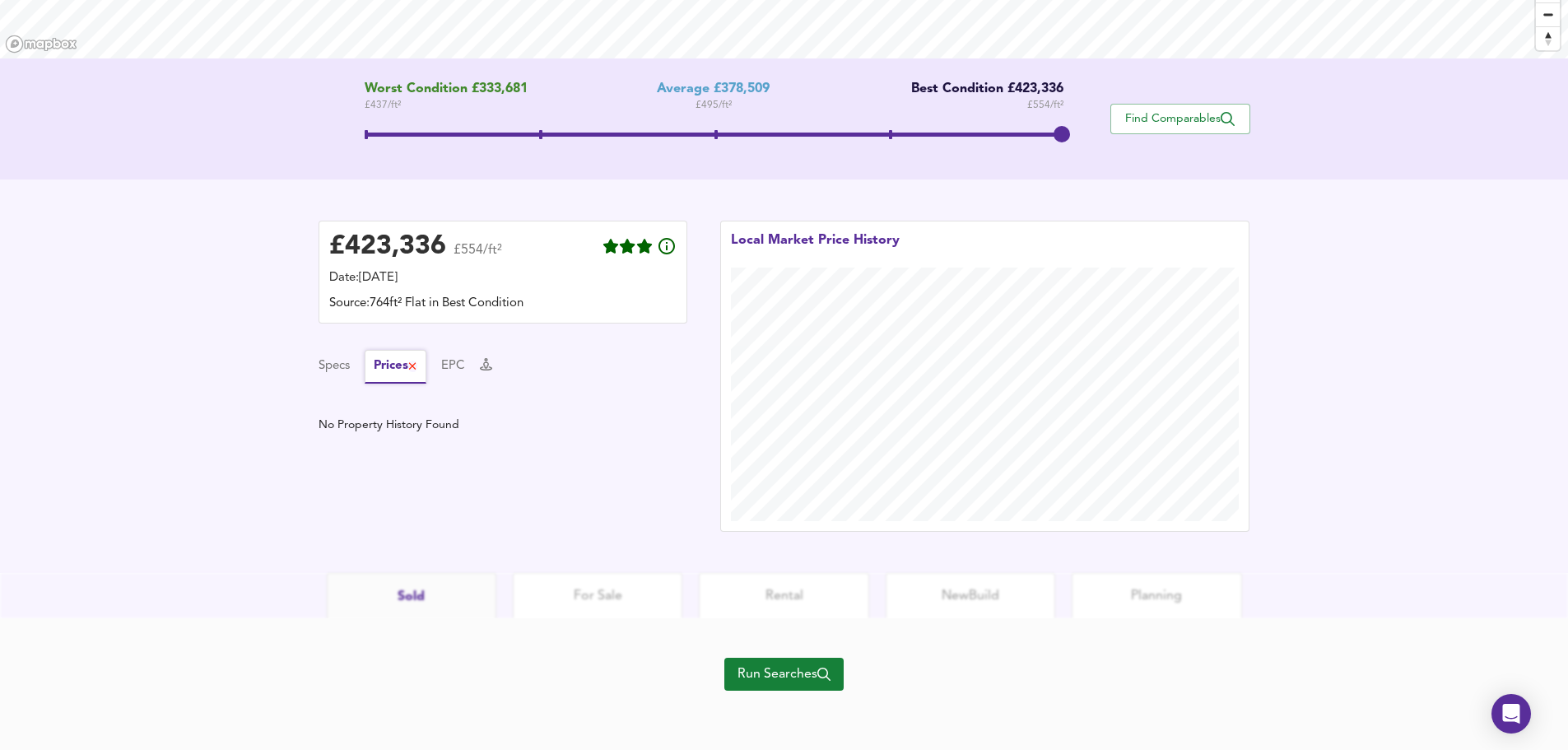
scroll to position [283, 0]
click at [344, 367] on button "Specs" at bounding box center [334, 366] width 31 height 18
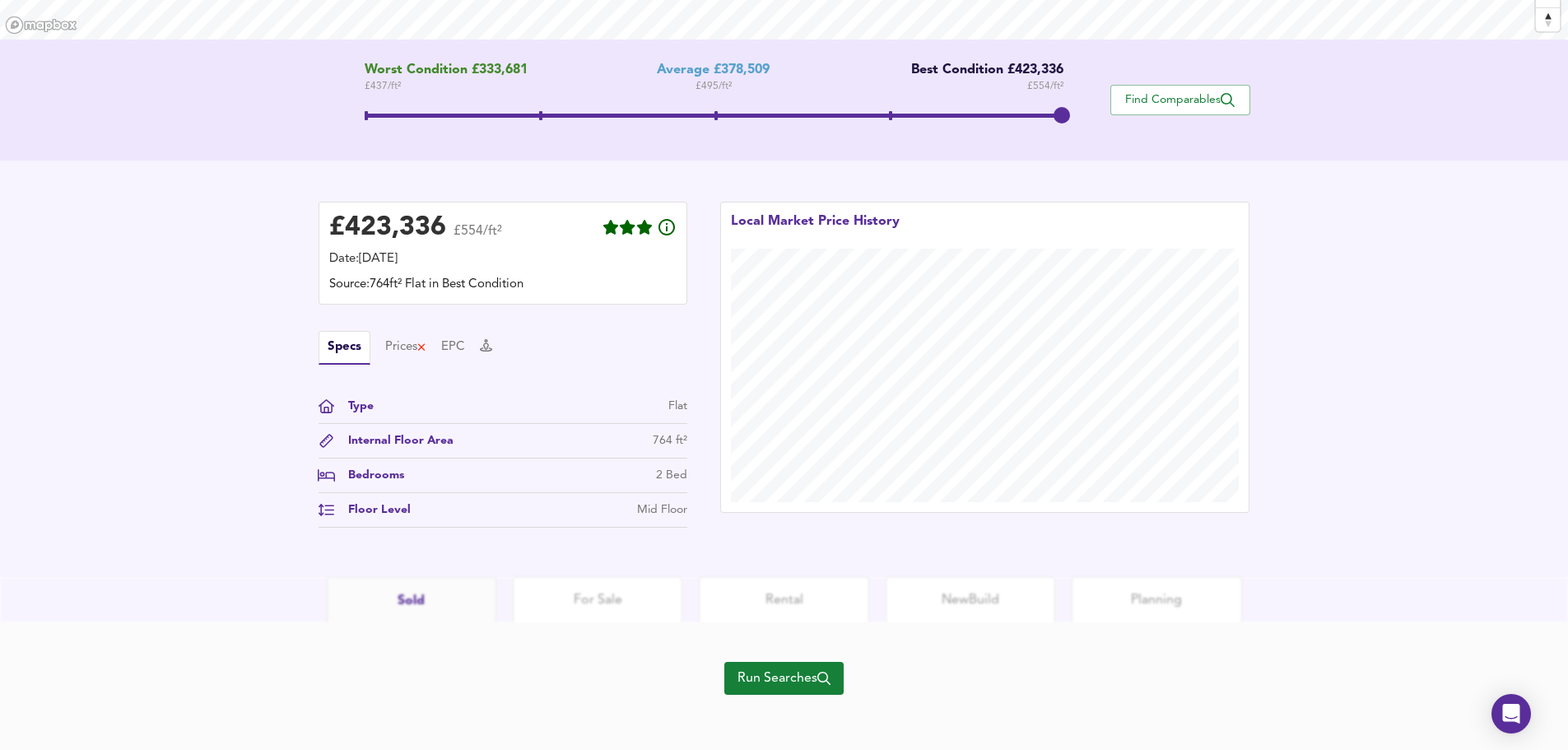
scroll to position [306, 0]
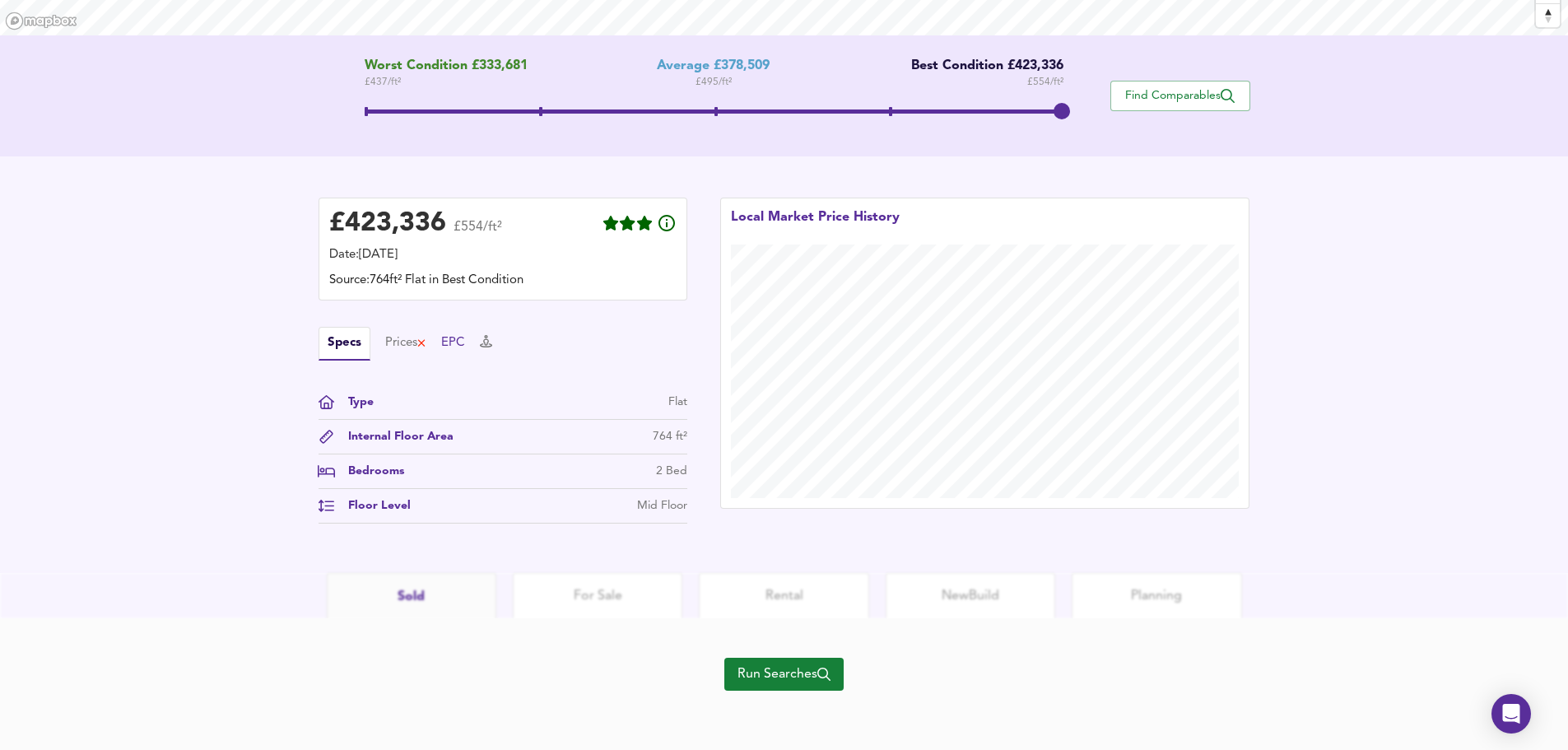
click at [462, 348] on button "EPC" at bounding box center [453, 343] width 24 height 18
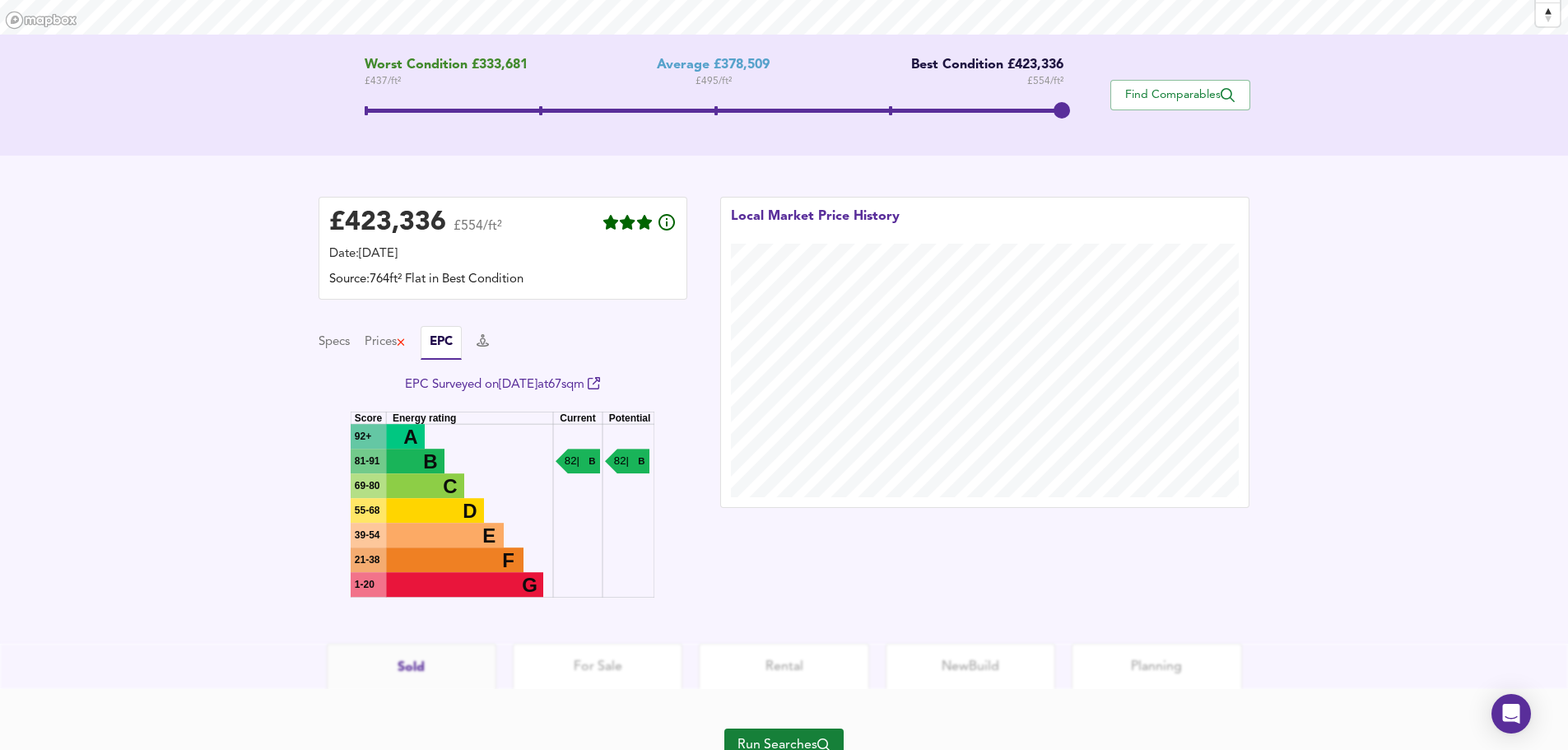
click at [271, 454] on div "£ 423,336 £554/ft² Date: 3 October 2025 Source: 764ft² Flat in Best Condition S…" at bounding box center [784, 400] width 1568 height 488
click at [192, 480] on div "£ 423,336 £554/ft² Date: 3 October 2025 Source: 764ft² Flat in Best Condition S…" at bounding box center [784, 400] width 1568 height 488
click at [334, 341] on button "Specs" at bounding box center [334, 342] width 31 height 18
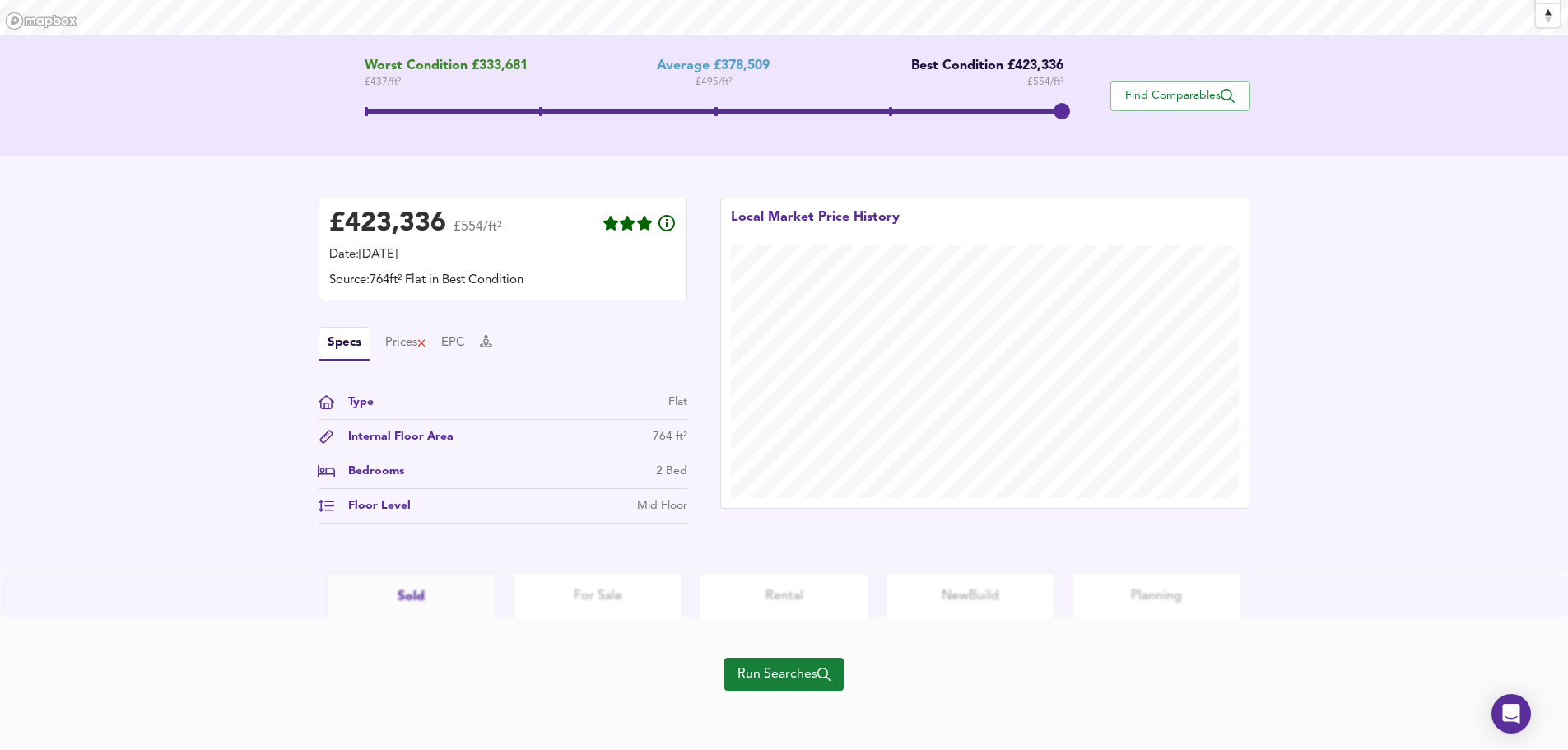
click at [194, 493] on div "£ 423,336 £554/ft² Date: 3 October 2025 Source: 764ft² Flat in Best Condition S…" at bounding box center [784, 365] width 1568 height 416
click at [788, 674] on span "Run Searches" at bounding box center [784, 674] width 93 height 23
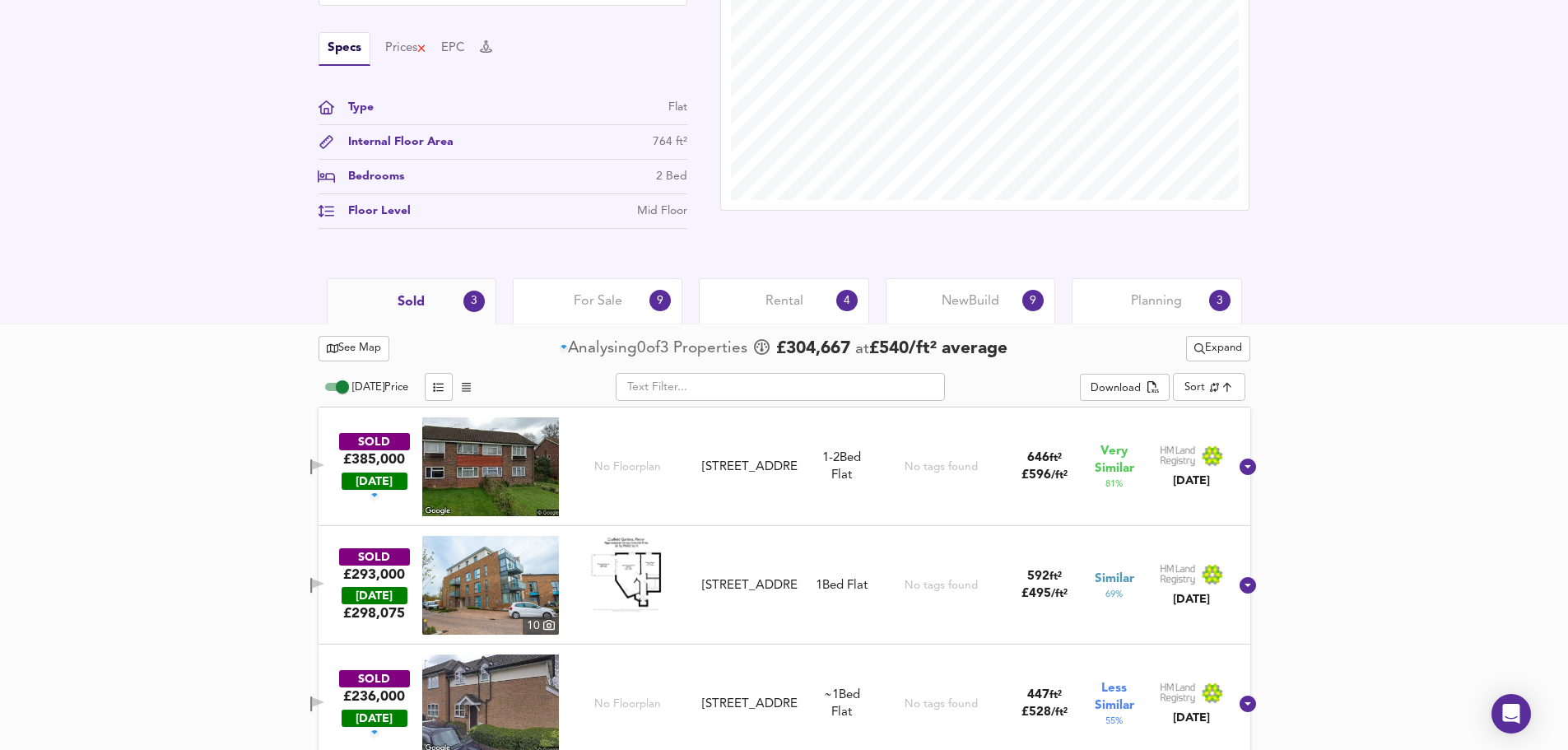
scroll to position [557, 0]
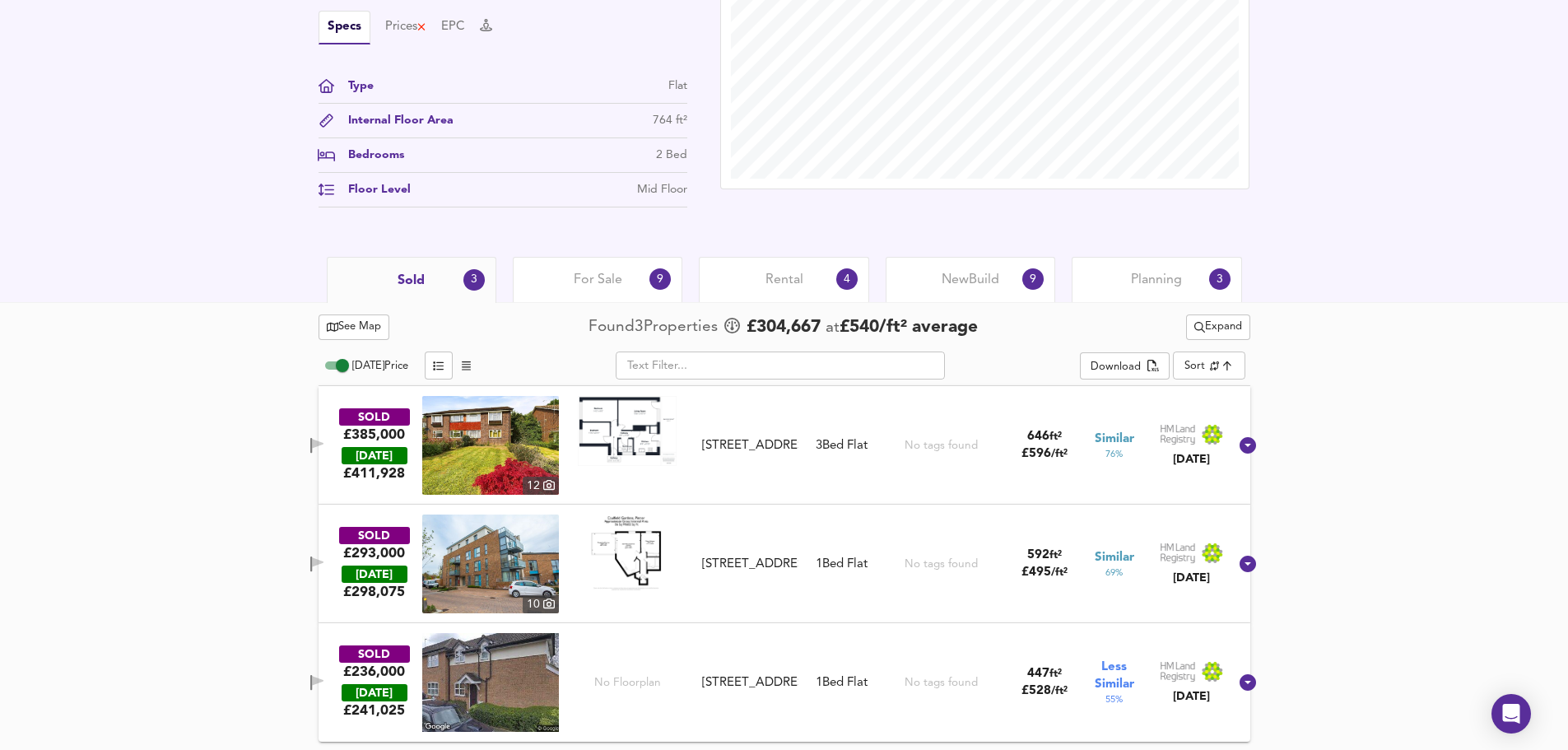
click at [1191, 578] on div "8 Nov 2024" at bounding box center [1192, 577] width 64 height 16
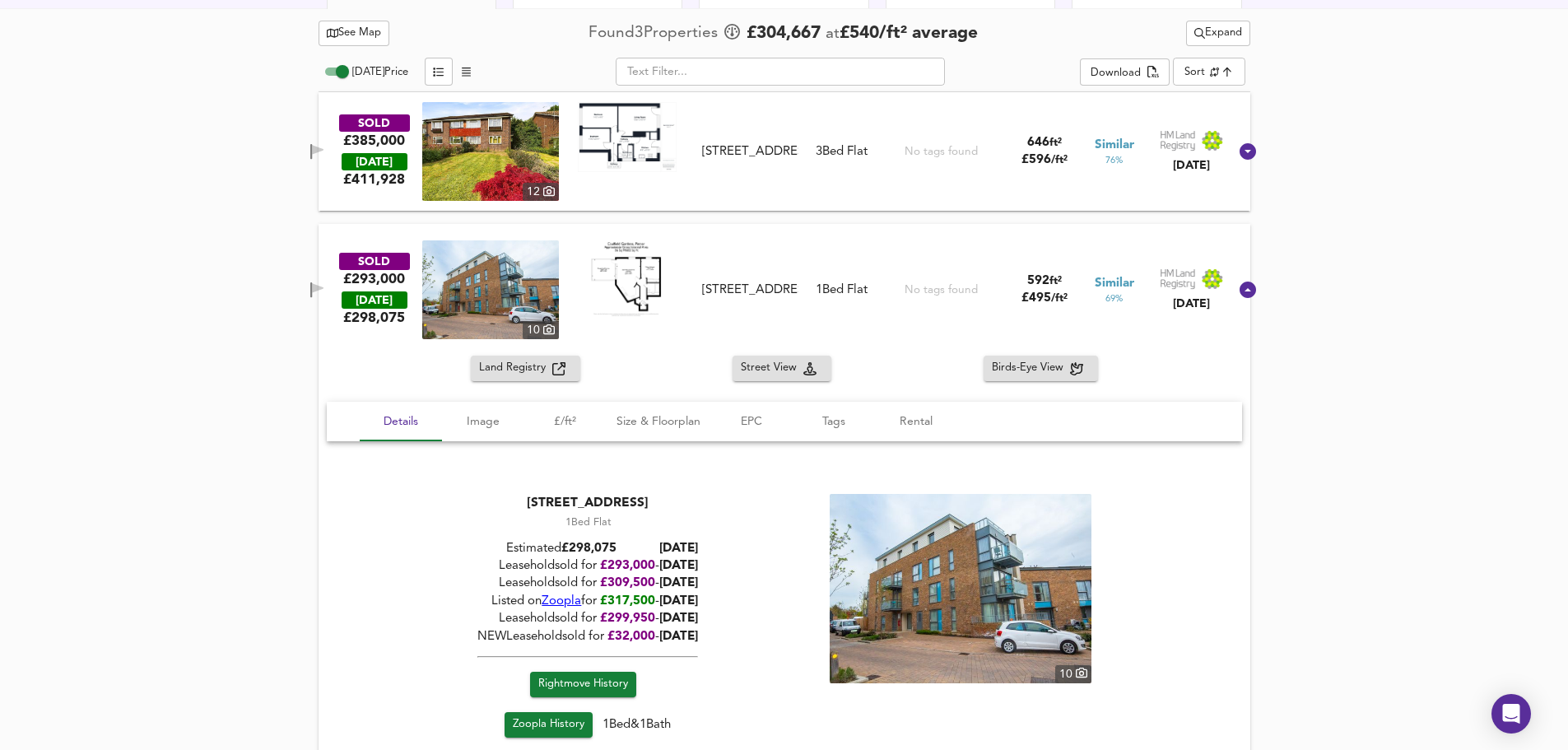
scroll to position [886, 0]
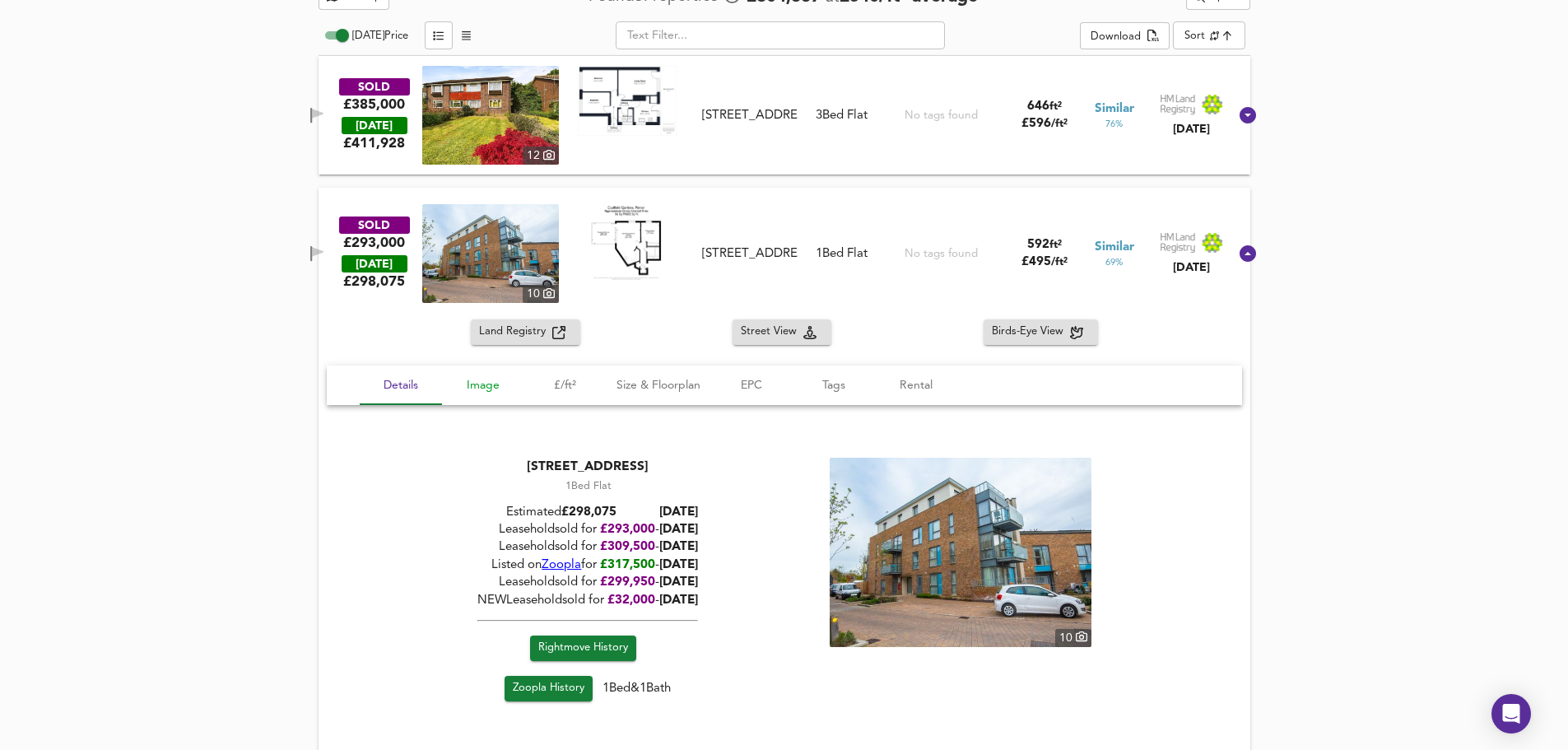
click at [486, 390] on span "Image" at bounding box center [483, 386] width 63 height 20
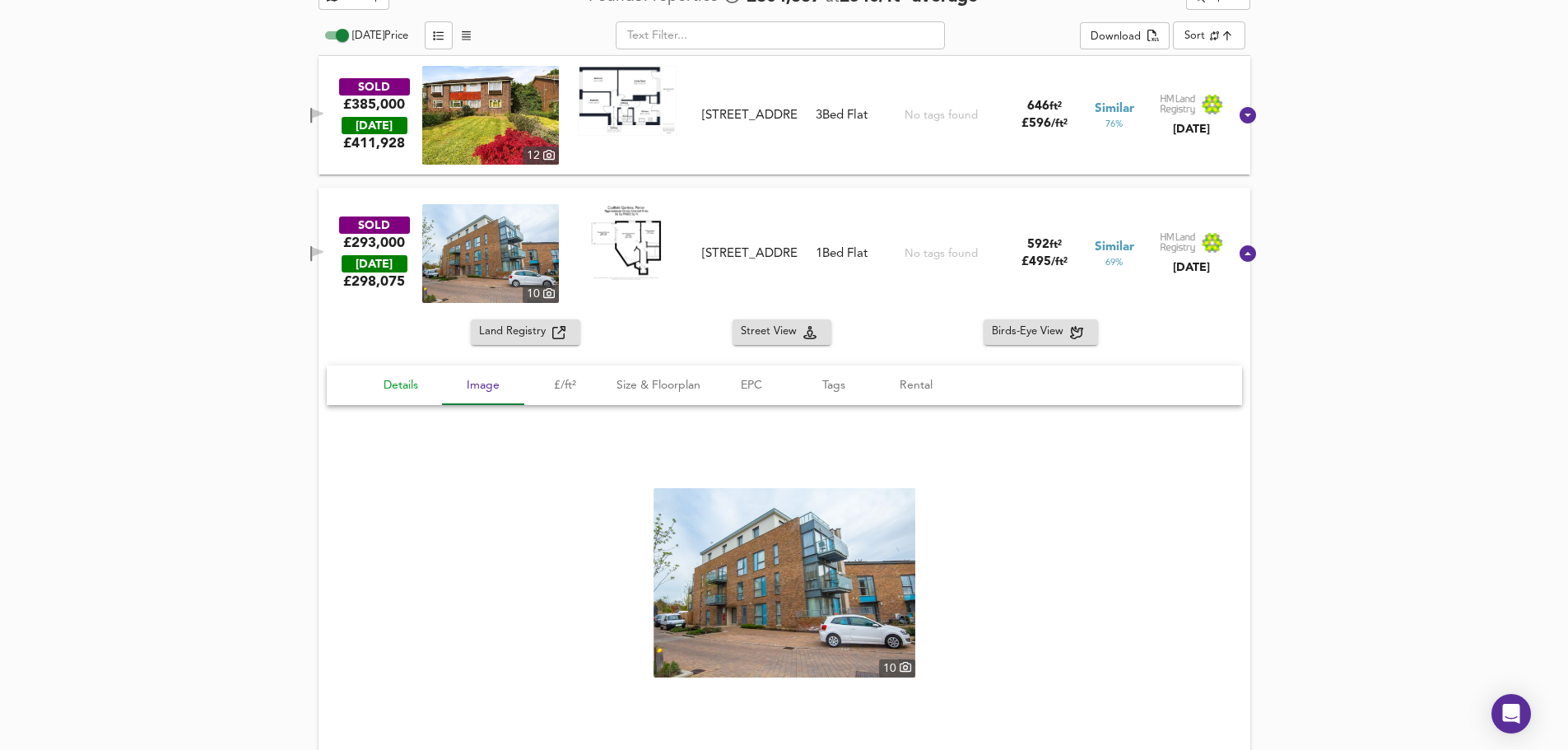
click at [404, 390] on span "Details" at bounding box center [401, 386] width 63 height 20
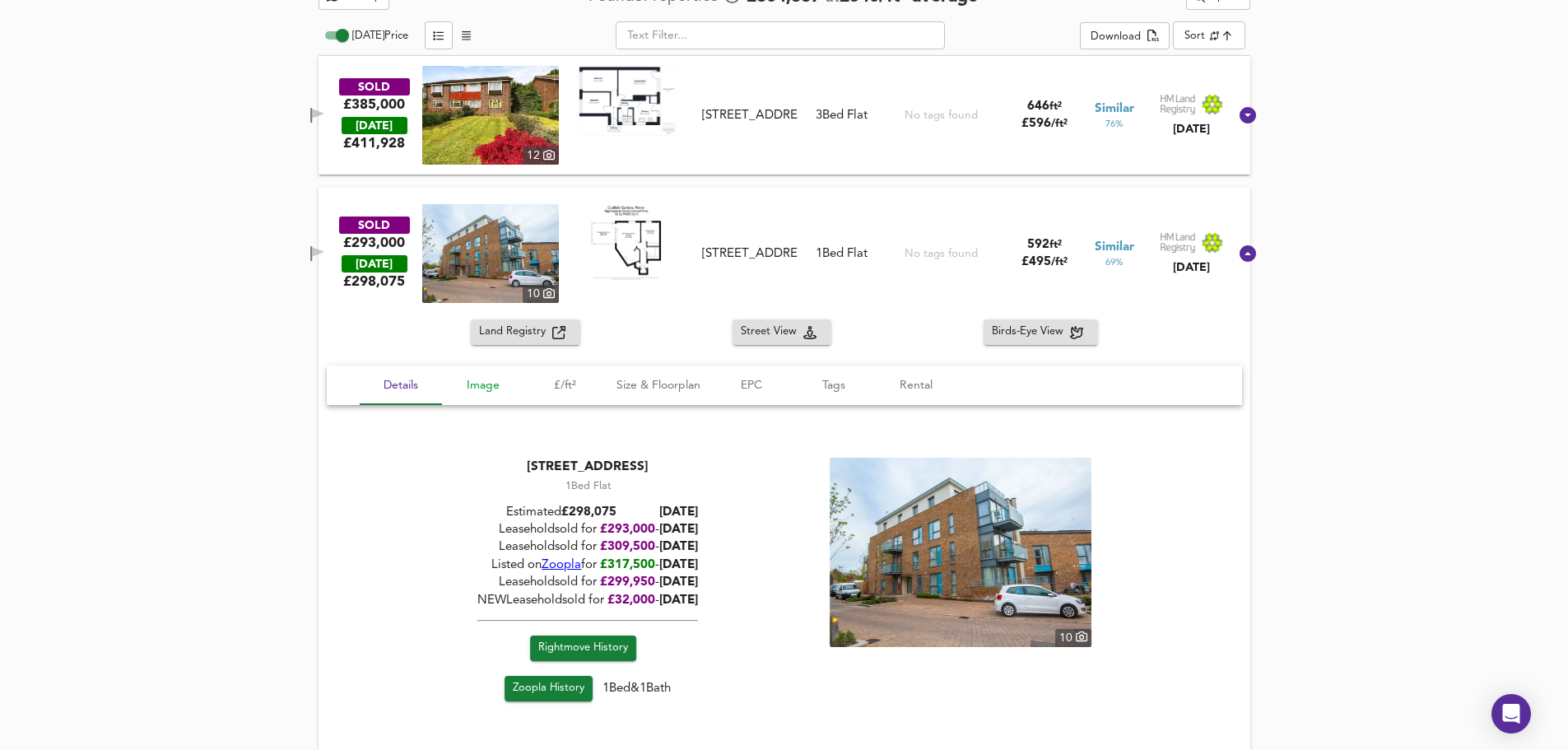
click at [489, 390] on span "Image" at bounding box center [483, 386] width 63 height 20
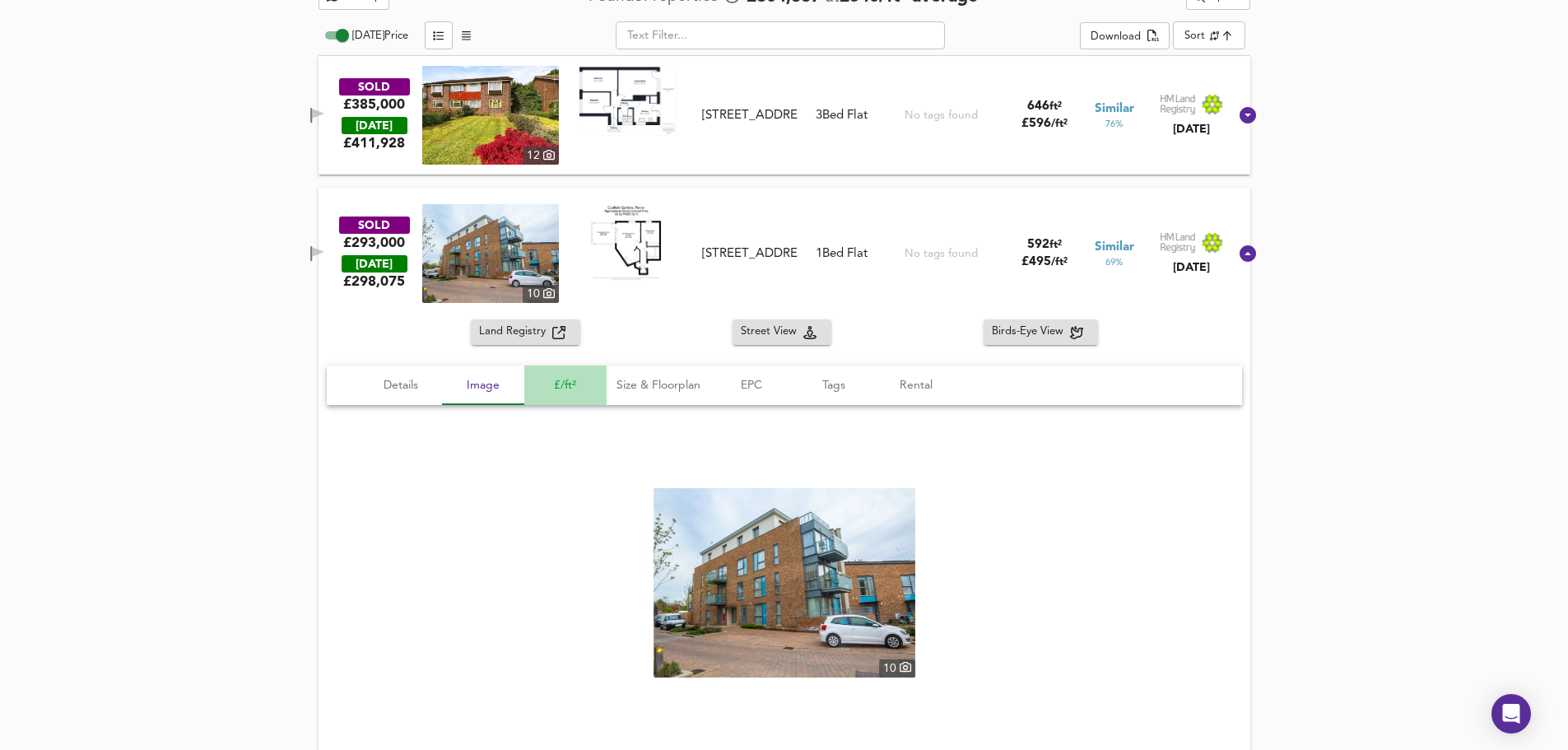
click at [555, 385] on span "£/ft²" at bounding box center [565, 386] width 63 height 20
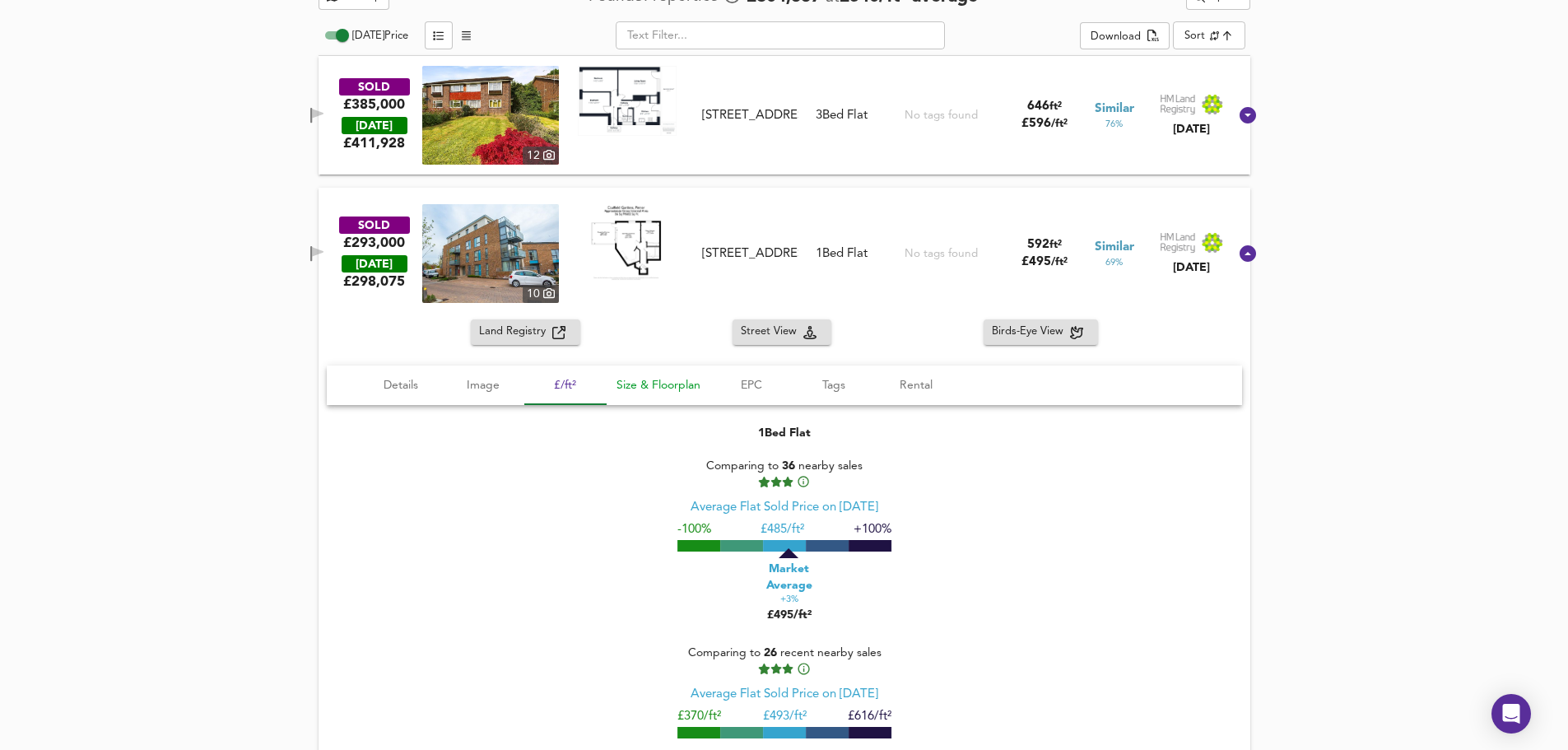
click at [672, 386] on span "Size & Floorplan" at bounding box center [658, 386] width 84 height 20
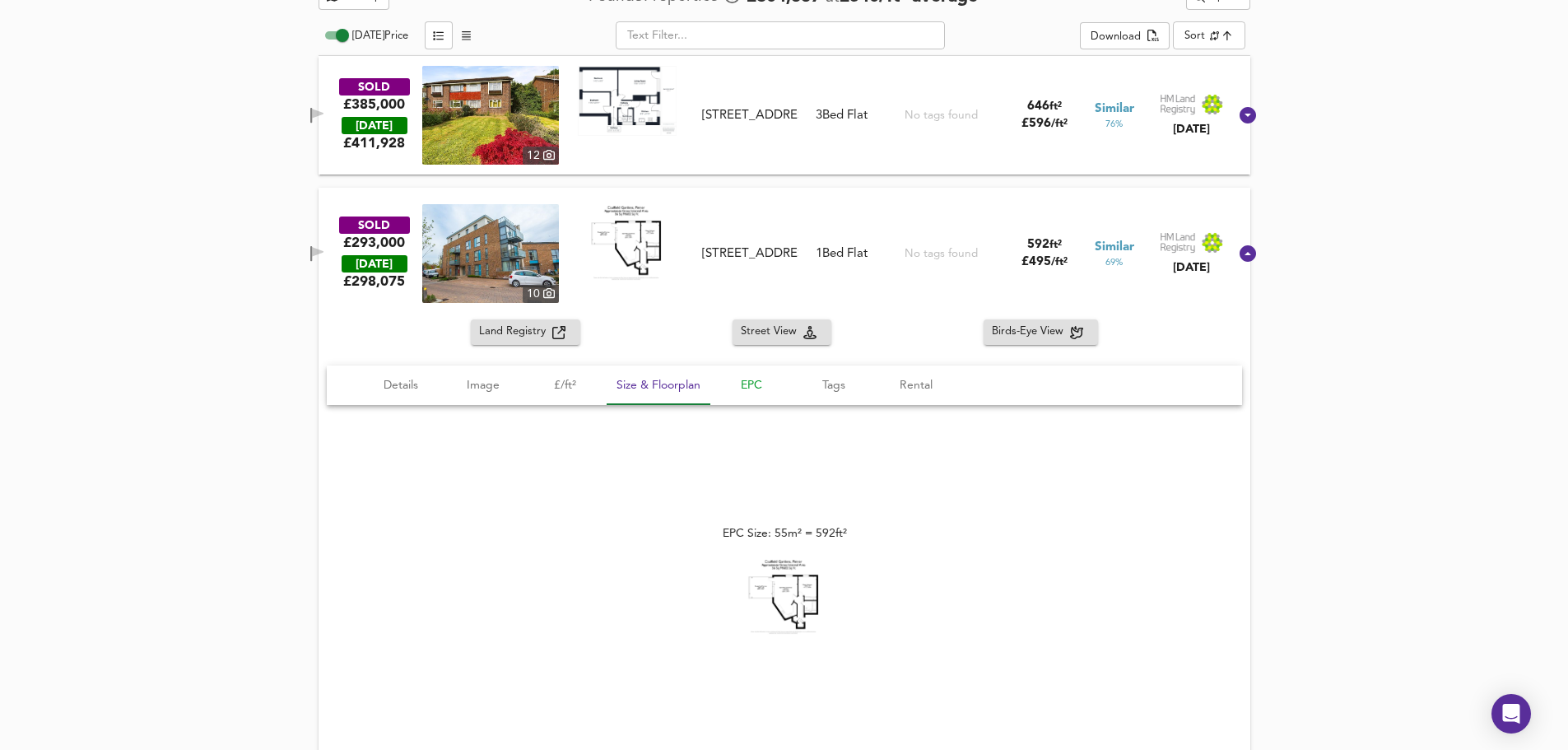
click at [734, 380] on span "EPC" at bounding box center [751, 386] width 63 height 20
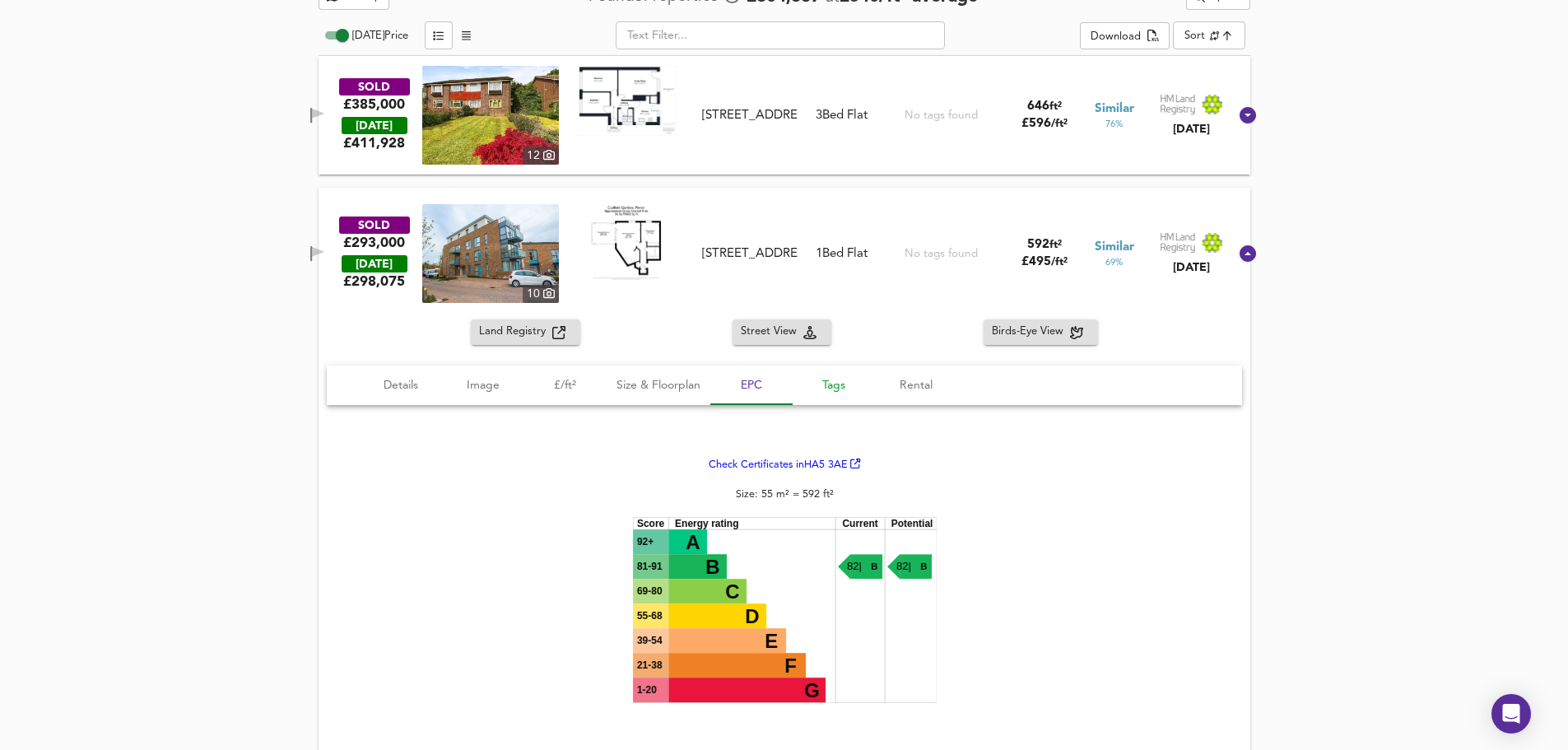
click at [844, 388] on span "Tags" at bounding box center [834, 386] width 63 height 20
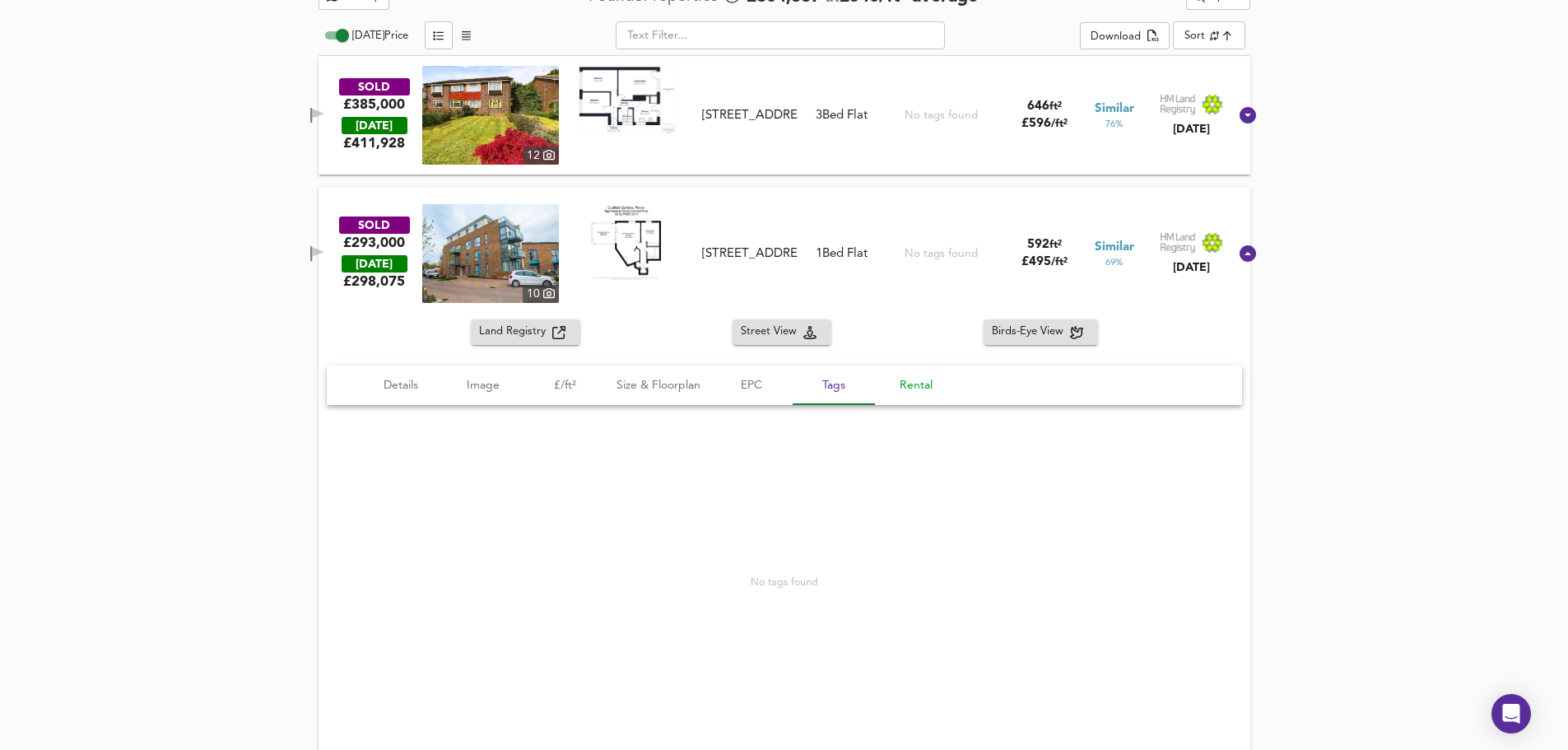
click at [926, 388] on span "Rental" at bounding box center [916, 386] width 63 height 20
click at [468, 387] on span "Image" at bounding box center [483, 386] width 63 height 20
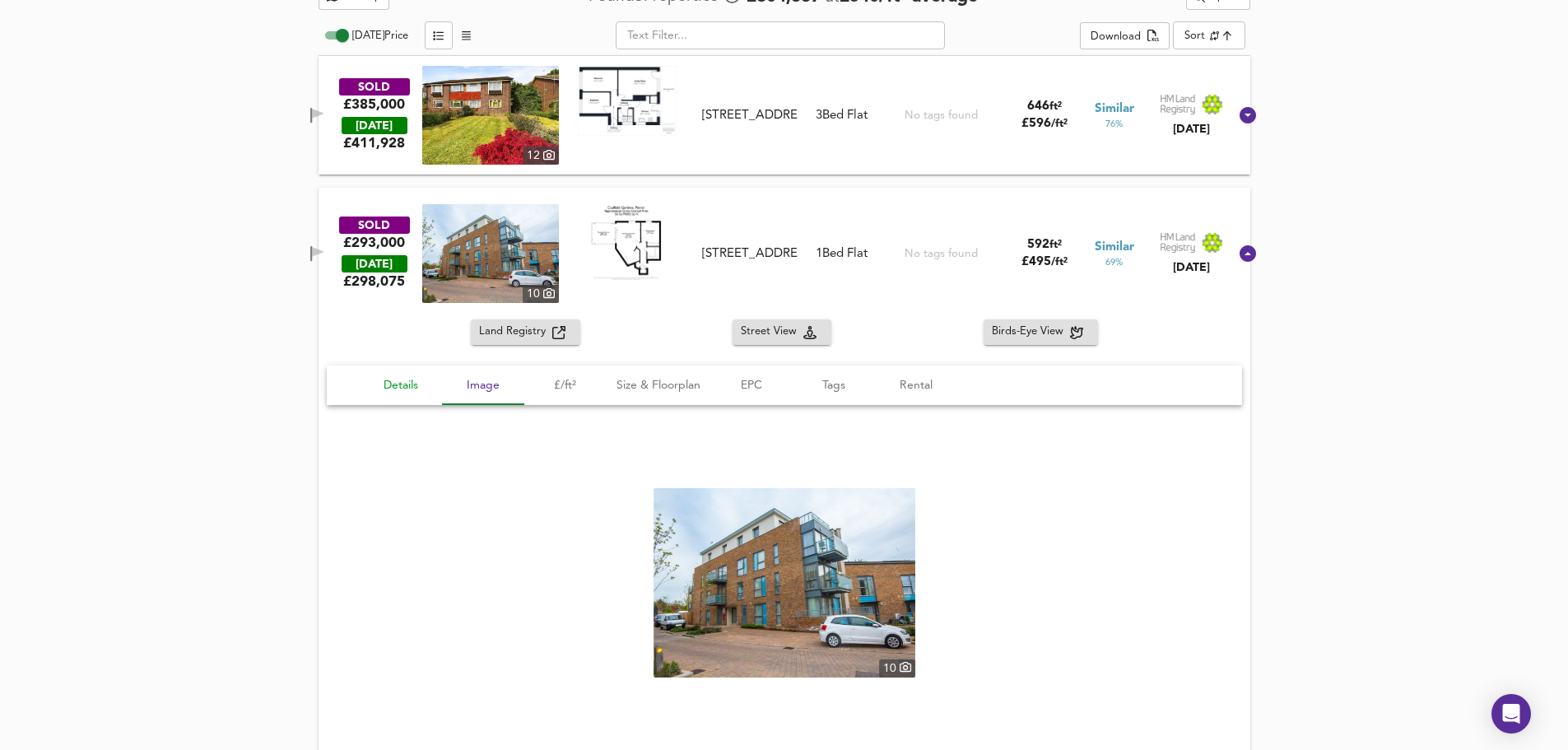
click at [387, 376] on span "Details" at bounding box center [401, 386] width 63 height 20
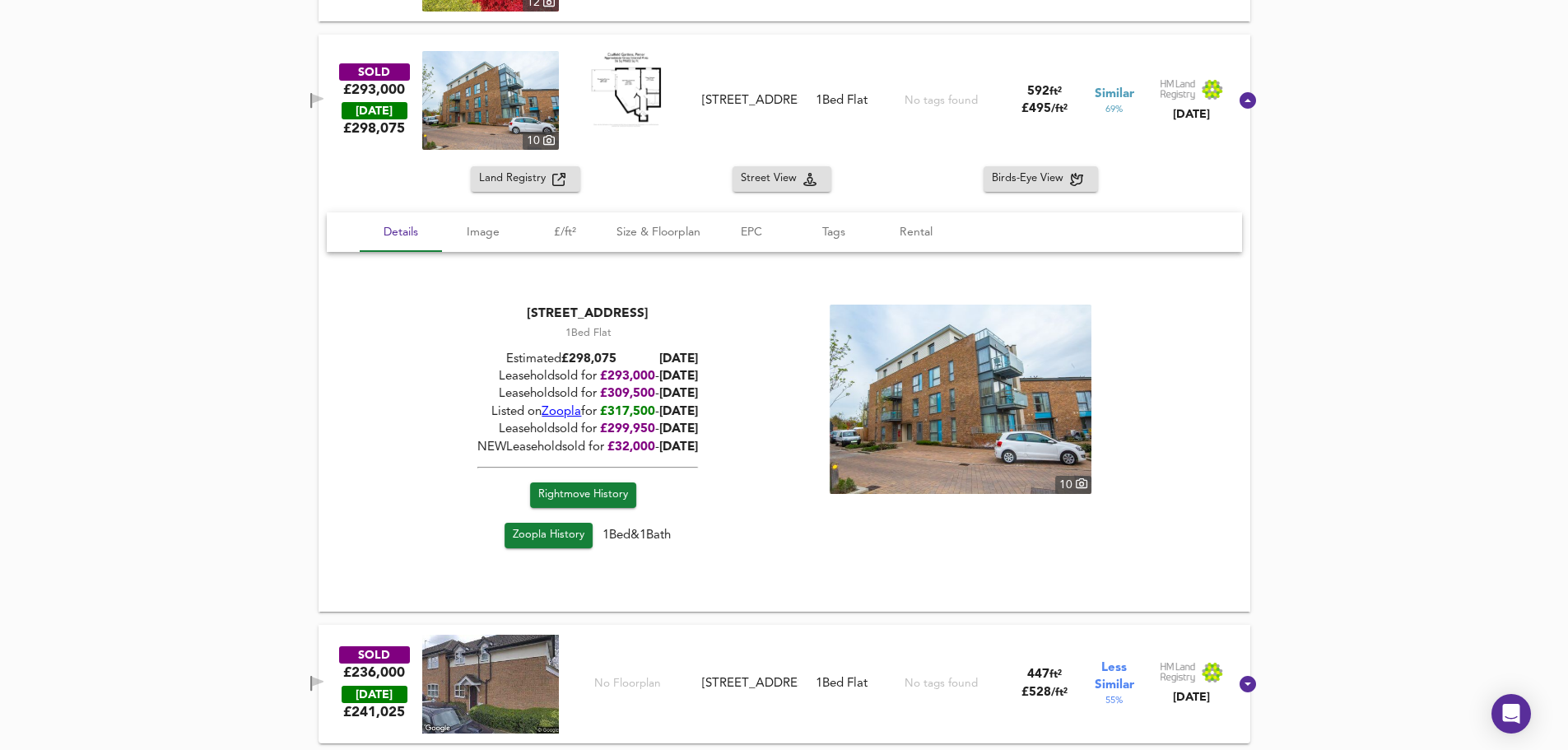
scroll to position [1041, 0]
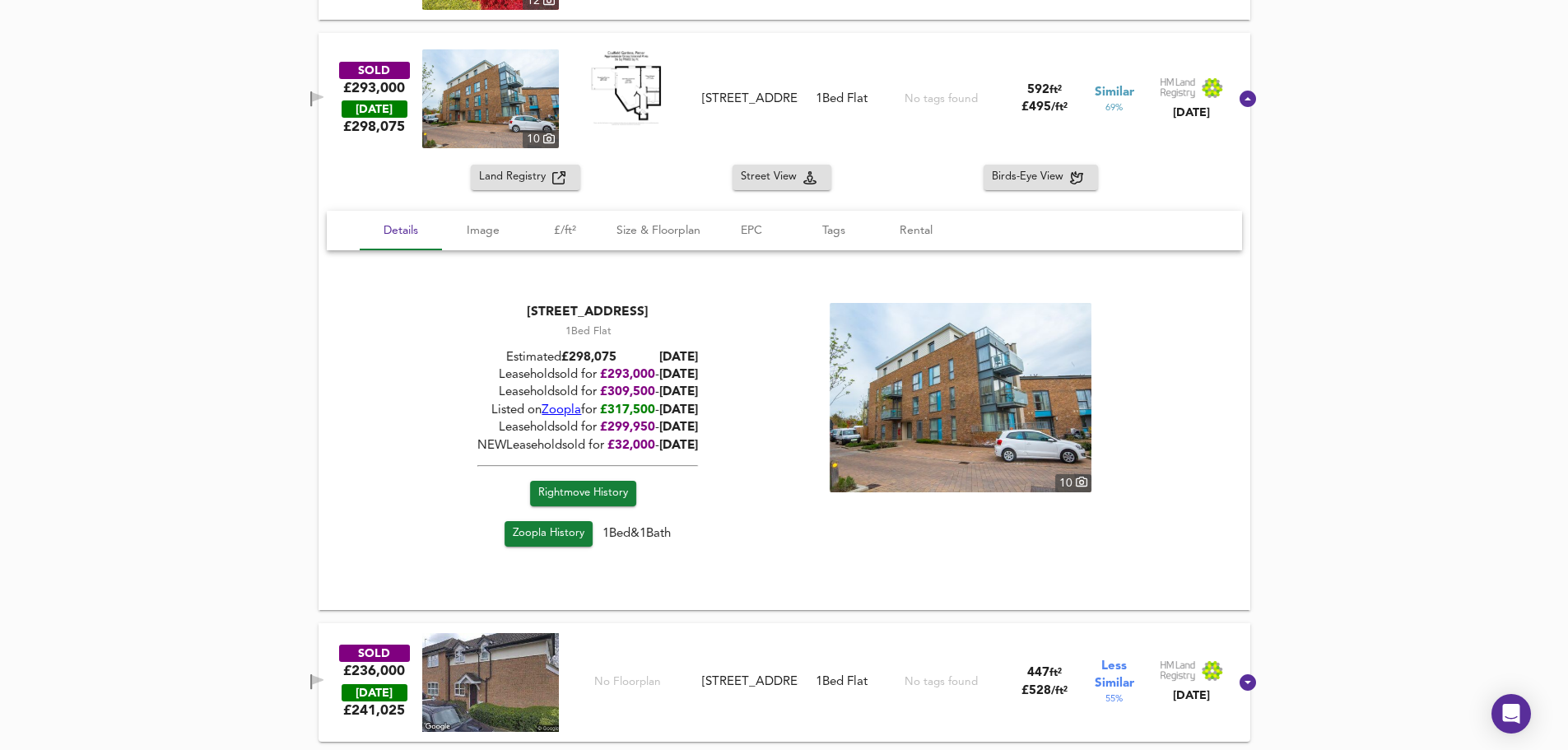
click at [592, 488] on span "Rightmove History" at bounding box center [582, 494] width 90 height 19
click at [201, 440] on div "See Map Found 3 Propert ies £ 304,667 at £ 540 / ft² average Expand Today Price…" at bounding box center [784, 284] width 1568 height 933
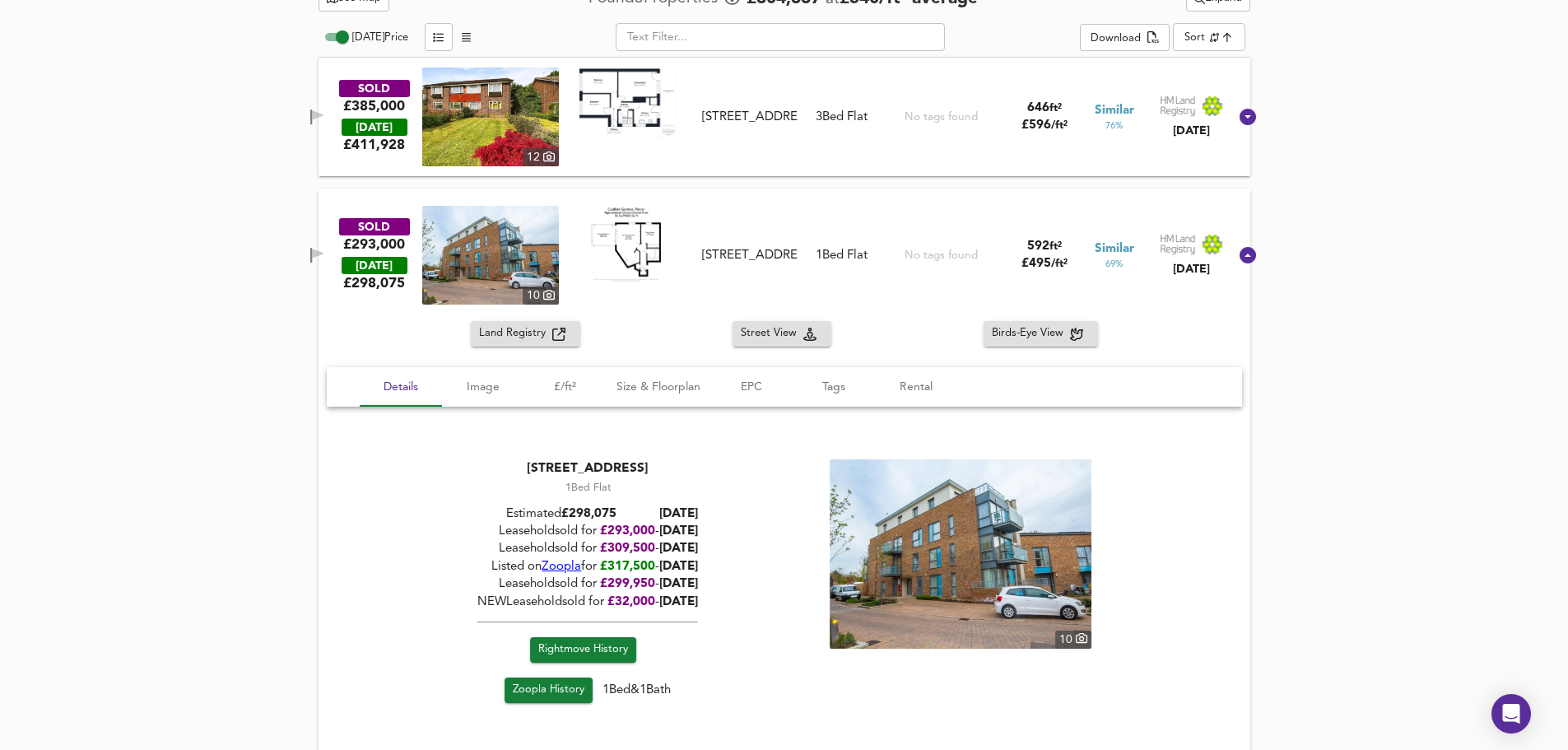
scroll to position [629, 0]
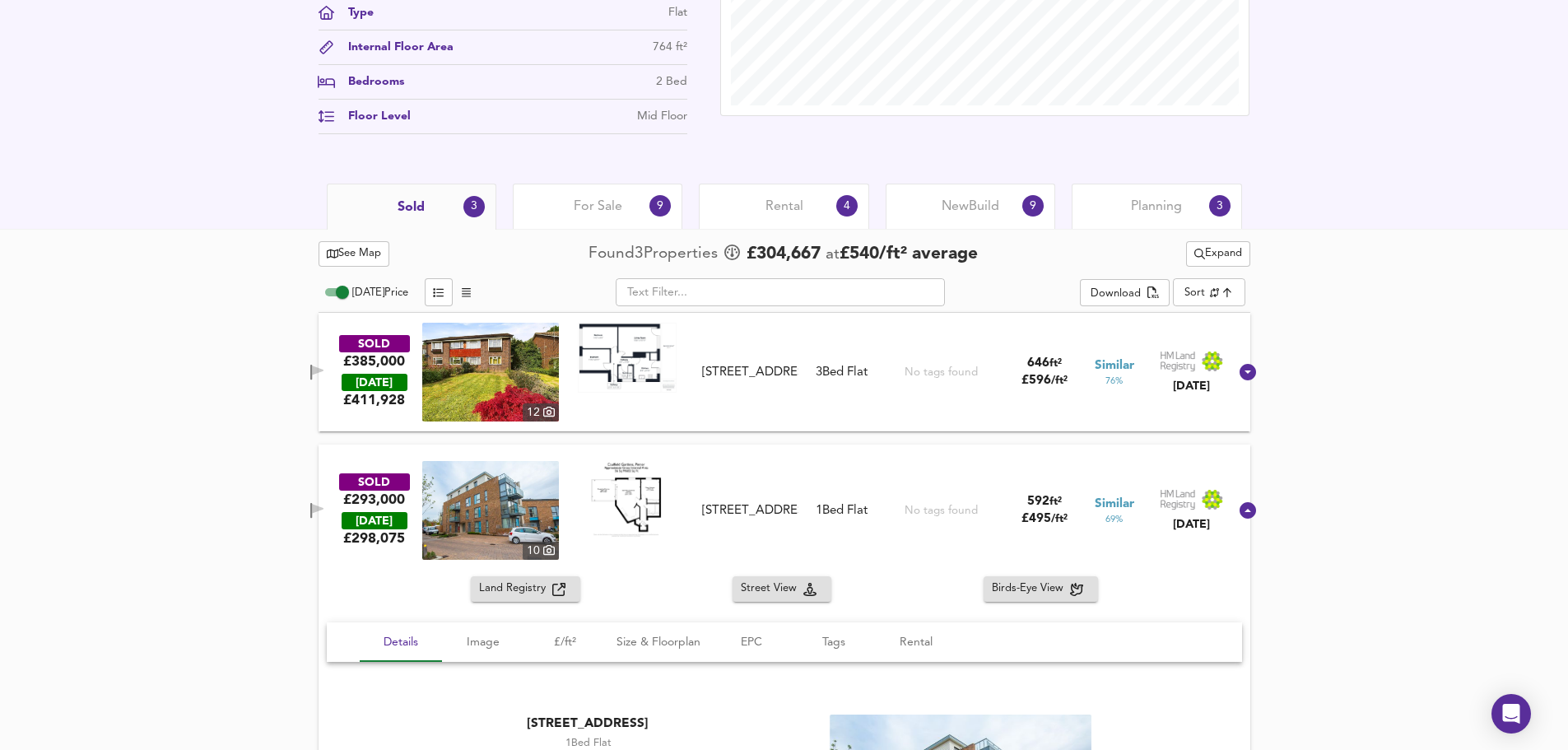
click at [379, 254] on span "See Map" at bounding box center [354, 254] width 55 height 19
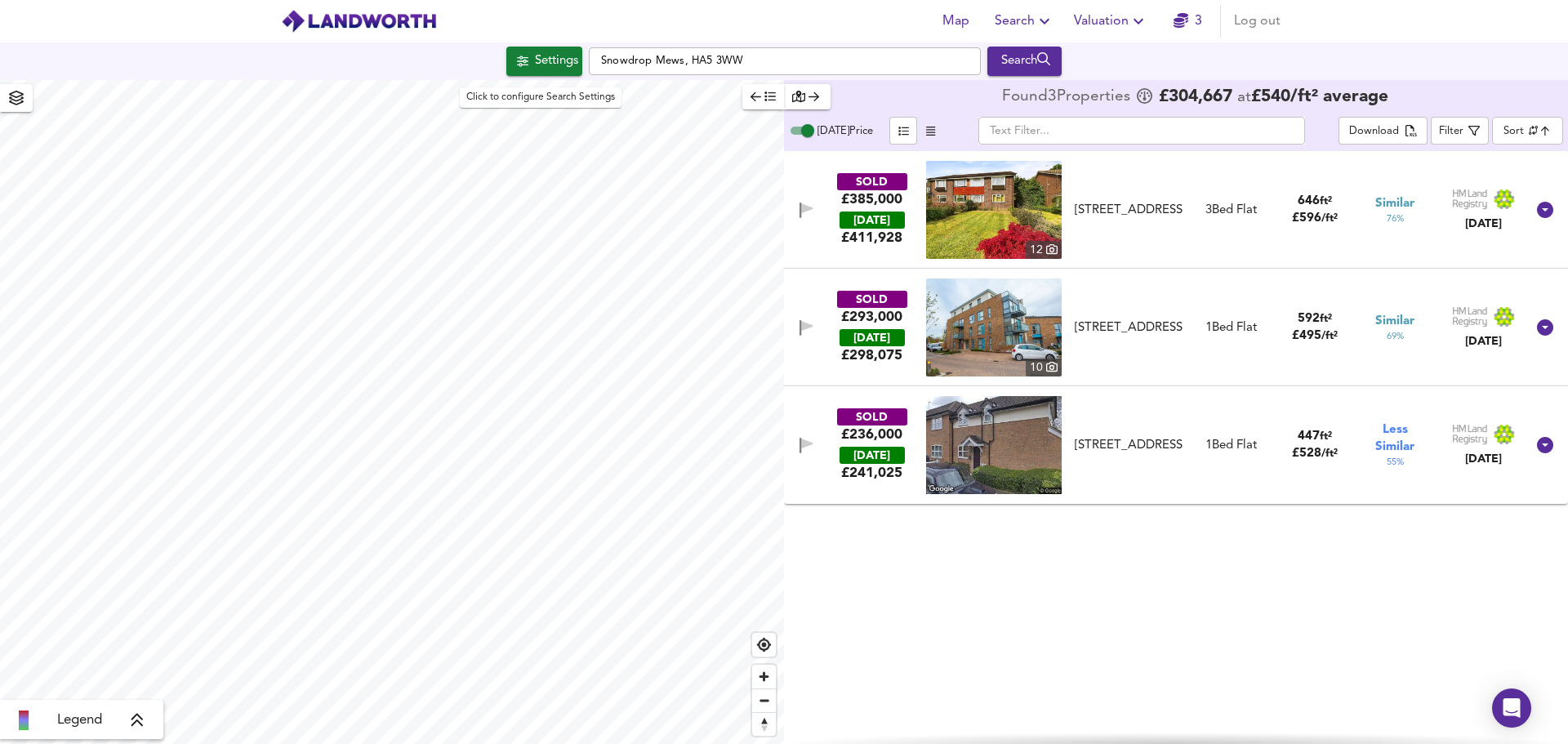
checkbox input "false"
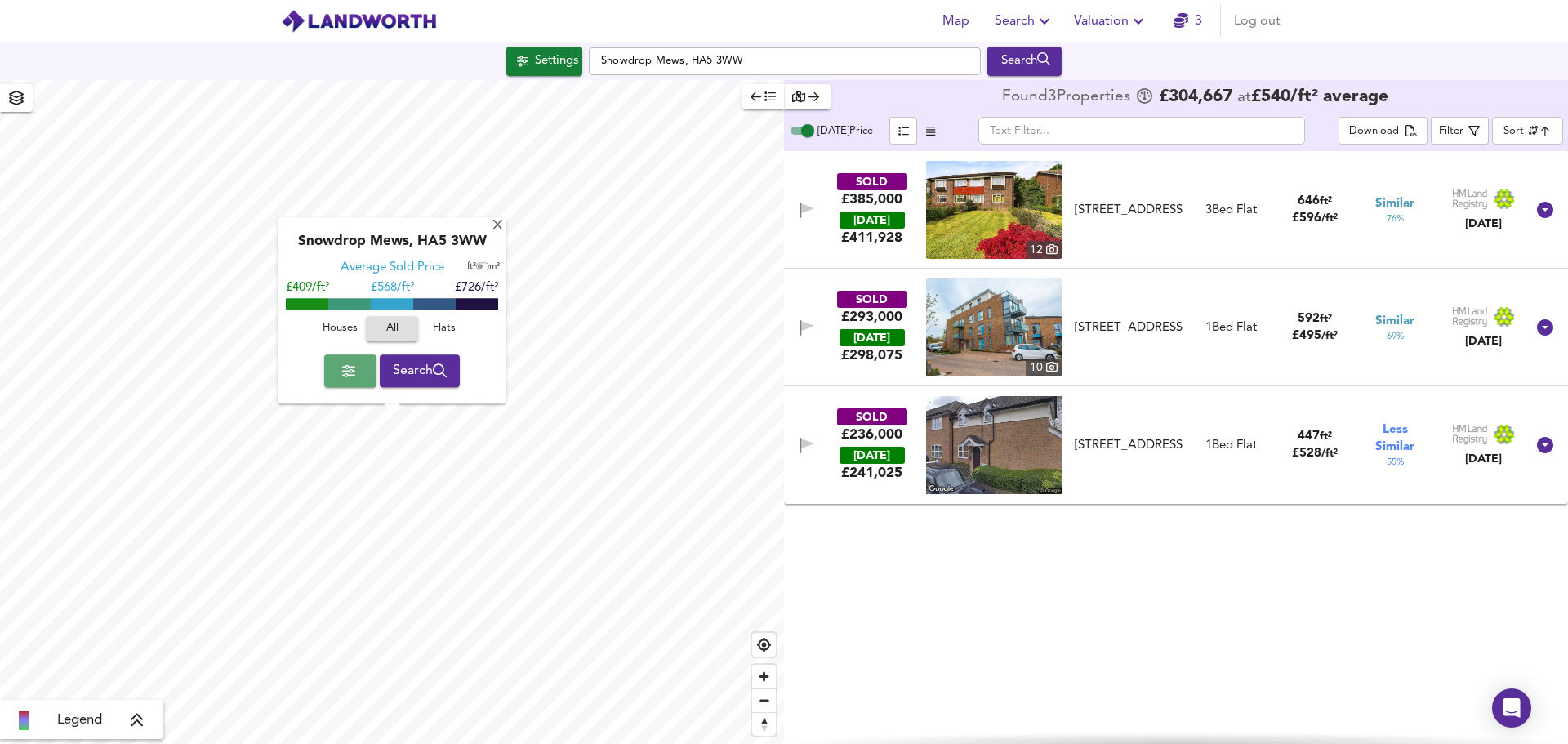
click at [355, 368] on span "button" at bounding box center [350, 370] width 26 height 23
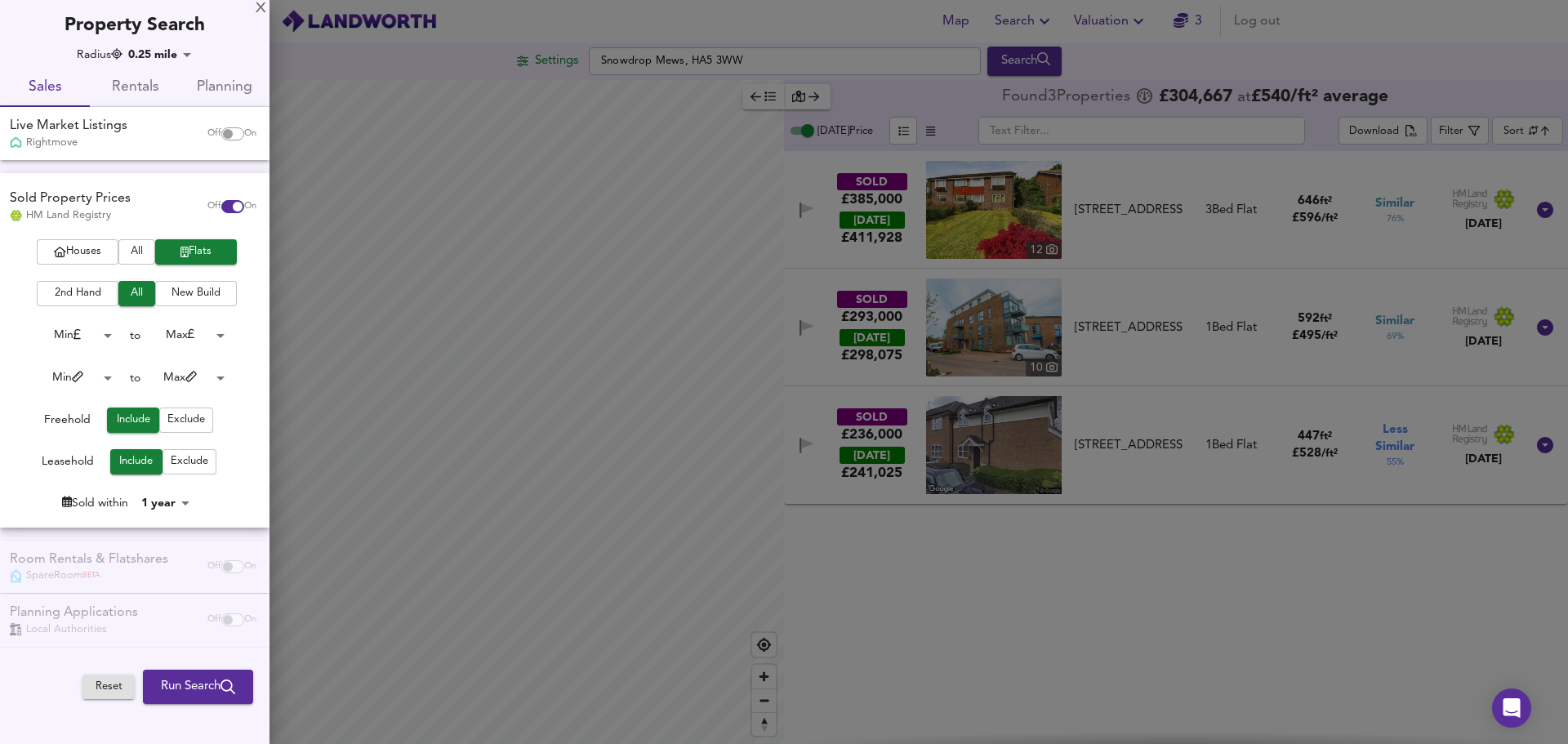
click at [116, 380] on body "Map Search Valuation 3 Log out Settings Snowdrop Mews, HA5 3WW Search Legend Fo…" at bounding box center [784, 372] width 1568 height 744
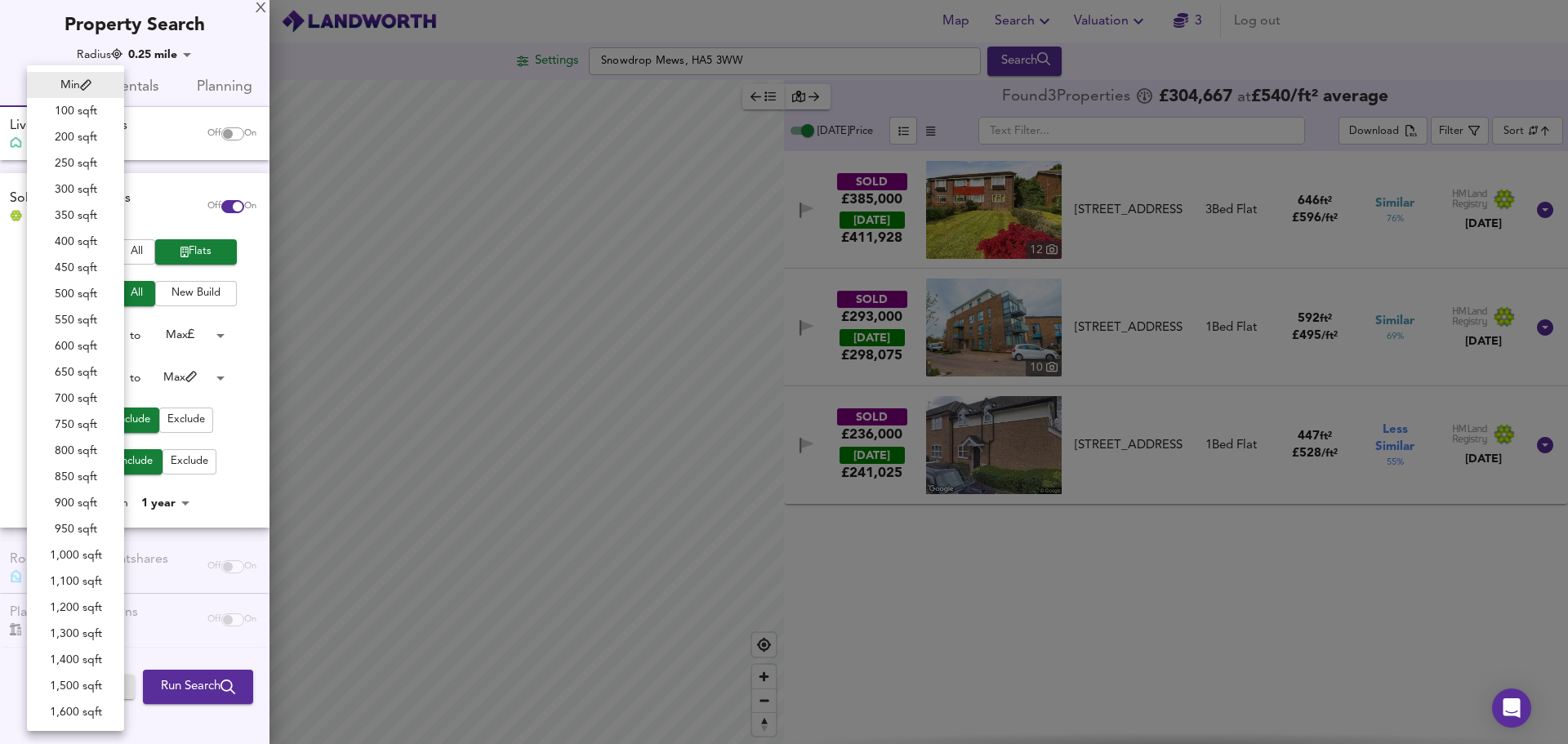
click at [245, 55] on div at bounding box center [784, 372] width 1568 height 744
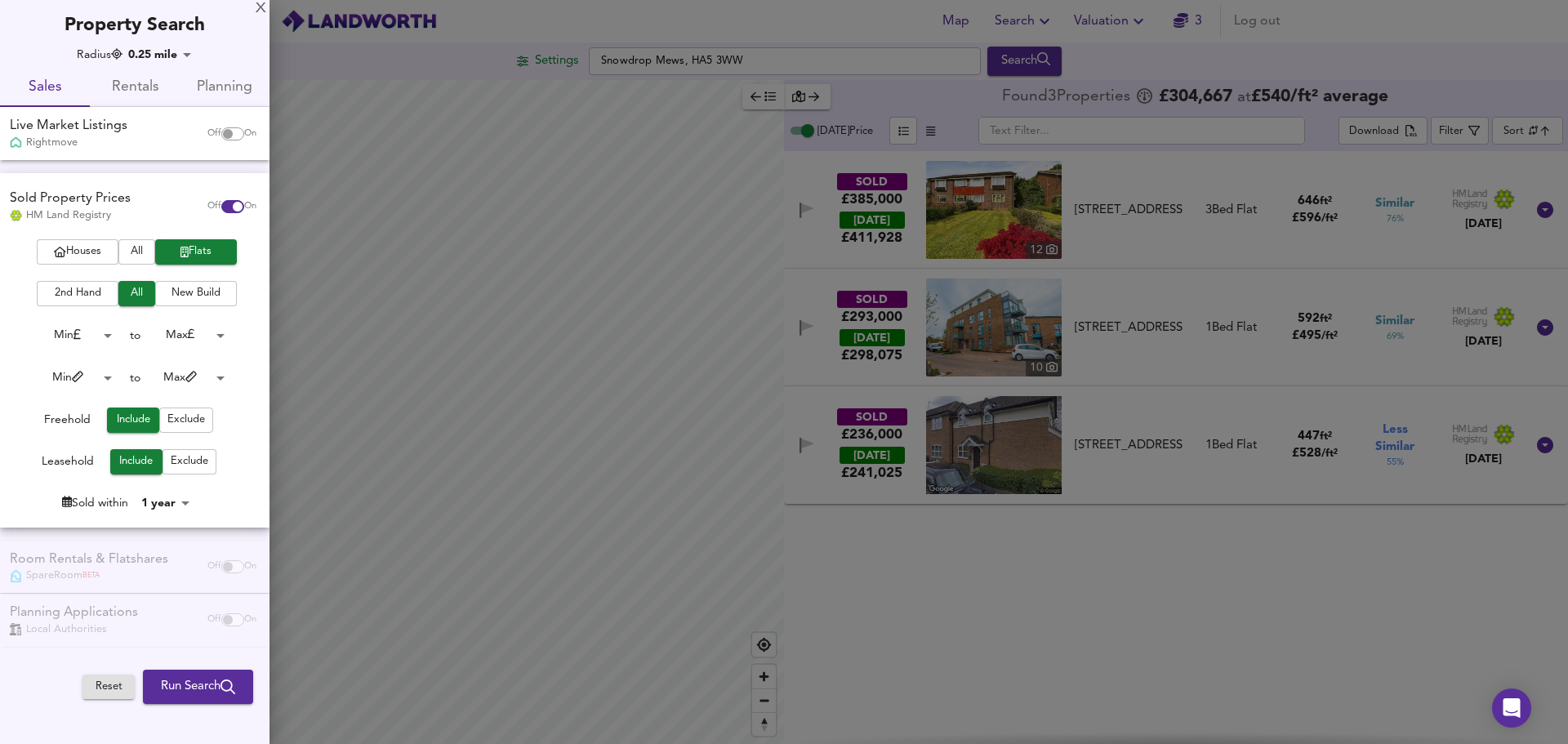
click at [181, 422] on span "Exclude" at bounding box center [186, 420] width 38 height 18
click at [185, 502] on body "Map Search Valuation 3 Log out Settings Snowdrop Mews, HA5 3WW Search Legend Fo…" at bounding box center [784, 372] width 1568 height 744
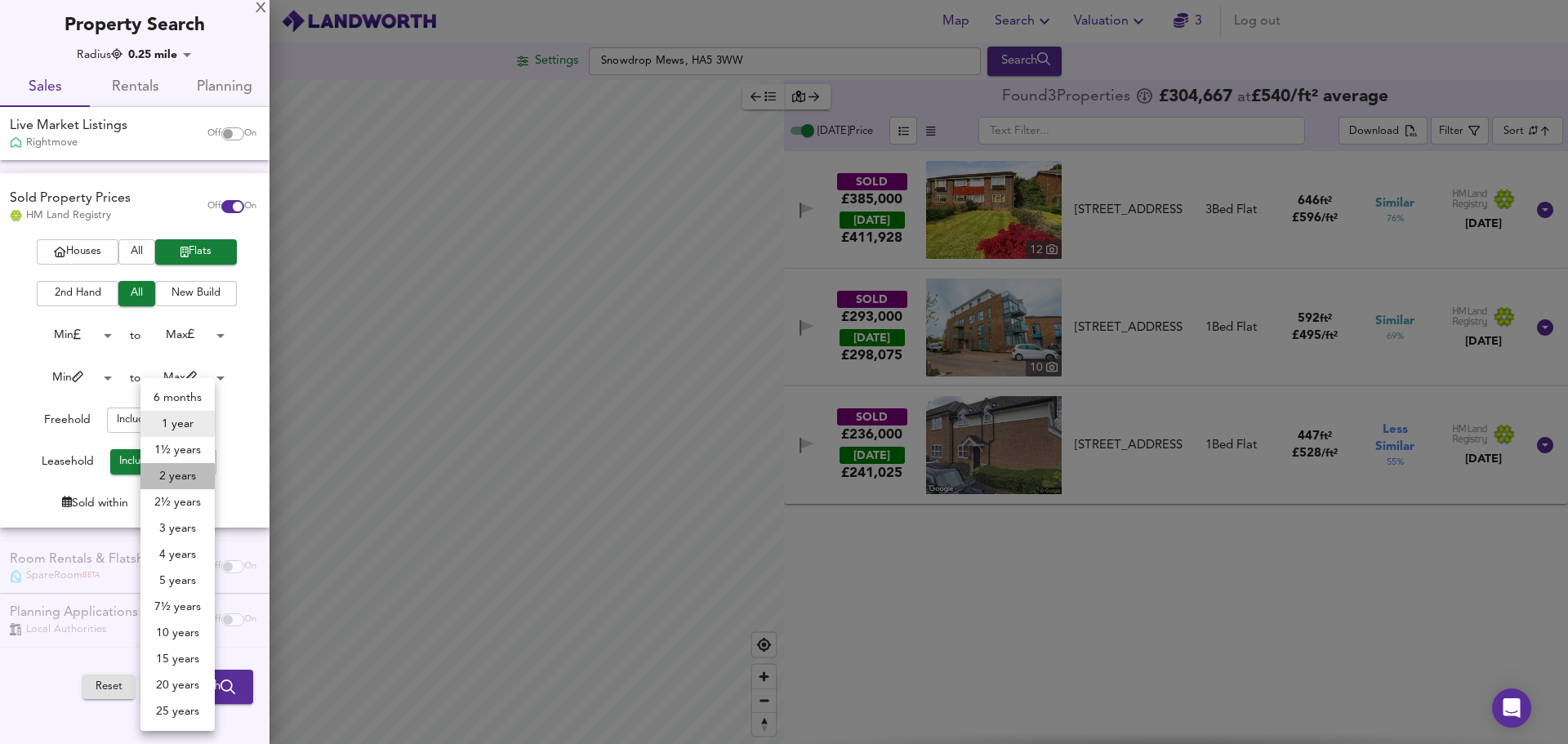
click at [186, 476] on li "2 years" at bounding box center [177, 476] width 75 height 26
type input "24"
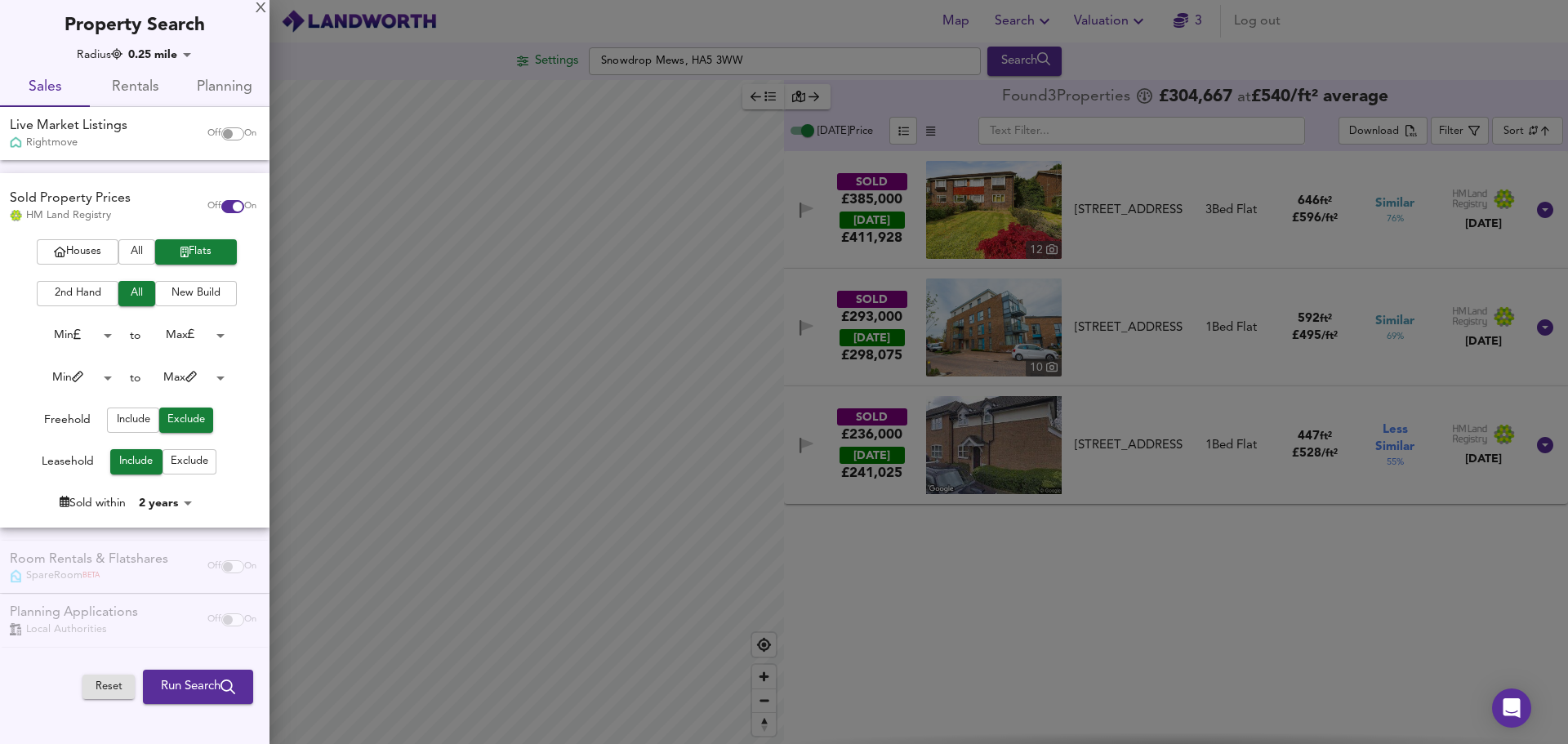
click at [250, 459] on div "Leasehold Include Exclude" at bounding box center [128, 462] width 257 height 25
click at [226, 133] on input "checkbox" at bounding box center [227, 134] width 39 height 13
checkbox input "true"
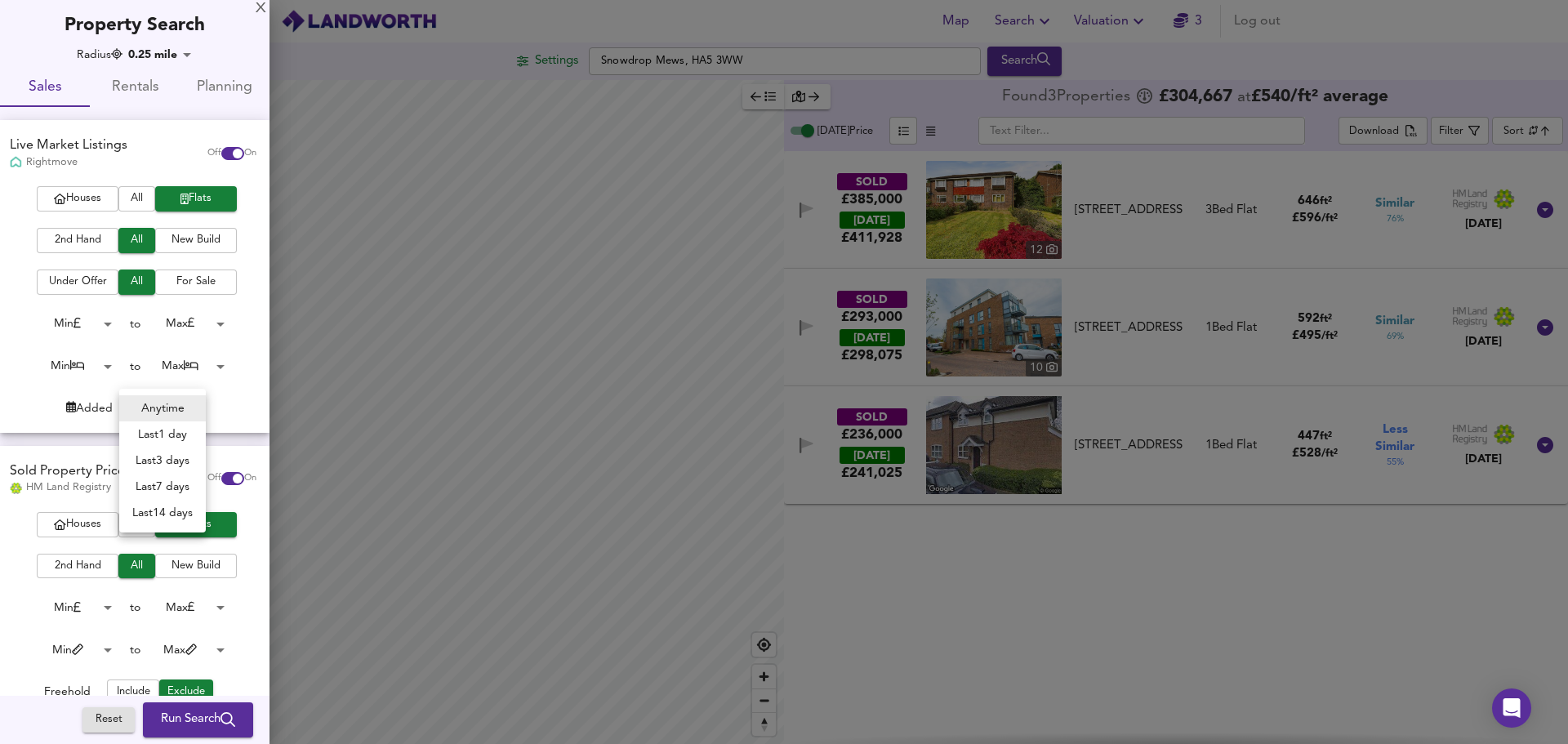
click at [158, 410] on body "Map Search Valuation 3 Log out Settings Snowdrop Mews, HA5 3WW Search Legend Fo…" at bounding box center [784, 372] width 1568 height 744
click at [158, 410] on li "Anytime" at bounding box center [162, 408] width 86 height 26
click at [251, 382] on div "Houses All Flats 2nd Hand All New Build Under Offer All For Sale Min 0 to Max 2…" at bounding box center [134, 309] width 269 height 246
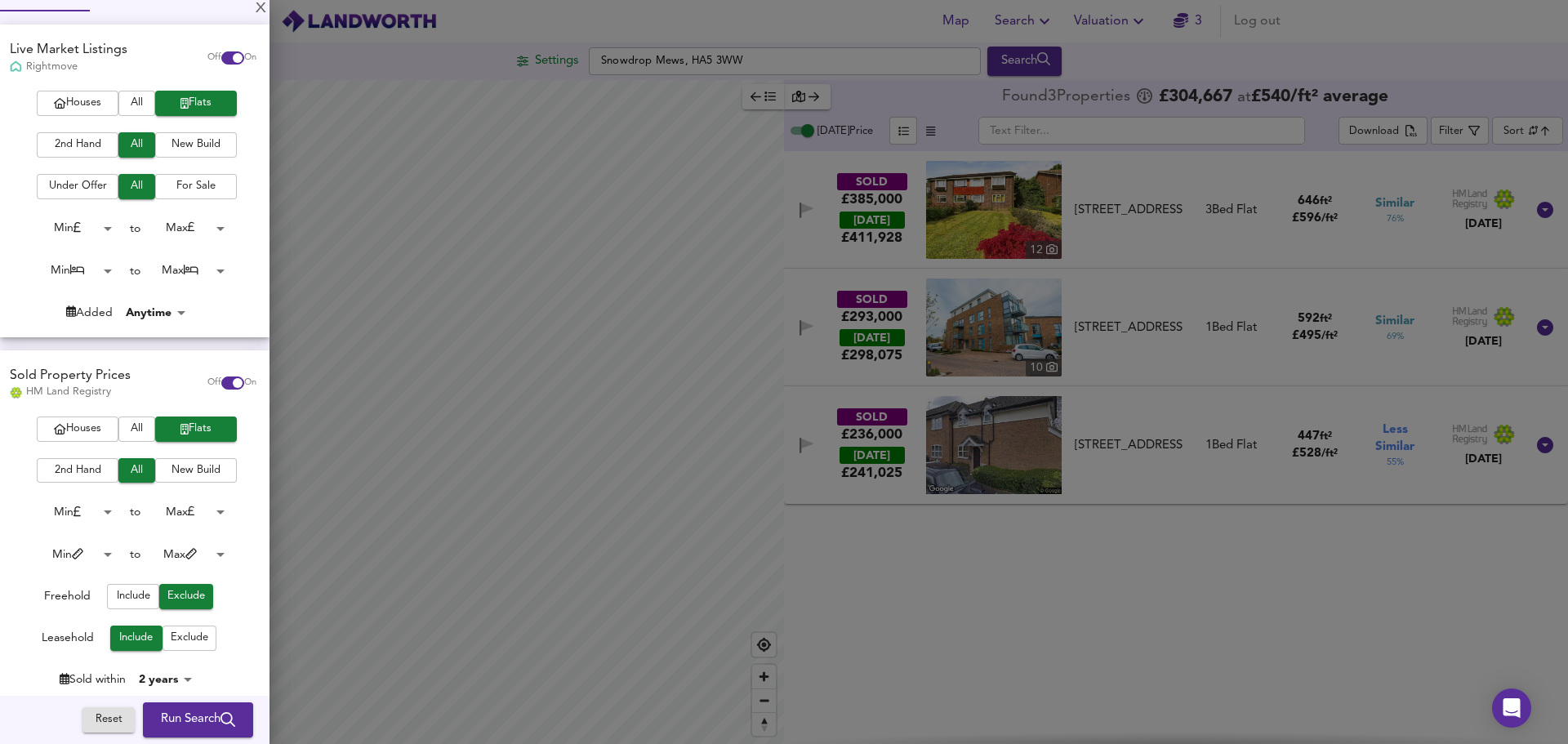
scroll to position [239, 0]
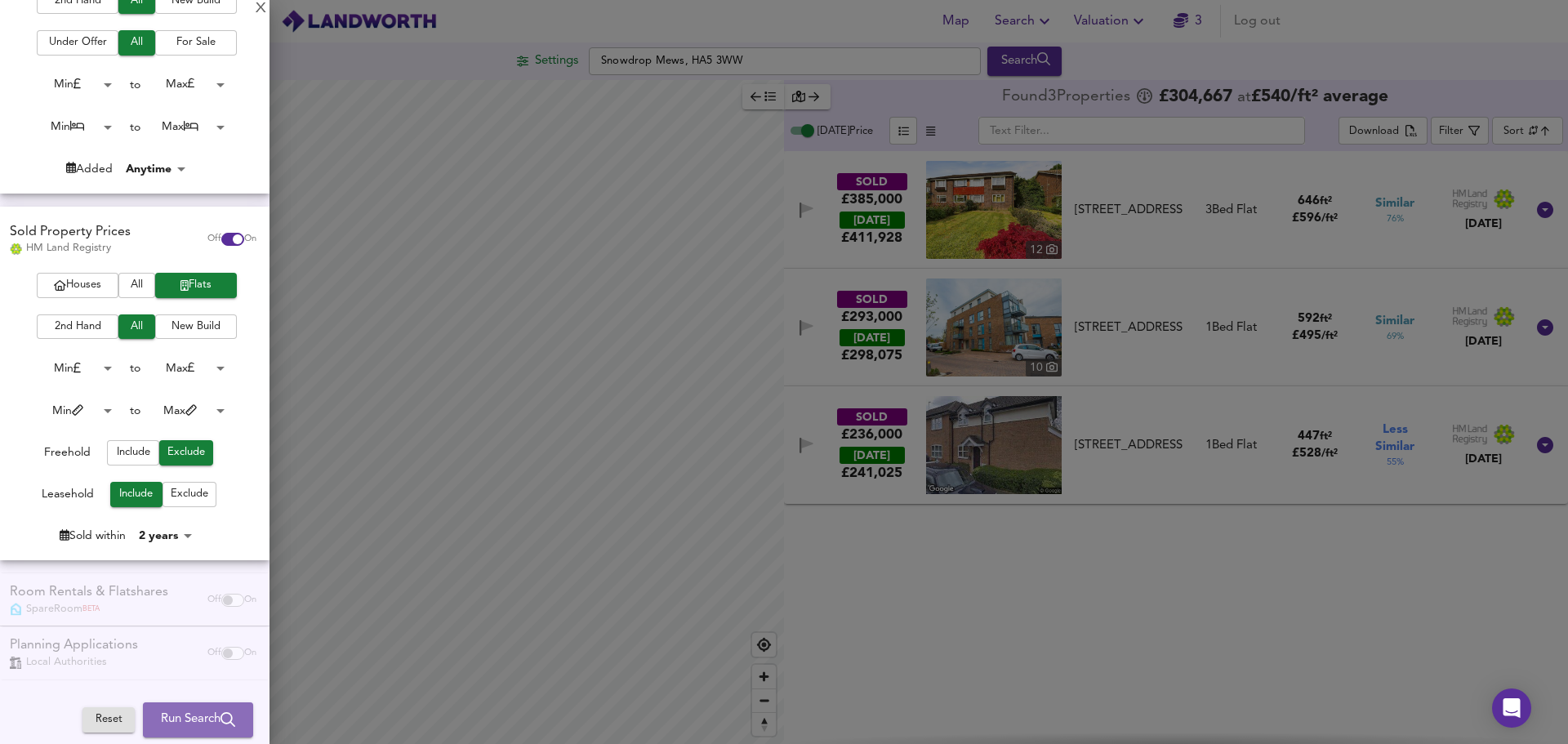
click at [206, 716] on span "Run Search" at bounding box center [198, 719] width 75 height 21
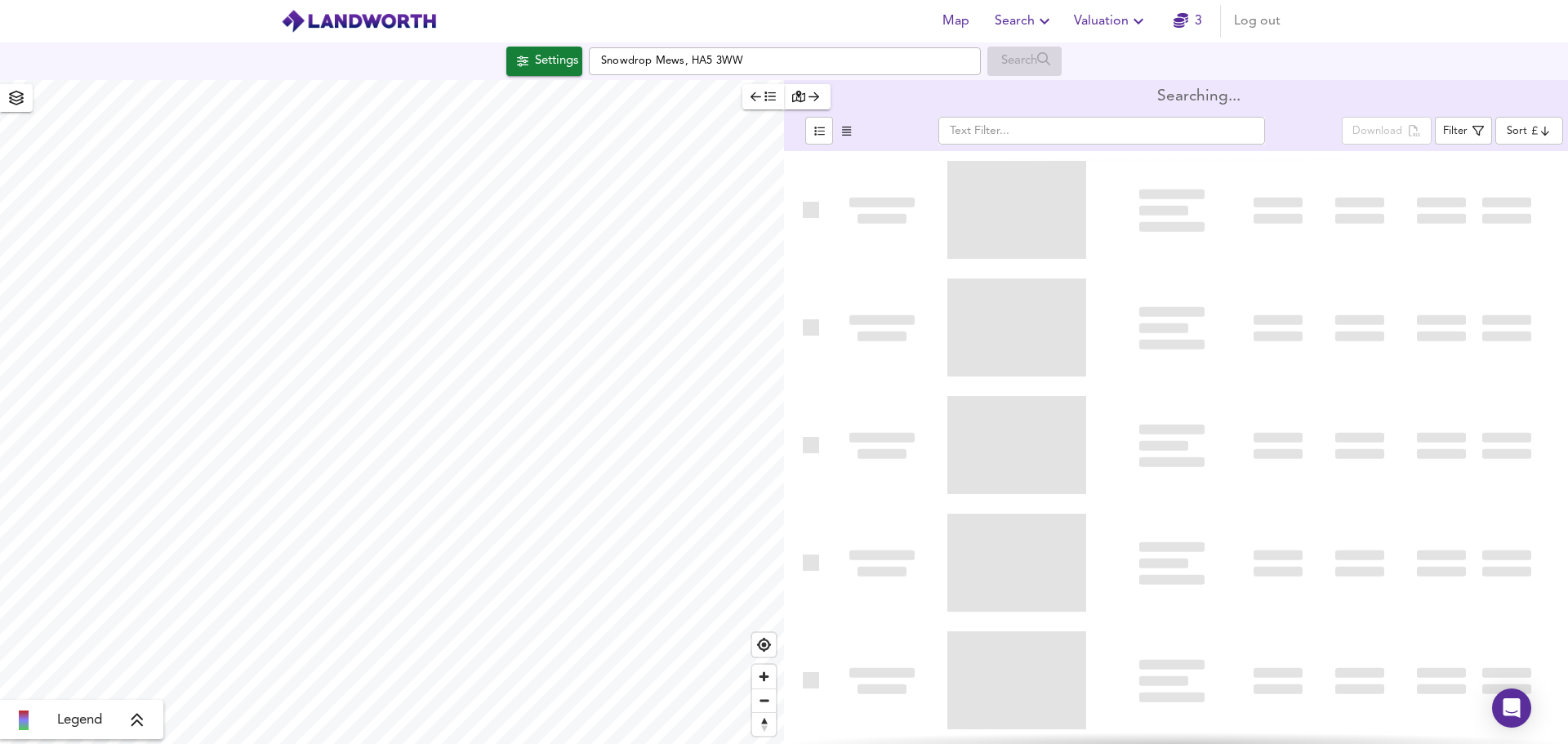
type input "bestdeal"
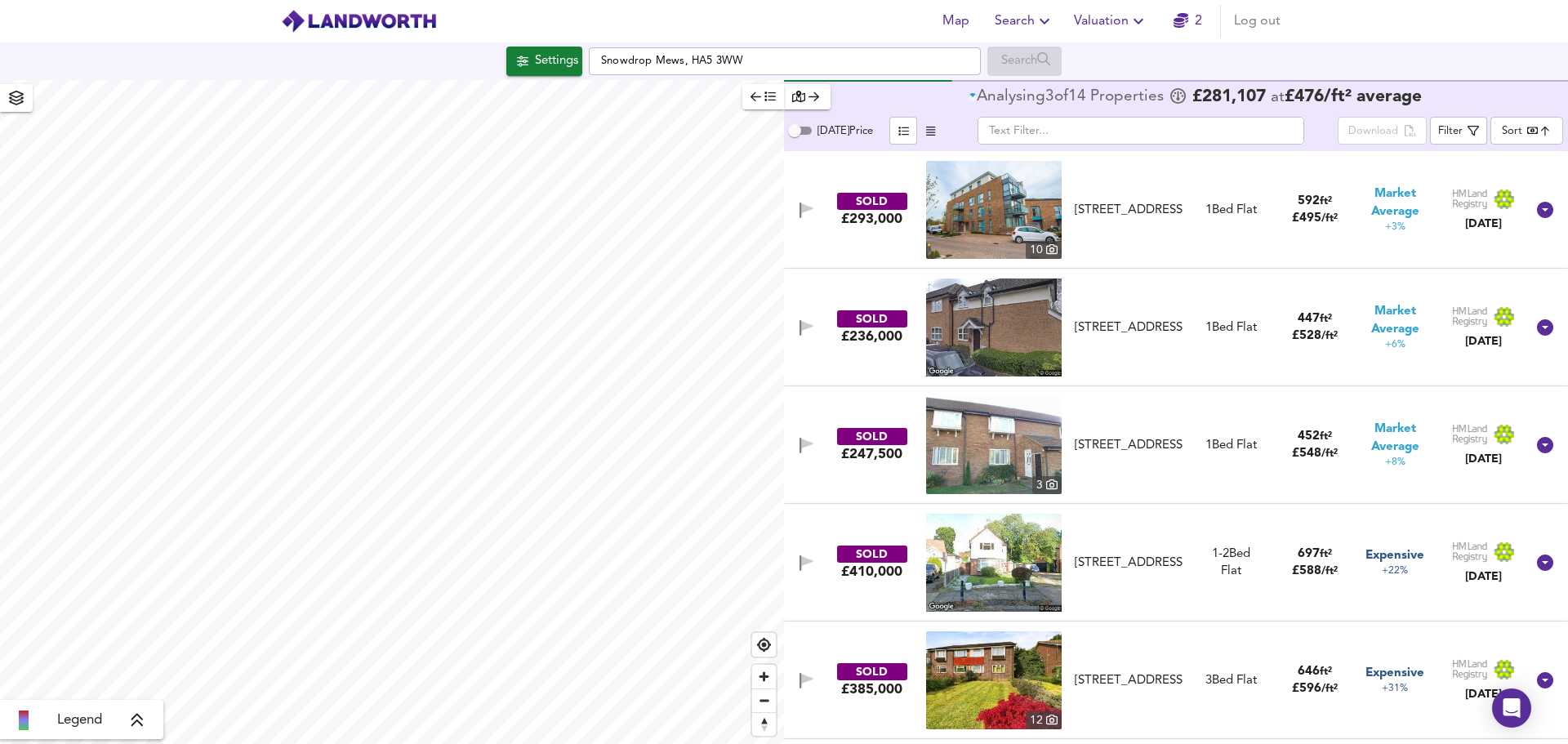
click at [553, 65] on div "Settings" at bounding box center [557, 60] width 44 height 21
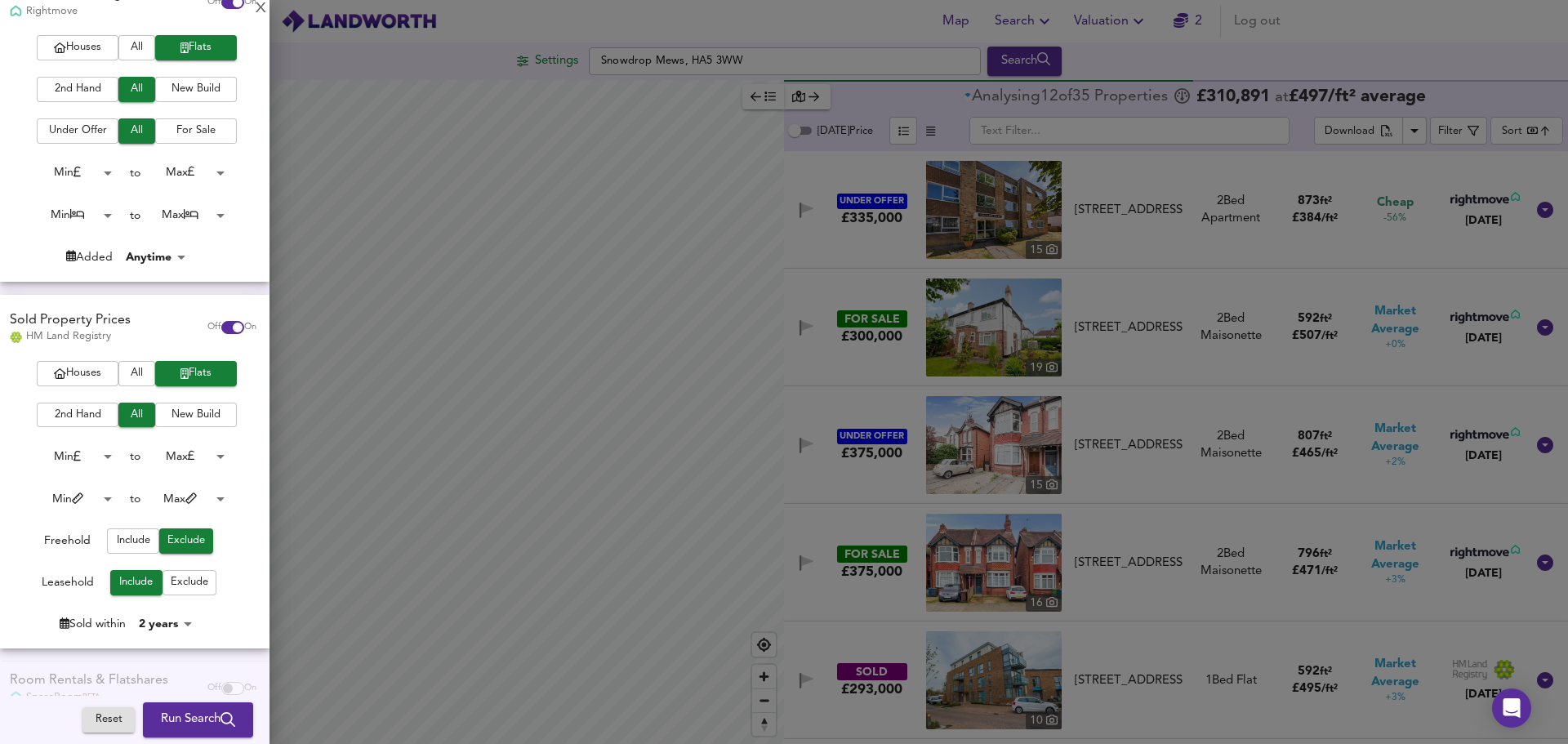
scroll to position [239, 0]
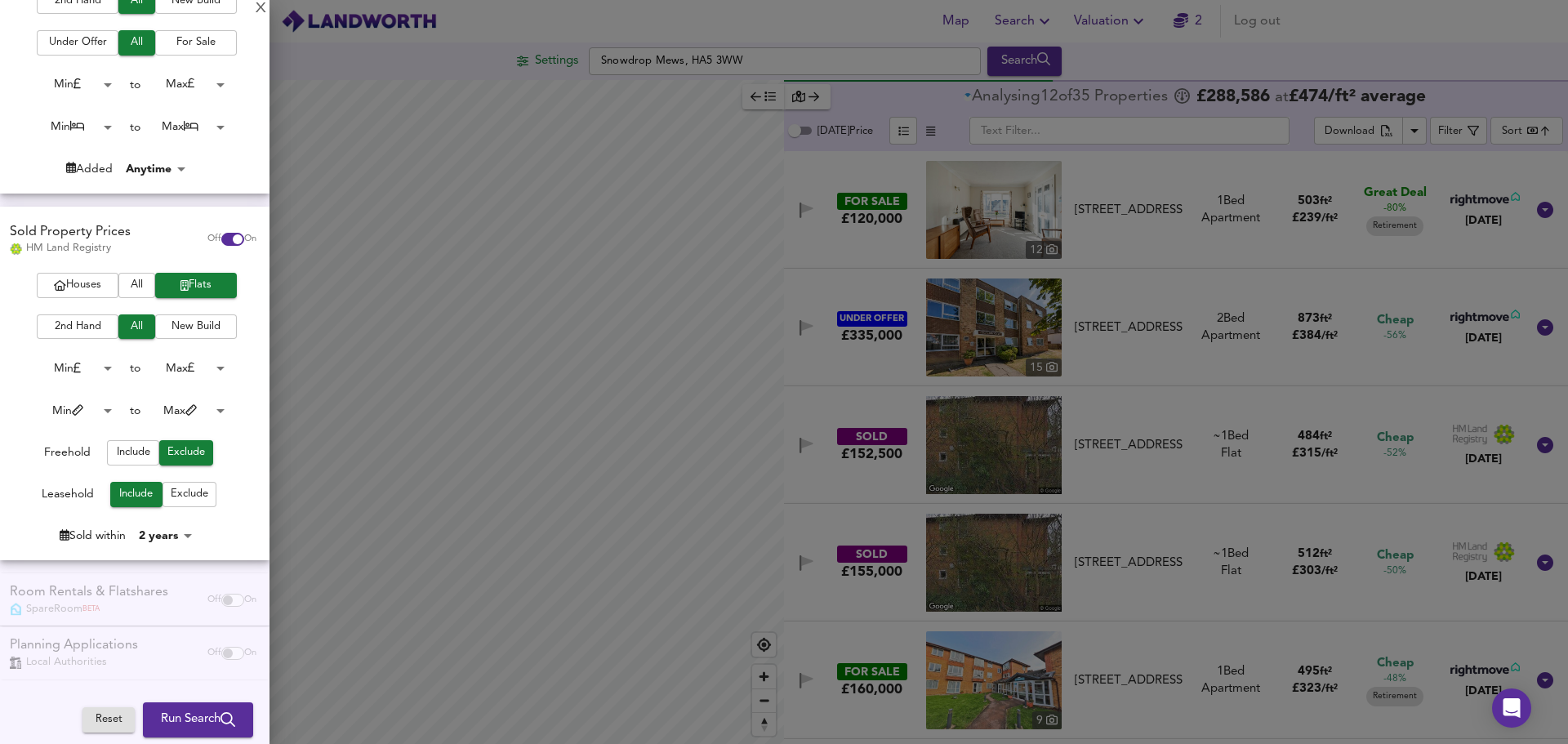
click at [188, 603] on div "Room Rentals & Flatshares SpareRoom BETA Off On" at bounding box center [134, 600] width 269 height 53
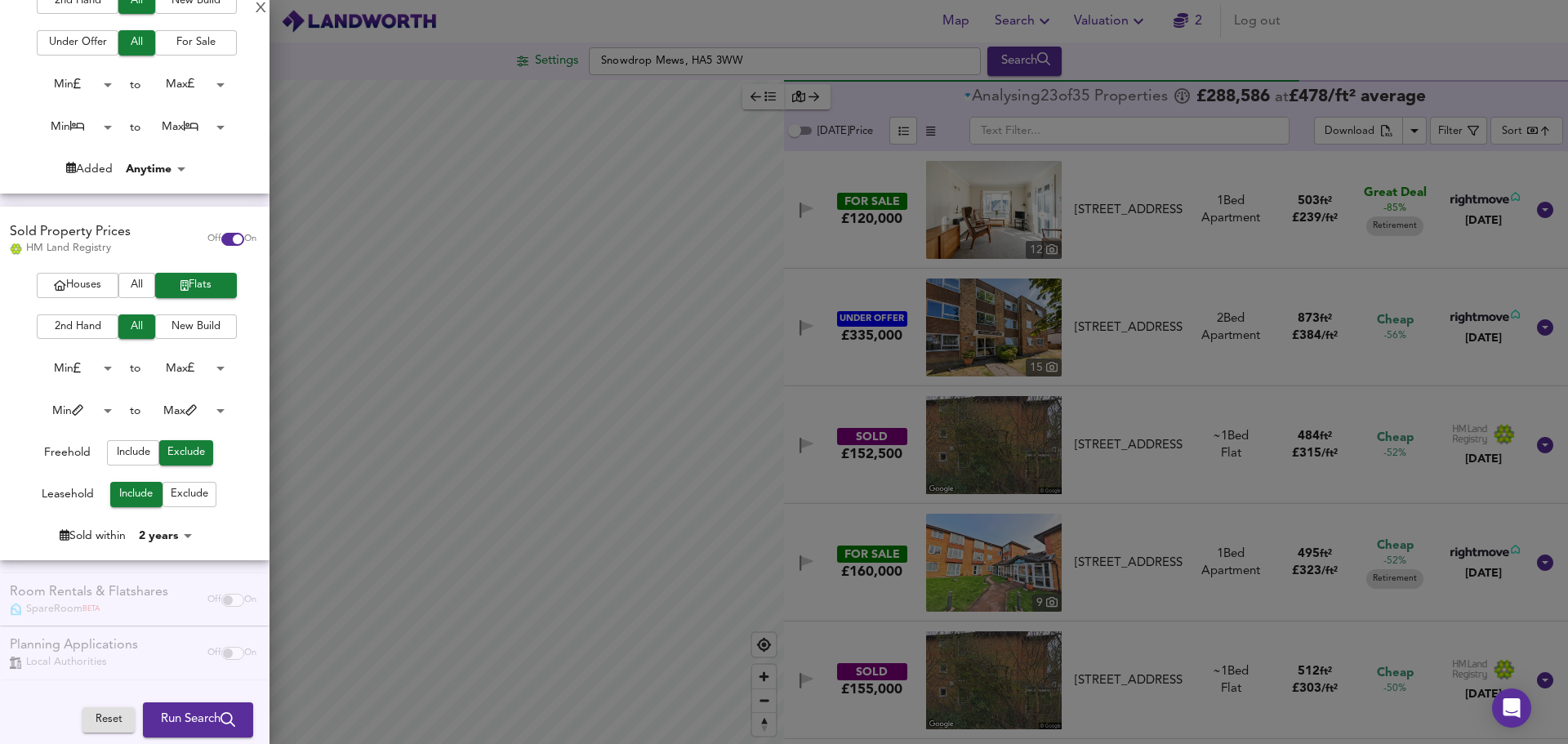
click at [258, 8] on div "X" at bounding box center [261, 9] width 11 height 12
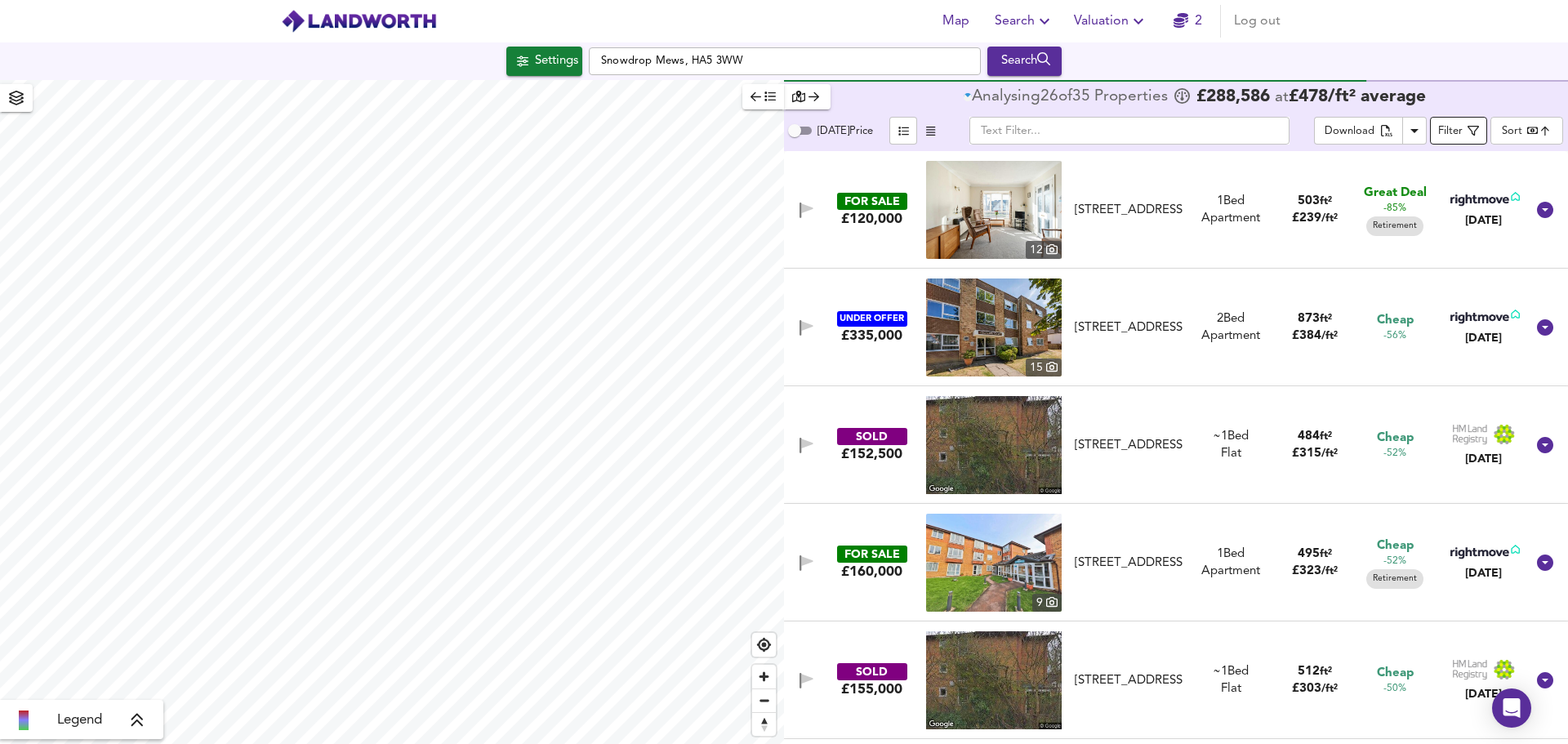
click at [1482, 134] on button "Filter" at bounding box center [1459, 130] width 57 height 28
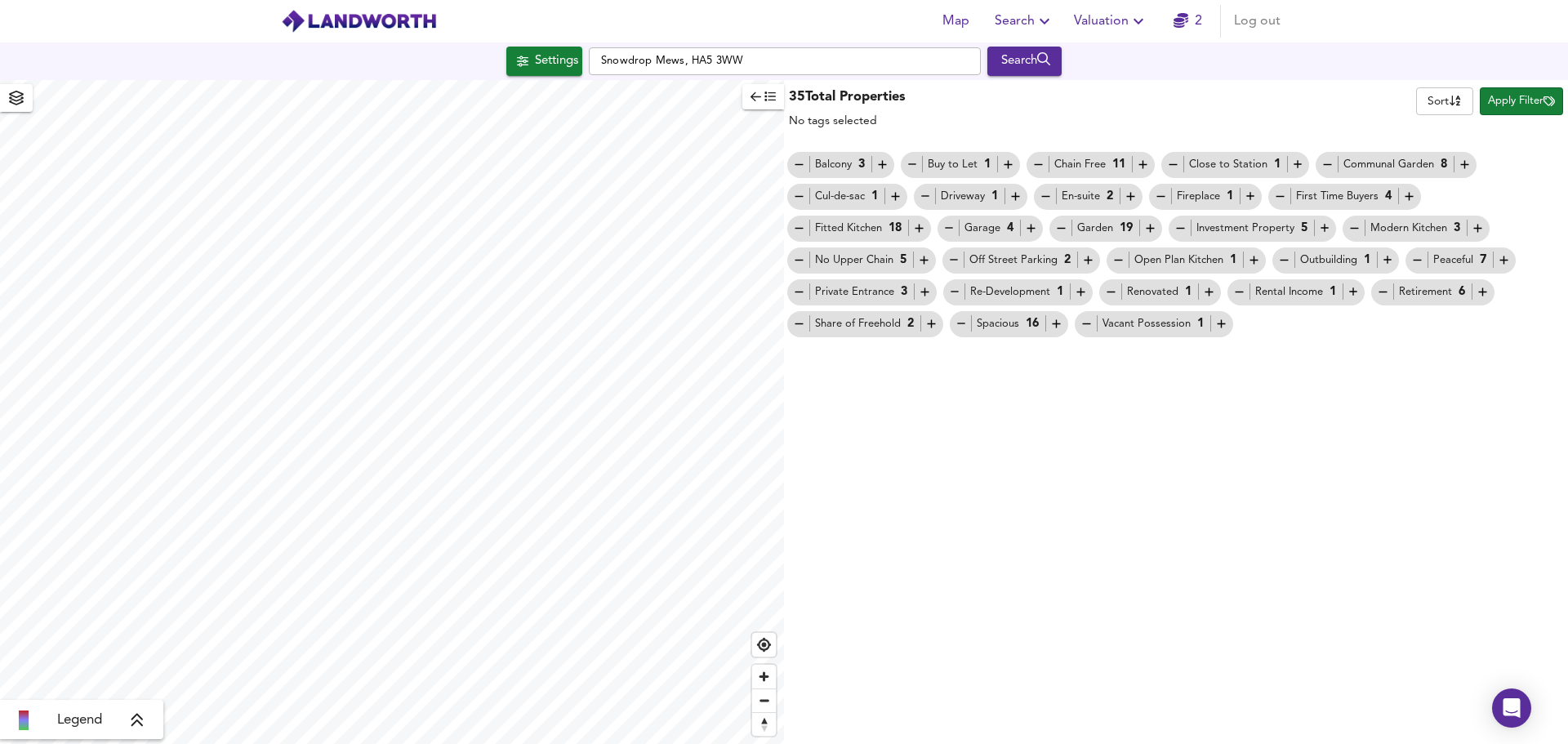
click at [1503, 101] on span "Apply Filter" at bounding box center [1522, 102] width 67 height 18
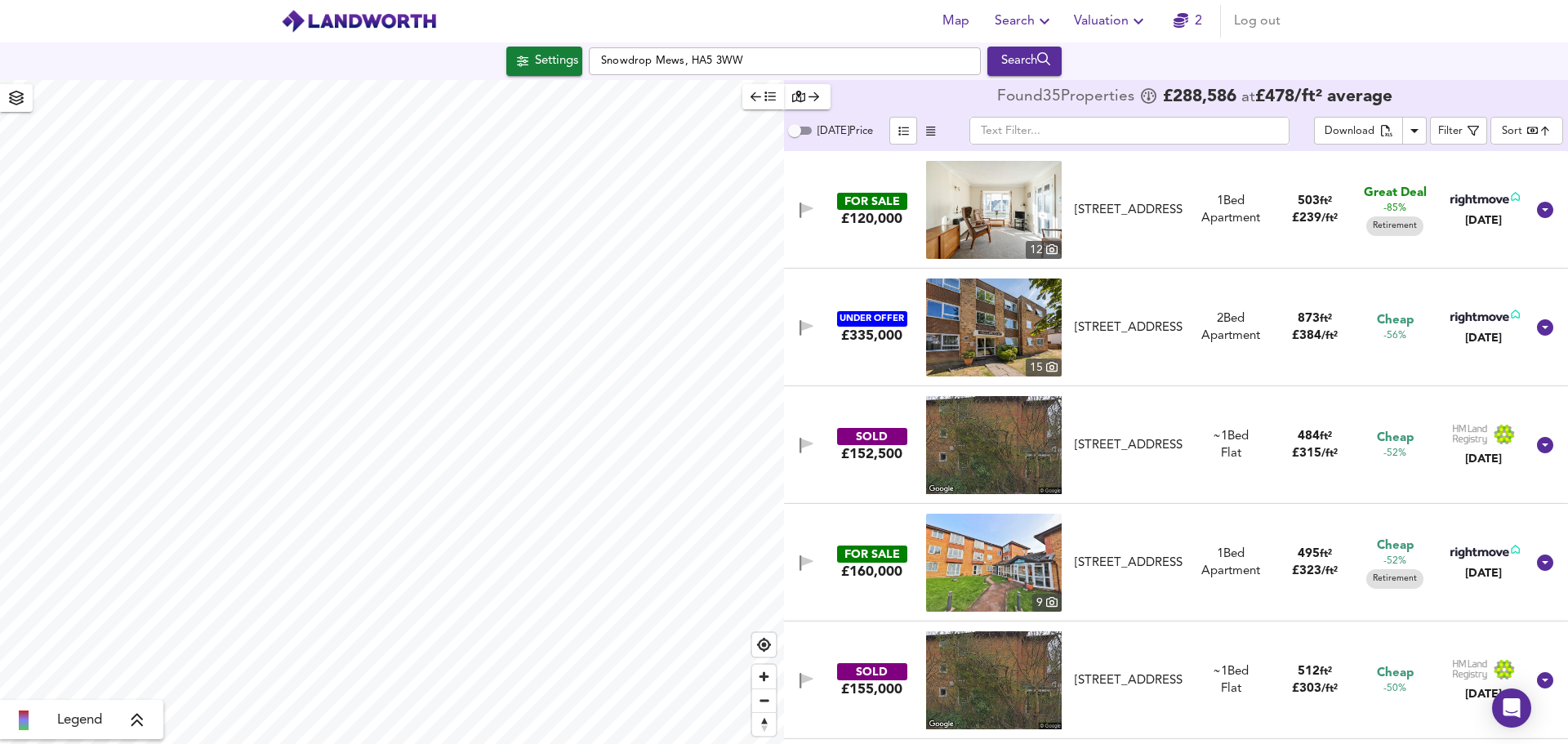
scroll to position [81, 0]
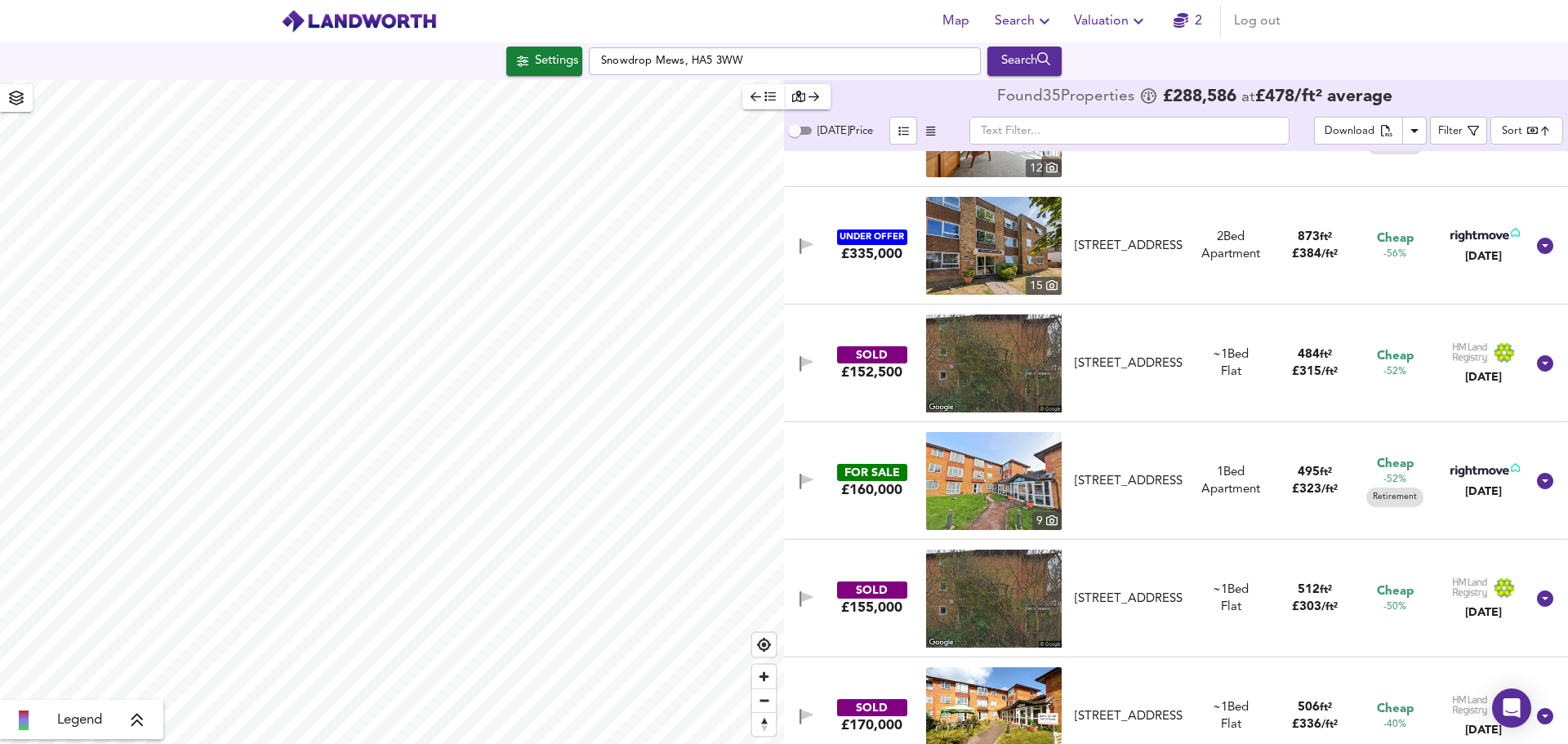
click at [1537, 249] on icon at bounding box center [1544, 245] width 16 height 16
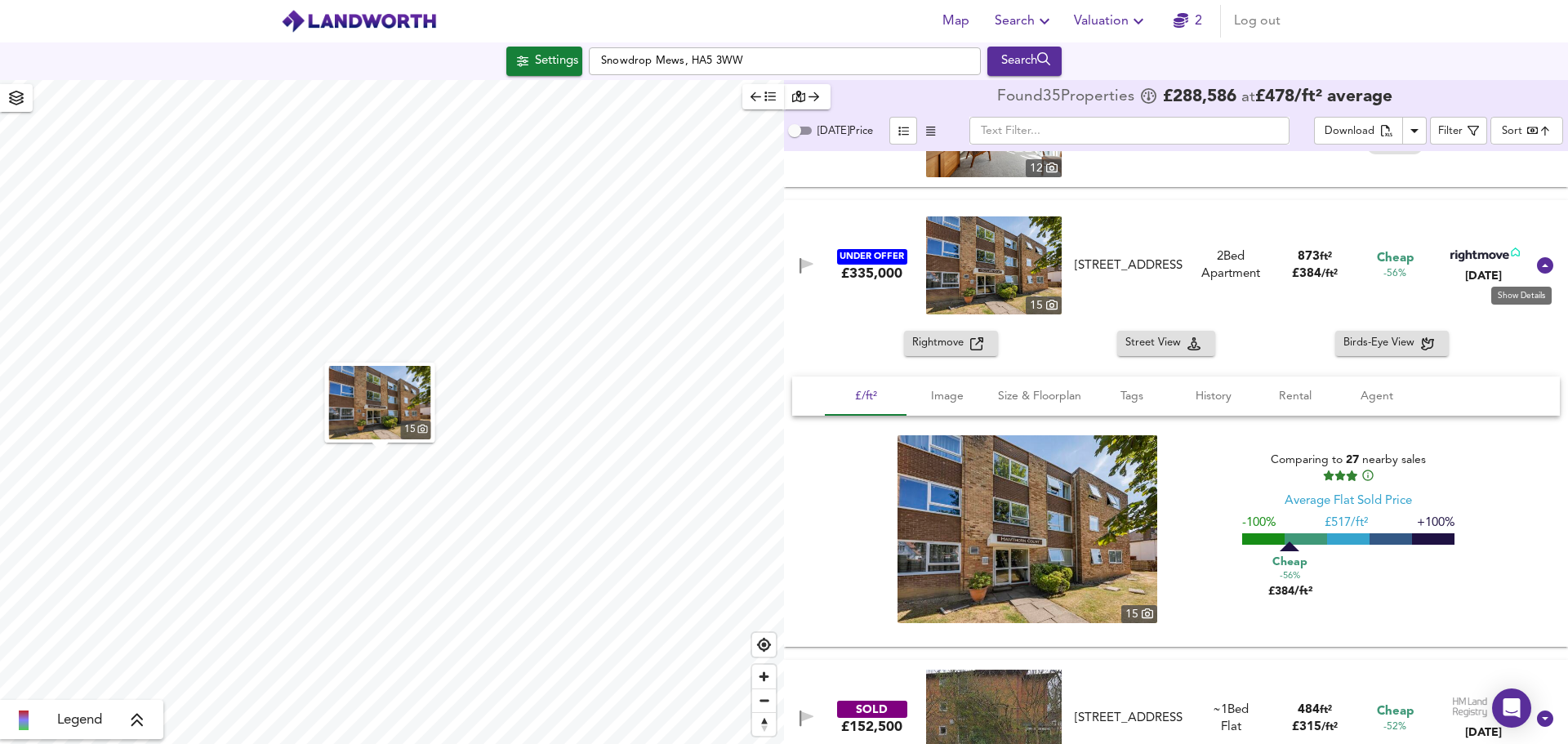
click at [1537, 271] on icon at bounding box center [1544, 265] width 16 height 16
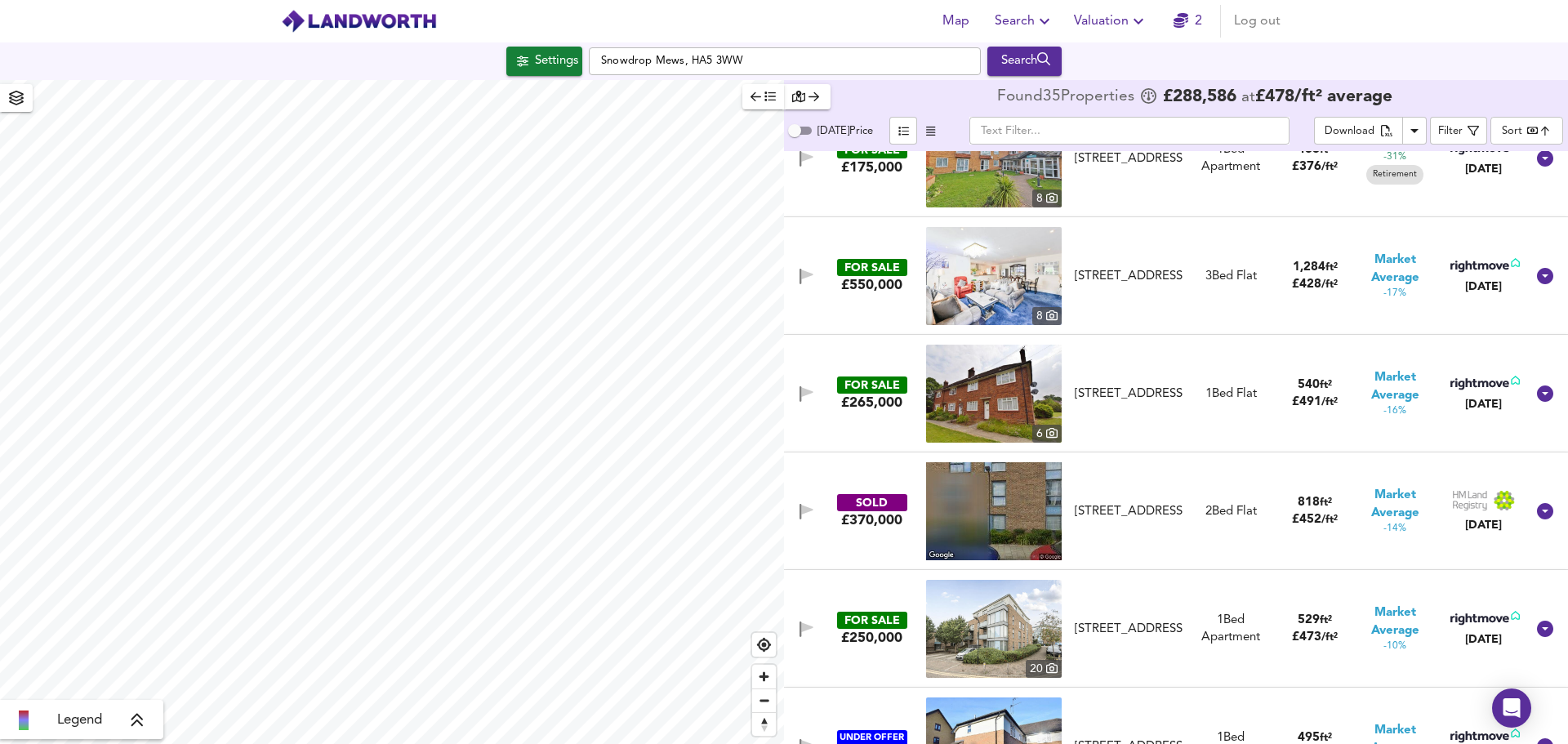
scroll to position [1144, 0]
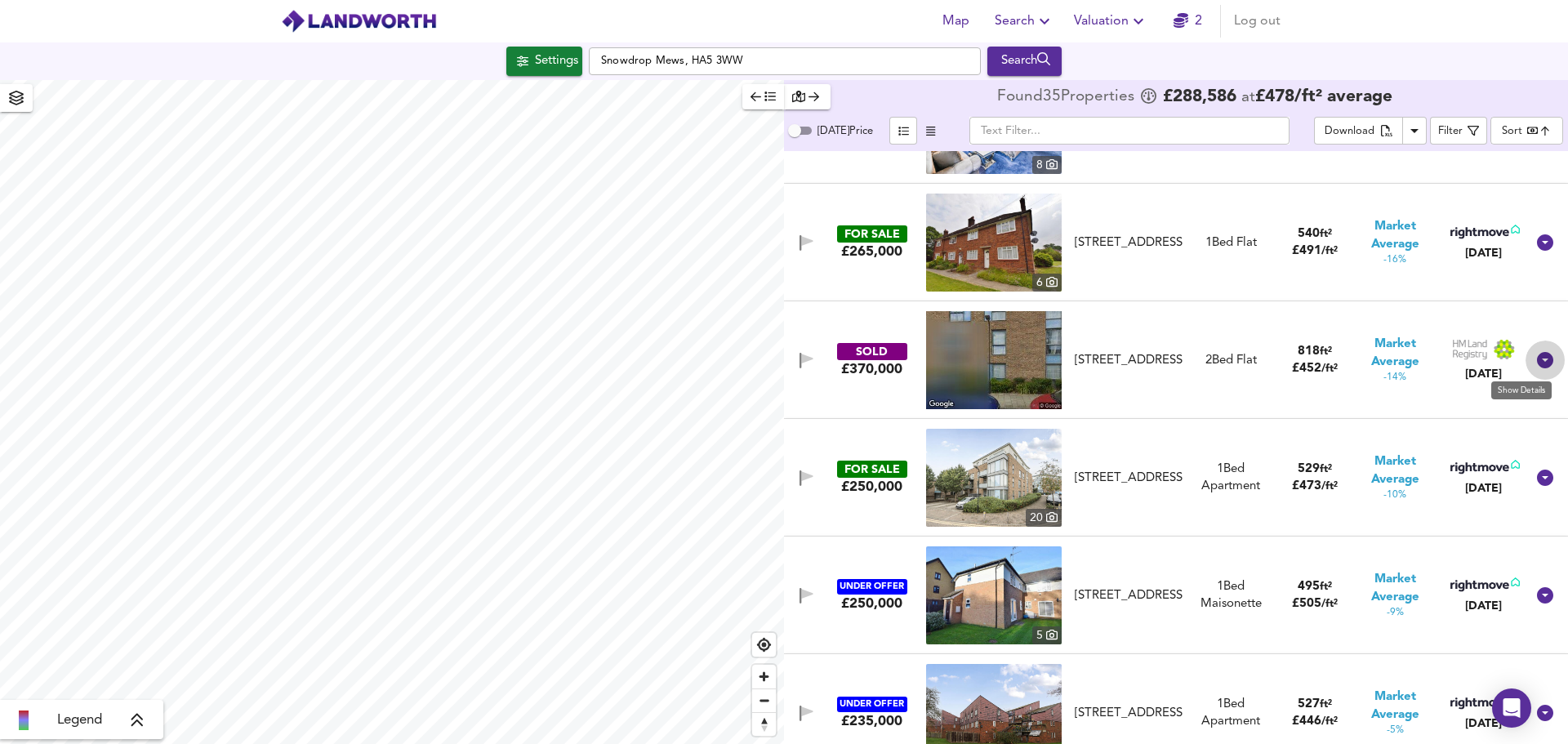
click at [1537, 353] on icon at bounding box center [1544, 359] width 16 height 16
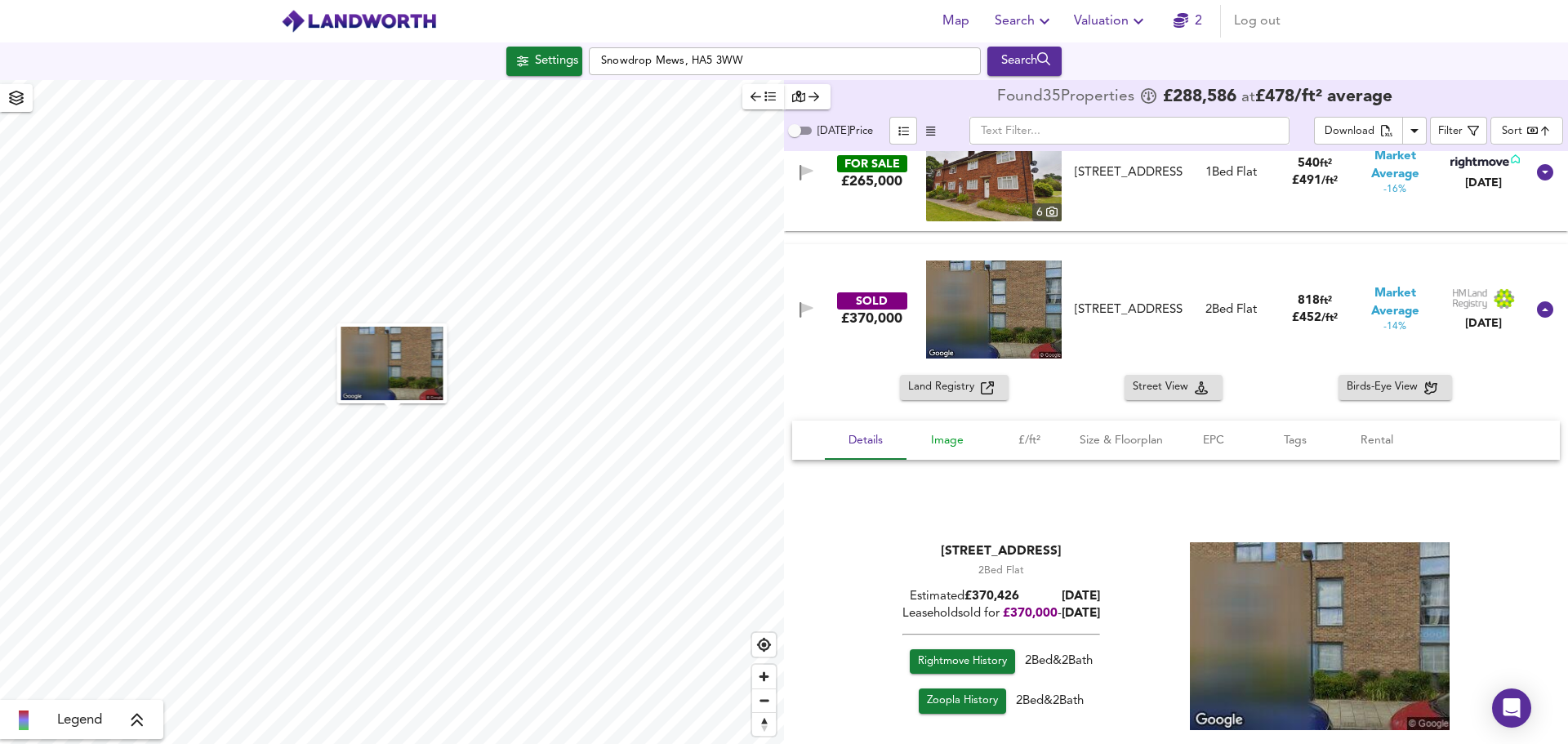
scroll to position [1389, 0]
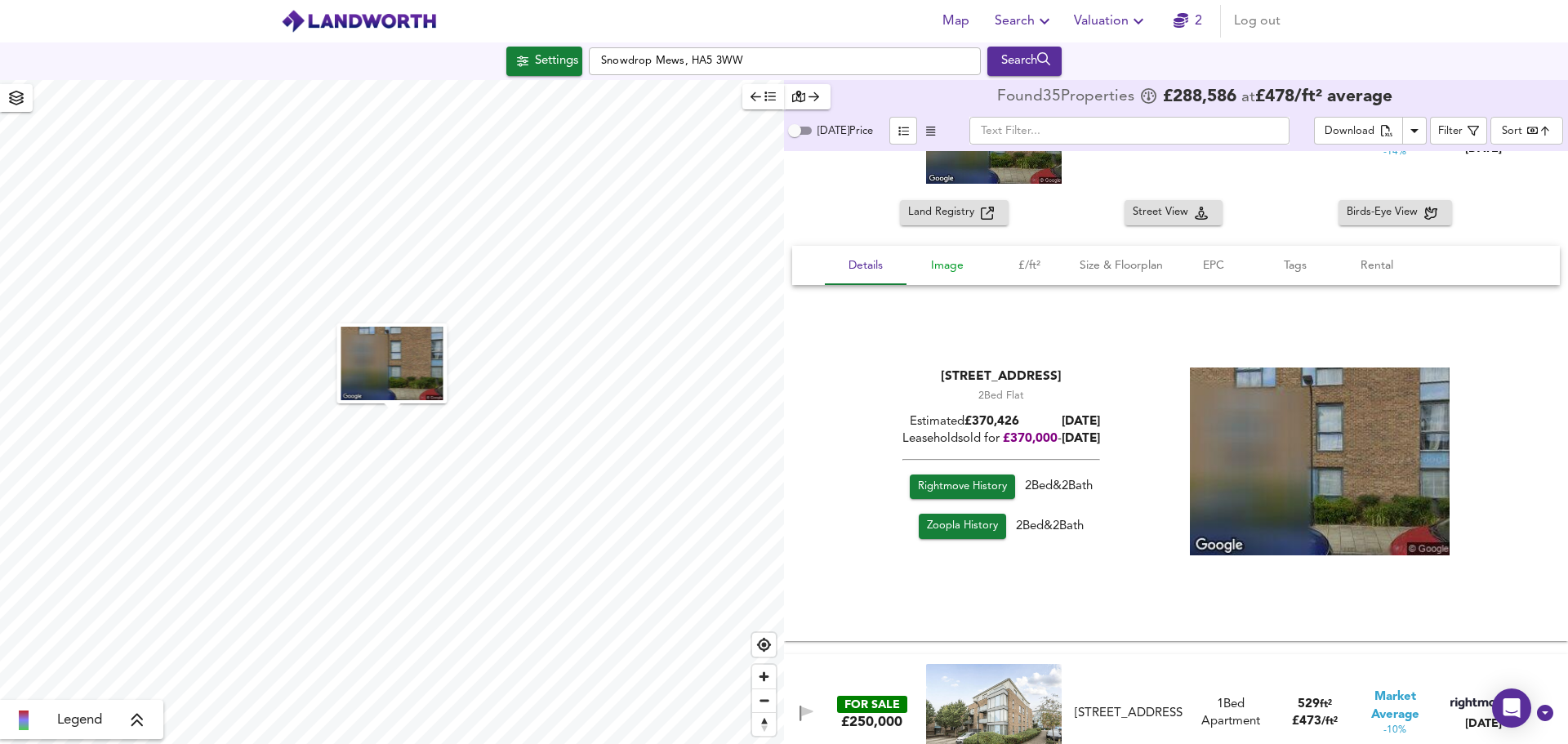
click at [943, 256] on span "Image" at bounding box center [948, 266] width 62 height 20
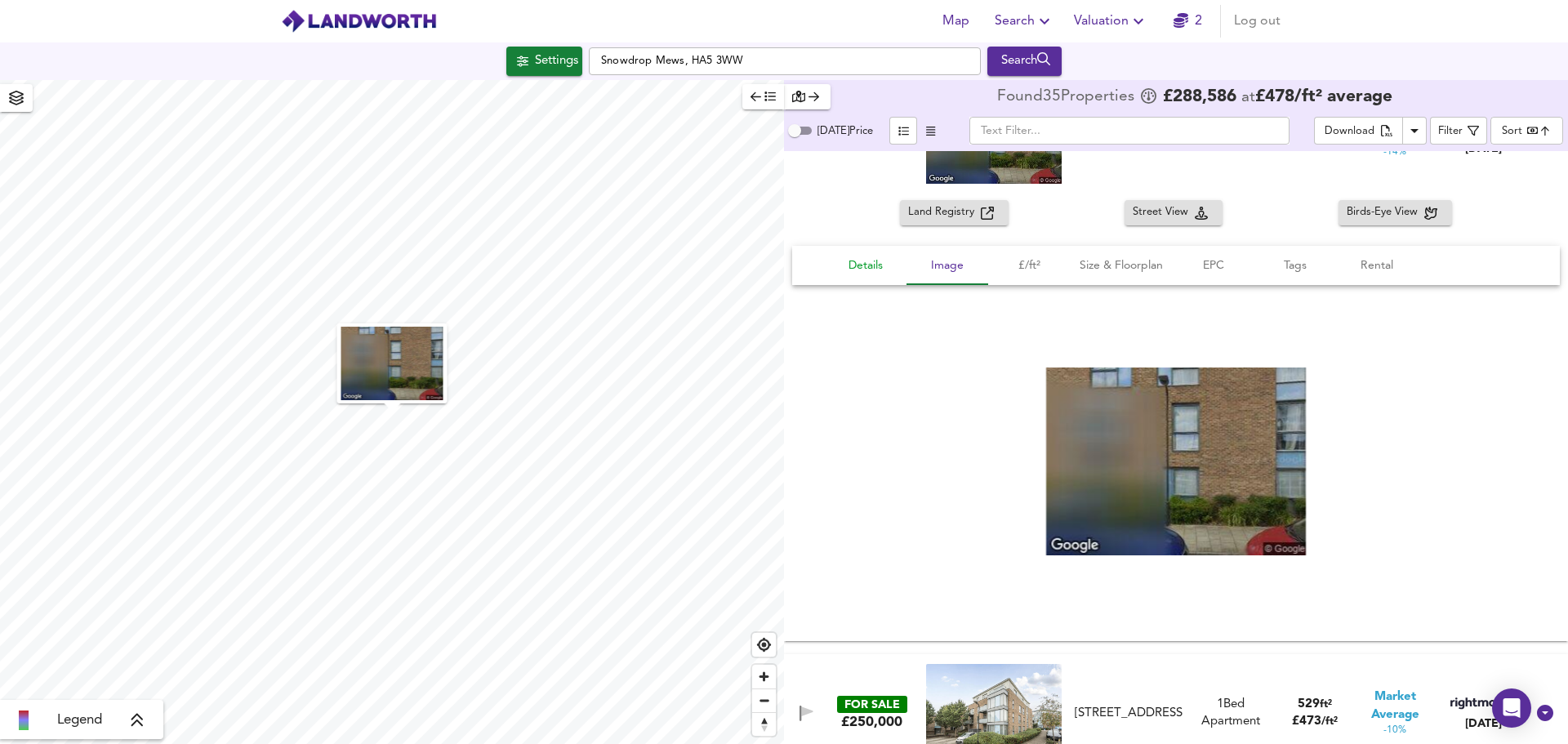
click at [877, 263] on span "Details" at bounding box center [865, 266] width 62 height 20
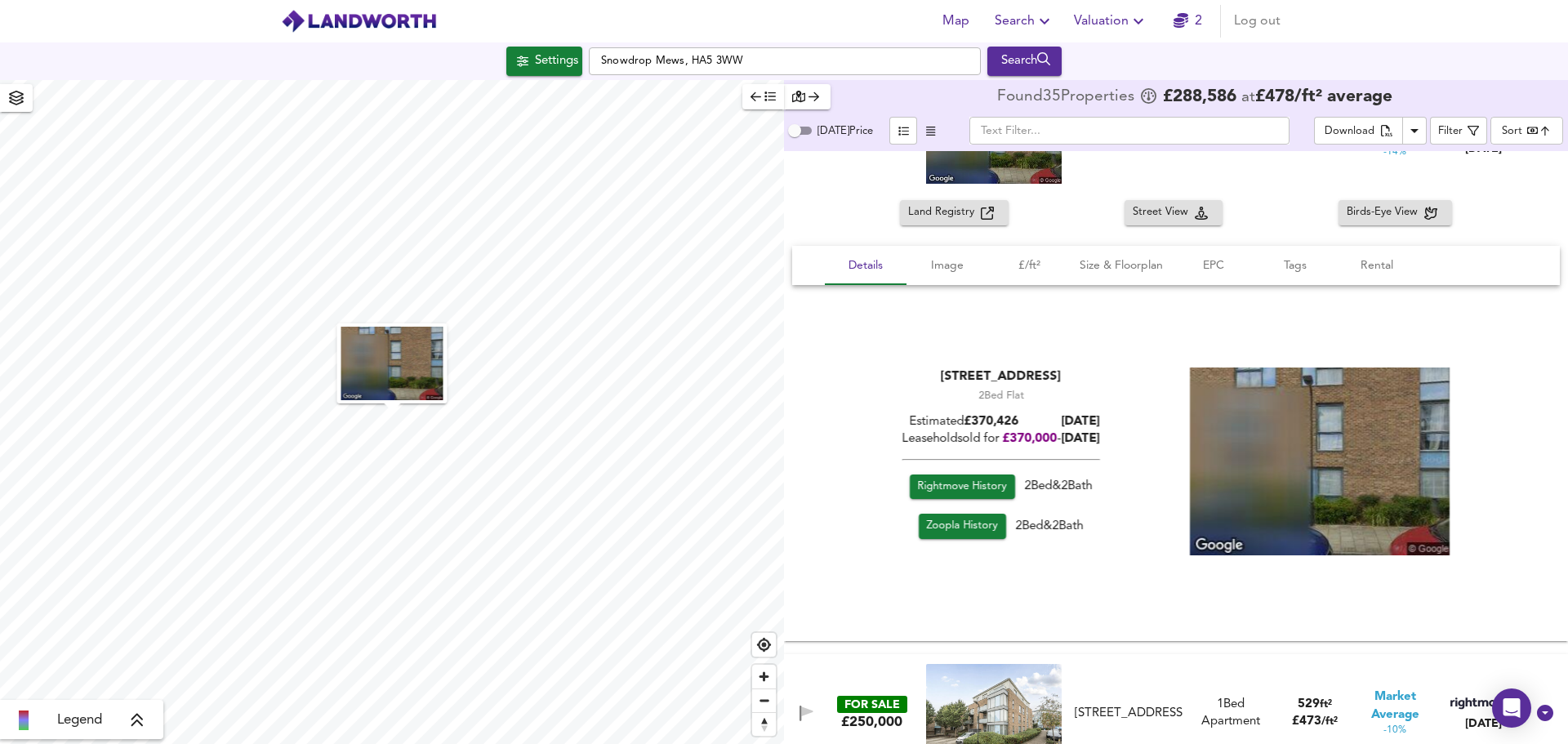
click at [961, 490] on span "Rightmove History" at bounding box center [963, 487] width 89 height 18
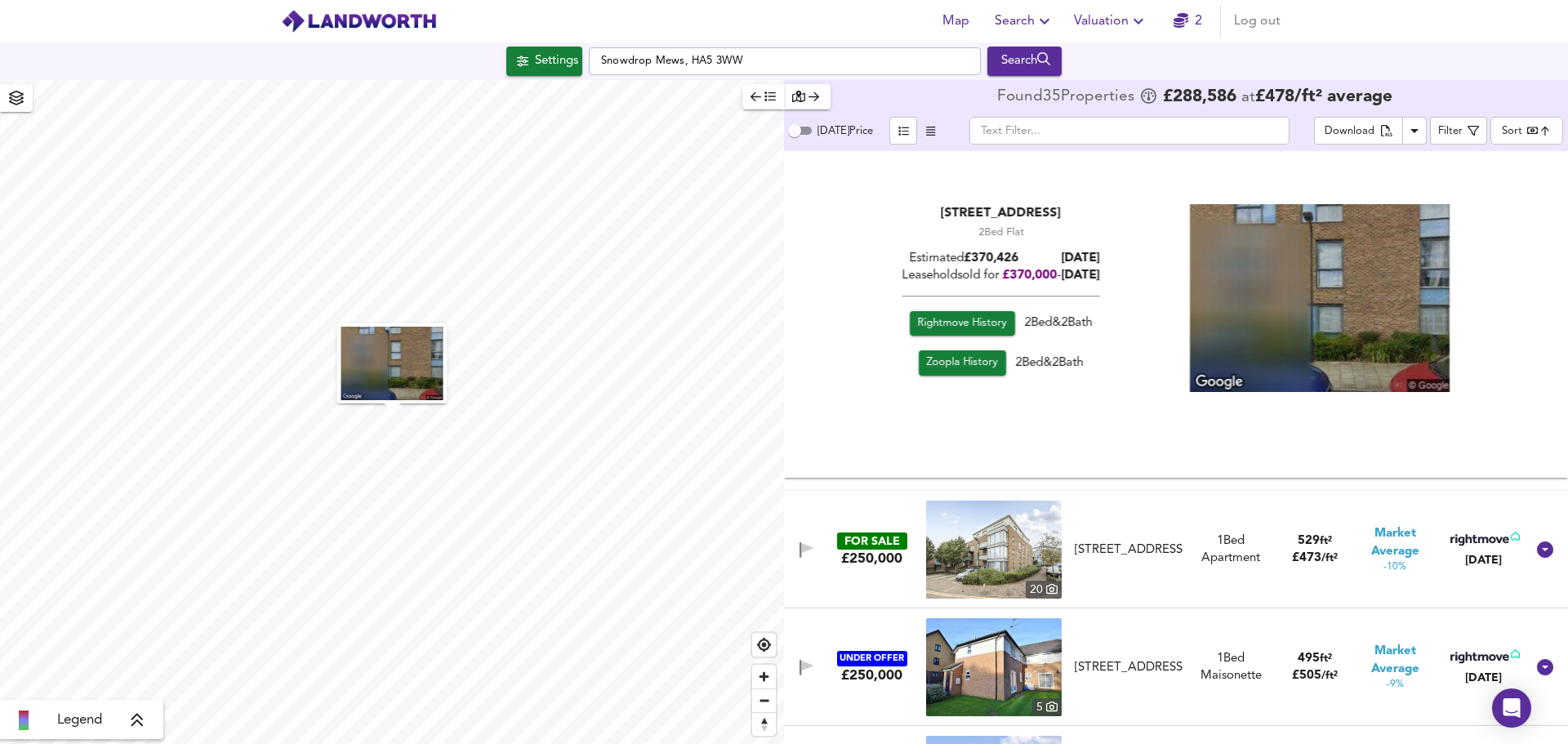
scroll to position [1470, 0]
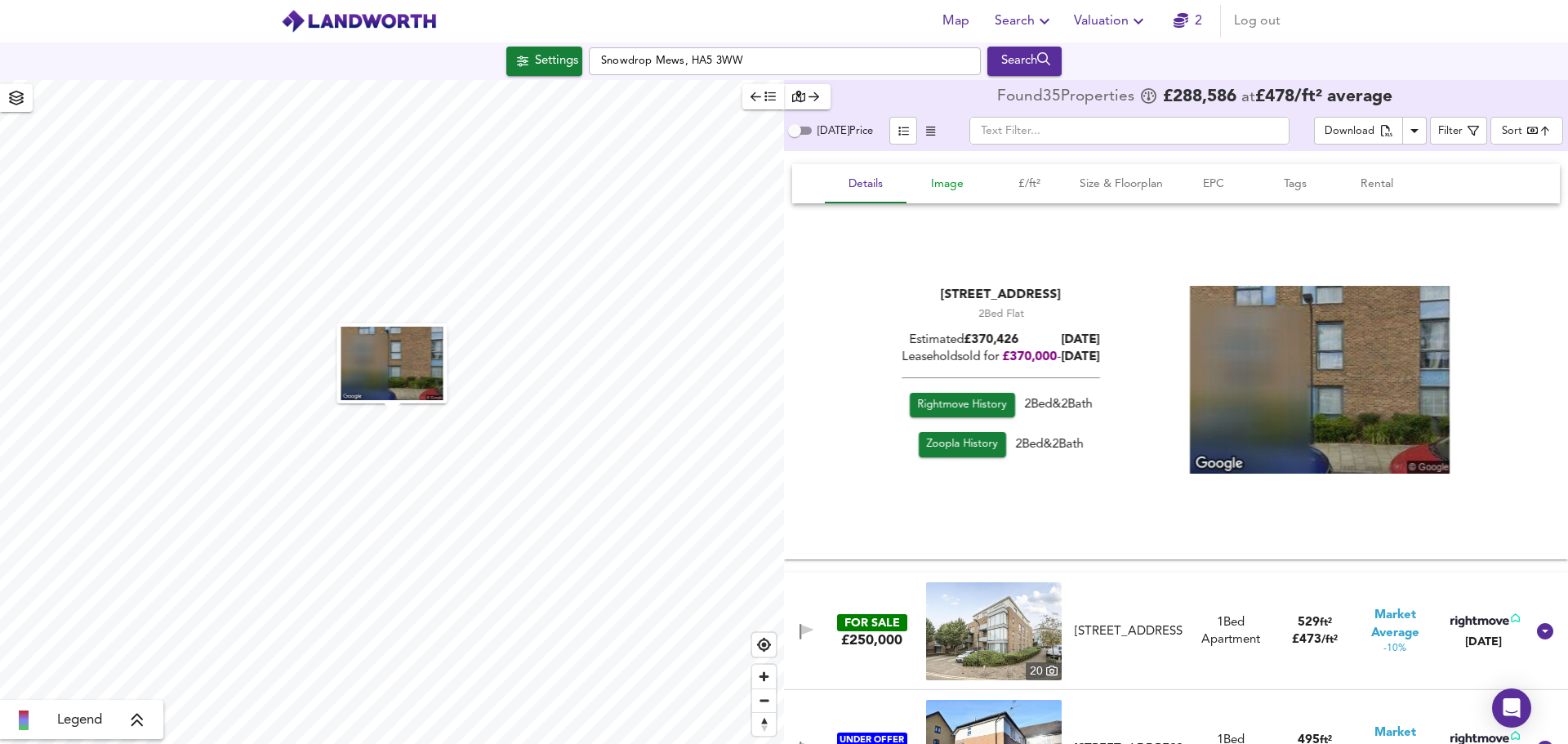
click at [955, 182] on span "Image" at bounding box center [948, 184] width 62 height 20
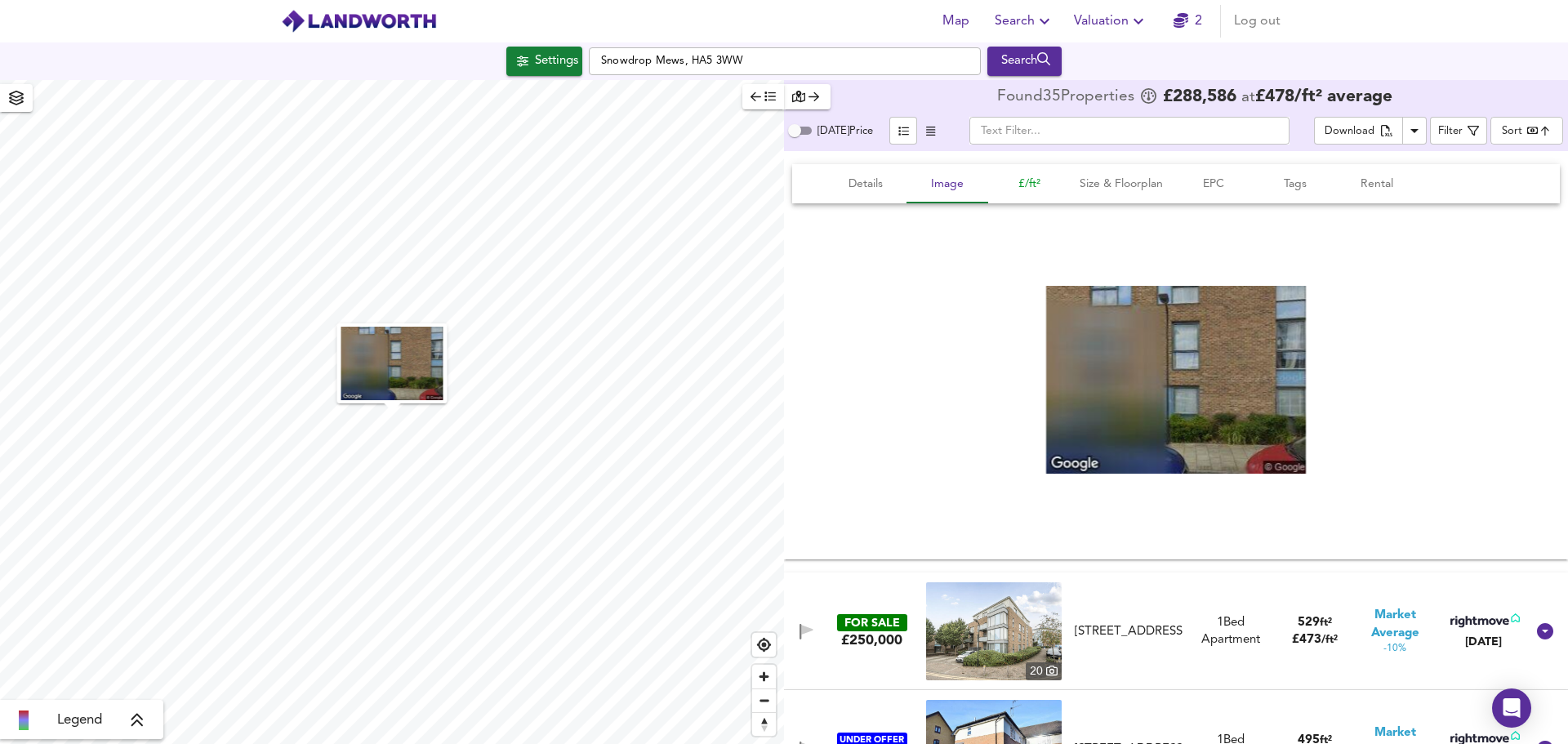
click at [1027, 181] on span "£/ft²" at bounding box center [1029, 184] width 62 height 20
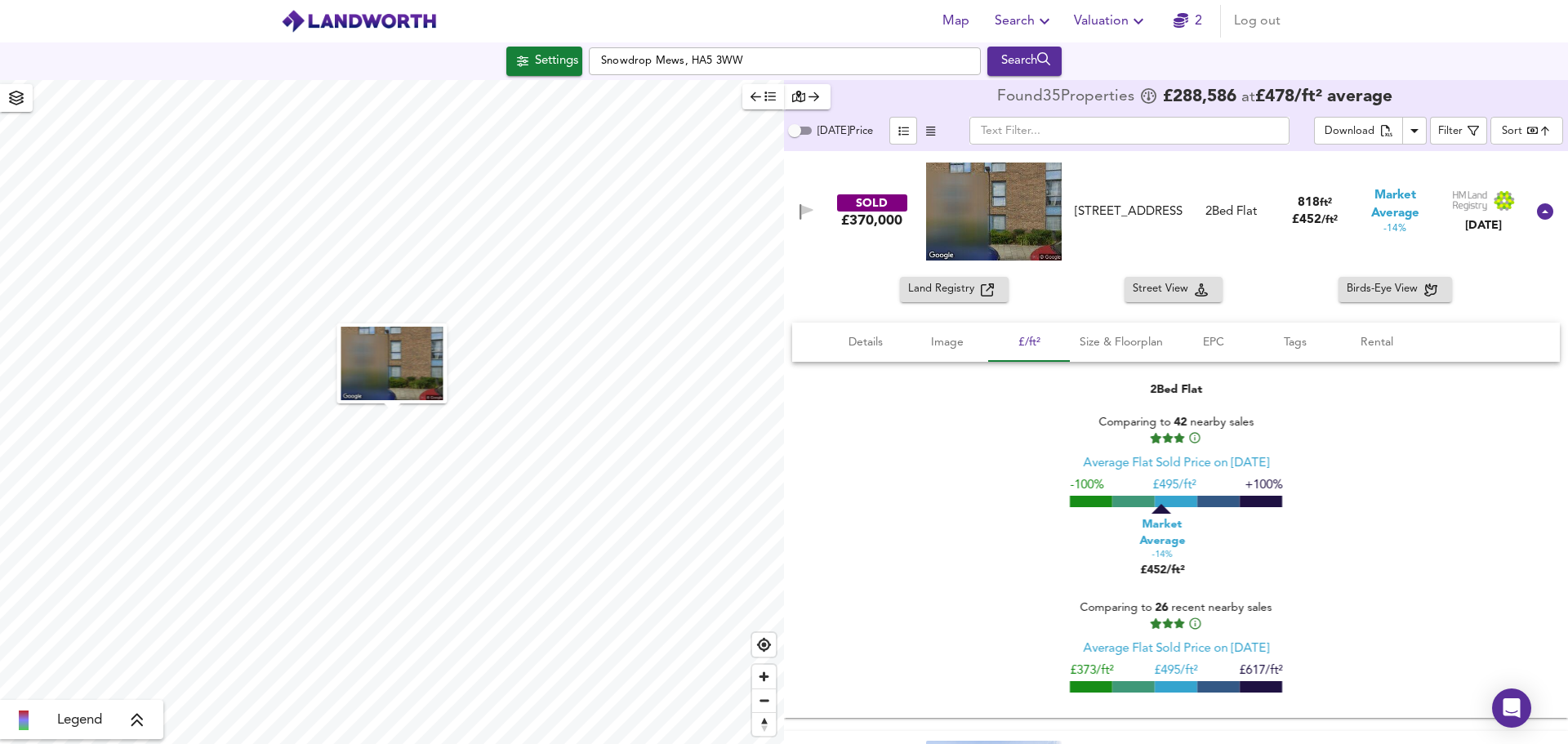
scroll to position [1307, 0]
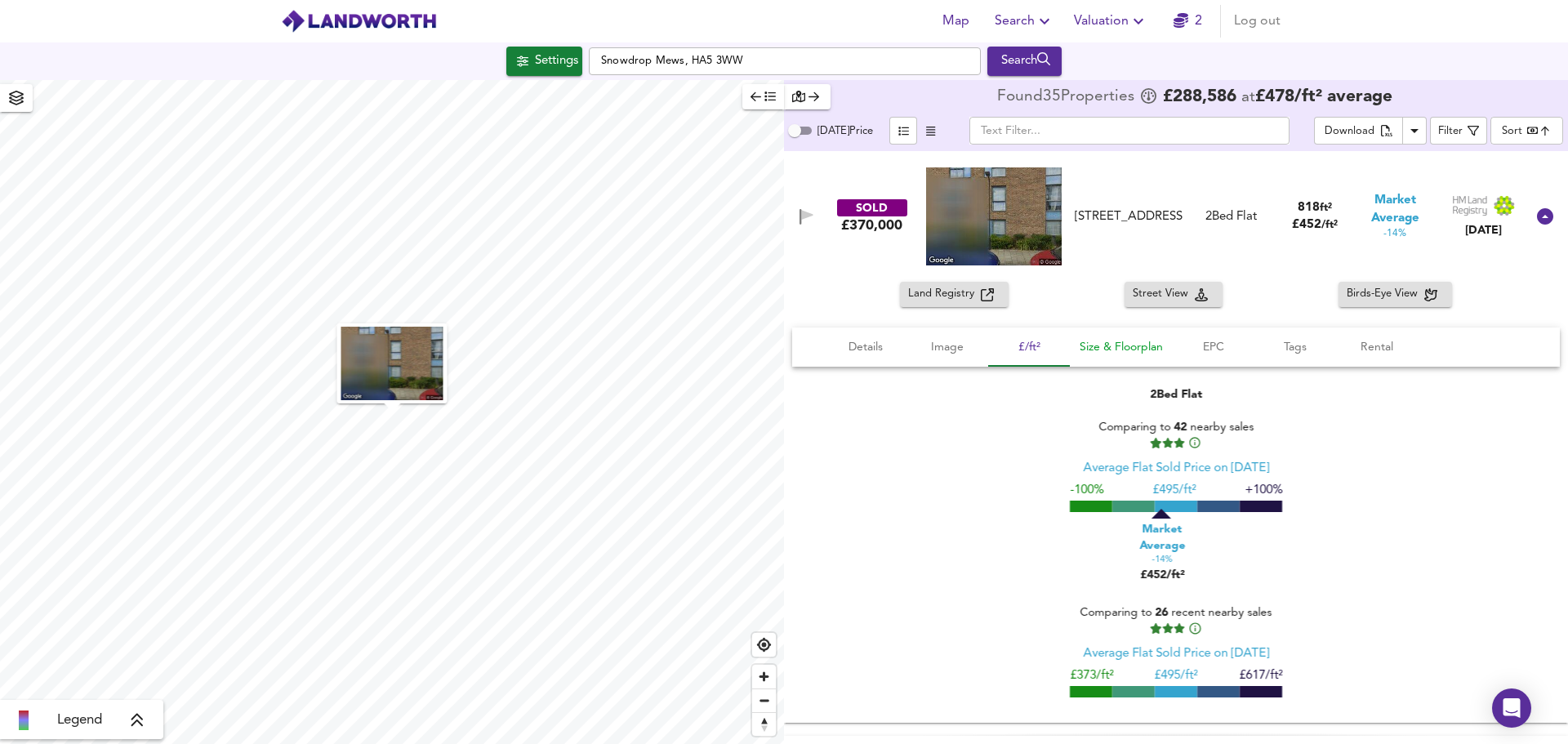
click at [1112, 347] on span "Size & Floorplan" at bounding box center [1121, 348] width 83 height 20
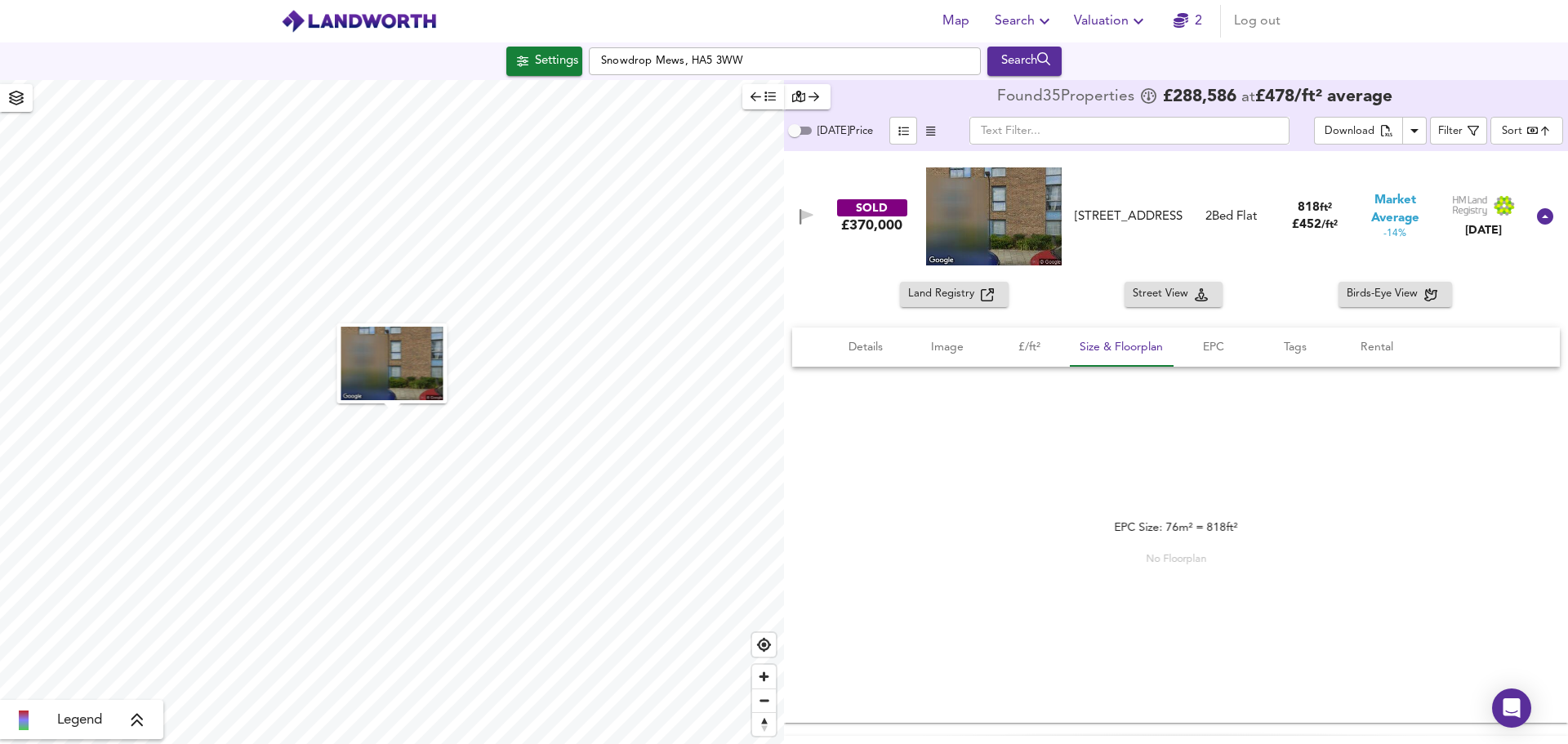
click at [971, 485] on div "EPC Size: 76m² = 818ft² No Floorplan" at bounding box center [1176, 542] width 768 height 352
click at [946, 352] on span "Image" at bounding box center [948, 348] width 62 height 20
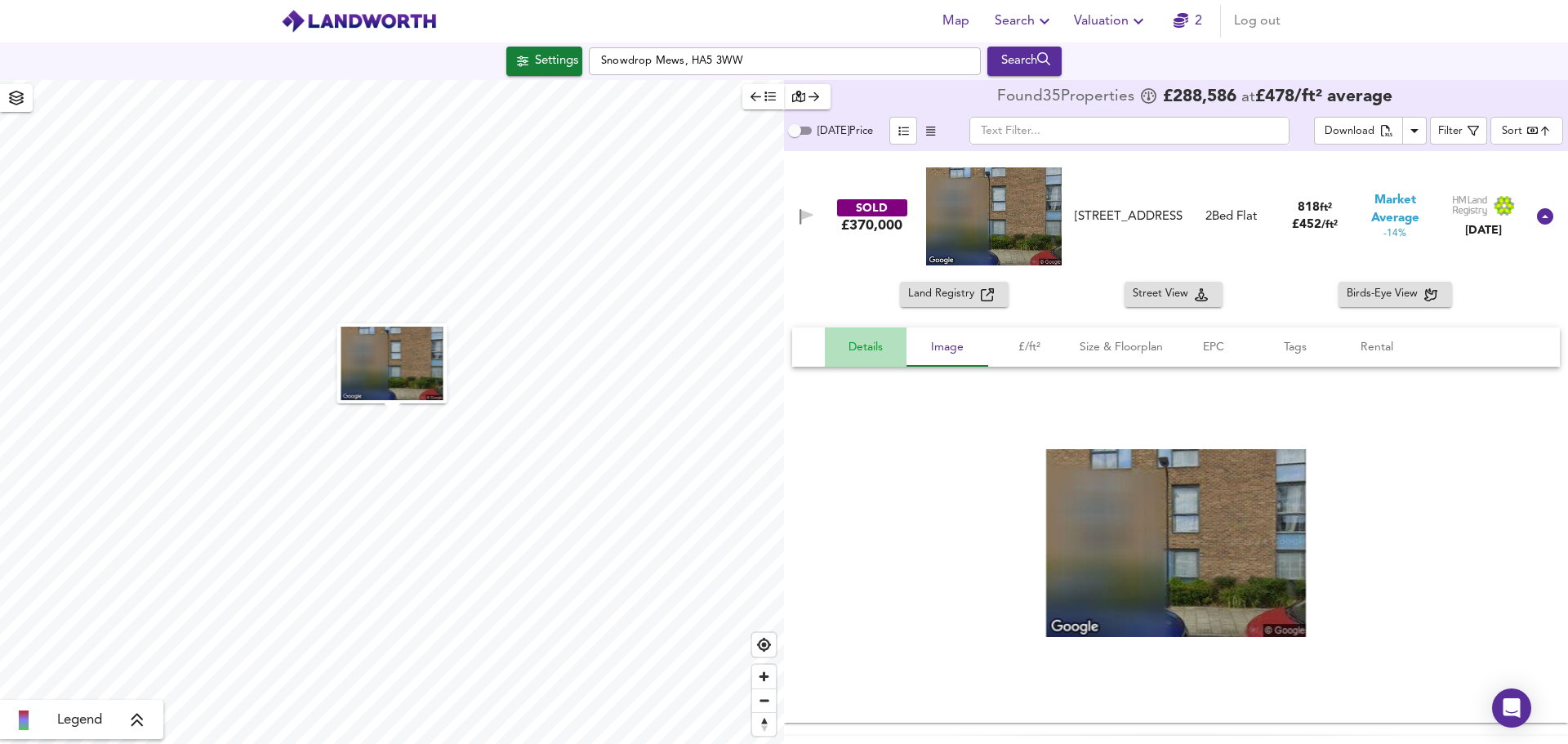
click at [860, 348] on span "Details" at bounding box center [865, 348] width 62 height 20
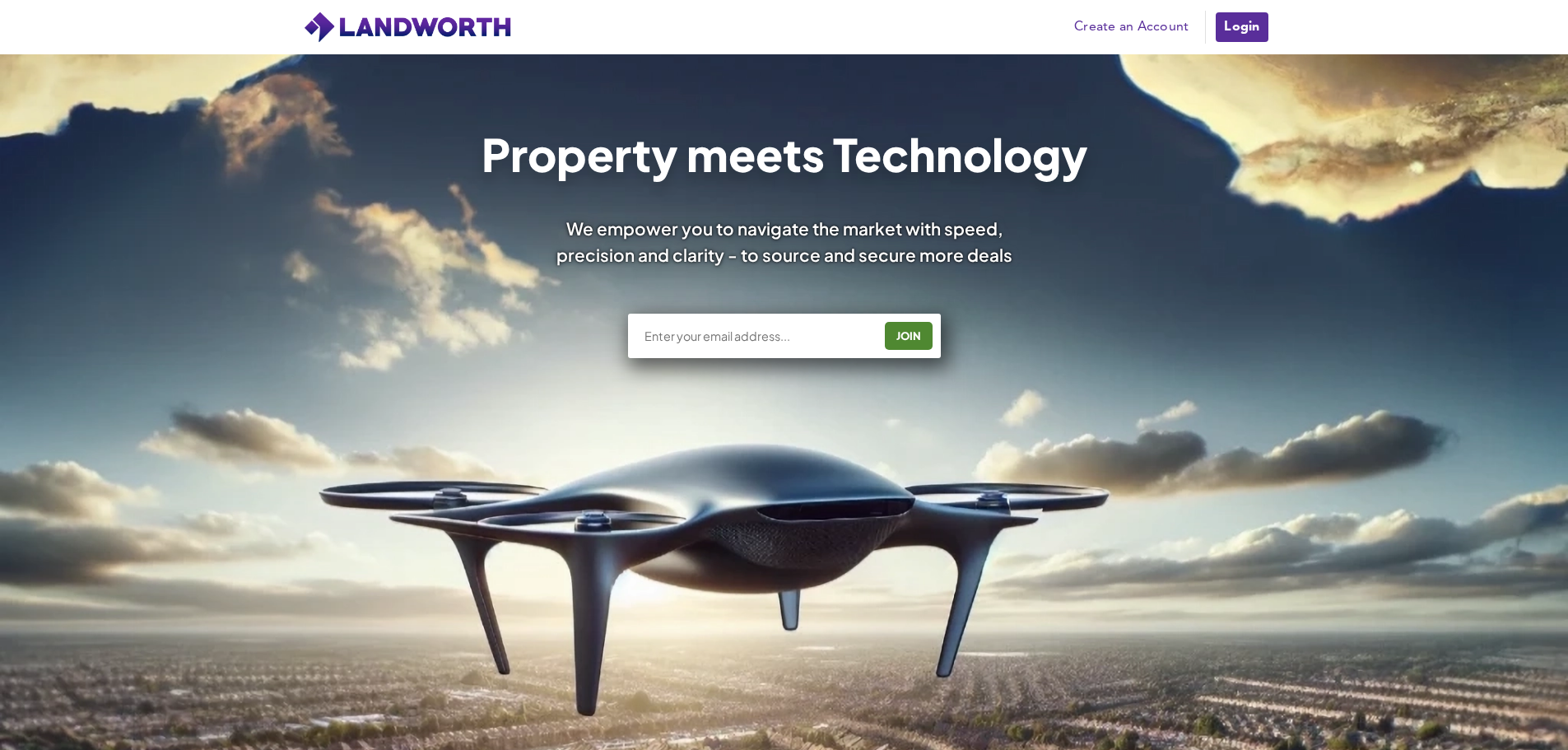
click at [1240, 25] on link "Login" at bounding box center [1241, 27] width 55 height 33
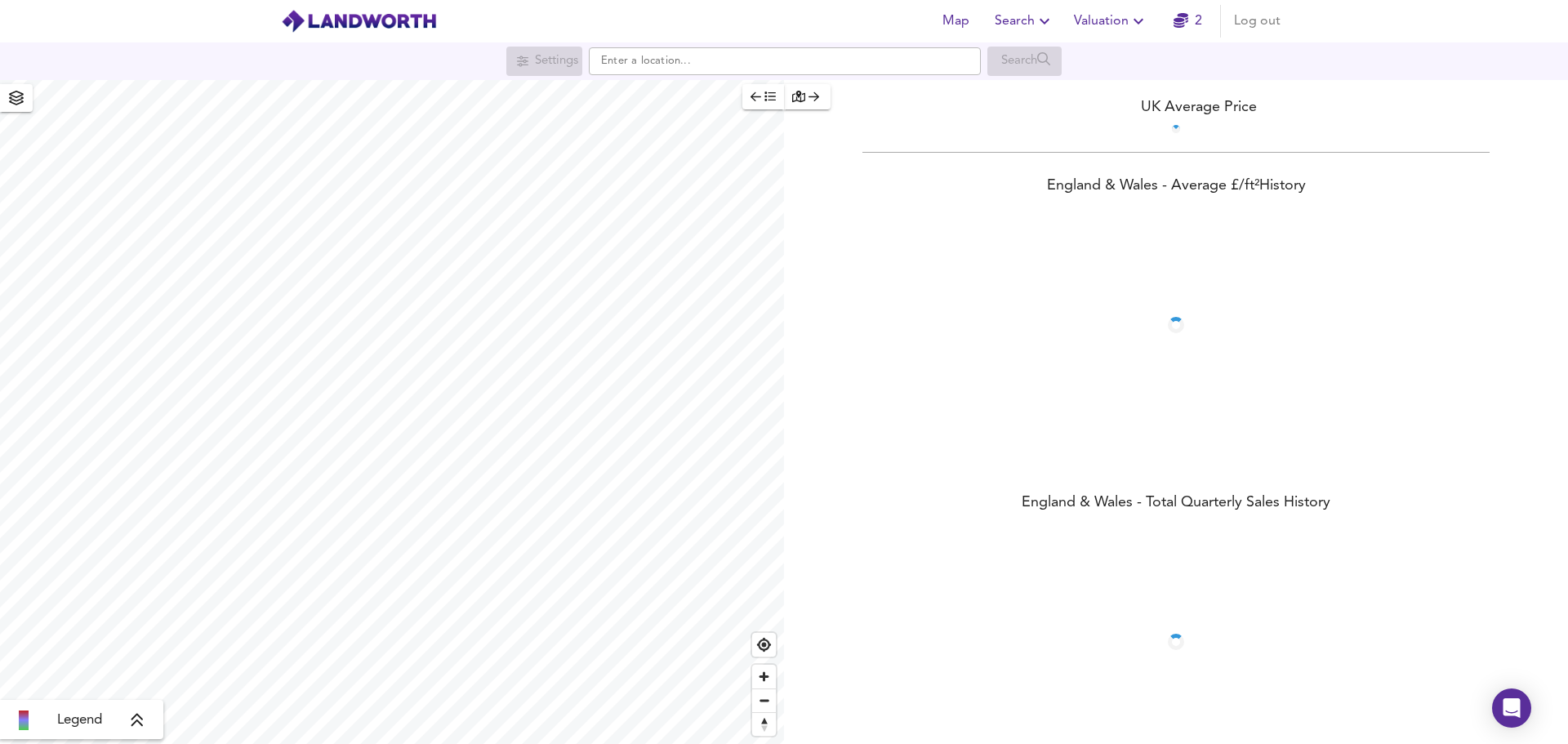
click at [1261, 19] on span "Log out" at bounding box center [1257, 21] width 46 height 23
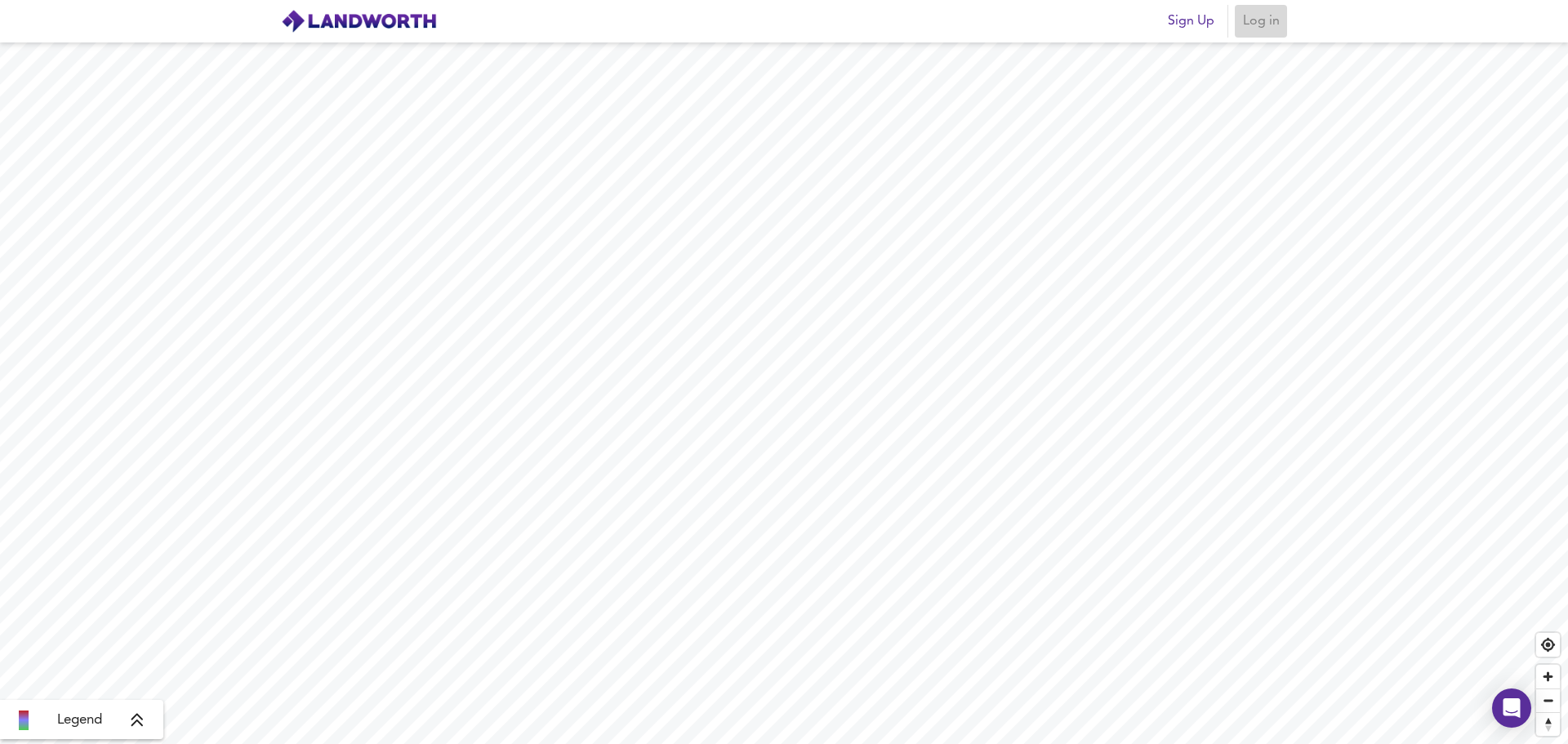
click at [1263, 18] on span "Log in" at bounding box center [1261, 21] width 39 height 23
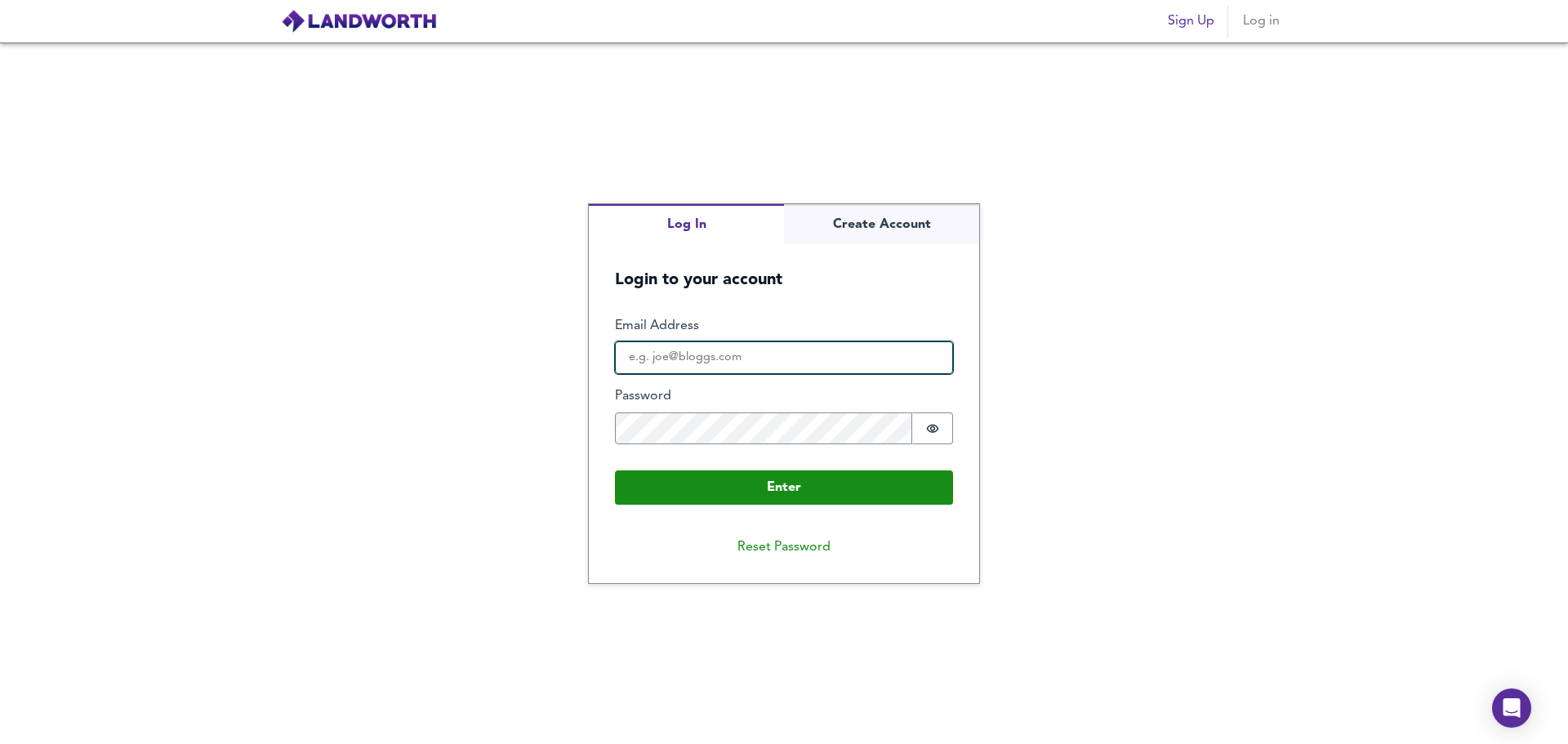
type input "[PERSON_NAME][EMAIL_ADDRESS][DOMAIN_NAME]"
click at [755, 341] on div "Email Address jigar@albatrosslending.co.uk" at bounding box center [784, 345] width 338 height 57
click at [928, 426] on icon "Show password" at bounding box center [933, 429] width 13 height 13
click at [1340, 336] on div "Log In Create Account Login to your account Enter Email Address jigar@albatross…" at bounding box center [784, 394] width 1568 height 702
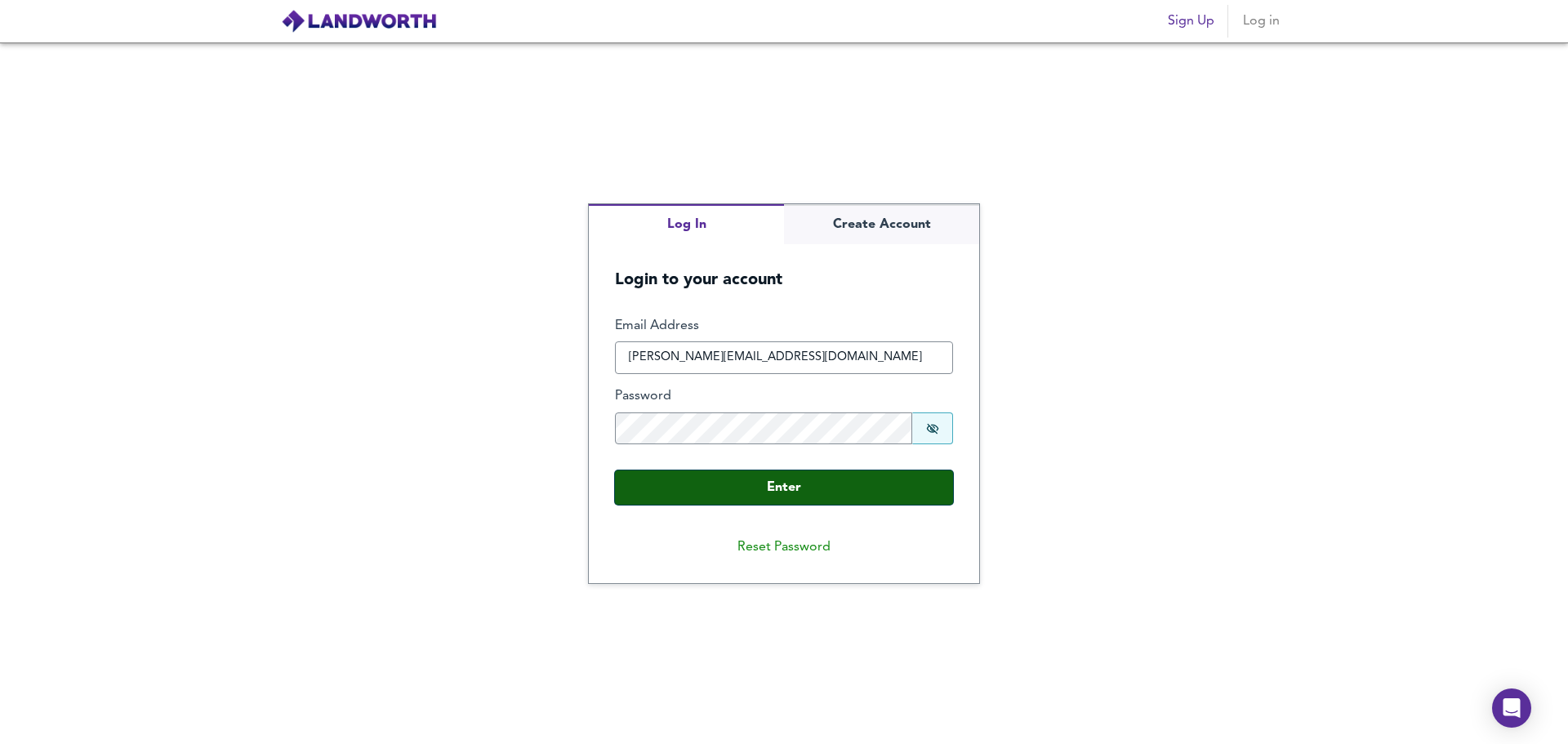
click at [870, 480] on button "Enter" at bounding box center [784, 487] width 338 height 34
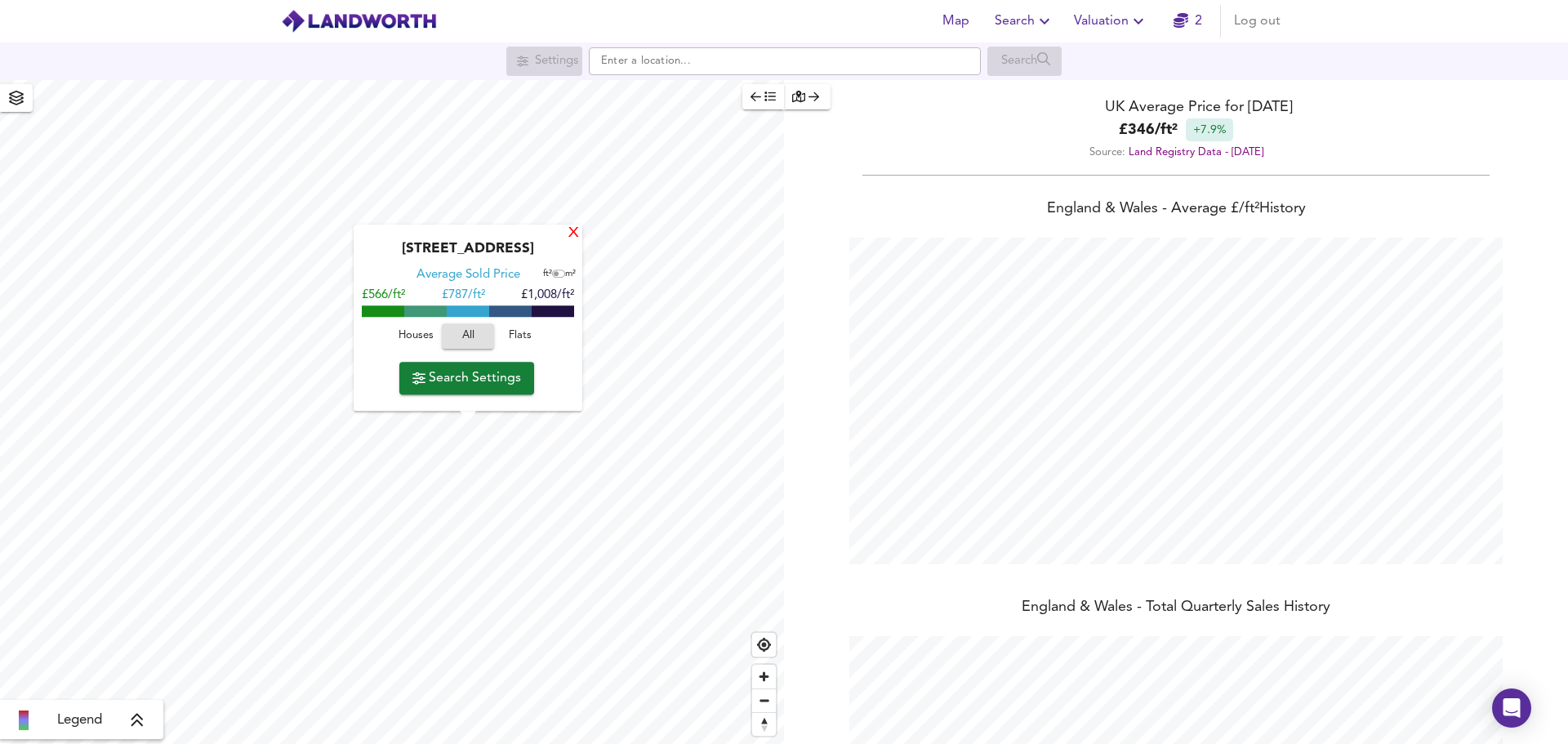
click at [572, 231] on div "X" at bounding box center [573, 233] width 14 height 15
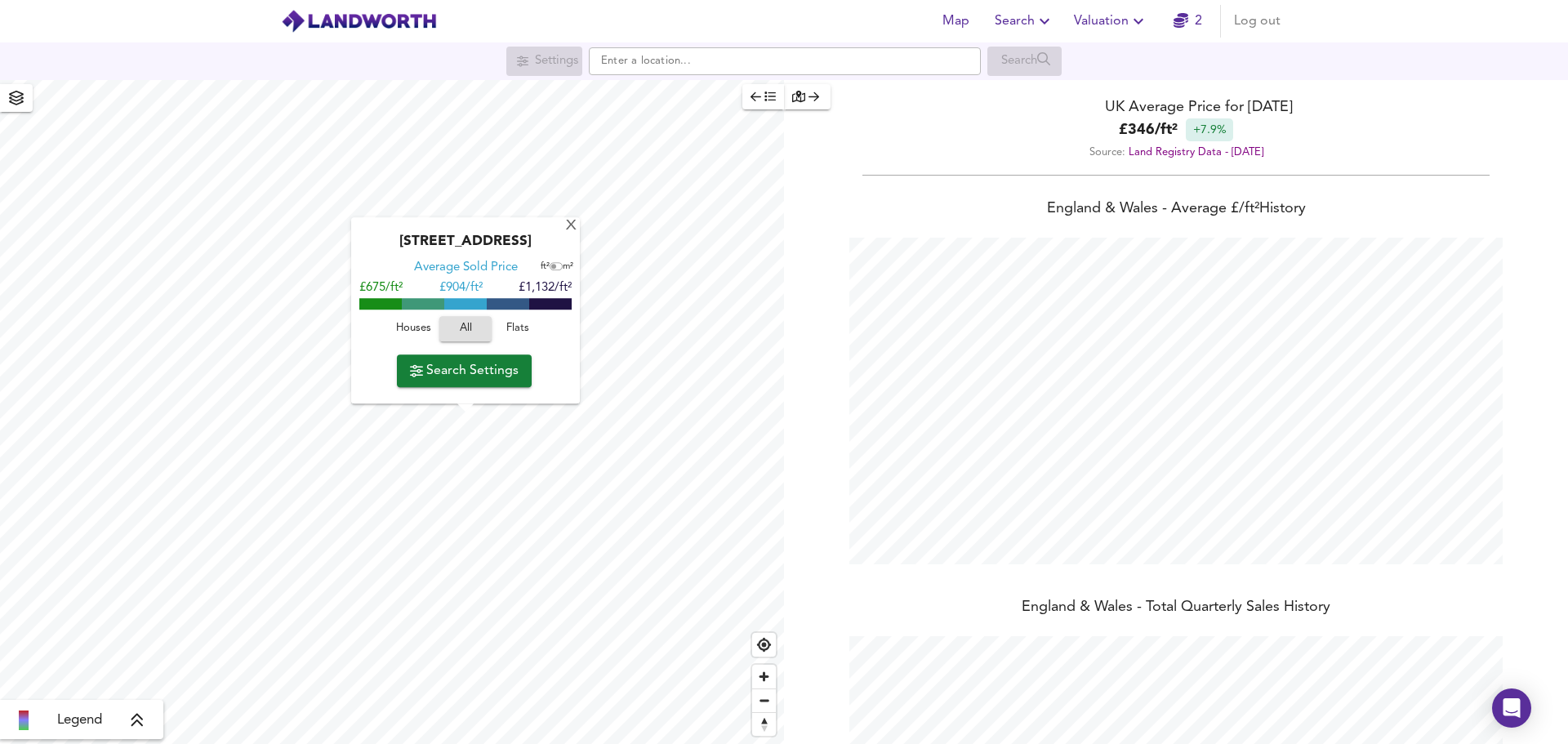
click at [474, 382] on button "Search Settings" at bounding box center [464, 370] width 135 height 33
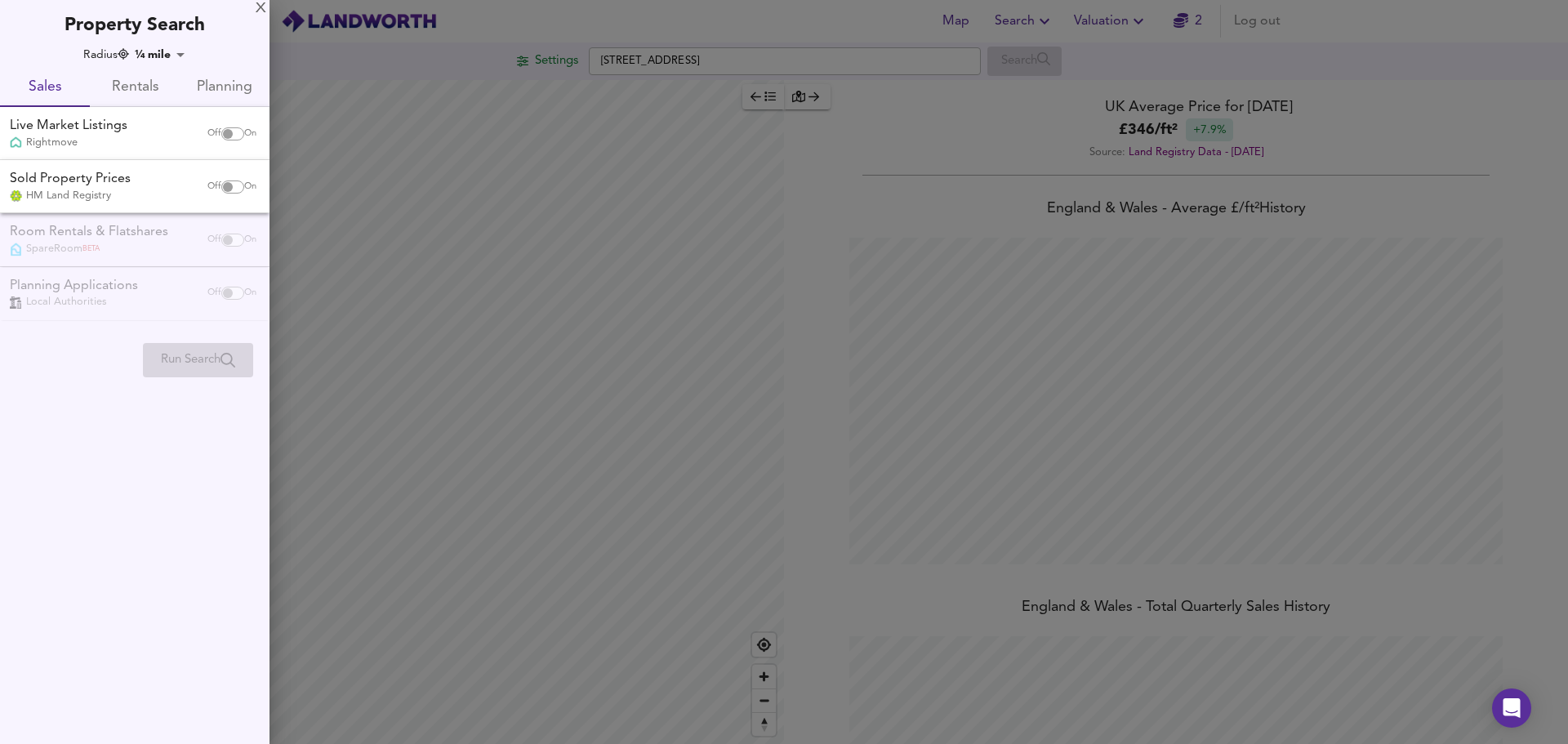
checkbox input "false"
checkbox input "true"
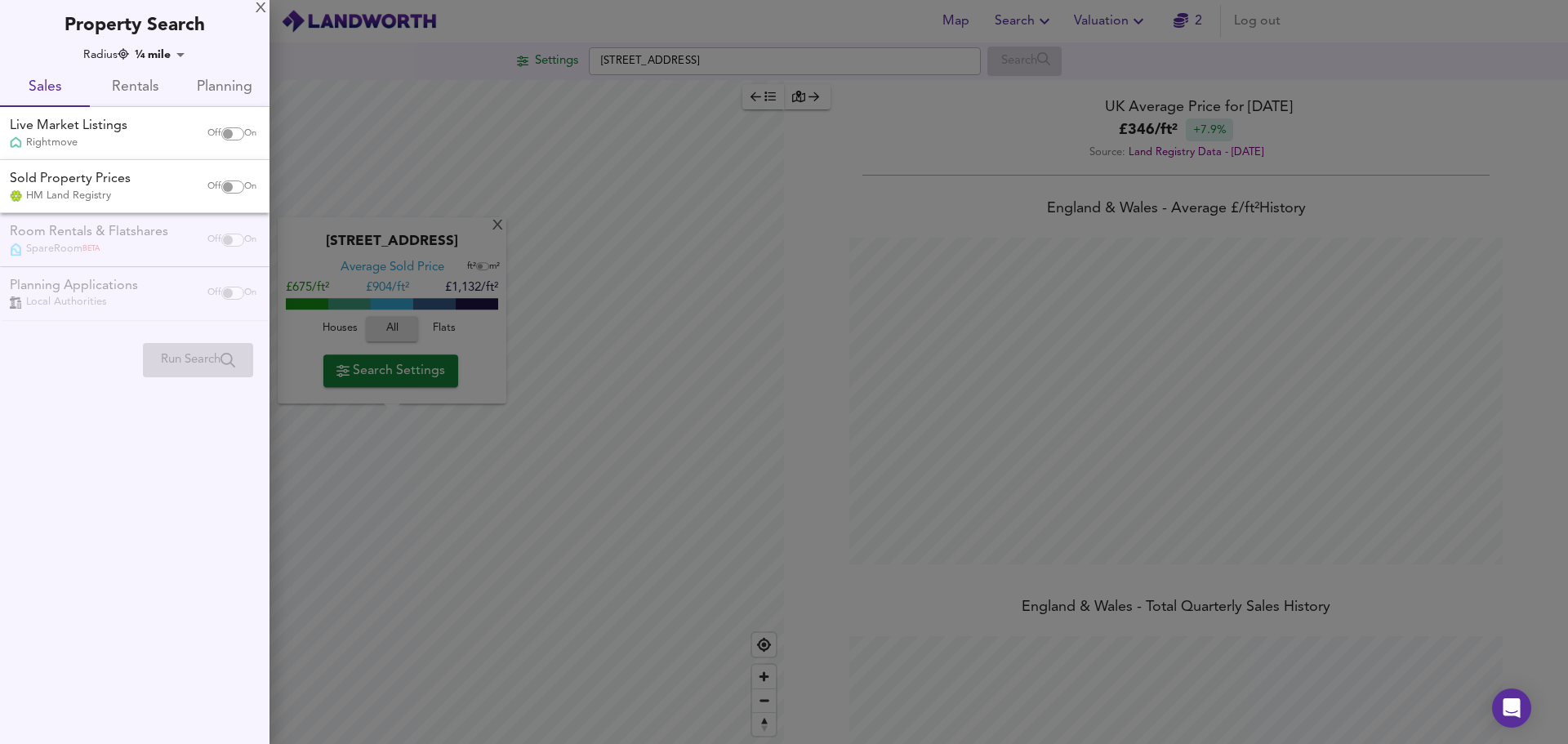
click at [264, 7] on div "X" at bounding box center [261, 9] width 11 height 12
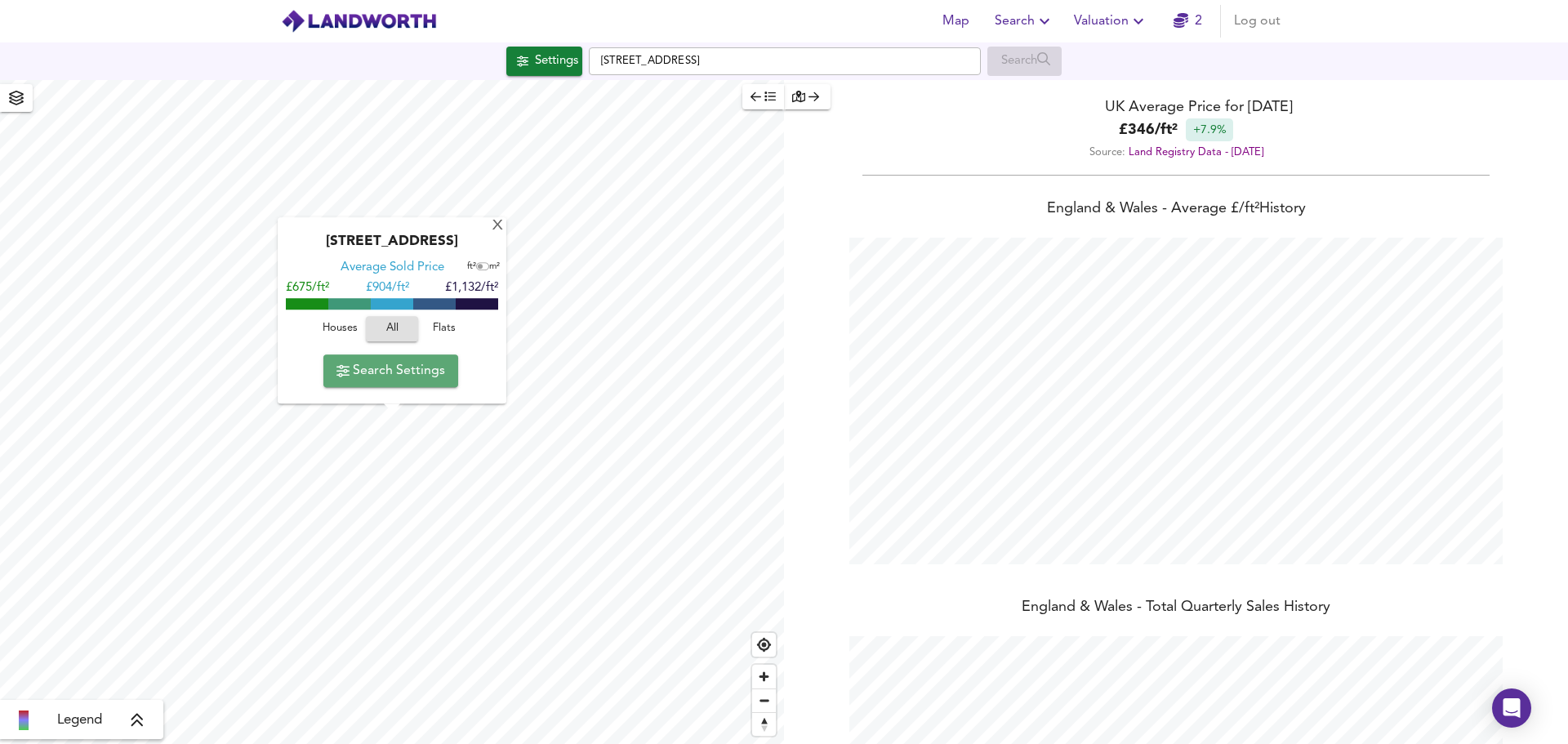
click at [419, 368] on span "Search Settings" at bounding box center [390, 370] width 108 height 23
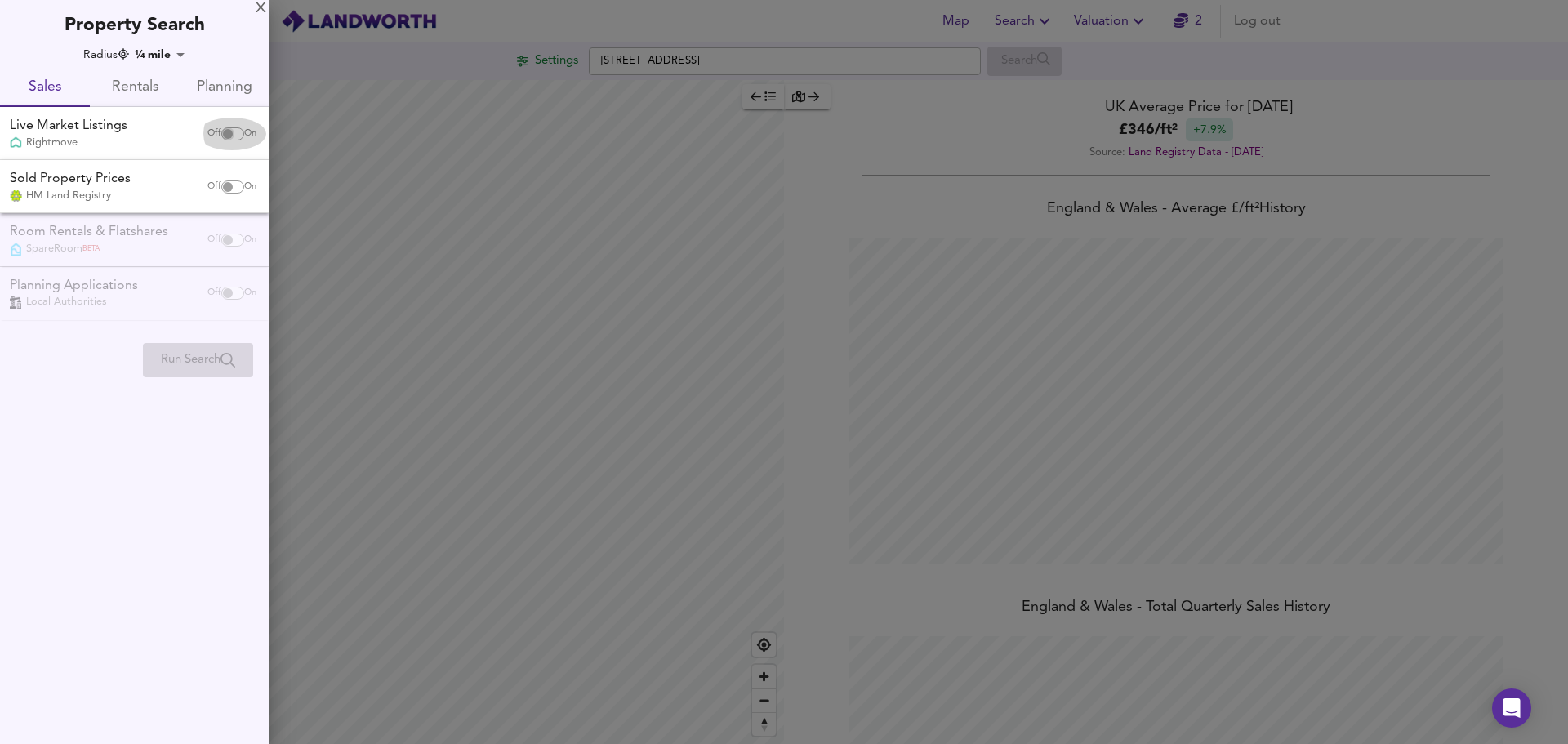
click at [220, 128] on input "checkbox" at bounding box center [227, 134] width 39 height 13
checkbox input "true"
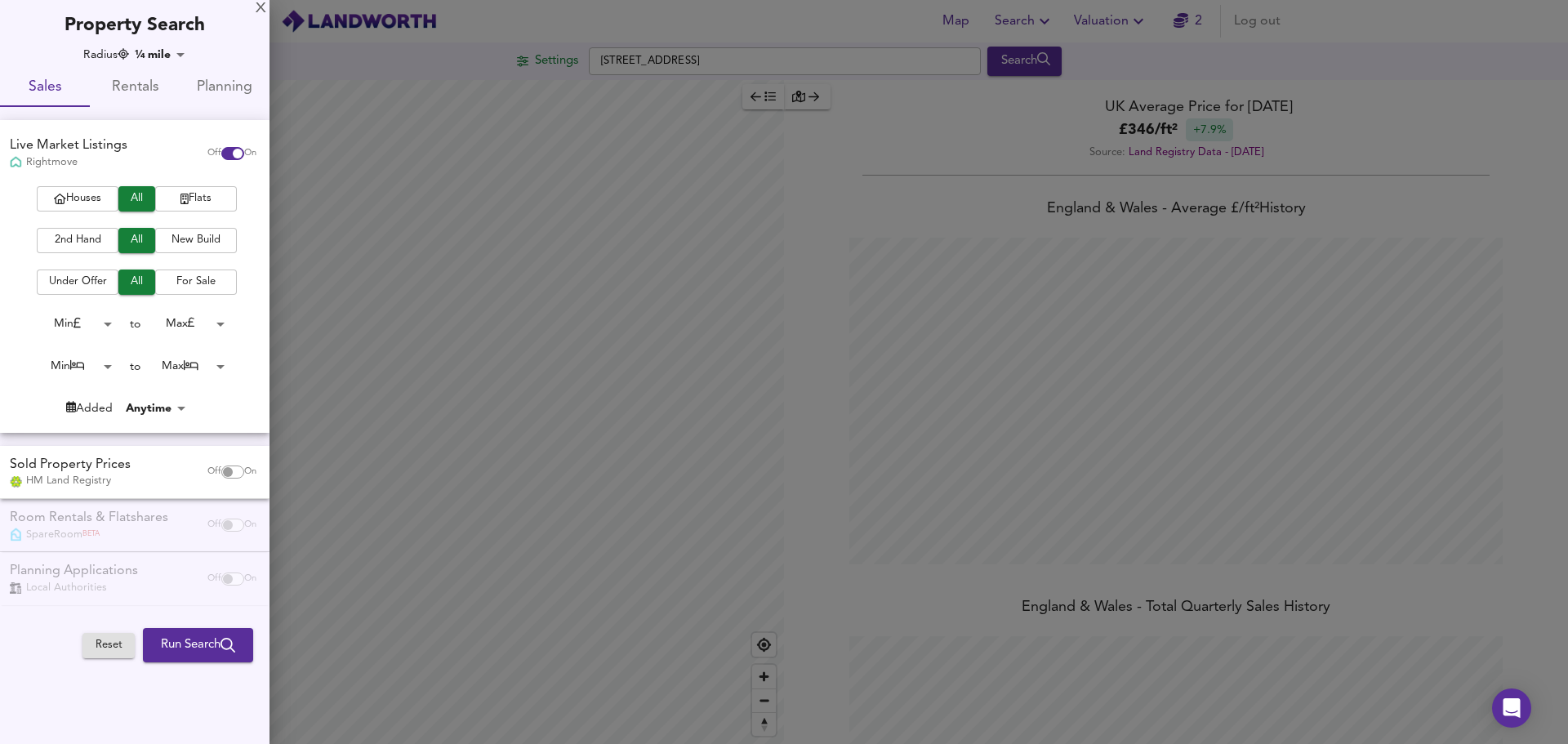
click at [226, 469] on input "checkbox" at bounding box center [227, 473] width 39 height 13
checkbox input "true"
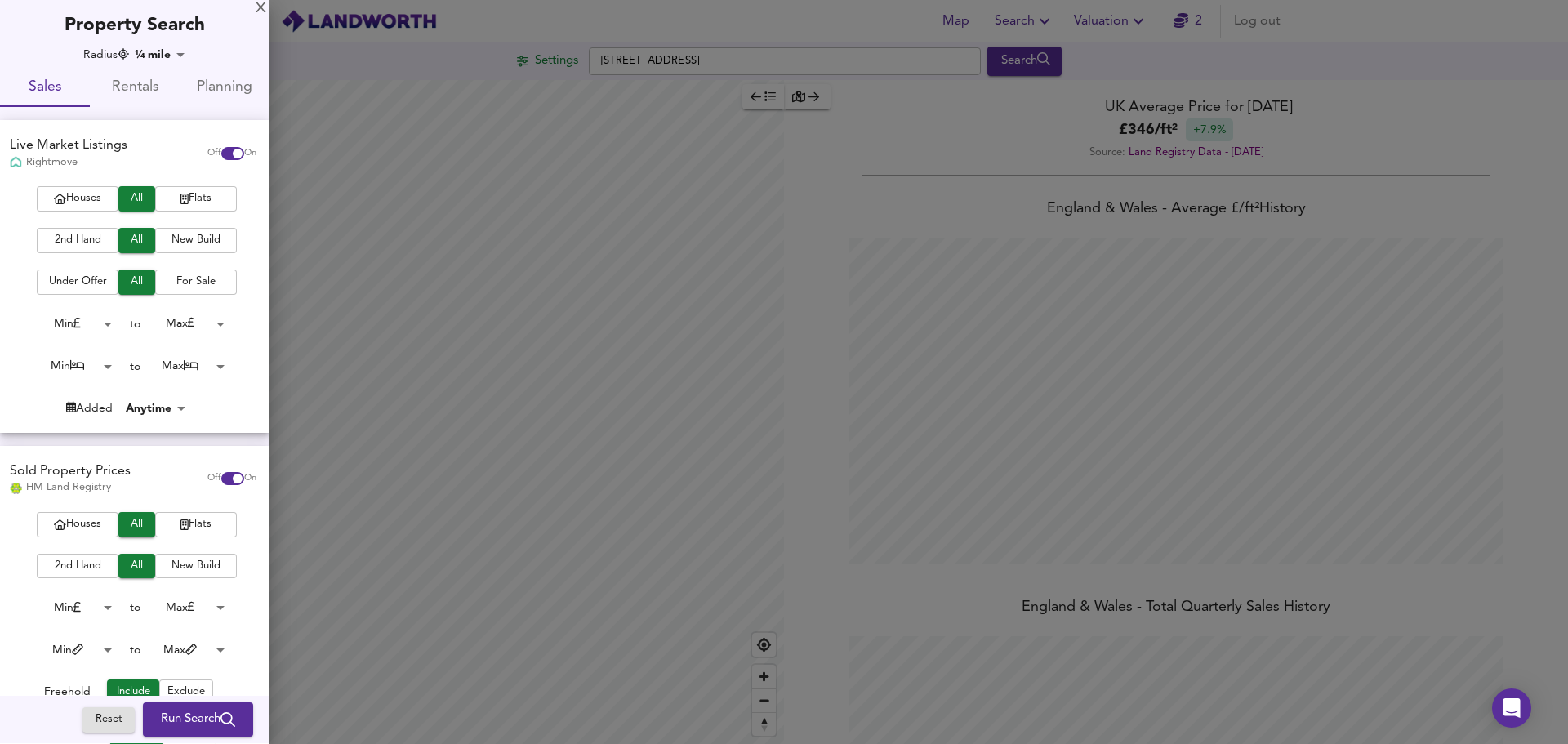
click at [196, 719] on span "Run Search" at bounding box center [198, 720] width 75 height 21
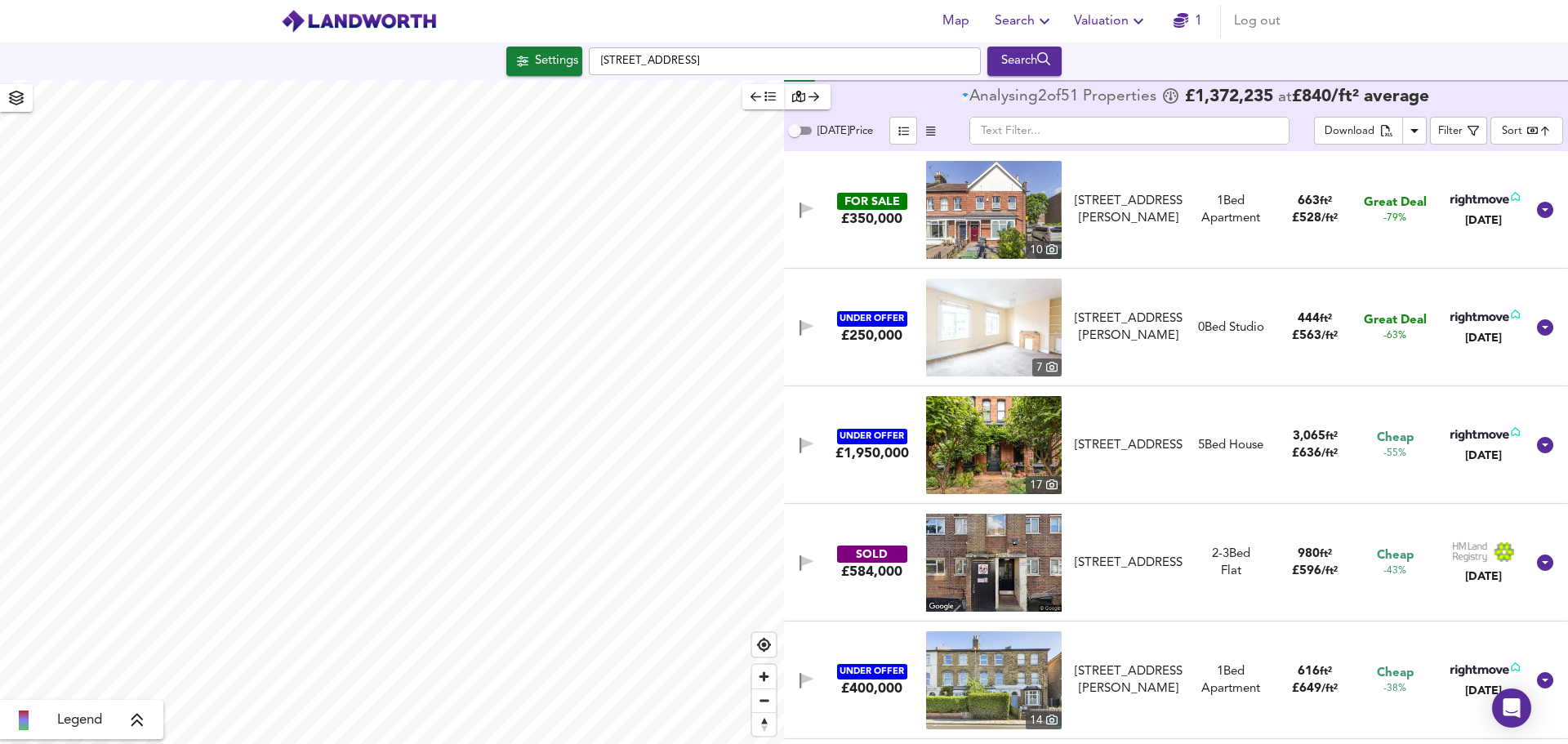
click at [1172, 19] on span "1" at bounding box center [1187, 21] width 52 height 23
click at [1200, 22] on link "1" at bounding box center [1188, 21] width 29 height 23
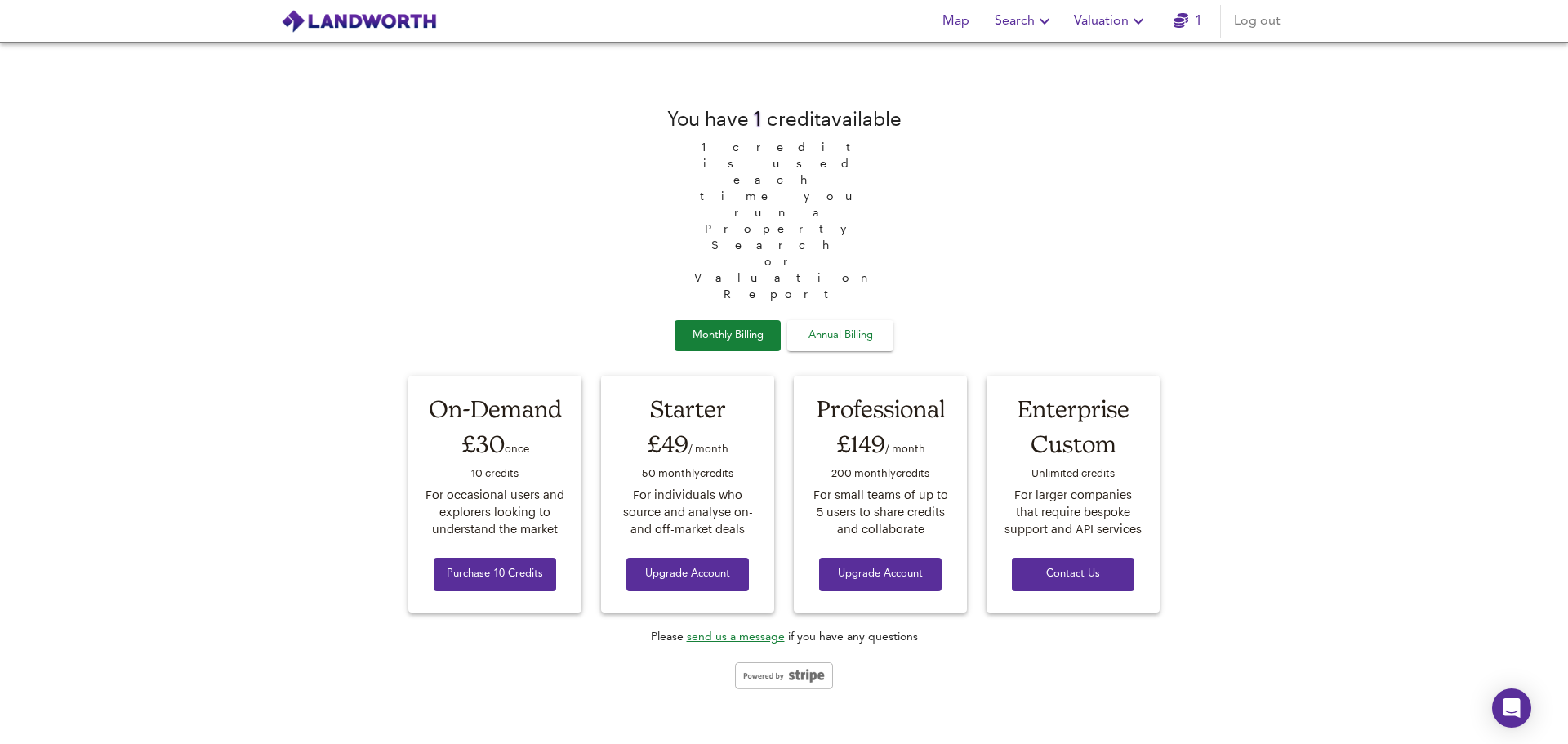
click at [852, 327] on span "Annual Billing" at bounding box center [839, 336] width 81 height 18
click at [1159, 215] on div "You have 1 credit available 1 credit is used each time you run a Property Searc…" at bounding box center [784, 394] width 771 height 625
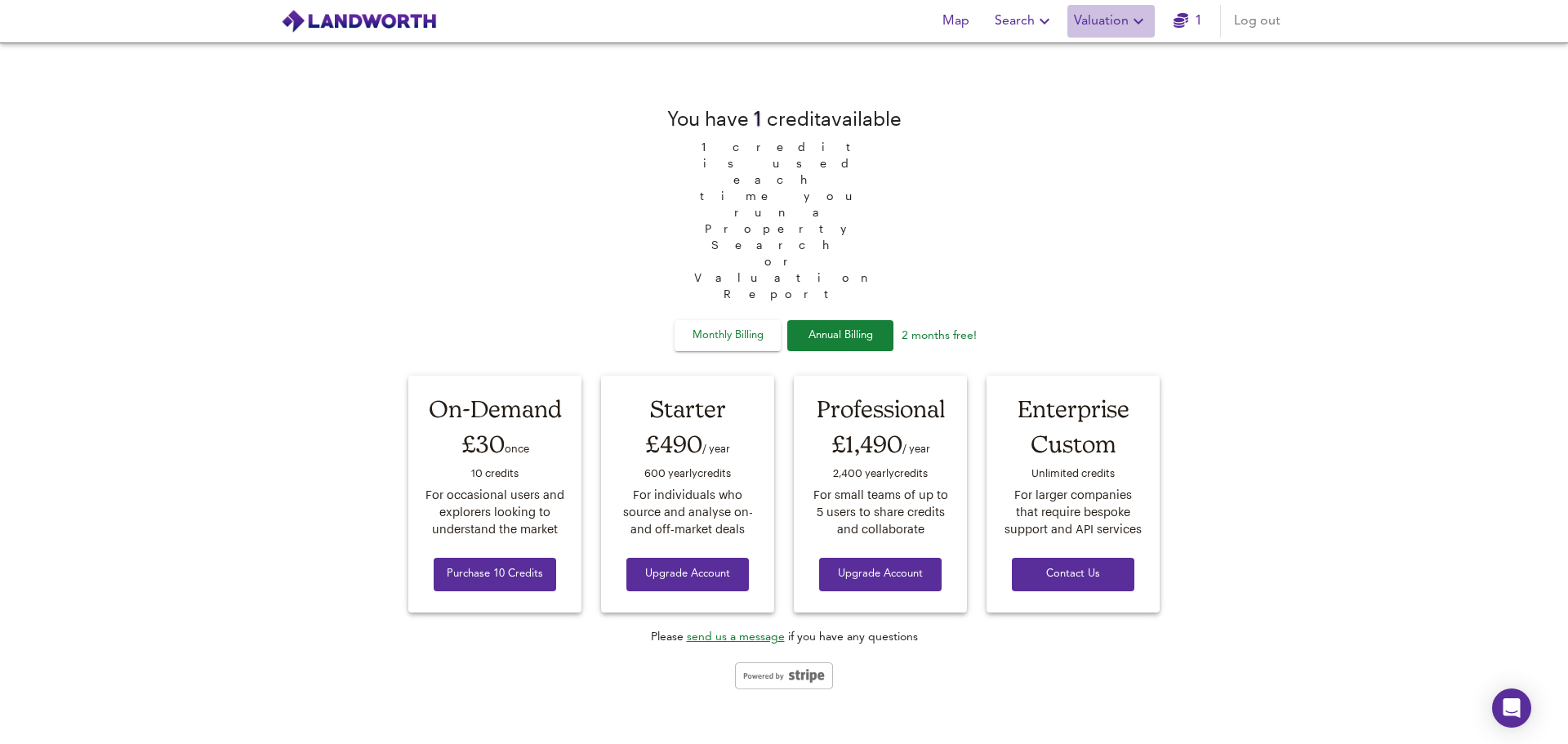
click at [1122, 20] on span "Valuation" at bounding box center [1111, 21] width 75 height 23
click at [1132, 86] on li "Valuation Report History" at bounding box center [1111, 88] width 196 height 29
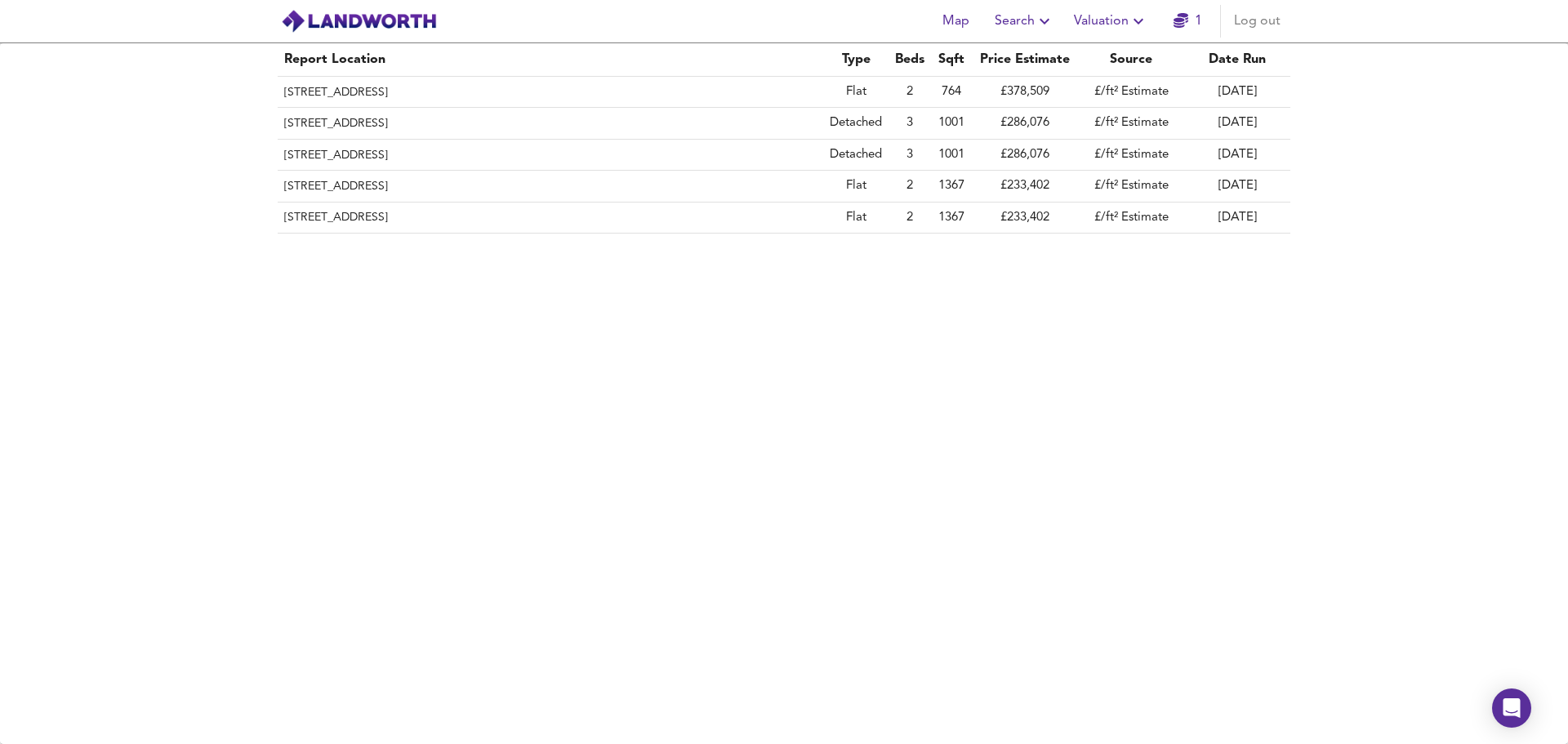
click at [1095, 401] on div "Report Location Type Beds Sqft Price Estimate Source Date Run Flat 8, 1 Snowdro…" at bounding box center [784, 394] width 1568 height 701
click at [1252, 19] on span "Log out" at bounding box center [1257, 21] width 46 height 23
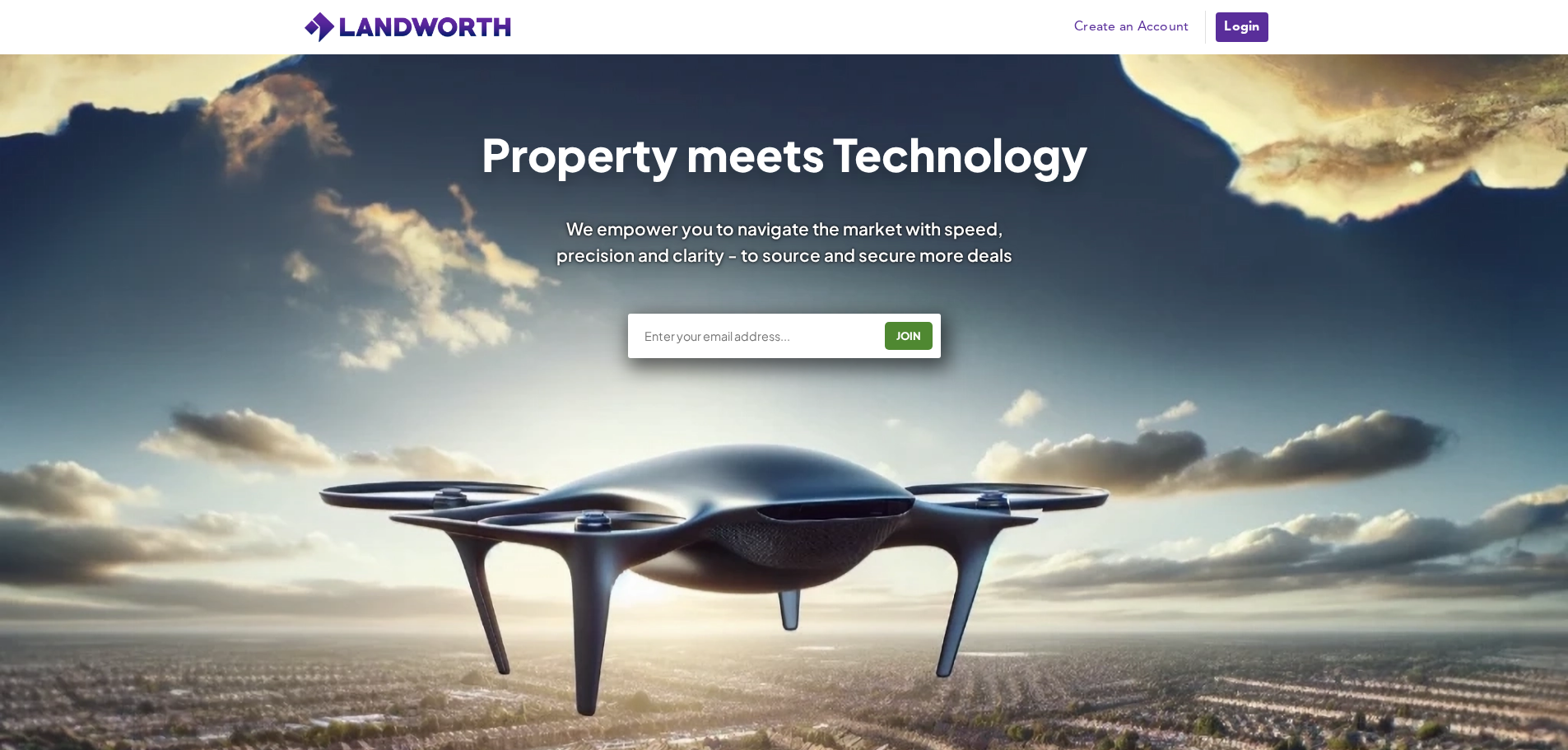
click at [1235, 32] on link "Login" at bounding box center [1241, 27] width 55 height 33
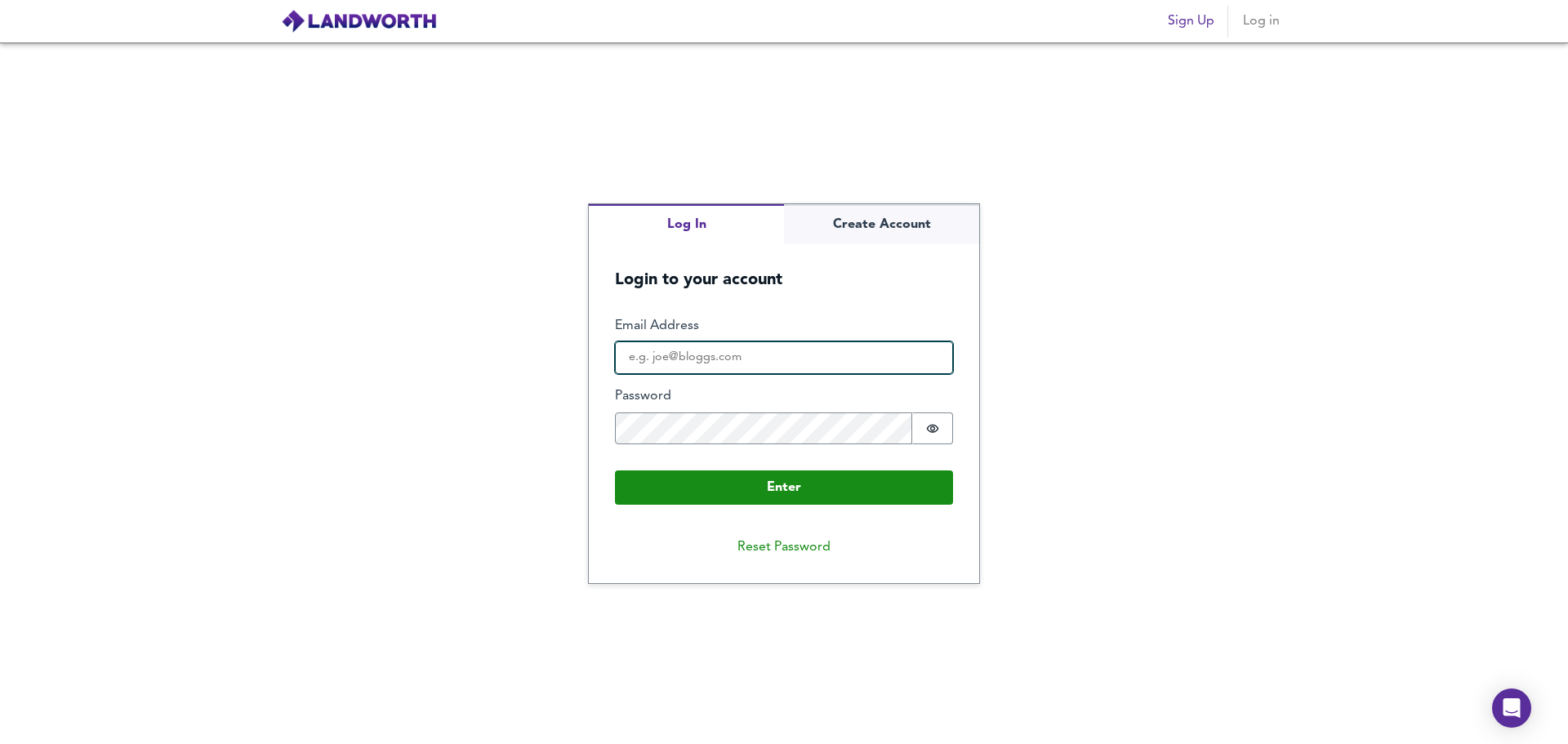
click at [738, 359] on input "Email Address" at bounding box center [784, 358] width 338 height 33
type input "jigar@albatrosslending.co.uk"
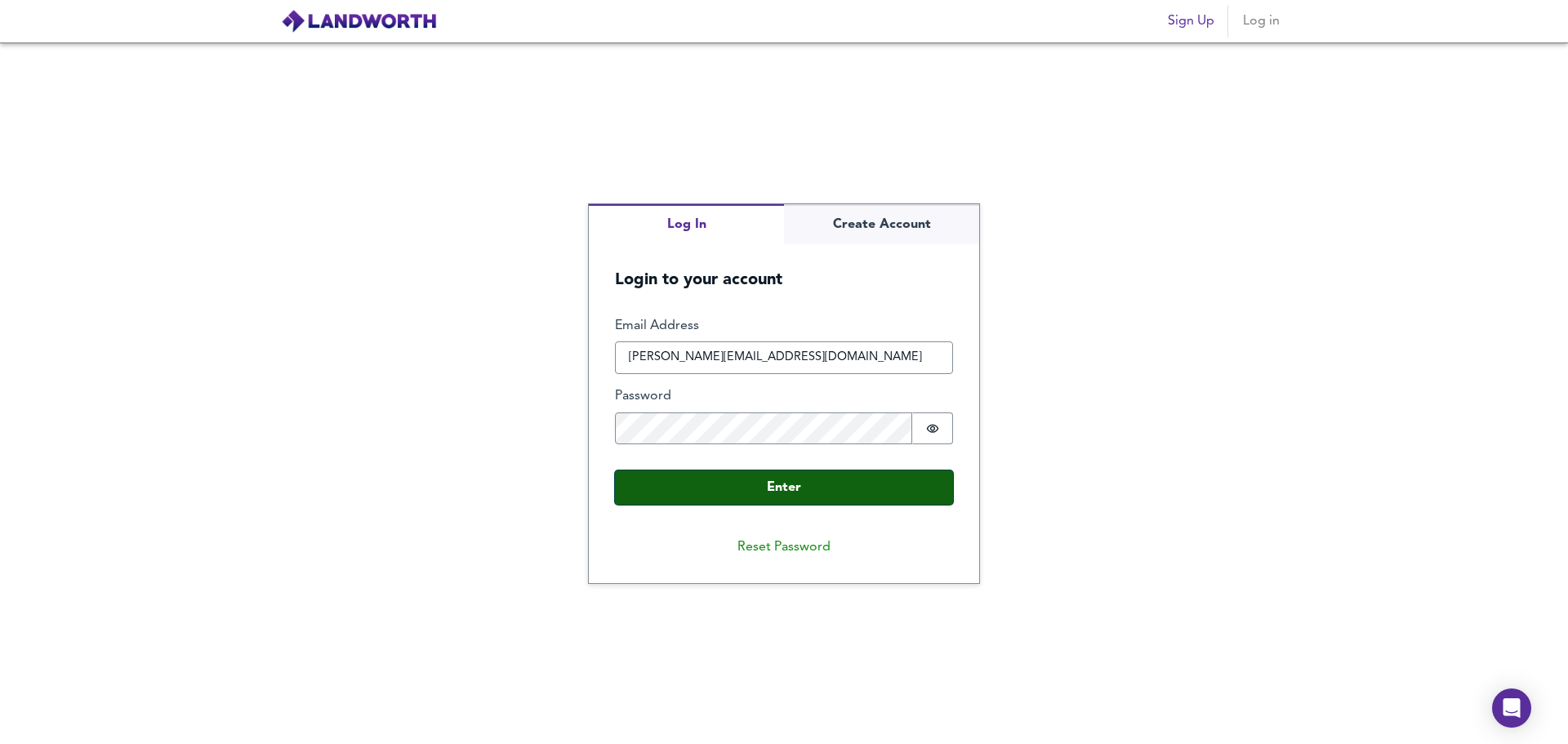
click at [851, 479] on button "Enter" at bounding box center [784, 487] width 338 height 34
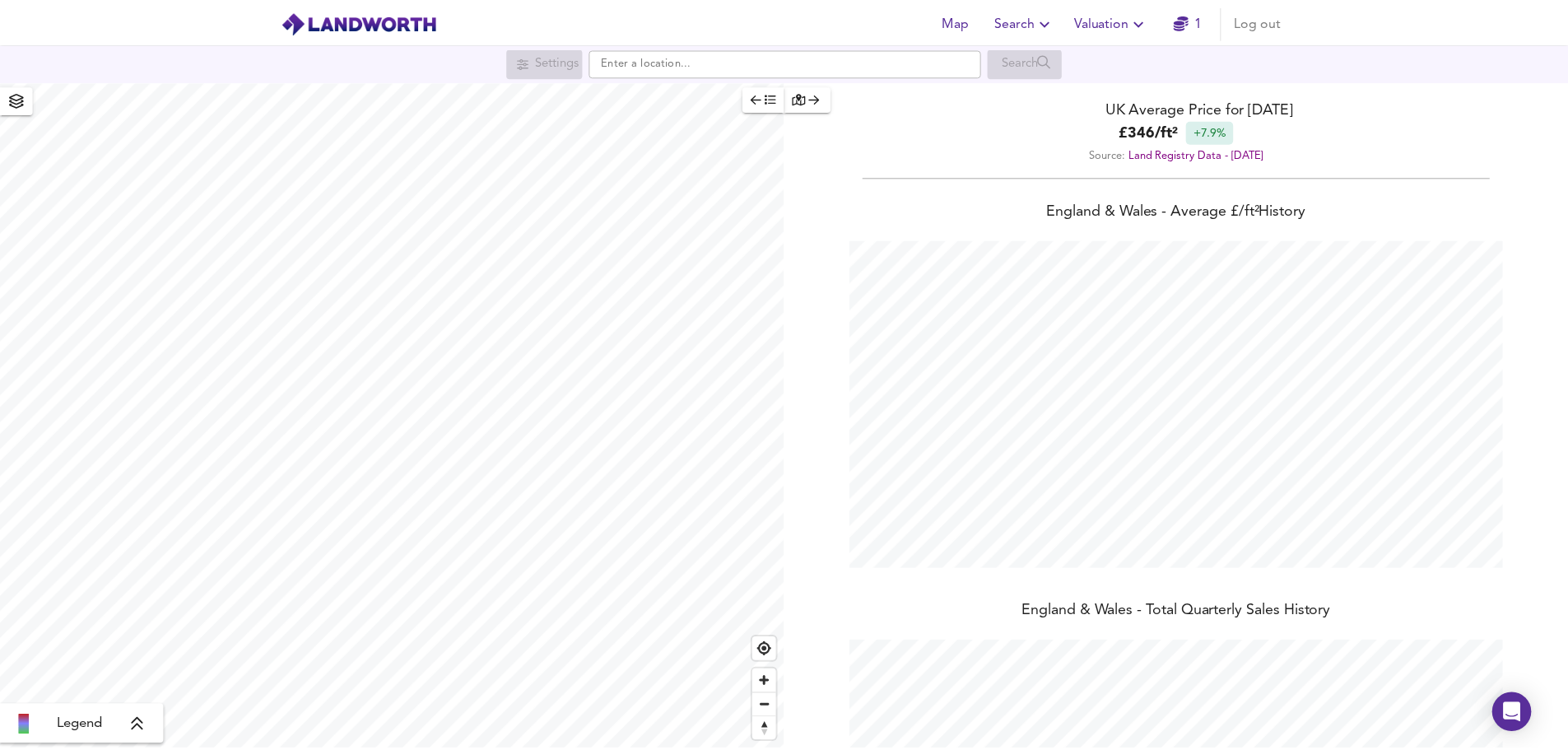
scroll to position [750, 1581]
click at [1197, 26] on icon "button" at bounding box center [1191, 21] width 15 height 15
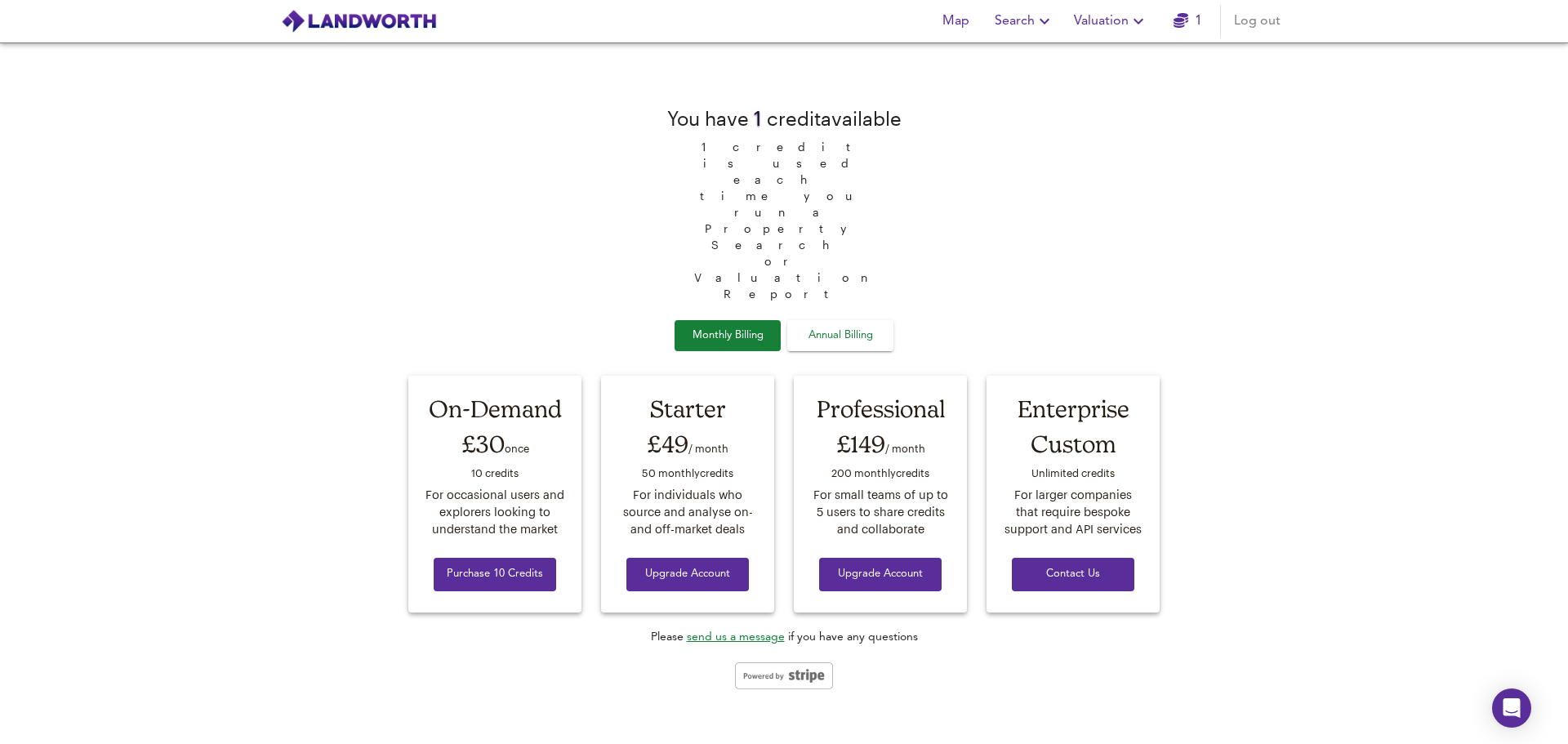
click at [1107, 19] on span "Valuation" at bounding box center [1111, 21] width 75 height 23
click at [1133, 92] on li "Valuation Report History" at bounding box center [1111, 88] width 196 height 29
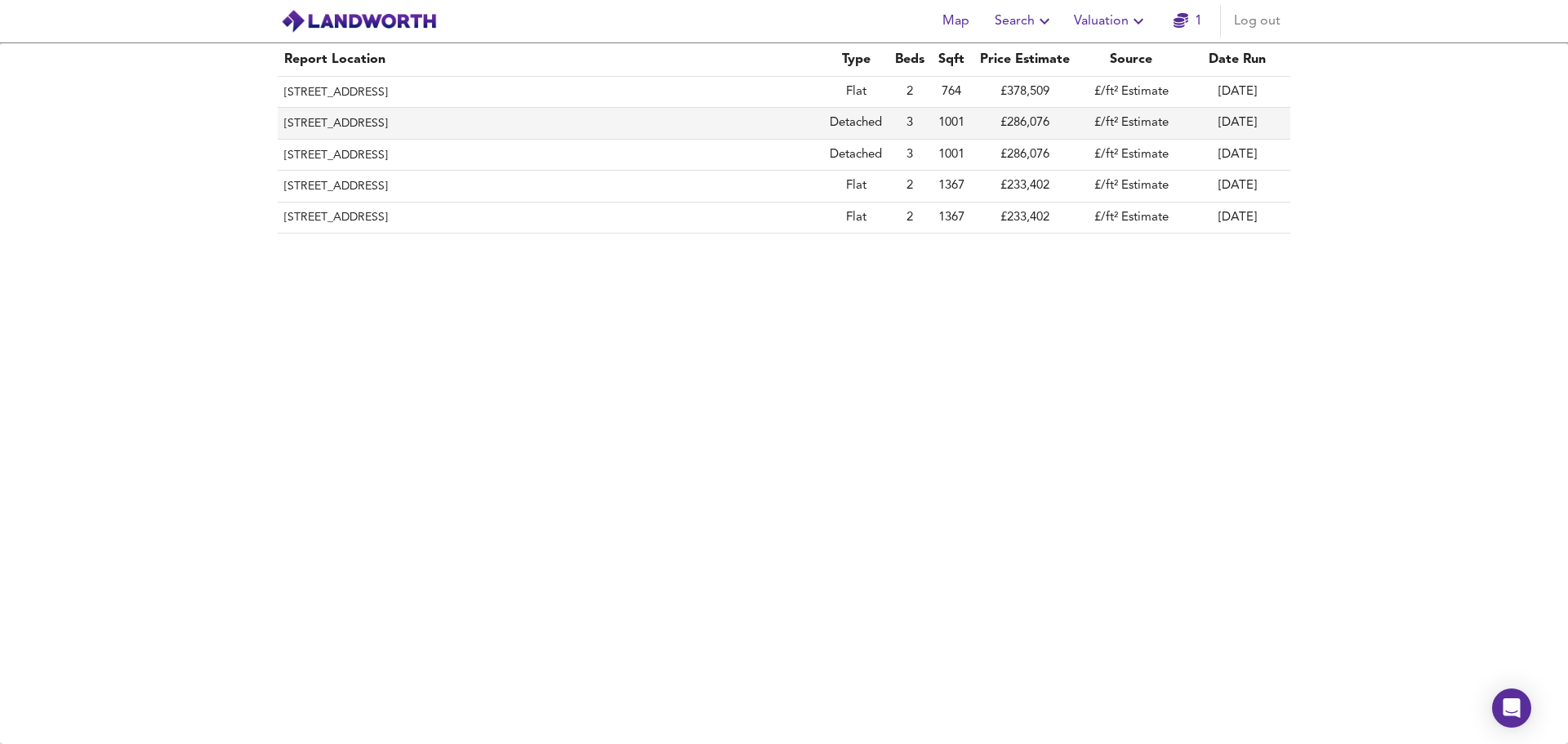
click at [347, 125] on th "3 Kilvington Grove, Middlesbrough, TS7 0RL" at bounding box center [551, 123] width 546 height 31
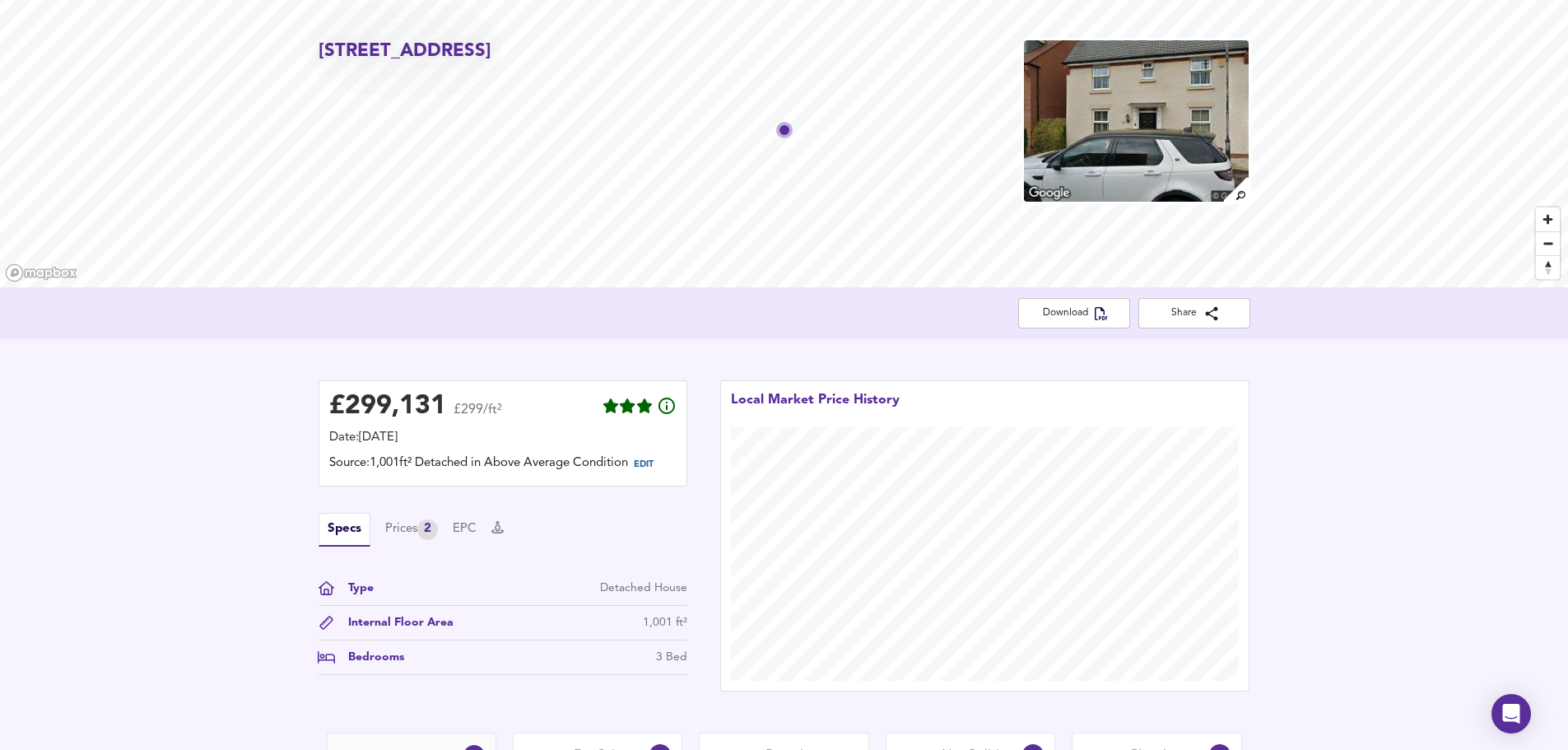
scroll to position [82, 0]
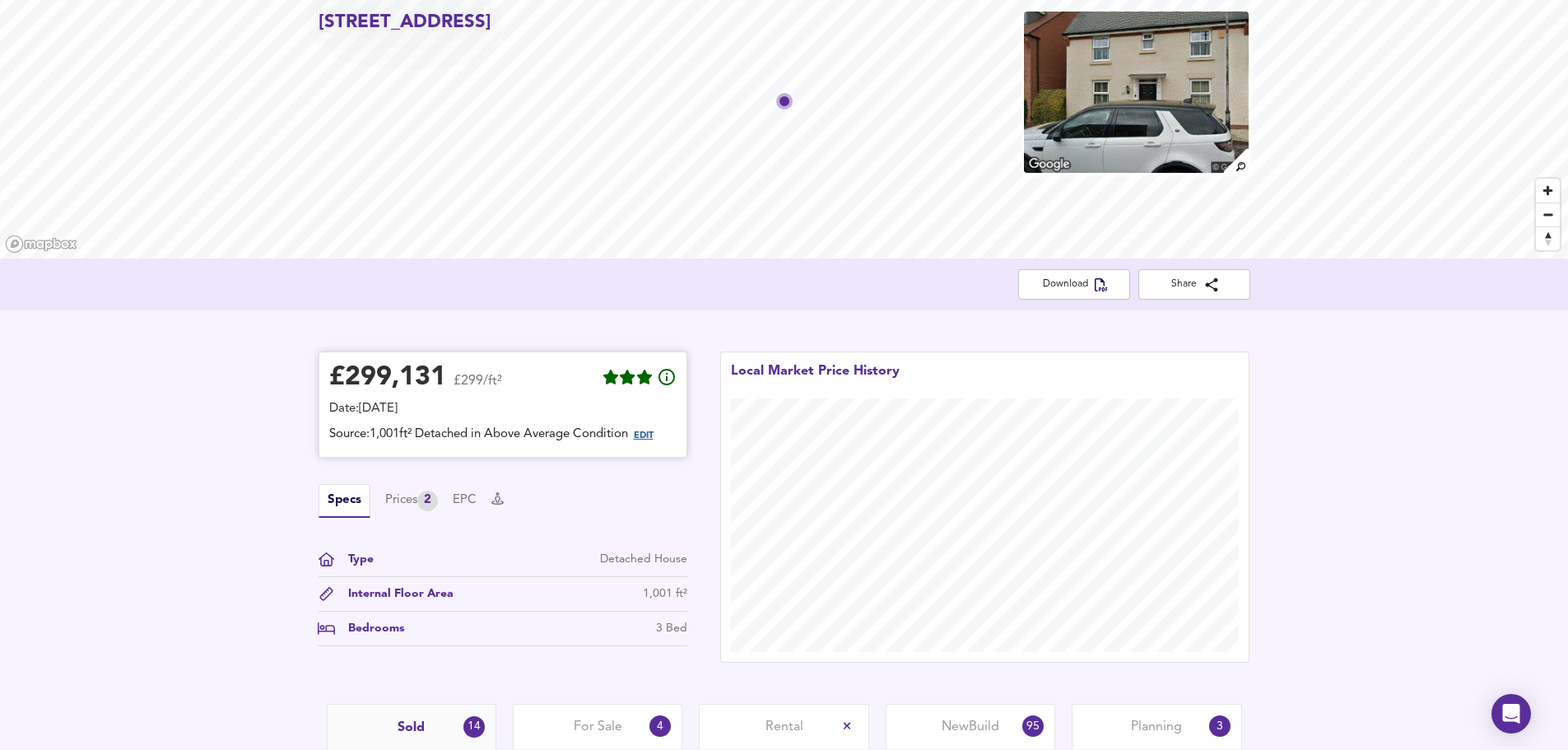
click at [652, 438] on span "EDIT" at bounding box center [643, 436] width 19 height 9
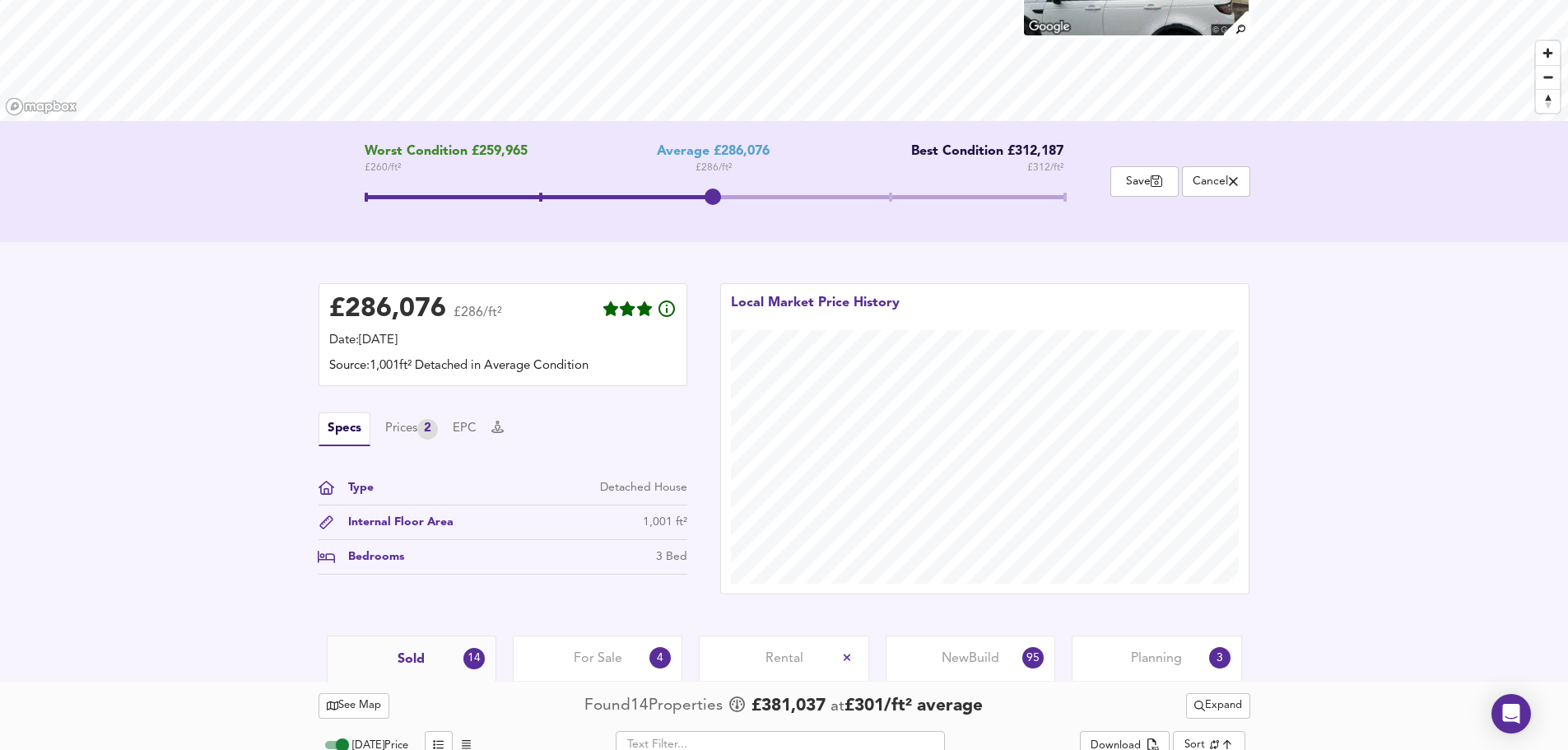
scroll to position [247, 0]
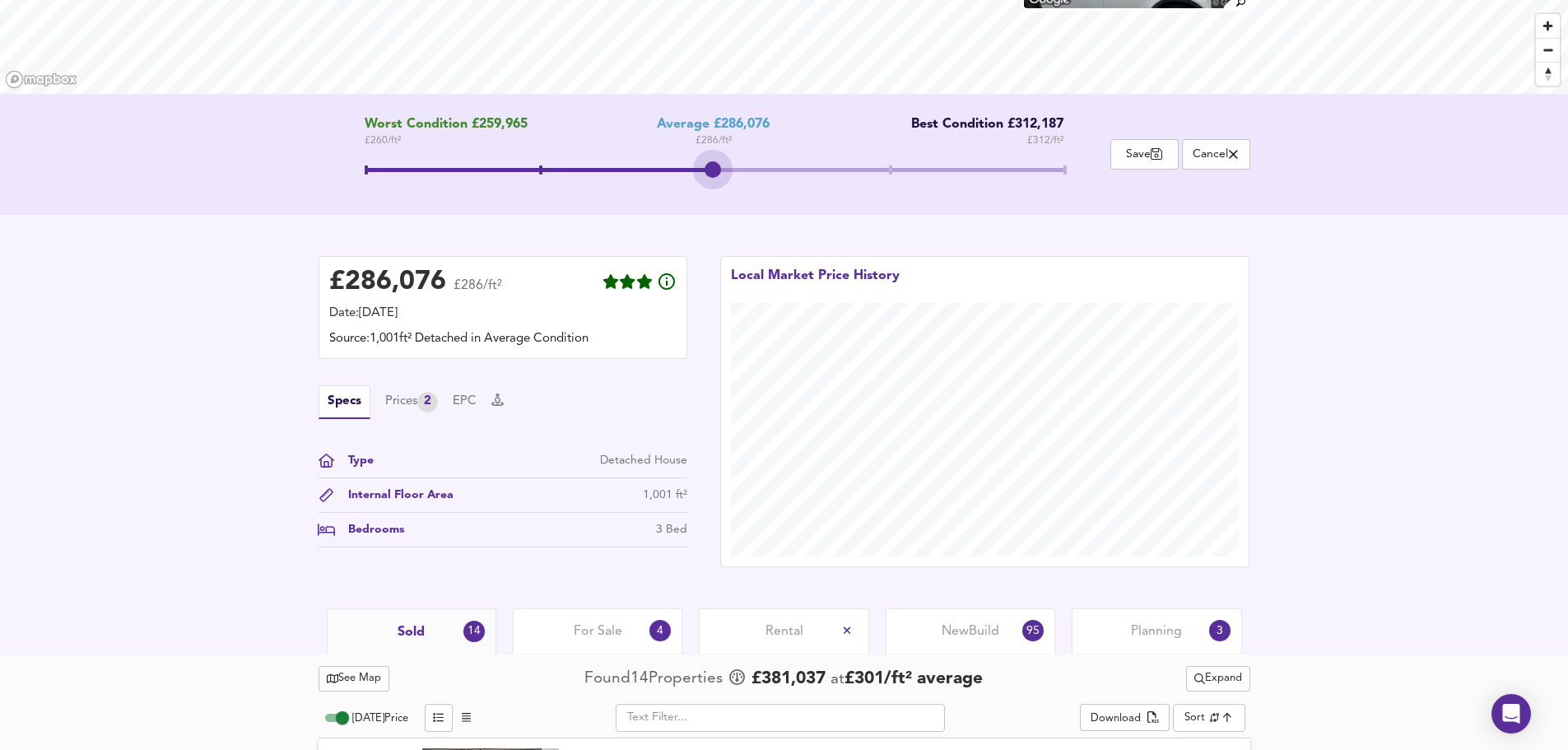
drag, startPoint x: 714, startPoint y: 171, endPoint x: 735, endPoint y: 182, distance: 23.7
click at [735, 182] on span at bounding box center [714, 172] width 699 height 30
drag, startPoint x: 723, startPoint y: 173, endPoint x: 702, endPoint y: 183, distance: 23.3
click at [705, 178] on span at bounding box center [712, 169] width 16 height 16
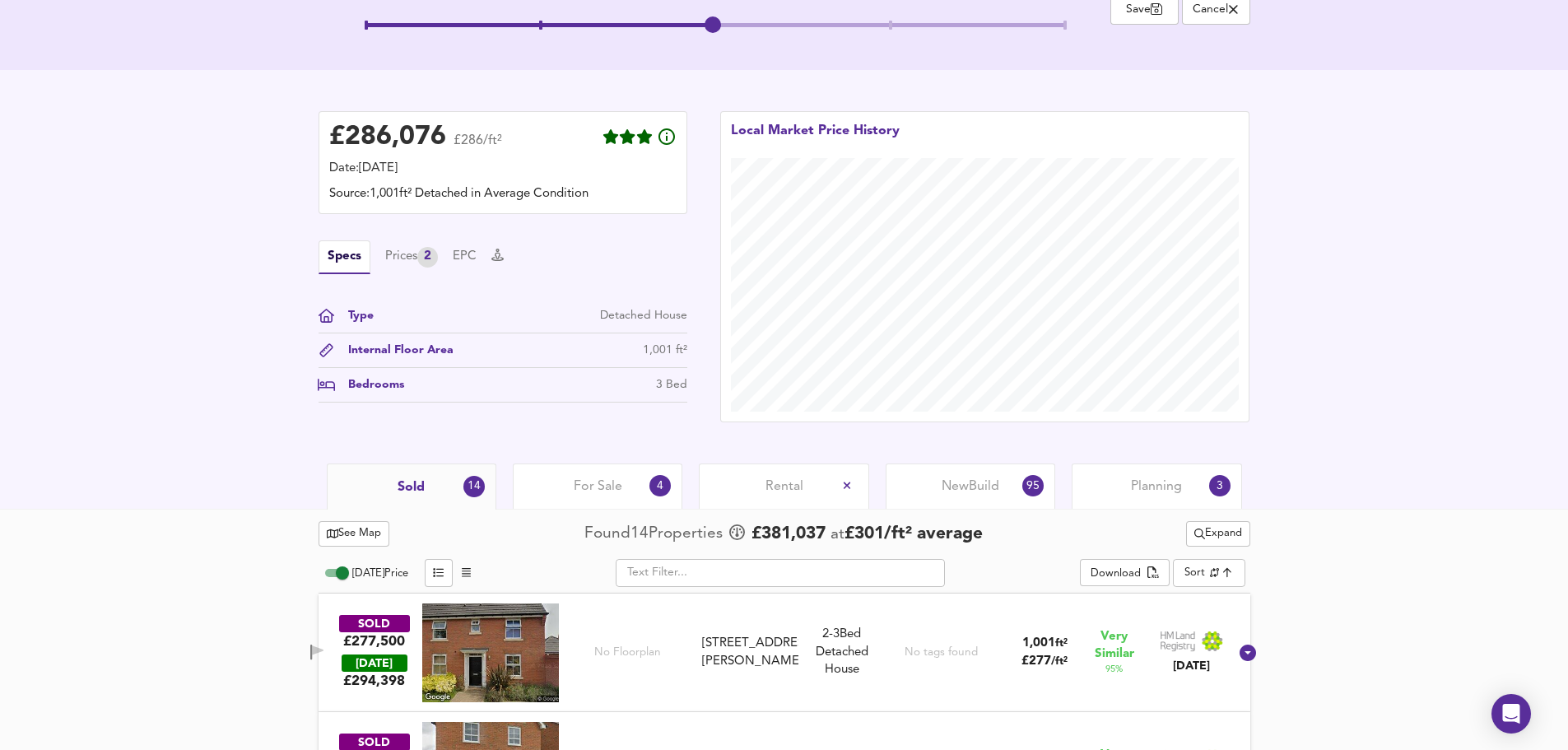
scroll to position [411, 0]
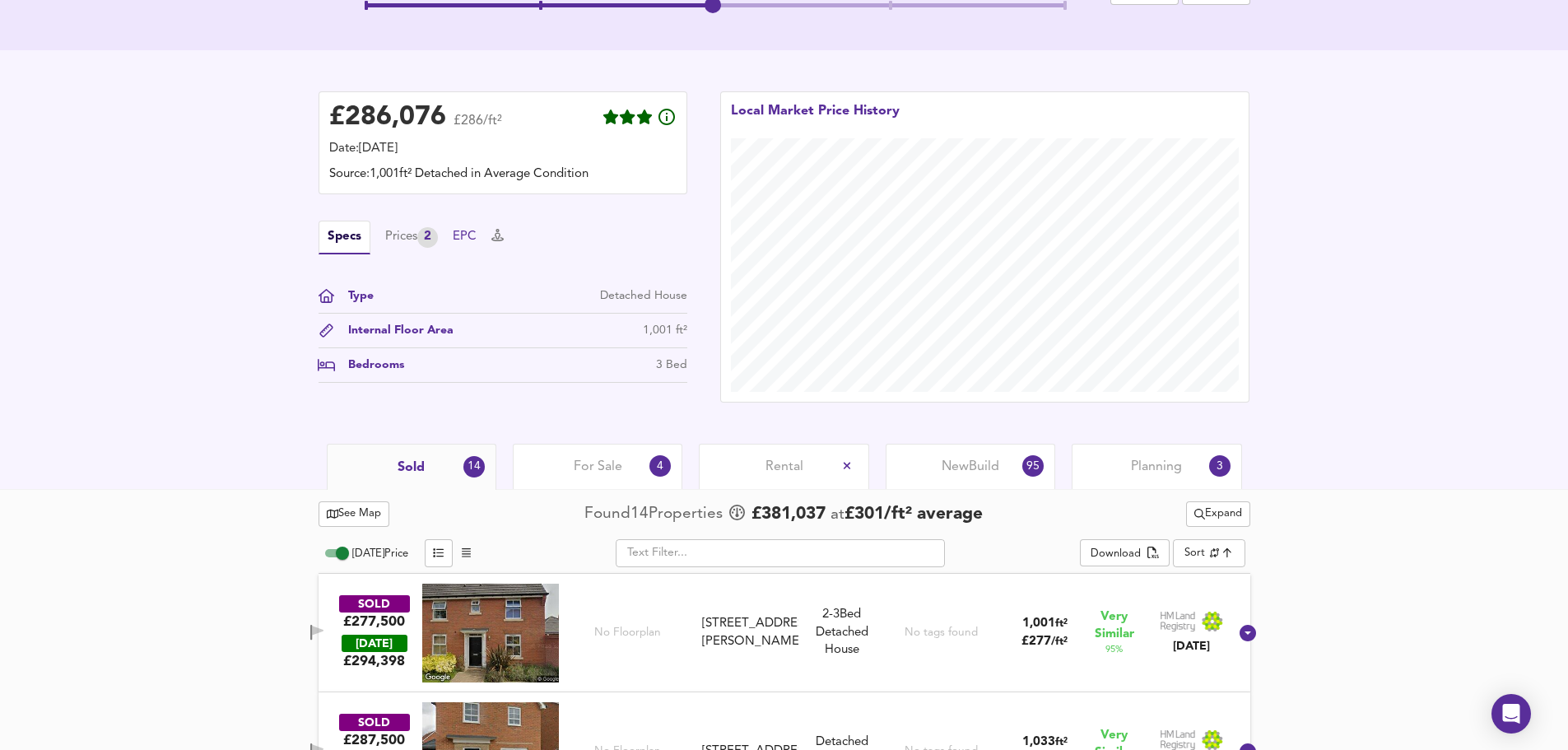
click at [476, 234] on button "EPC" at bounding box center [465, 236] width 24 height 18
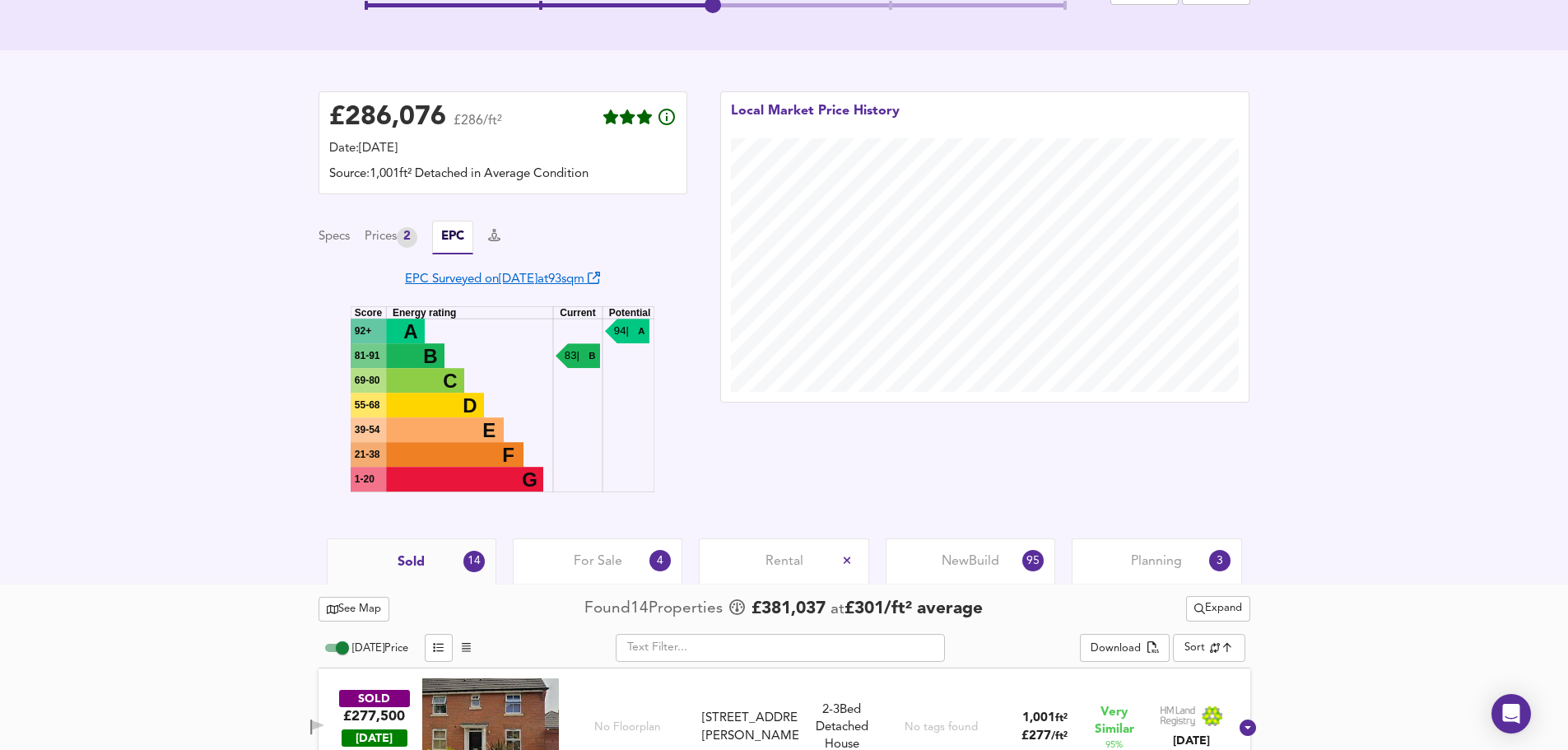
click at [502, 281] on link "EPC Surveyed on 18 Mar 2016 at 93 sqm" at bounding box center [503, 279] width 195 height 13
click at [388, 236] on div "Prices 2" at bounding box center [391, 238] width 52 height 20
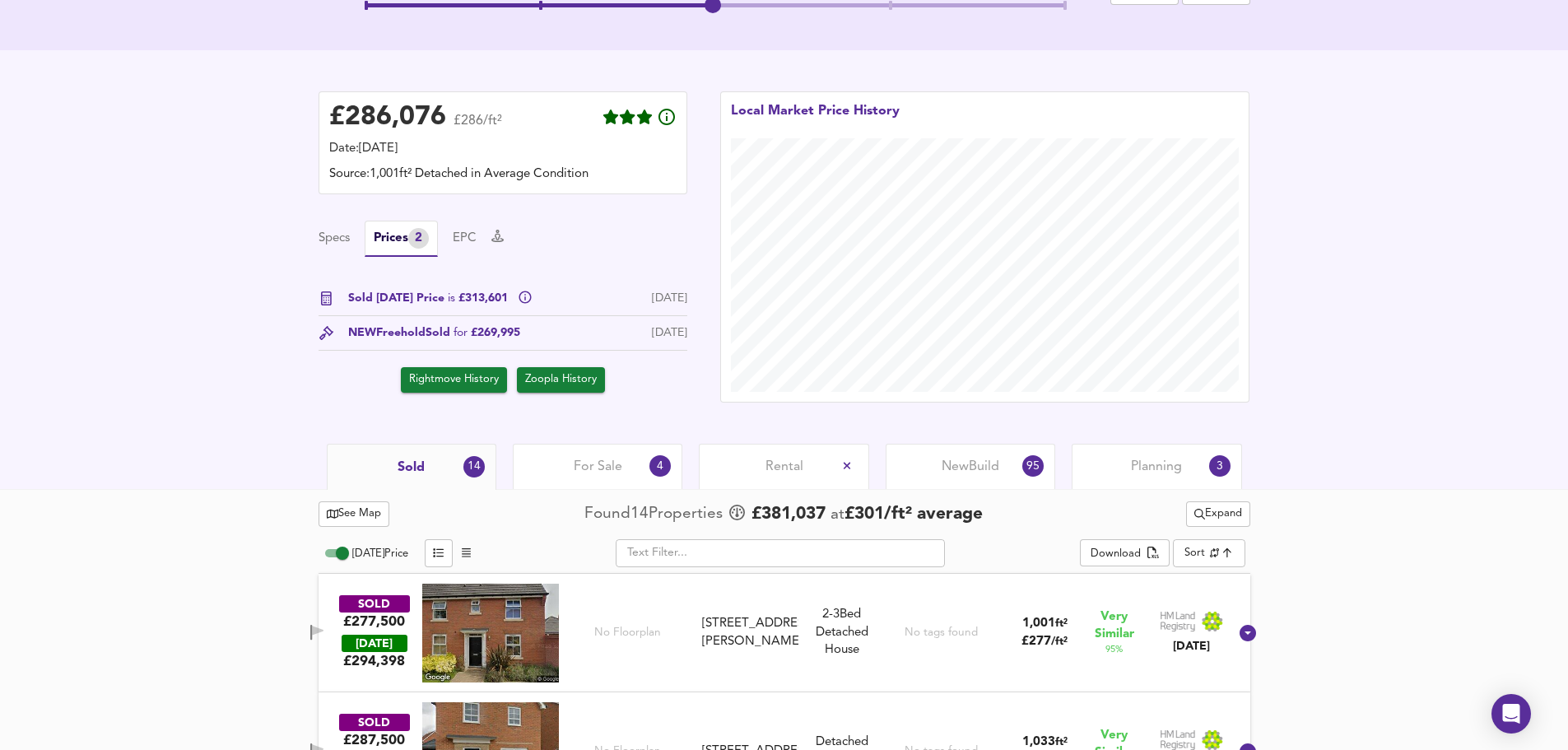
click at [457, 383] on span "Rightmove History" at bounding box center [454, 380] width 90 height 19
click at [338, 239] on button "Specs" at bounding box center [334, 238] width 31 height 18
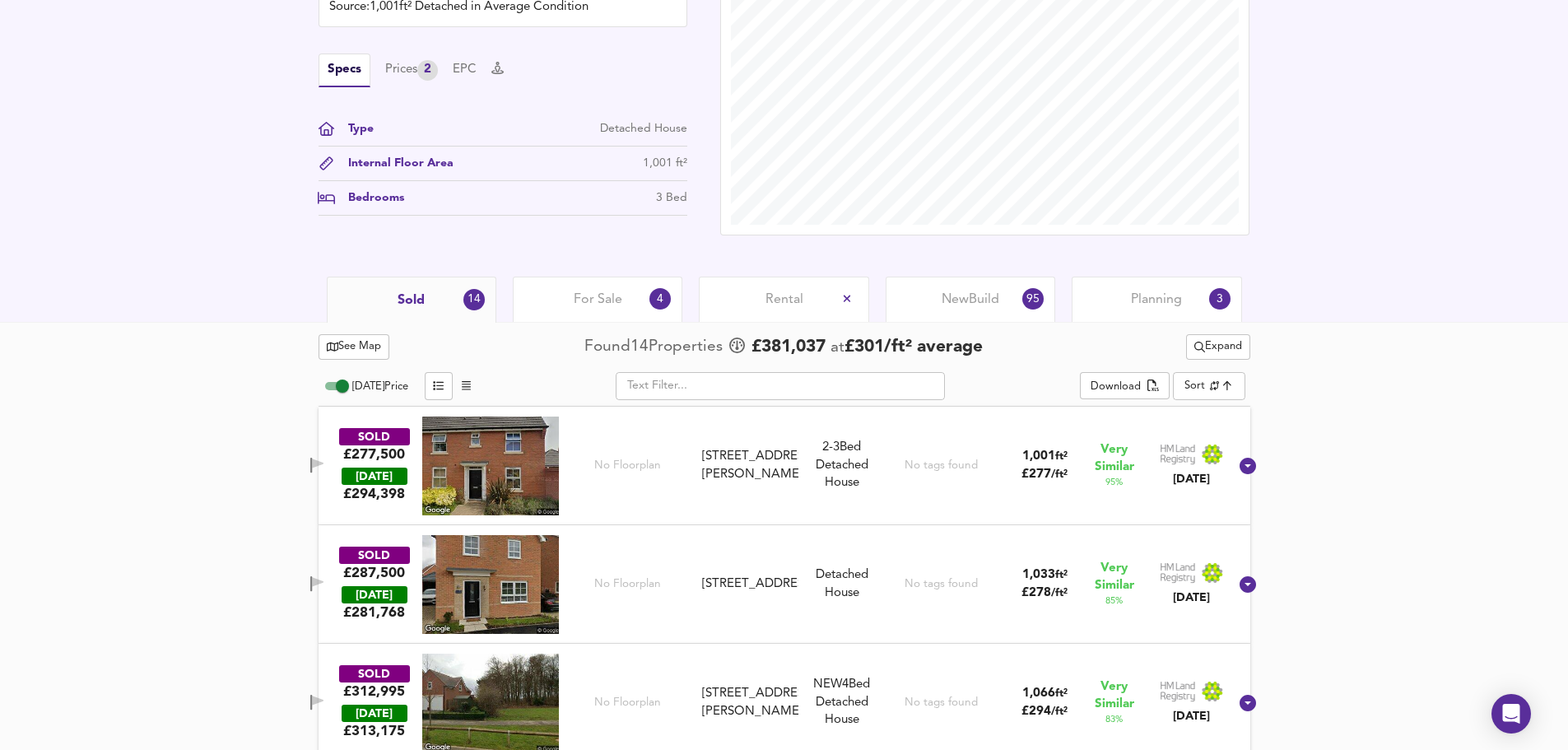
scroll to position [659, 0]
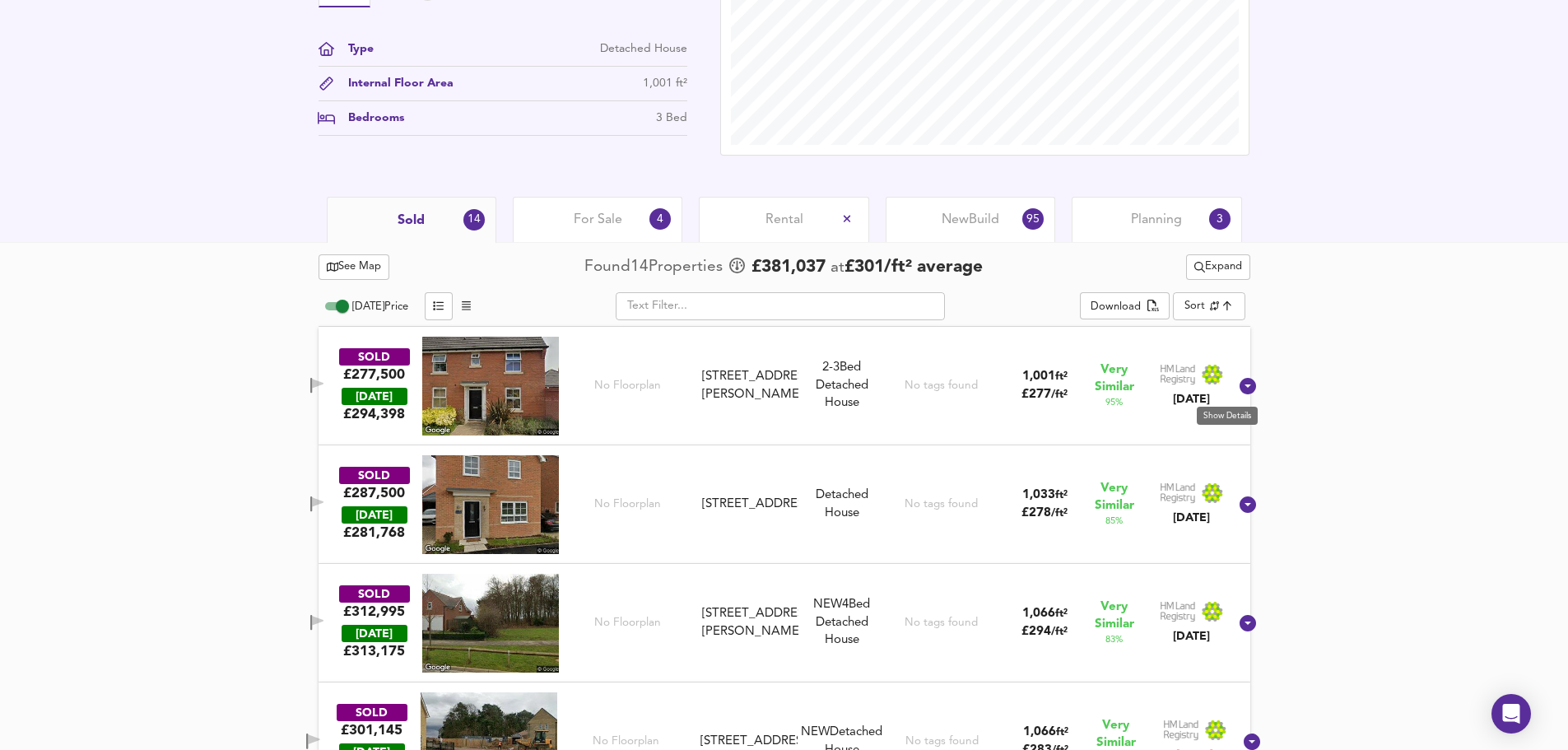
click at [1240, 386] on icon at bounding box center [1247, 386] width 16 height 16
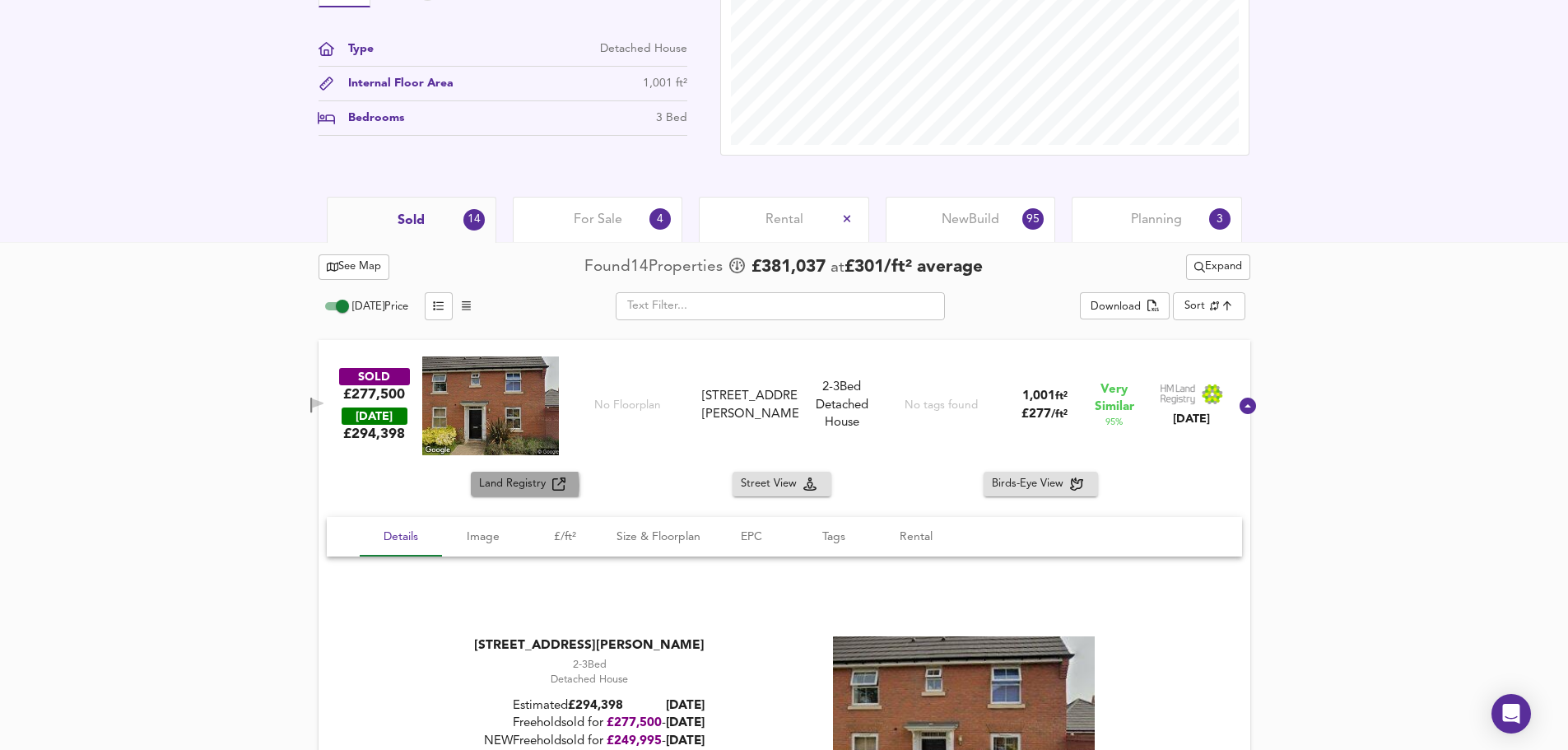
click at [509, 485] on span "Land Registry" at bounding box center [515, 484] width 74 height 19
click at [1240, 405] on icon at bounding box center [1247, 405] width 16 height 16
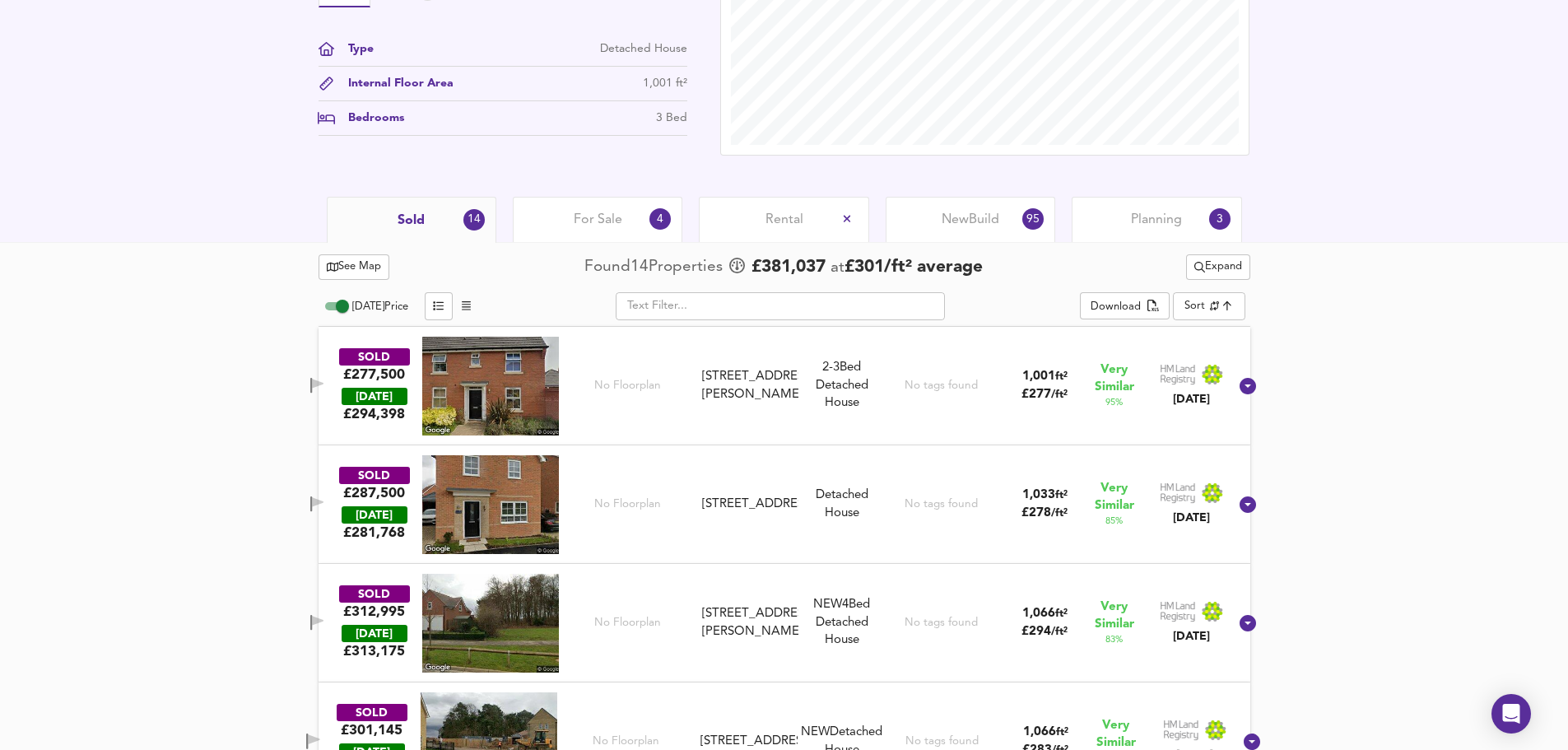
click at [614, 229] on span "For Sale" at bounding box center [597, 219] width 48 height 18
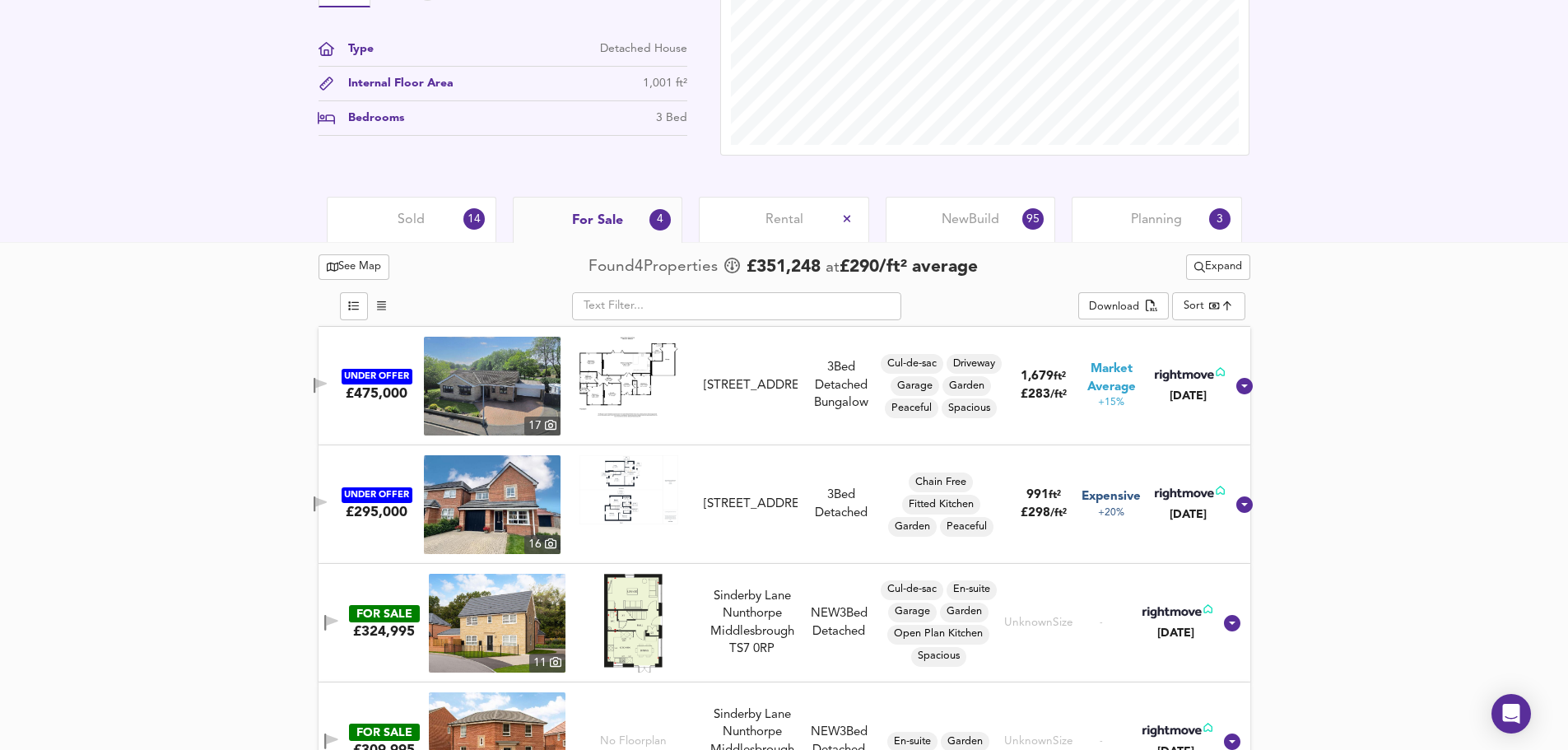
click at [383, 225] on div "Sold 14" at bounding box center [411, 220] width 169 height 46
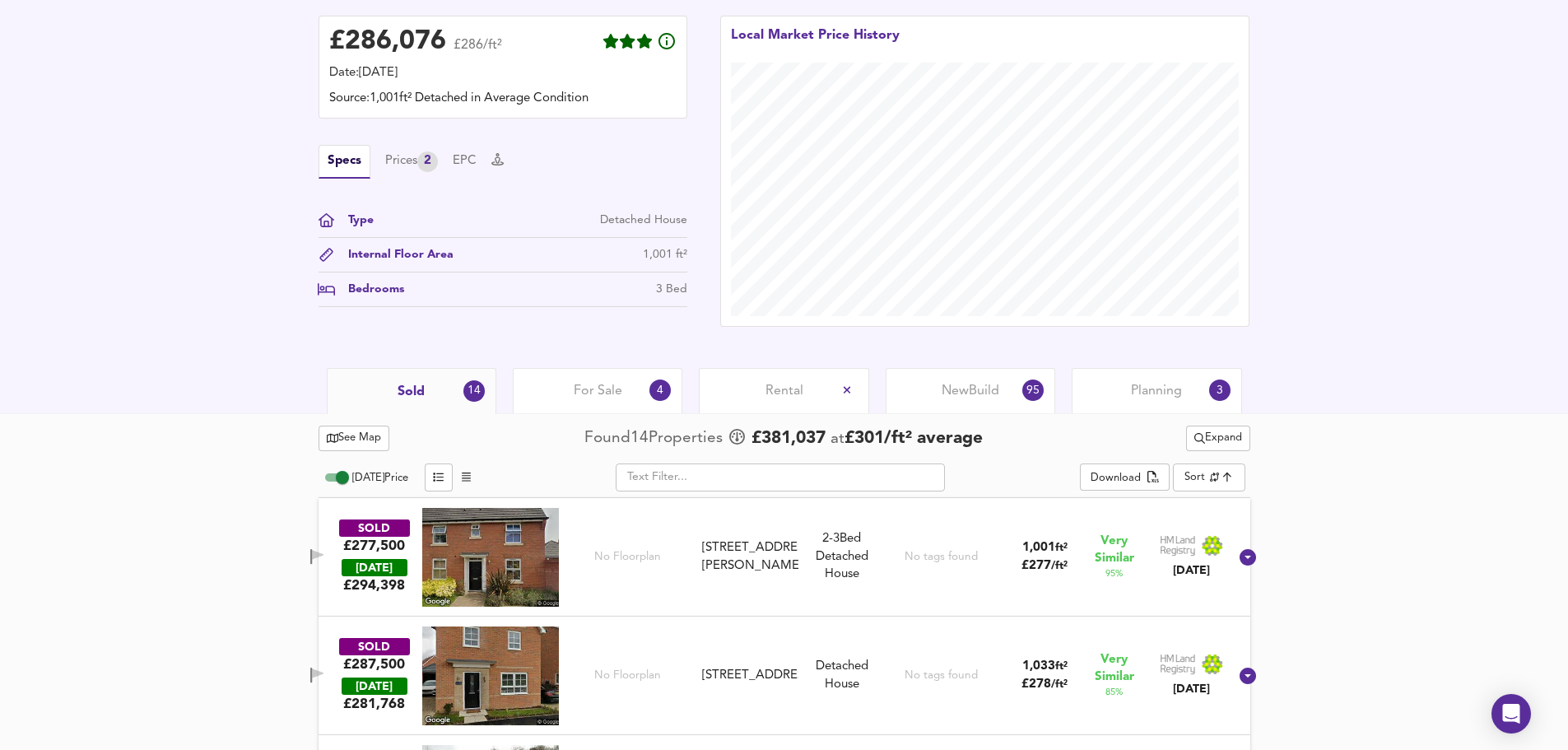
scroll to position [494, 0]
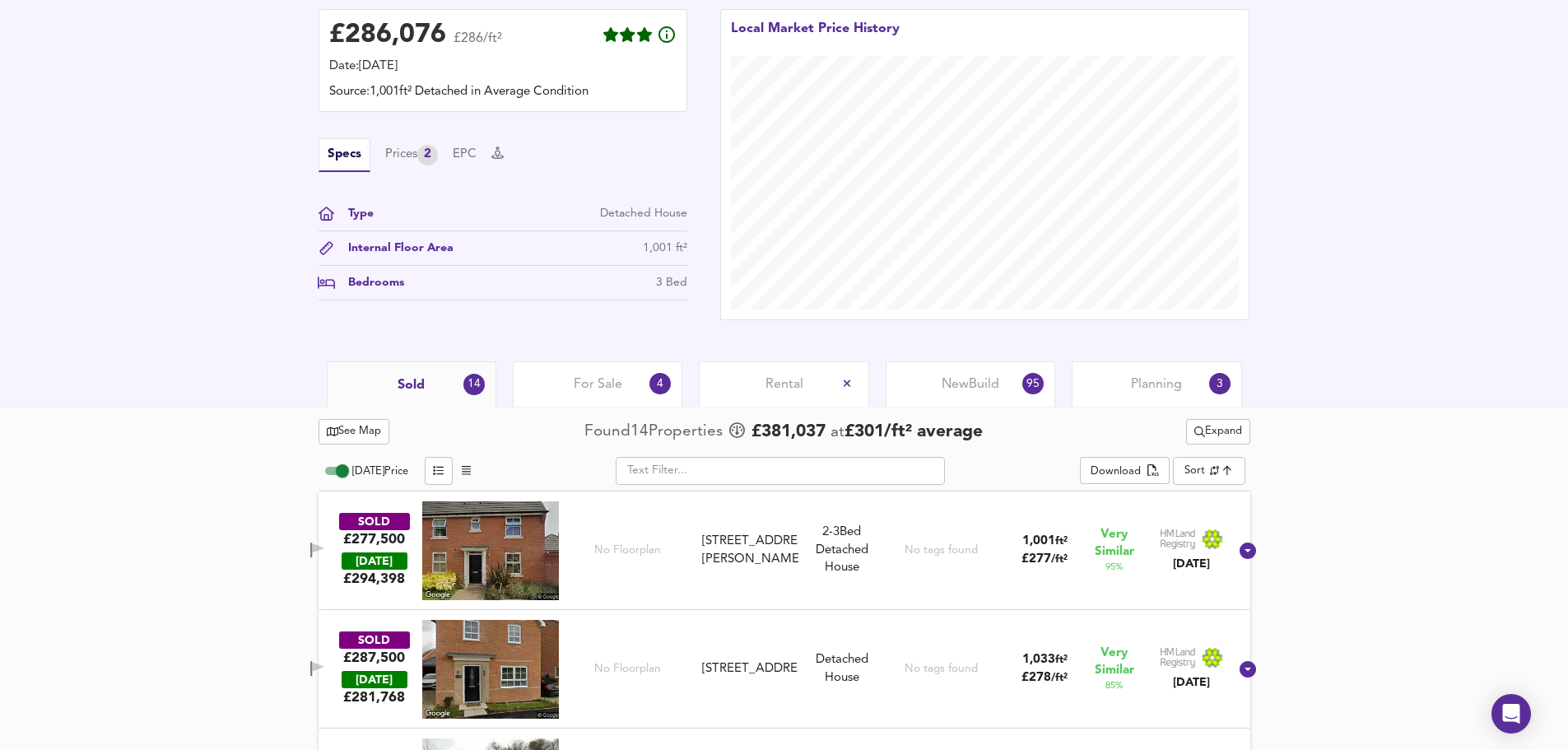
click at [372, 438] on span "See Map" at bounding box center [354, 432] width 55 height 19
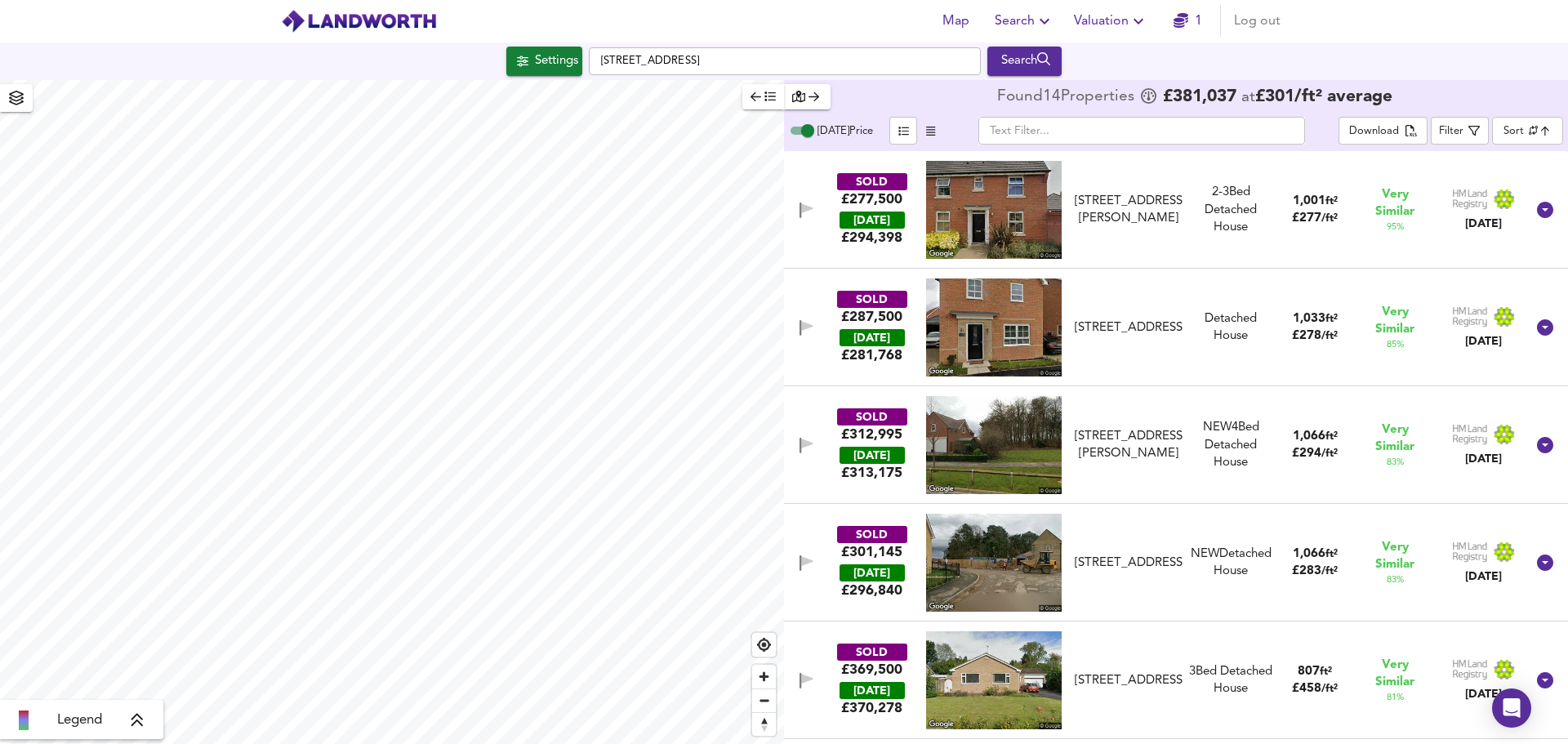
checkbox input "false"
checkbox input "true"
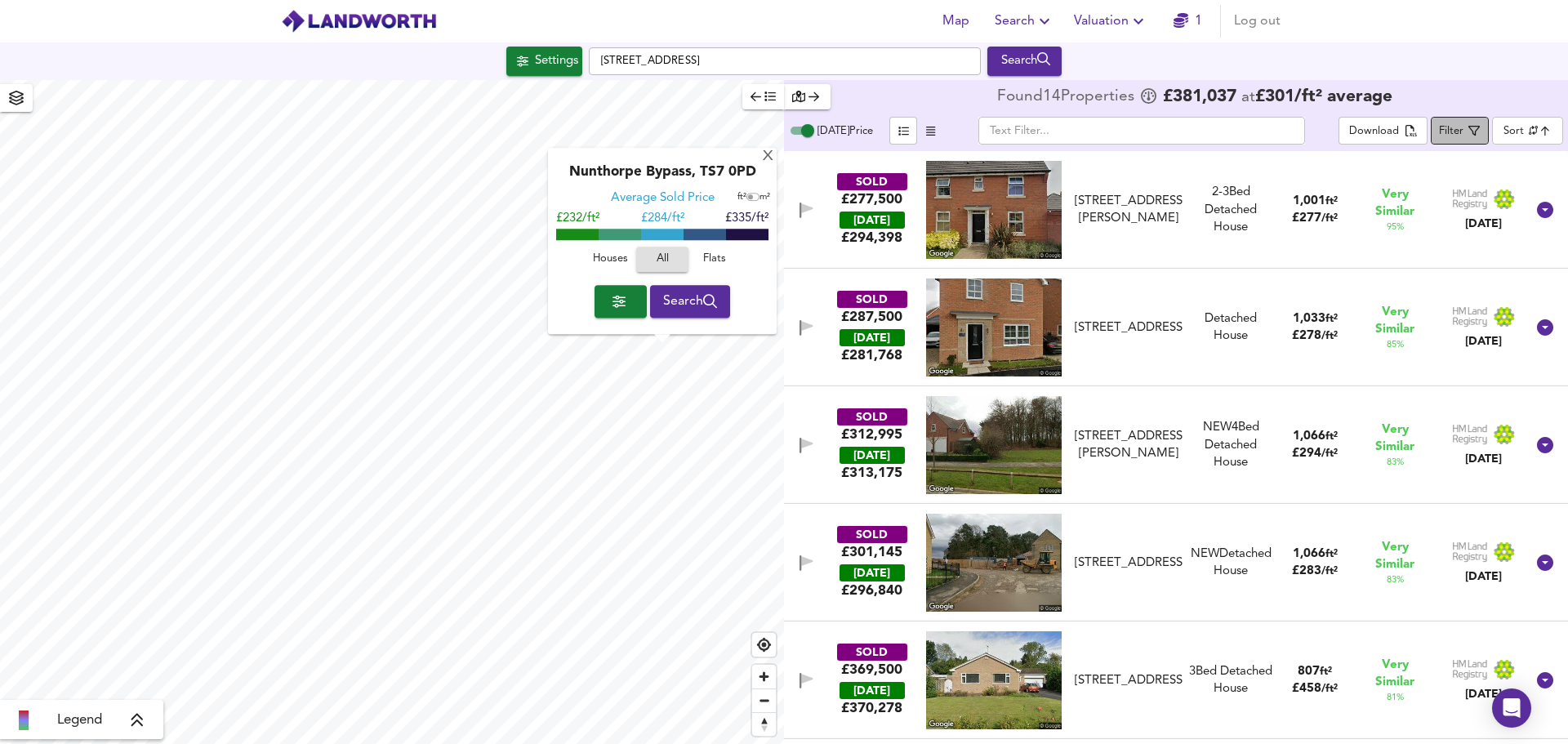
click at [1463, 133] on div "Filter" at bounding box center [1450, 132] width 24 height 18
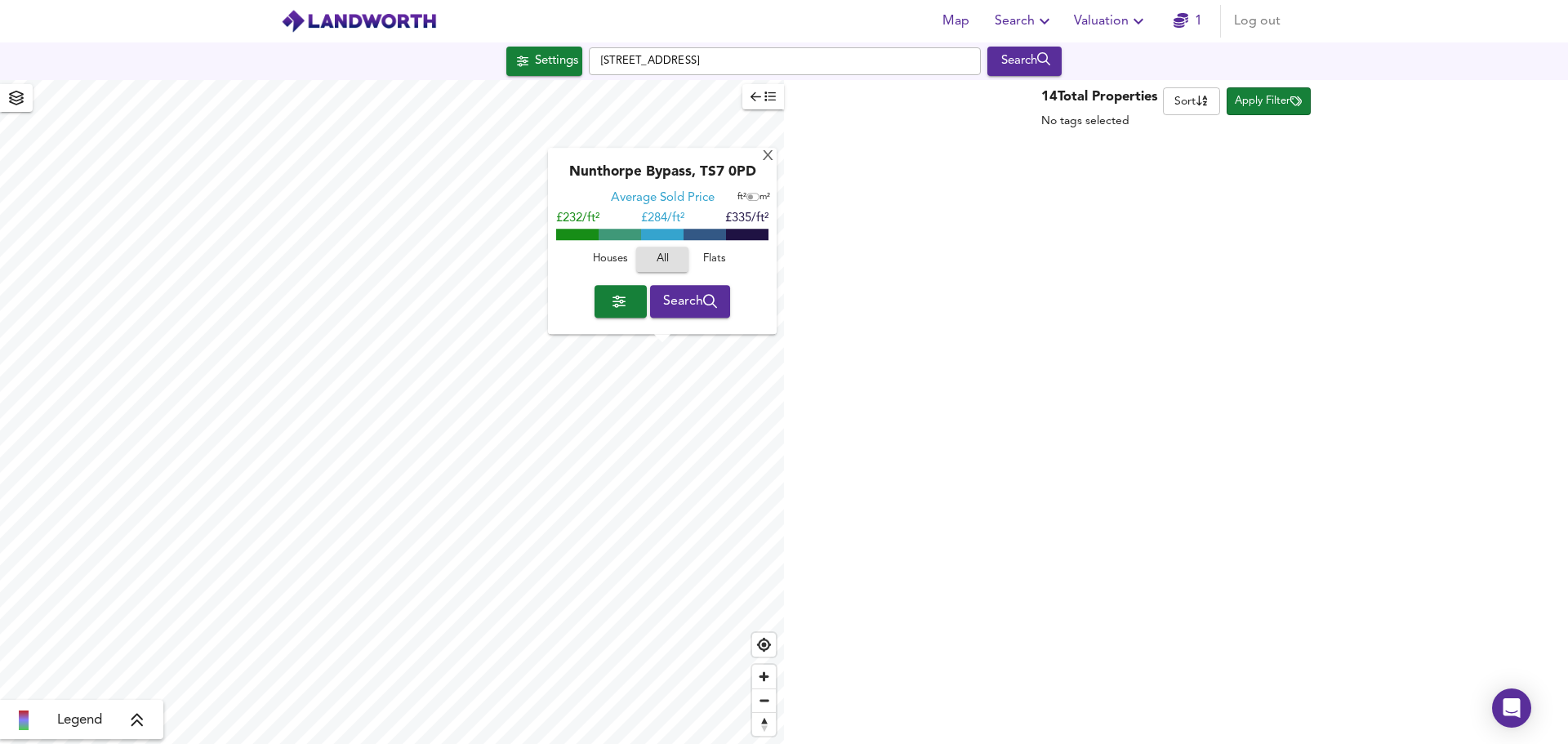
click at [756, 100] on icon "button" at bounding box center [755, 97] width 11 height 12
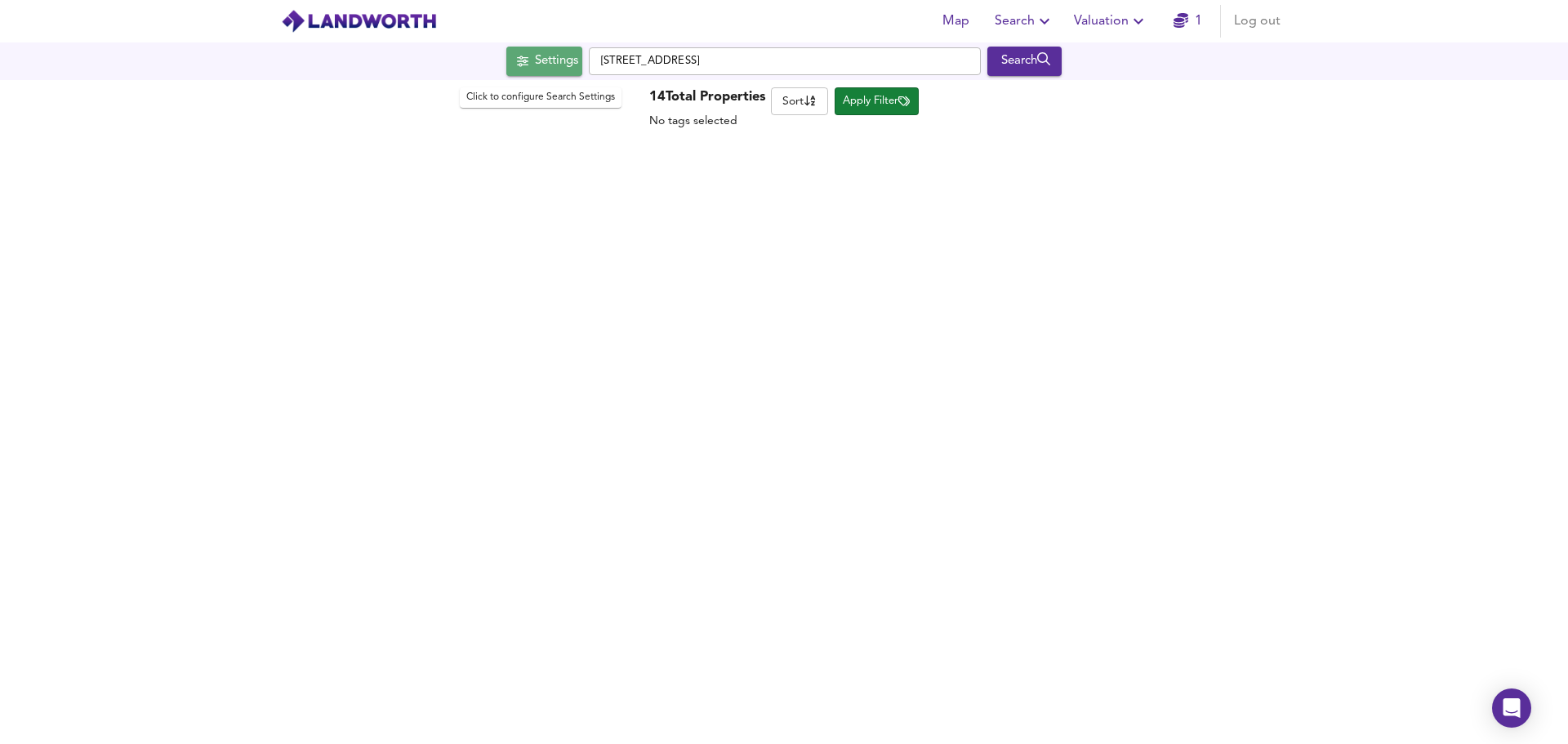
click at [536, 56] on div "Settings" at bounding box center [557, 60] width 44 height 21
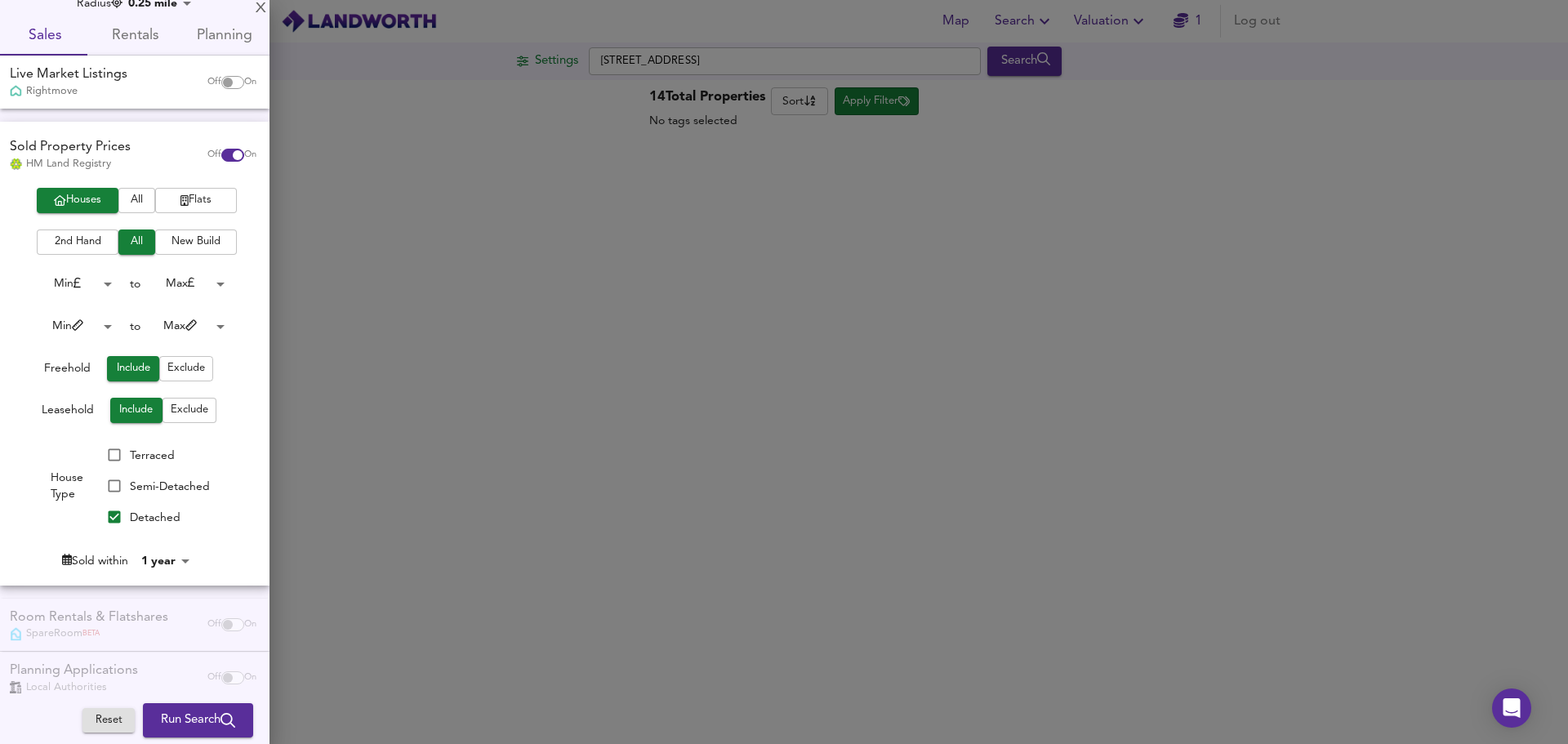
scroll to position [76, 0]
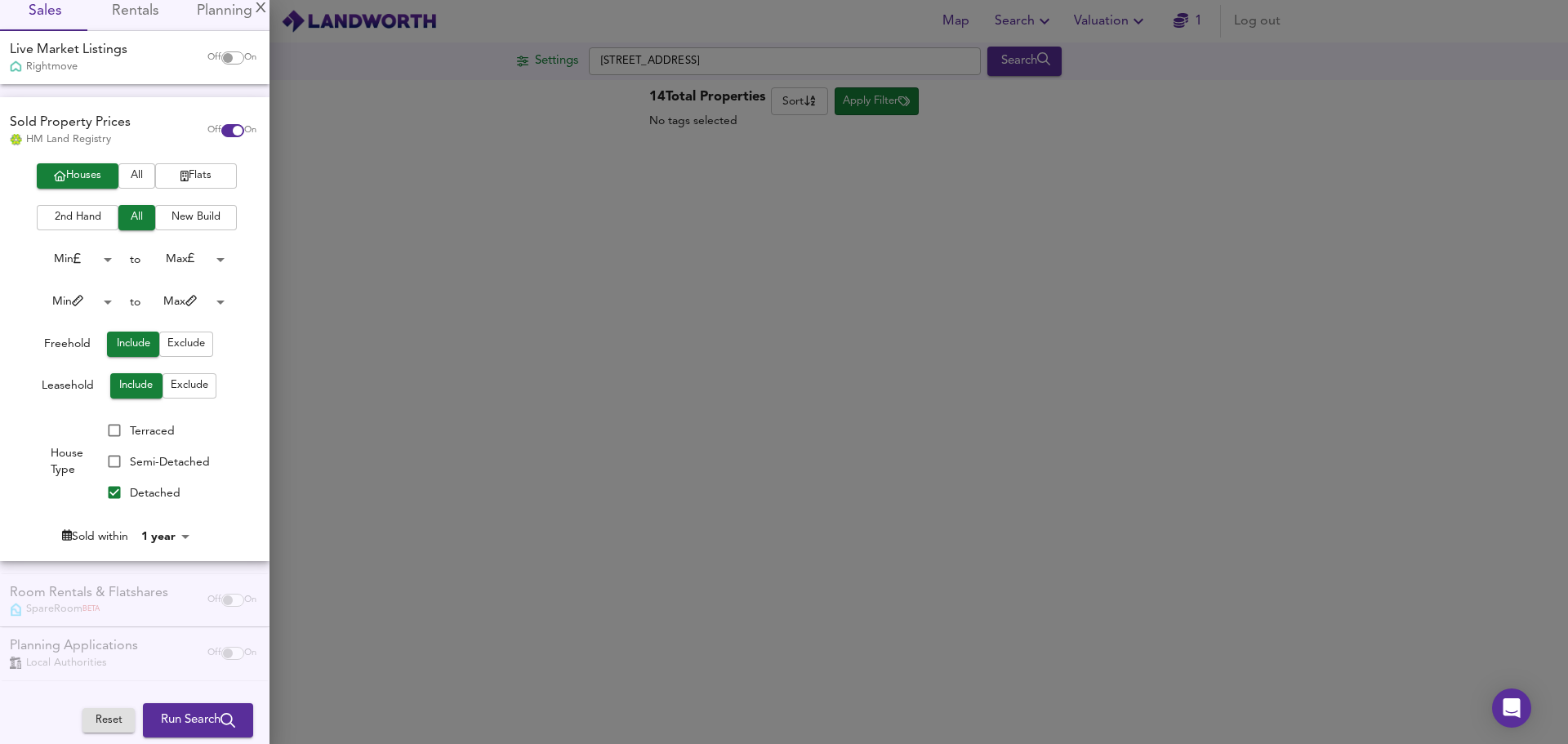
click at [165, 537] on body "Map Search Valuation 1 Log out Settings Kilvington Grove, TS7 0RL Search X Nunt…" at bounding box center [784, 372] width 1568 height 744
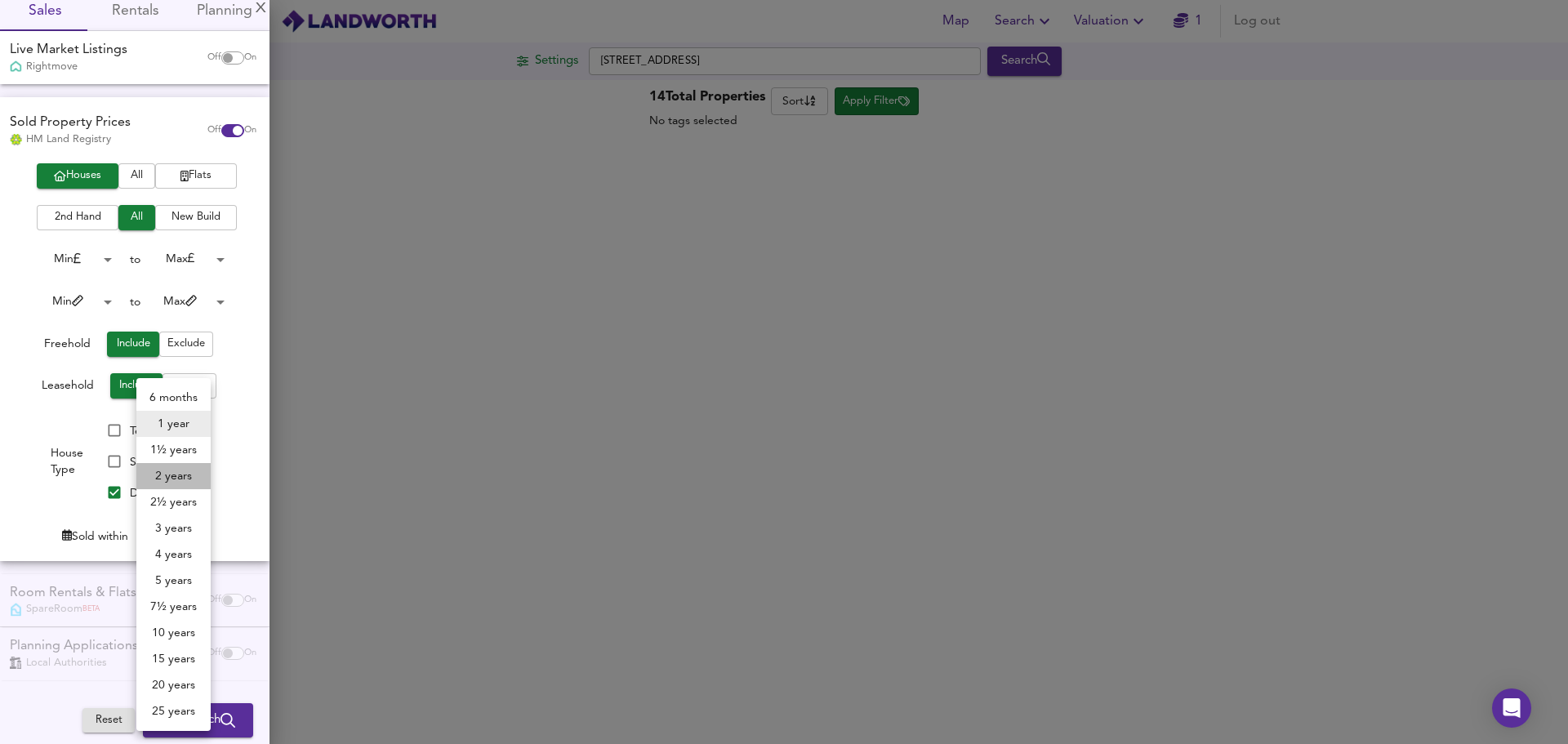
click at [184, 470] on li "2 years" at bounding box center [173, 476] width 75 height 26
type input "24"
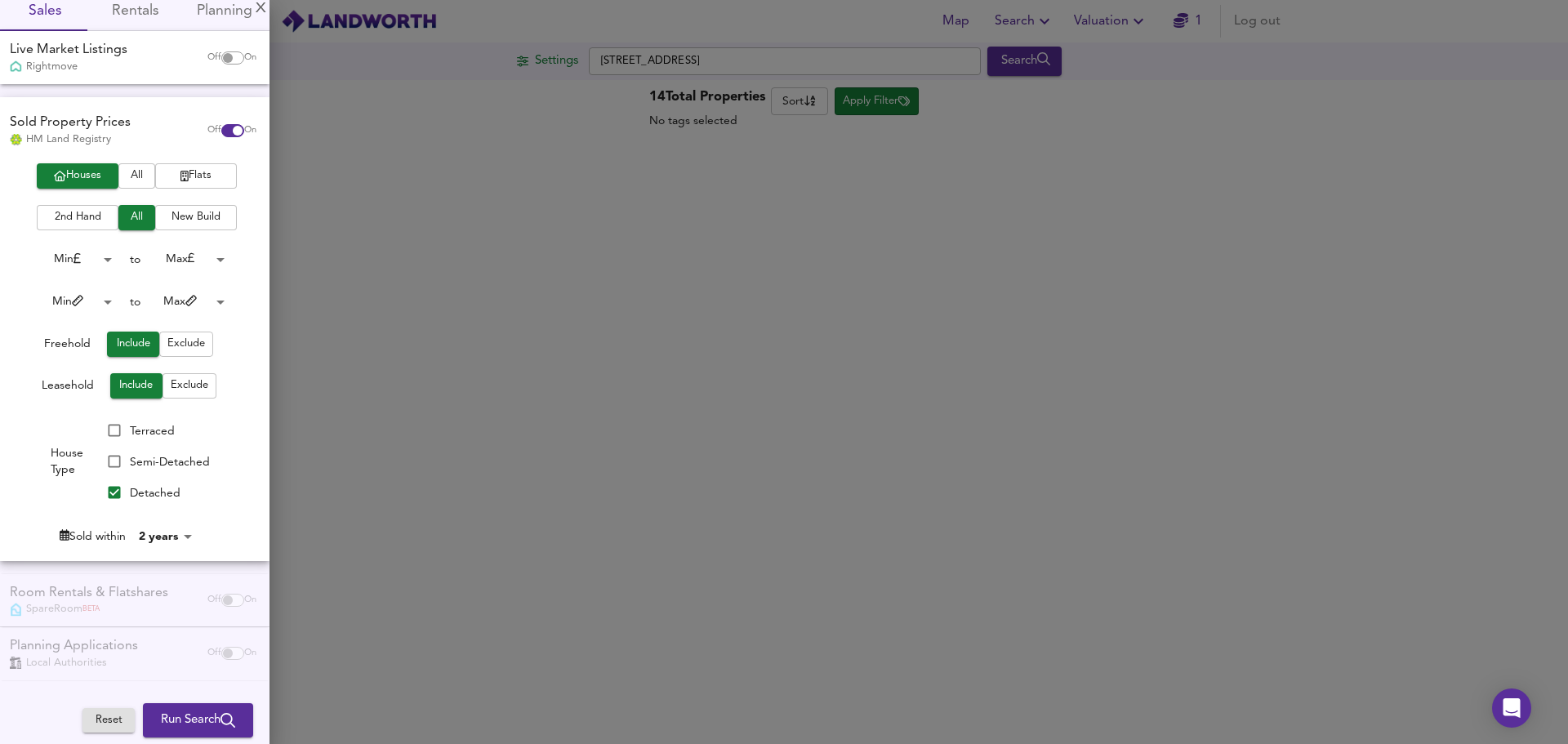
click at [195, 347] on span "Exclude" at bounding box center [186, 344] width 38 height 18
click at [137, 339] on span "Include" at bounding box center [133, 344] width 36 height 18
click at [180, 385] on span "Exclude" at bounding box center [189, 386] width 38 height 18
click at [222, 58] on input "checkbox" at bounding box center [227, 58] width 39 height 13
checkbox input "true"
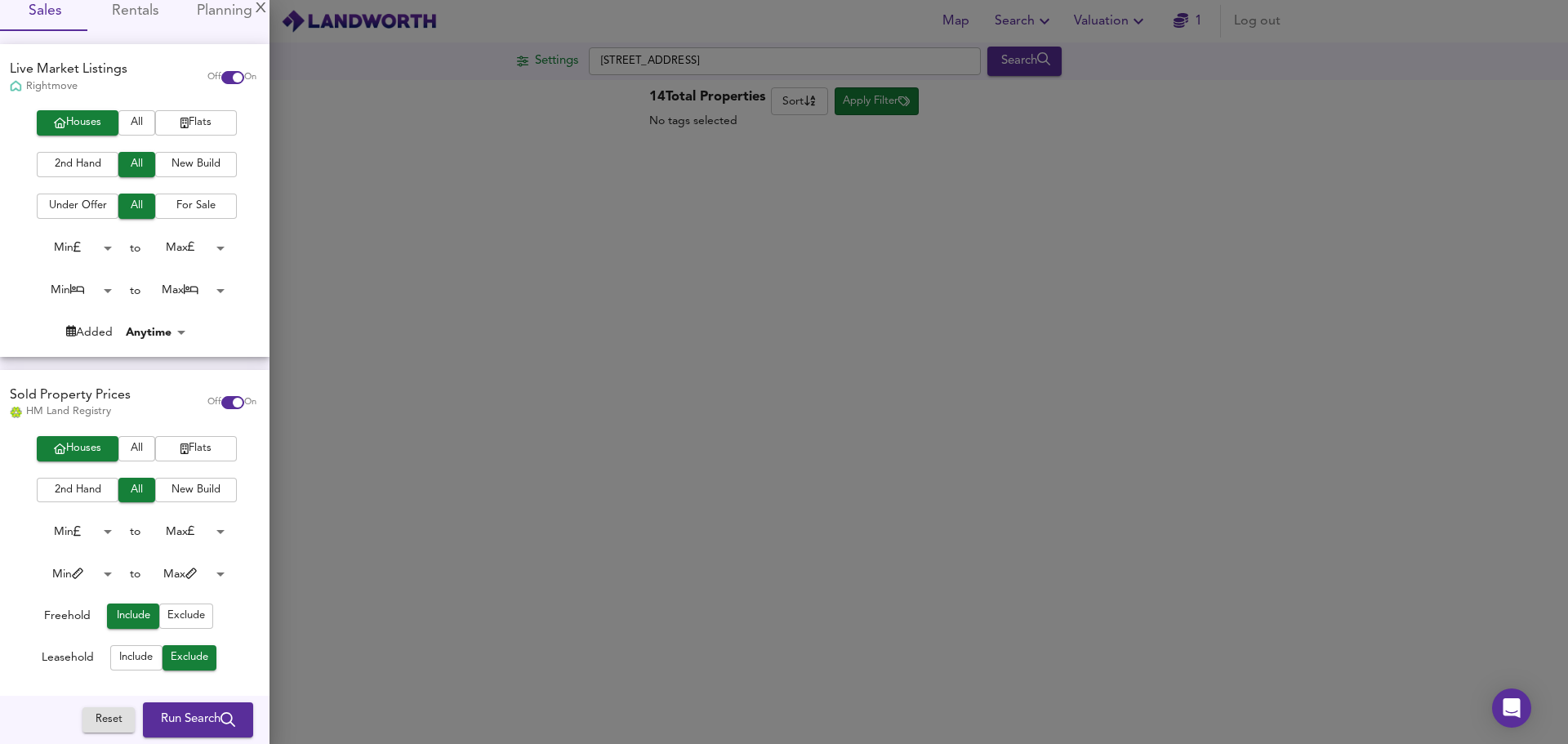
click at [186, 717] on span "Run Search" at bounding box center [198, 720] width 75 height 21
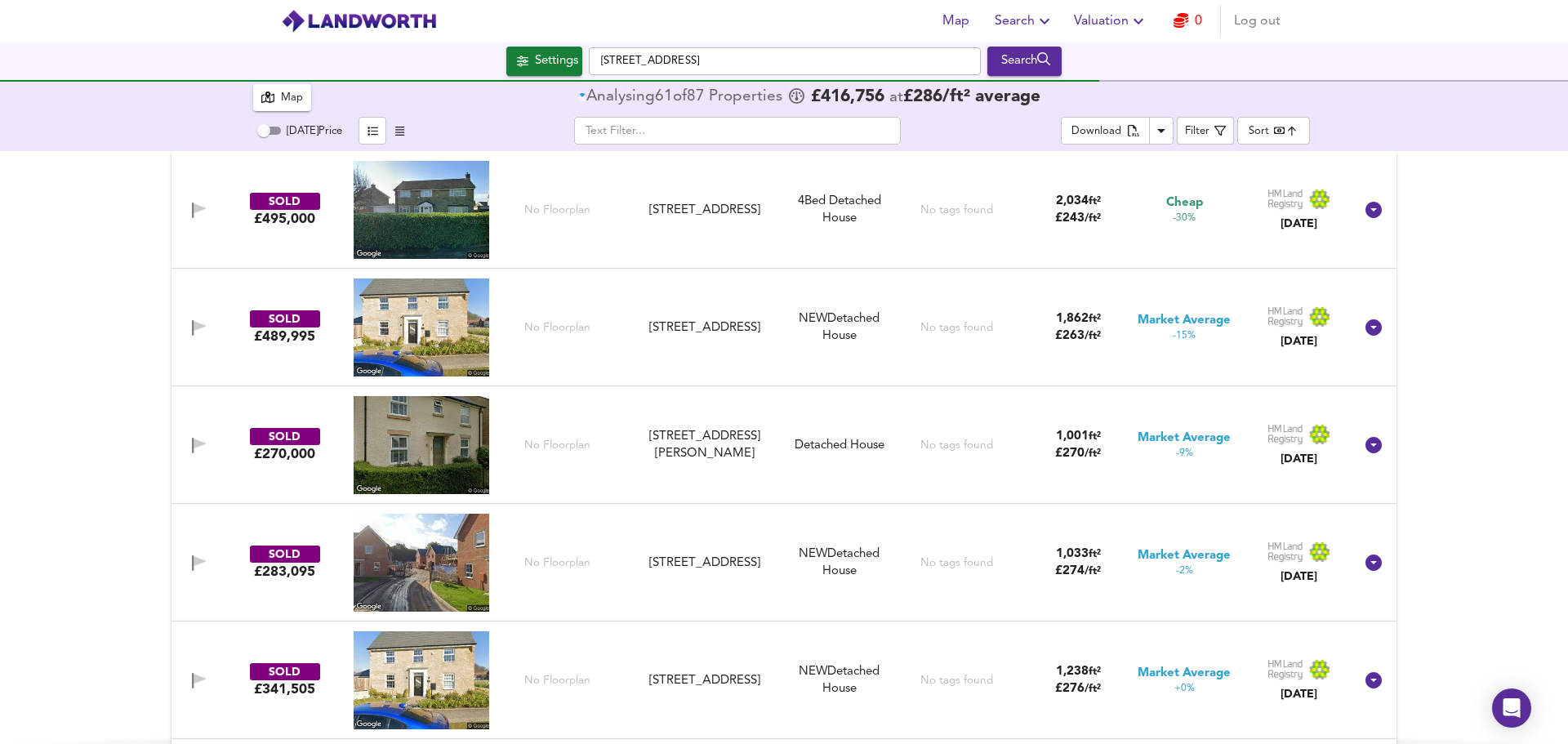
checkbox input "false"
type input "12"
checkbox input "true"
type input "similarityscore"
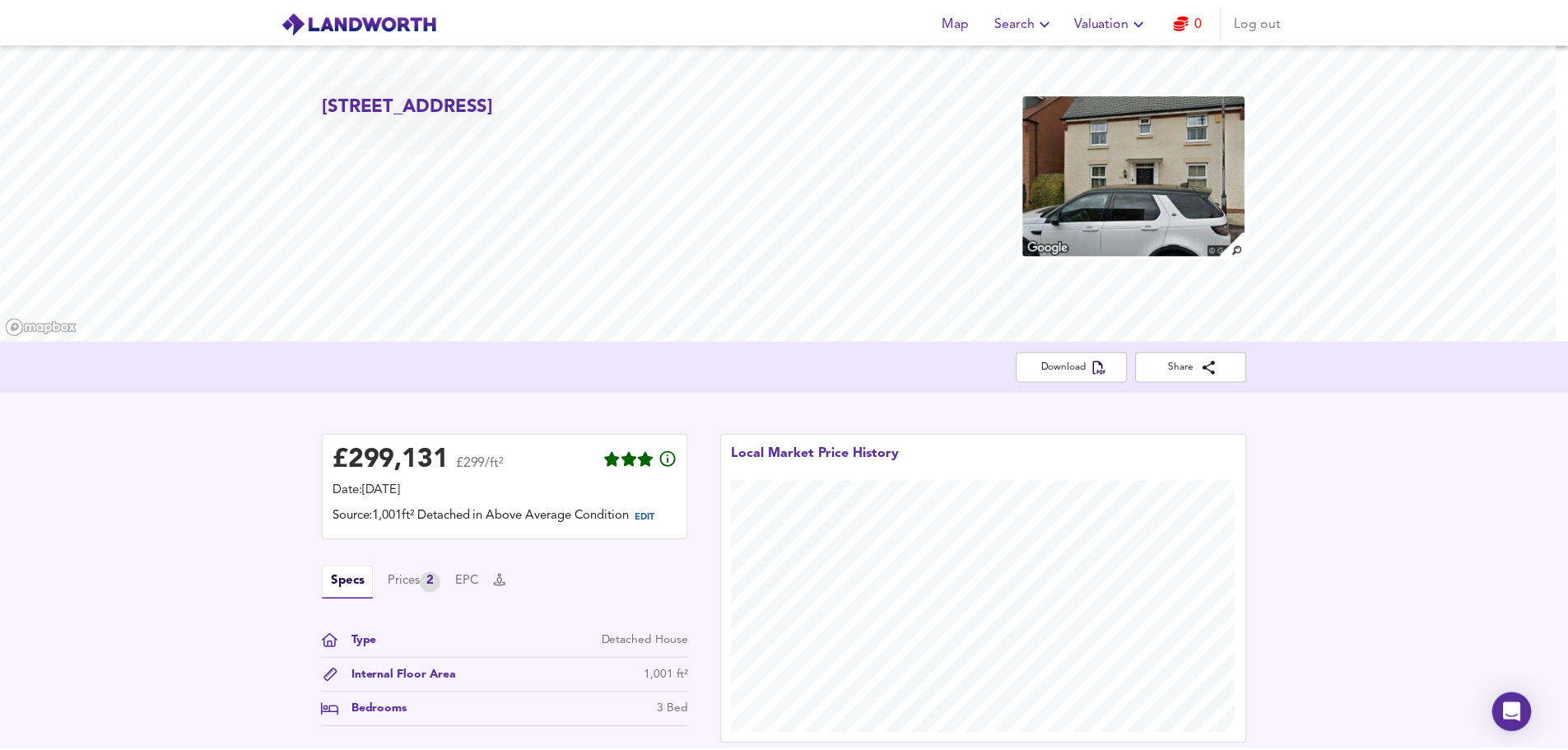
scroll to position [494, 0]
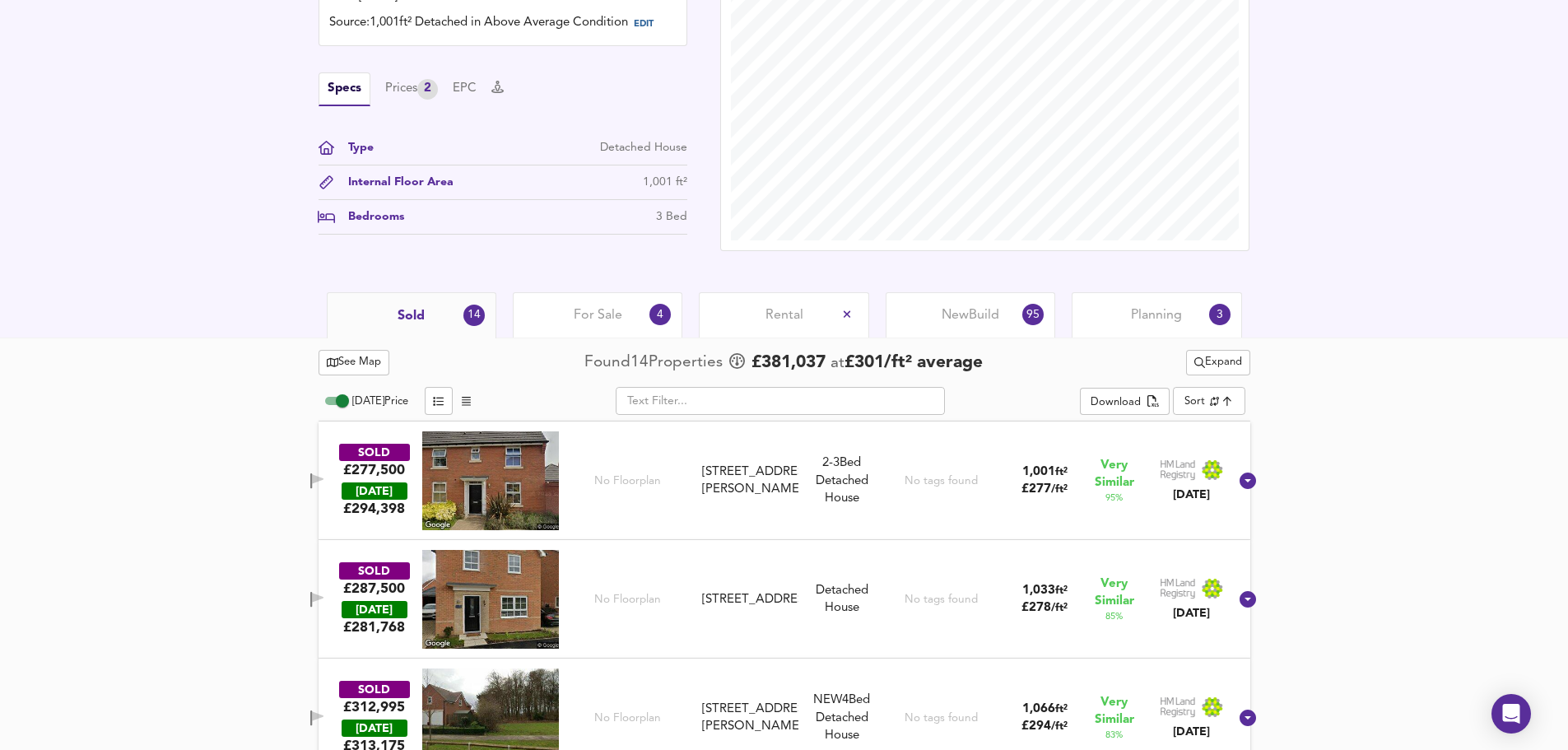
click at [1140, 319] on span "Planning" at bounding box center [1157, 315] width 51 height 18
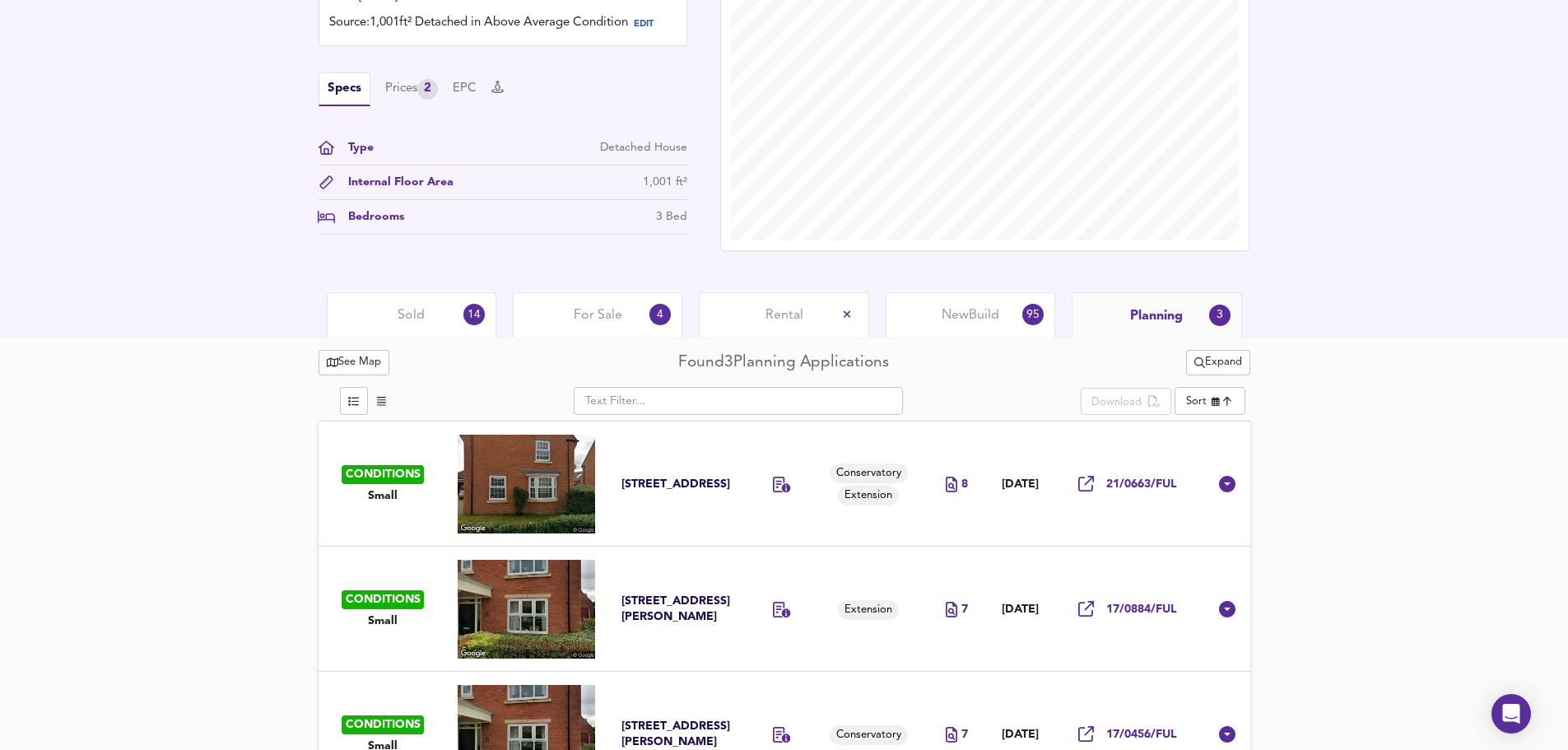
scroll to position [557, 0]
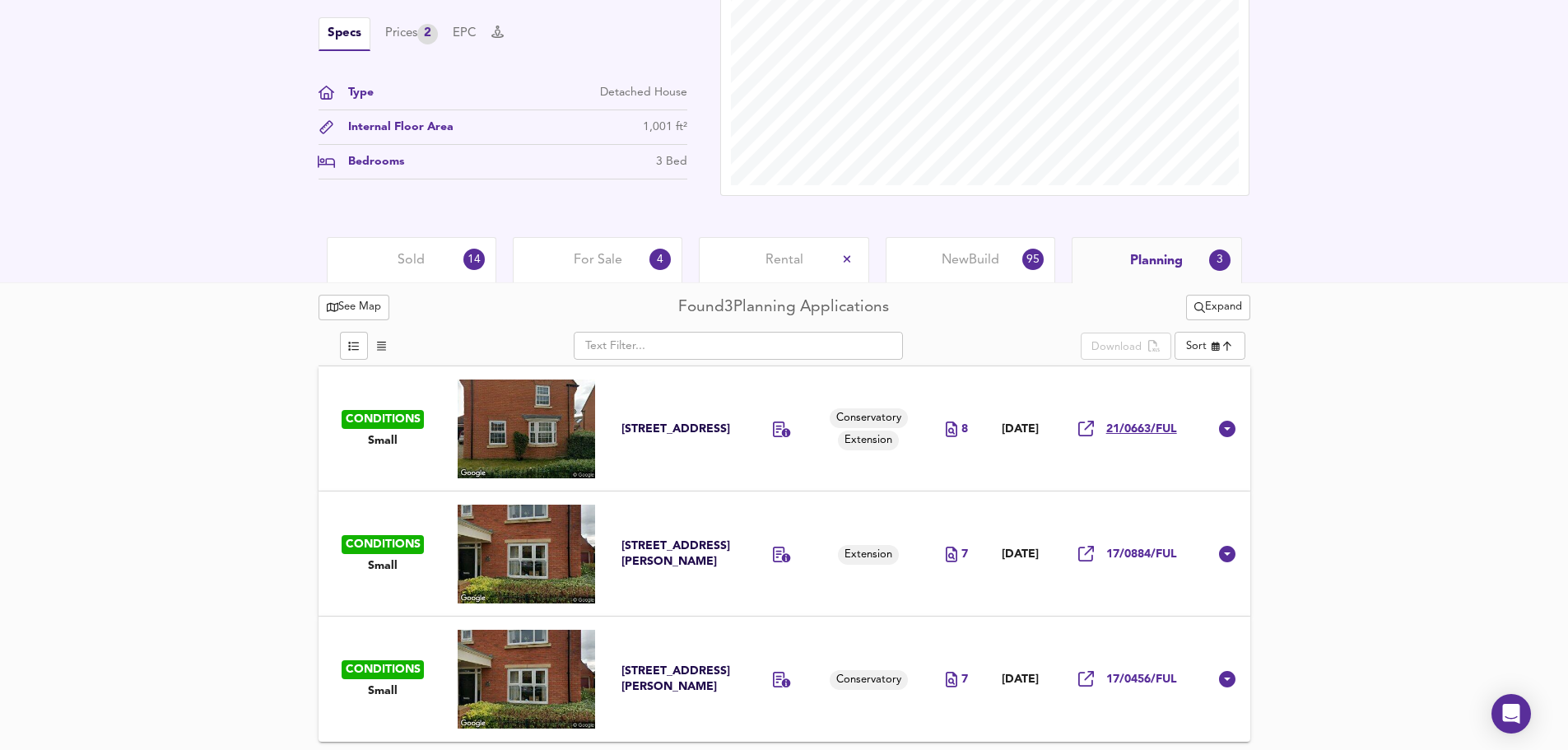
click at [1162, 427] on span "21/0663/FUL" at bounding box center [1142, 429] width 71 height 15
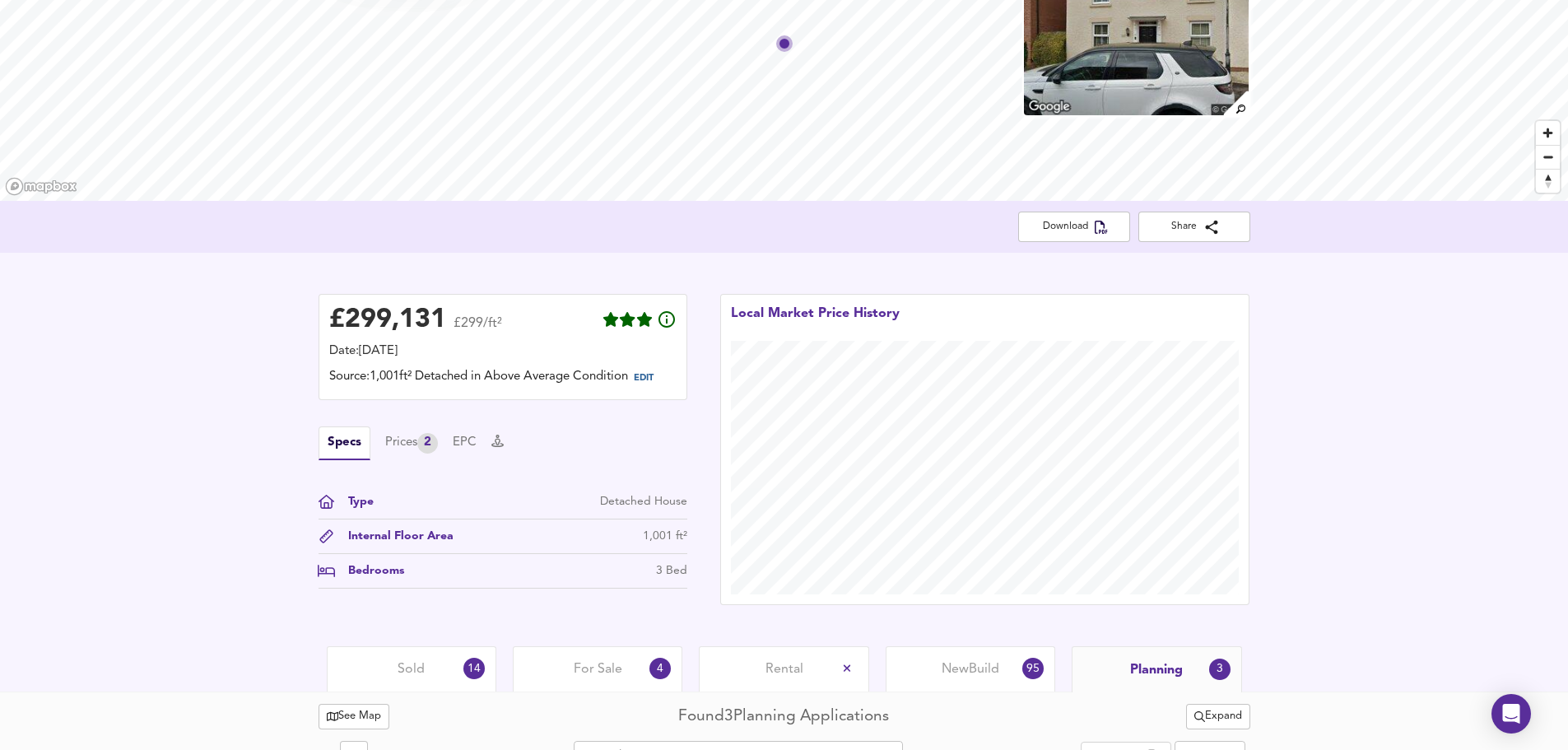
scroll to position [228, 0]
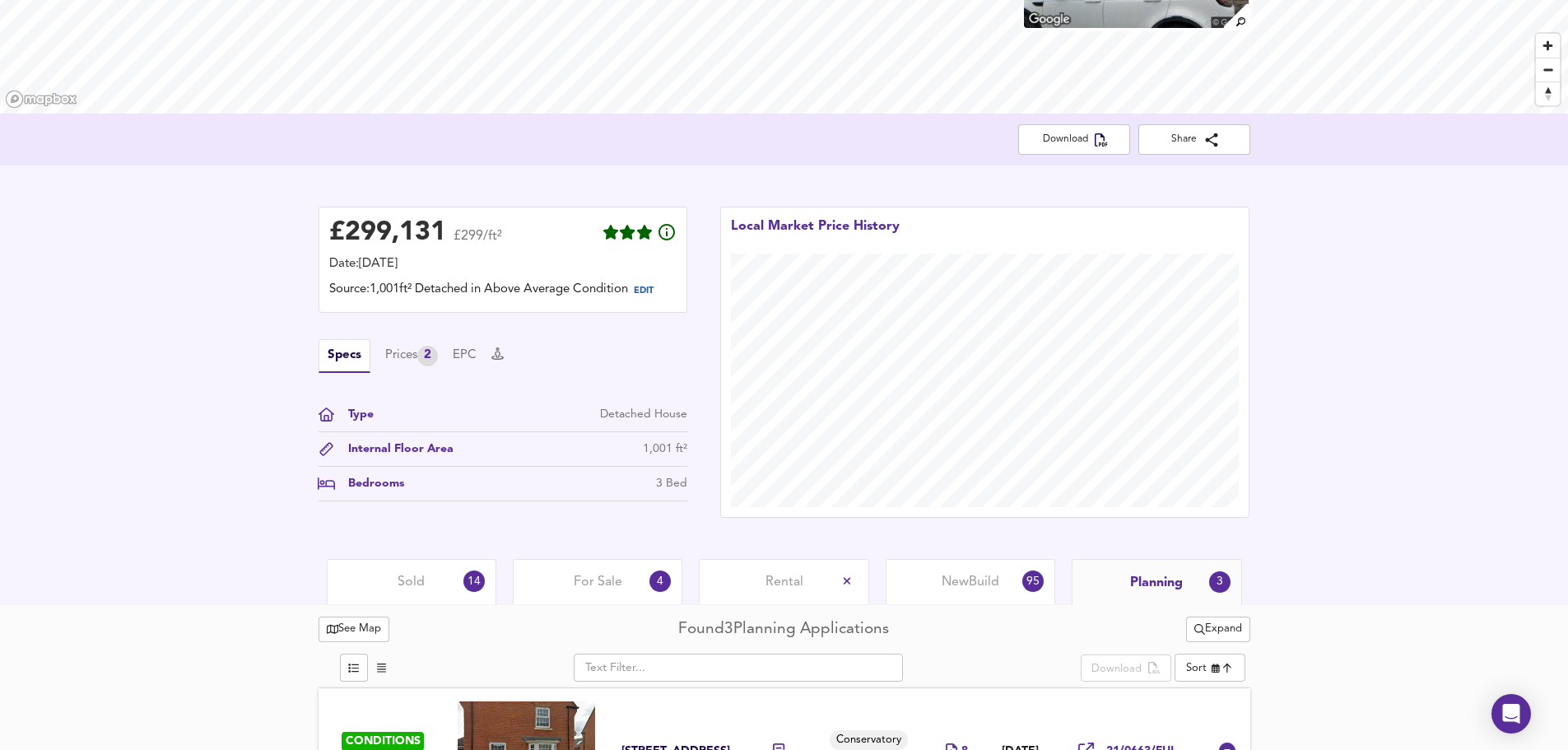
click at [421, 578] on div "Sold 14" at bounding box center [411, 582] width 169 height 46
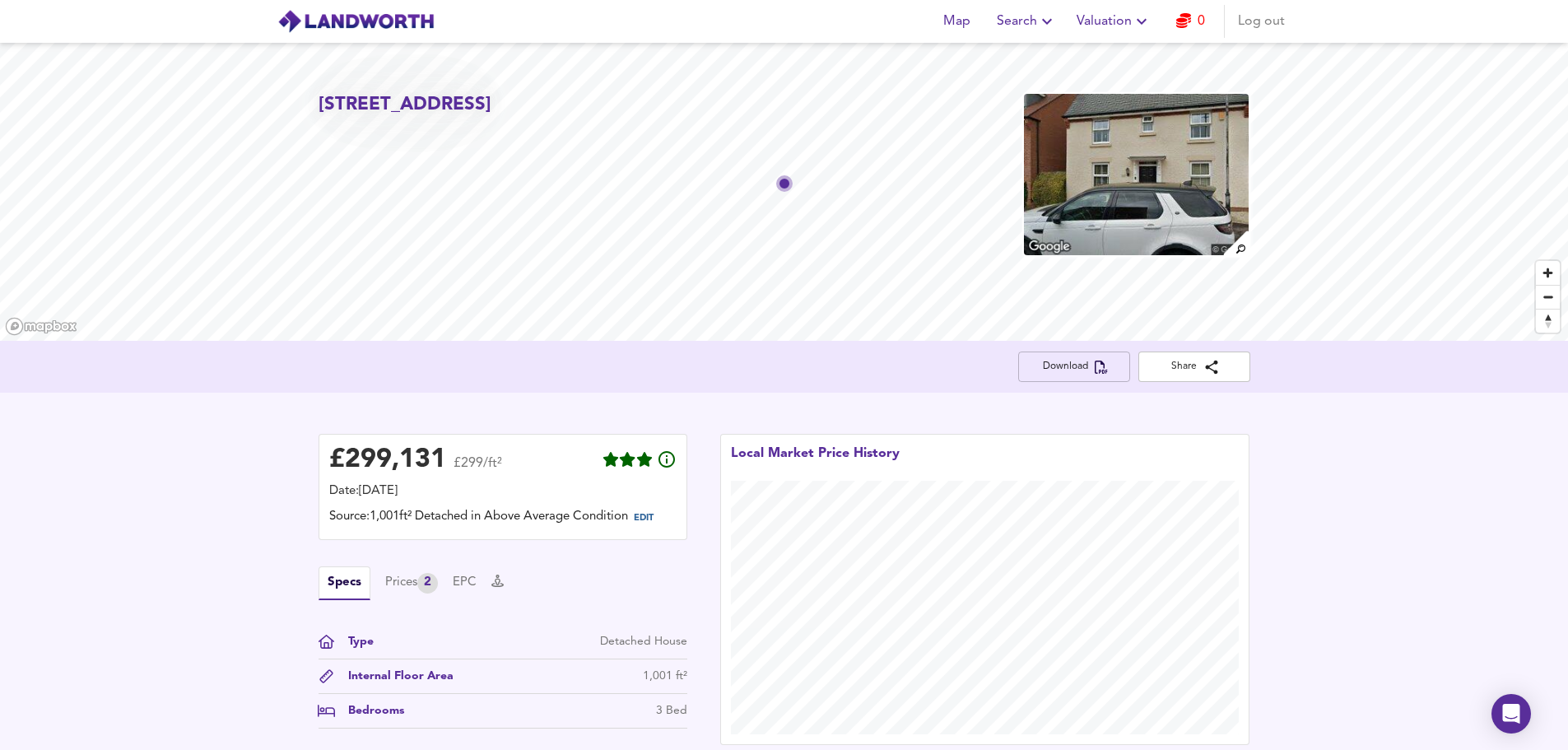
click at [1070, 366] on span "Download" at bounding box center [1074, 367] width 85 height 17
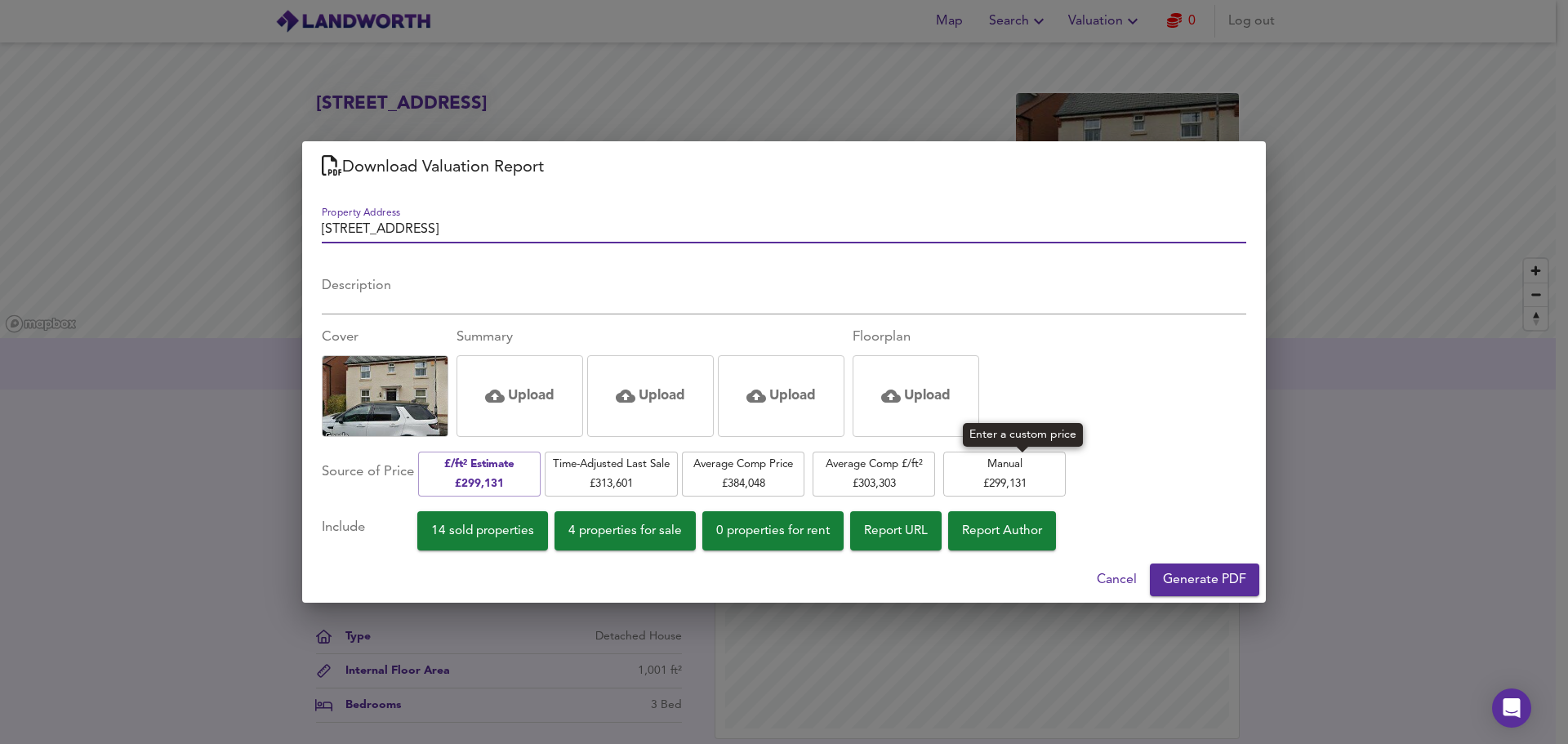
click at [977, 462] on span "Manual £ 299,131" at bounding box center [1004, 474] width 106 height 39
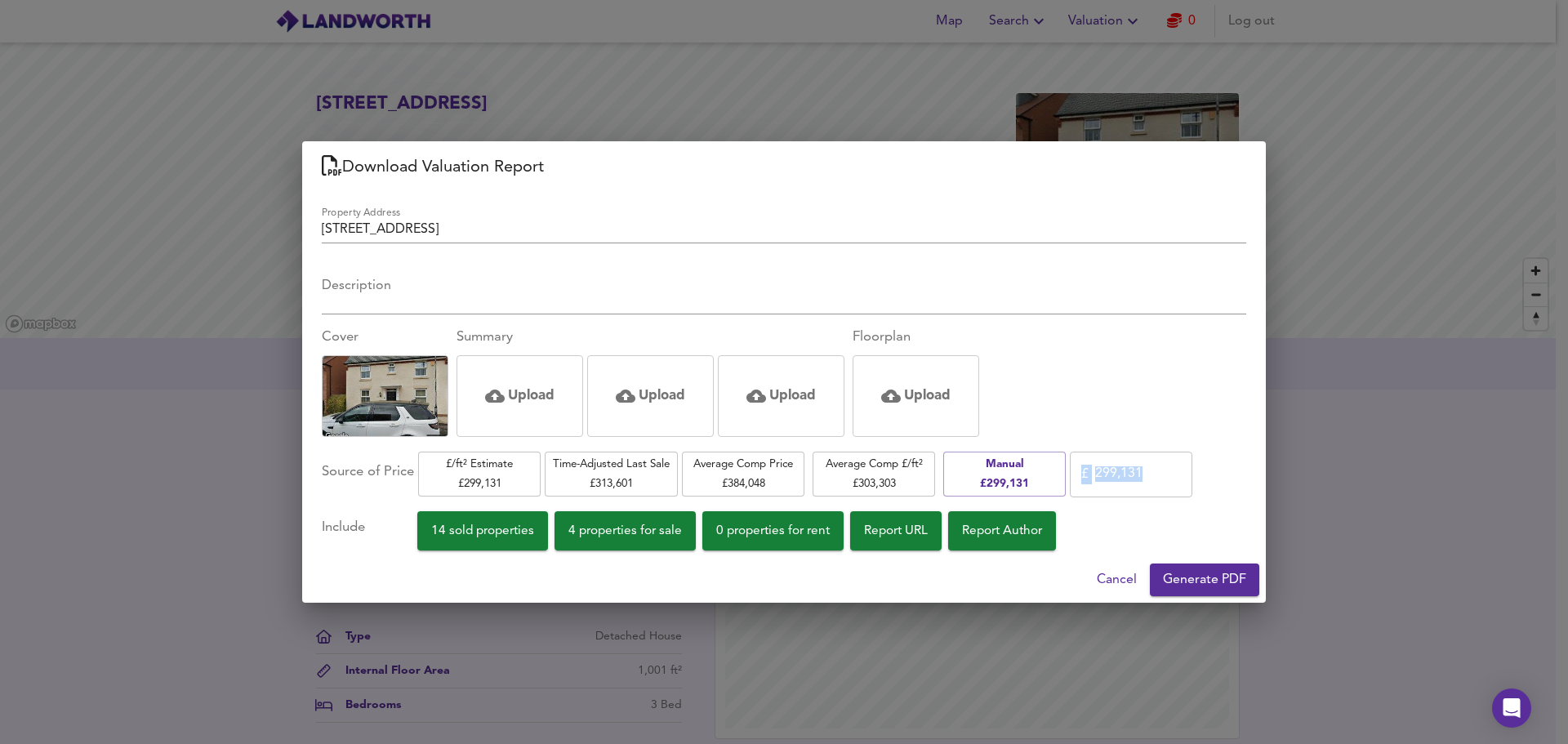
drag, startPoint x: 1111, startPoint y: 476, endPoint x: 1223, endPoint y: 474, distance: 112.0
click at [1223, 474] on div "Source of Price £/ft² Estimate £ 299,131 Time-Adjusted Last Sale £ 313,601 Aver…" at bounding box center [783, 474] width 924 height 48
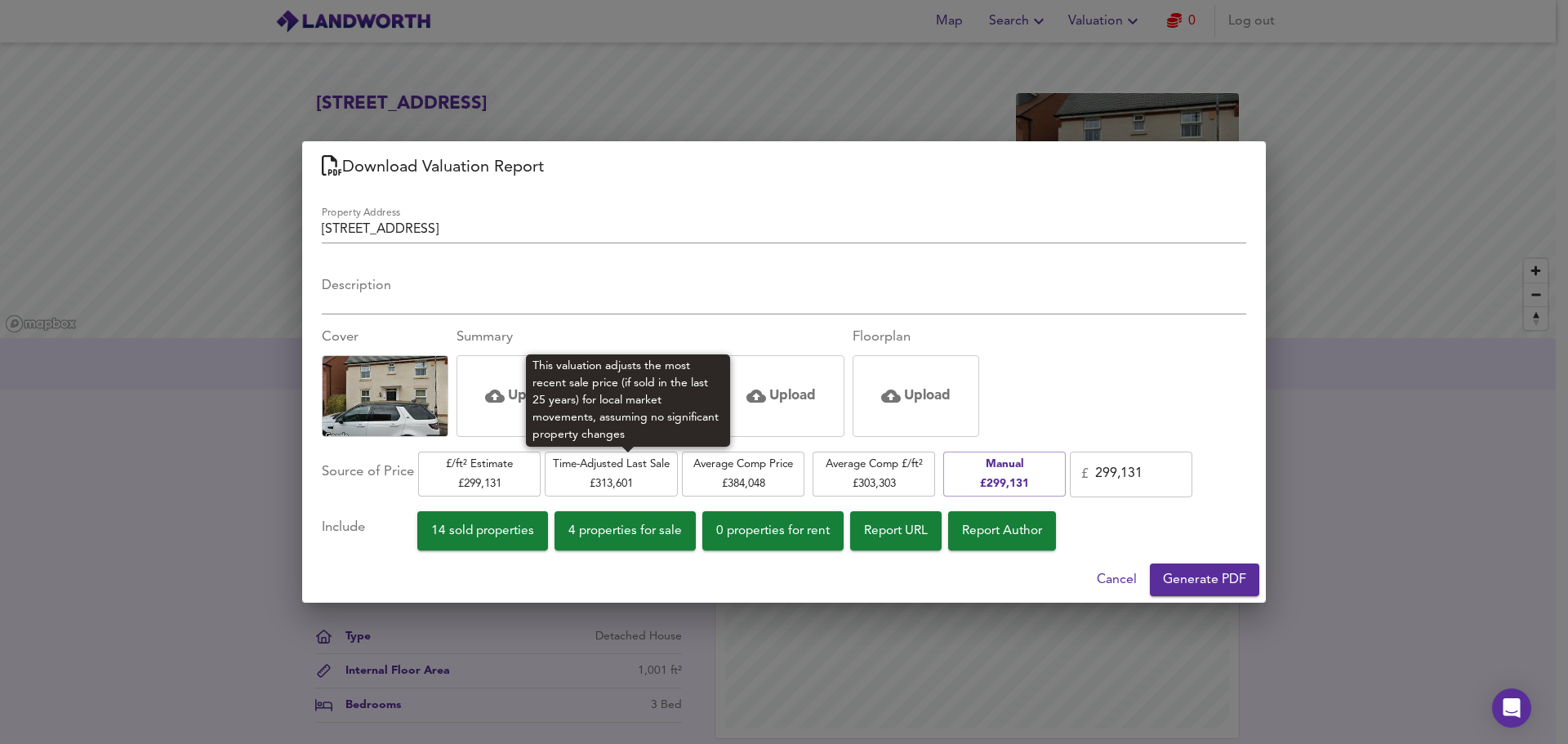
click at [652, 483] on span "Time-Adjusted Last Sale £ 313,601" at bounding box center [611, 474] width 117 height 39
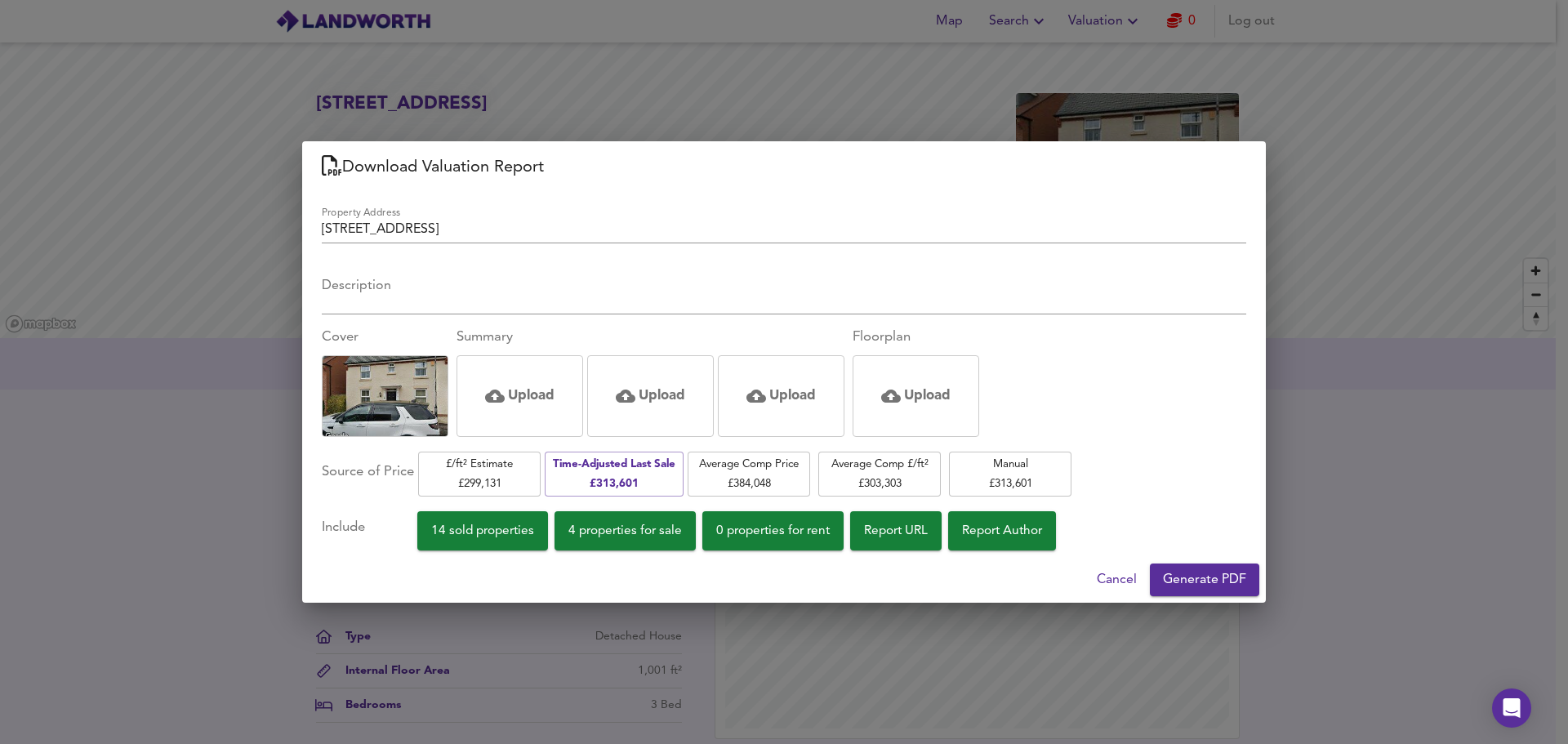
click at [1232, 569] on span "Generate PDF" at bounding box center [1204, 579] width 83 height 23
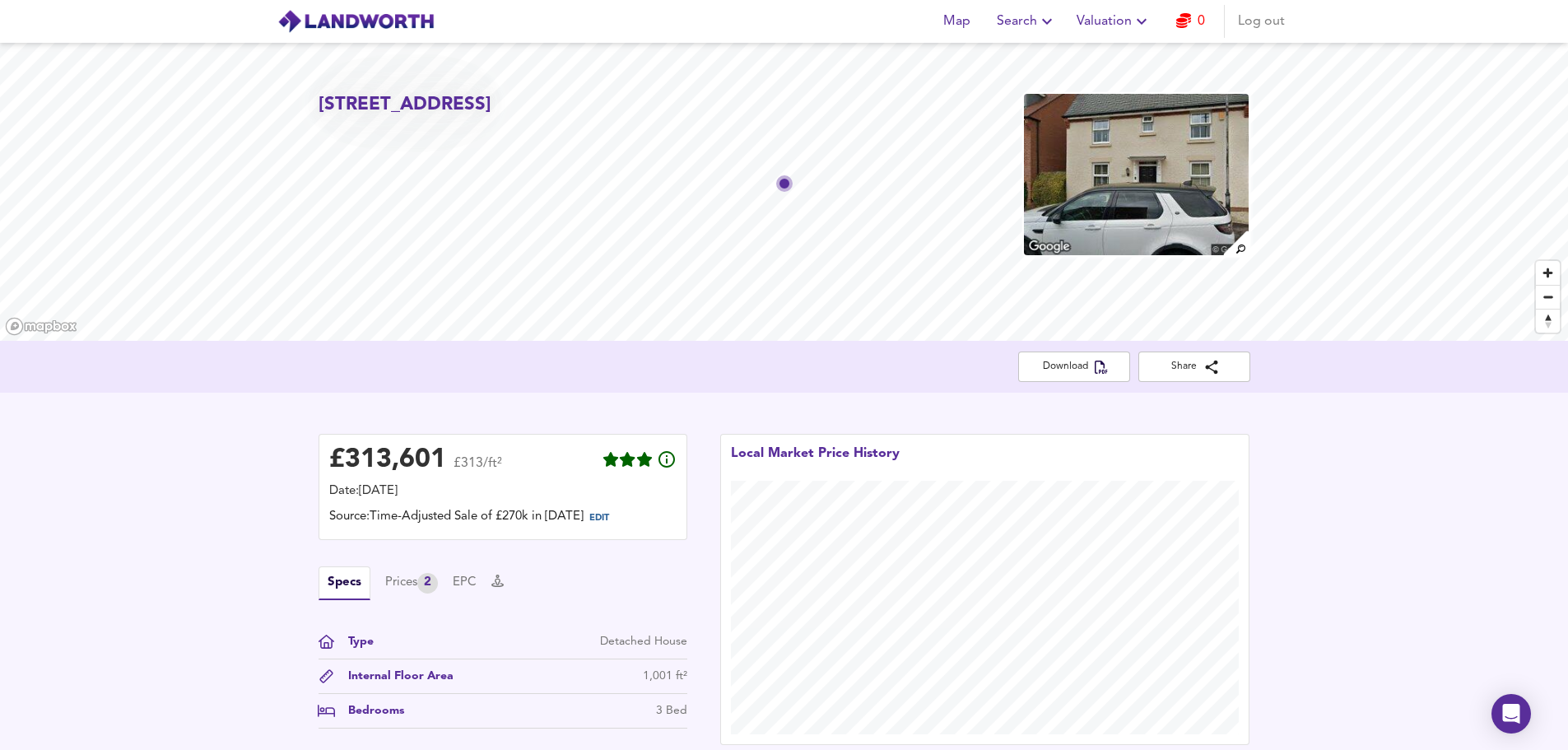
click at [212, 460] on div "£ 313,601 £313/ft² Date: 3 October 2025 Source: Time-Adjusted Sale of £270k in …" at bounding box center [784, 589] width 1568 height 394
click at [472, 587] on button "EPC" at bounding box center [465, 582] width 24 height 18
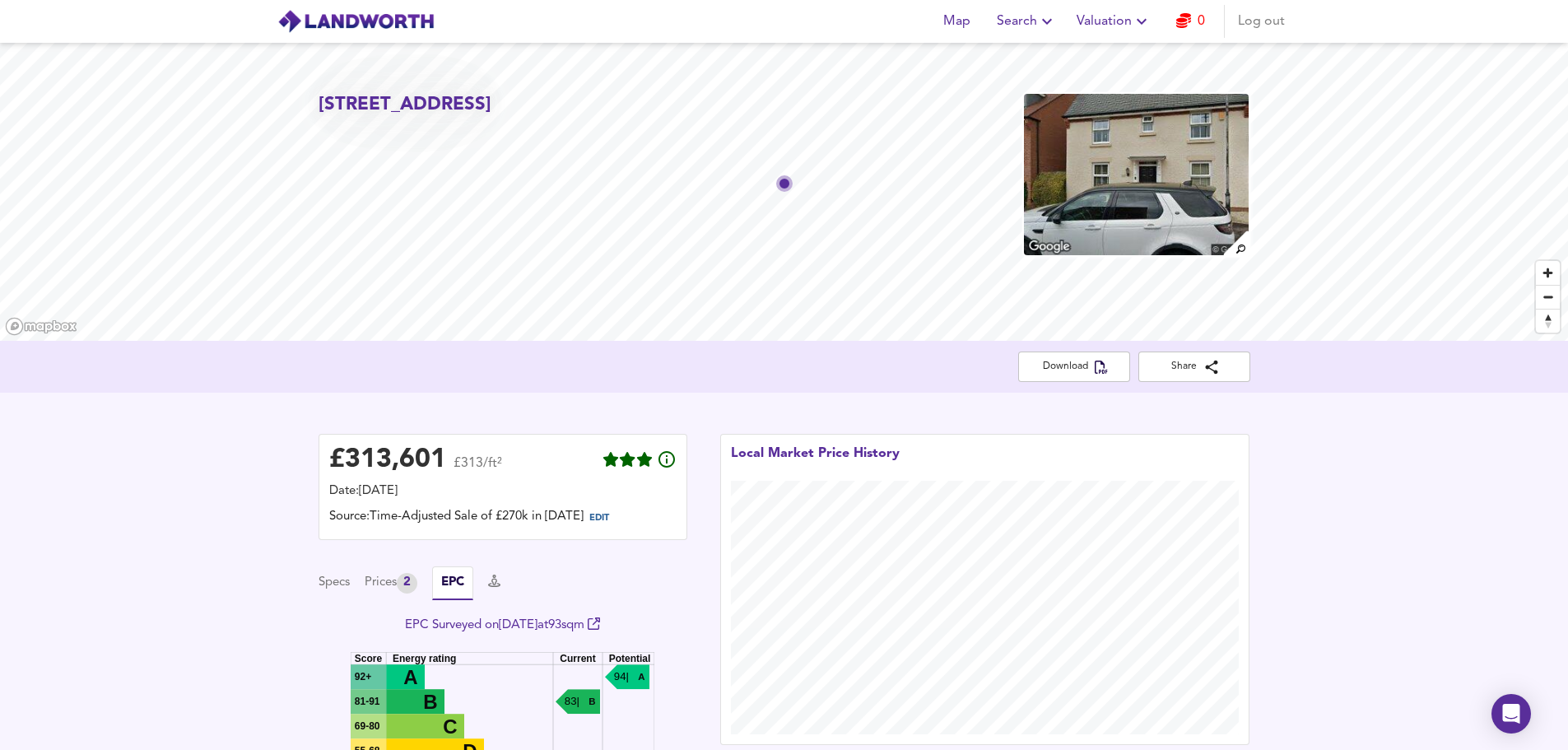
click at [190, 510] on div "£ 313,601 £313/ft² Date: 3 October 2025 Source: Time-Adjusted Sale of £270k in …" at bounding box center [784, 638] width 1568 height 492
click at [1271, 23] on span "Log out" at bounding box center [1261, 21] width 47 height 23
